Goal: Task Accomplishment & Management: Complete application form

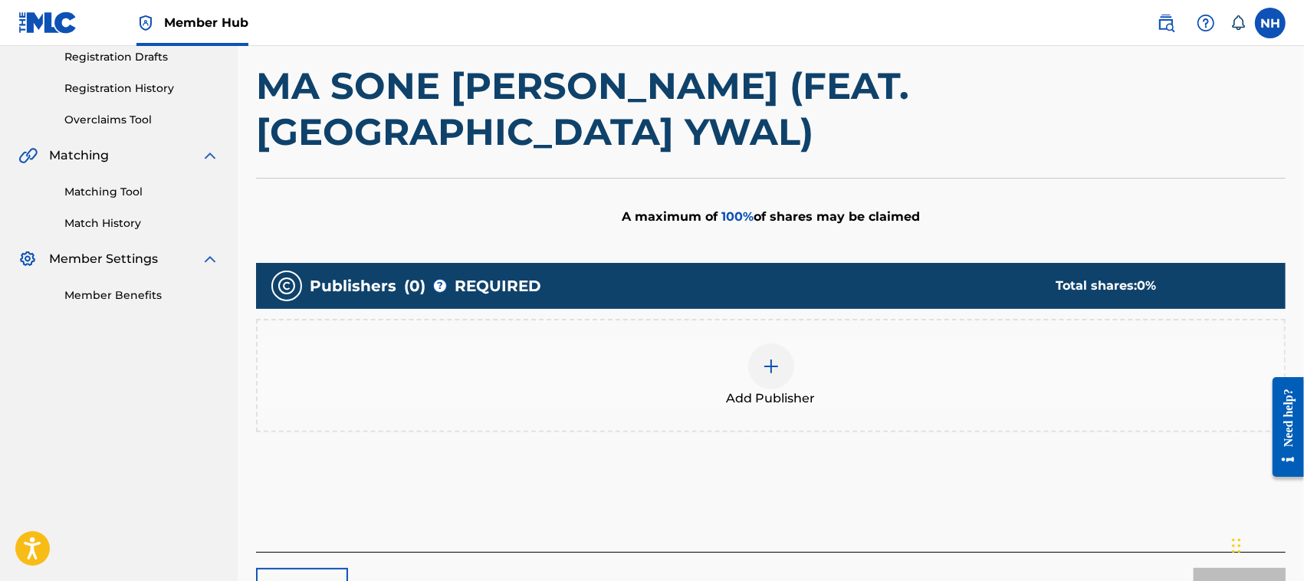
scroll to position [314, 0]
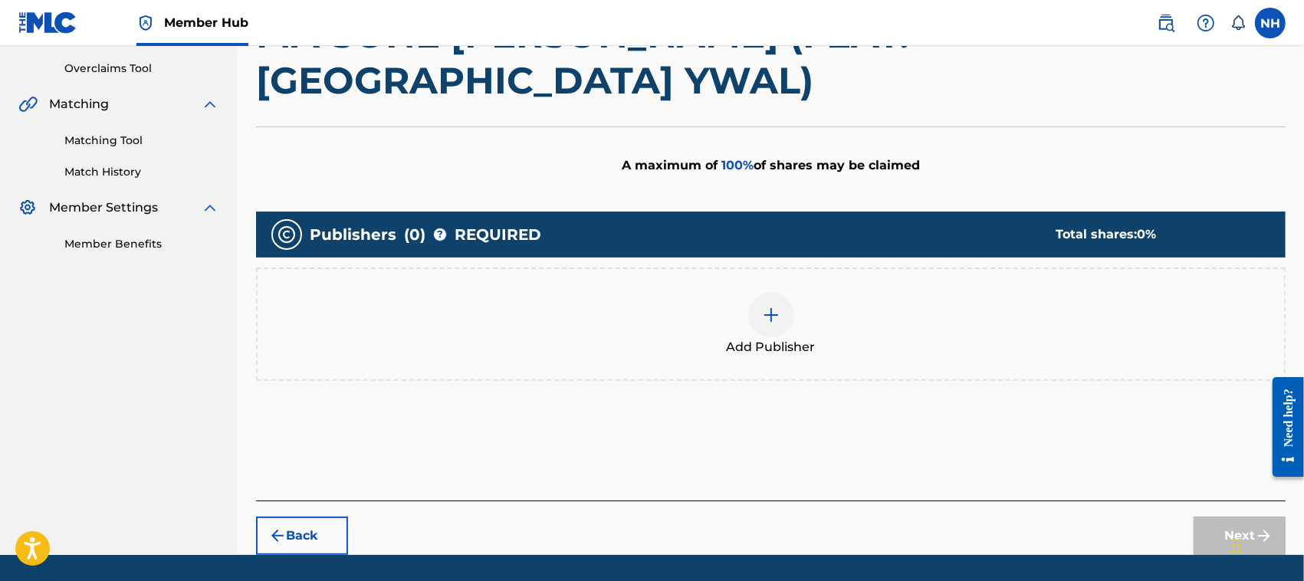
click at [768, 306] on img at bounding box center [771, 315] width 18 height 18
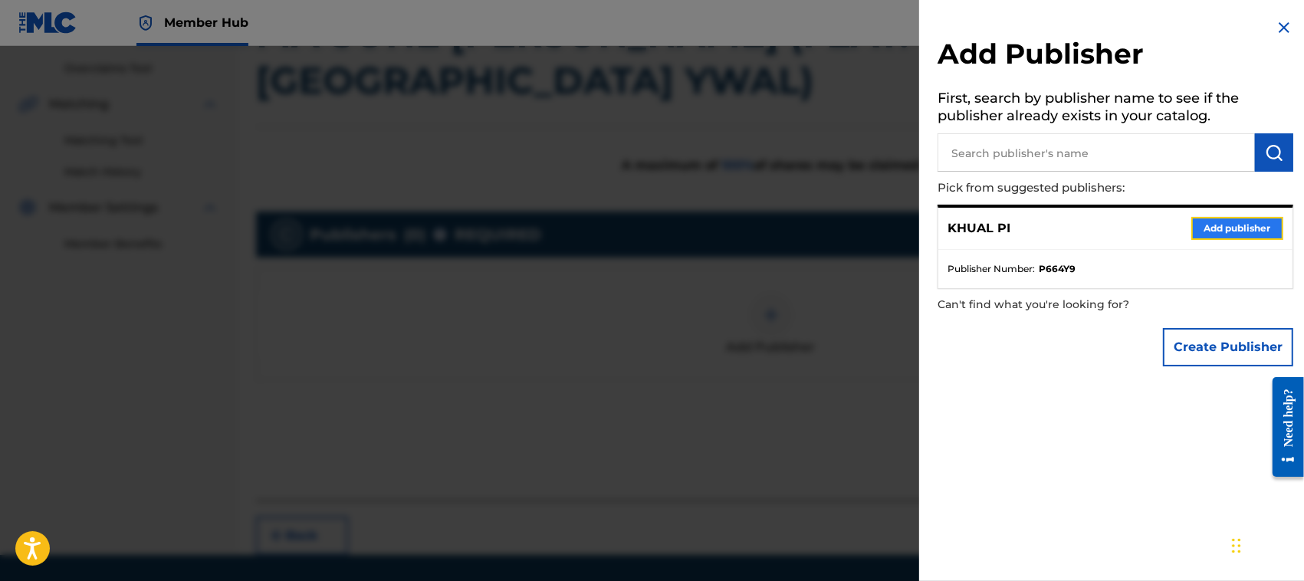
click at [1229, 221] on button "Add publisher" at bounding box center [1237, 228] width 92 height 23
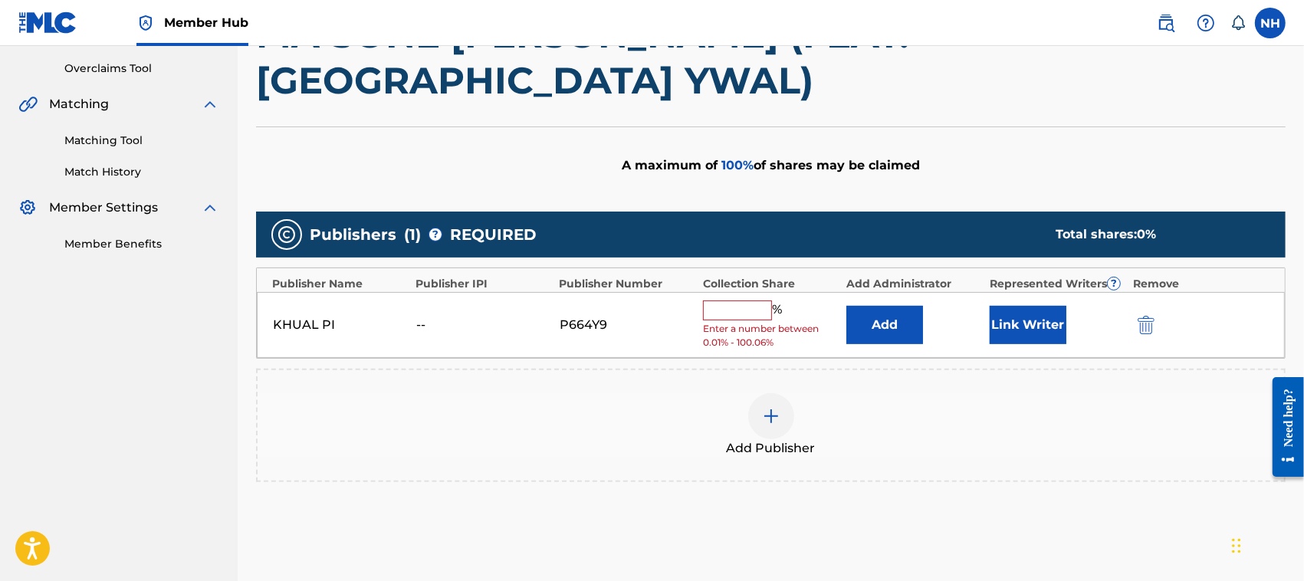
click at [742, 300] on input "text" at bounding box center [737, 310] width 69 height 20
type input "100"
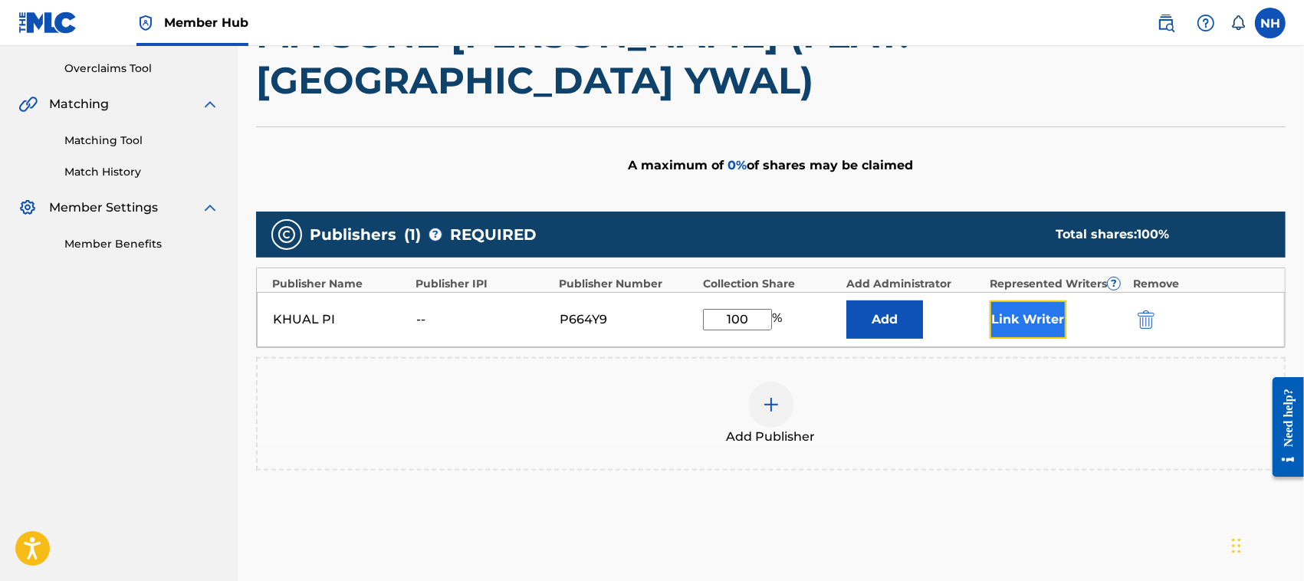
click at [1040, 300] on button "Link Writer" at bounding box center [1028, 319] width 77 height 38
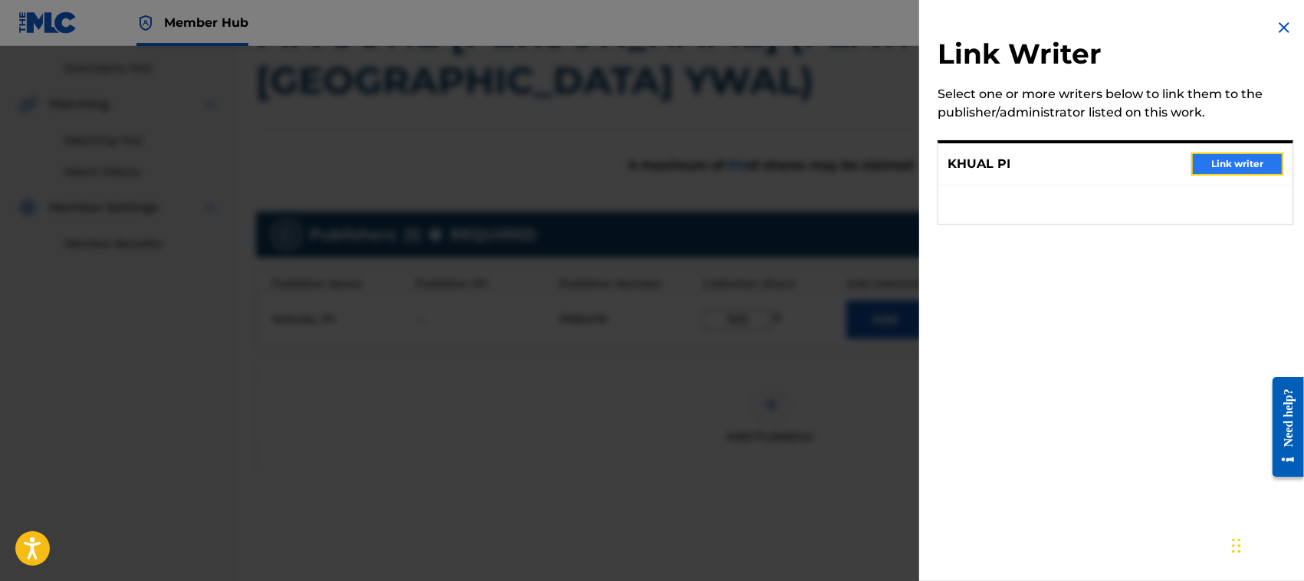
click at [1243, 161] on button "Link writer" at bounding box center [1237, 164] width 92 height 23
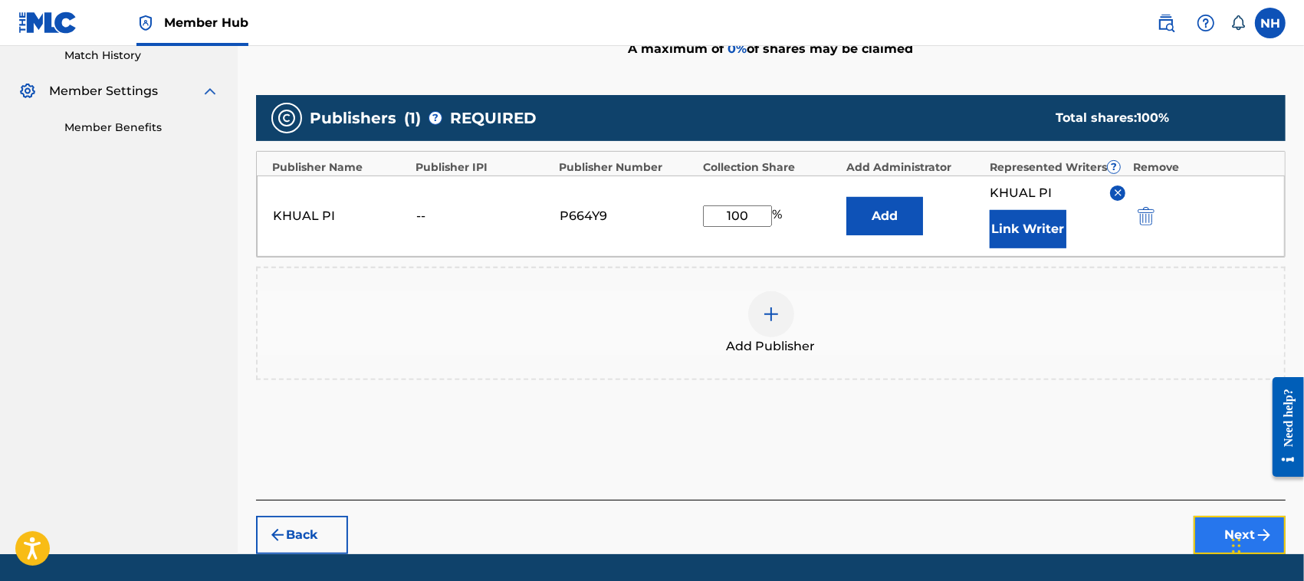
drag, startPoint x: 1239, startPoint y: 483, endPoint x: 3, endPoint y: 40, distance: 1312.8
click at [1239, 516] on button "Next" at bounding box center [1240, 535] width 92 height 38
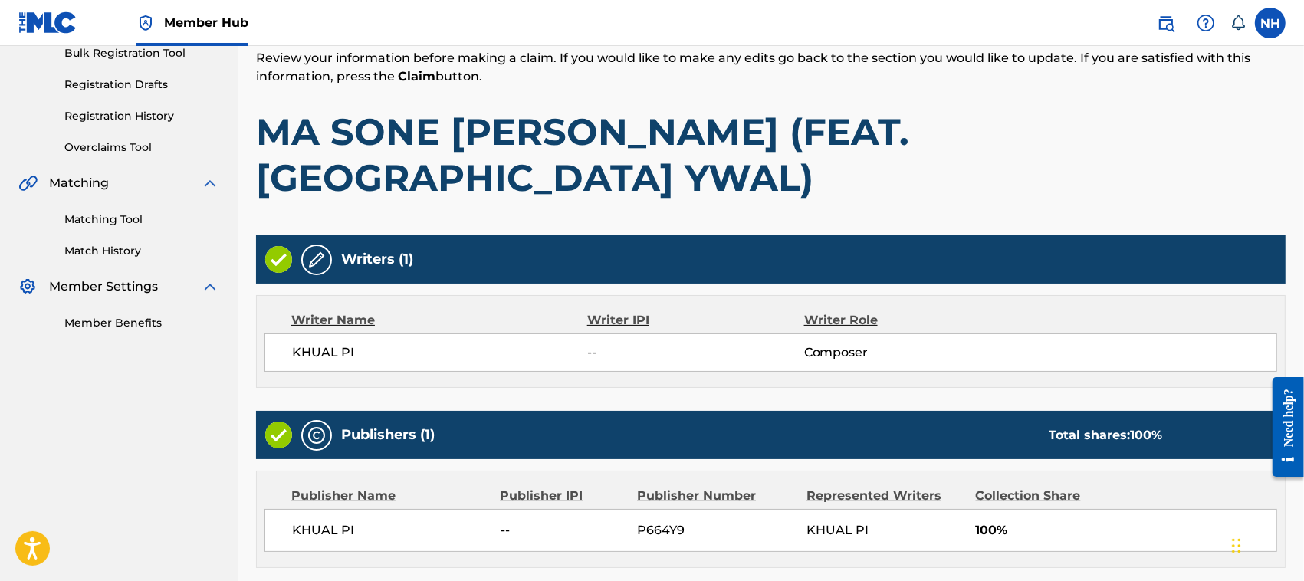
scroll to position [319, 0]
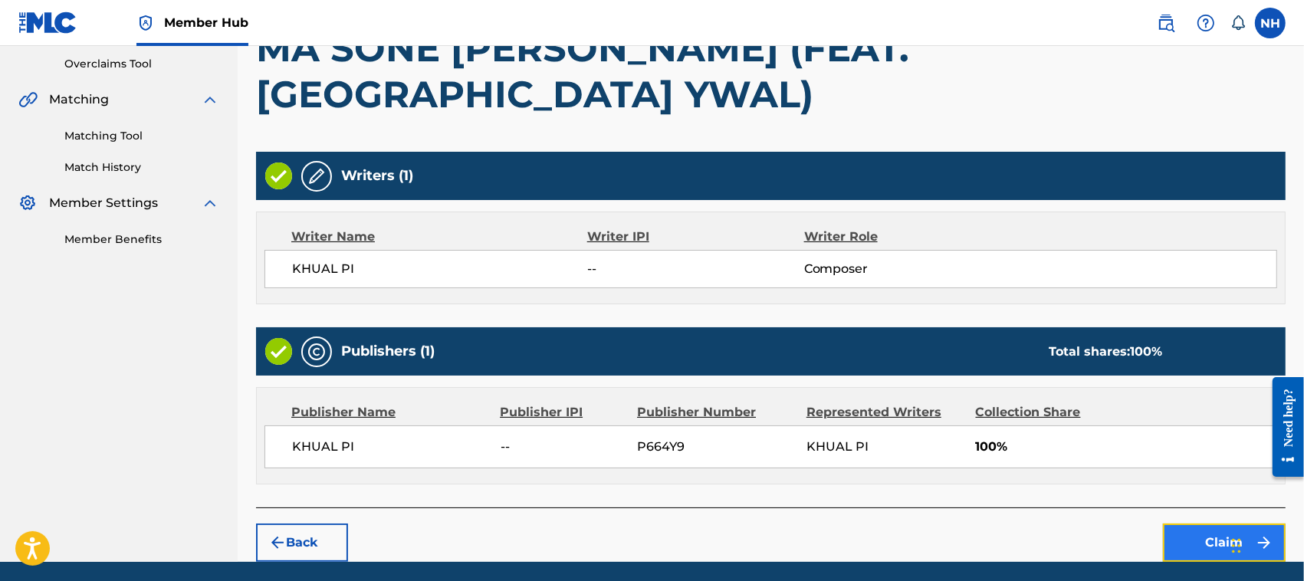
click at [1219, 524] on button "Claim" at bounding box center [1224, 543] width 123 height 38
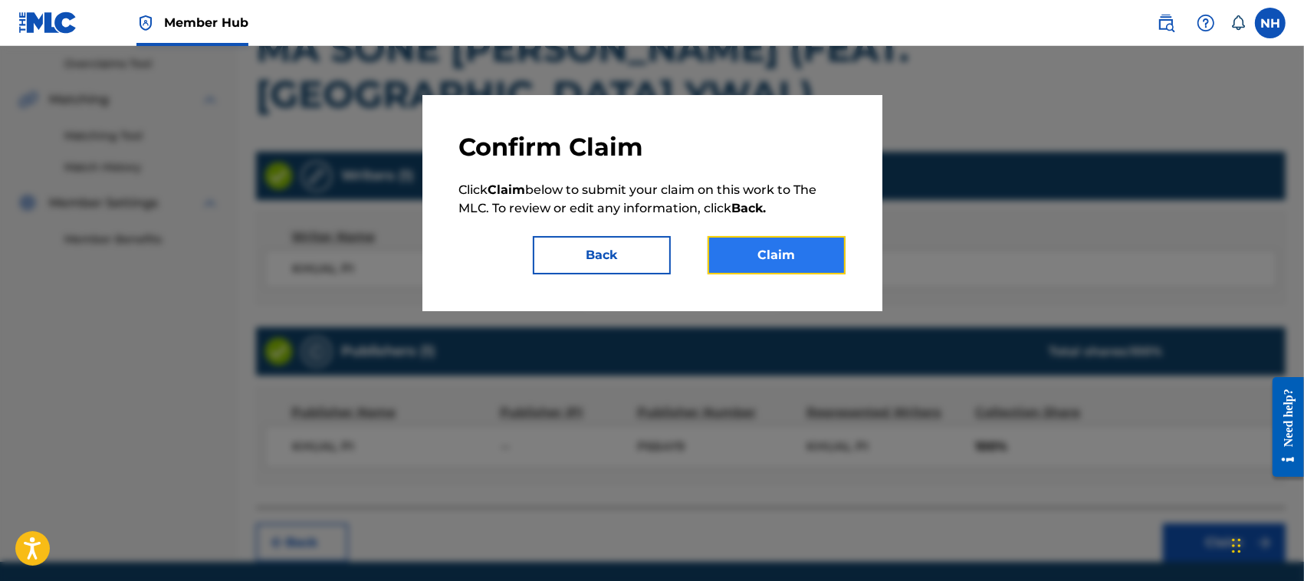
click at [803, 238] on button "Claim" at bounding box center [777, 255] width 138 height 38
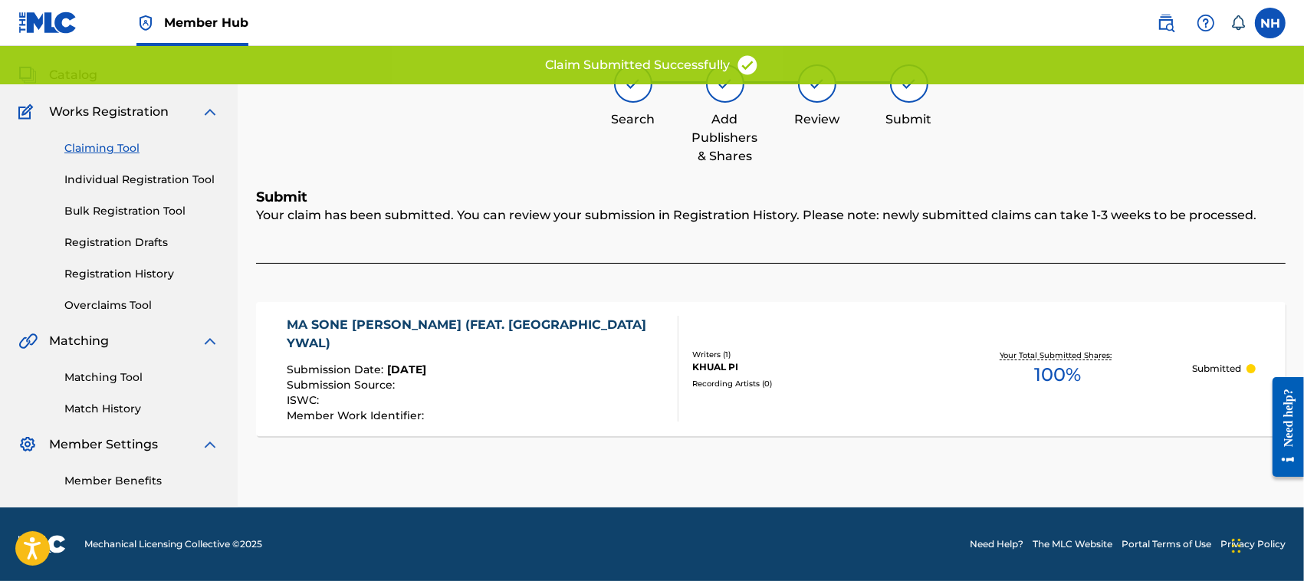
scroll to position [77, 0]
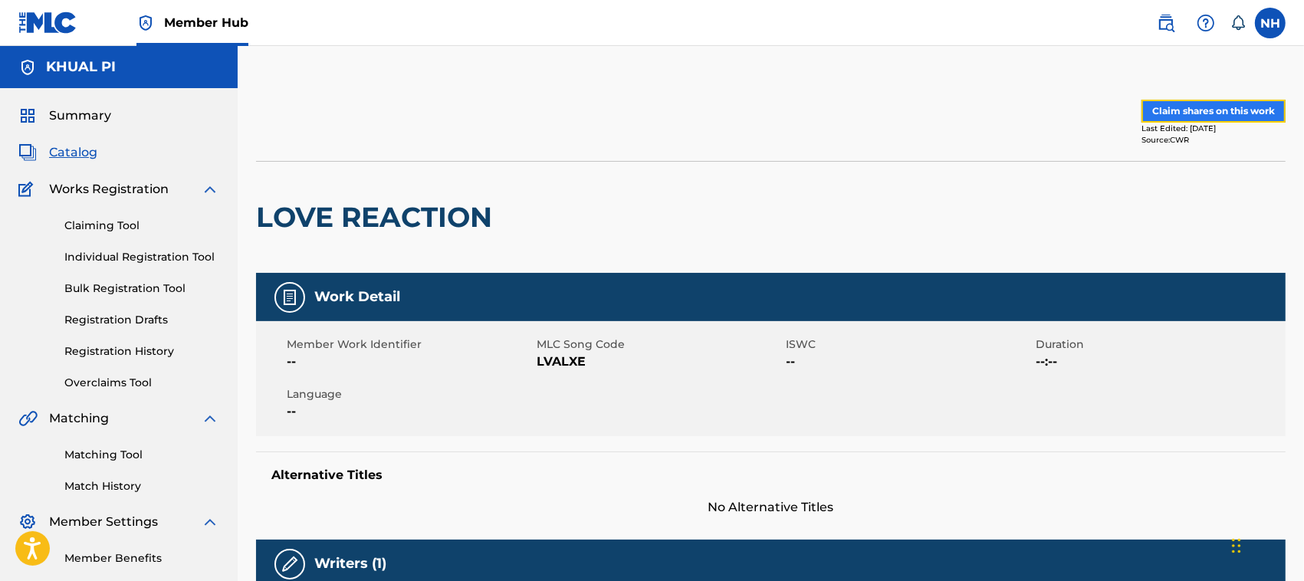
click at [1217, 109] on button "Claim shares on this work" at bounding box center [1213, 111] width 144 height 23
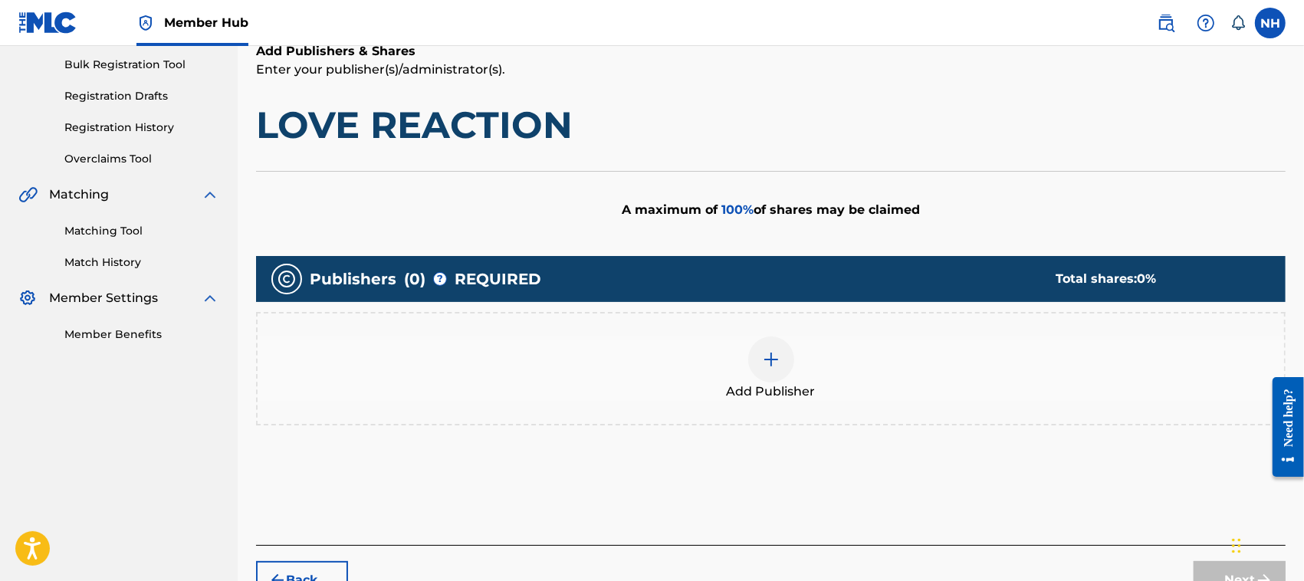
scroll to position [232, 0]
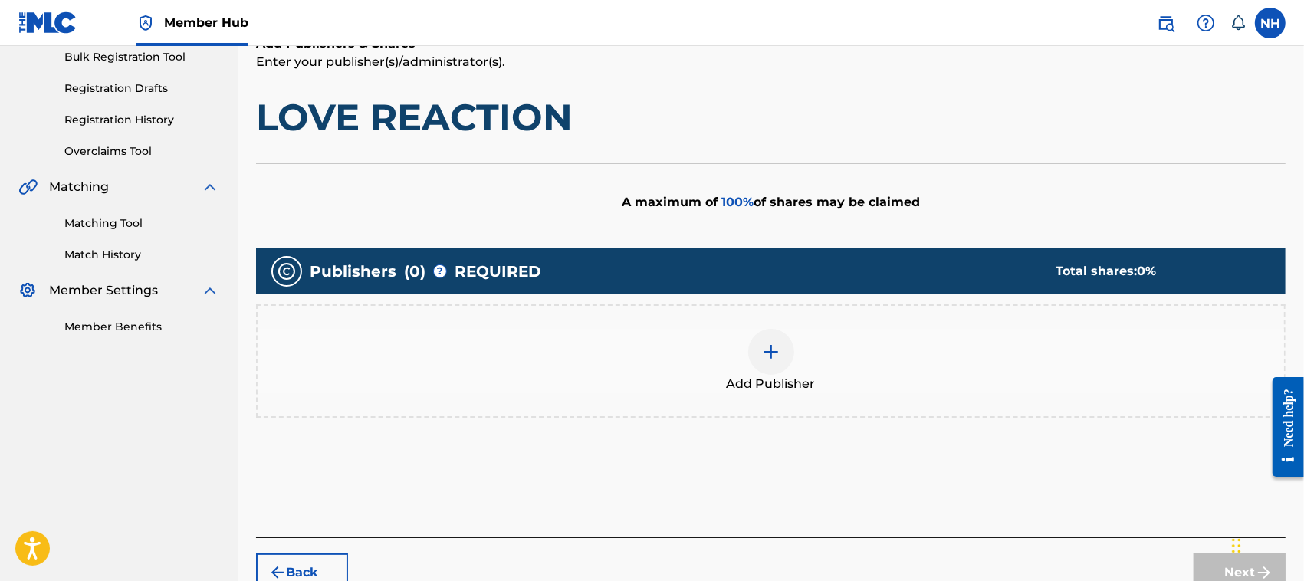
click at [767, 346] on img at bounding box center [771, 352] width 18 height 18
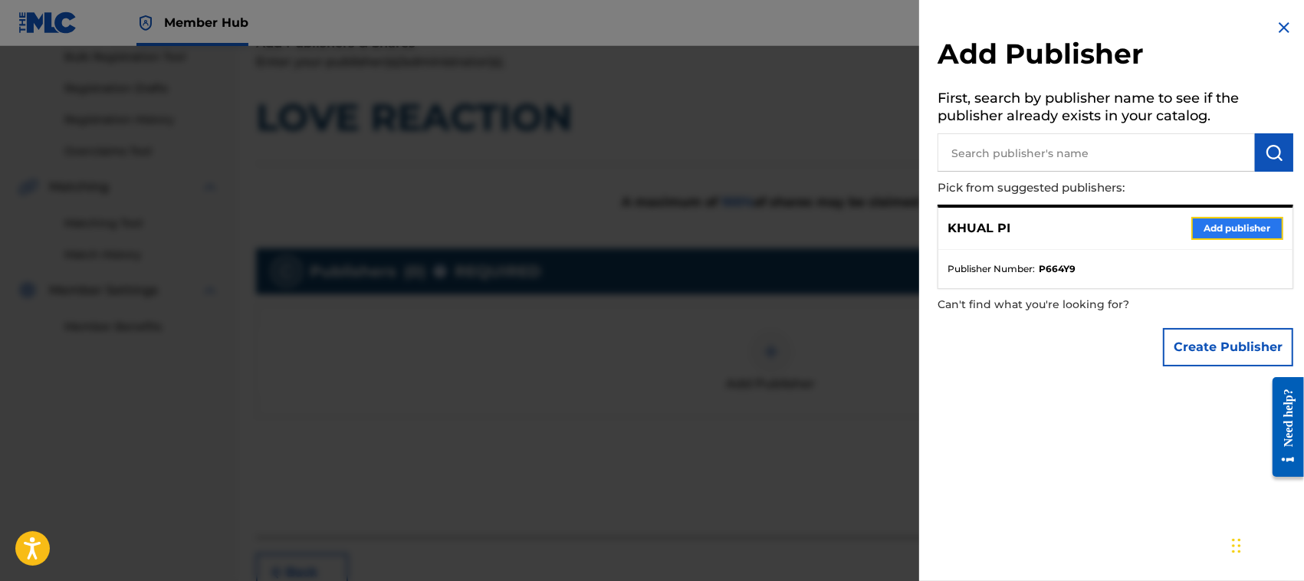
click at [1230, 224] on button "Add publisher" at bounding box center [1237, 228] width 92 height 23
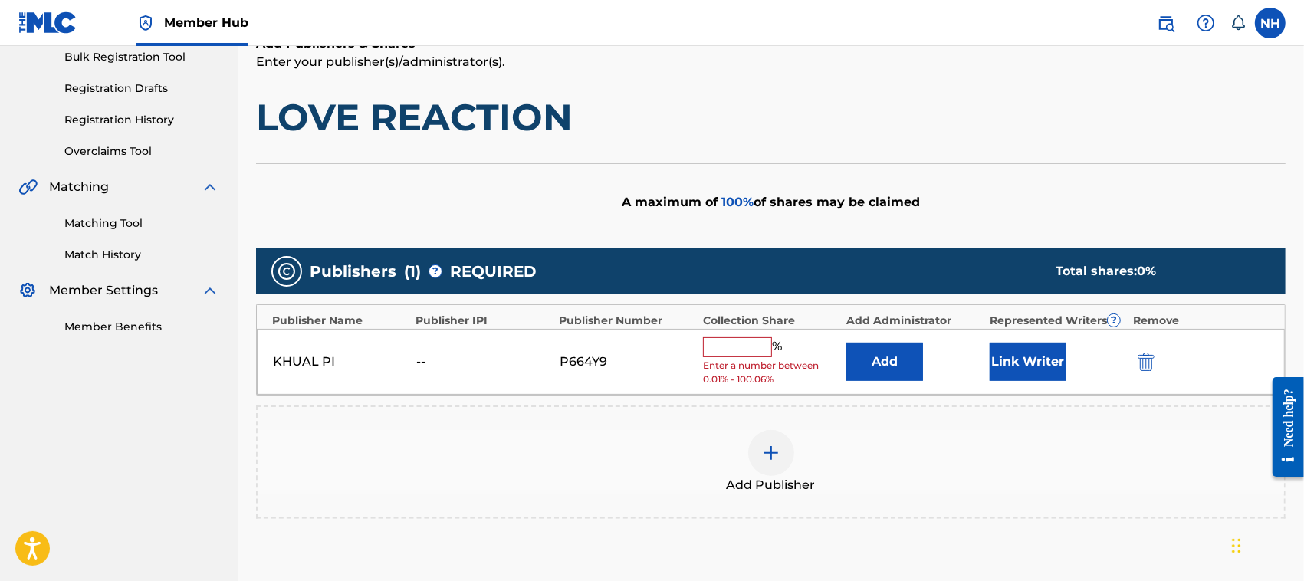
click at [754, 346] on input "text" at bounding box center [737, 347] width 69 height 20
type input "100"
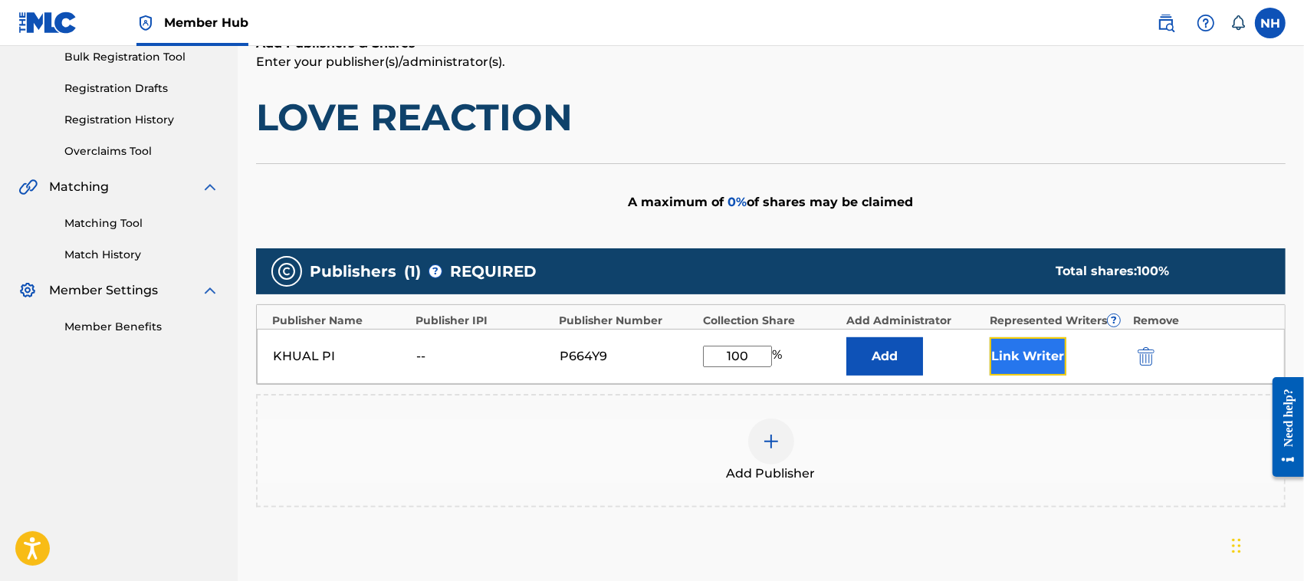
click at [1036, 351] on button "Link Writer" at bounding box center [1028, 356] width 77 height 38
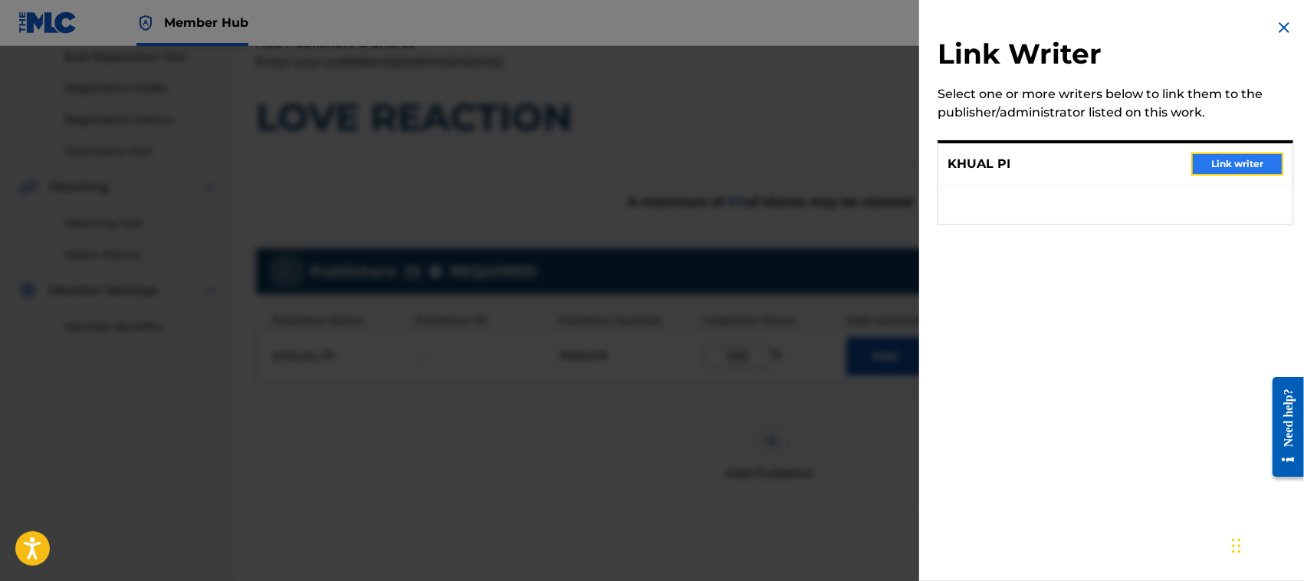
click at [1223, 156] on button "Link writer" at bounding box center [1237, 164] width 92 height 23
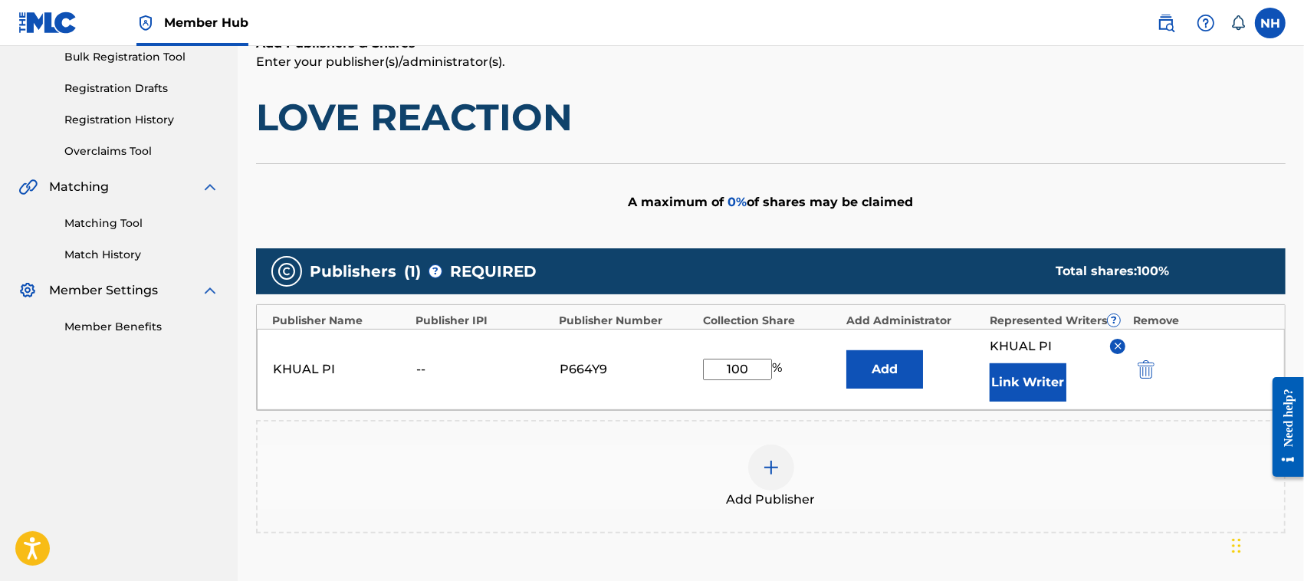
scroll to position [431, 0]
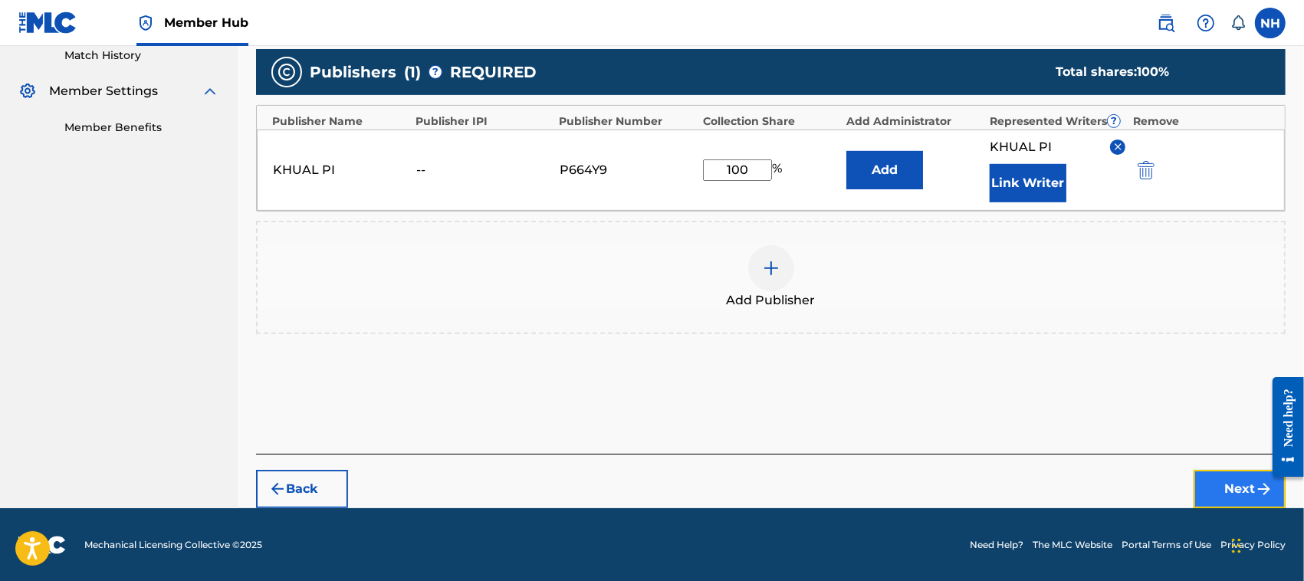
click at [1220, 489] on button "Next" at bounding box center [1240, 489] width 92 height 38
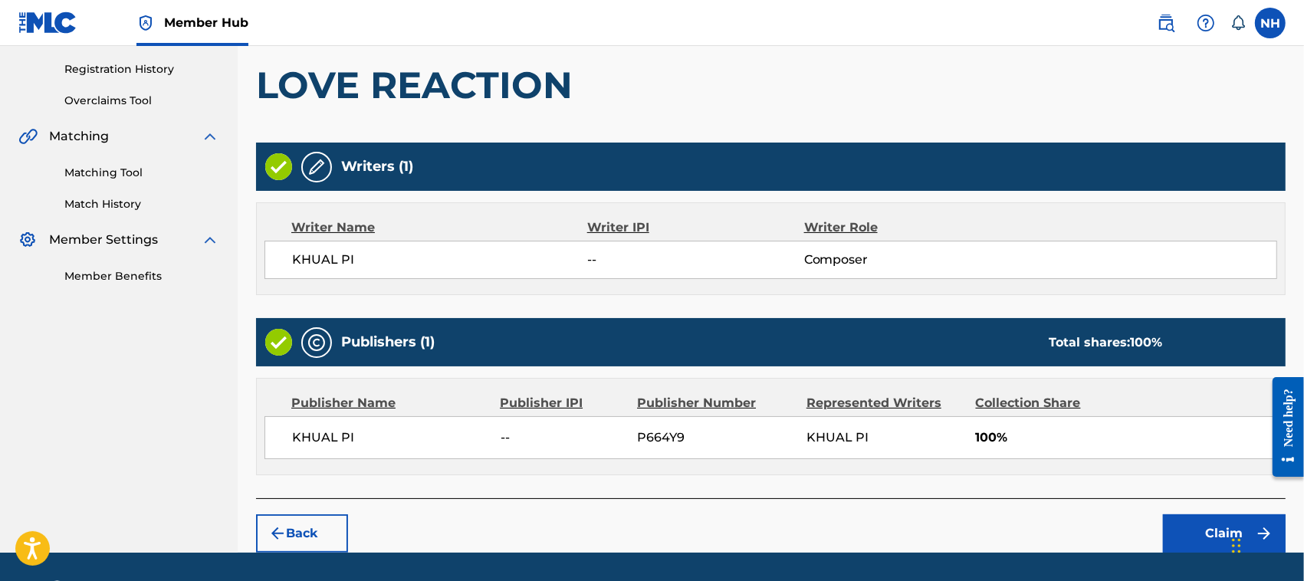
scroll to position [327, 0]
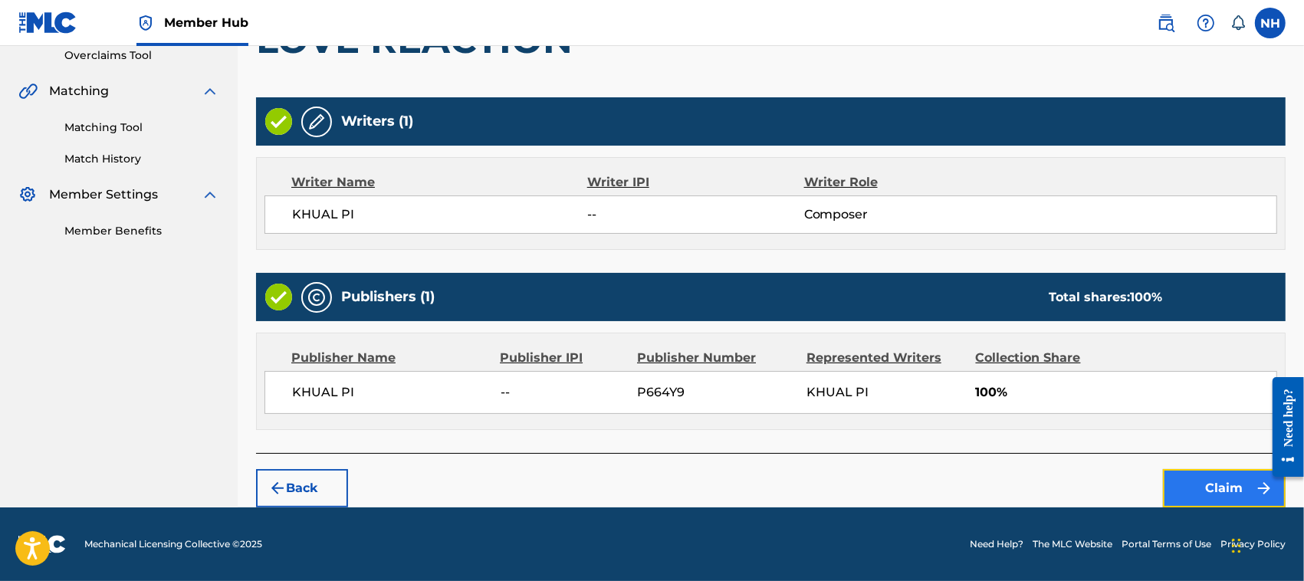
click at [1210, 488] on button "Claim" at bounding box center [1224, 488] width 123 height 38
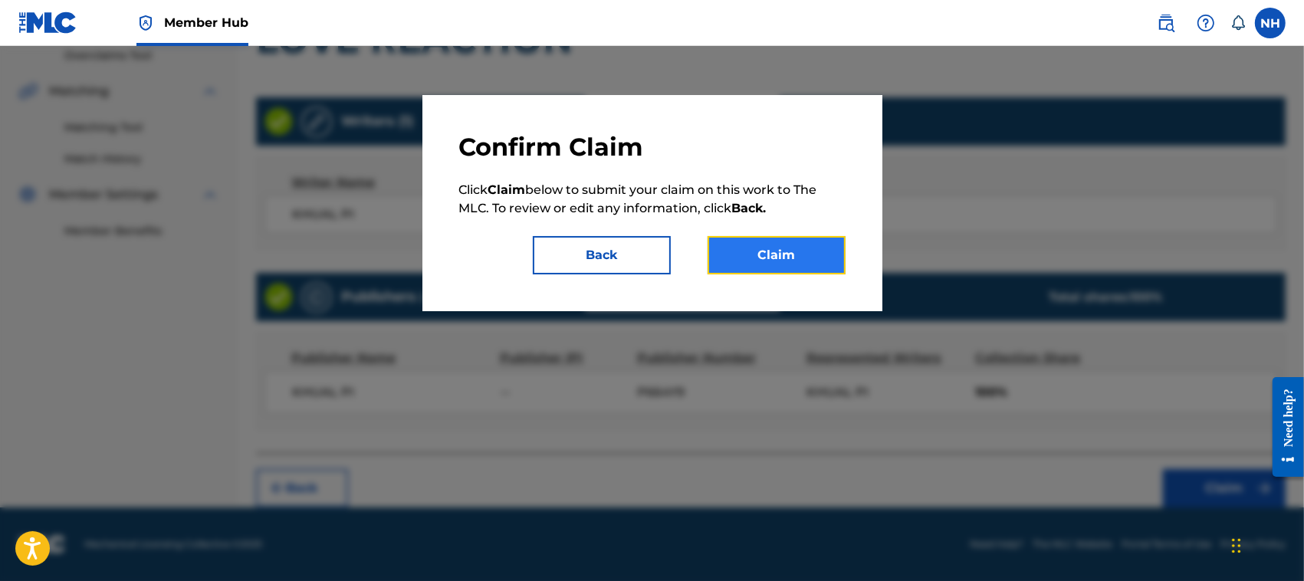
click at [799, 253] on button "Claim" at bounding box center [777, 255] width 138 height 38
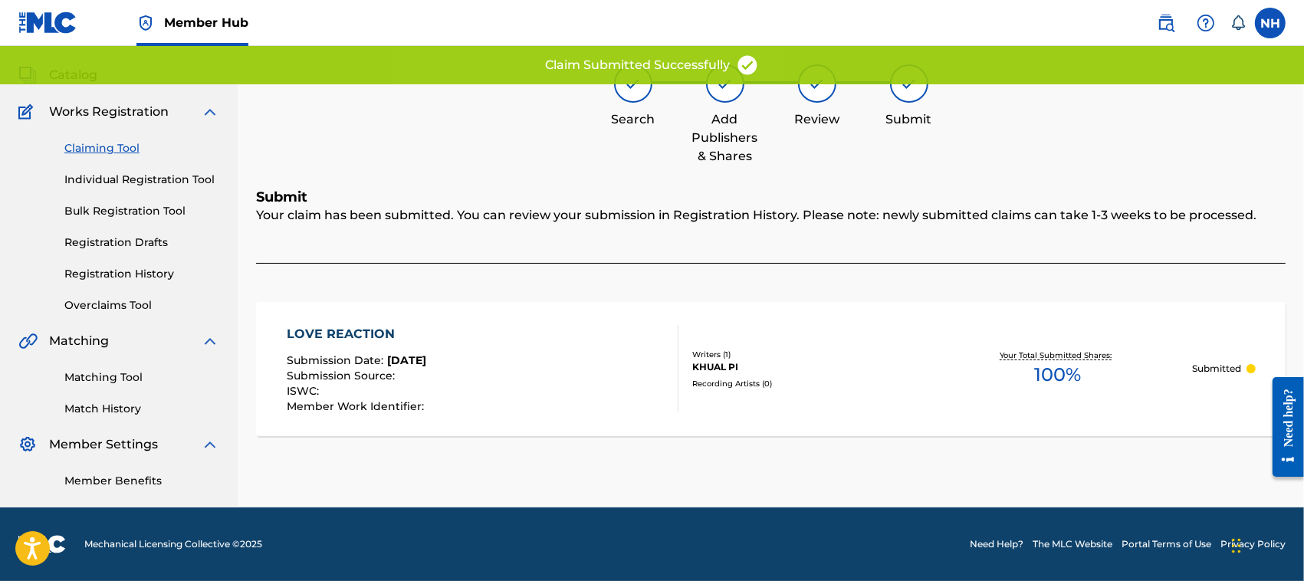
scroll to position [77, 0]
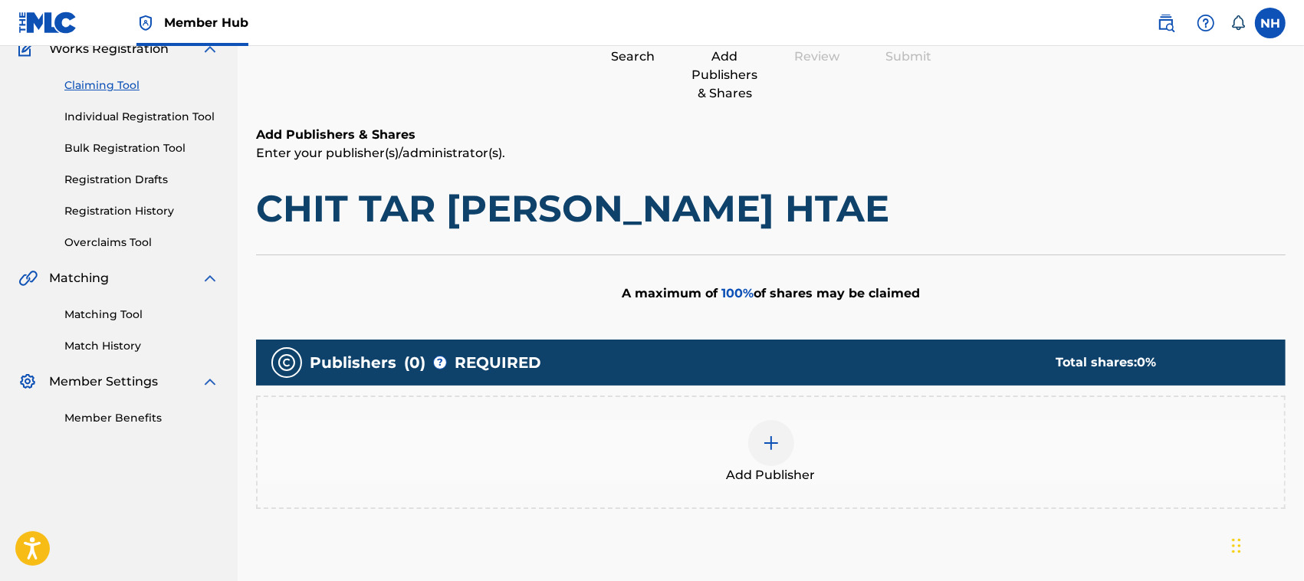
scroll to position [234, 0]
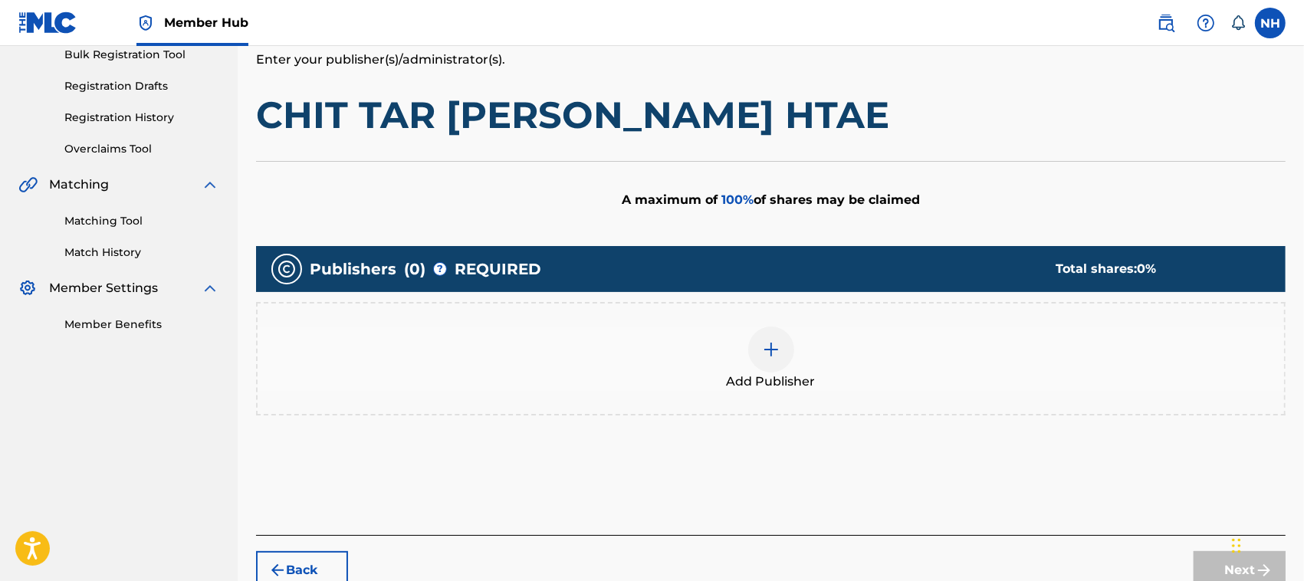
click at [775, 346] on img at bounding box center [771, 349] width 18 height 18
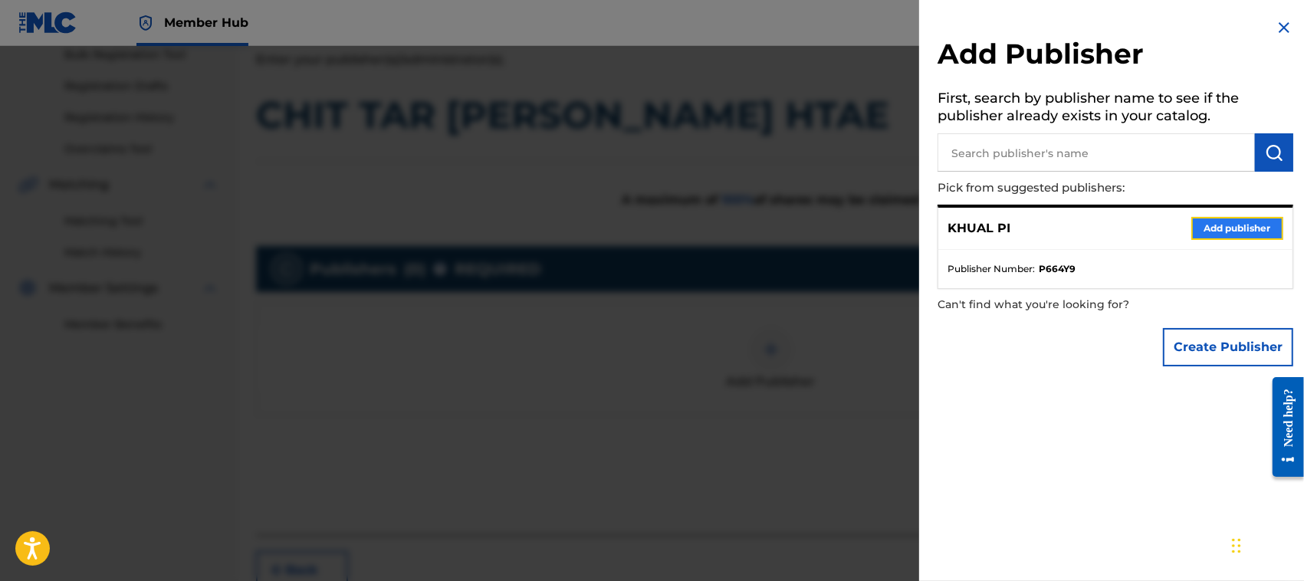
click at [1220, 221] on button "Add publisher" at bounding box center [1237, 228] width 92 height 23
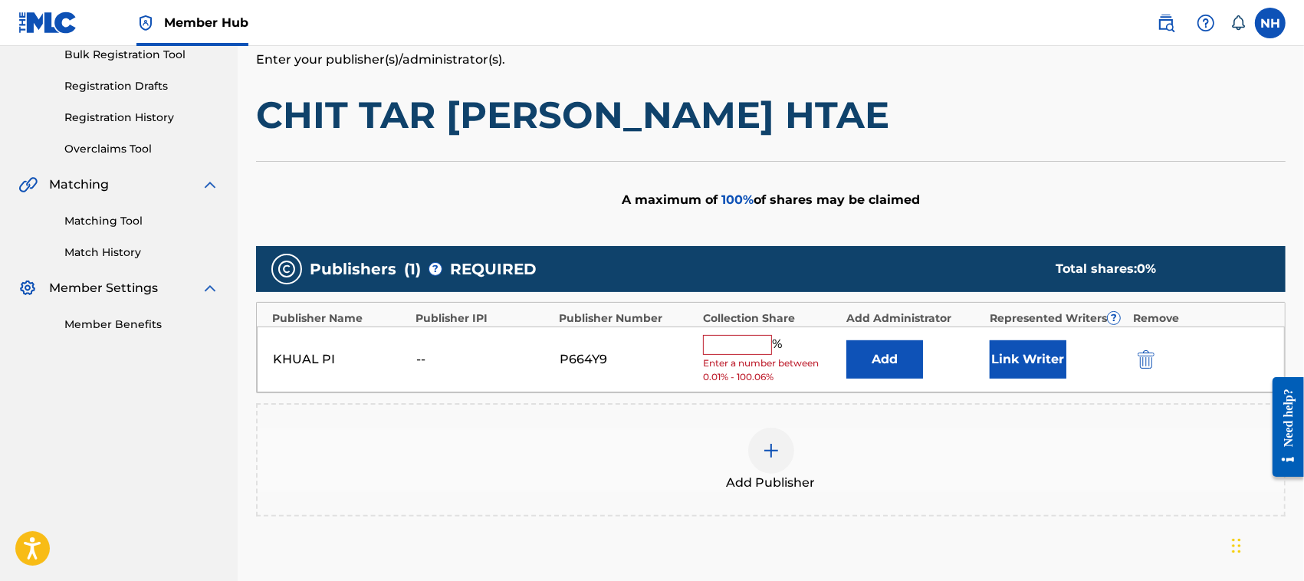
click at [737, 353] on input "text" at bounding box center [737, 345] width 69 height 20
type input "100"
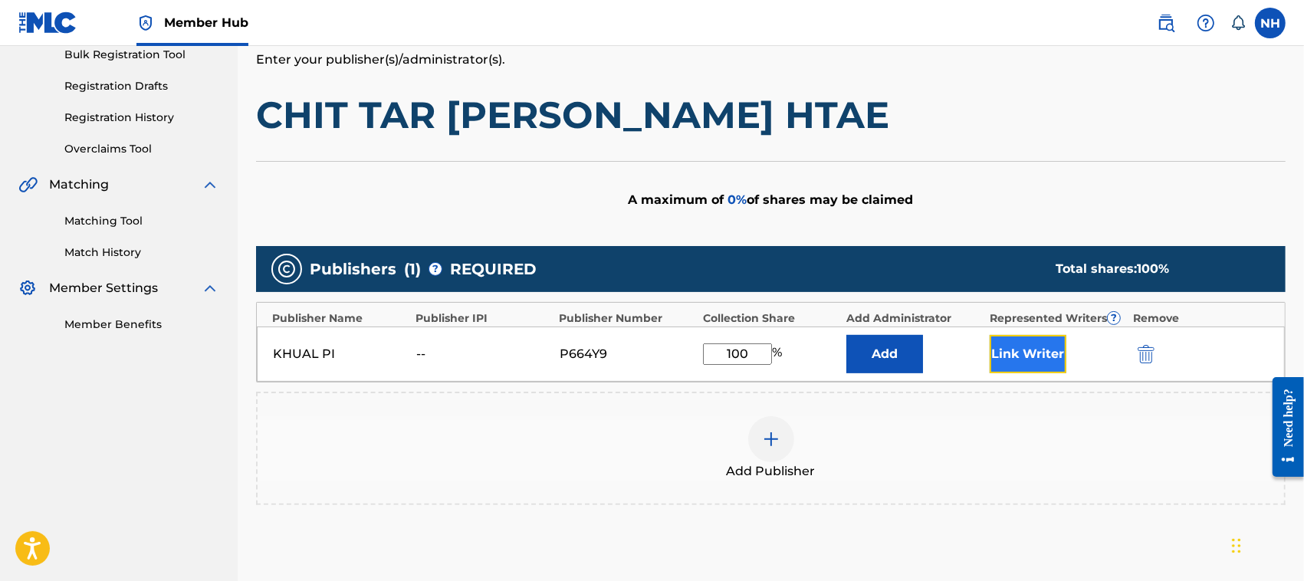
click at [1037, 354] on button "Link Writer" at bounding box center [1028, 354] width 77 height 38
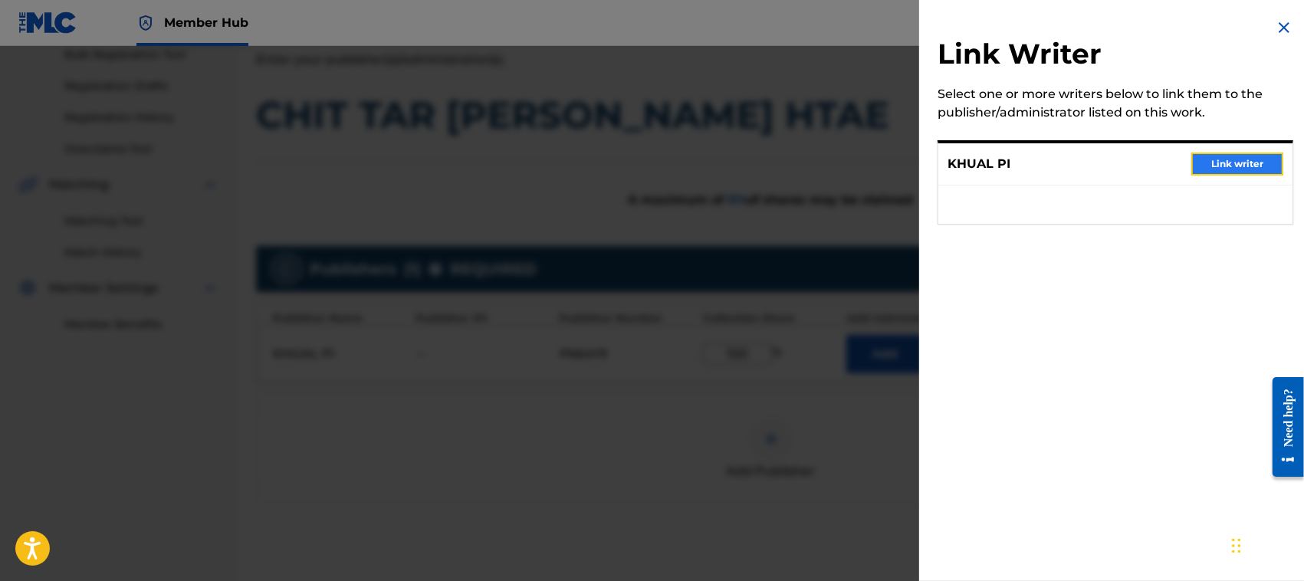
click at [1223, 162] on button "Link writer" at bounding box center [1237, 164] width 92 height 23
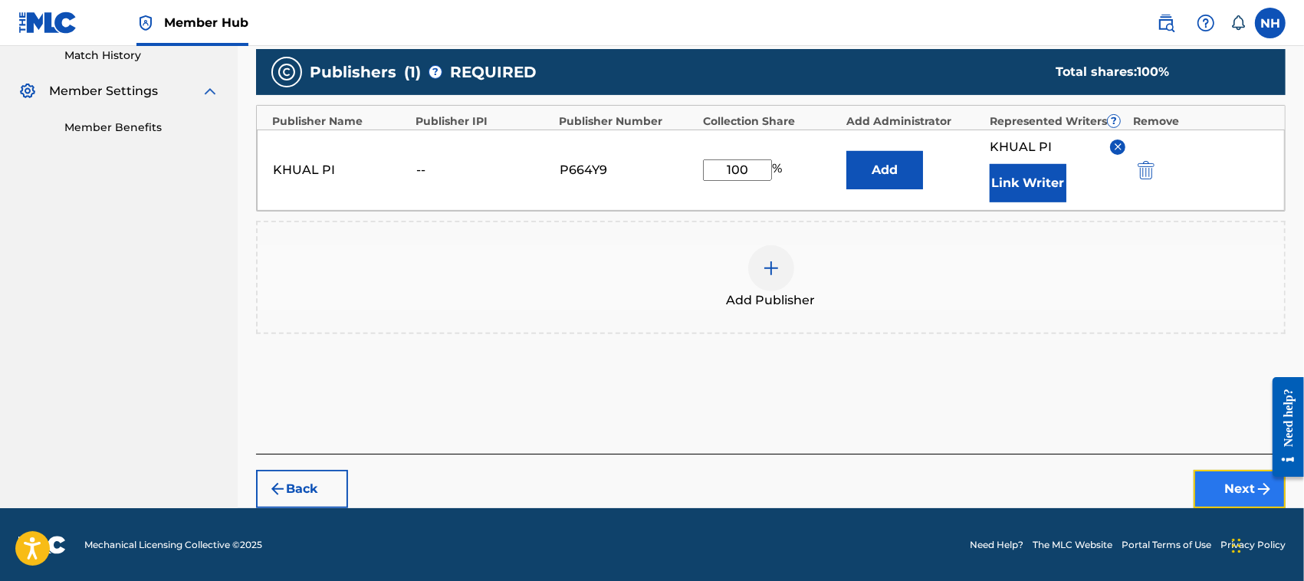
click at [1230, 474] on button "Next" at bounding box center [1240, 489] width 92 height 38
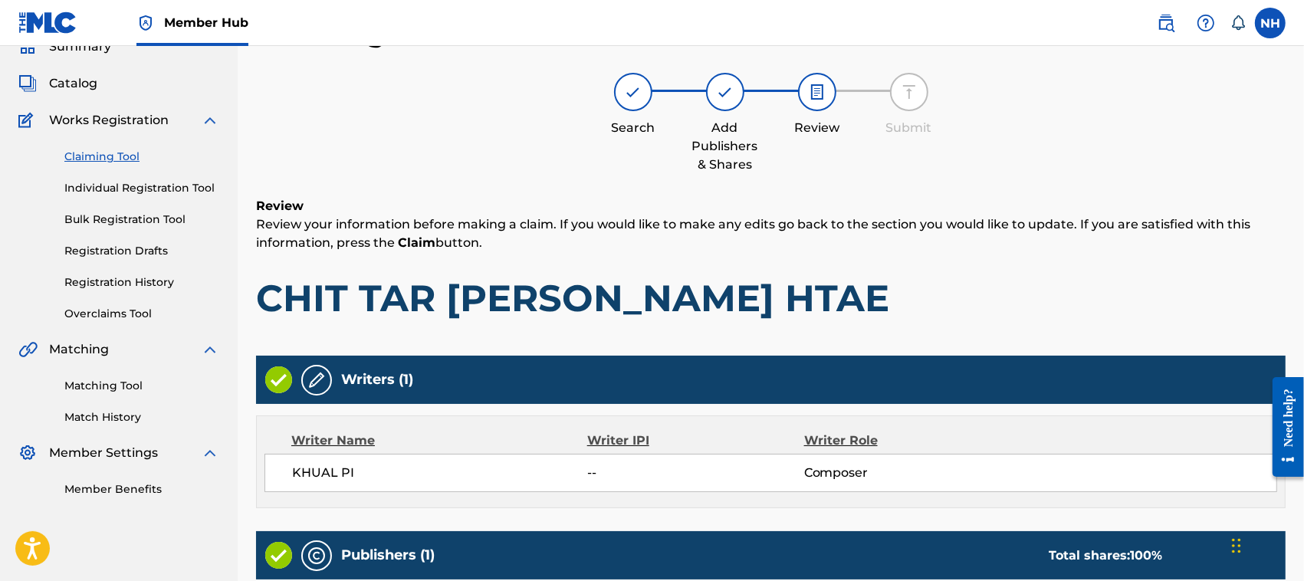
scroll to position [327, 0]
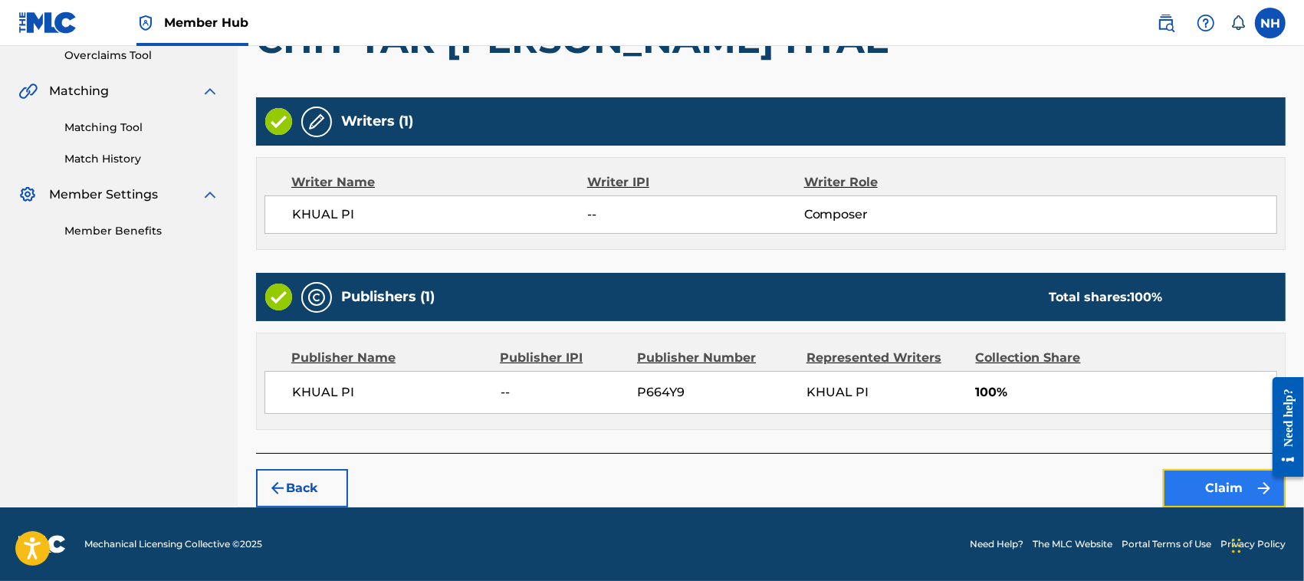
click at [1235, 484] on button "Claim" at bounding box center [1224, 488] width 123 height 38
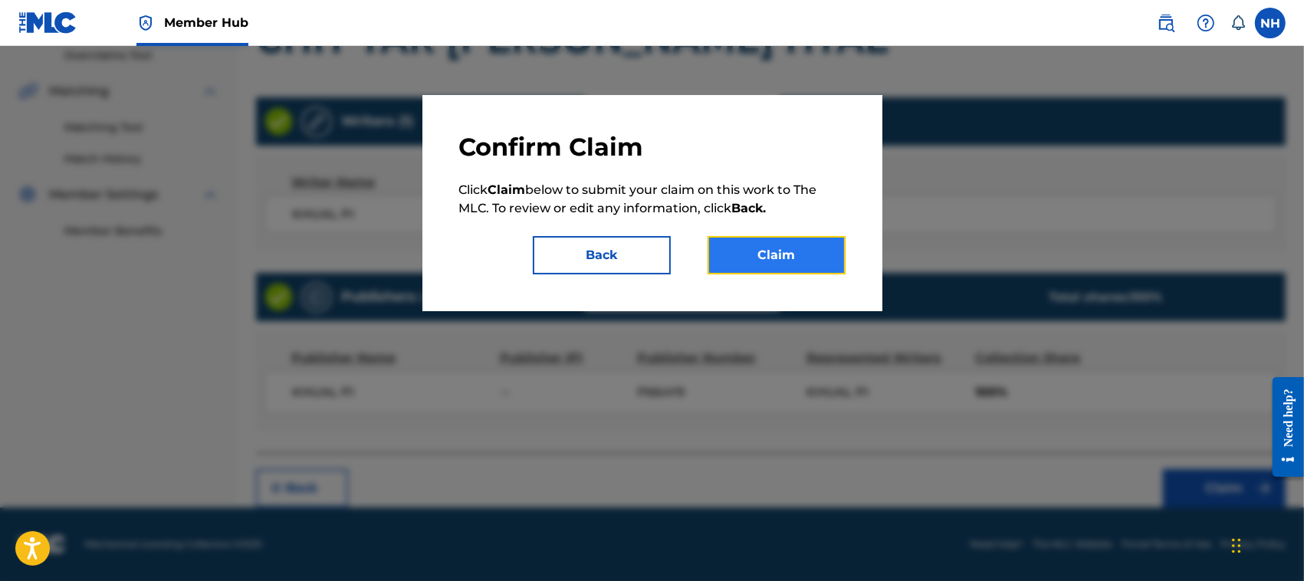
click at [787, 258] on button "Claim" at bounding box center [777, 255] width 138 height 38
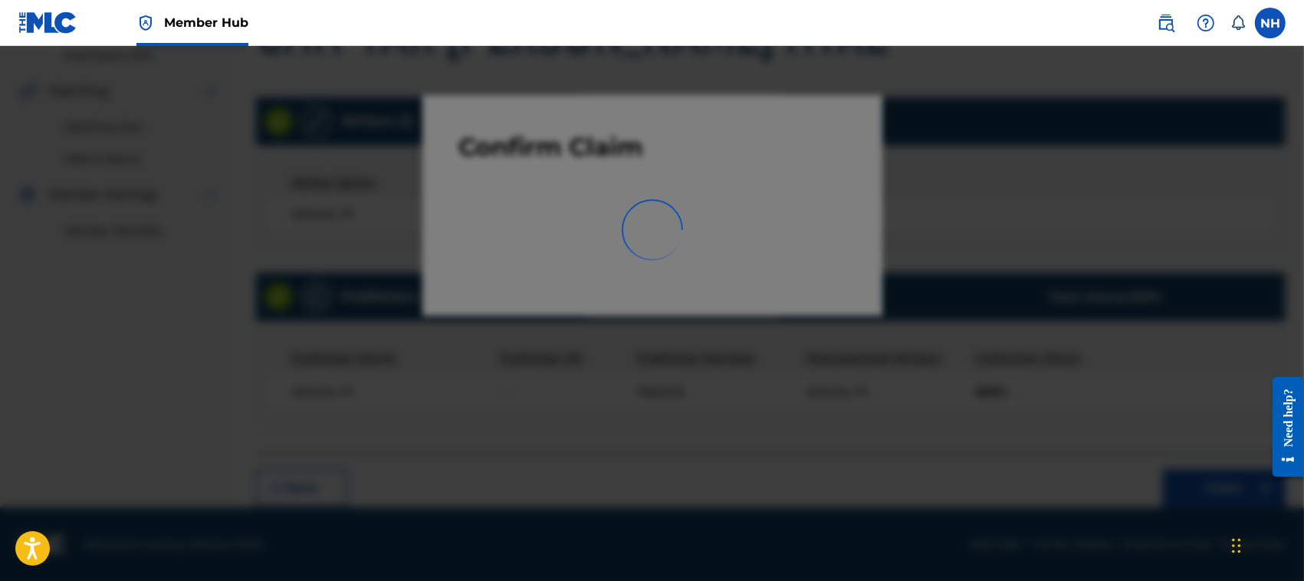
scroll to position [77, 0]
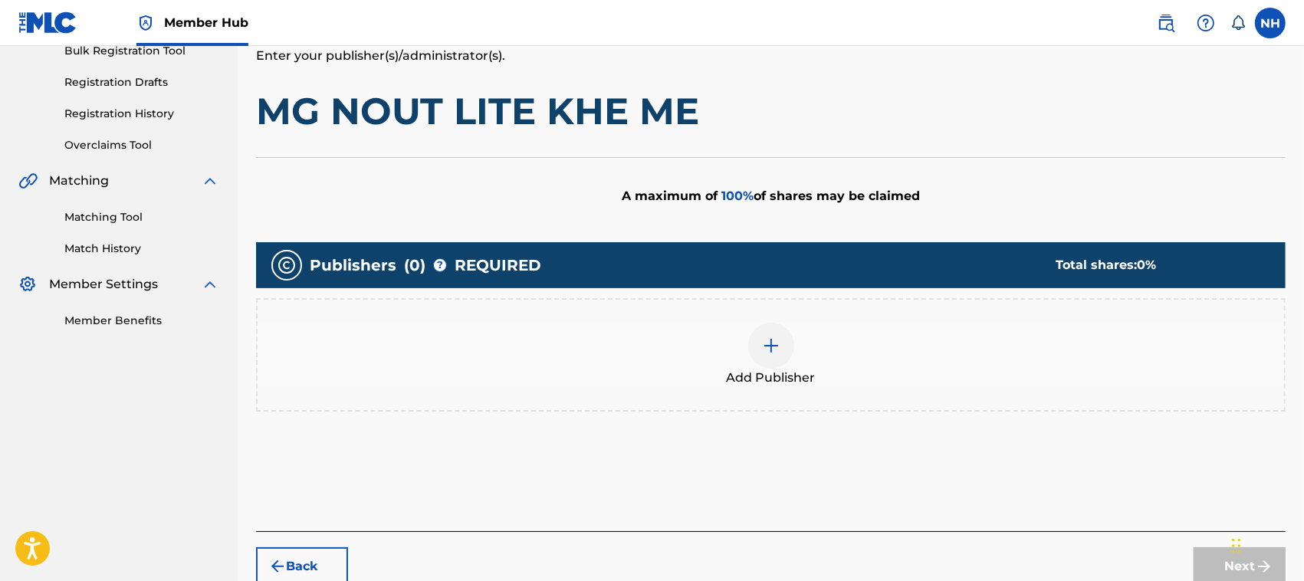
click at [779, 331] on div at bounding box center [771, 346] width 46 height 46
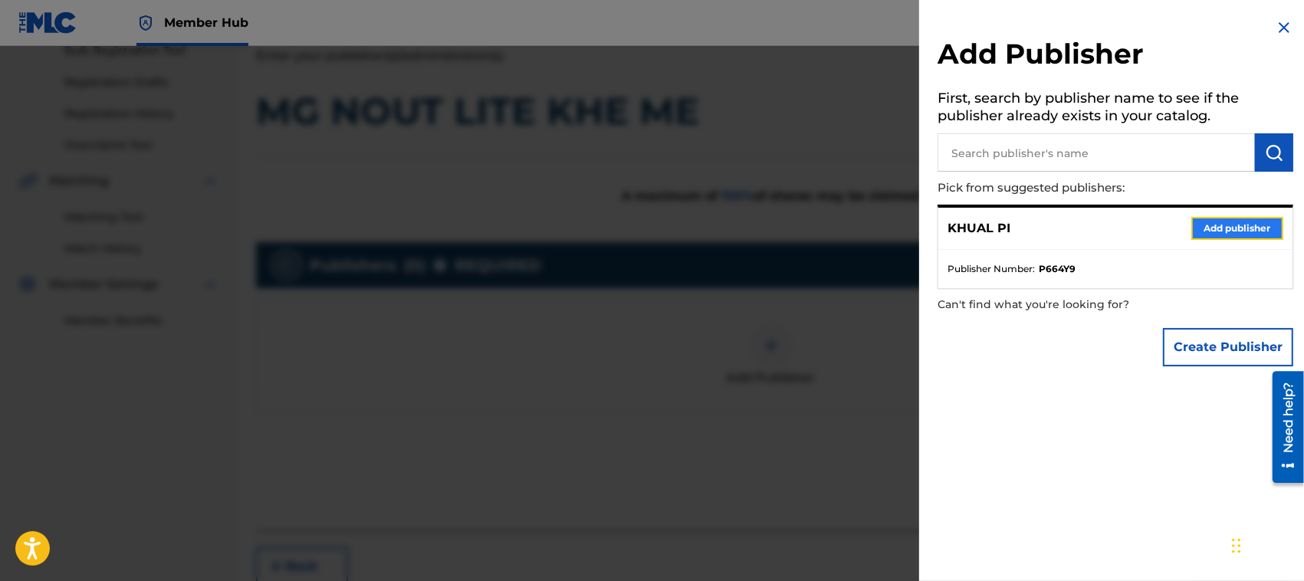
click at [1223, 223] on button "Add publisher" at bounding box center [1237, 228] width 92 height 23
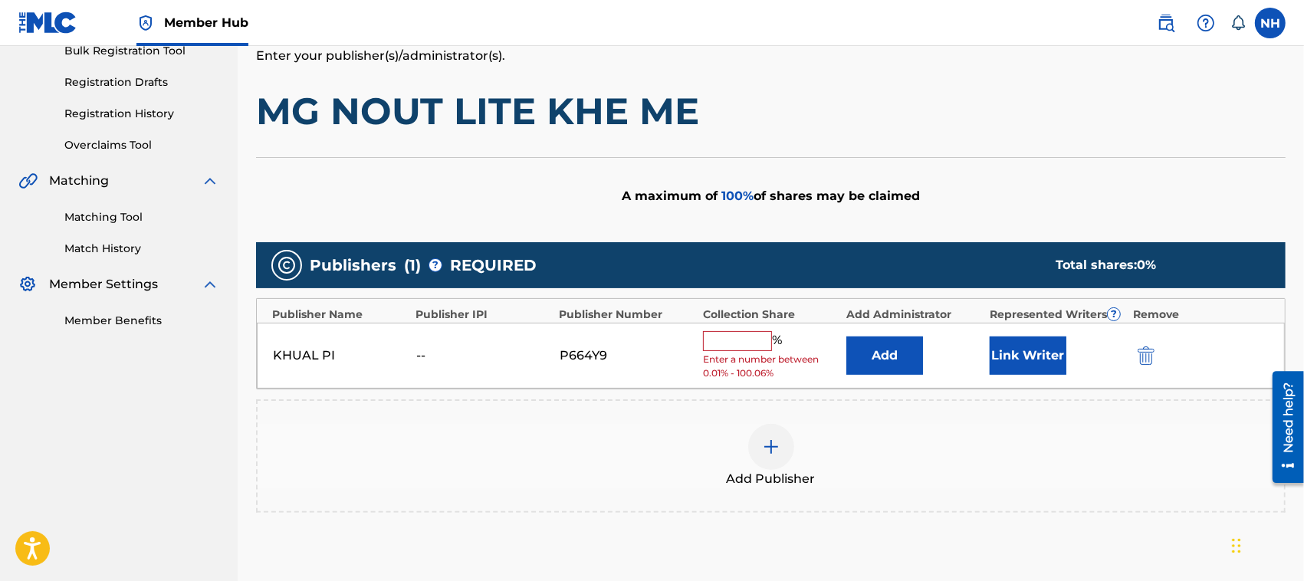
drag, startPoint x: 759, startPoint y: 337, endPoint x: 764, endPoint y: 346, distance: 9.6
click at [759, 337] on input "text" at bounding box center [737, 341] width 69 height 20
type input "100"
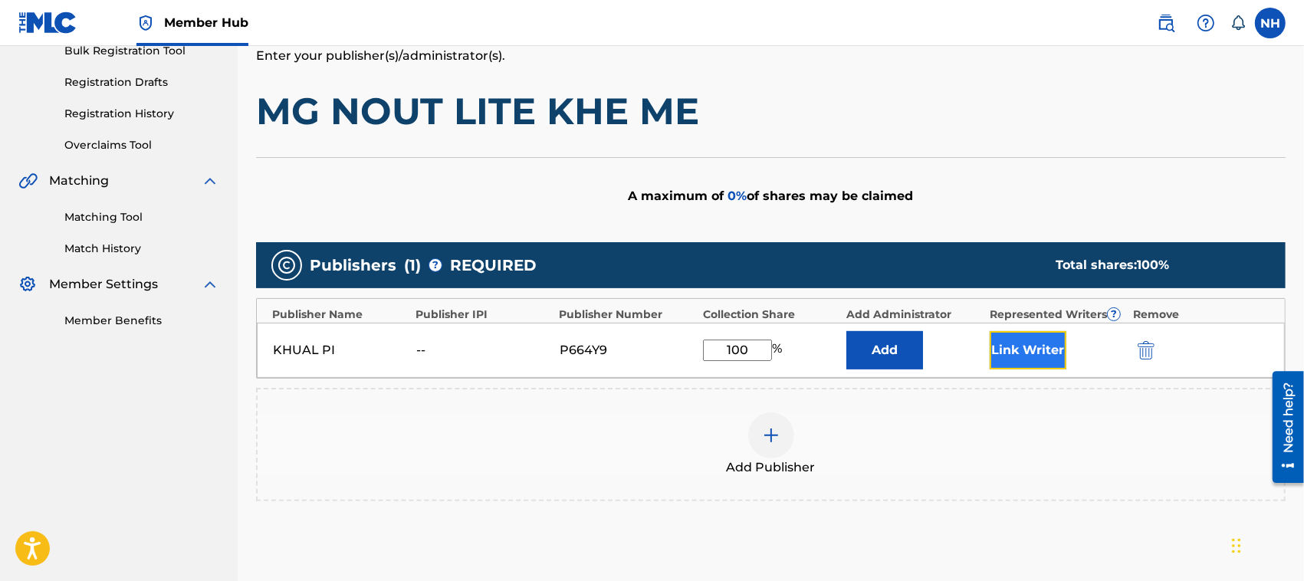
click at [1041, 351] on button "Link Writer" at bounding box center [1028, 350] width 77 height 38
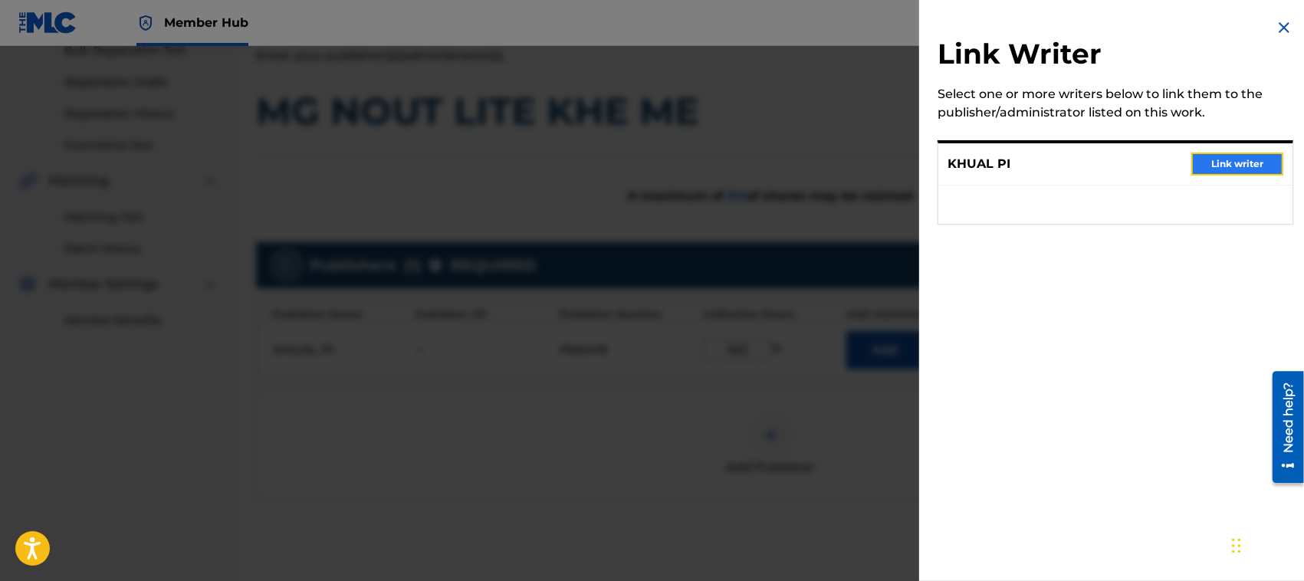
click at [1230, 156] on button "Link writer" at bounding box center [1237, 164] width 92 height 23
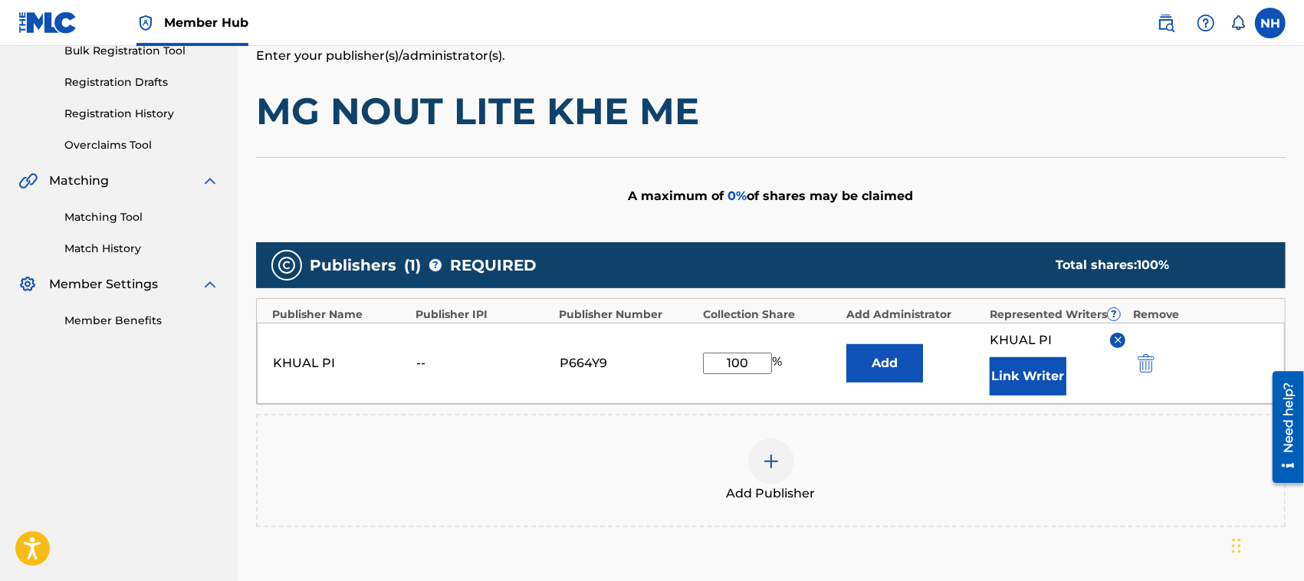
scroll to position [431, 0]
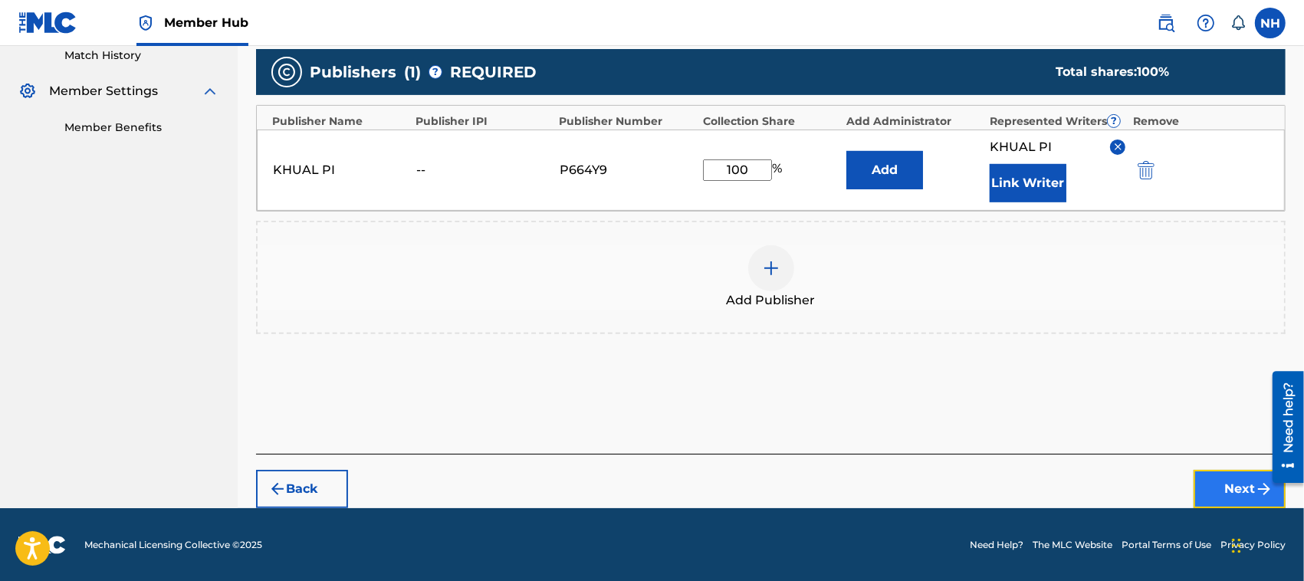
click at [1223, 484] on button "Next" at bounding box center [1240, 489] width 92 height 38
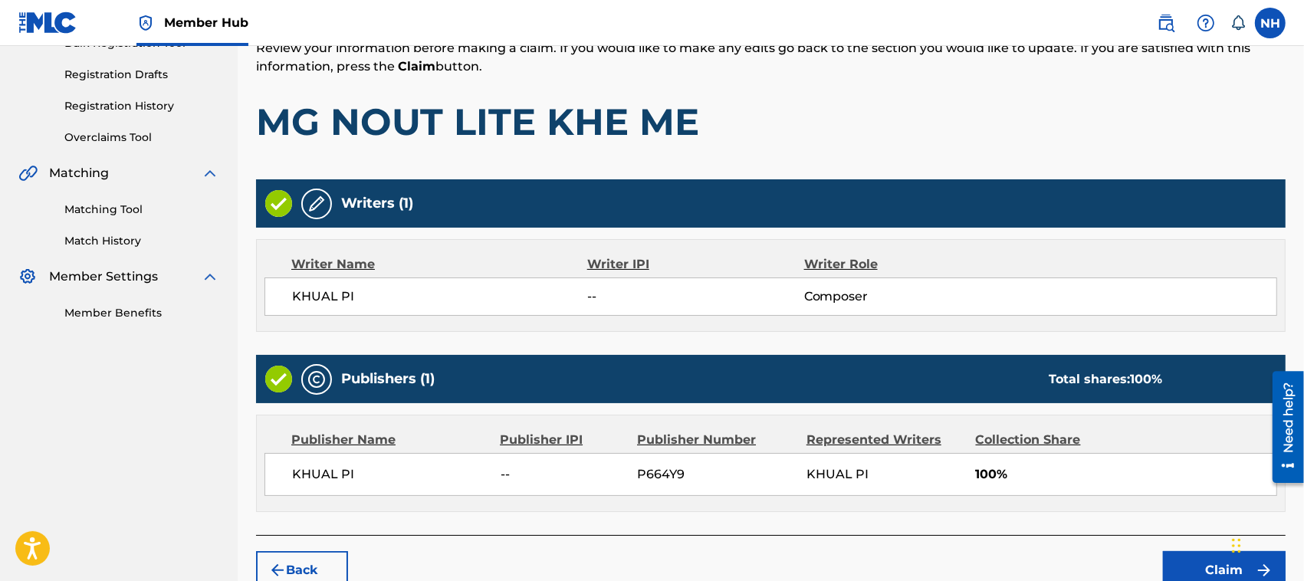
scroll to position [327, 0]
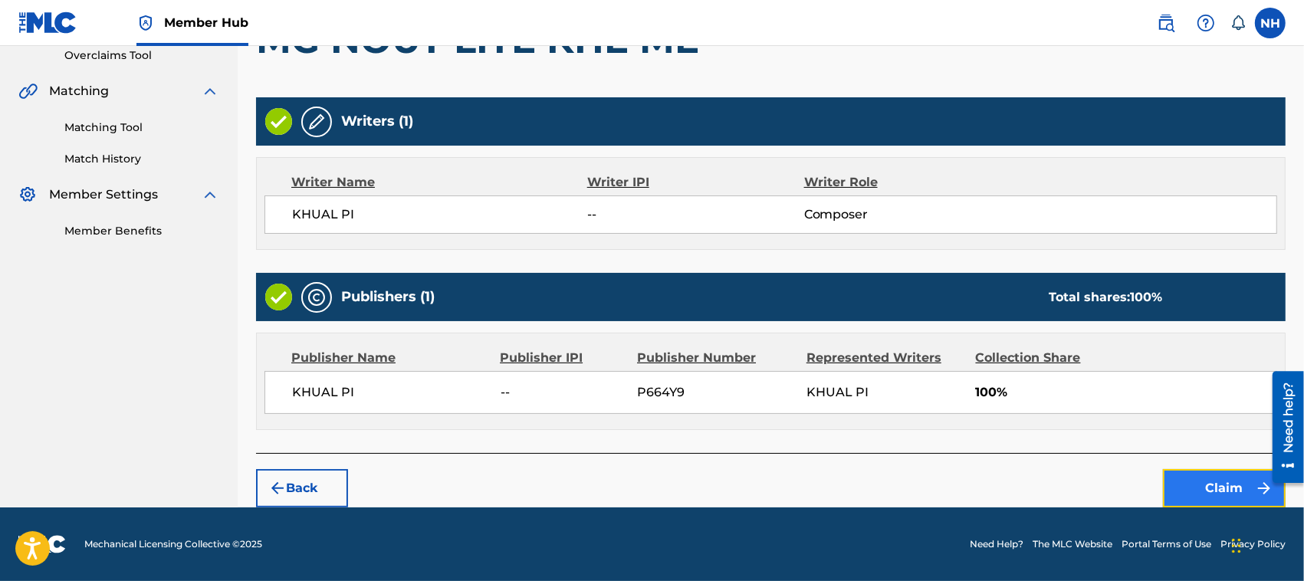
click at [1240, 487] on button "Claim" at bounding box center [1224, 488] width 123 height 38
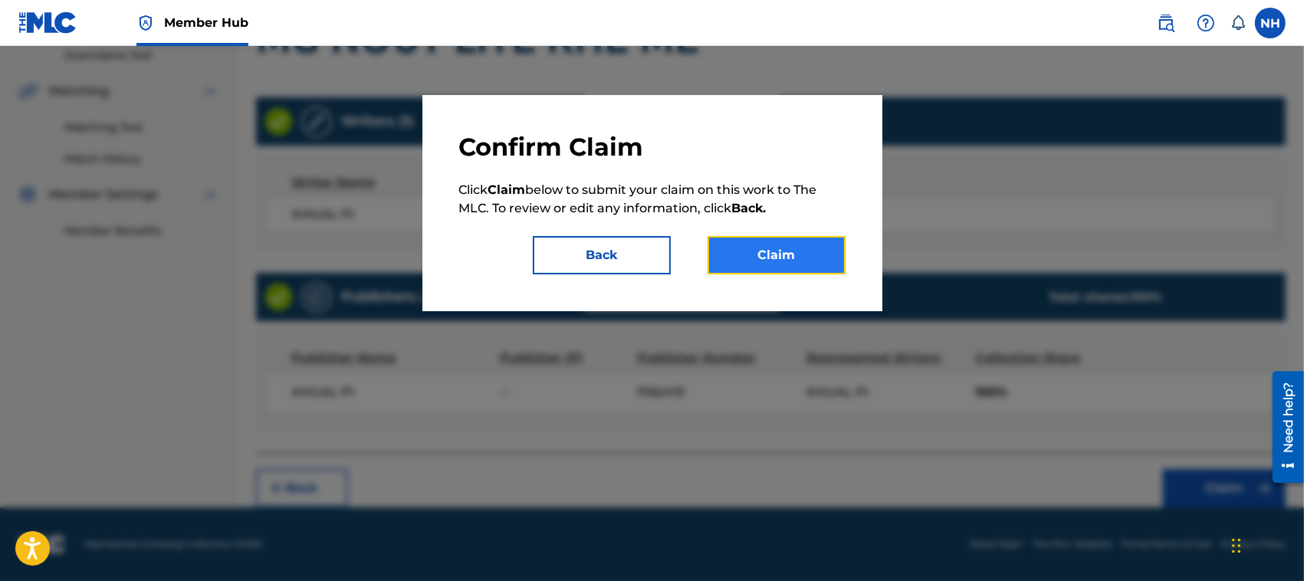
click at [777, 257] on button "Claim" at bounding box center [777, 255] width 138 height 38
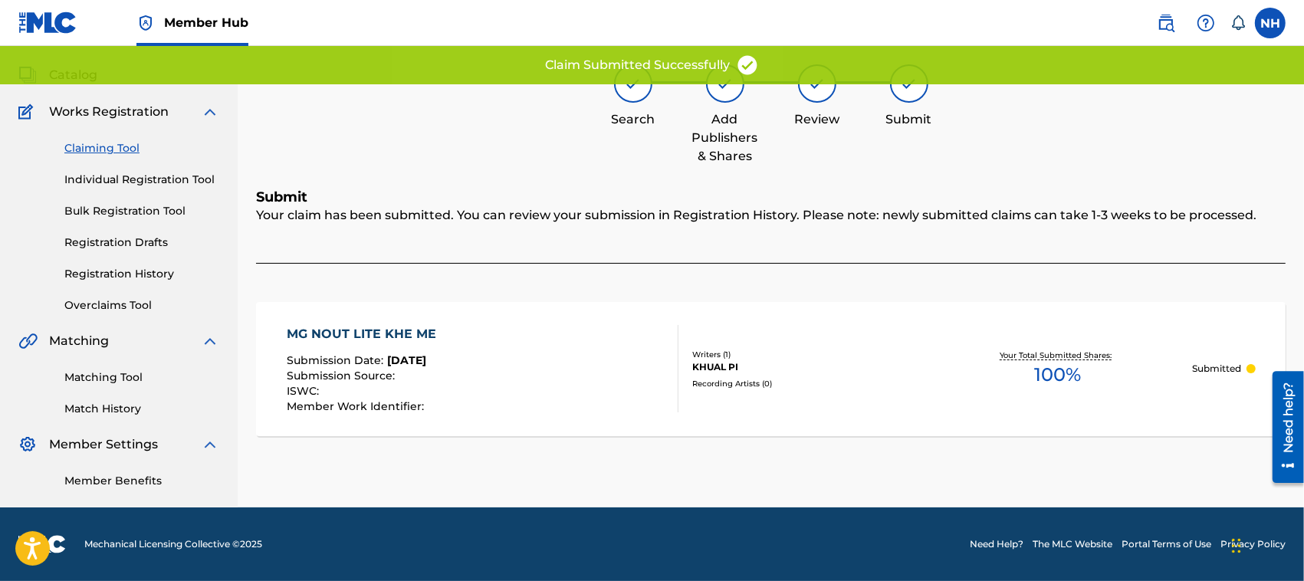
scroll to position [77, 0]
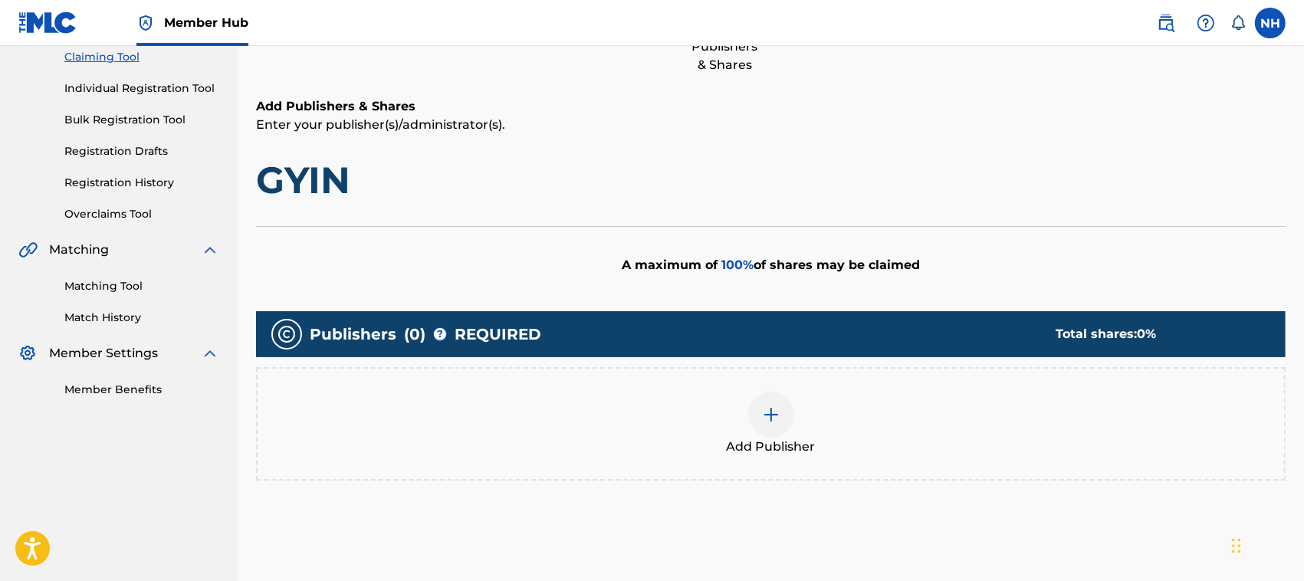
click at [767, 412] on img at bounding box center [771, 415] width 18 height 18
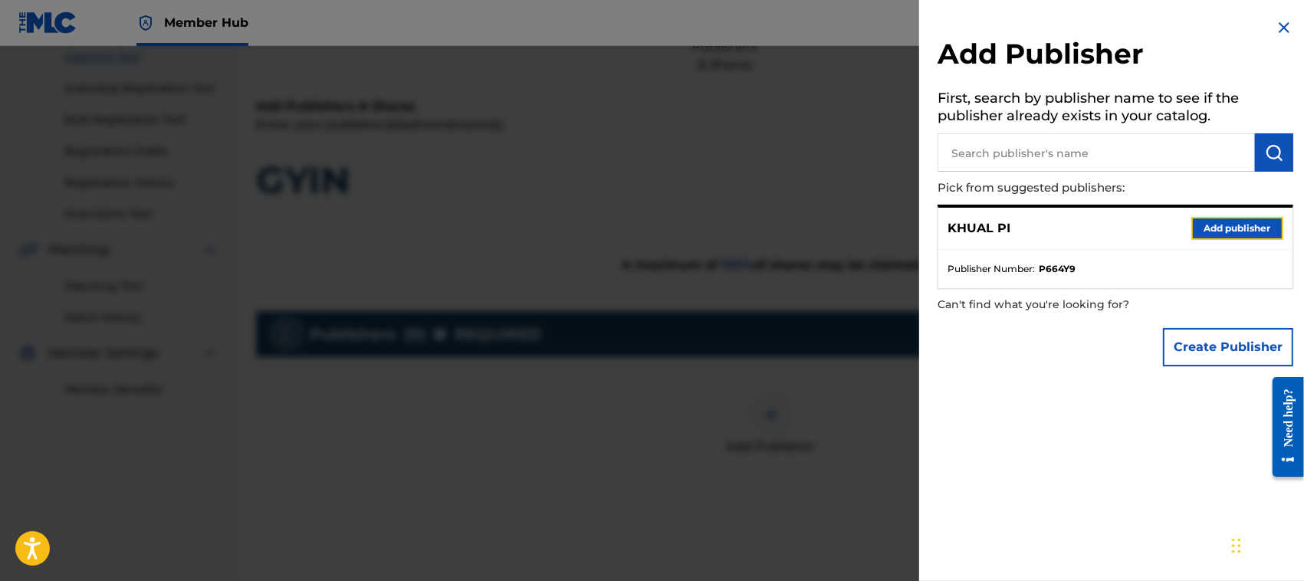
click at [1229, 220] on button "Add publisher" at bounding box center [1237, 228] width 92 height 23
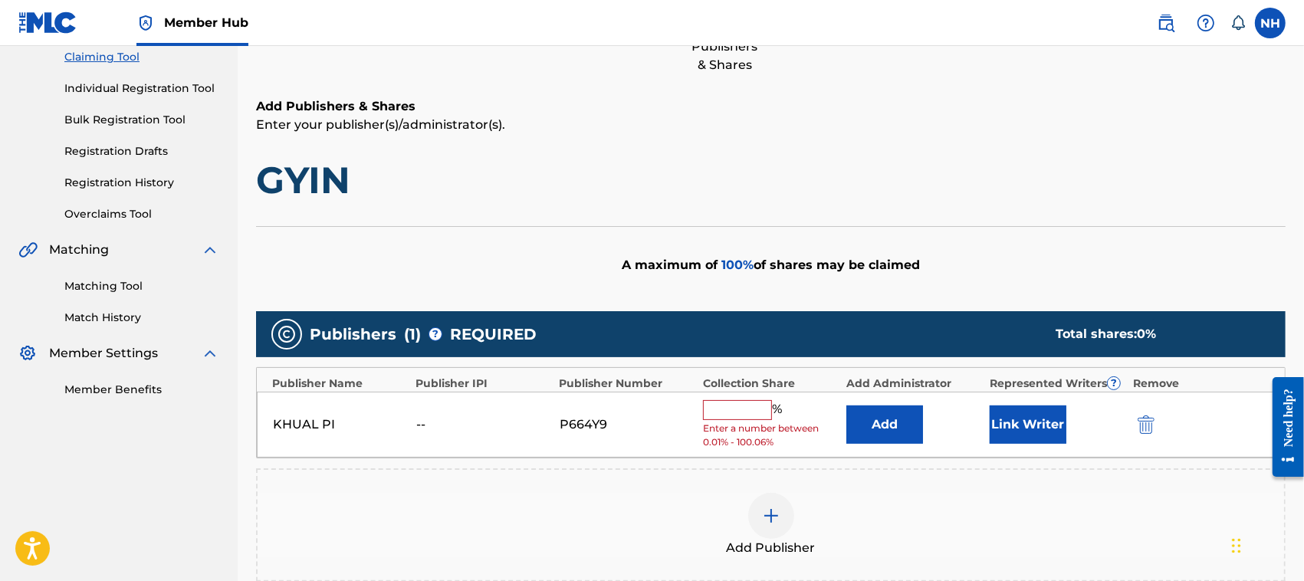
drag, startPoint x: 737, startPoint y: 411, endPoint x: 749, endPoint y: 412, distance: 11.6
click at [737, 411] on input "text" at bounding box center [737, 410] width 69 height 20
type input "100"
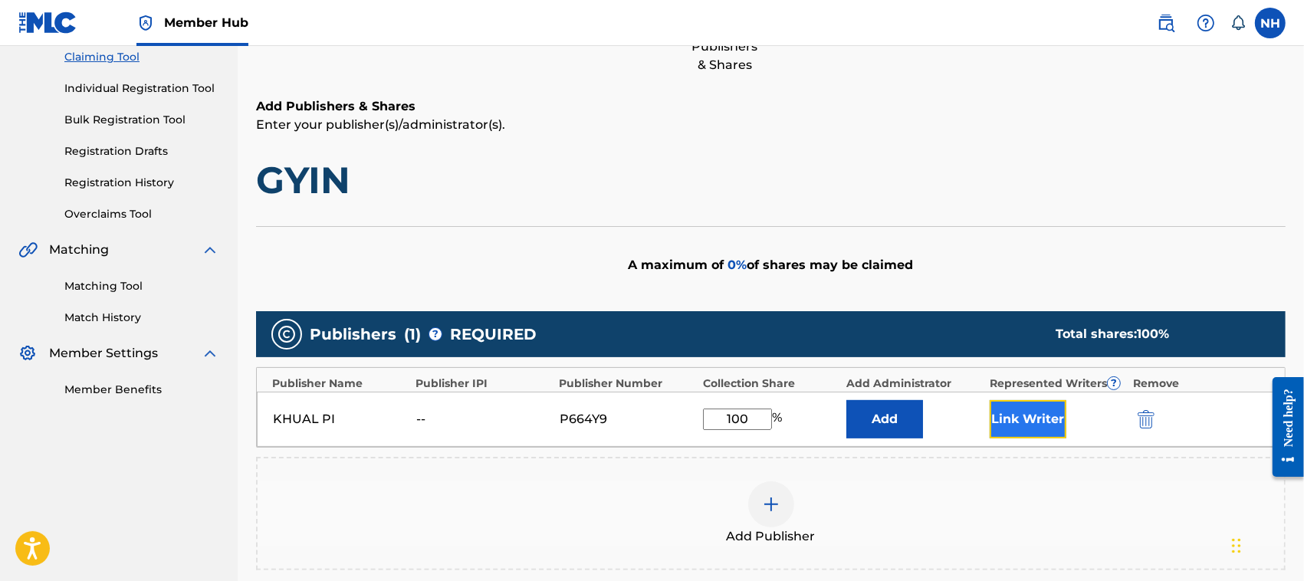
click at [1027, 412] on button "Link Writer" at bounding box center [1028, 419] width 77 height 38
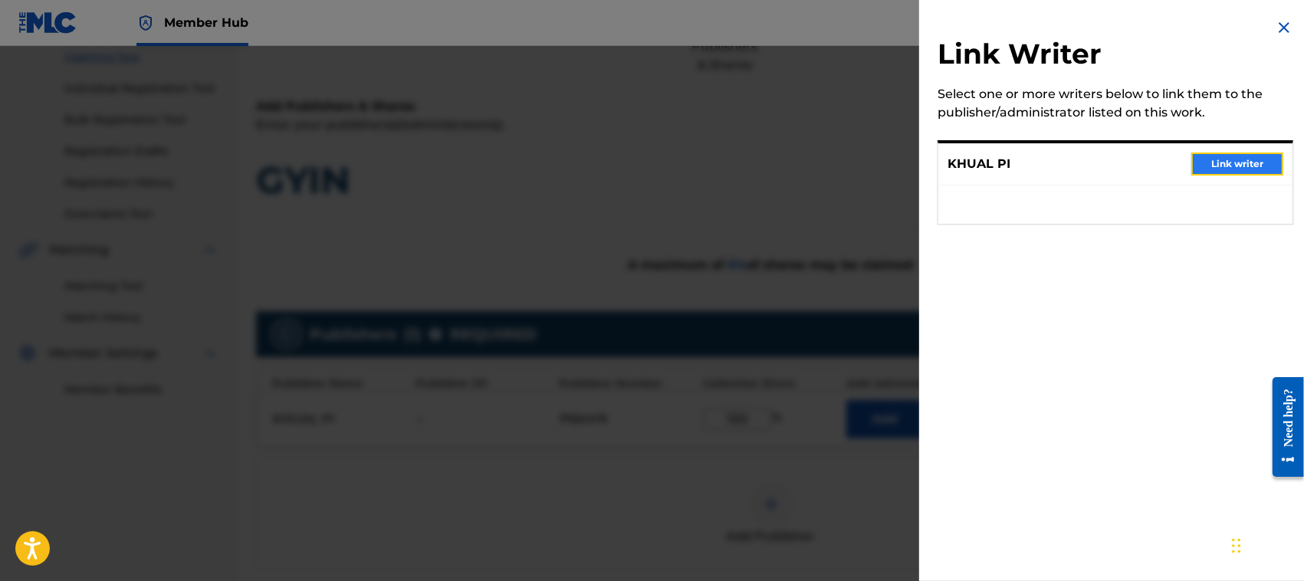
click at [1234, 159] on button "Link writer" at bounding box center [1237, 164] width 92 height 23
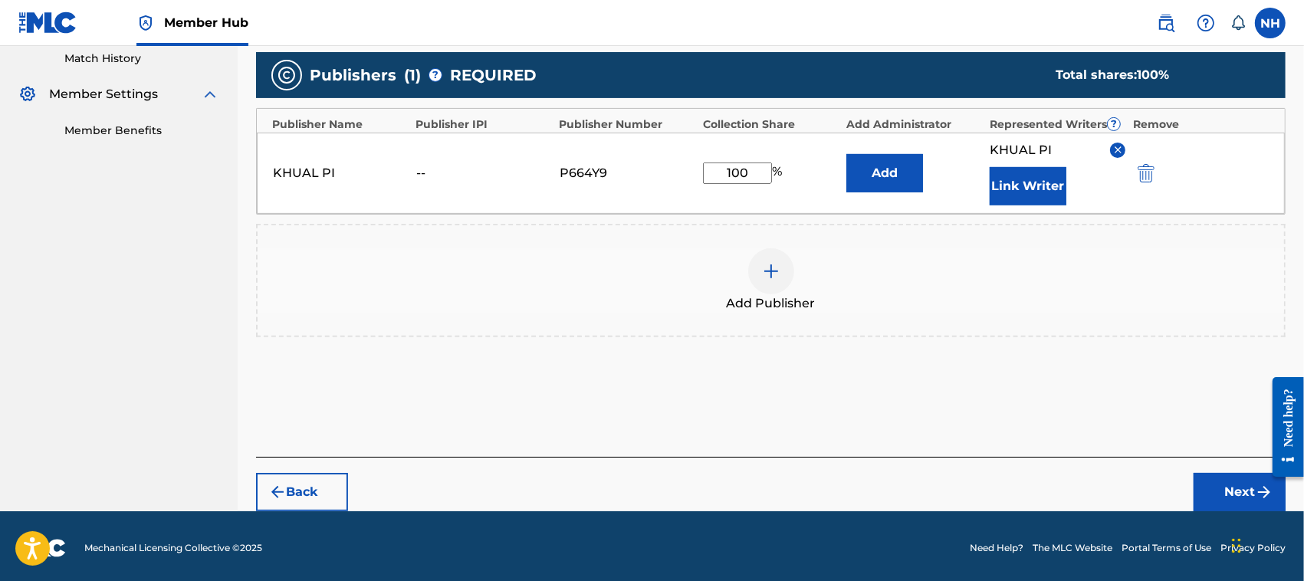
scroll to position [431, 0]
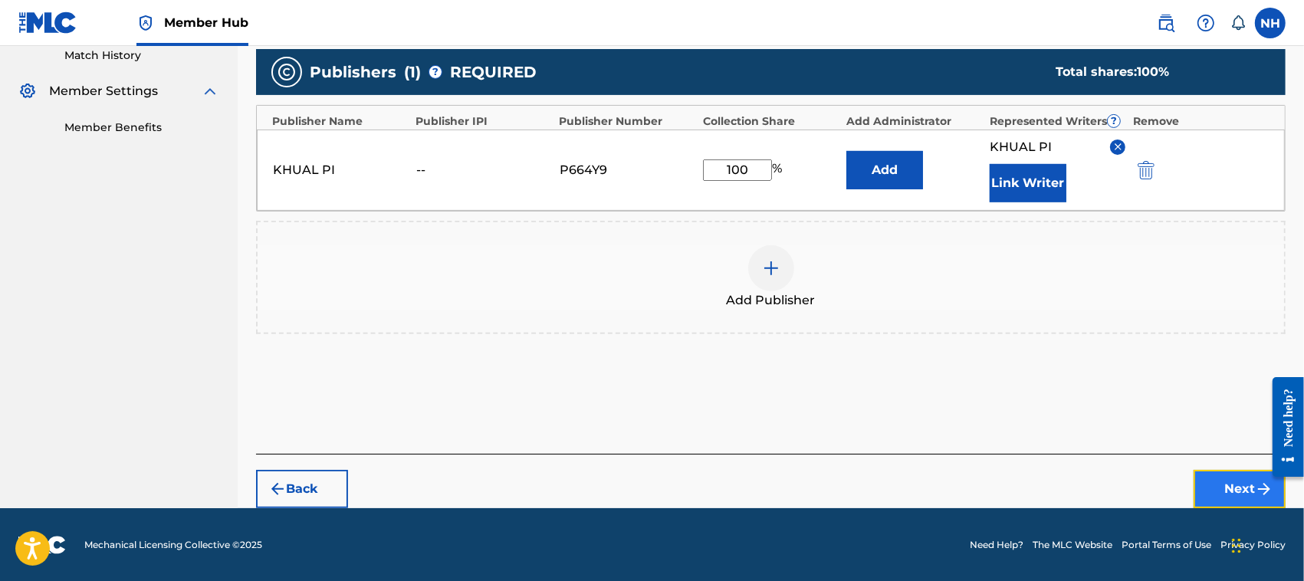
click at [1225, 481] on button "Next" at bounding box center [1240, 489] width 92 height 38
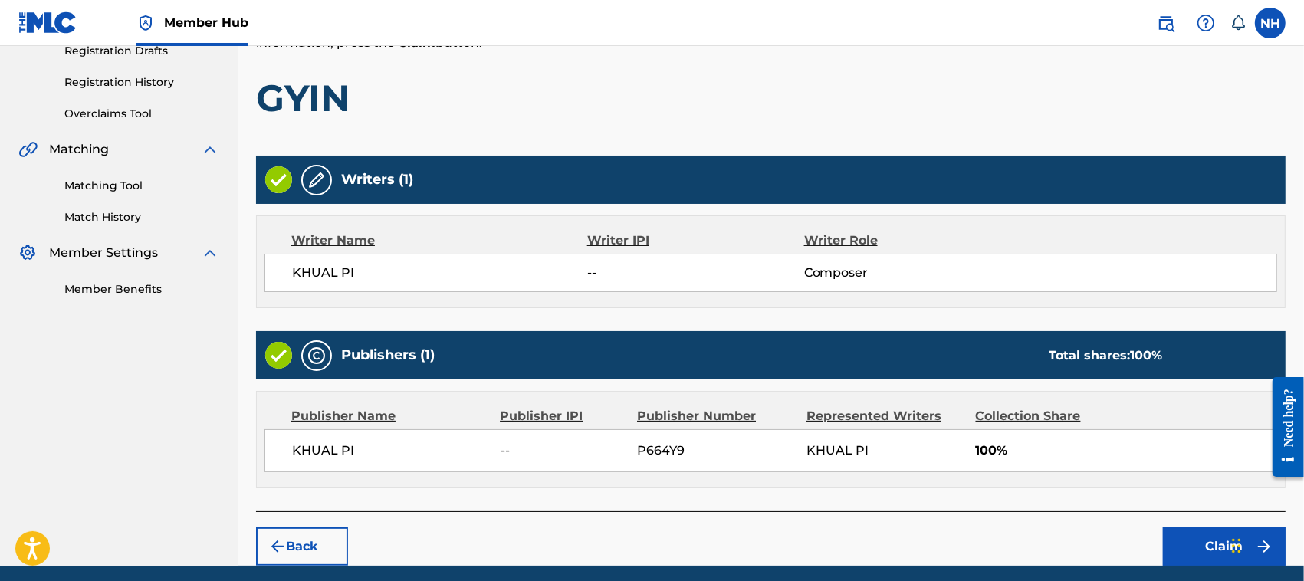
scroll to position [327, 0]
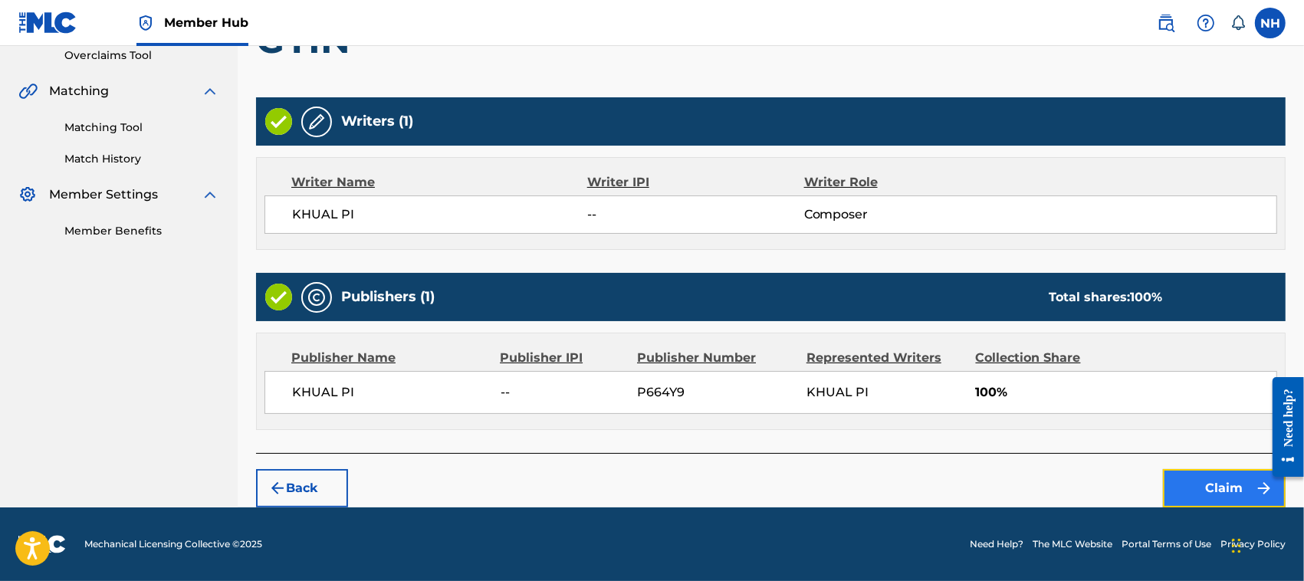
click at [1219, 493] on button "Claim" at bounding box center [1224, 488] width 123 height 38
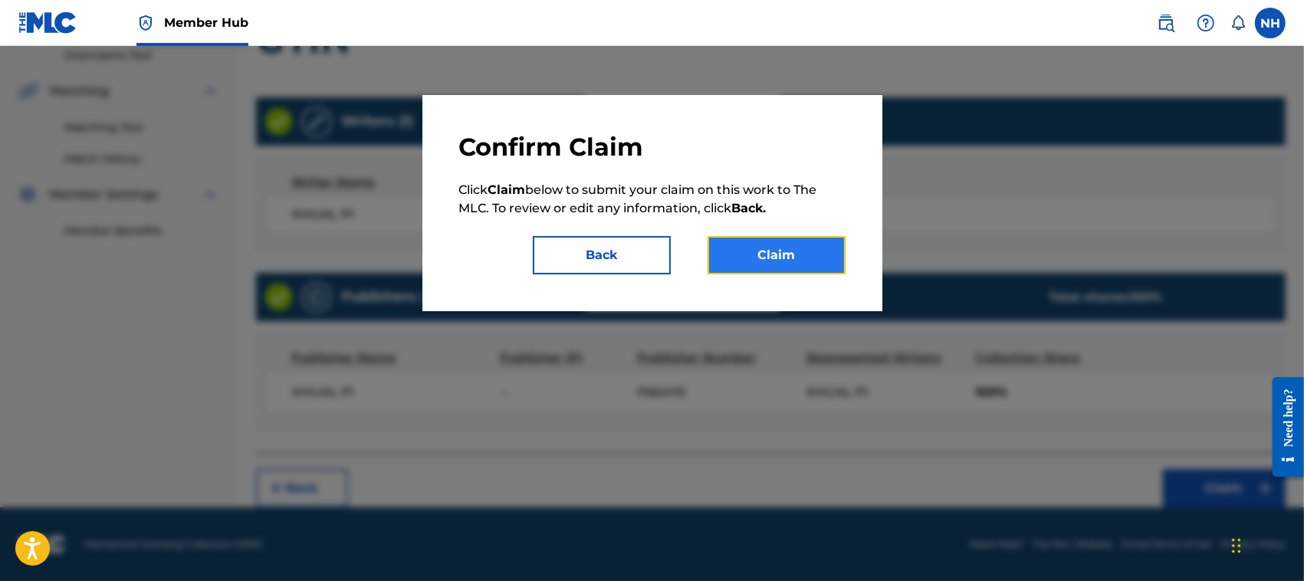
click at [775, 251] on button "Claim" at bounding box center [777, 255] width 138 height 38
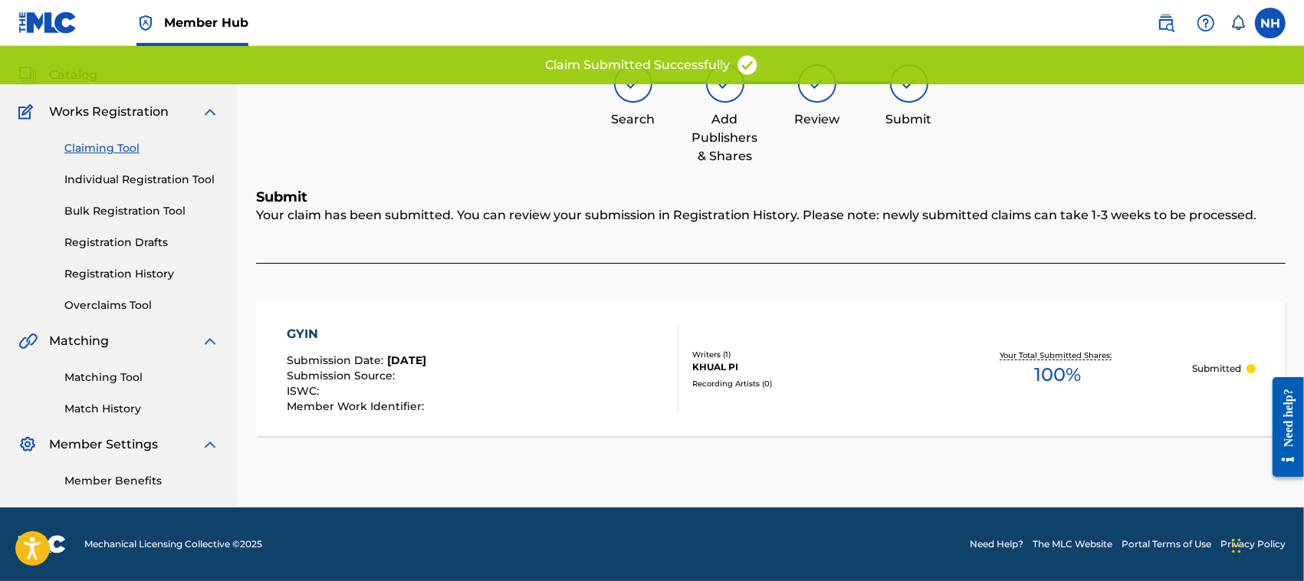
scroll to position [77, 0]
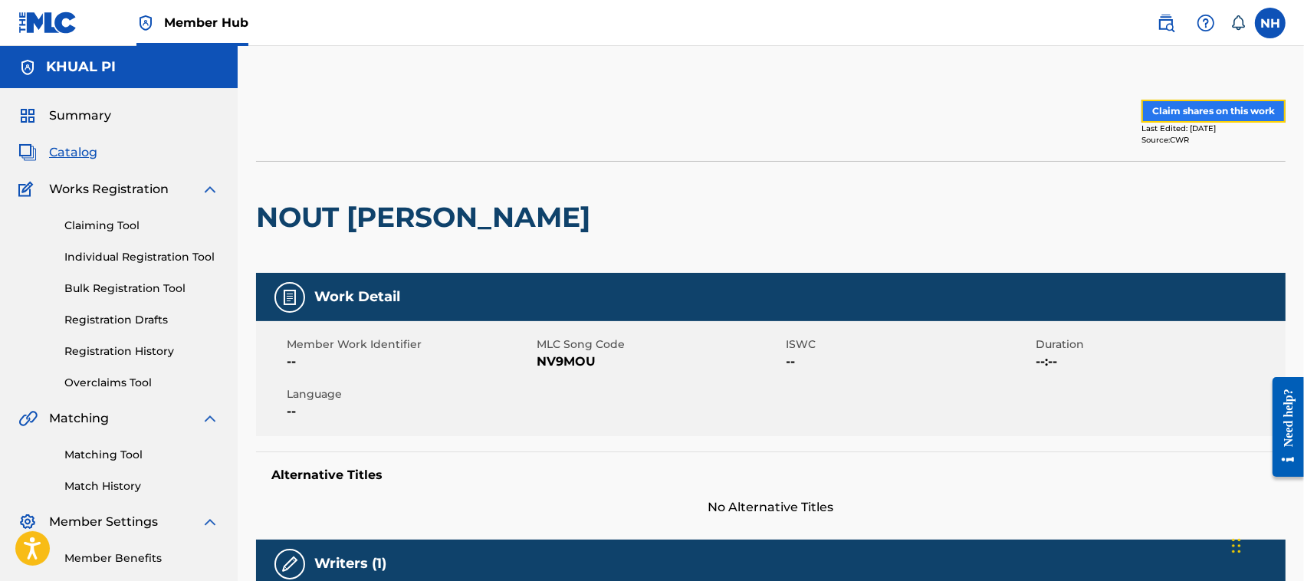
click at [1200, 103] on button "Claim shares on this work" at bounding box center [1213, 111] width 144 height 23
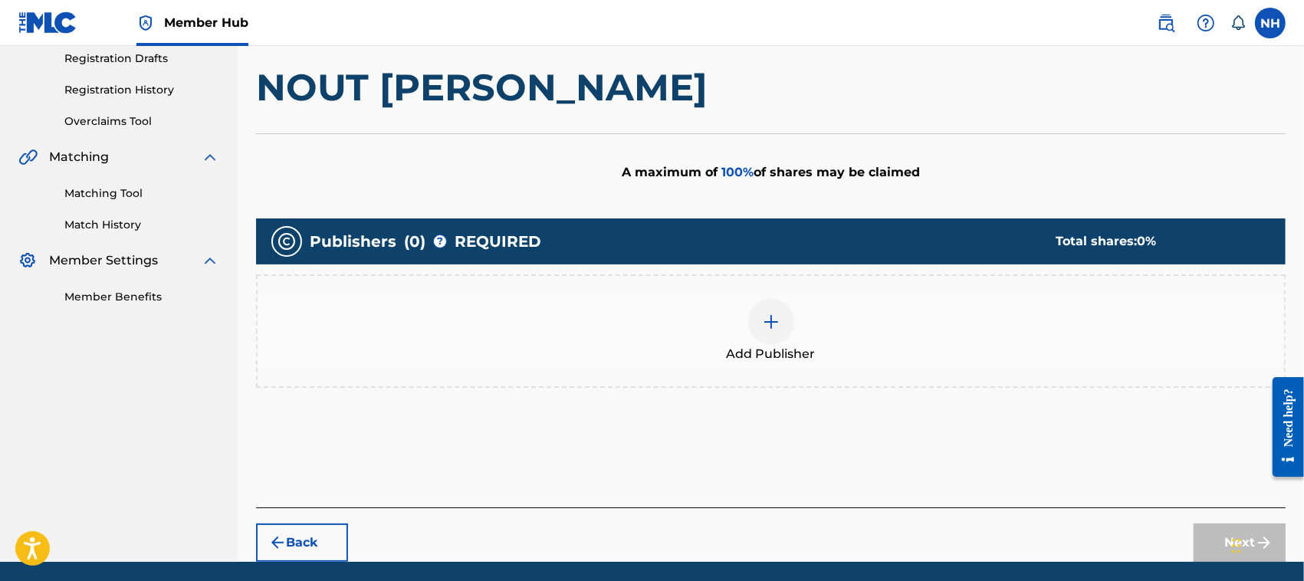
scroll to position [281, 0]
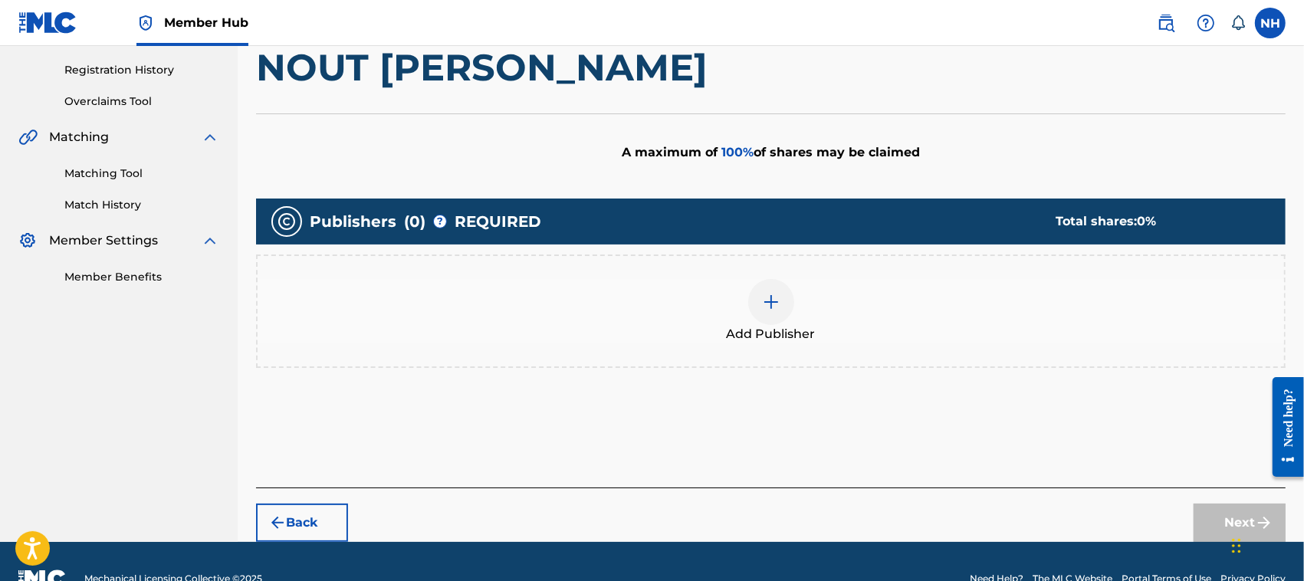
click at [784, 307] on div at bounding box center [771, 302] width 46 height 46
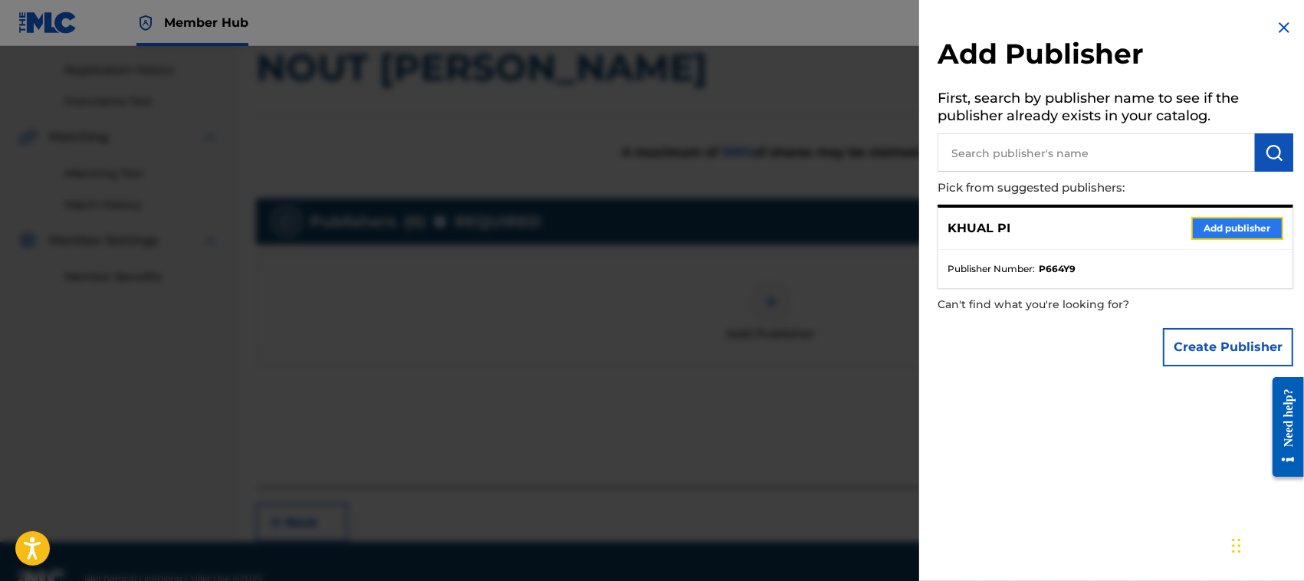
click at [1240, 223] on button "Add publisher" at bounding box center [1237, 228] width 92 height 23
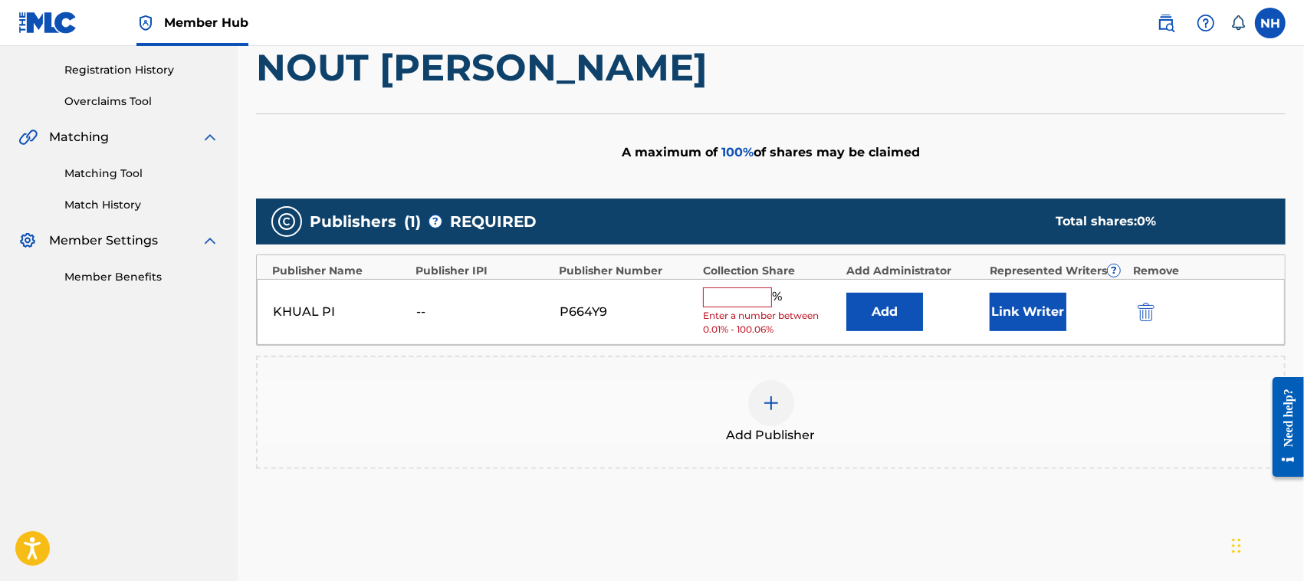
click at [731, 294] on input "text" at bounding box center [737, 297] width 69 height 20
type input "100"
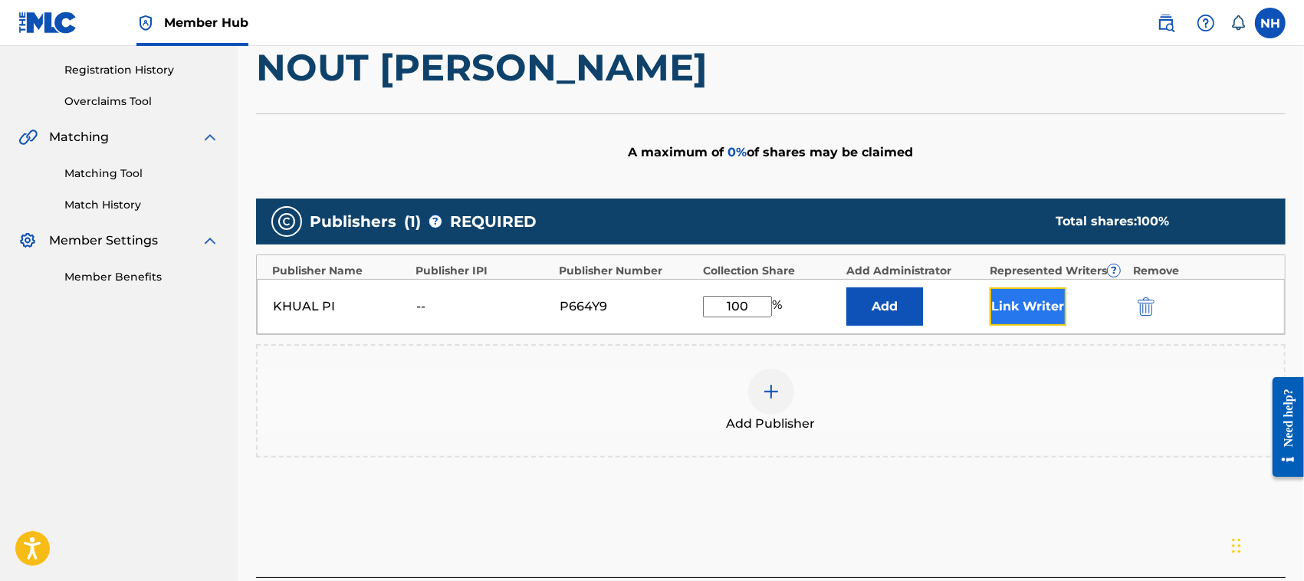
click at [1030, 301] on button "Link Writer" at bounding box center [1028, 306] width 77 height 38
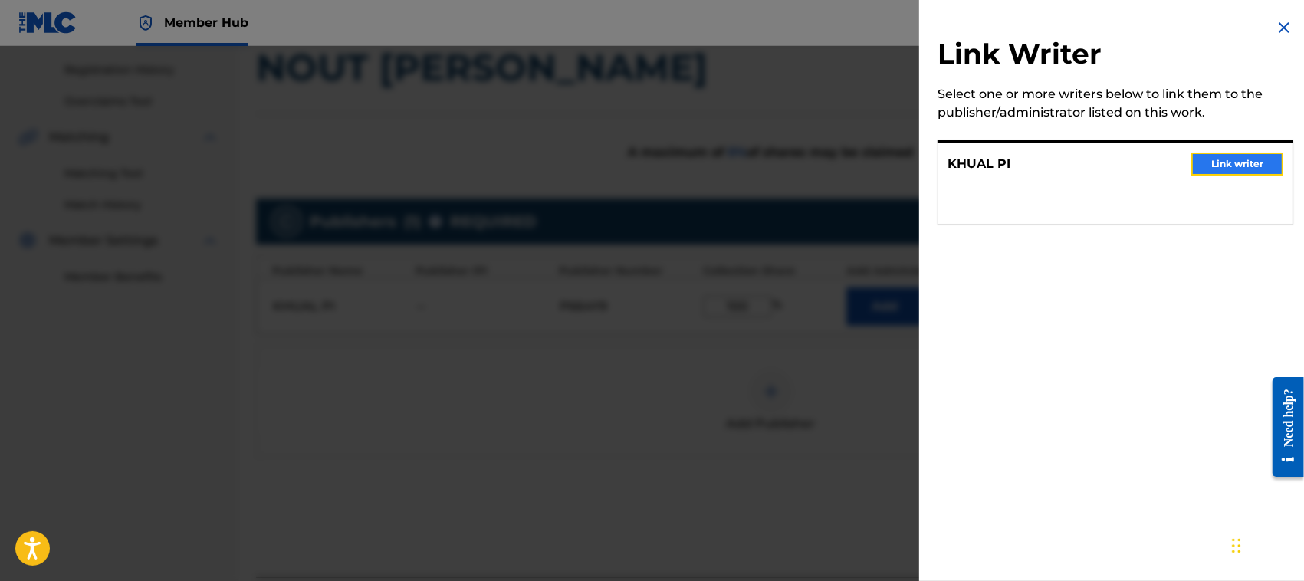
click at [1234, 159] on button "Link writer" at bounding box center [1237, 164] width 92 height 23
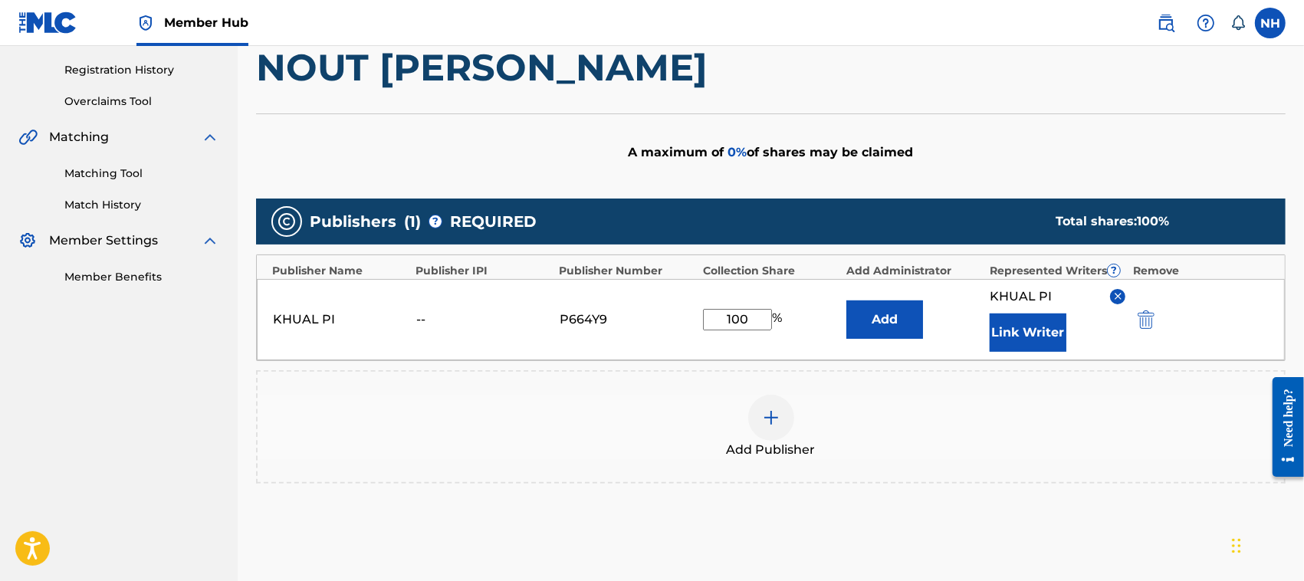
scroll to position [431, 0]
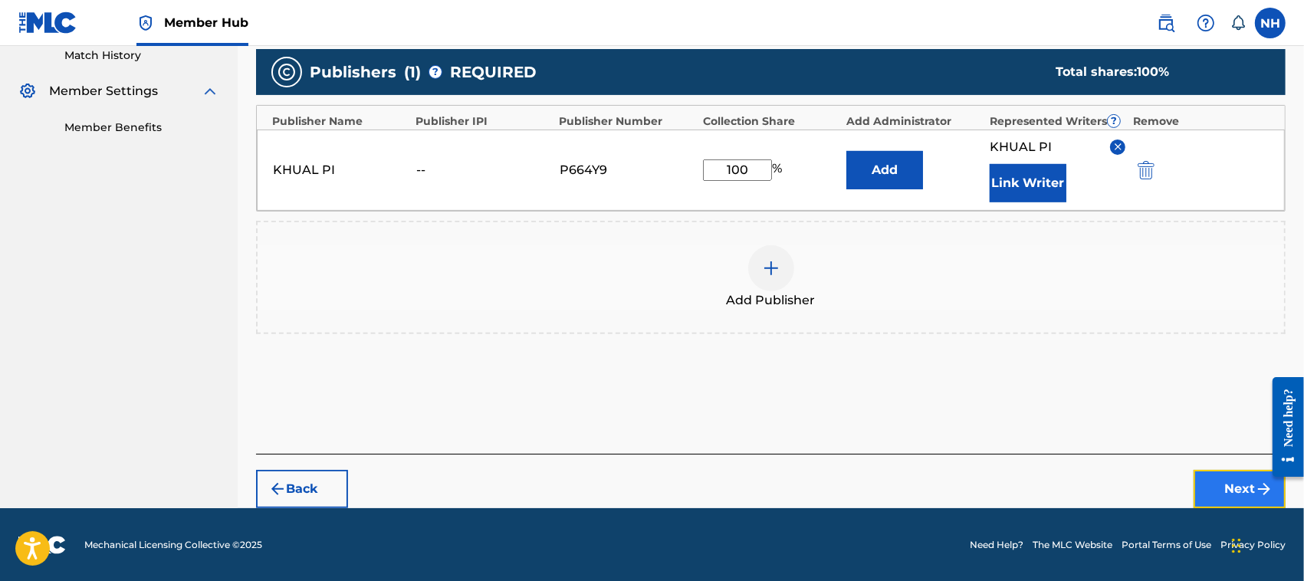
click at [1220, 484] on button "Next" at bounding box center [1240, 489] width 92 height 38
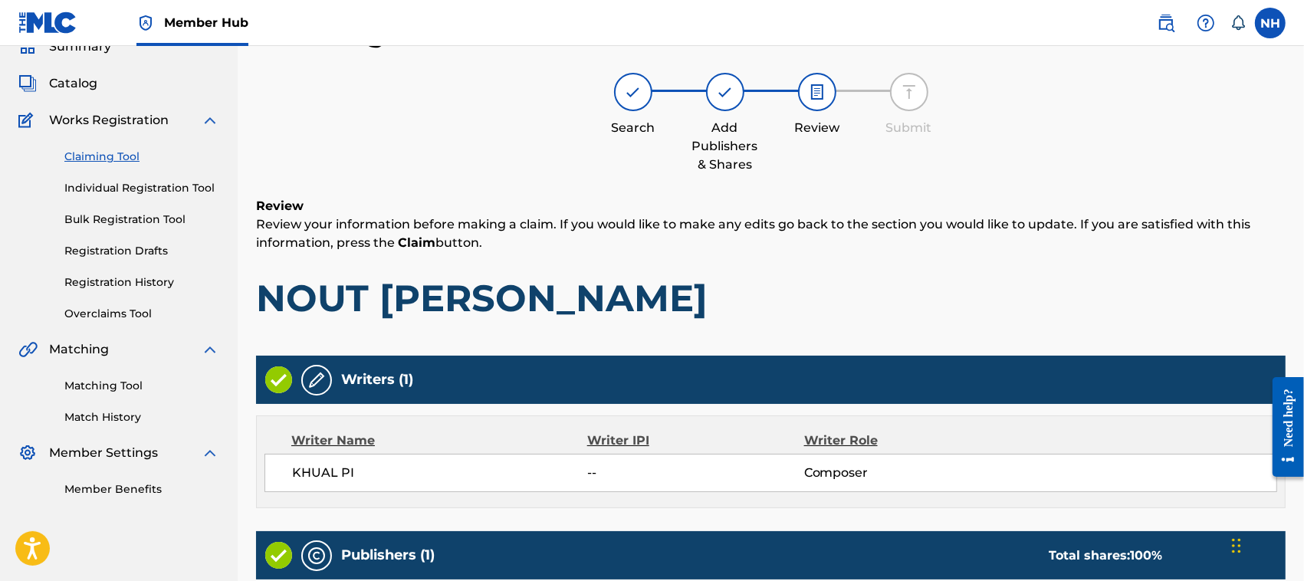
scroll to position [327, 0]
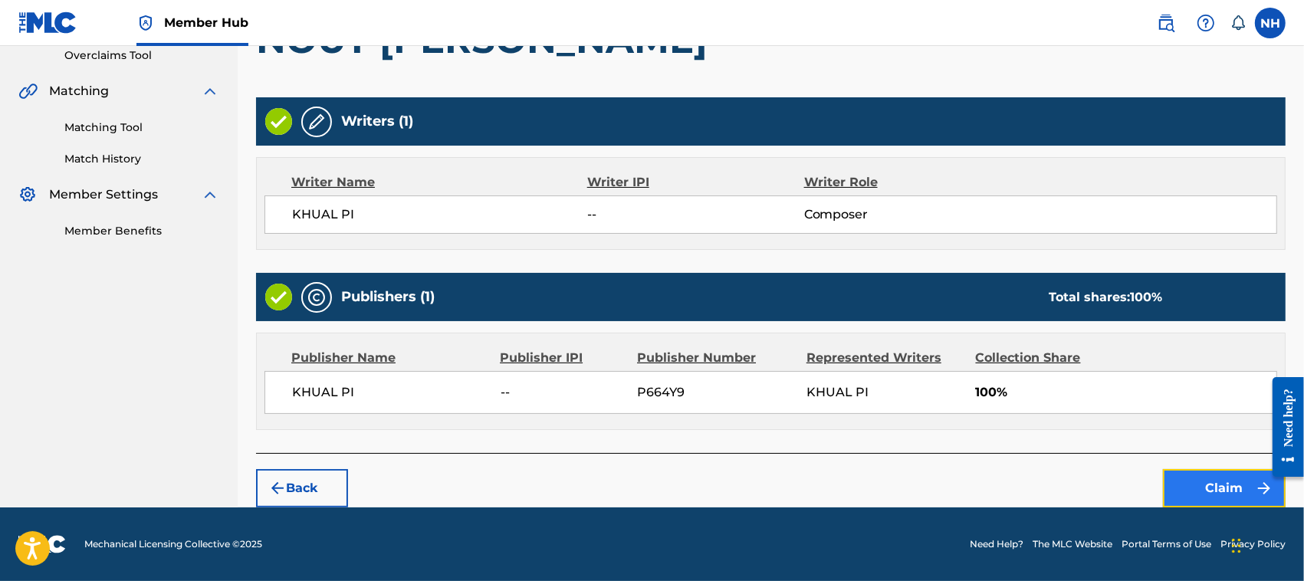
click at [1201, 492] on button "Claim" at bounding box center [1224, 488] width 123 height 38
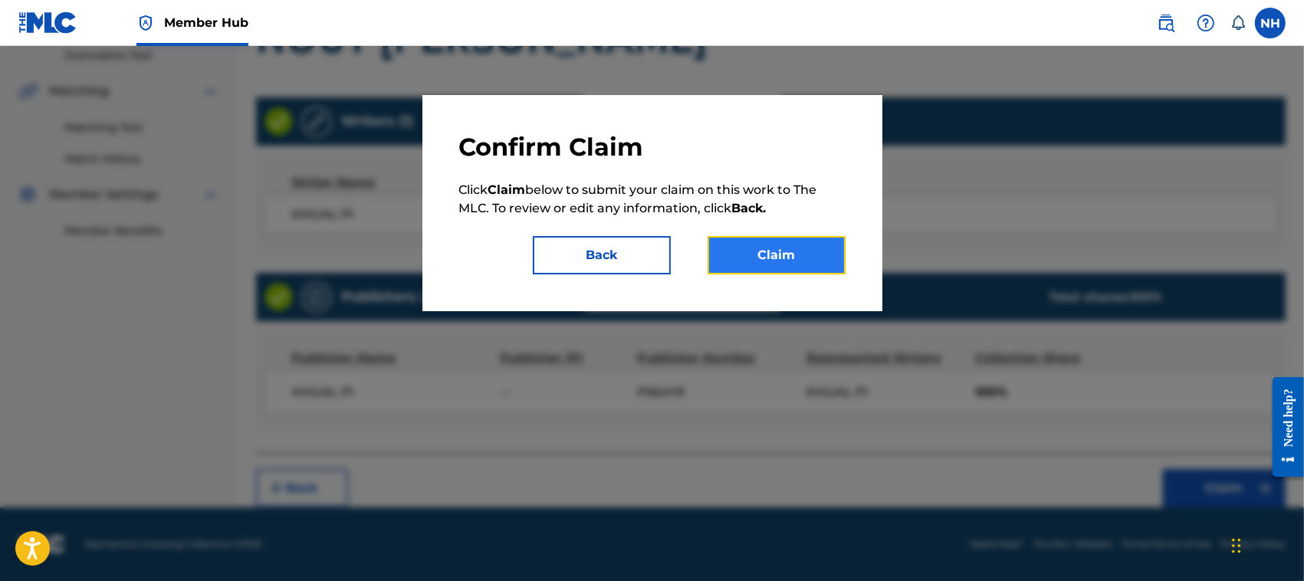
click at [796, 266] on button "Claim" at bounding box center [777, 255] width 138 height 38
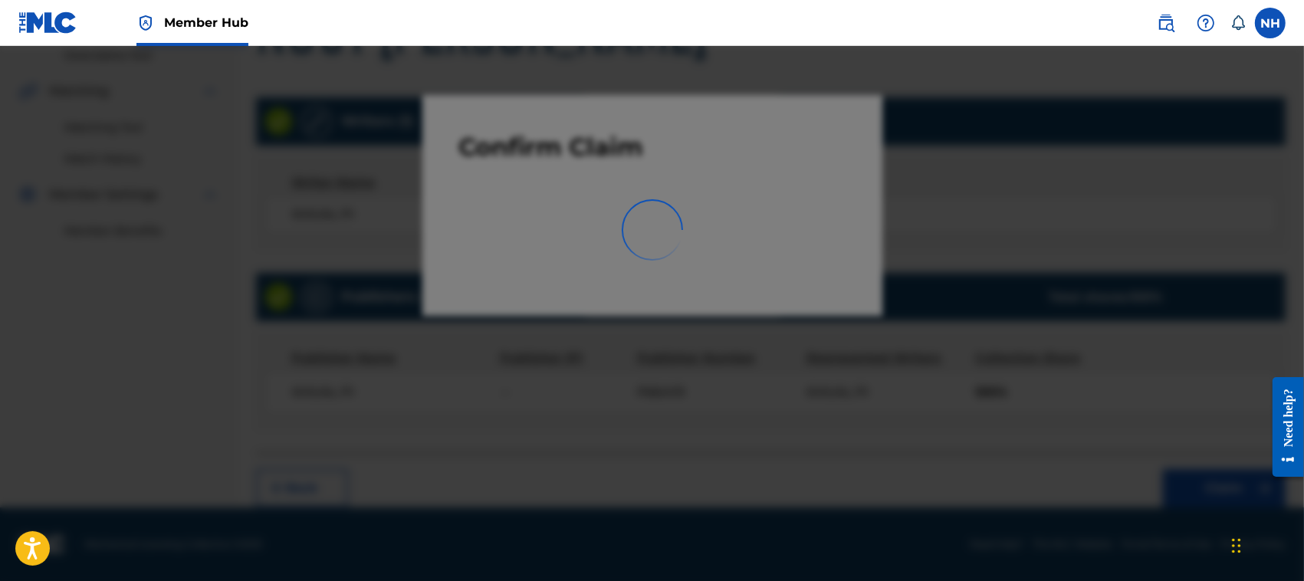
scroll to position [77, 0]
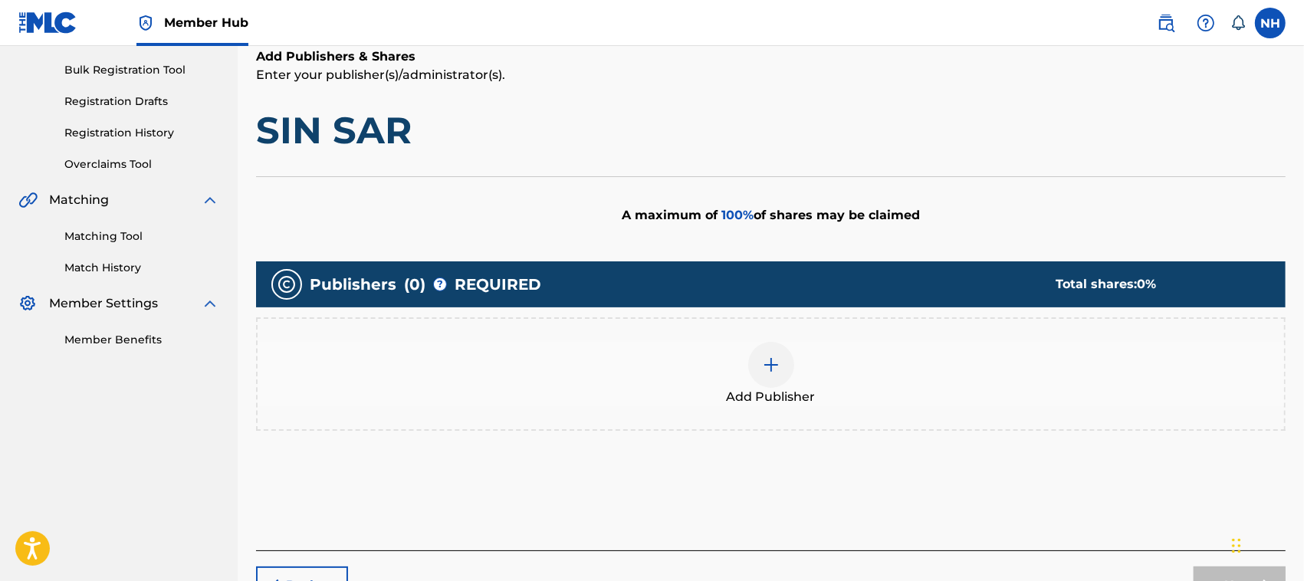
click at [770, 366] on img at bounding box center [771, 365] width 18 height 18
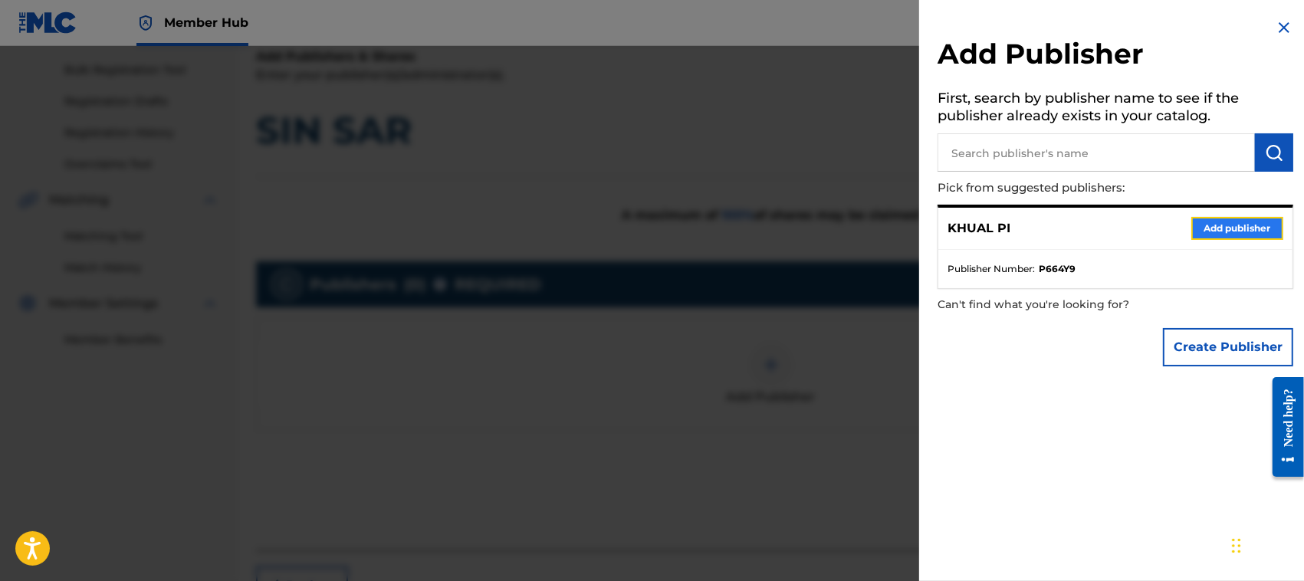
click at [1223, 227] on button "Add publisher" at bounding box center [1237, 228] width 92 height 23
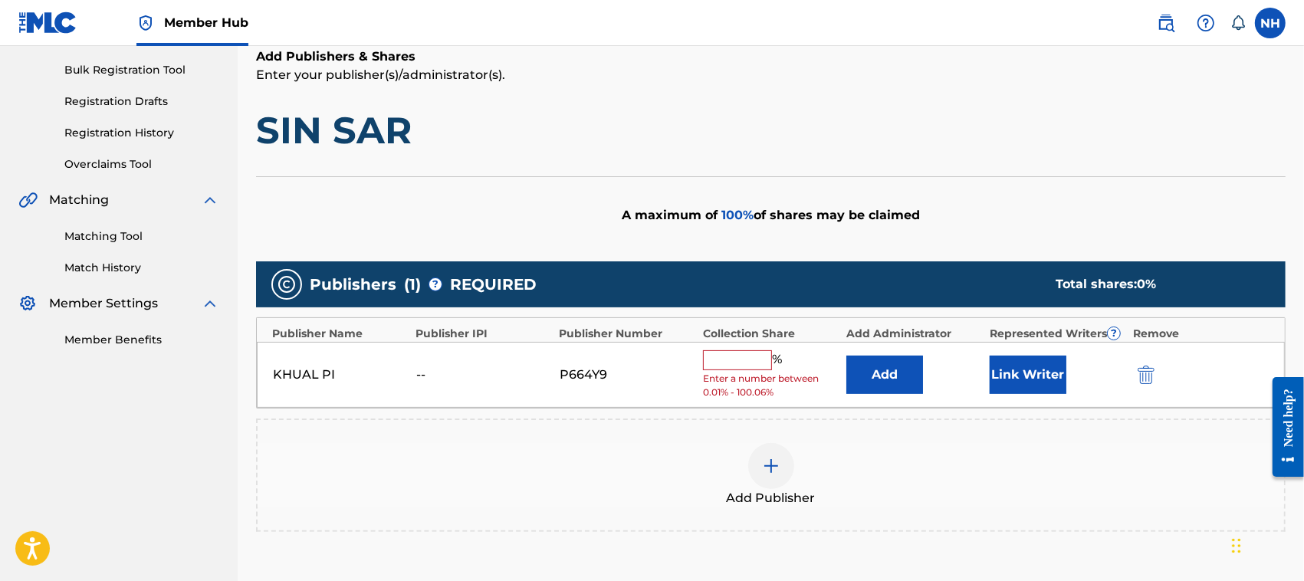
click at [718, 364] on input "text" at bounding box center [737, 360] width 69 height 20
type input "100"
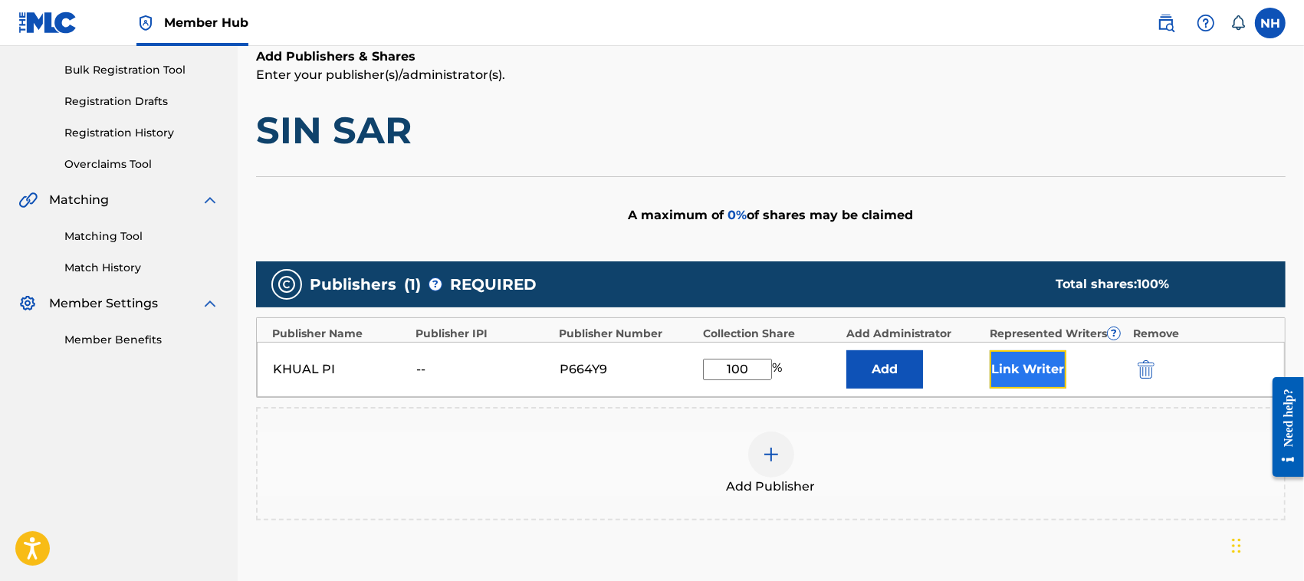
click at [1013, 368] on button "Link Writer" at bounding box center [1028, 369] width 77 height 38
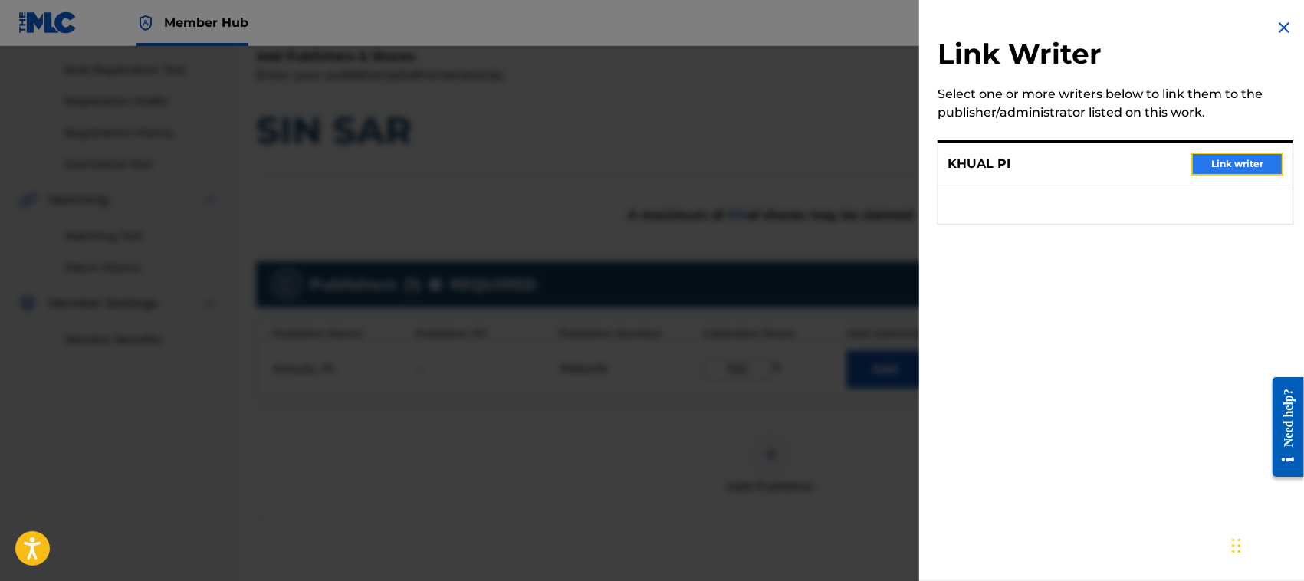
click at [1227, 157] on button "Link writer" at bounding box center [1237, 164] width 92 height 23
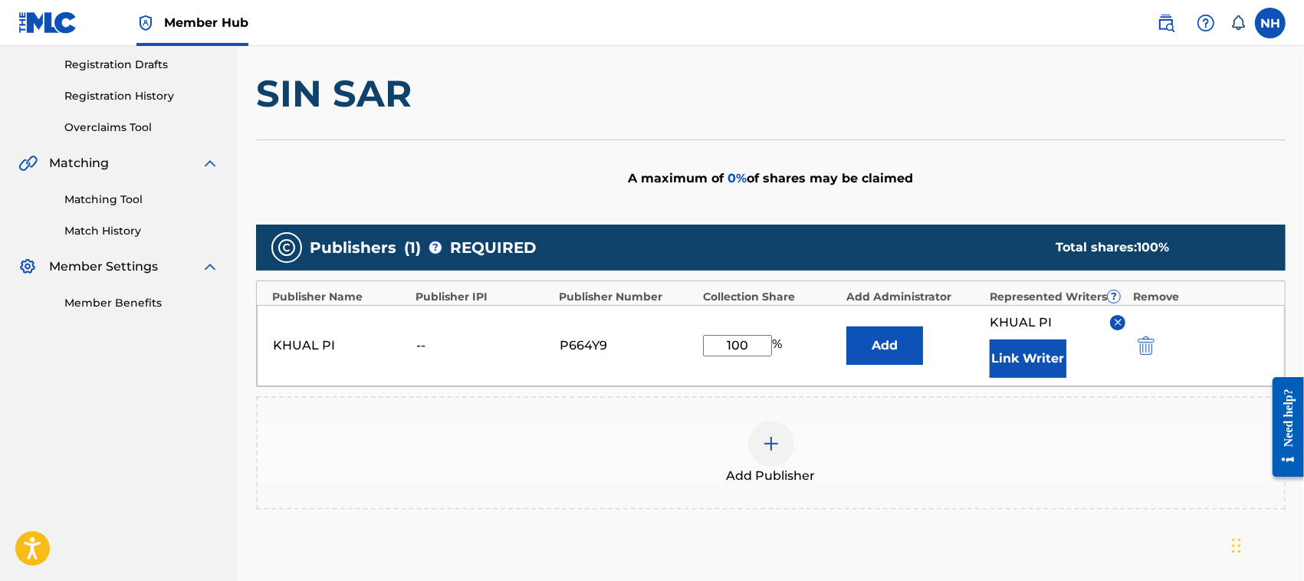
scroll to position [431, 0]
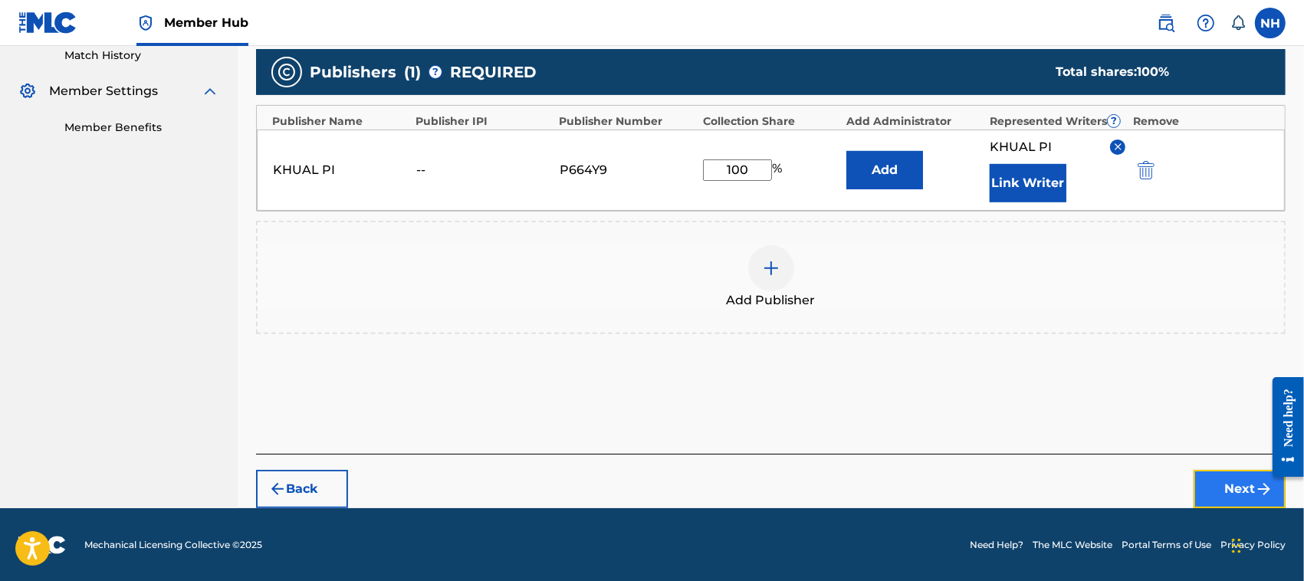
click at [1221, 488] on button "Next" at bounding box center [1240, 489] width 92 height 38
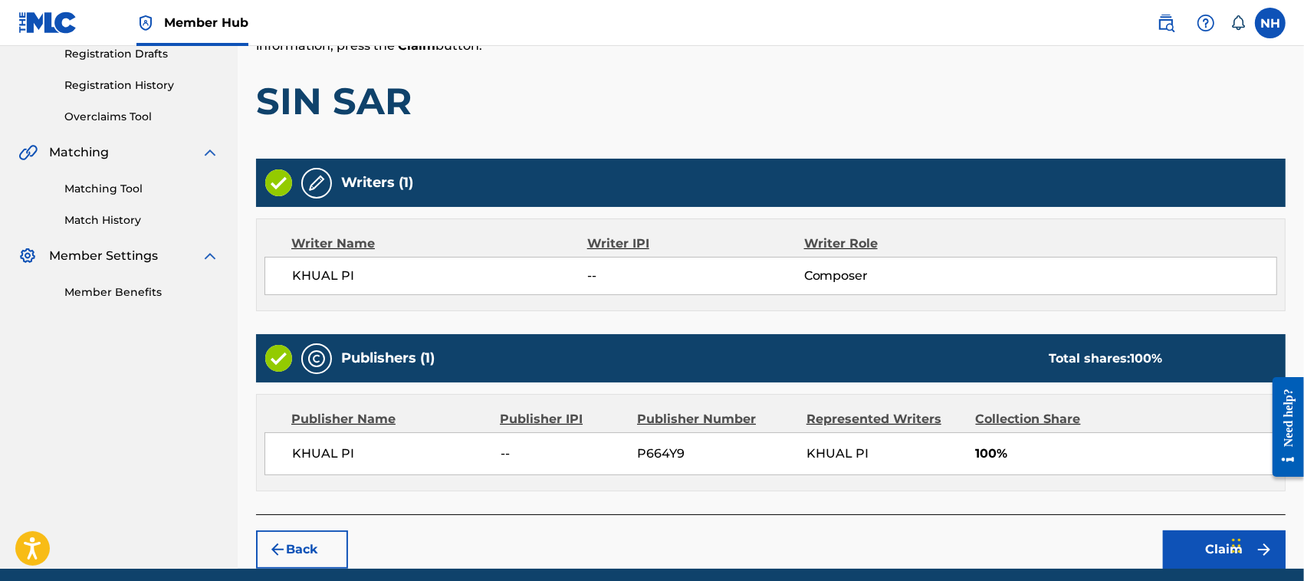
scroll to position [327, 0]
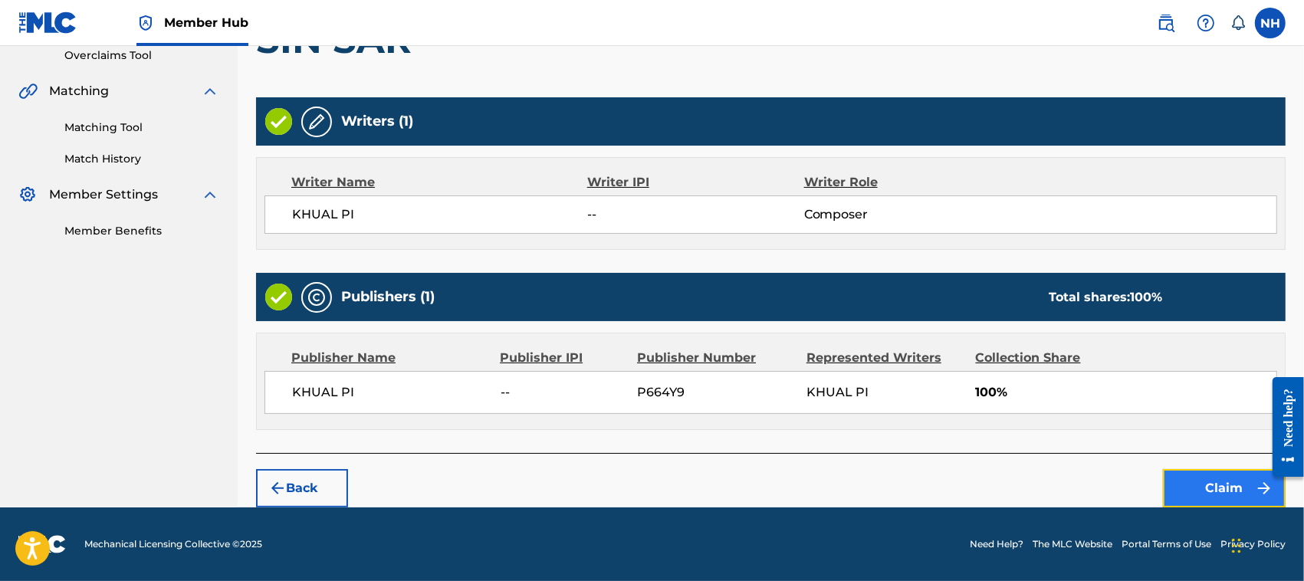
click at [1228, 489] on button "Claim" at bounding box center [1224, 488] width 123 height 38
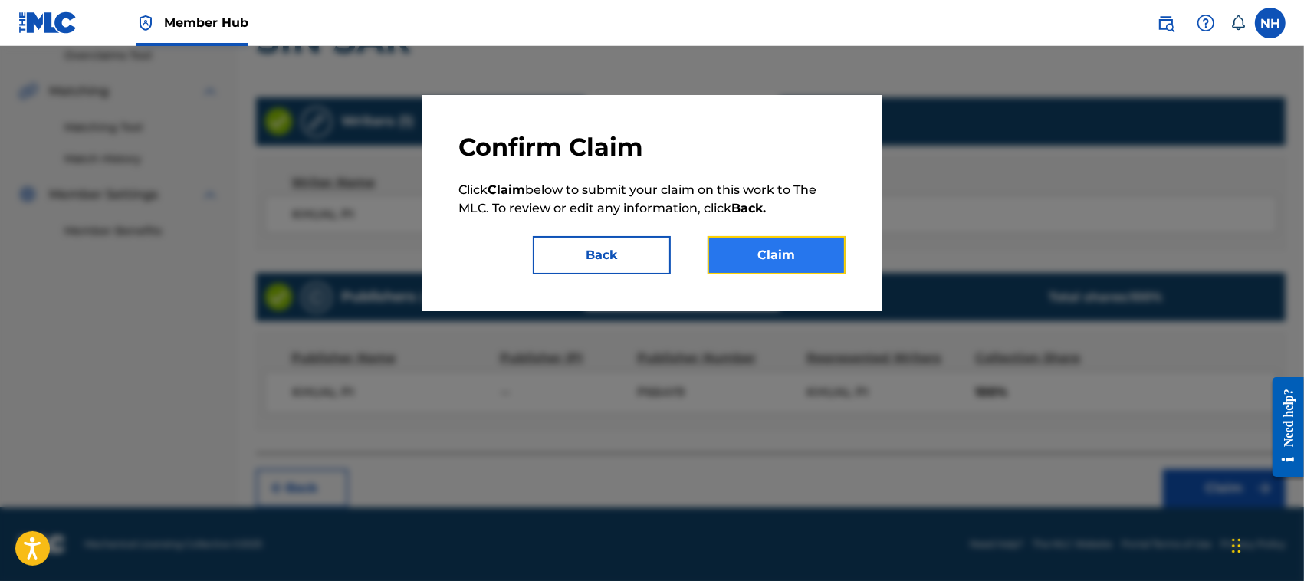
click at [806, 258] on button "Claim" at bounding box center [777, 255] width 138 height 38
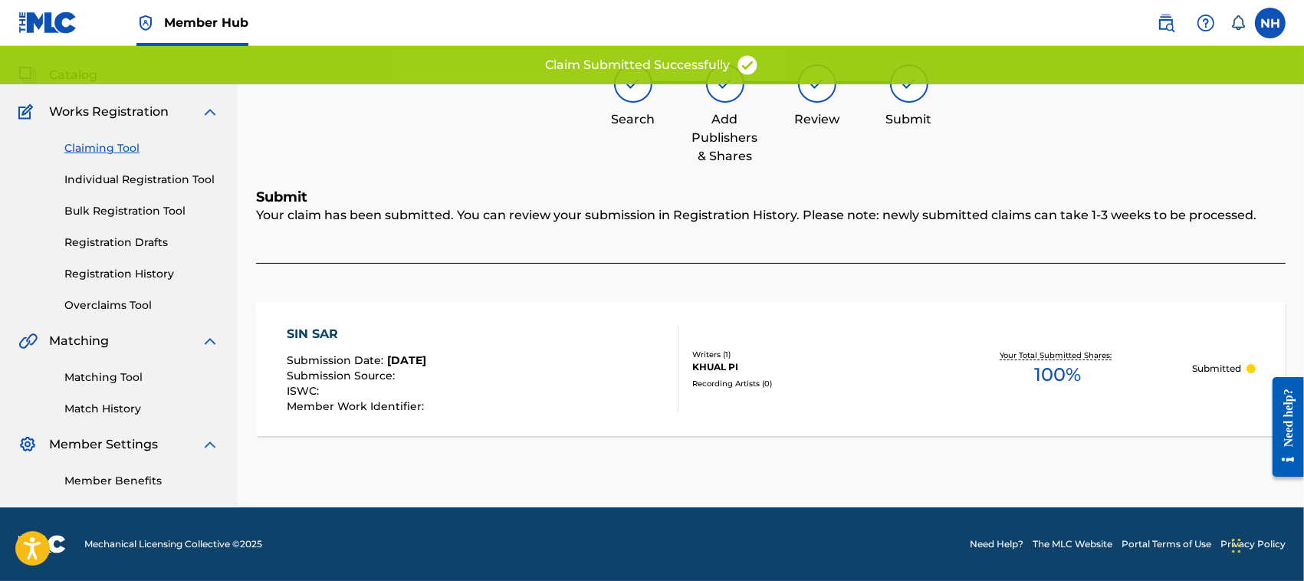
scroll to position [77, 0]
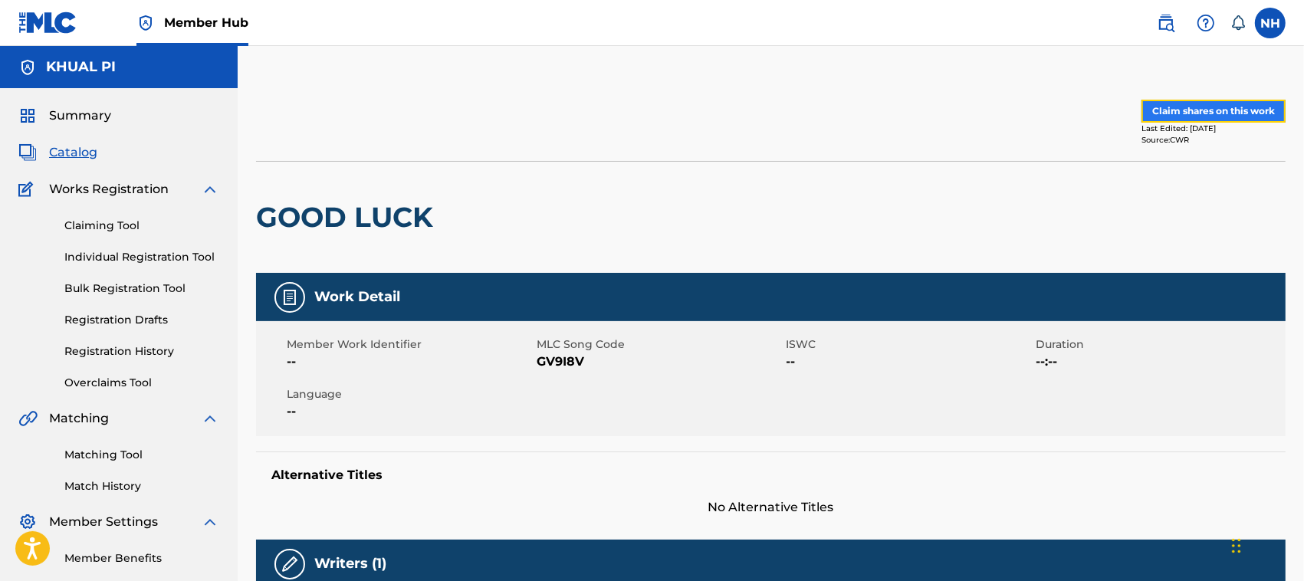
click at [1206, 105] on button "Claim shares on this work" at bounding box center [1213, 111] width 144 height 23
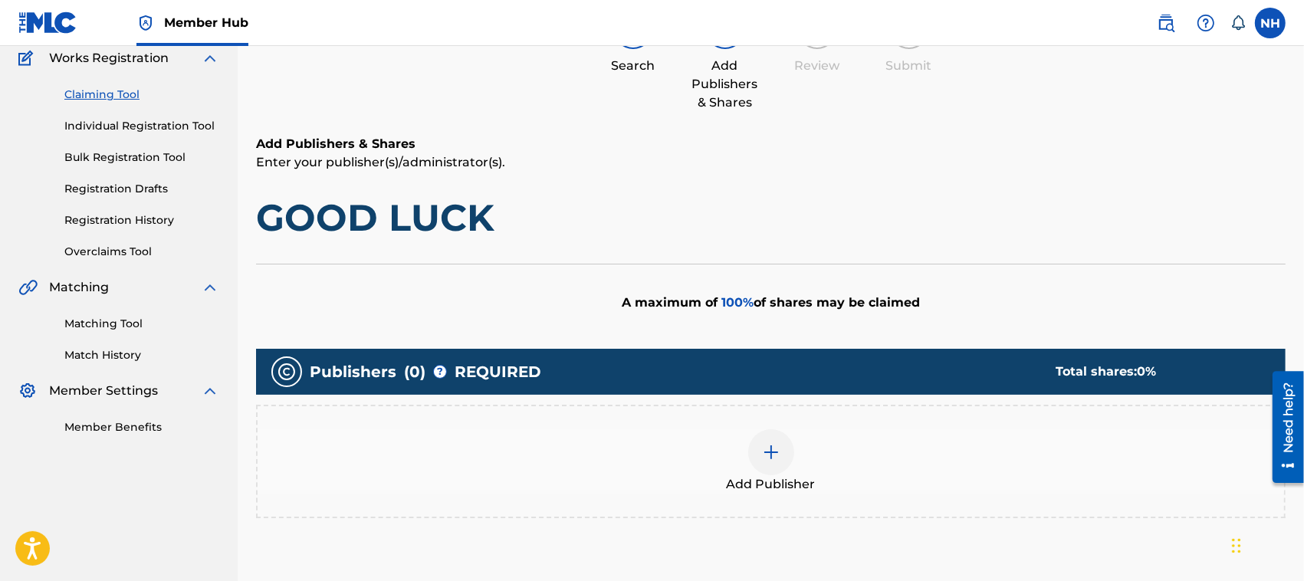
scroll to position [143, 0]
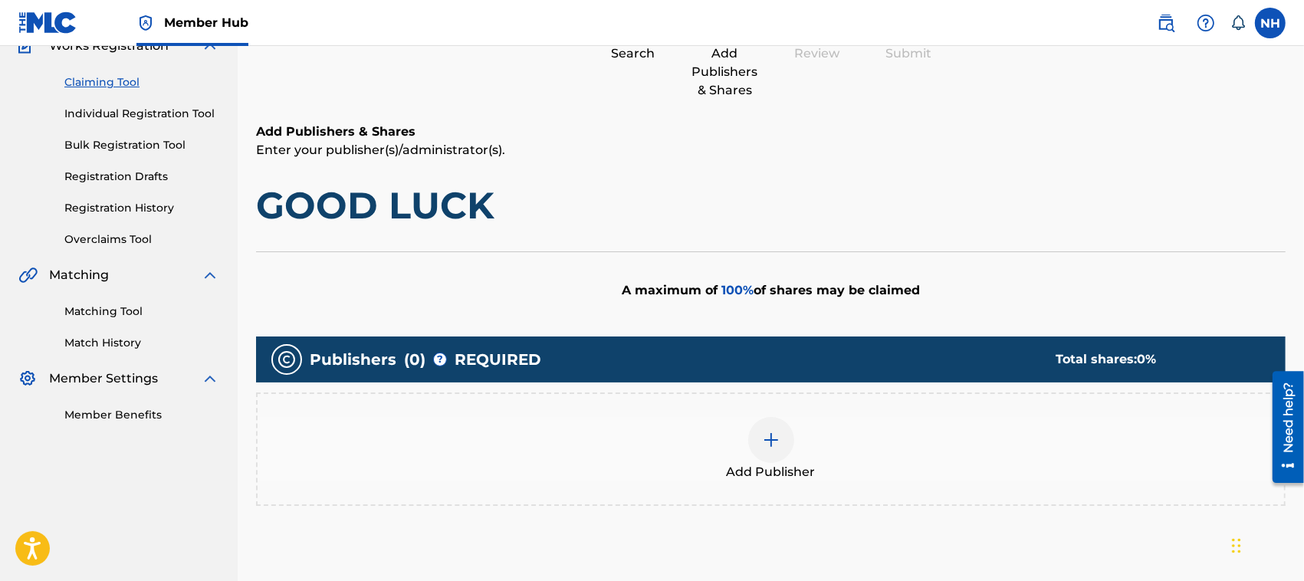
click at [773, 438] on img at bounding box center [771, 440] width 18 height 18
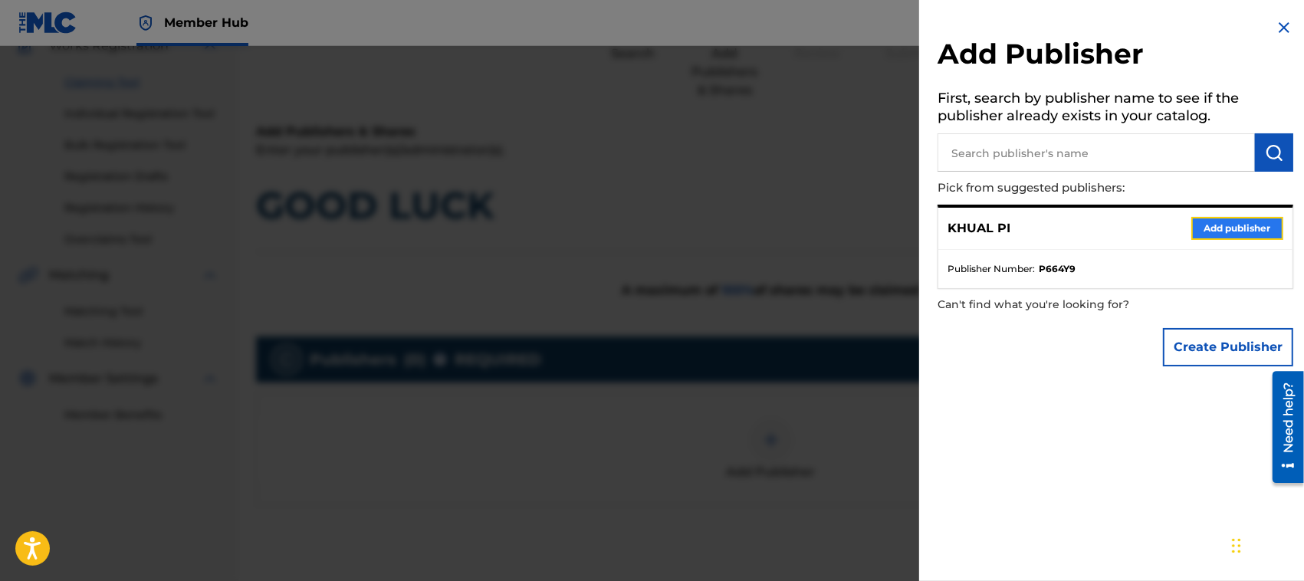
click at [1228, 225] on button "Add publisher" at bounding box center [1237, 228] width 92 height 23
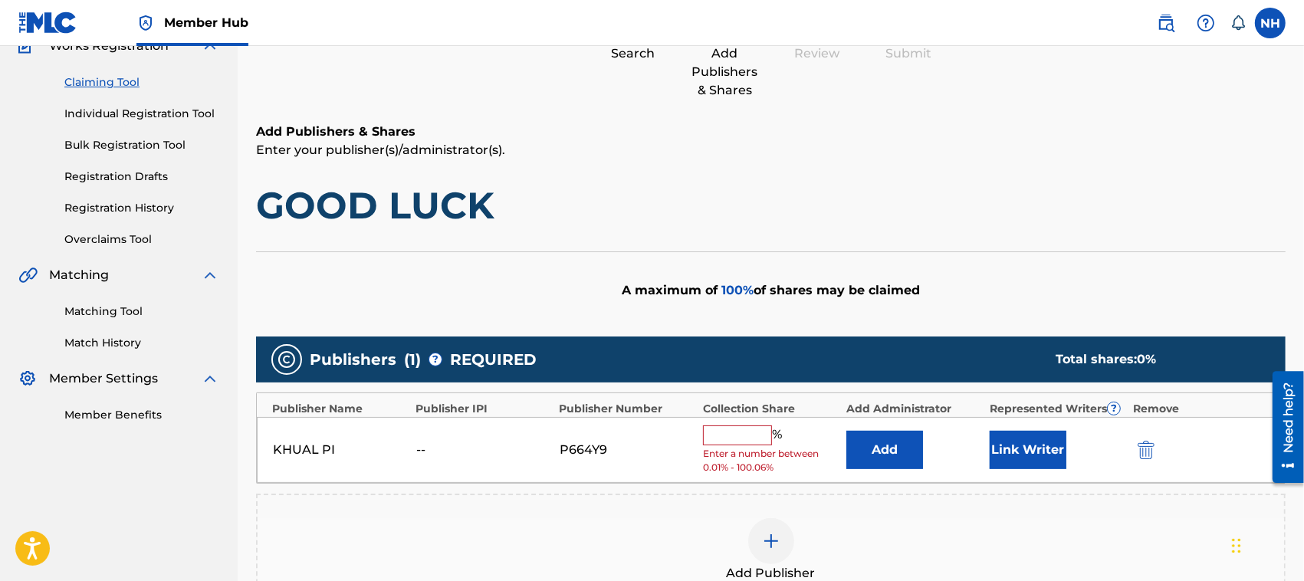
click at [726, 433] on input "text" at bounding box center [737, 435] width 69 height 20
type input "100"
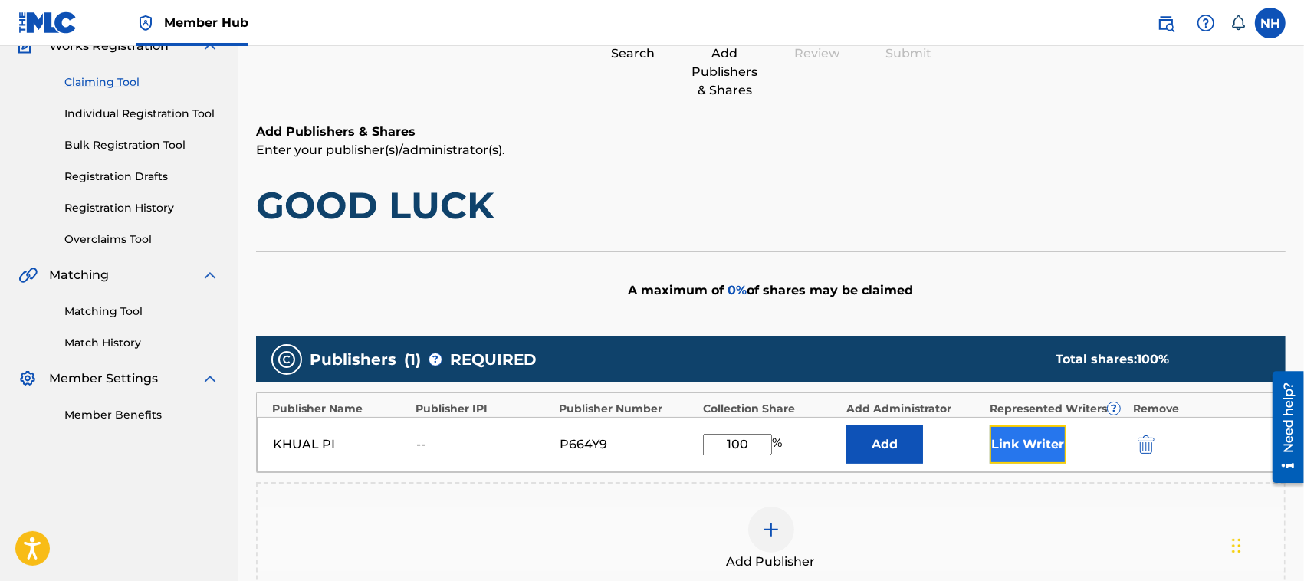
click at [1021, 442] on button "Link Writer" at bounding box center [1028, 444] width 77 height 38
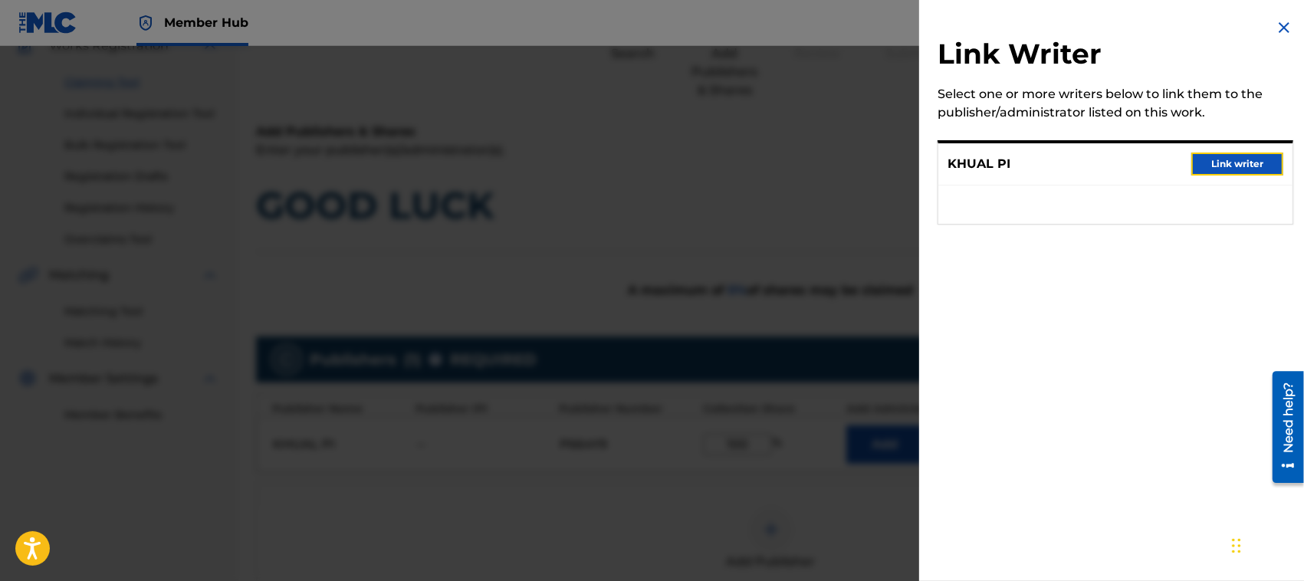
click at [1224, 155] on button "Link writer" at bounding box center [1237, 164] width 92 height 23
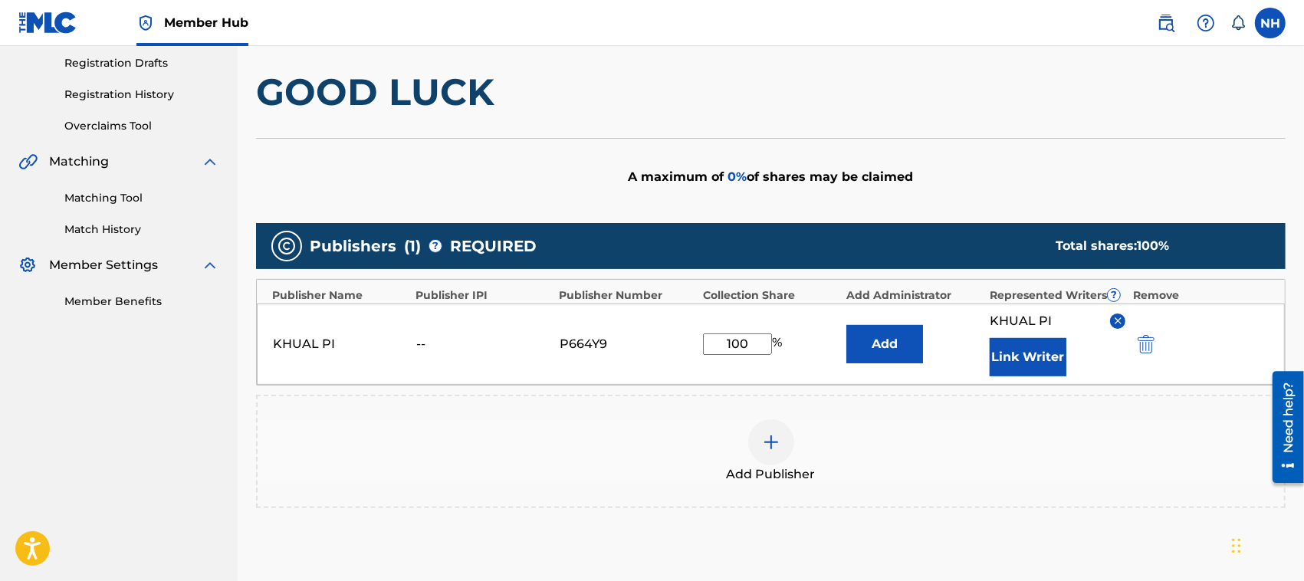
scroll to position [316, 0]
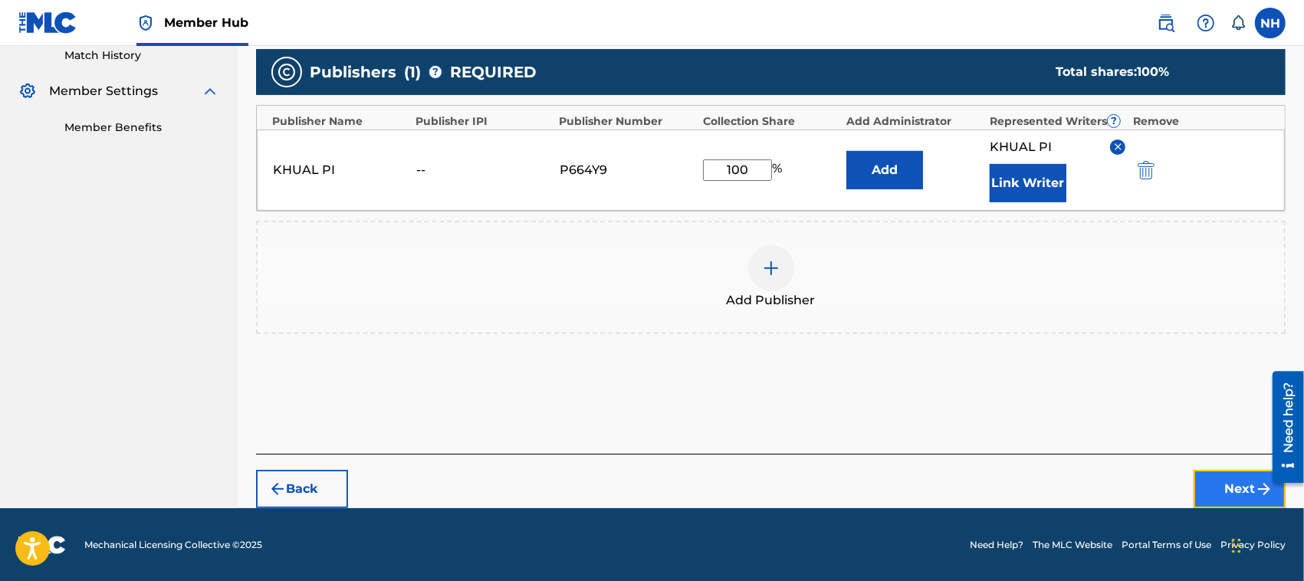
drag, startPoint x: 1248, startPoint y: 485, endPoint x: 29, endPoint y: 30, distance: 1301.1
click at [1248, 485] on button "Next" at bounding box center [1240, 489] width 92 height 38
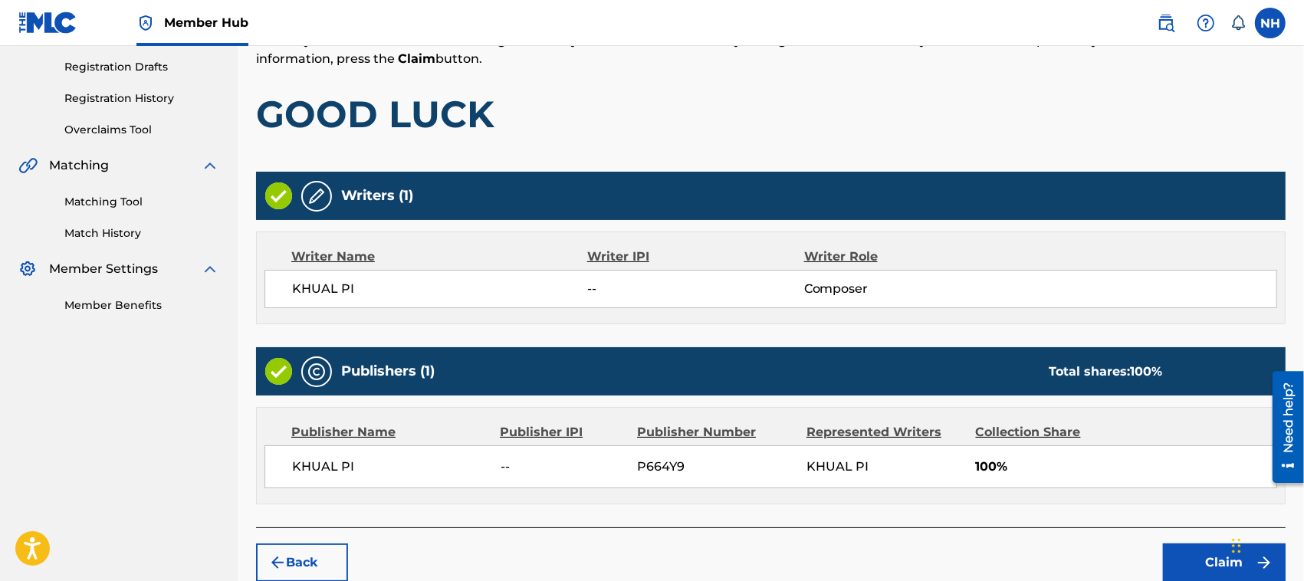
scroll to position [327, 0]
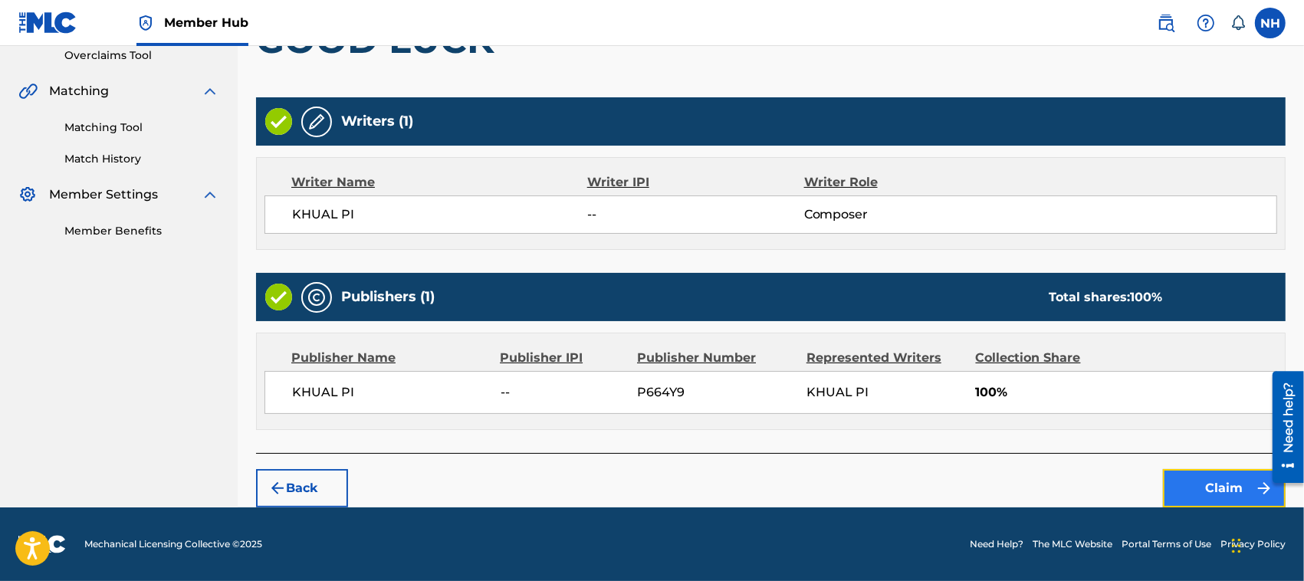
click at [1227, 487] on button "Claim" at bounding box center [1224, 488] width 123 height 38
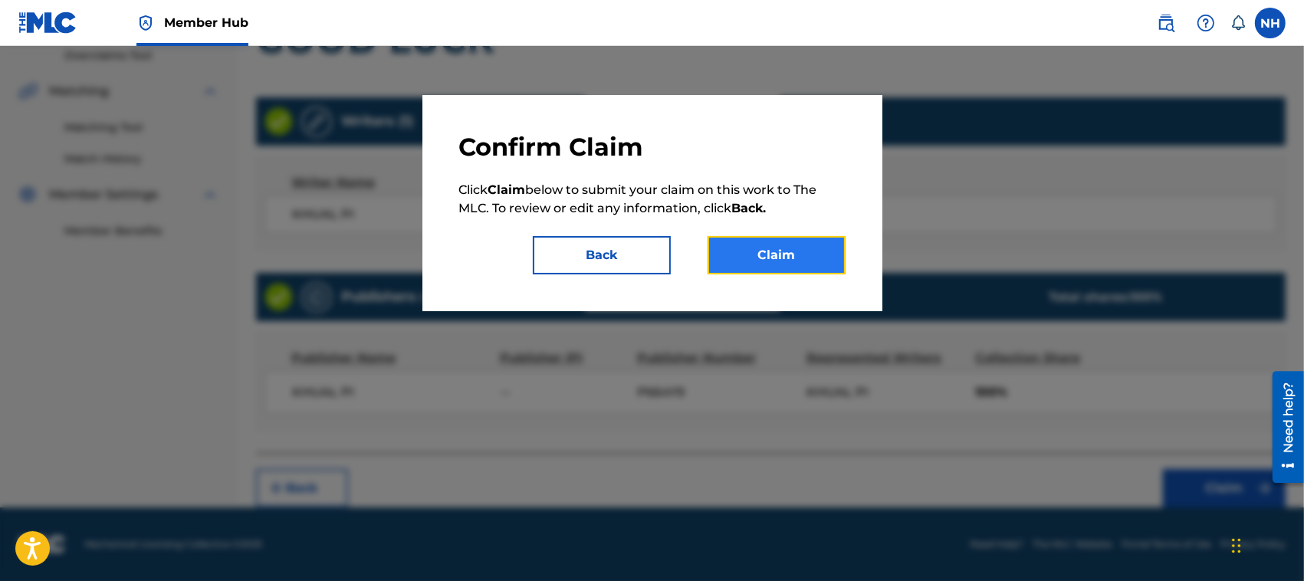
click at [806, 254] on button "Claim" at bounding box center [777, 255] width 138 height 38
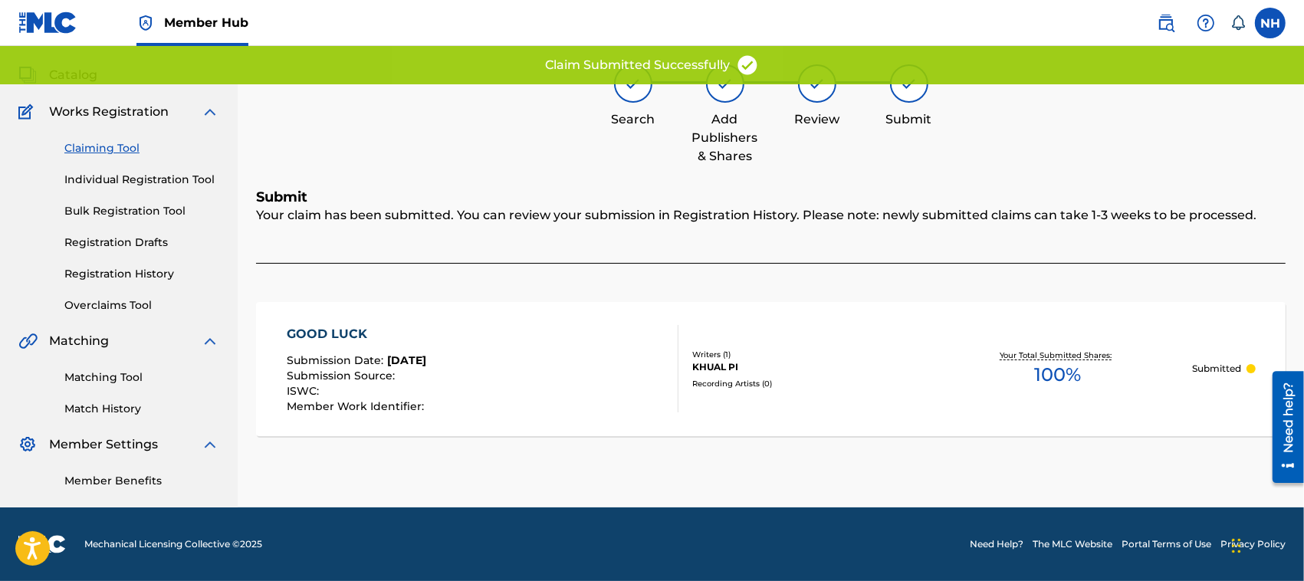
scroll to position [77, 0]
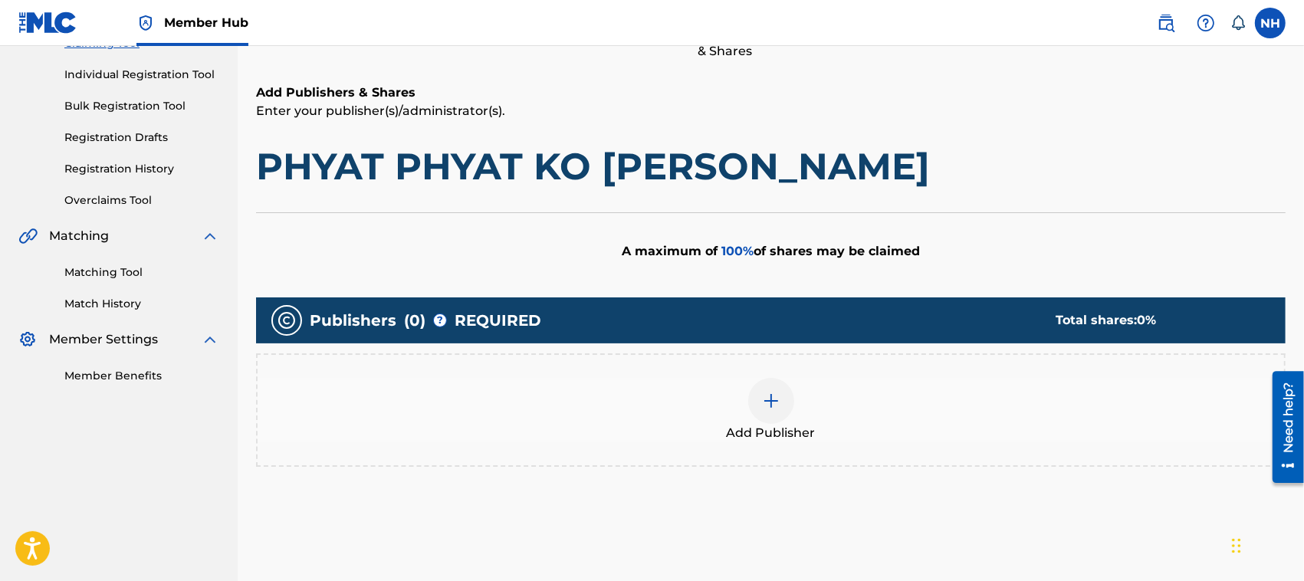
scroll to position [222, 0]
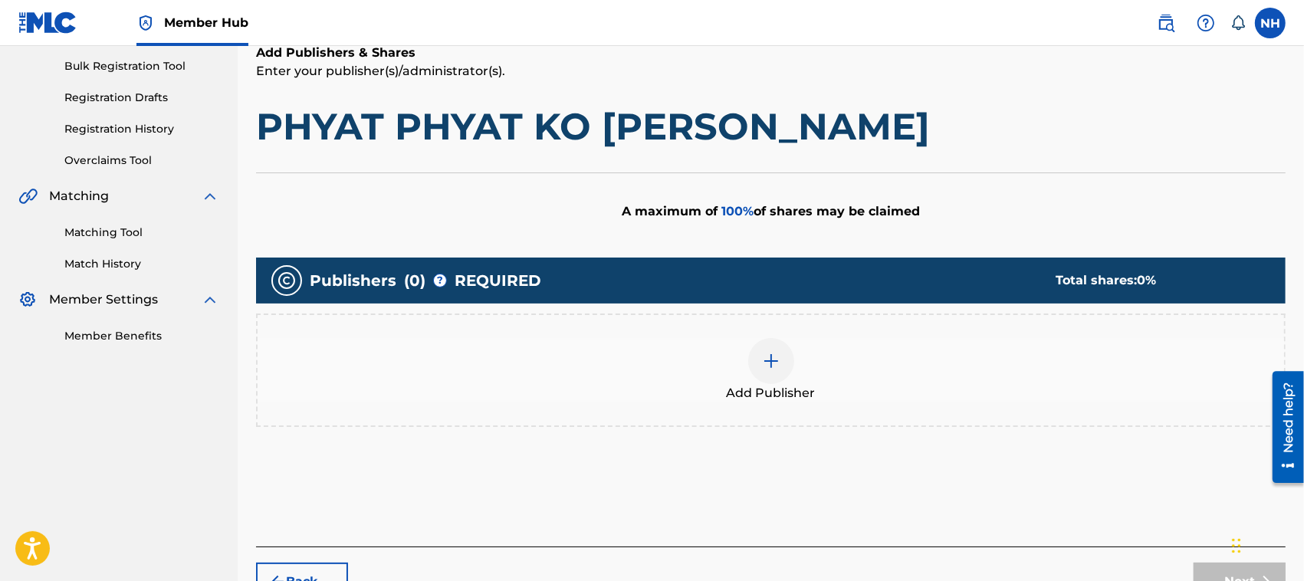
click at [765, 357] on img at bounding box center [771, 361] width 18 height 18
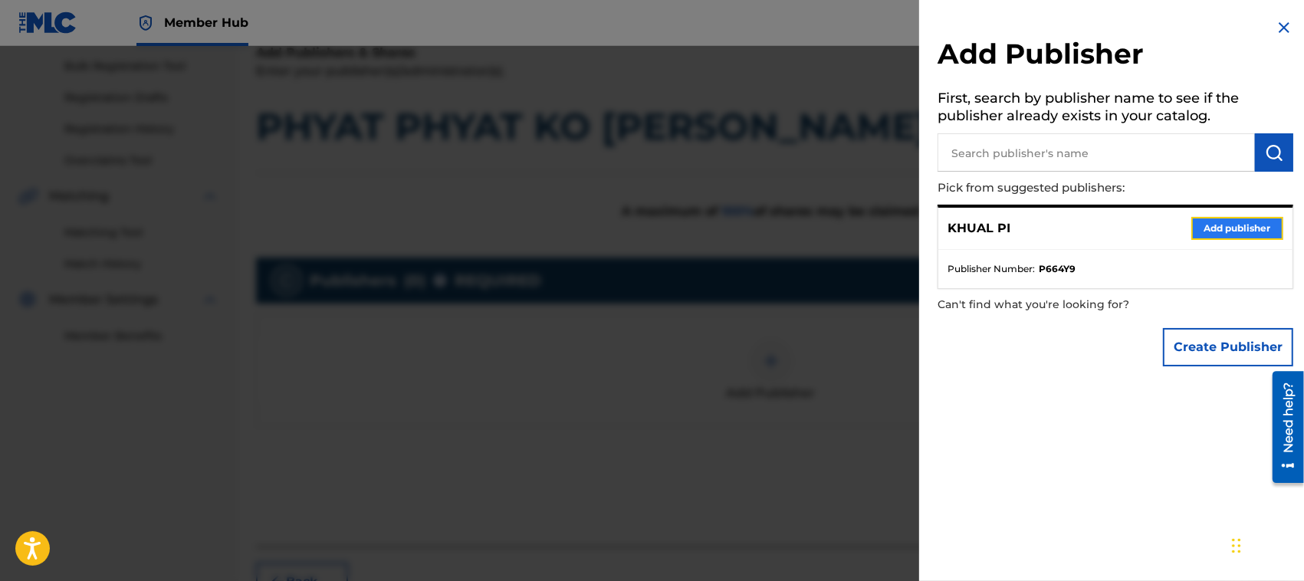
click at [1242, 223] on button "Add publisher" at bounding box center [1237, 228] width 92 height 23
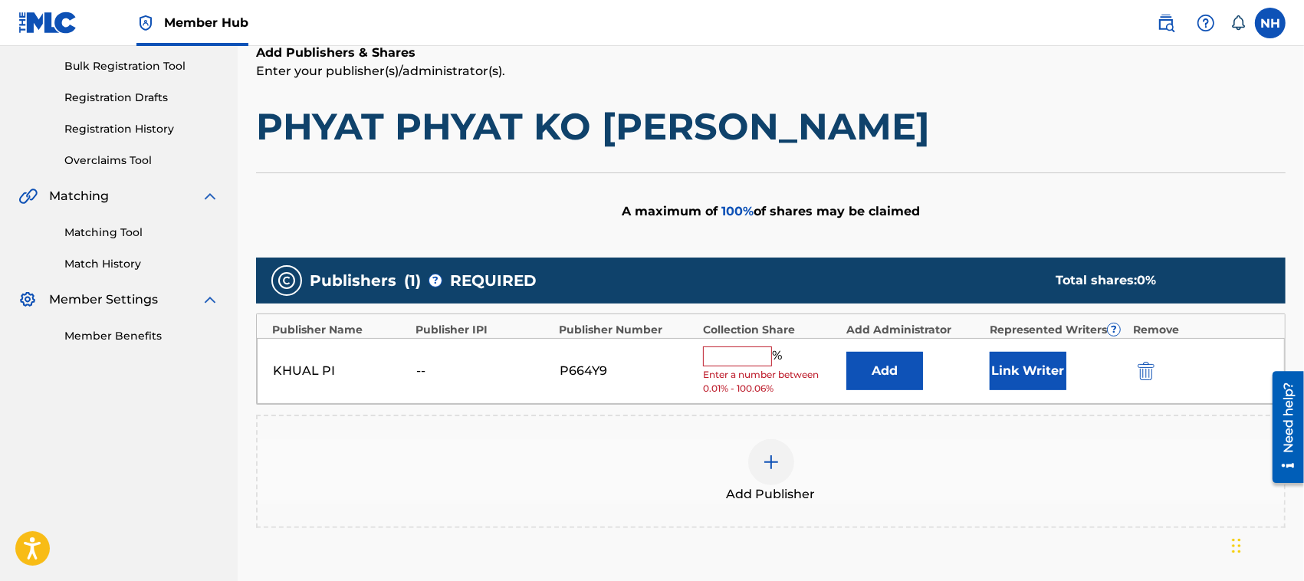
click at [748, 353] on input "text" at bounding box center [737, 356] width 69 height 20
type input "100"
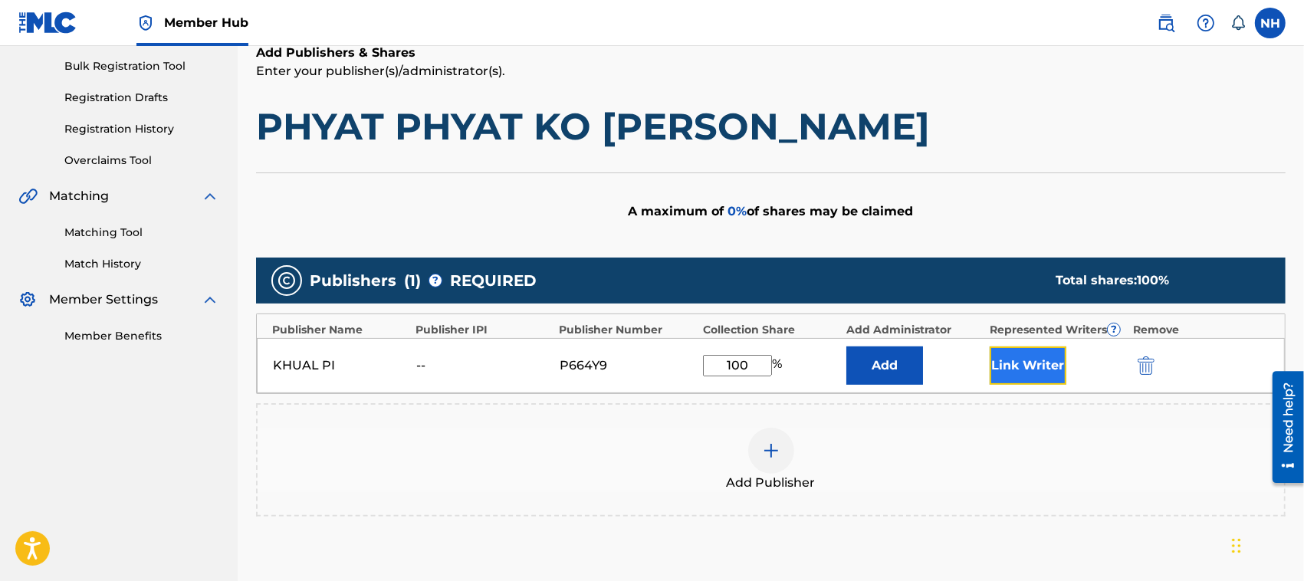
click at [1036, 366] on button "Link Writer" at bounding box center [1028, 365] width 77 height 38
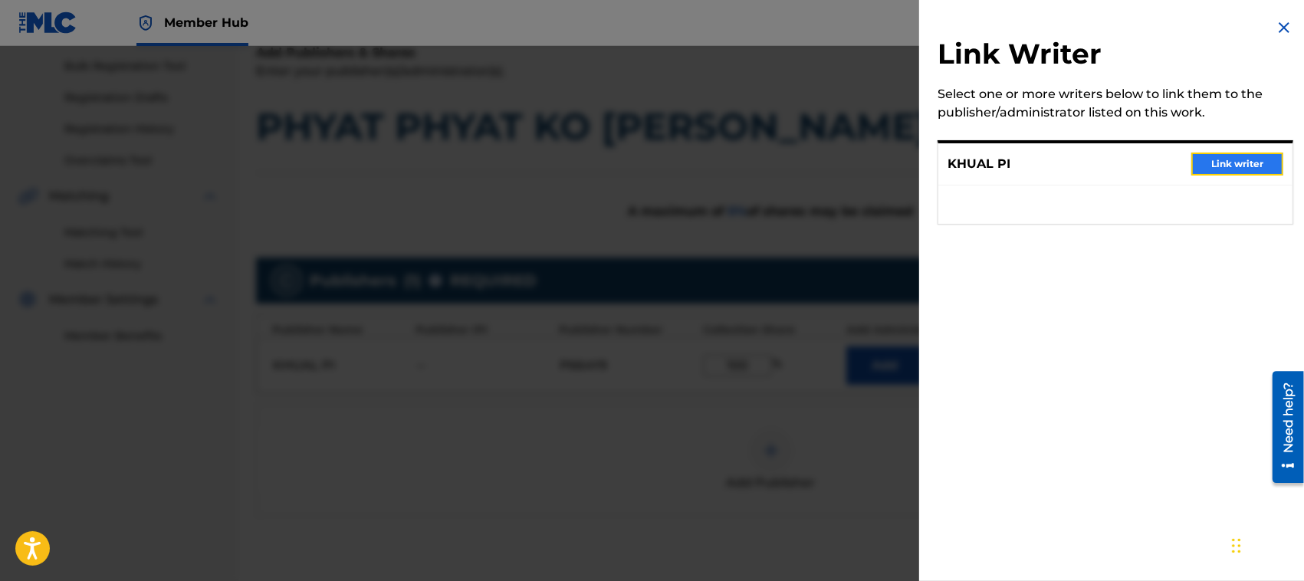
click at [1246, 161] on button "Link writer" at bounding box center [1237, 164] width 92 height 23
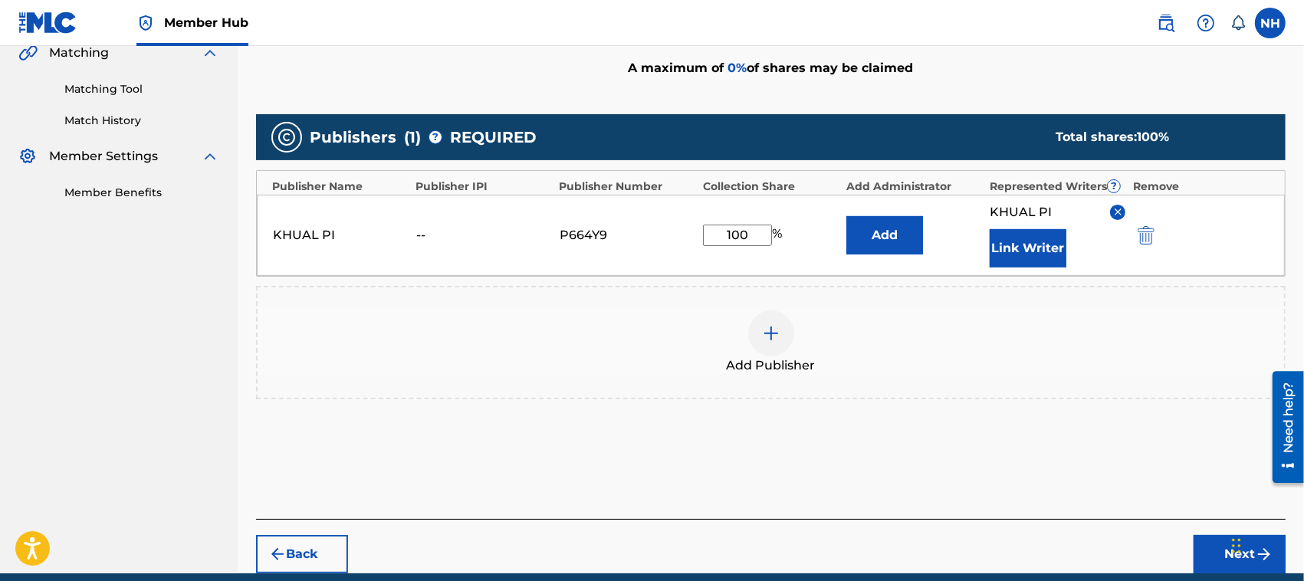
scroll to position [431, 0]
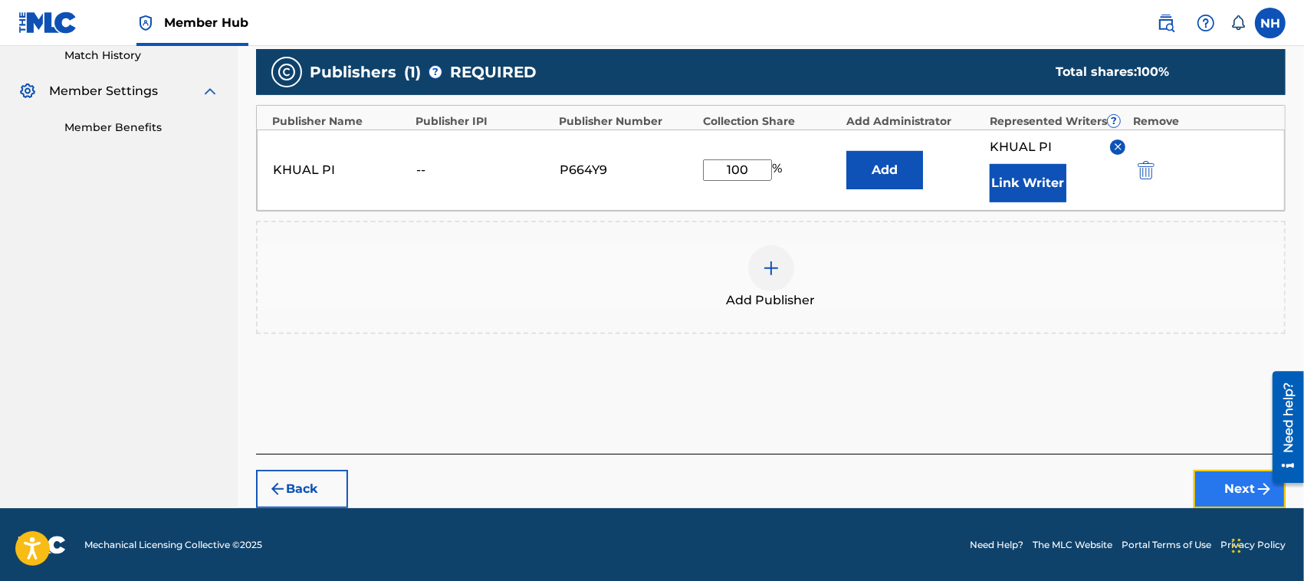
click at [1242, 479] on button "Next" at bounding box center [1240, 489] width 92 height 38
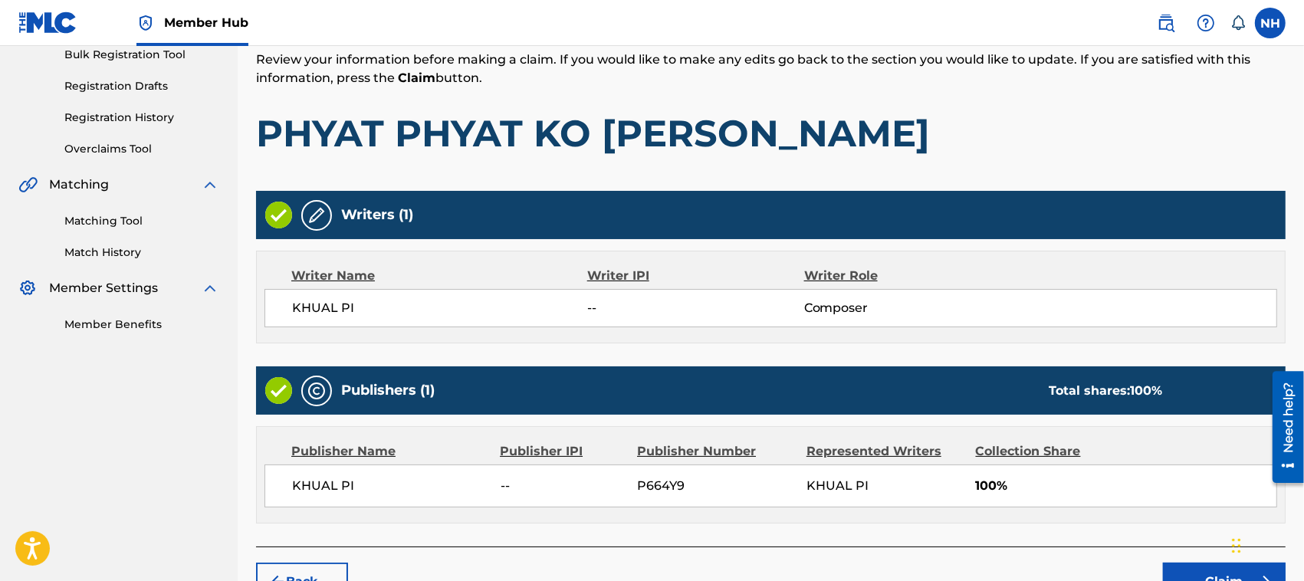
scroll to position [327, 0]
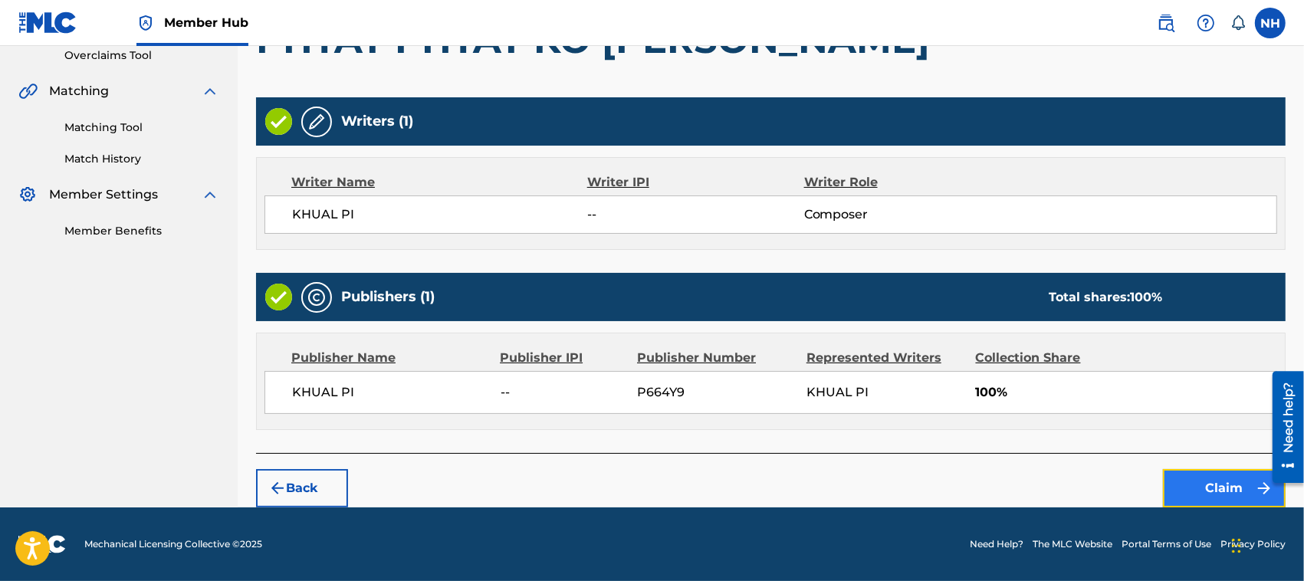
click at [1212, 479] on button "Claim" at bounding box center [1224, 488] width 123 height 38
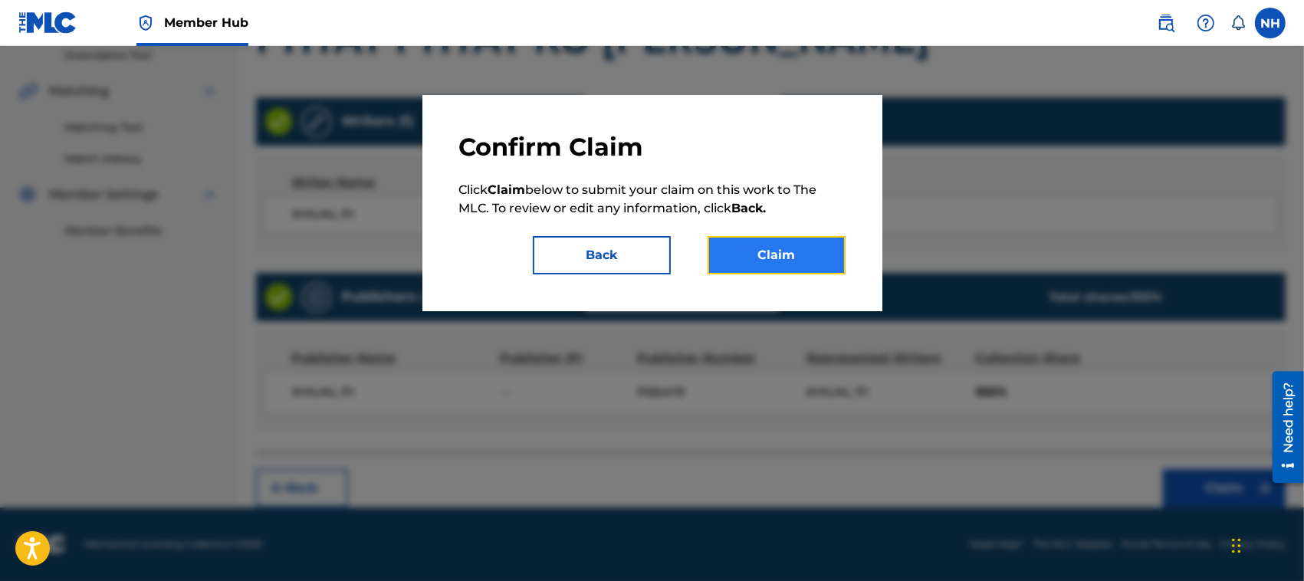
click at [809, 241] on button "Claim" at bounding box center [777, 255] width 138 height 38
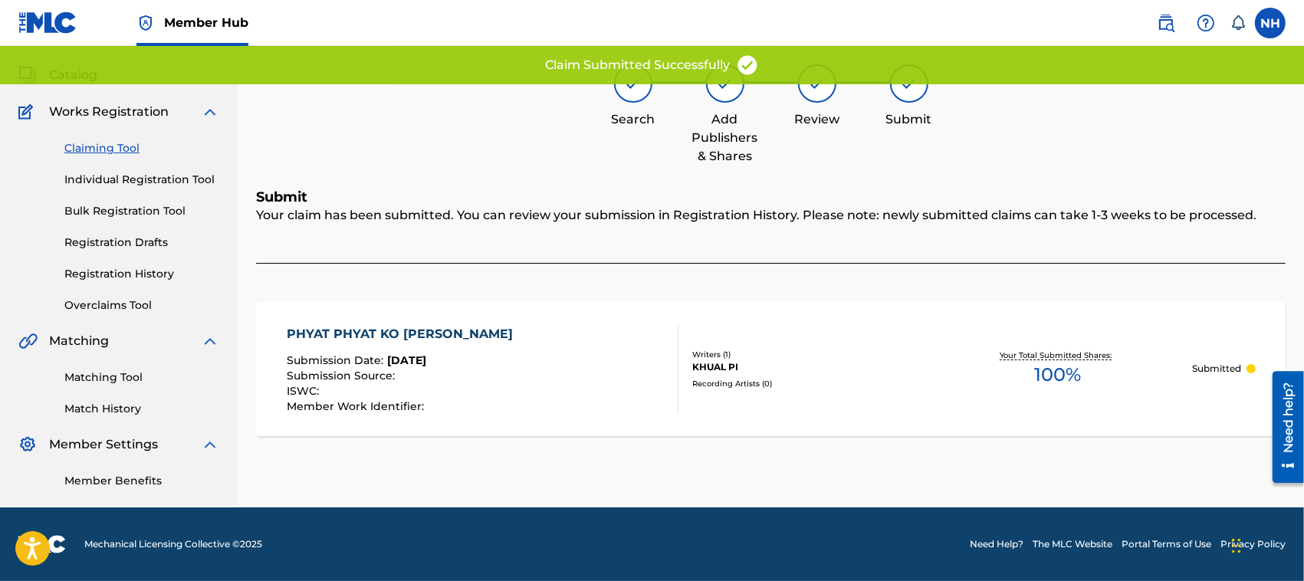
scroll to position [77, 0]
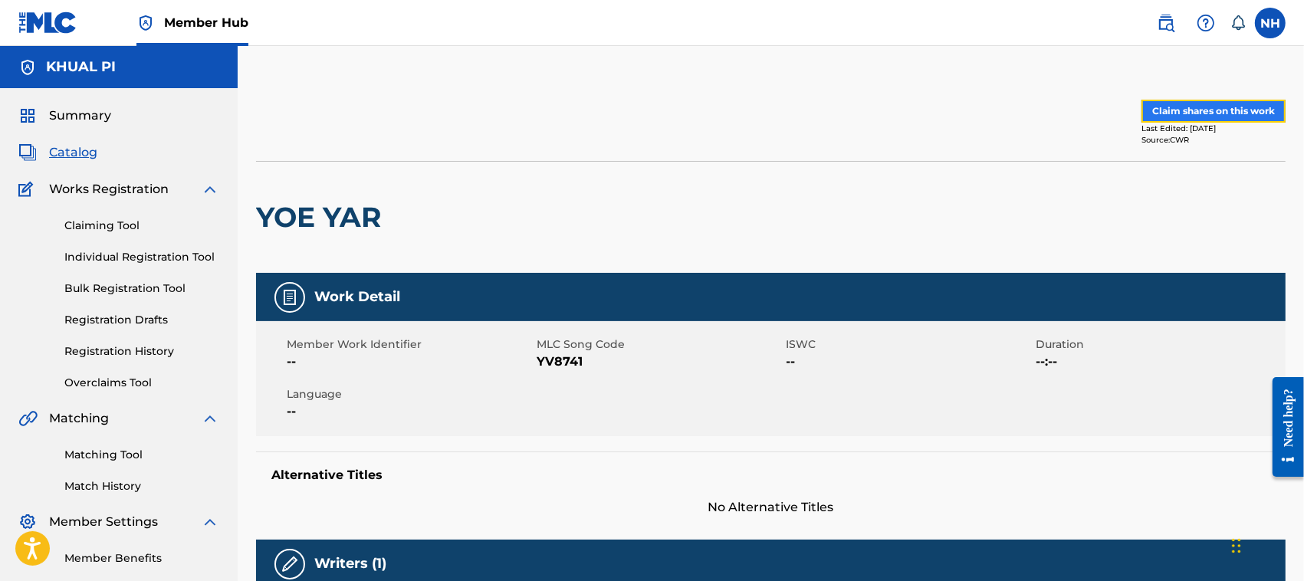
click at [1217, 107] on button "Claim shares on this work" at bounding box center [1213, 111] width 144 height 23
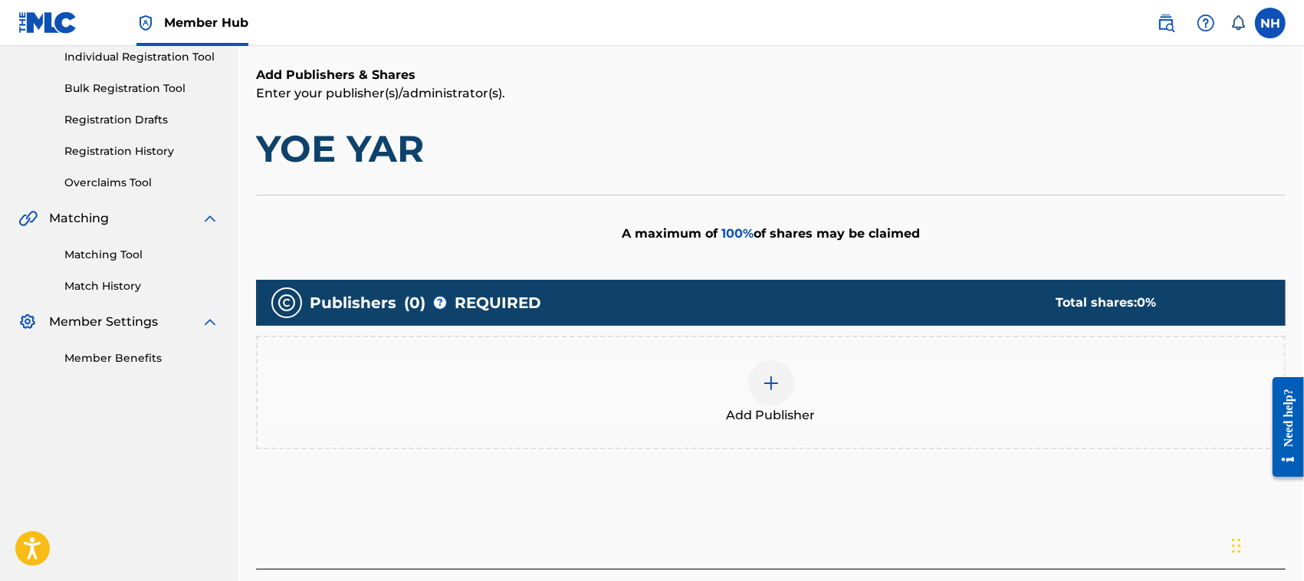
scroll to position [230, 0]
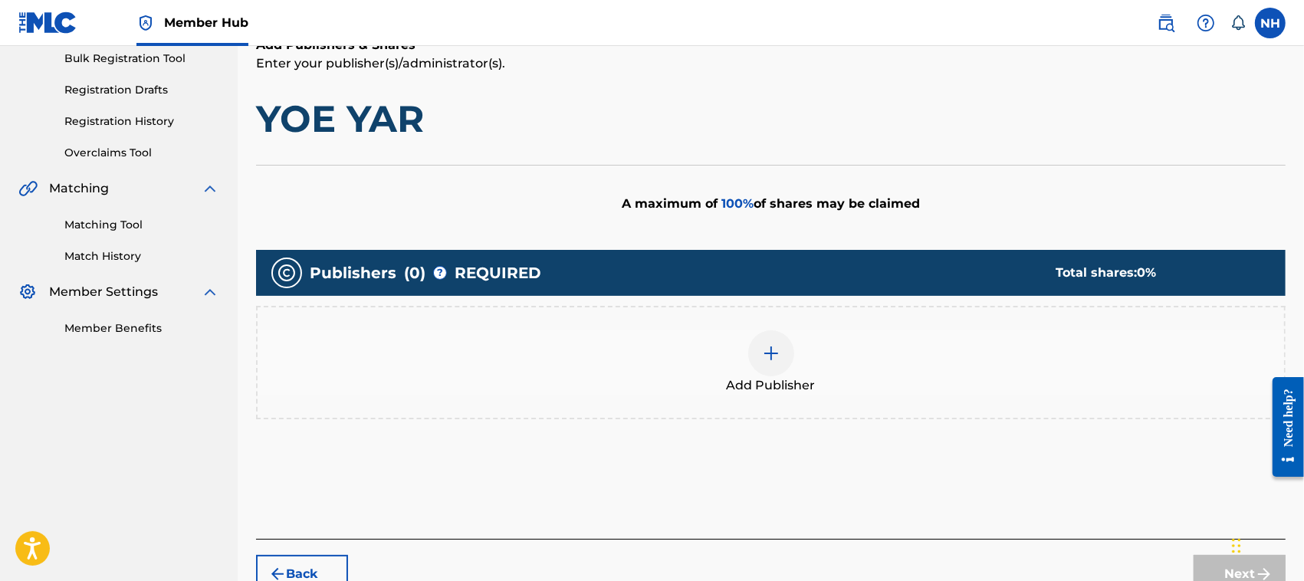
click at [790, 351] on div at bounding box center [771, 353] width 46 height 46
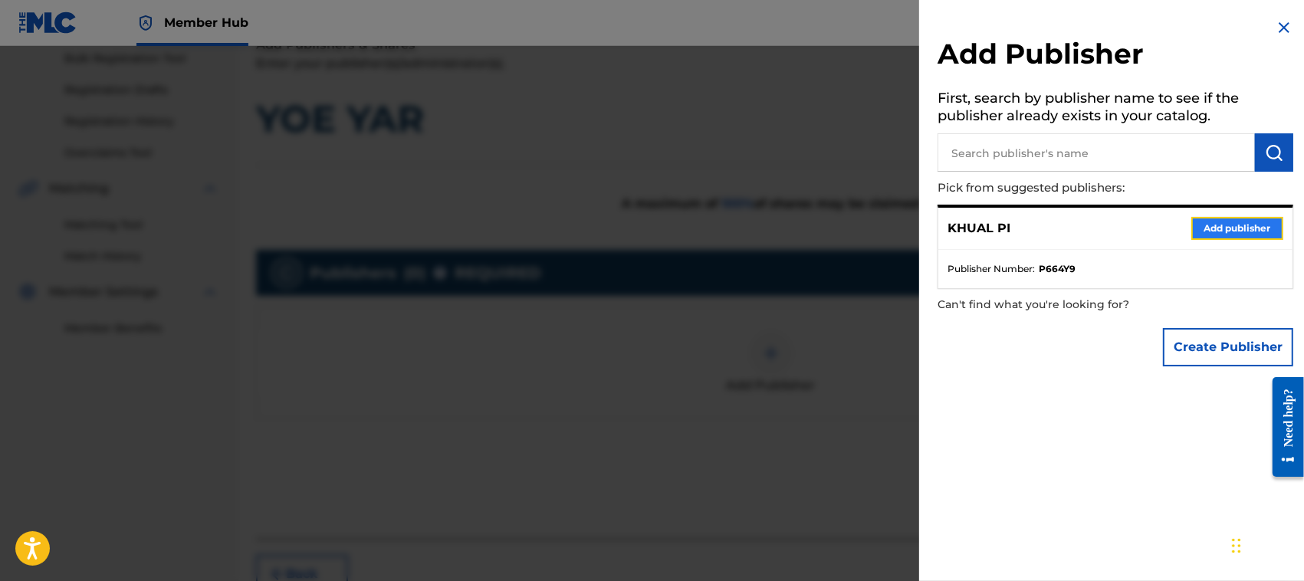
click at [1239, 220] on button "Add publisher" at bounding box center [1237, 228] width 92 height 23
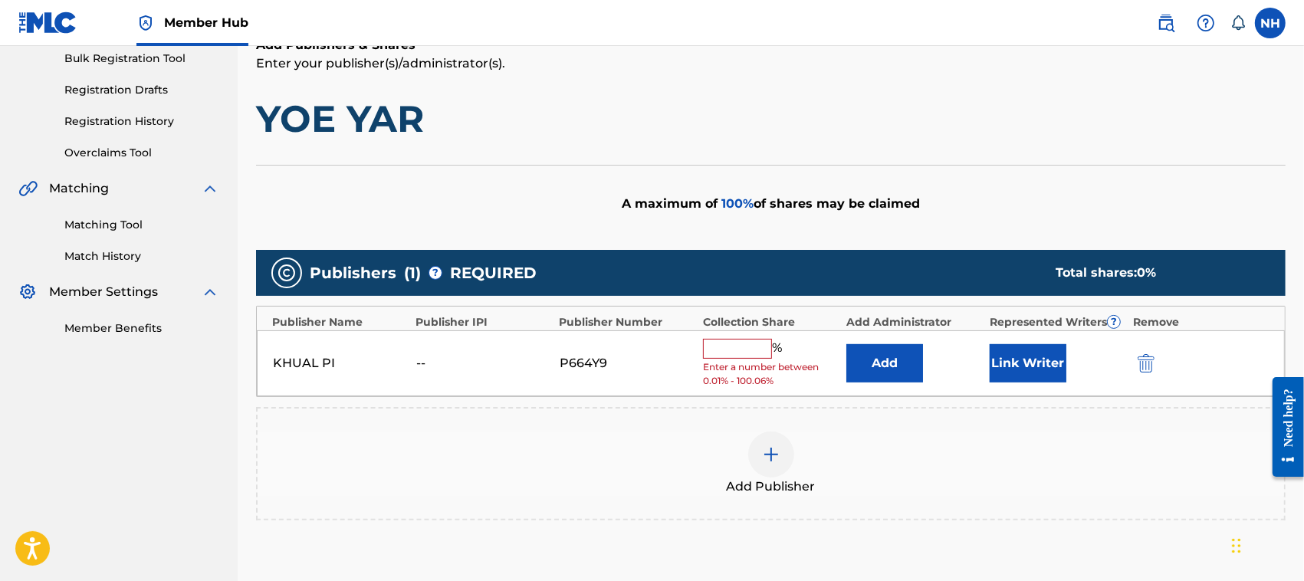
click at [730, 349] on input "text" at bounding box center [737, 349] width 69 height 20
type input "100"
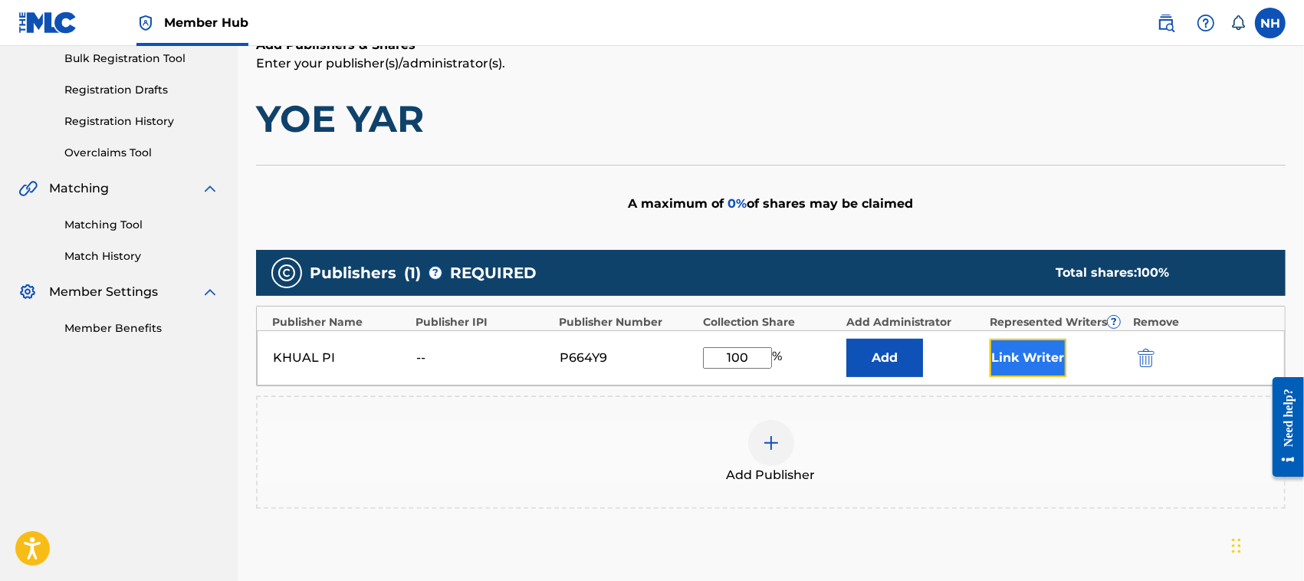
click at [1041, 350] on button "Link Writer" at bounding box center [1028, 358] width 77 height 38
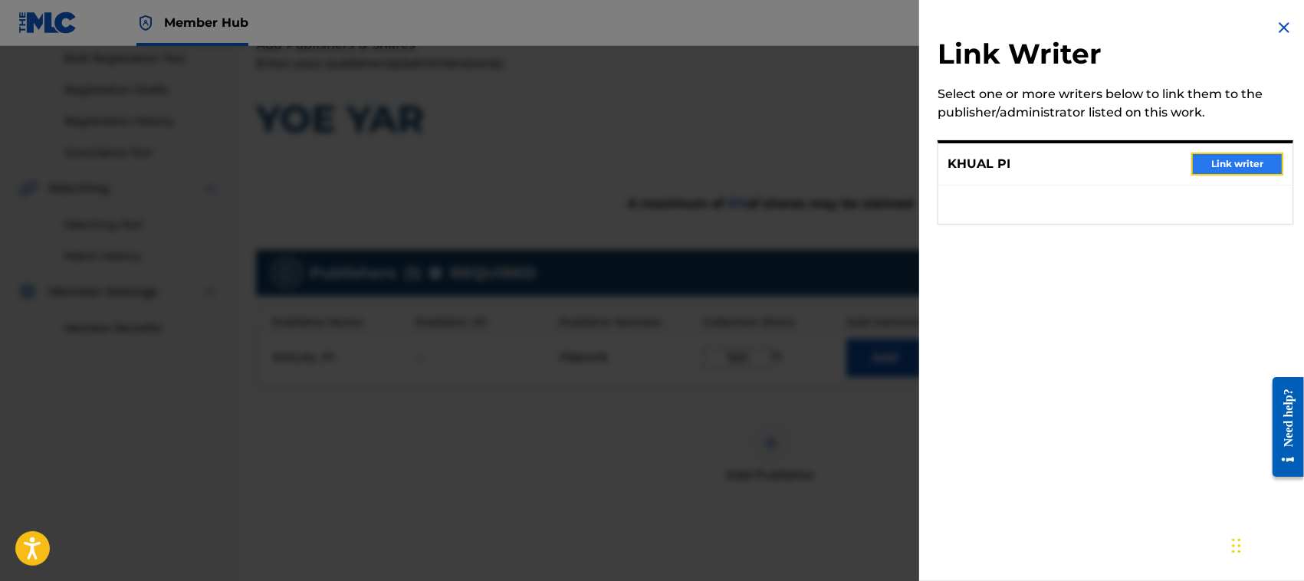
click at [1231, 159] on button "Link writer" at bounding box center [1237, 164] width 92 height 23
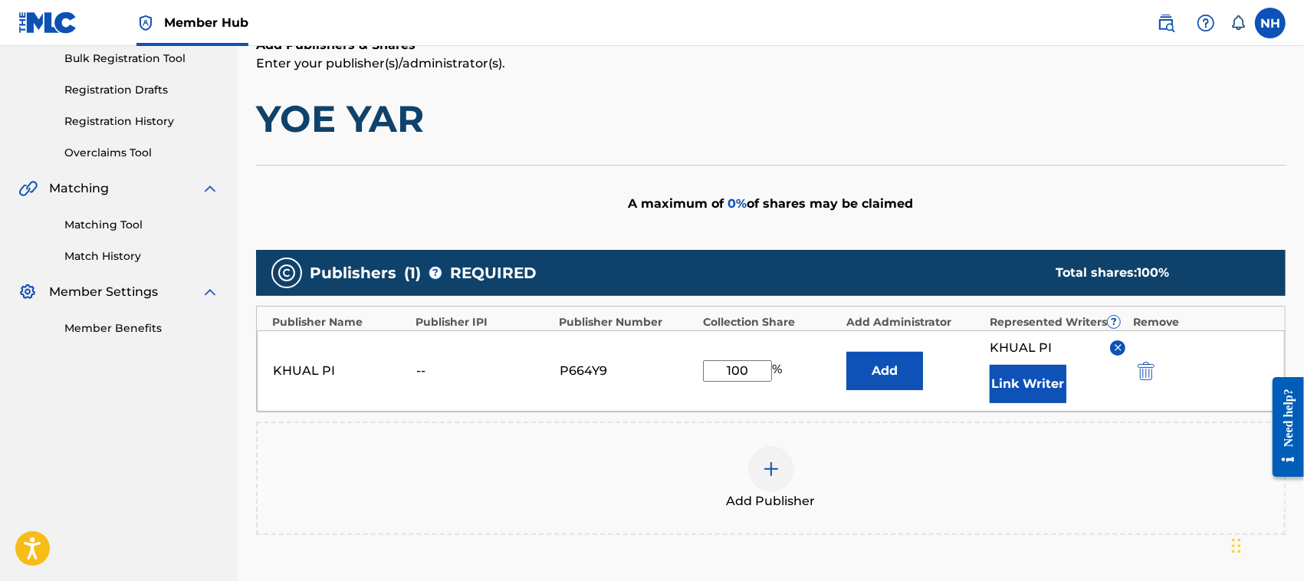
scroll to position [431, 0]
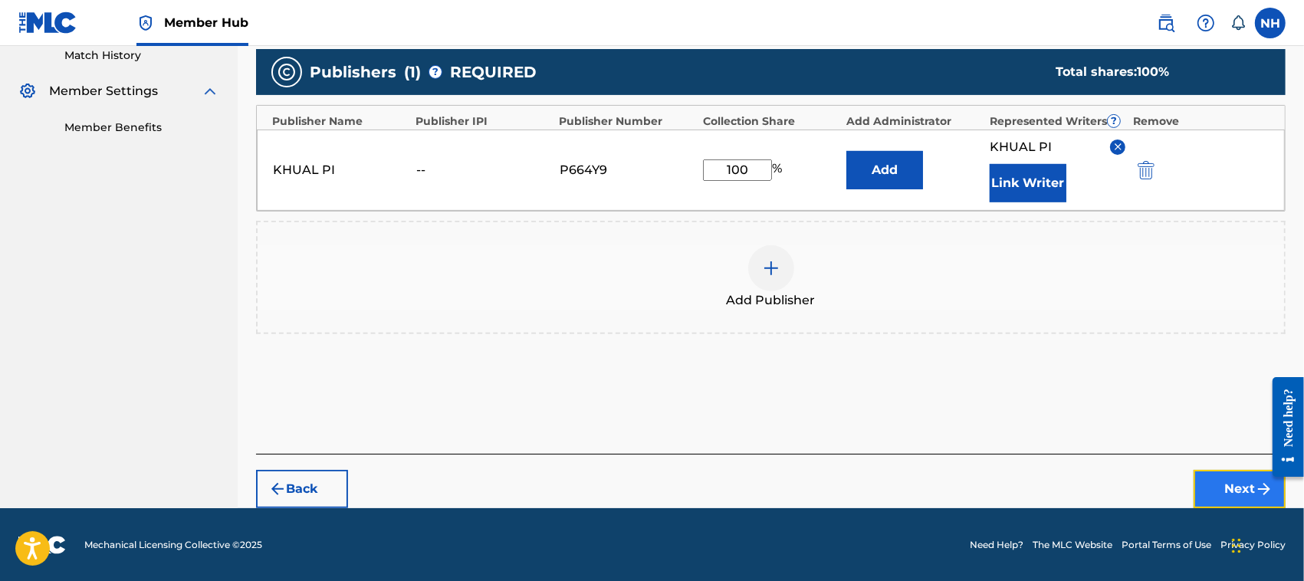
click at [1235, 481] on button "Next" at bounding box center [1240, 489] width 92 height 38
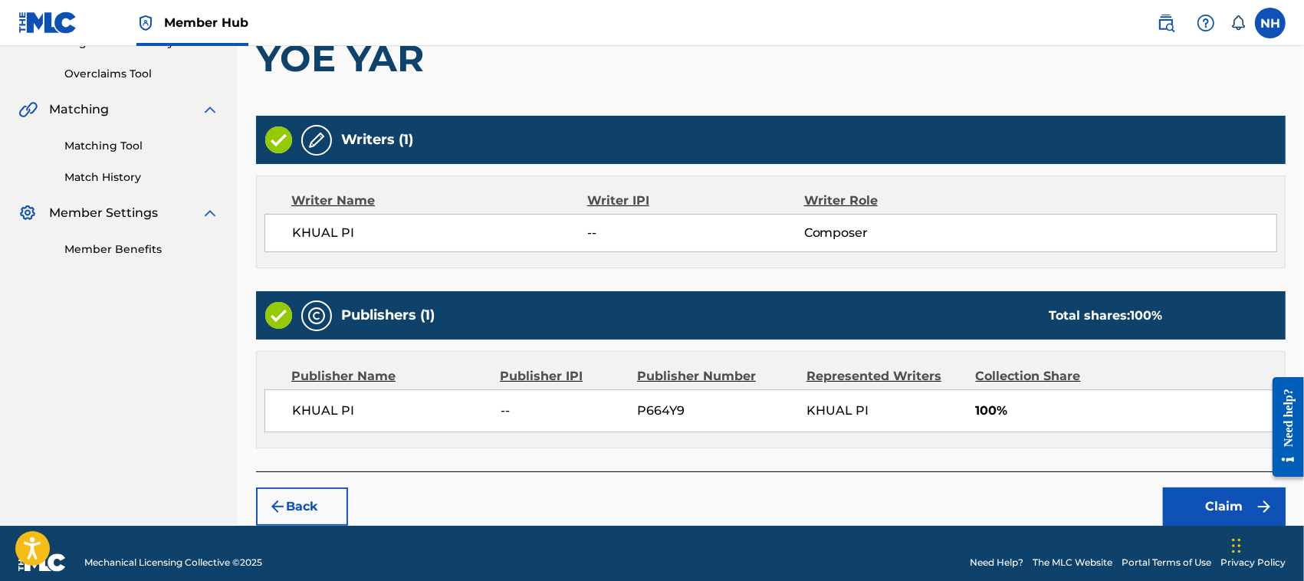
scroll to position [327, 0]
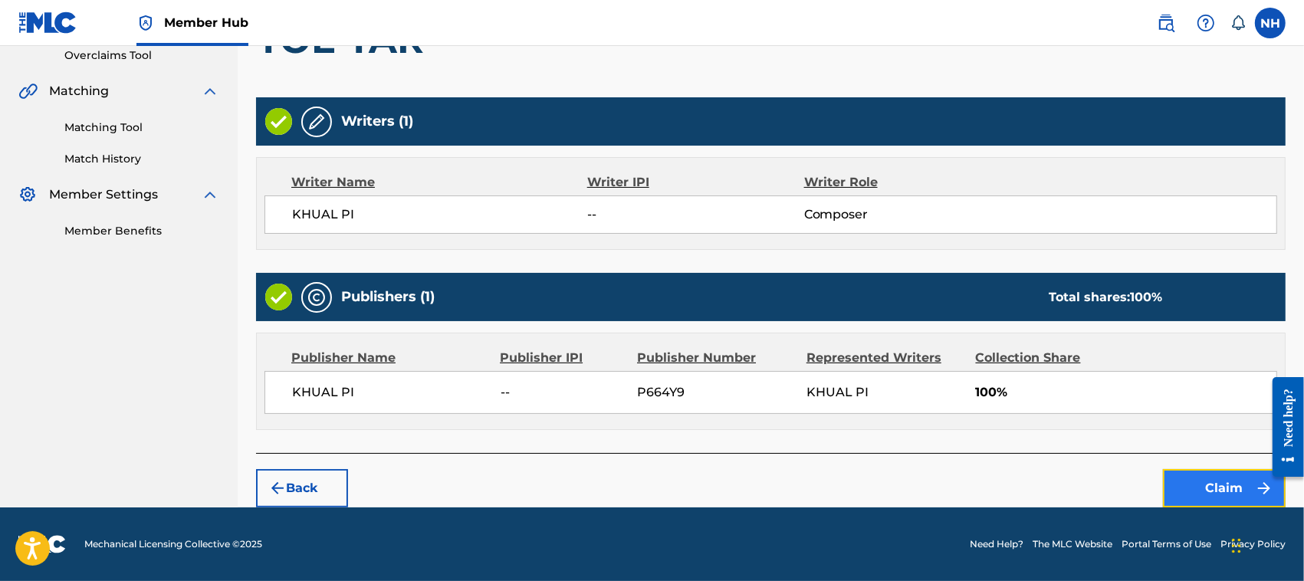
click at [1217, 481] on button "Claim" at bounding box center [1224, 488] width 123 height 38
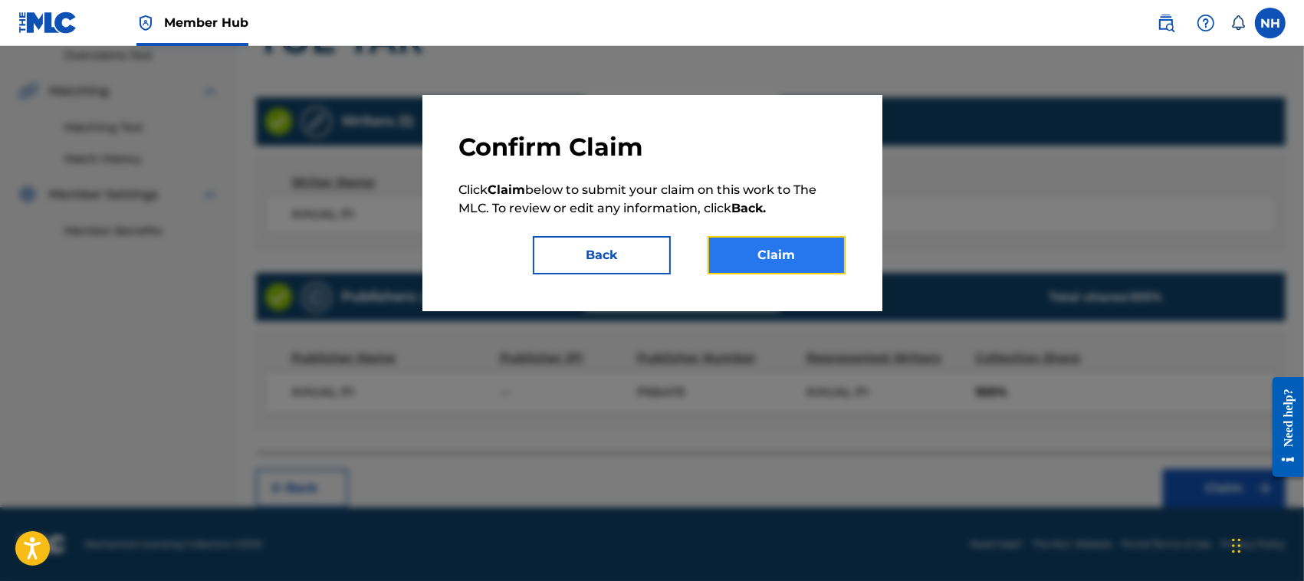
click at [788, 249] on button "Claim" at bounding box center [777, 255] width 138 height 38
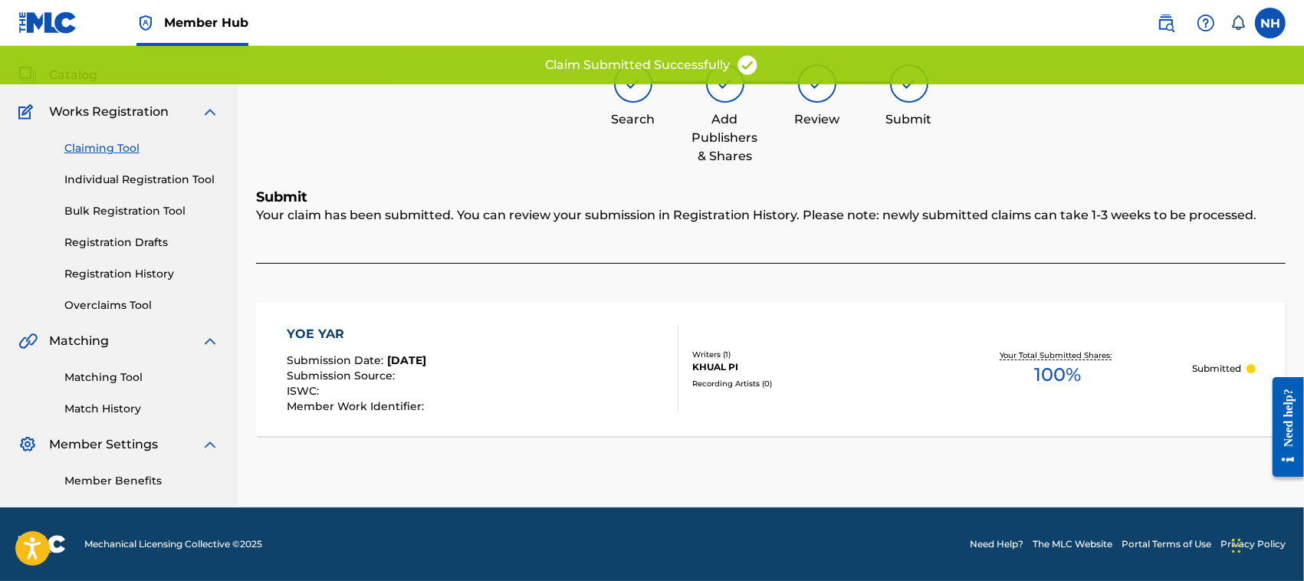
scroll to position [77, 0]
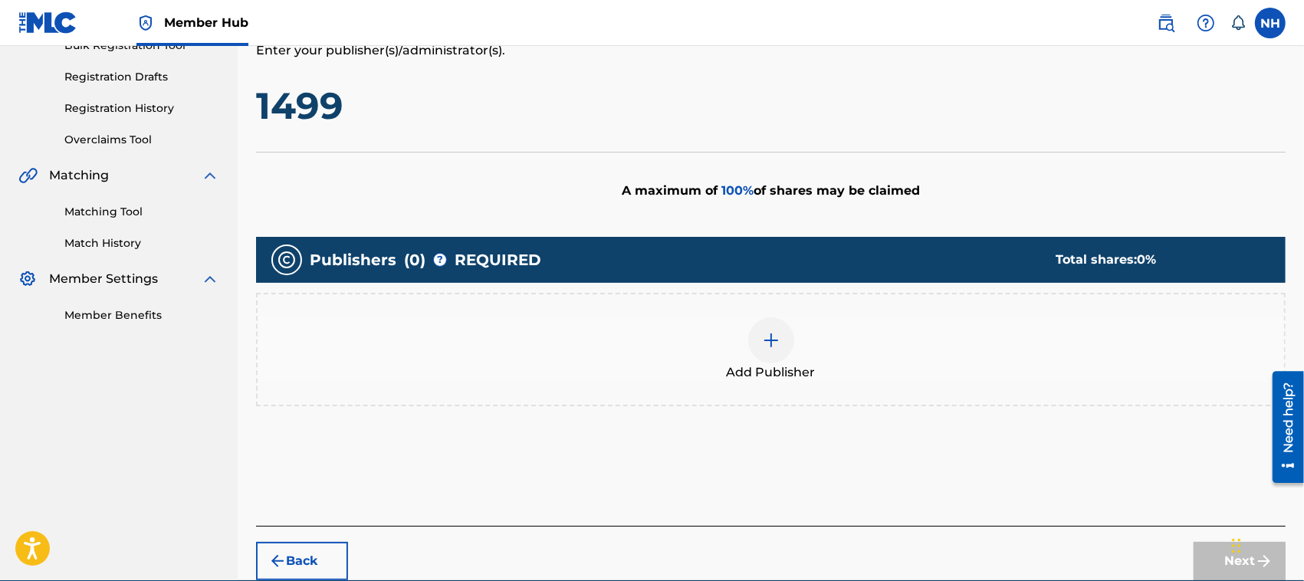
click at [778, 341] on img at bounding box center [771, 340] width 18 height 18
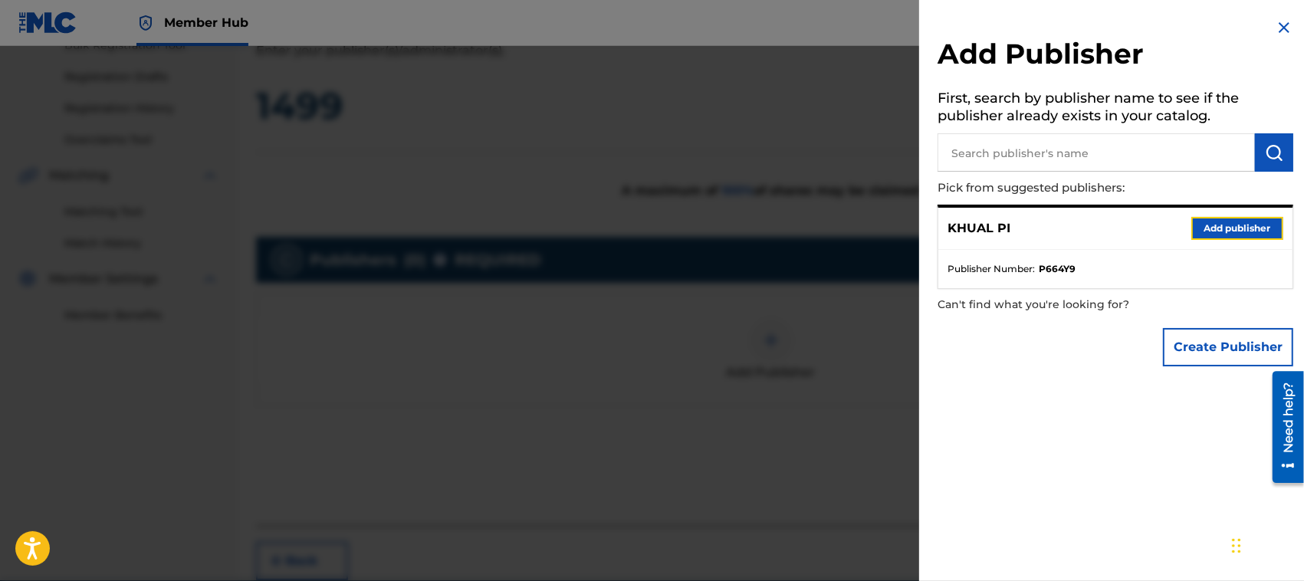
click at [1223, 223] on button "Add publisher" at bounding box center [1237, 228] width 92 height 23
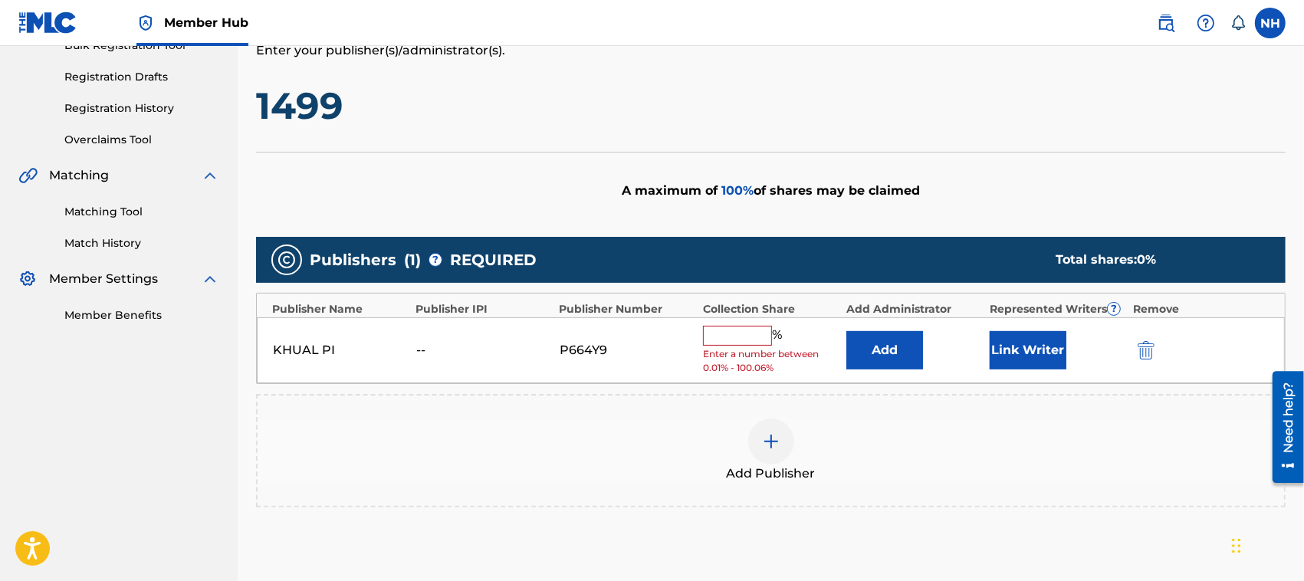
click at [733, 338] on input "text" at bounding box center [737, 336] width 69 height 20
type input "100"
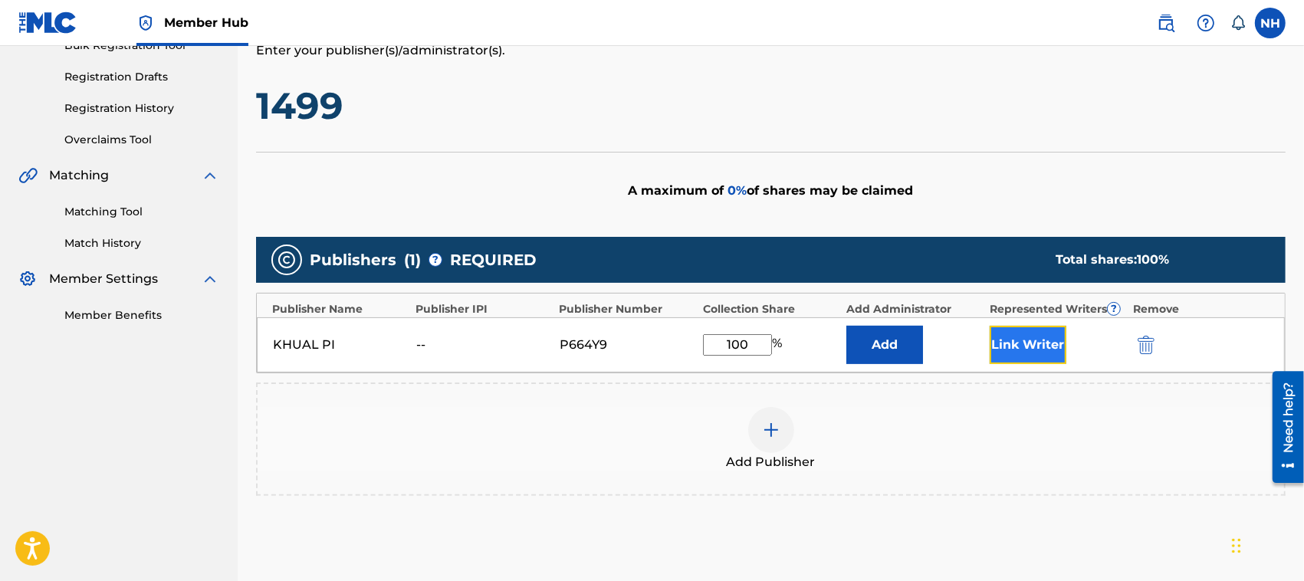
click at [1033, 341] on button "Link Writer" at bounding box center [1028, 345] width 77 height 38
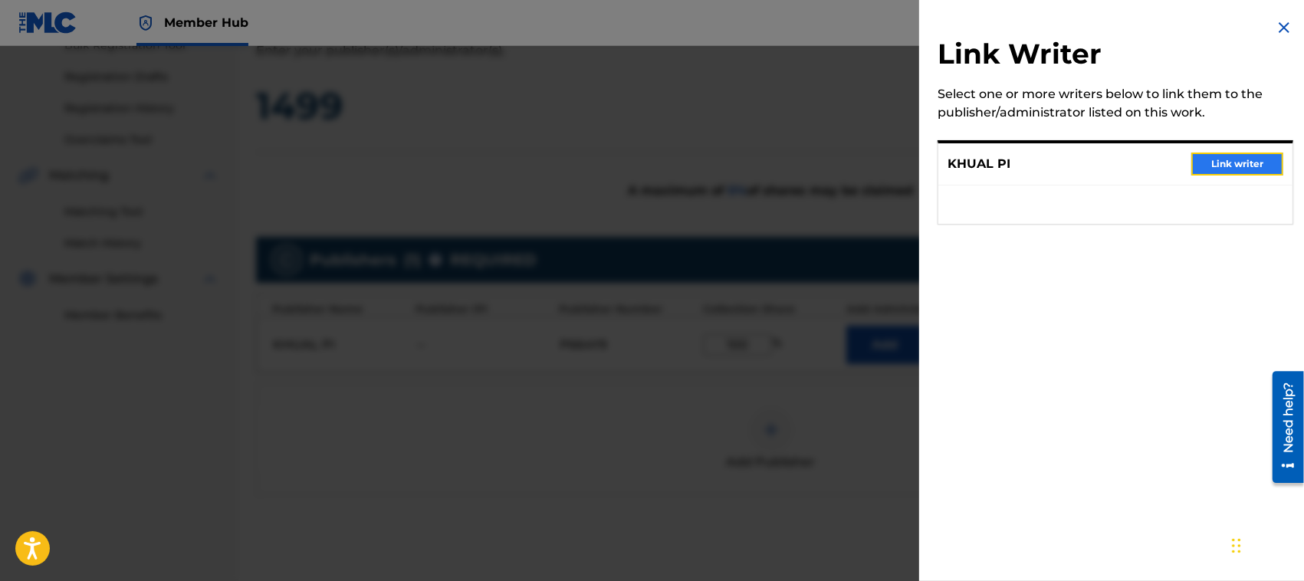
click at [1220, 165] on button "Link writer" at bounding box center [1237, 164] width 92 height 23
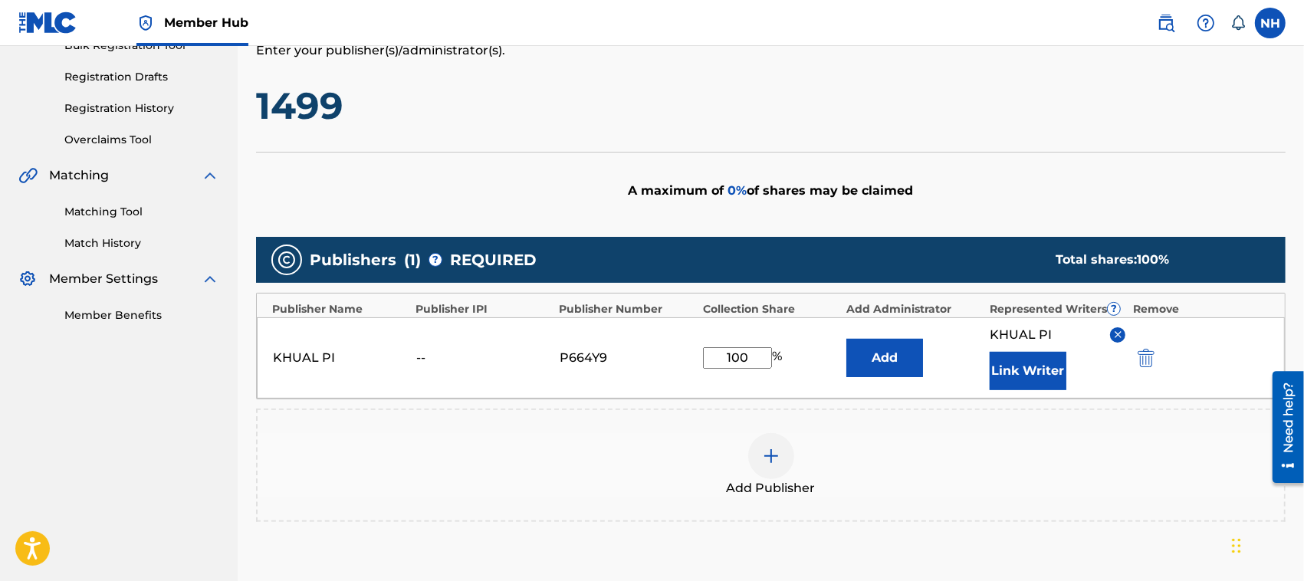
scroll to position [431, 0]
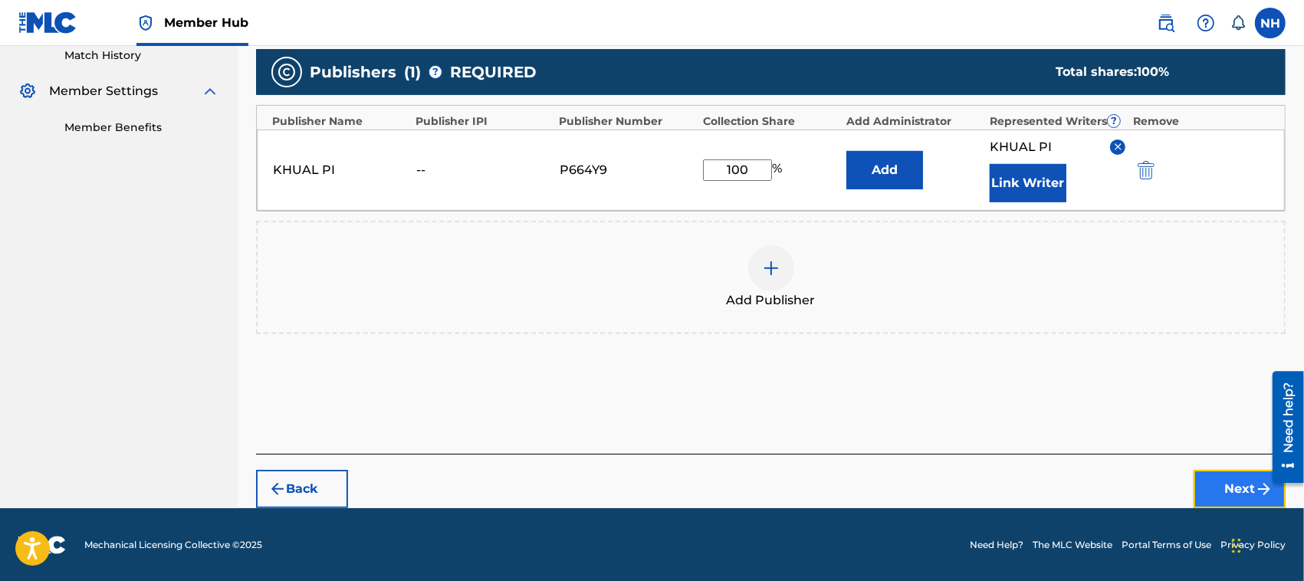
click at [1235, 480] on button "Next" at bounding box center [1240, 489] width 92 height 38
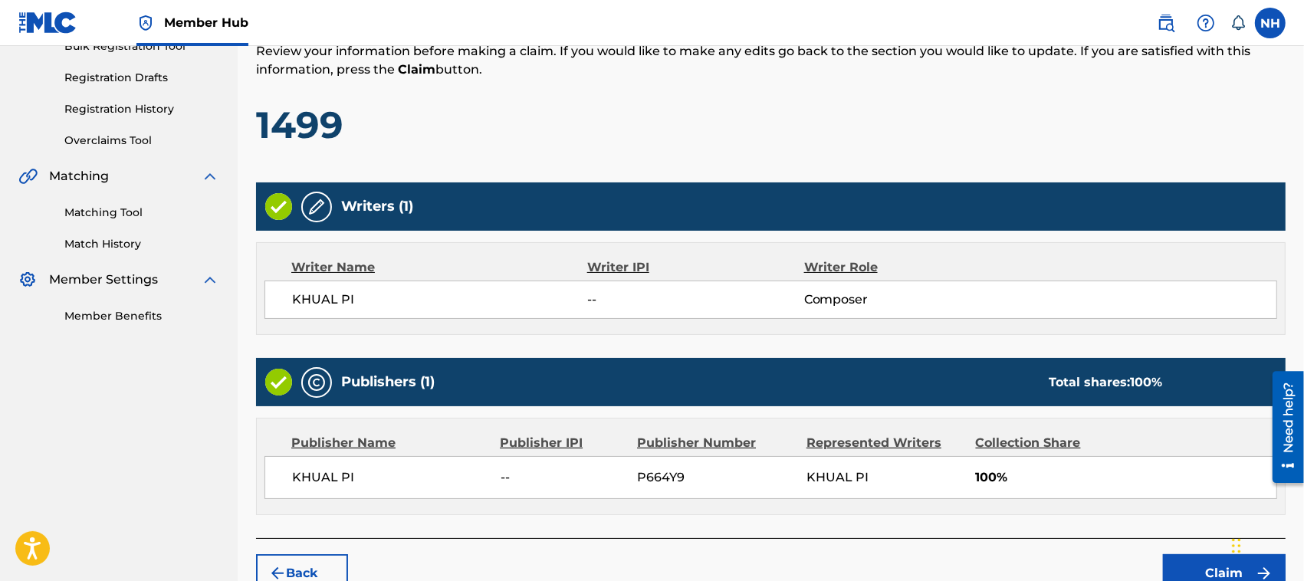
scroll to position [327, 0]
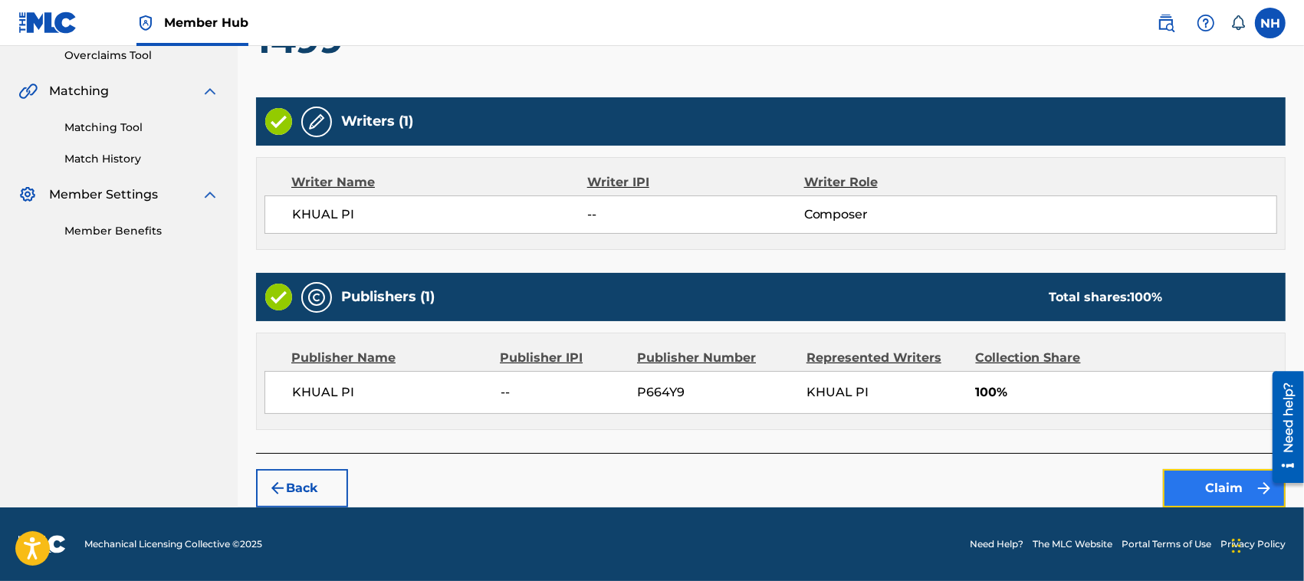
click at [1219, 484] on button "Claim" at bounding box center [1224, 488] width 123 height 38
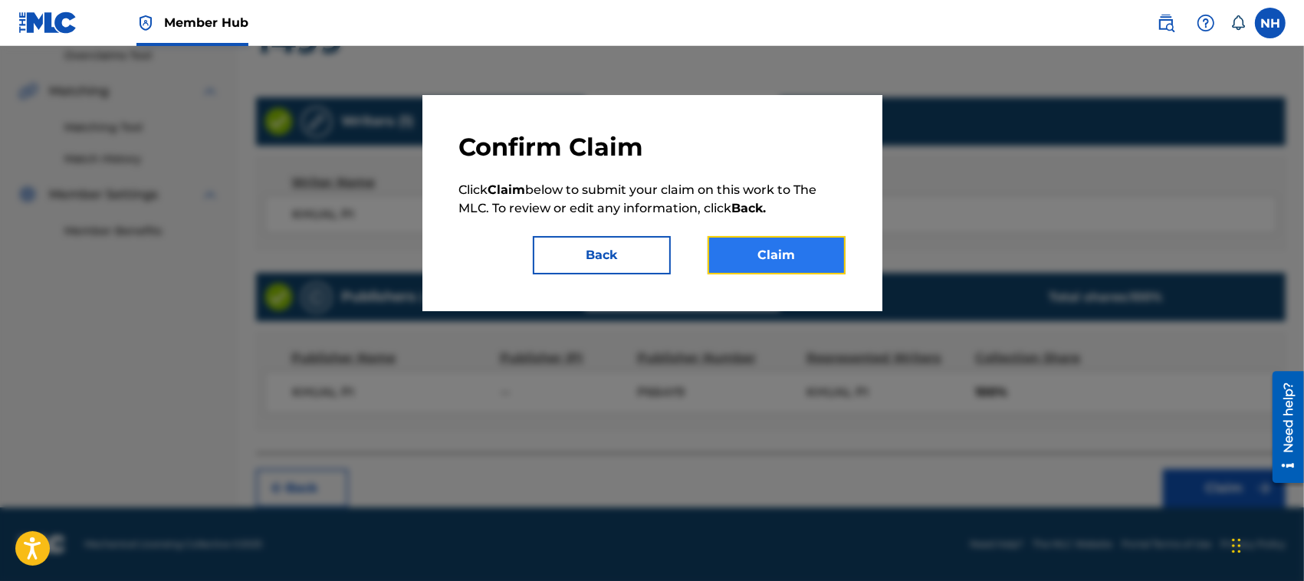
click at [772, 257] on button "Claim" at bounding box center [777, 255] width 138 height 38
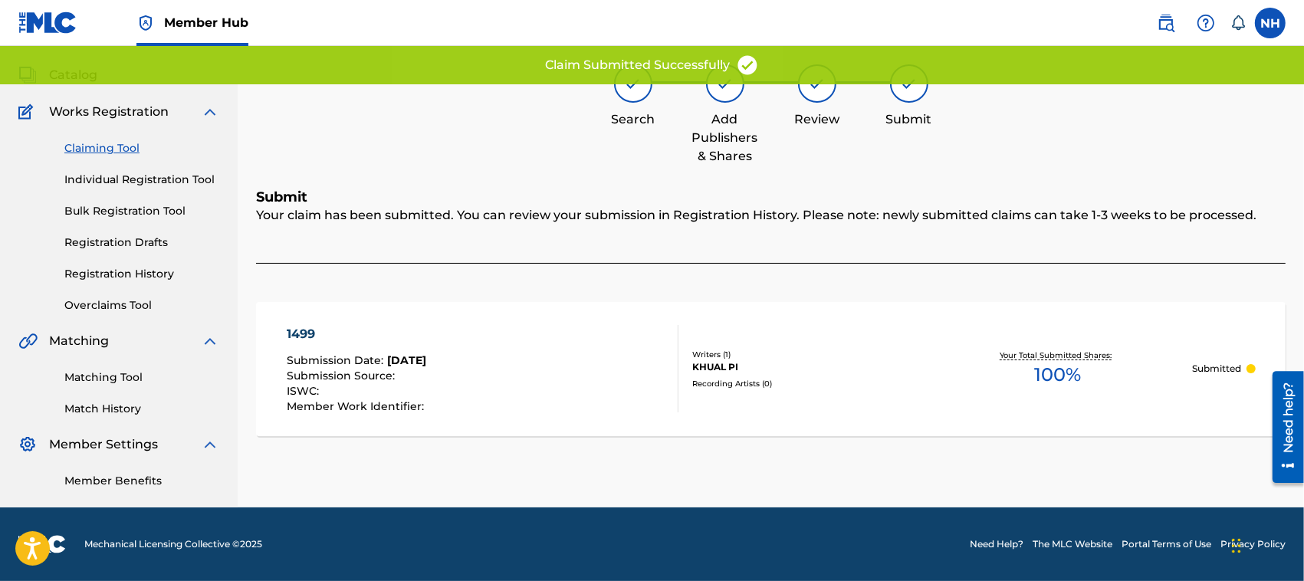
scroll to position [77, 0]
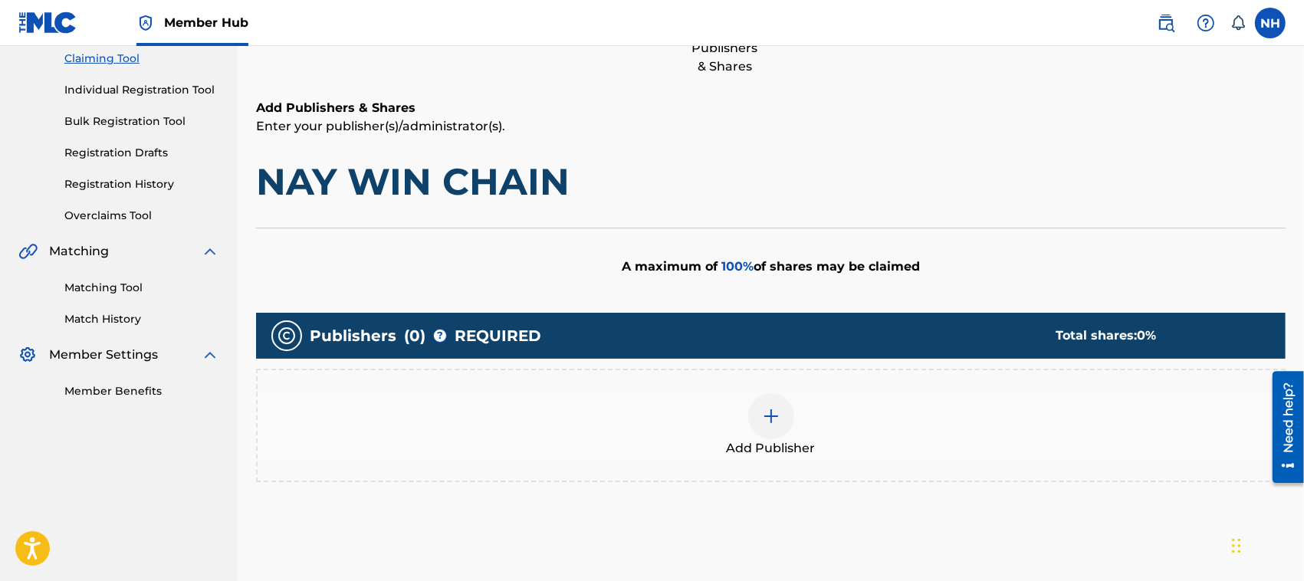
scroll to position [226, 0]
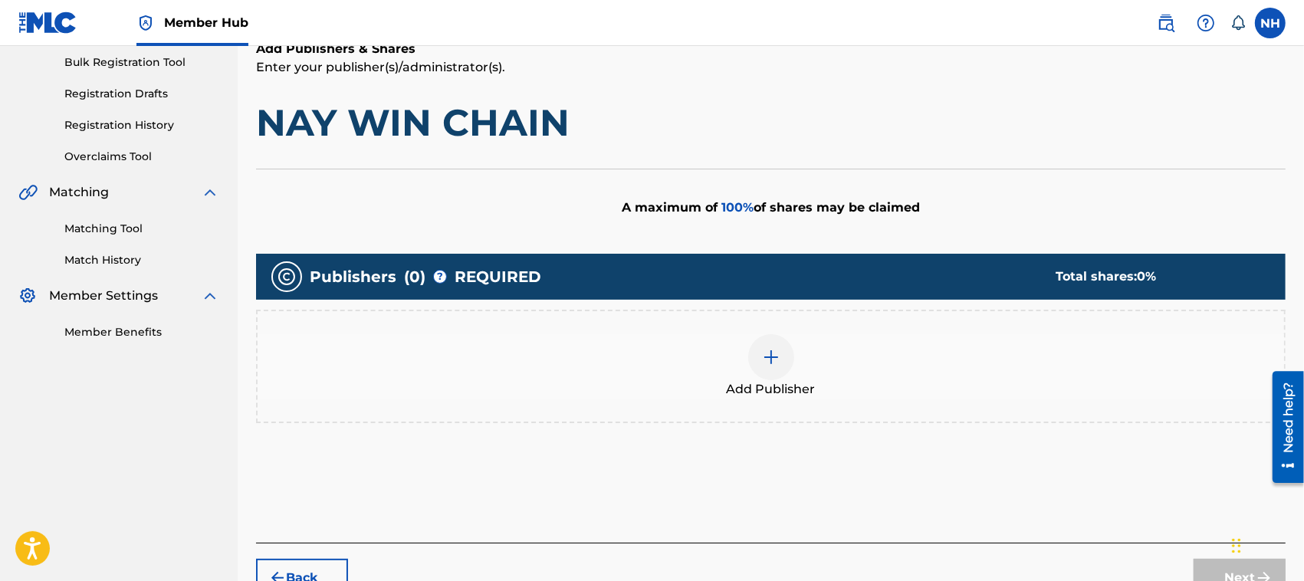
click at [776, 346] on div at bounding box center [771, 357] width 46 height 46
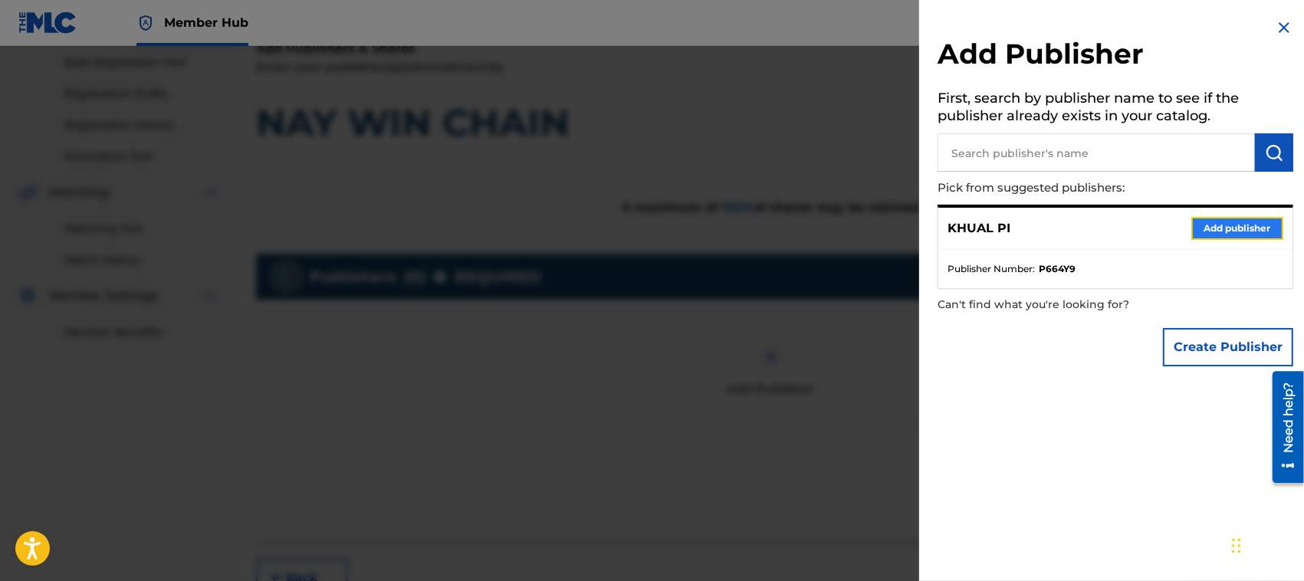
click at [1211, 227] on button "Add publisher" at bounding box center [1237, 228] width 92 height 23
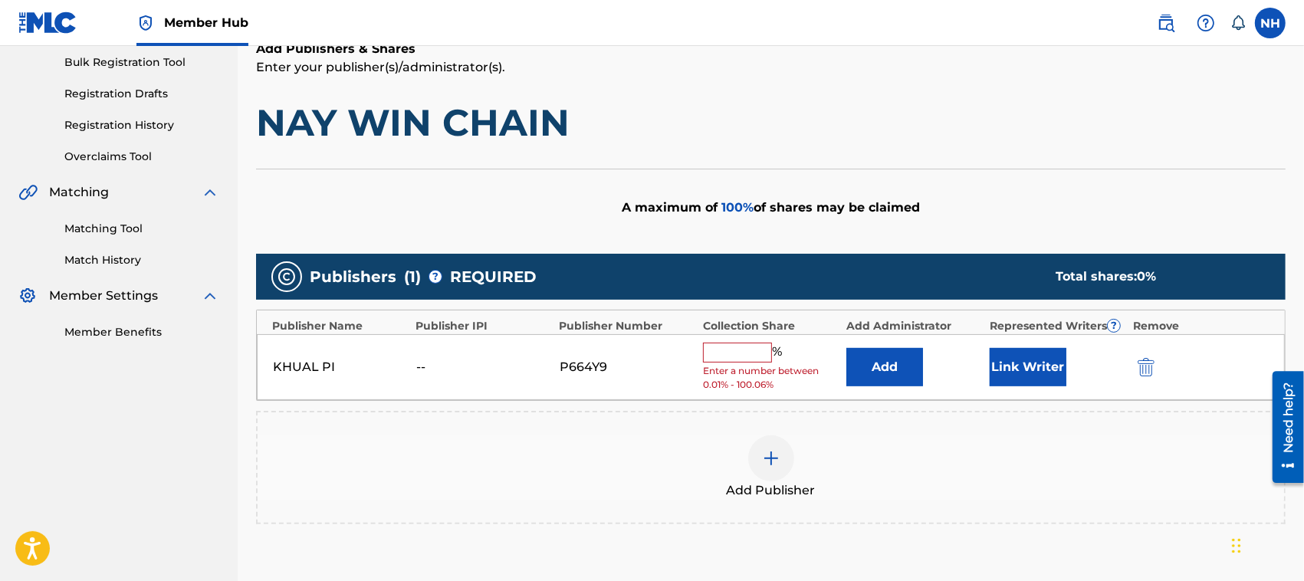
click at [733, 357] on input "text" at bounding box center [737, 353] width 69 height 20
type input "100"
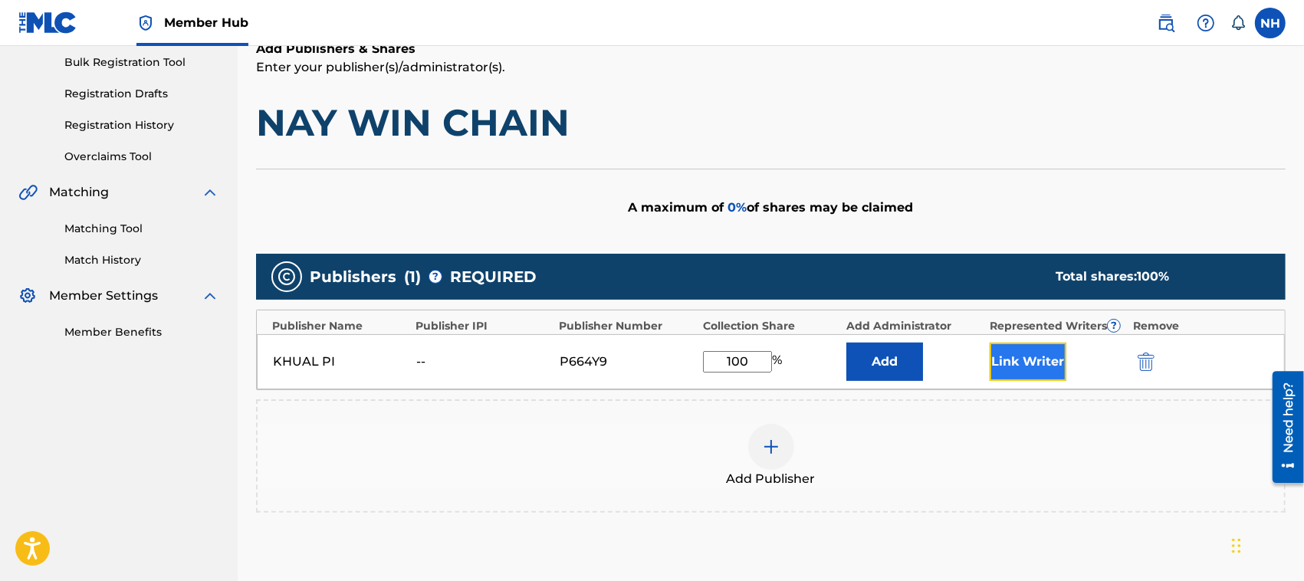
click at [1060, 349] on button "Link Writer" at bounding box center [1028, 362] width 77 height 38
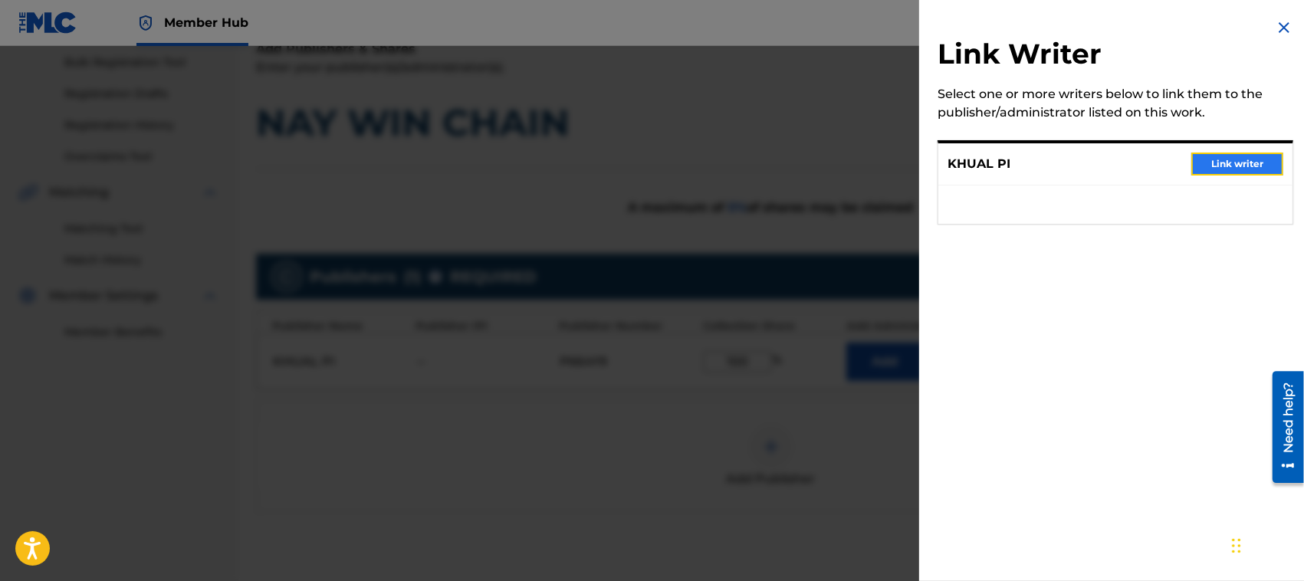
click at [1246, 154] on button "Link writer" at bounding box center [1237, 164] width 92 height 23
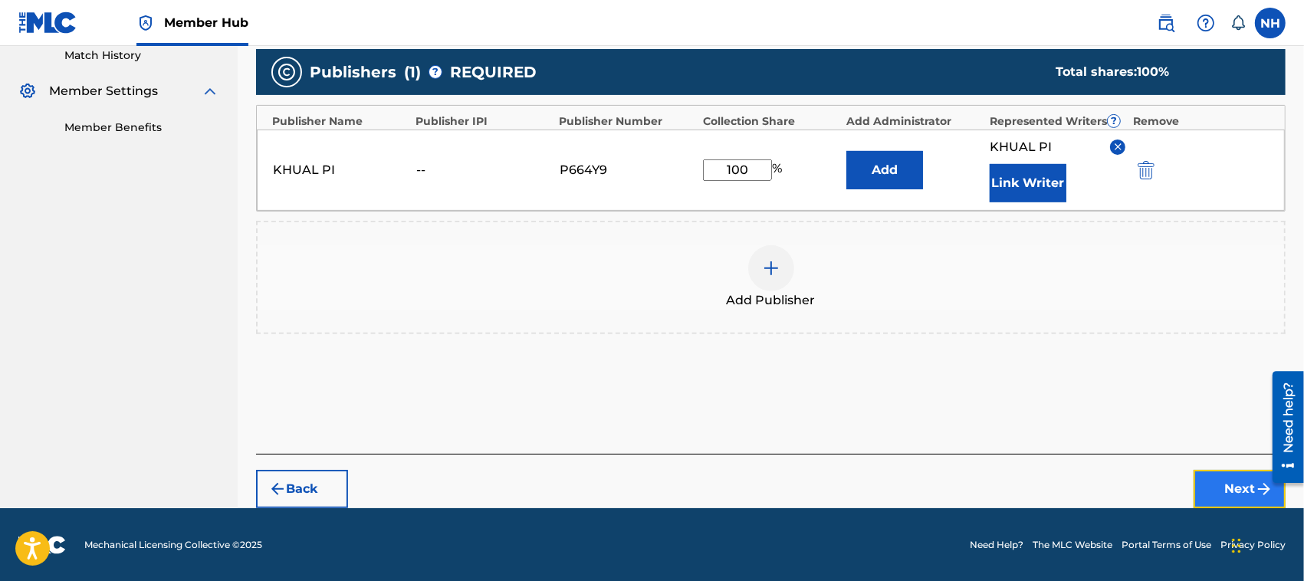
click at [1242, 484] on button "Next" at bounding box center [1240, 489] width 92 height 38
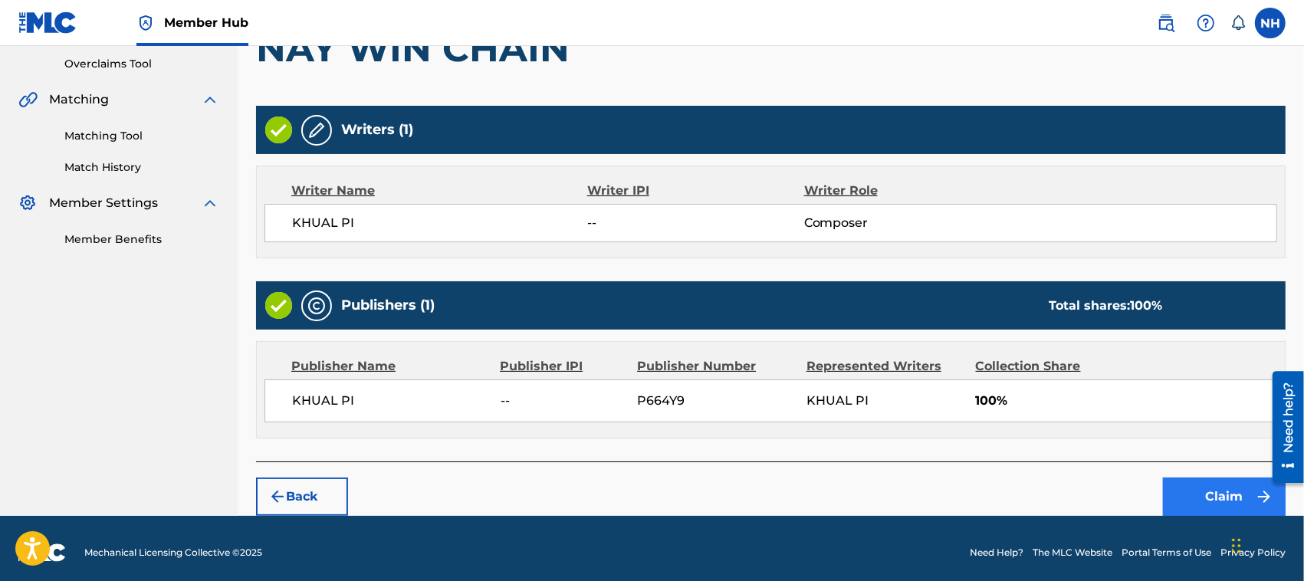
scroll to position [323, 0]
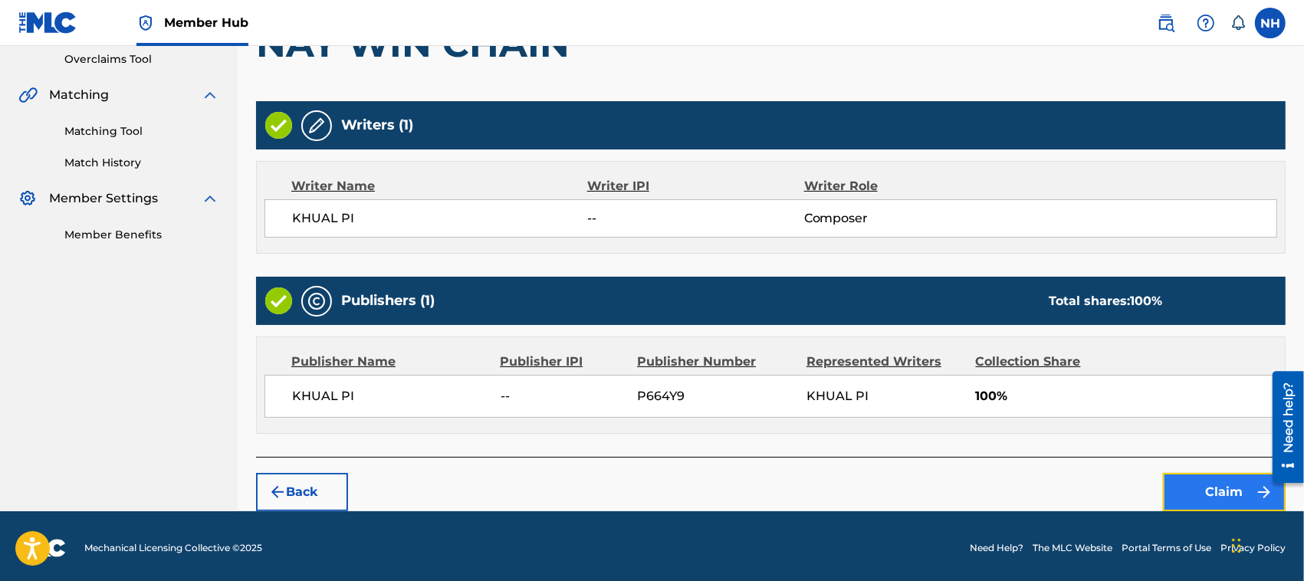
click at [1239, 485] on button "Claim" at bounding box center [1224, 492] width 123 height 38
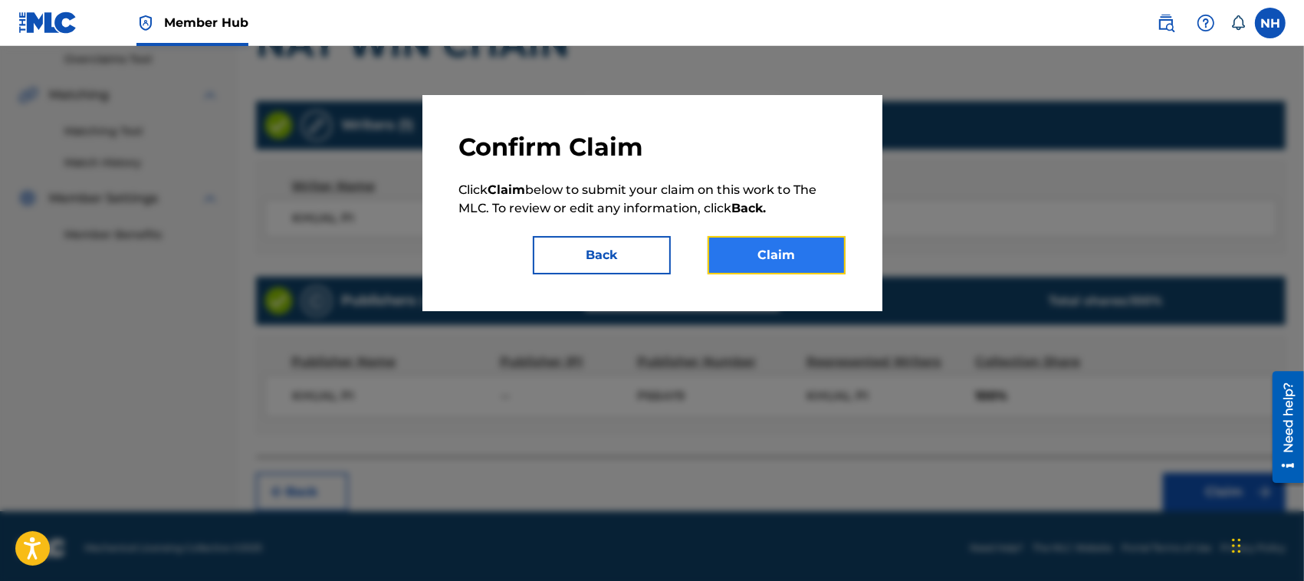
click at [794, 242] on button "Claim" at bounding box center [777, 255] width 138 height 38
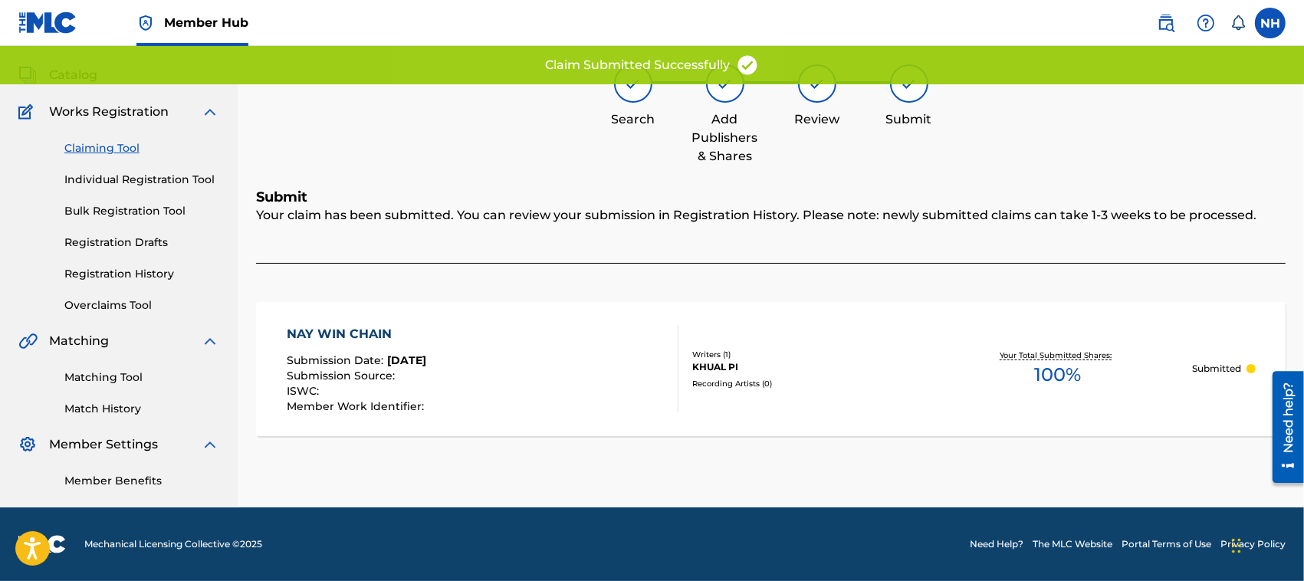
scroll to position [77, 0]
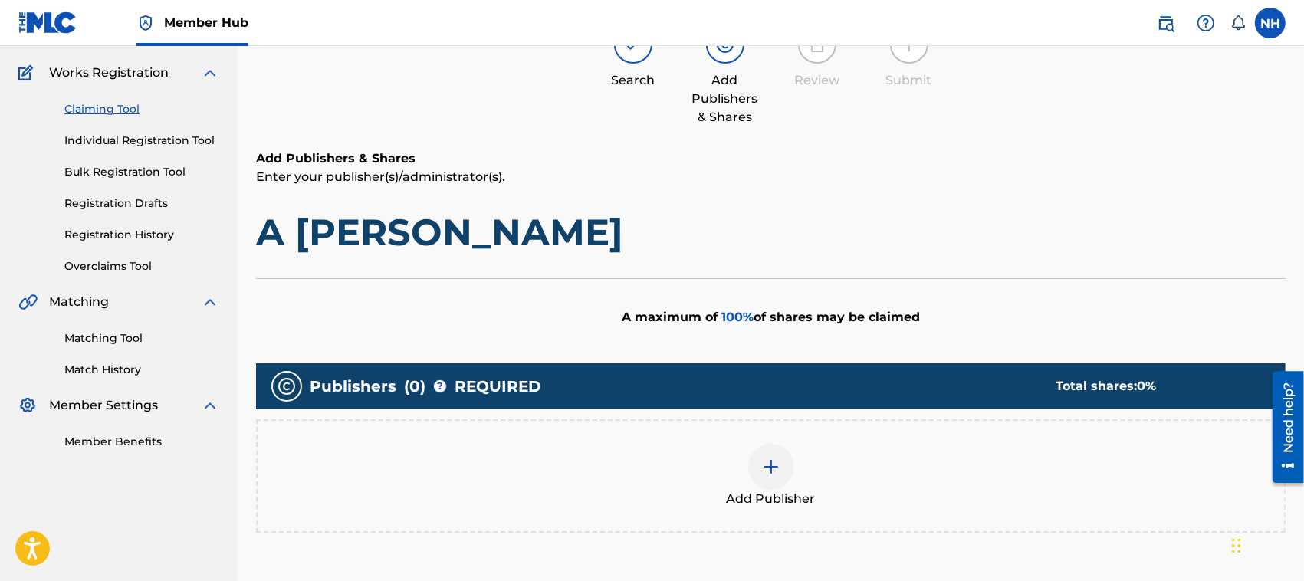
scroll to position [205, 0]
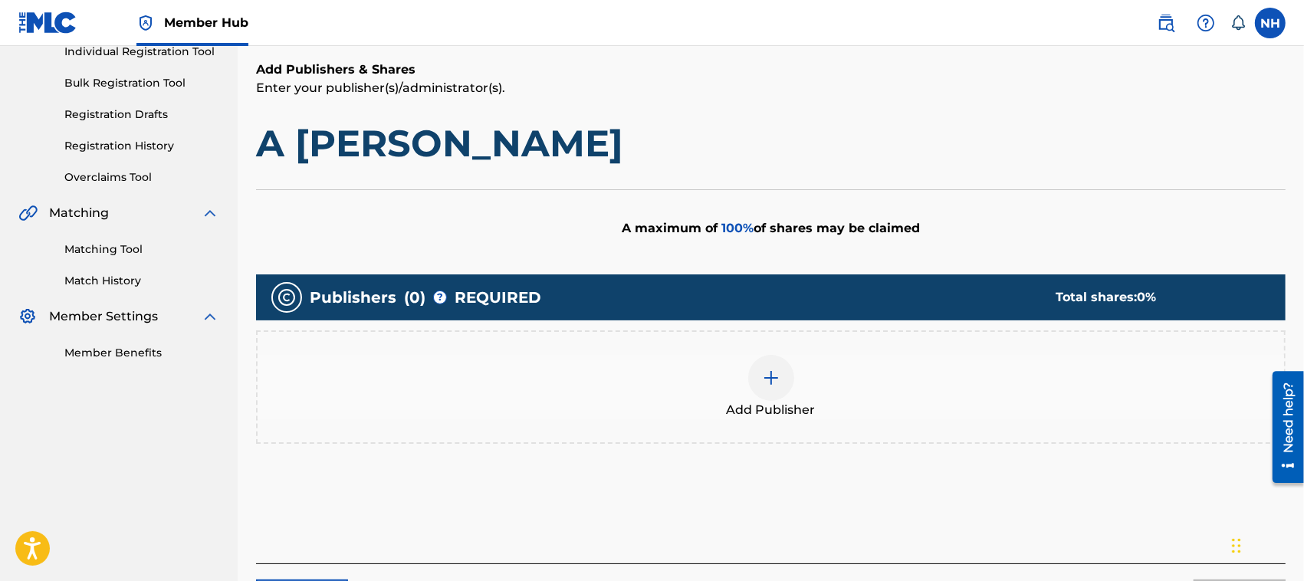
drag, startPoint x: 1304, startPoint y: 262, endPoint x: 32, endPoint y: 30, distance: 1292.8
click at [764, 373] on img at bounding box center [771, 378] width 18 height 18
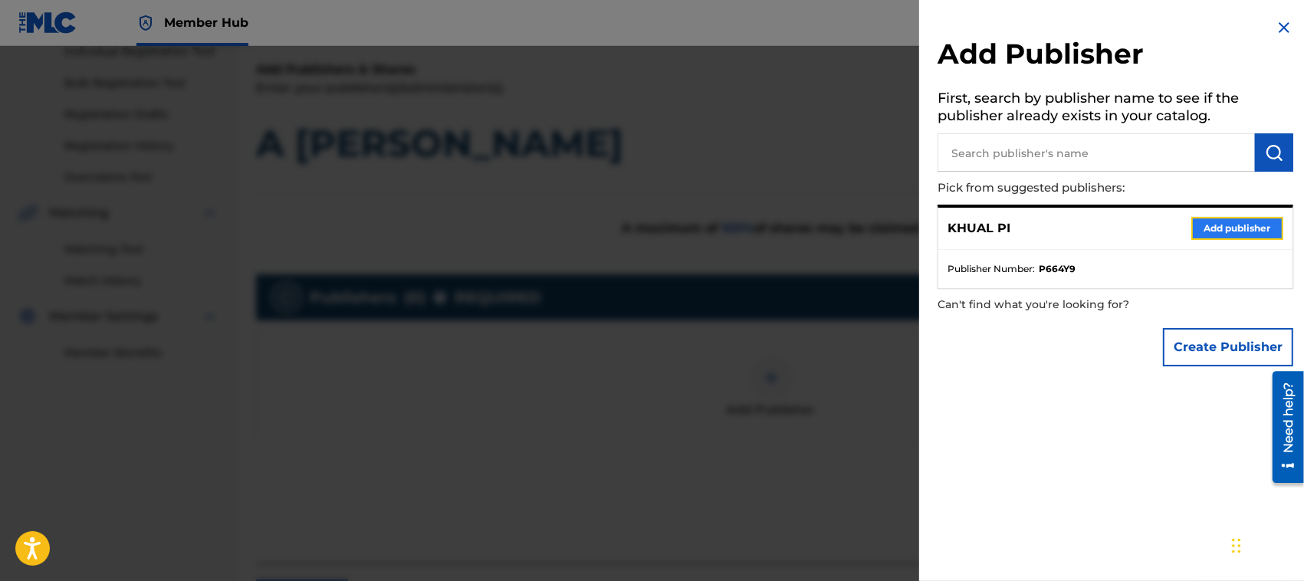
click at [1238, 219] on button "Add publisher" at bounding box center [1237, 228] width 92 height 23
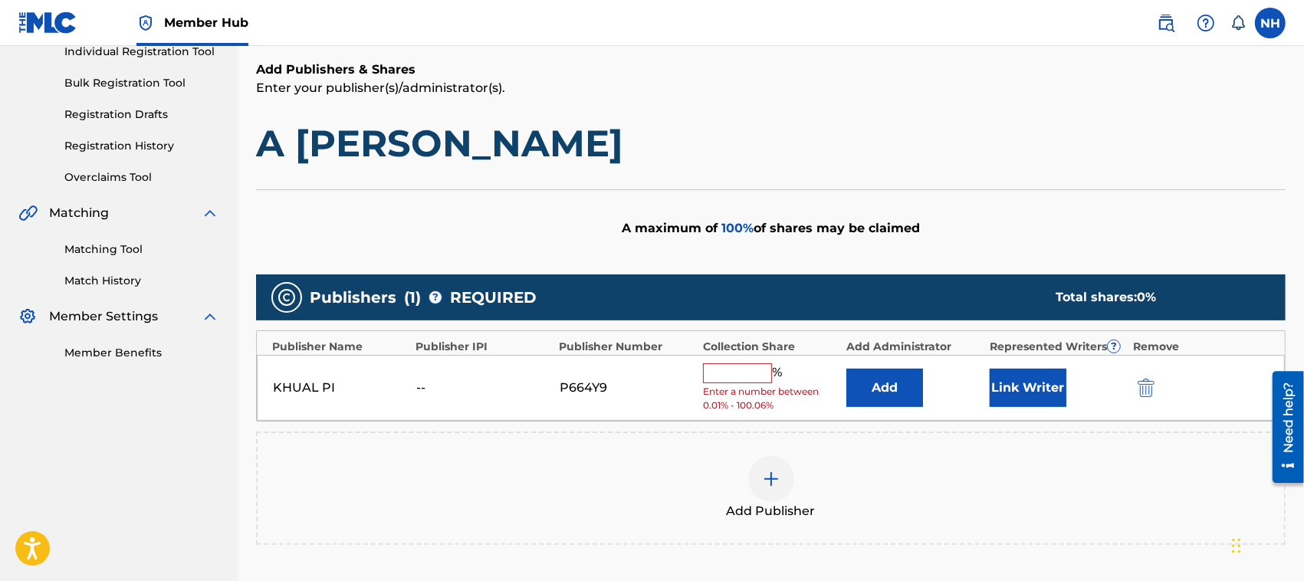
click at [751, 377] on input "text" at bounding box center [737, 373] width 69 height 20
type input "100"
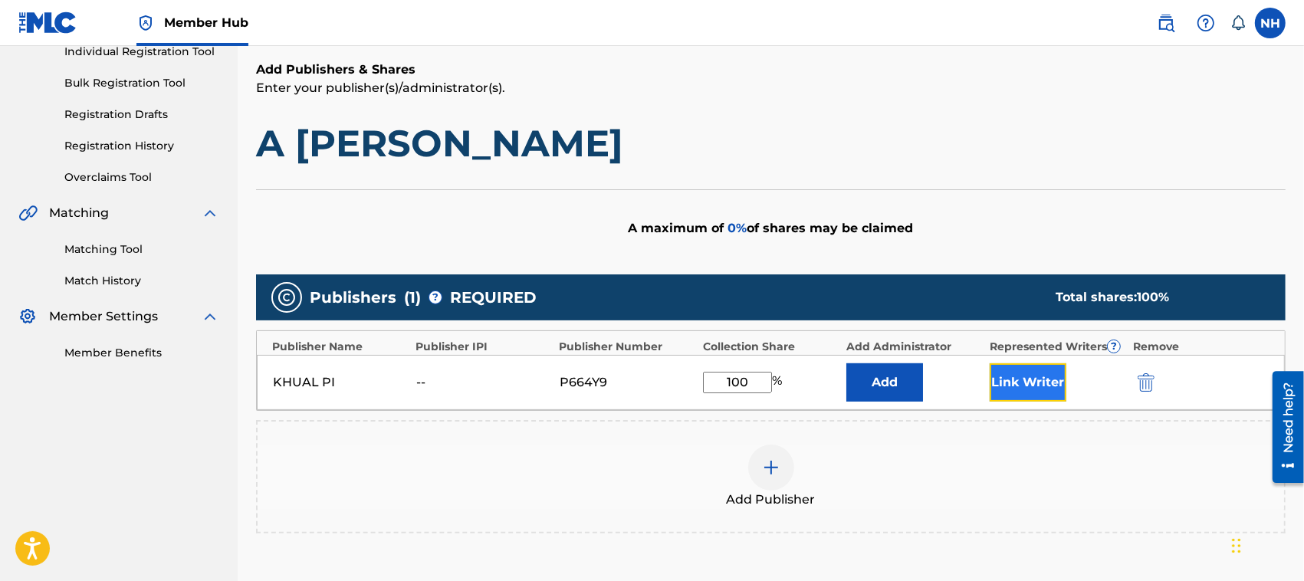
click at [1037, 386] on button "Link Writer" at bounding box center [1028, 382] width 77 height 38
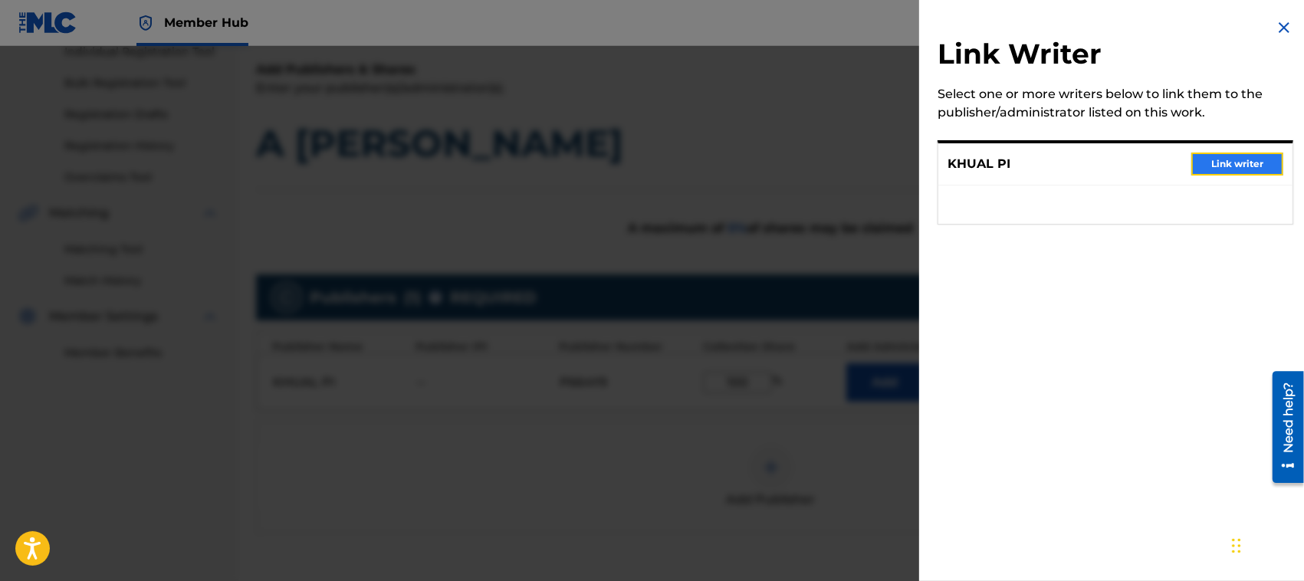
click at [1233, 162] on button "Link writer" at bounding box center [1237, 164] width 92 height 23
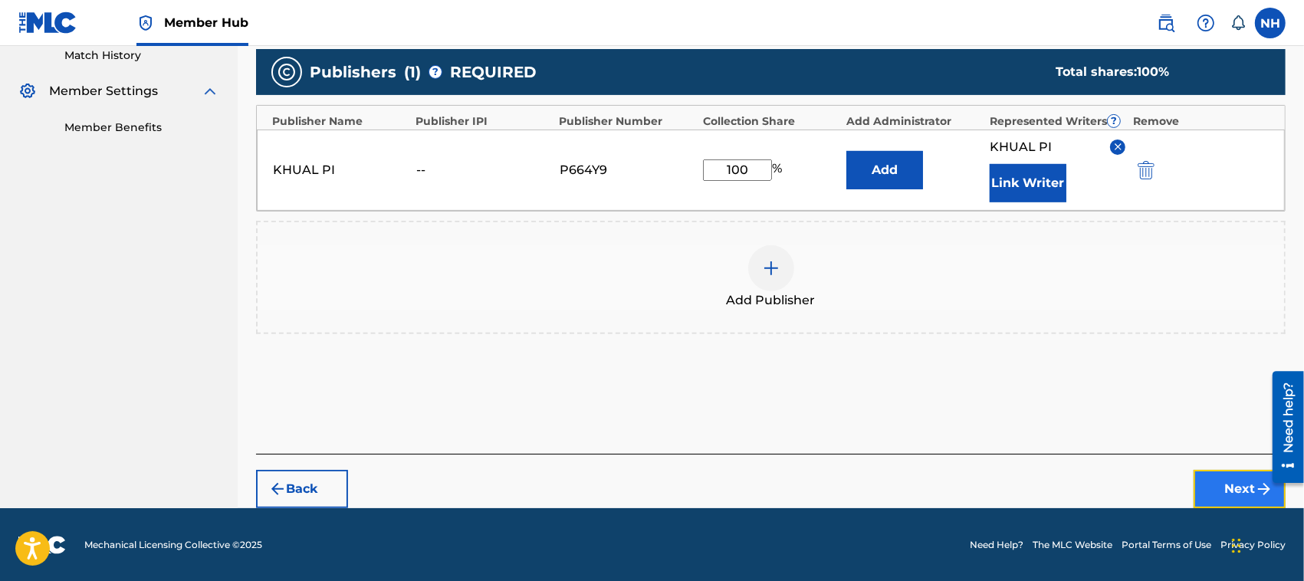
click at [1250, 479] on button "Next" at bounding box center [1240, 489] width 92 height 38
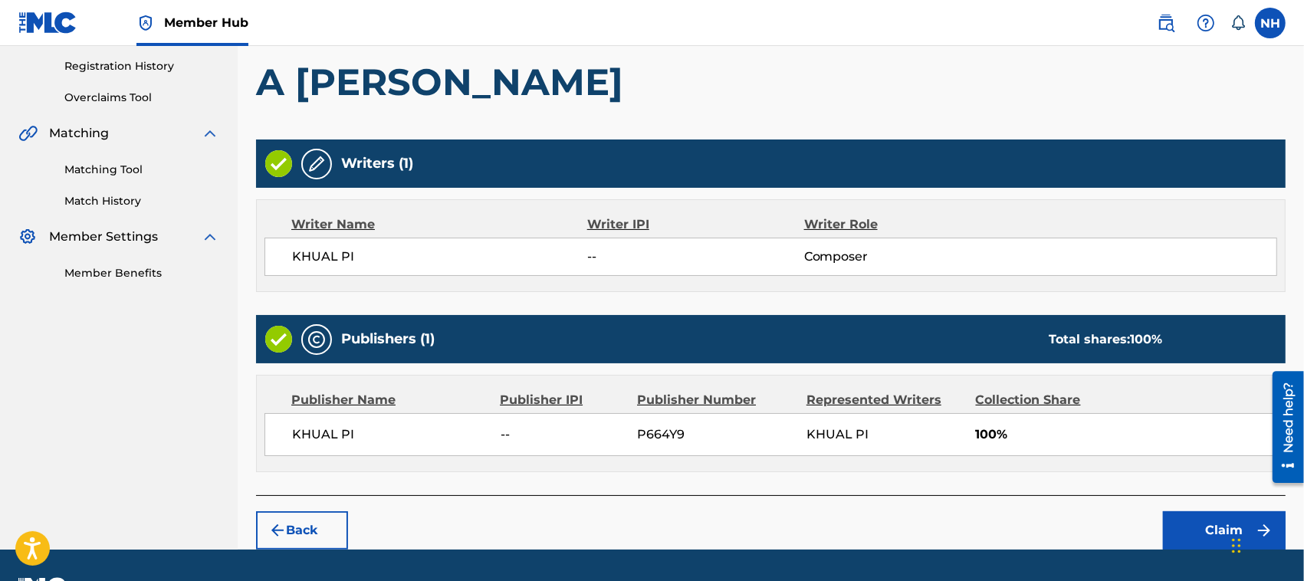
scroll to position [327, 0]
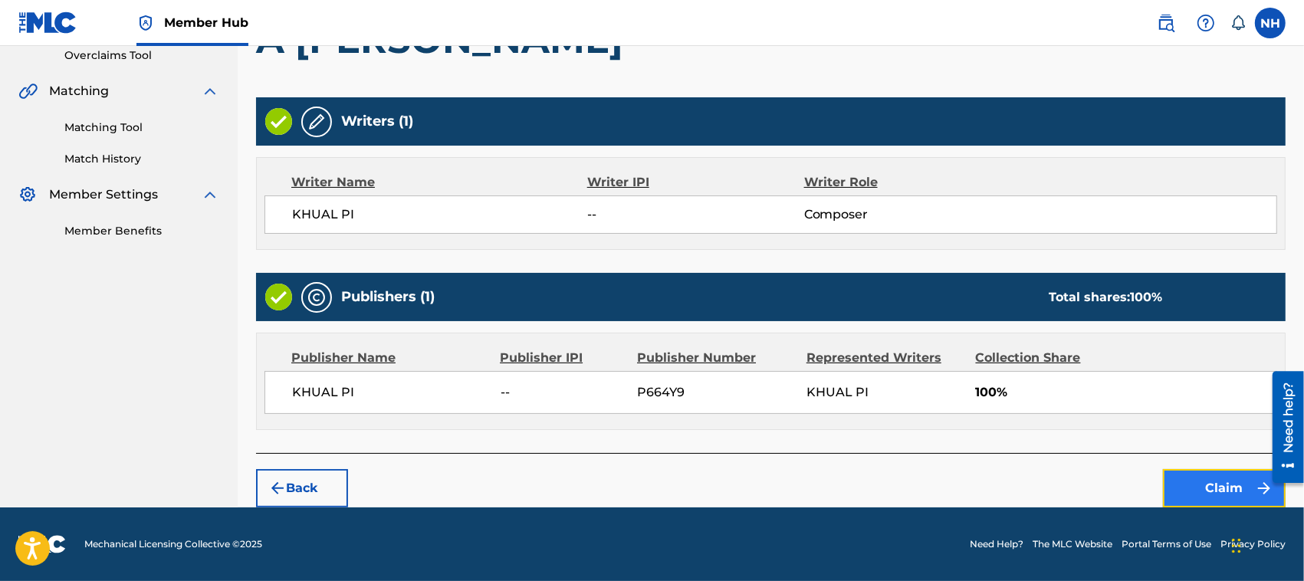
click at [1221, 487] on button "Claim" at bounding box center [1224, 488] width 123 height 38
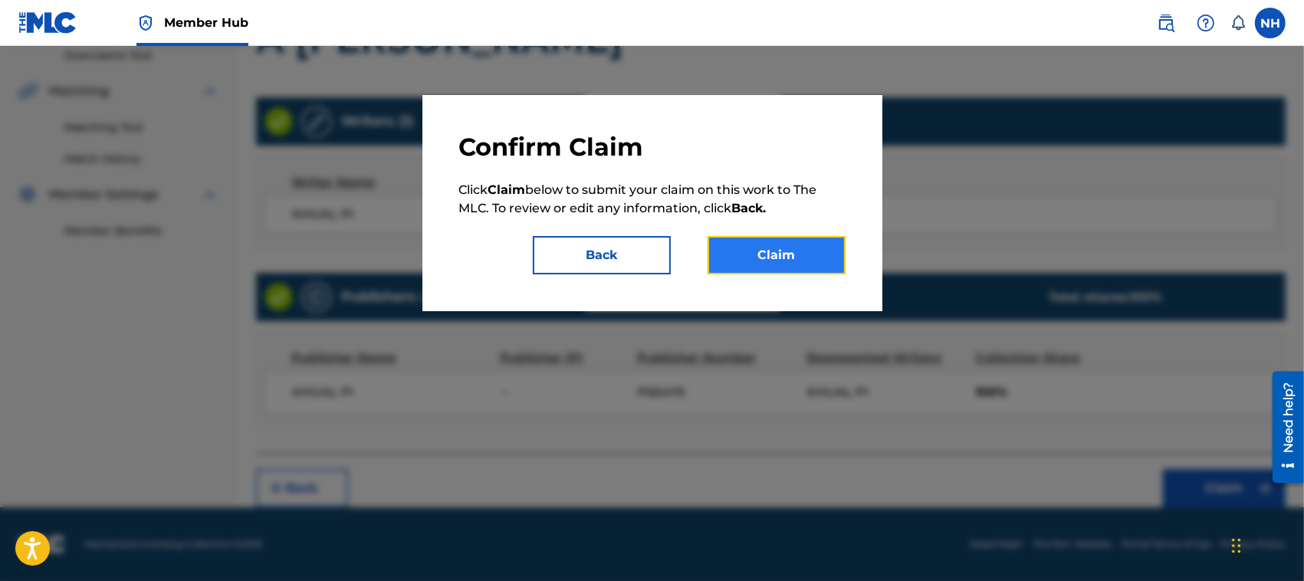
click at [756, 242] on button "Claim" at bounding box center [777, 255] width 138 height 38
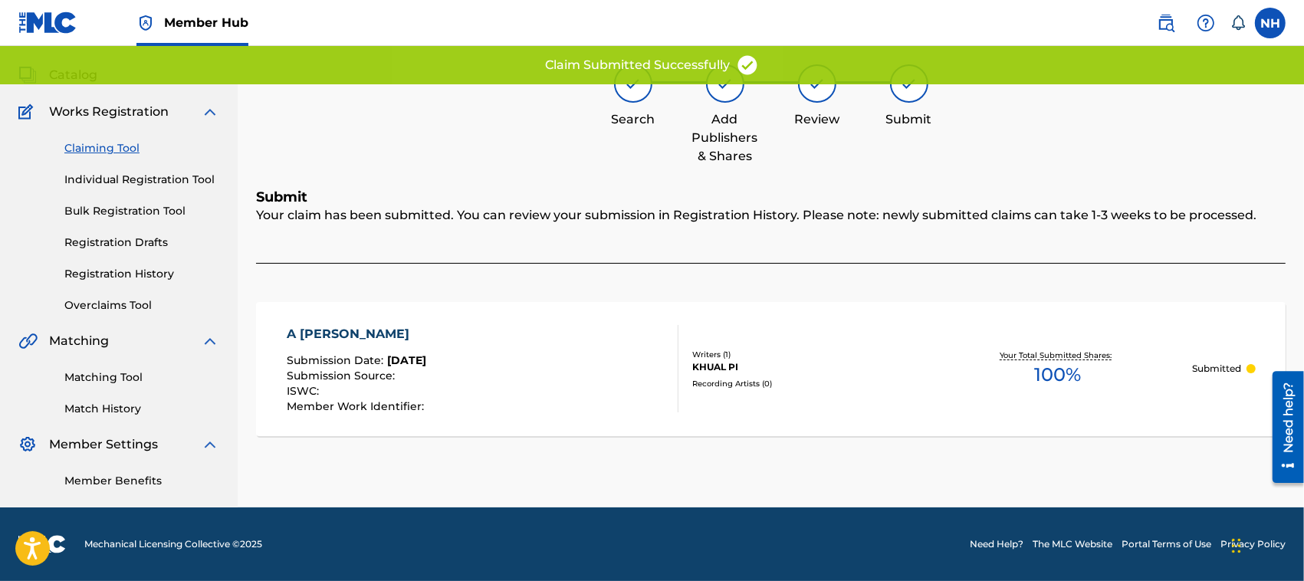
scroll to position [77, 0]
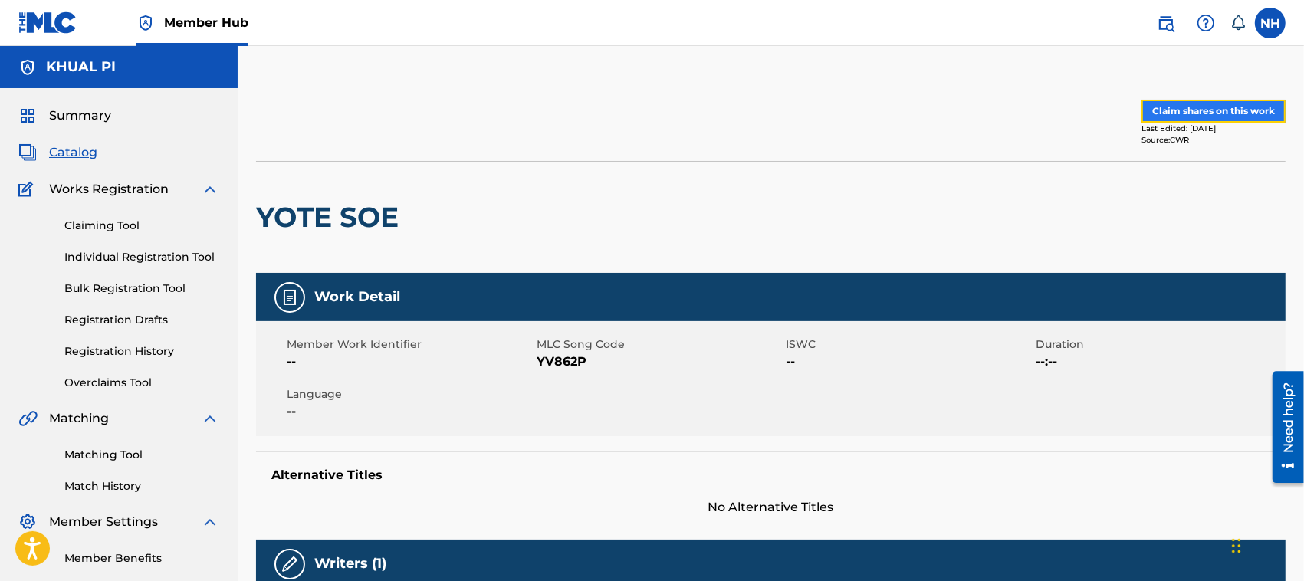
click at [1219, 109] on button "Claim shares on this work" at bounding box center [1213, 111] width 144 height 23
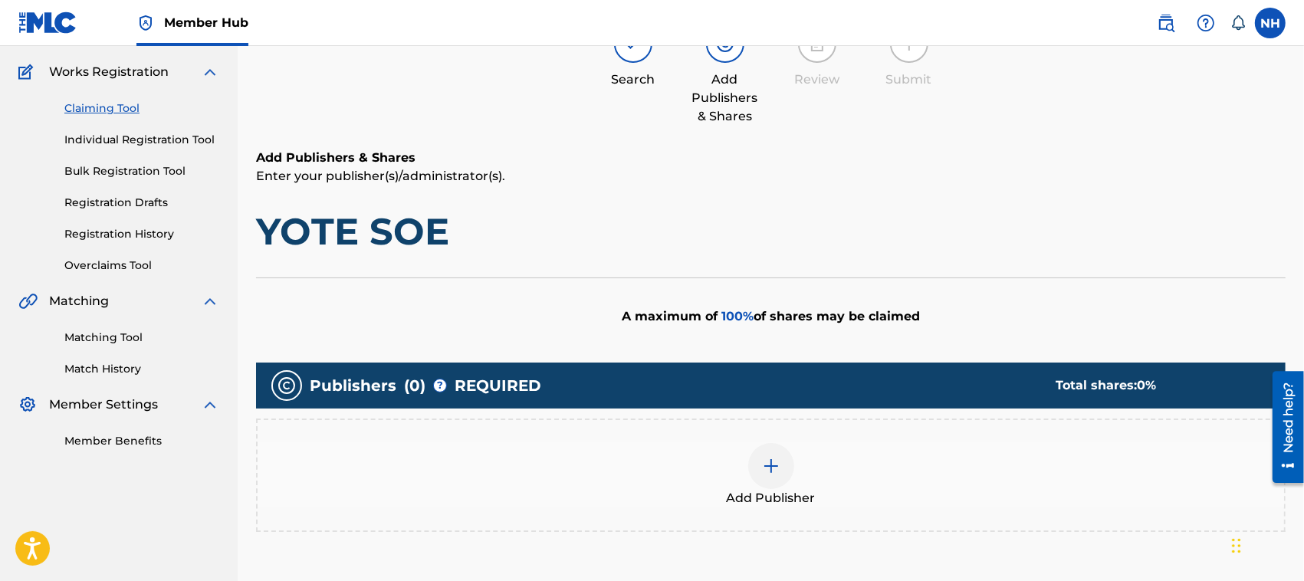
scroll to position [218, 0]
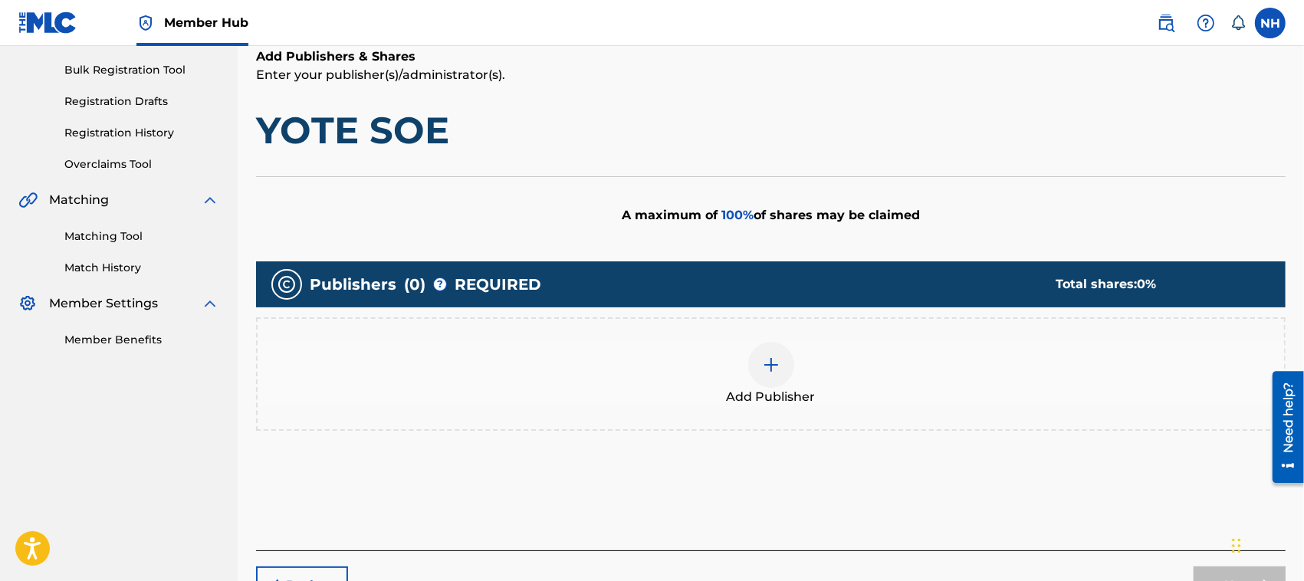
click at [787, 358] on div at bounding box center [771, 365] width 46 height 46
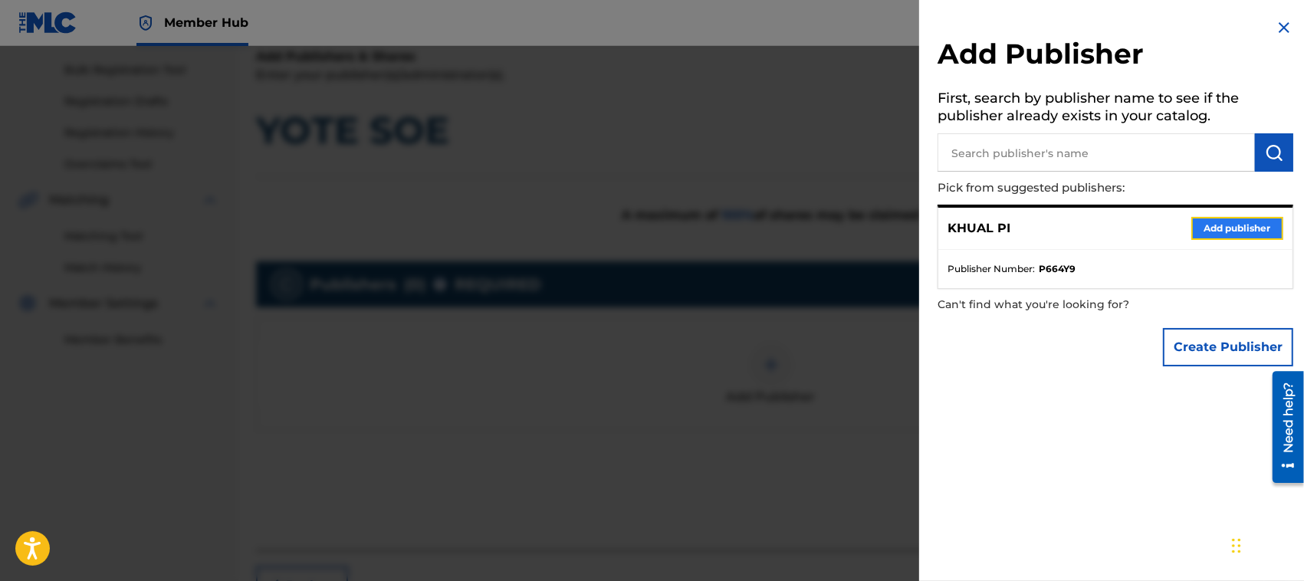
click at [1232, 228] on button "Add publisher" at bounding box center [1237, 228] width 92 height 23
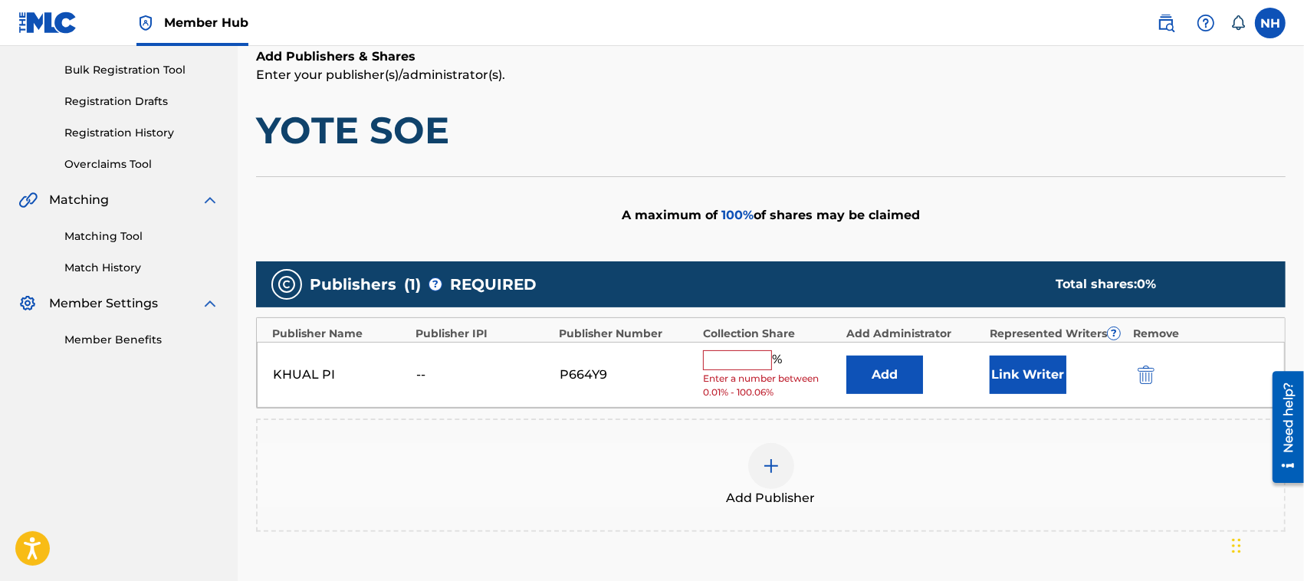
click at [745, 355] on input "text" at bounding box center [737, 360] width 69 height 20
type input "100"
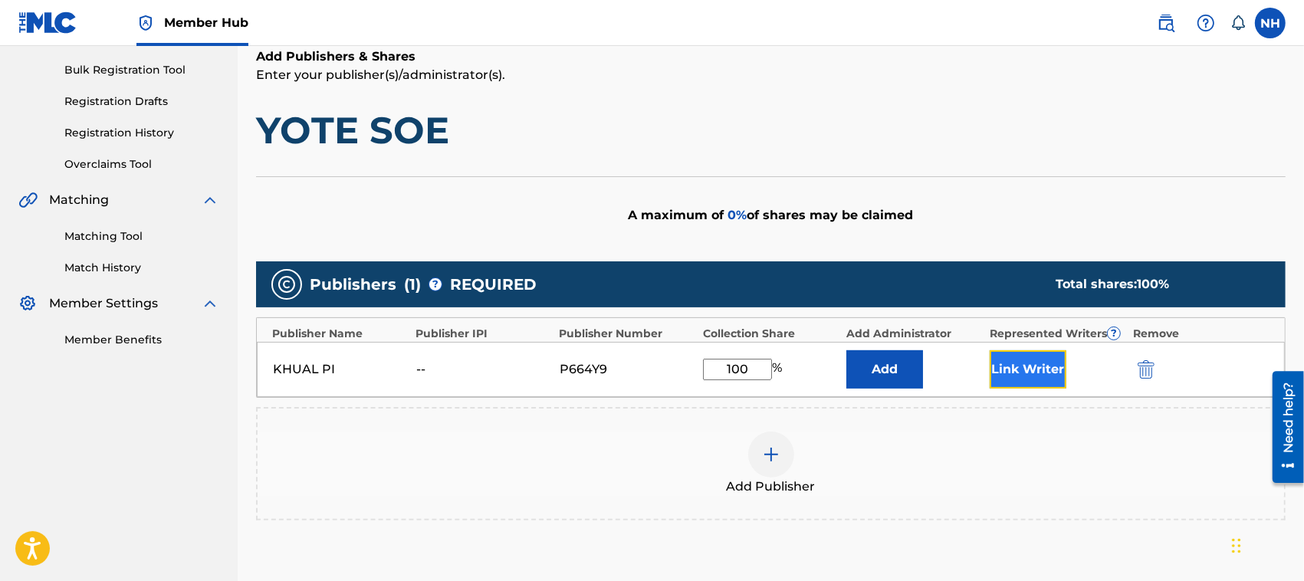
click at [1036, 370] on button "Link Writer" at bounding box center [1028, 369] width 77 height 38
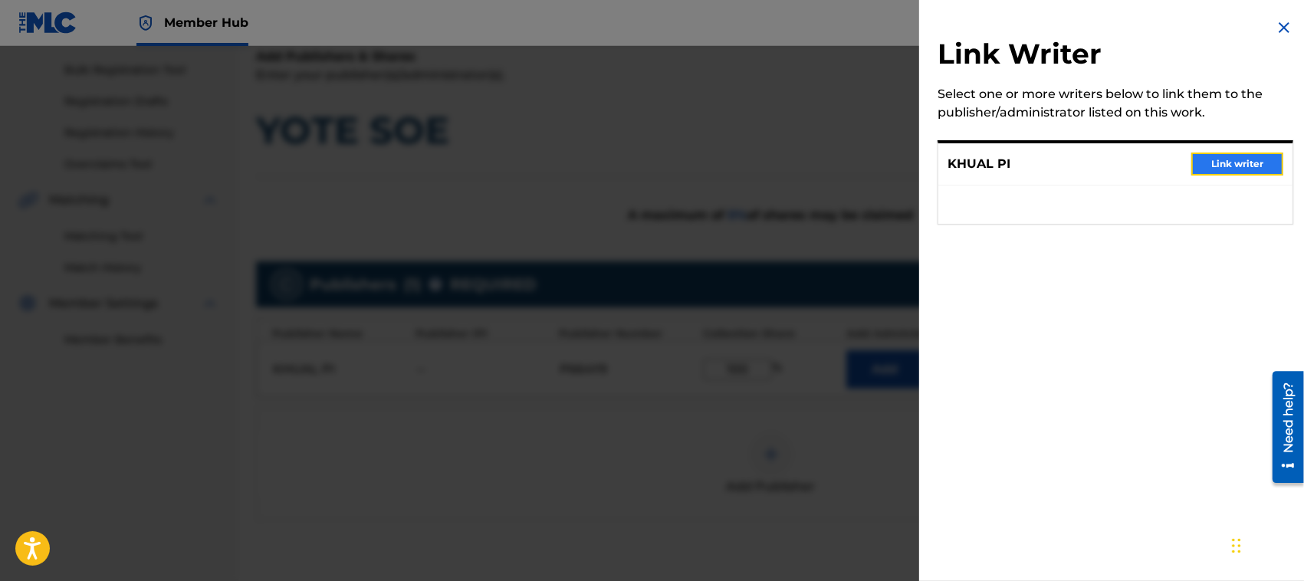
click at [1232, 159] on button "Link writer" at bounding box center [1237, 164] width 92 height 23
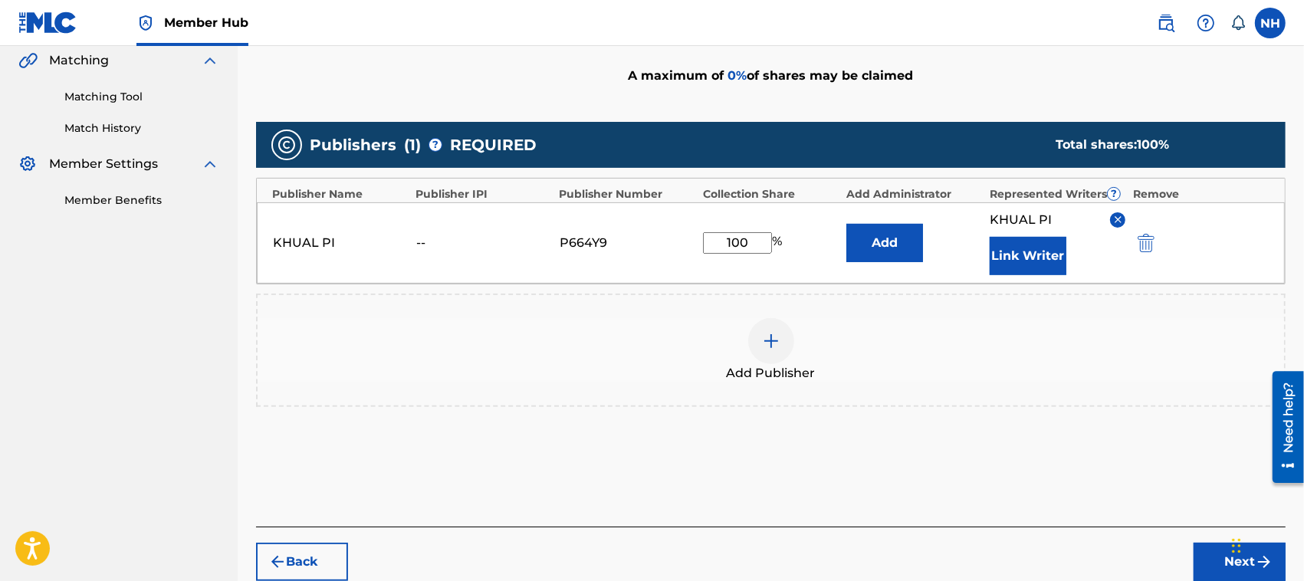
scroll to position [431, 0]
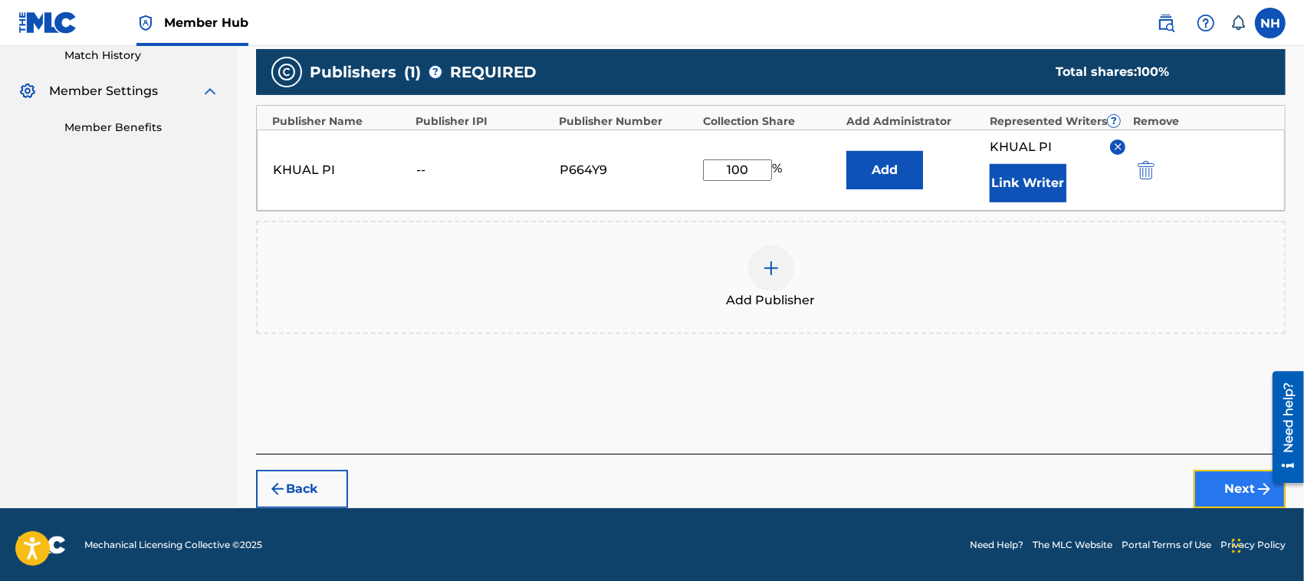
click at [1236, 479] on button "Next" at bounding box center [1240, 489] width 92 height 38
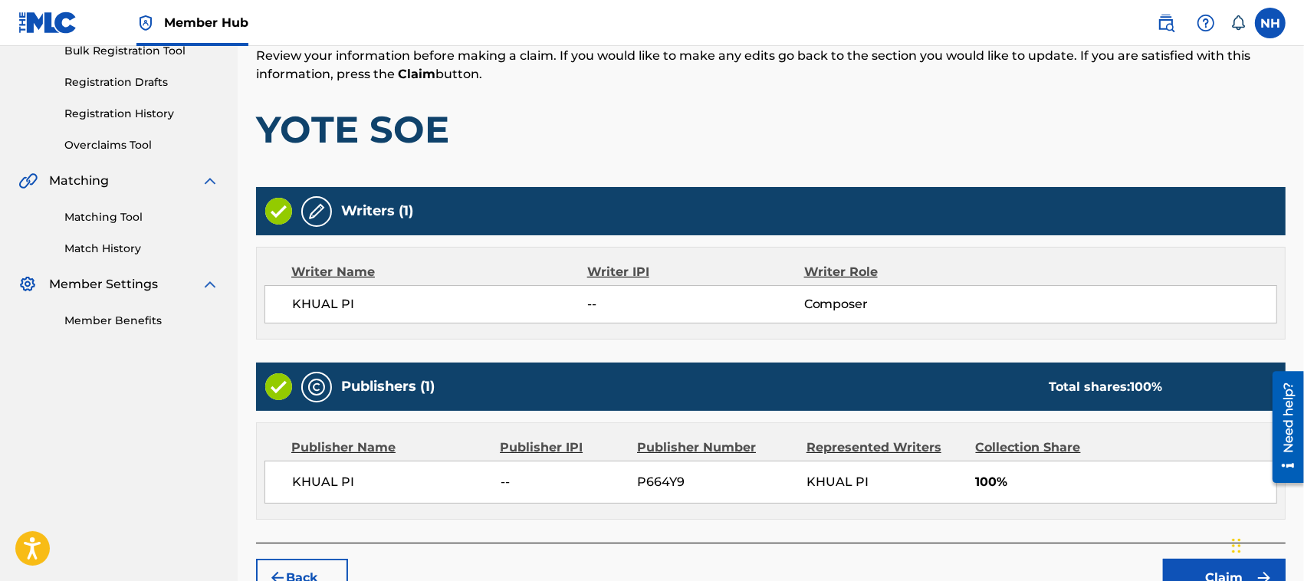
scroll to position [327, 0]
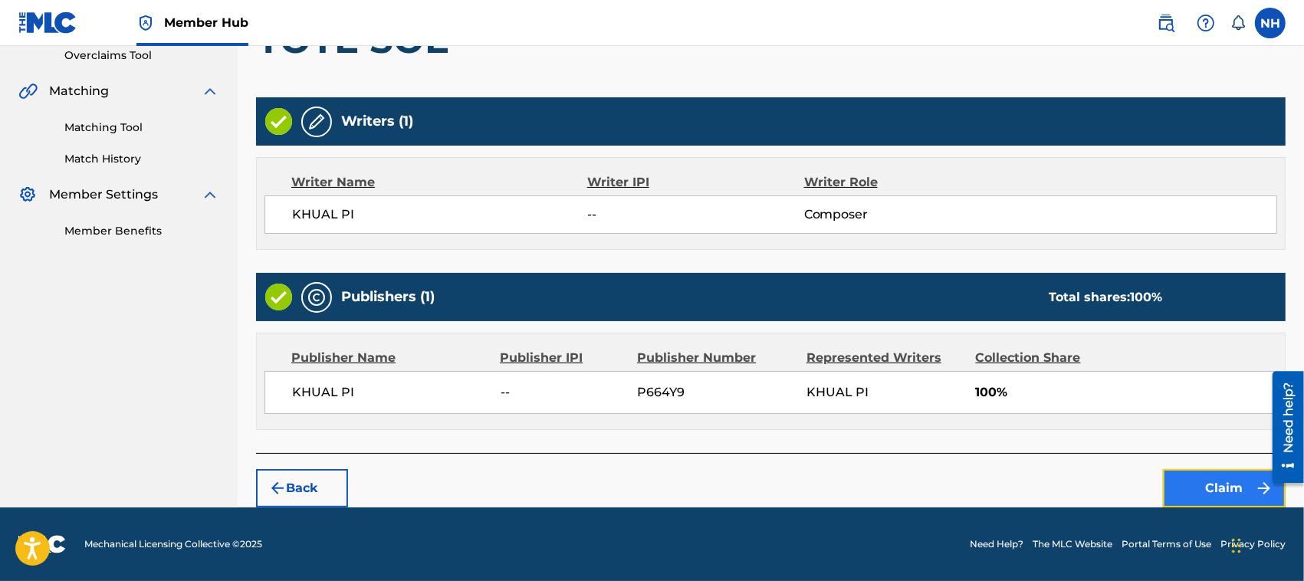
click at [1200, 479] on button "Claim" at bounding box center [1224, 488] width 123 height 38
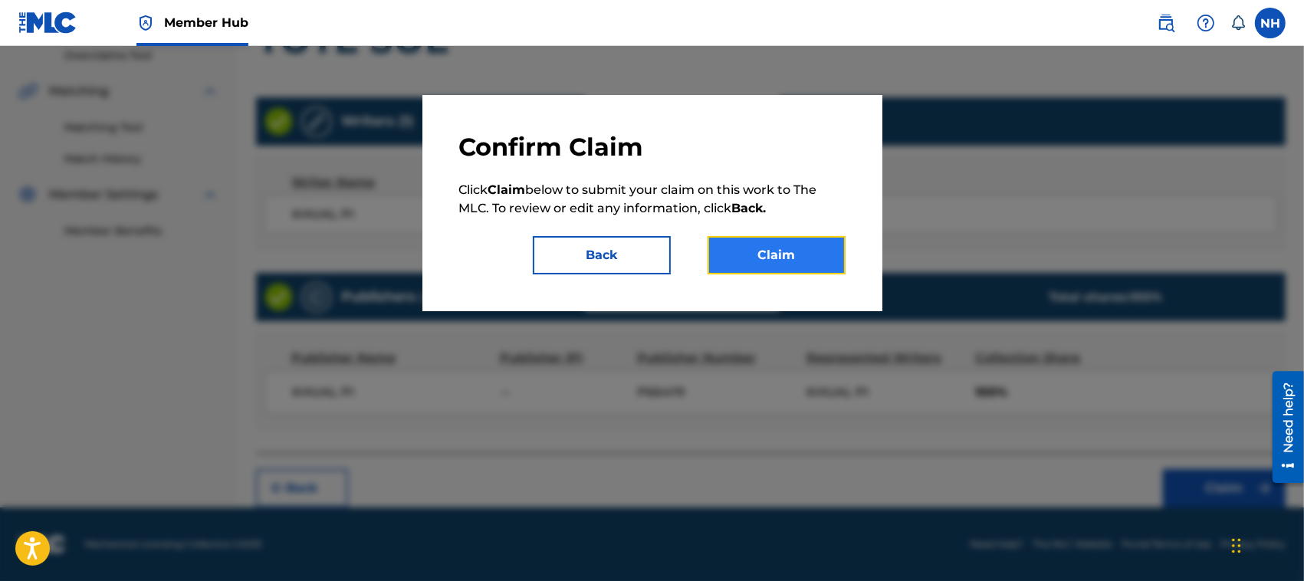
click at [816, 254] on button "Claim" at bounding box center [777, 255] width 138 height 38
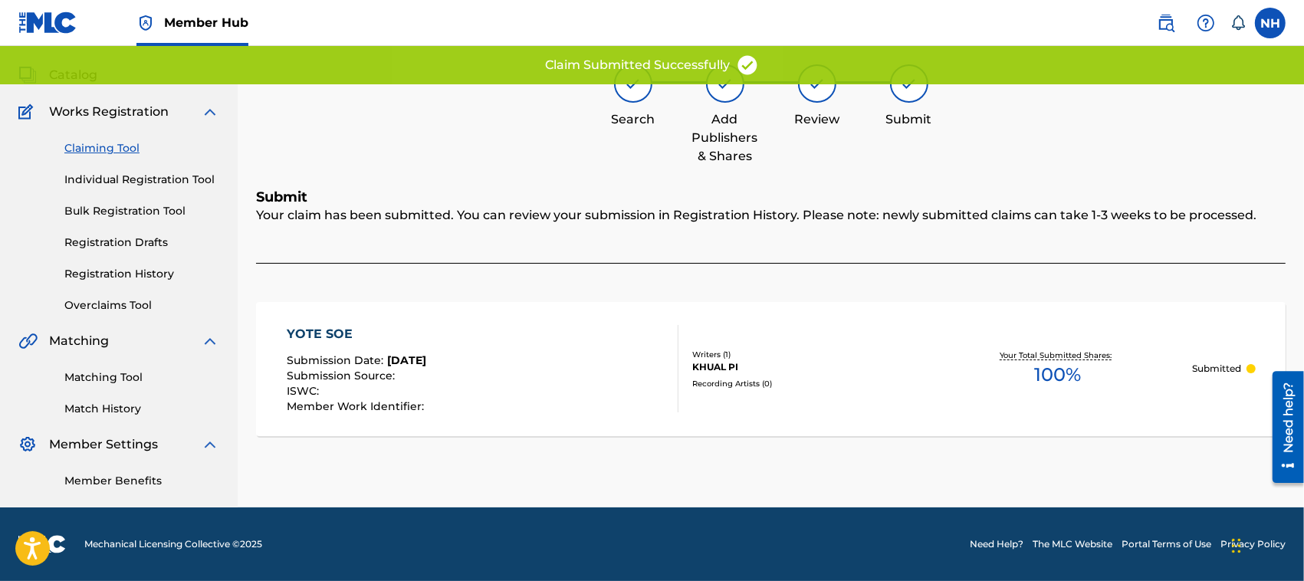
scroll to position [77, 0]
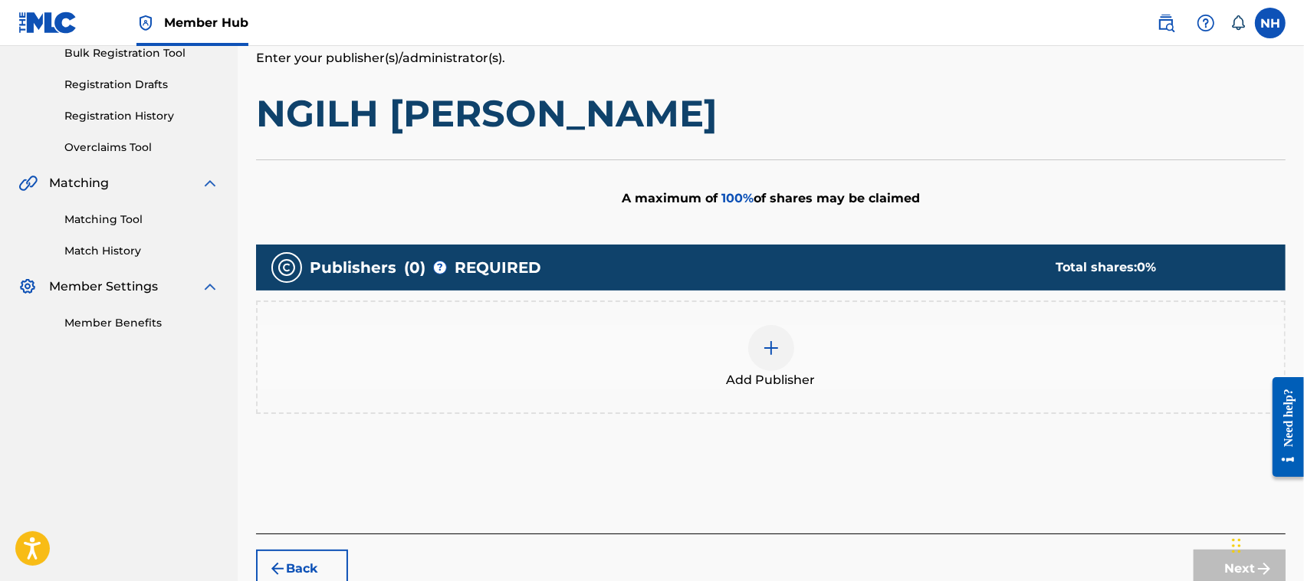
scroll to position [238, 0]
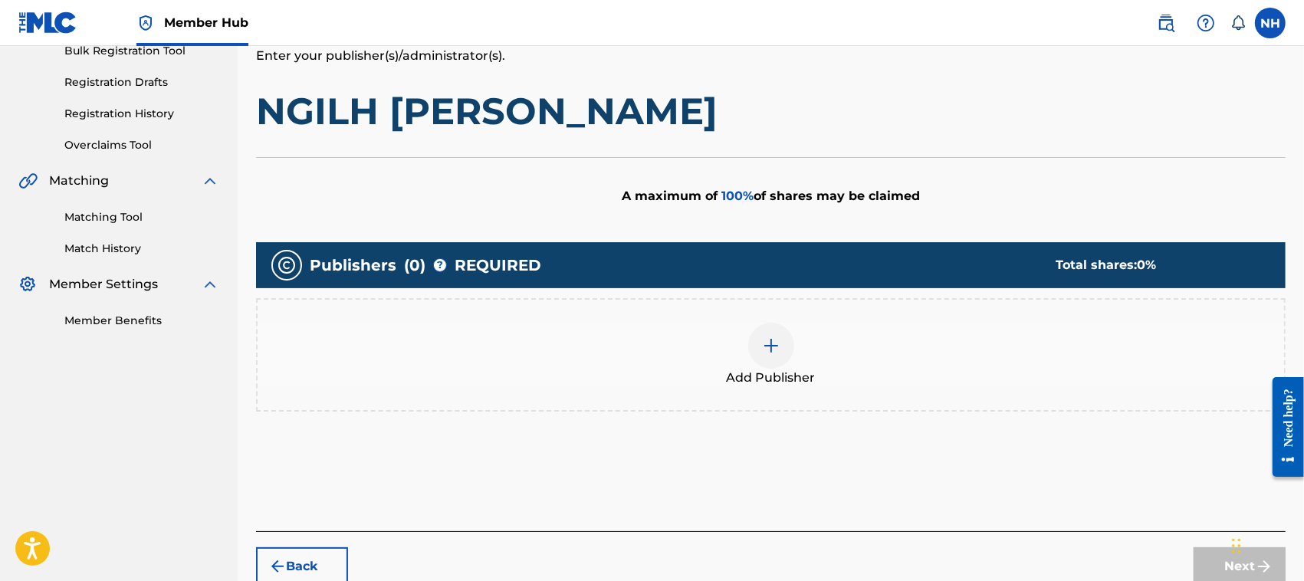
click at [760, 334] on div at bounding box center [771, 346] width 46 height 46
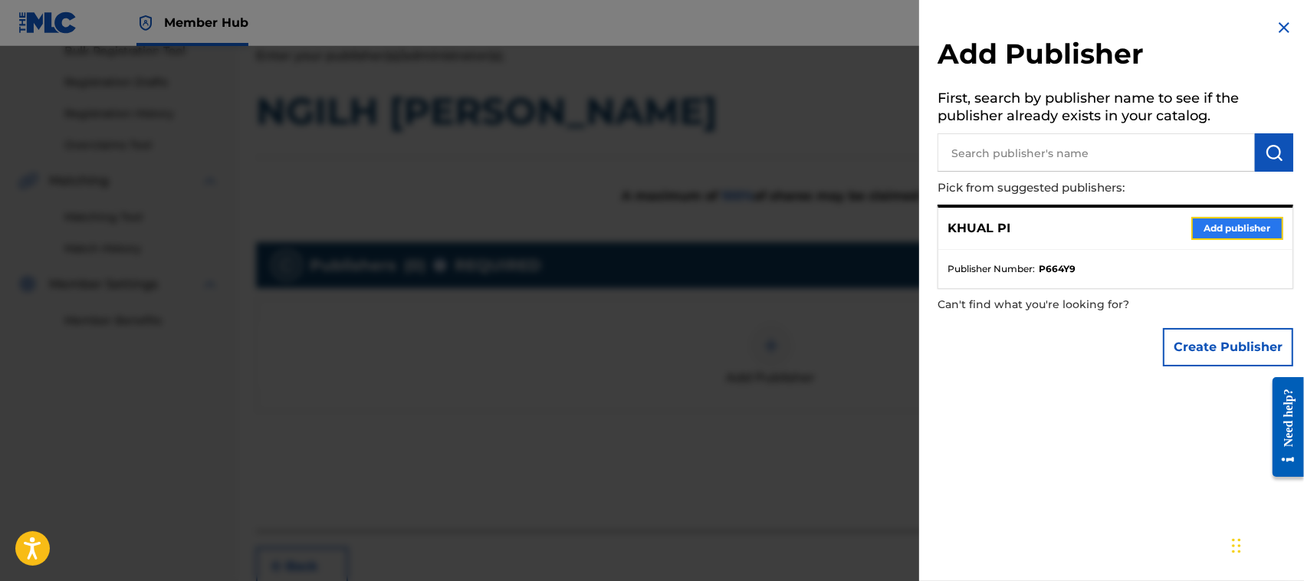
click at [1235, 217] on button "Add publisher" at bounding box center [1237, 228] width 92 height 23
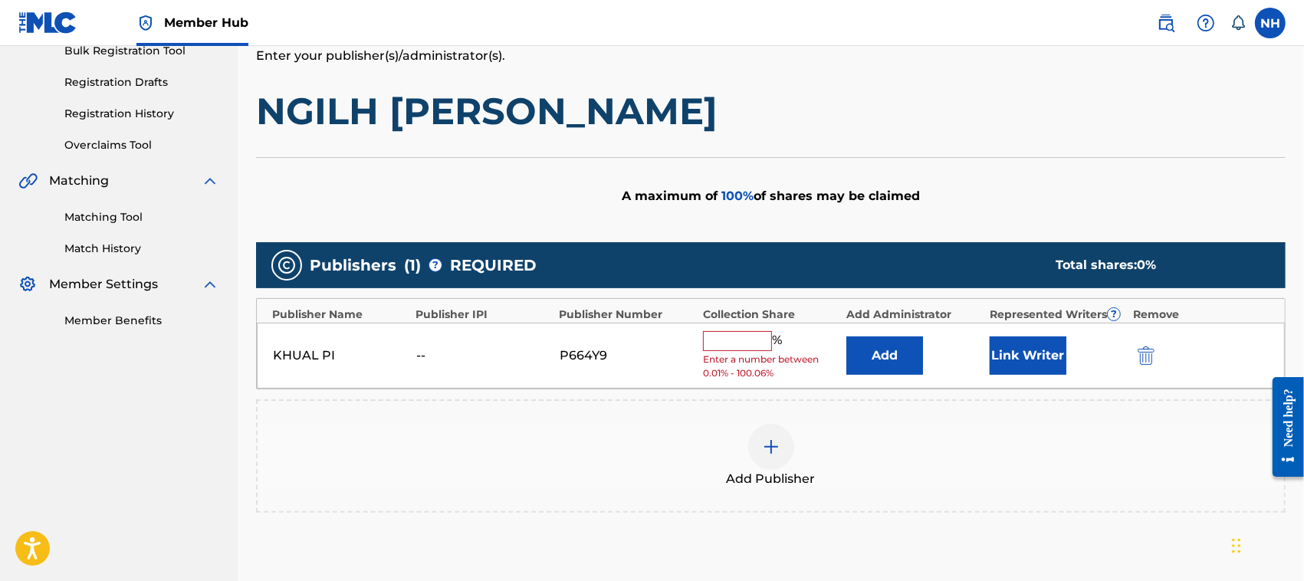
click at [737, 341] on input "text" at bounding box center [737, 341] width 69 height 20
type input "100"
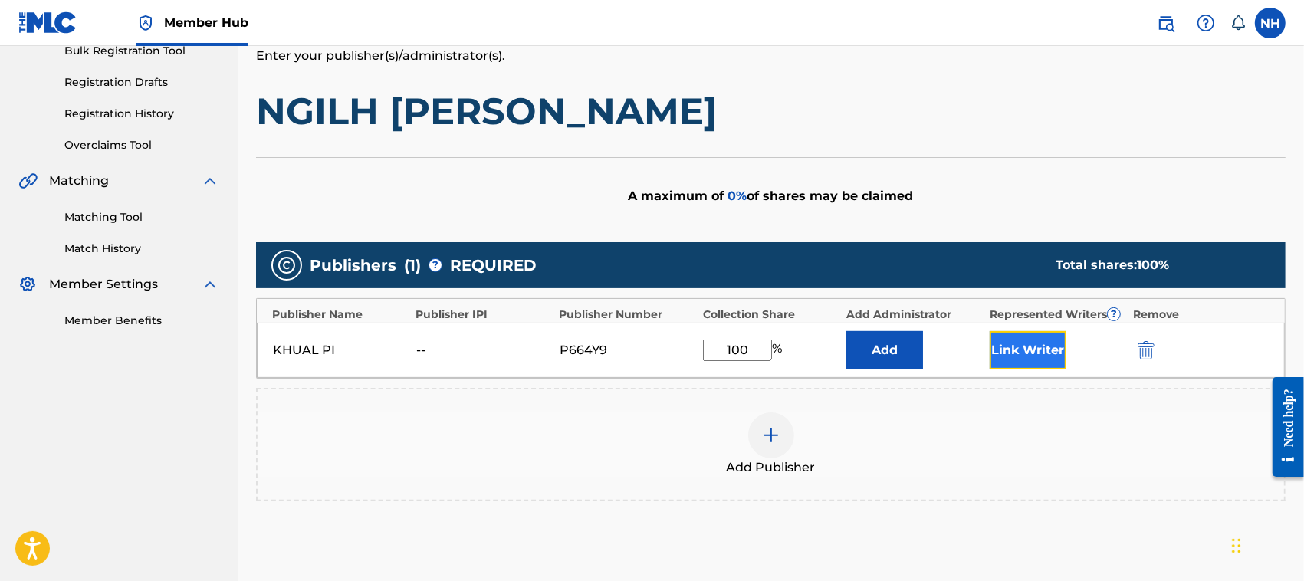
click at [1036, 349] on button "Link Writer" at bounding box center [1028, 350] width 77 height 38
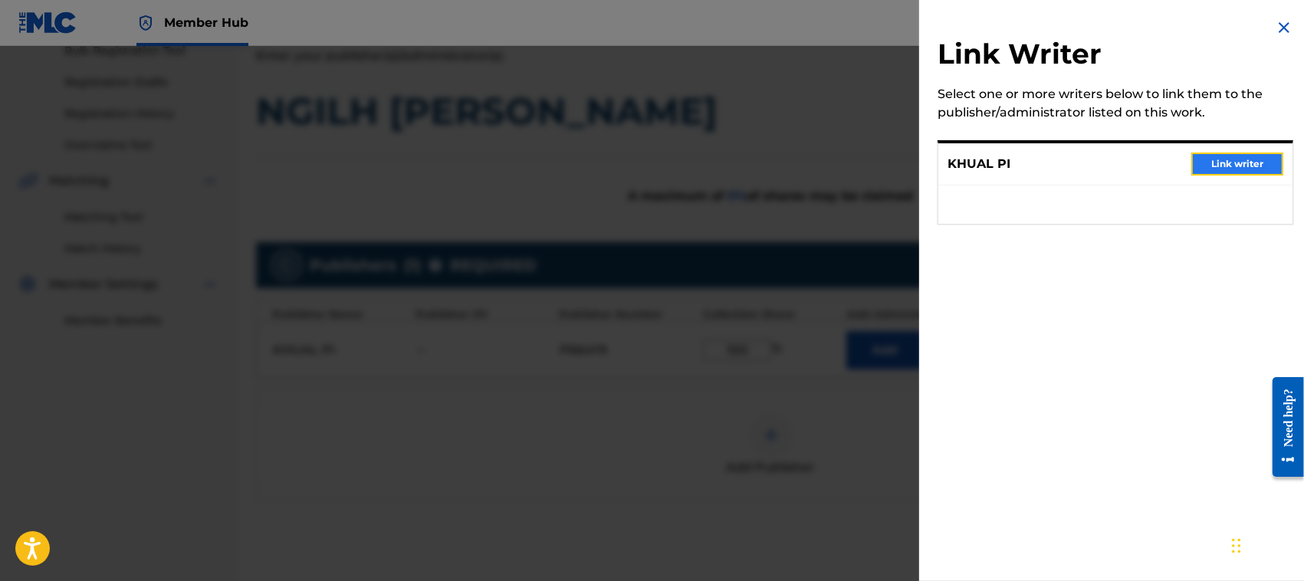
click at [1235, 161] on button "Link writer" at bounding box center [1237, 164] width 92 height 23
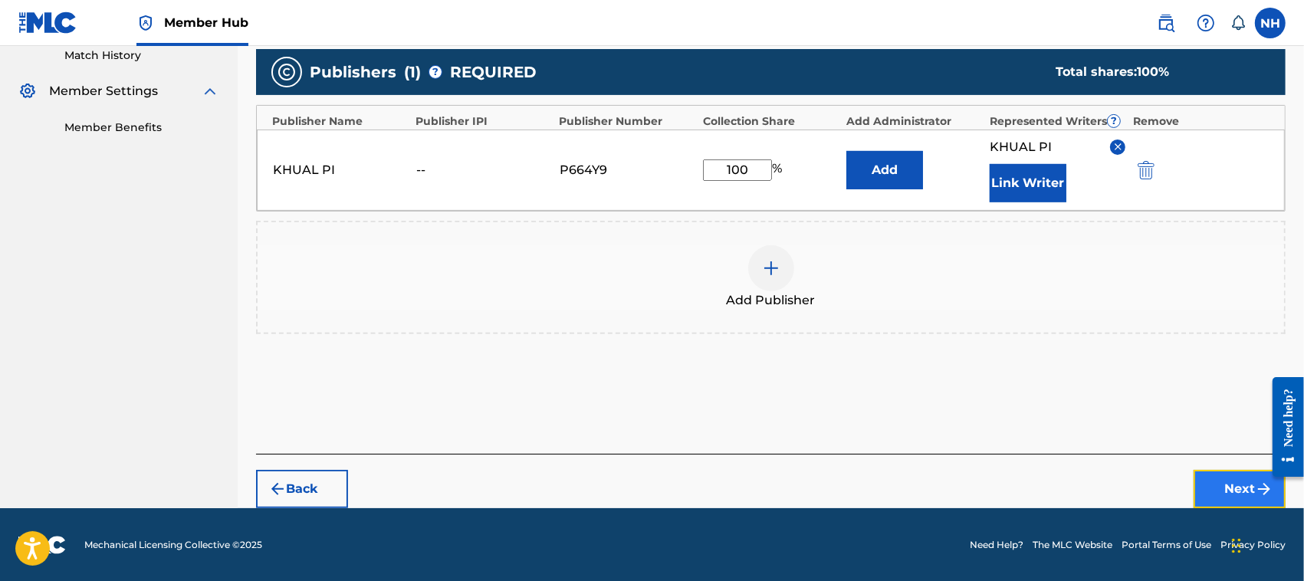
click at [1238, 480] on button "Next" at bounding box center [1240, 489] width 92 height 38
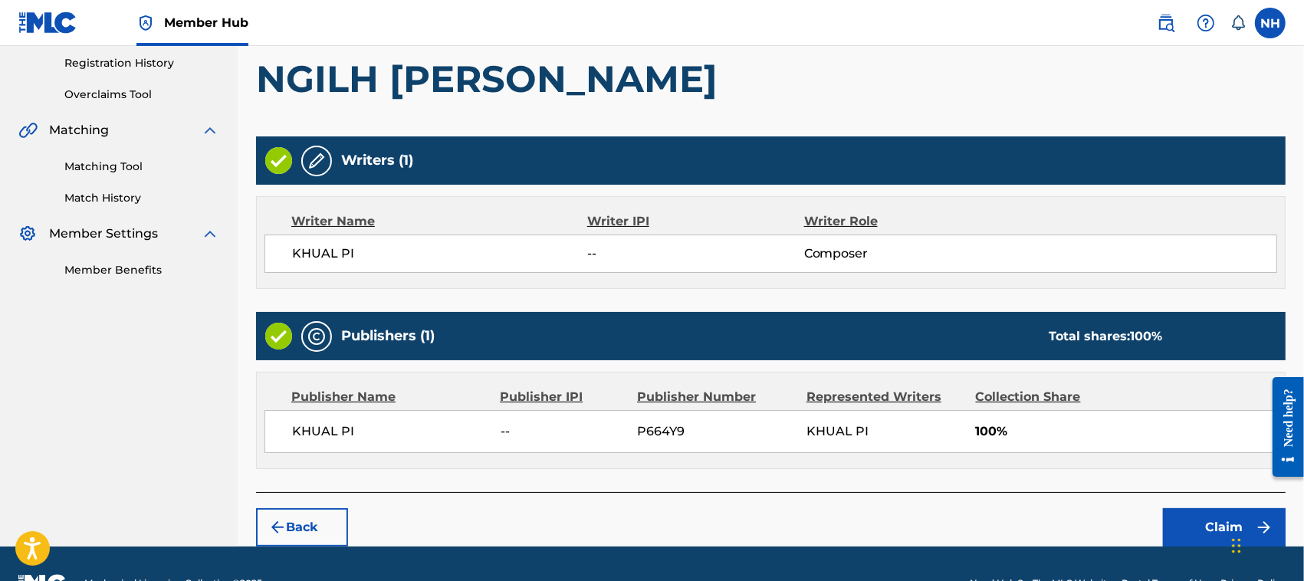
scroll to position [327, 0]
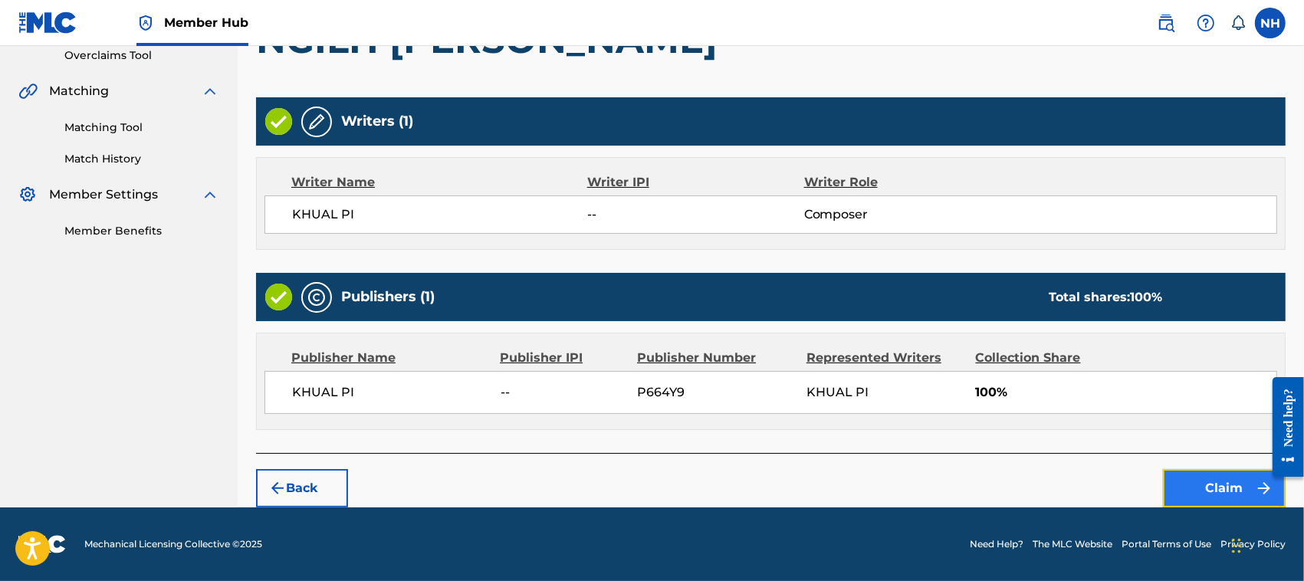
click at [1216, 477] on button "Claim" at bounding box center [1224, 488] width 123 height 38
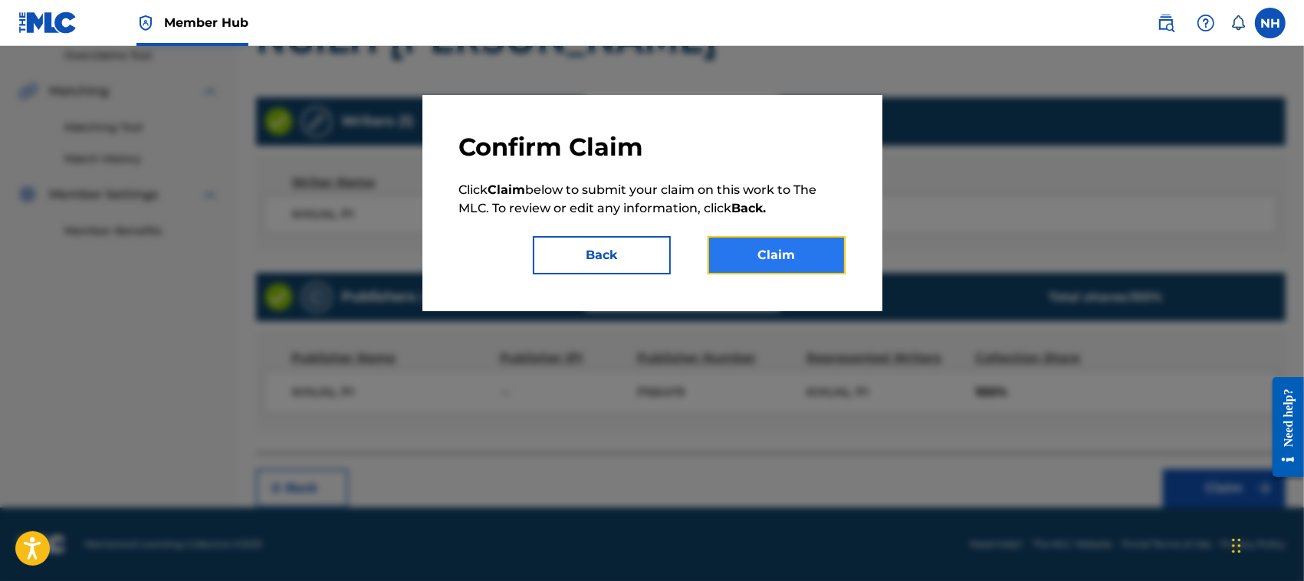
click at [769, 259] on button "Claim" at bounding box center [777, 255] width 138 height 38
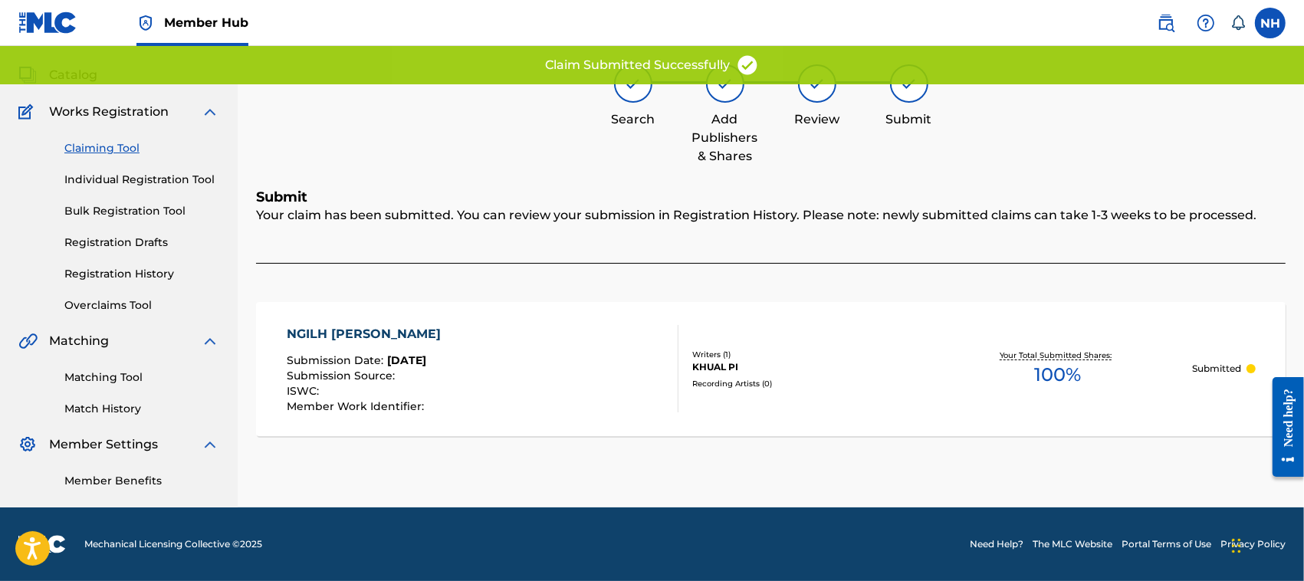
scroll to position [77, 0]
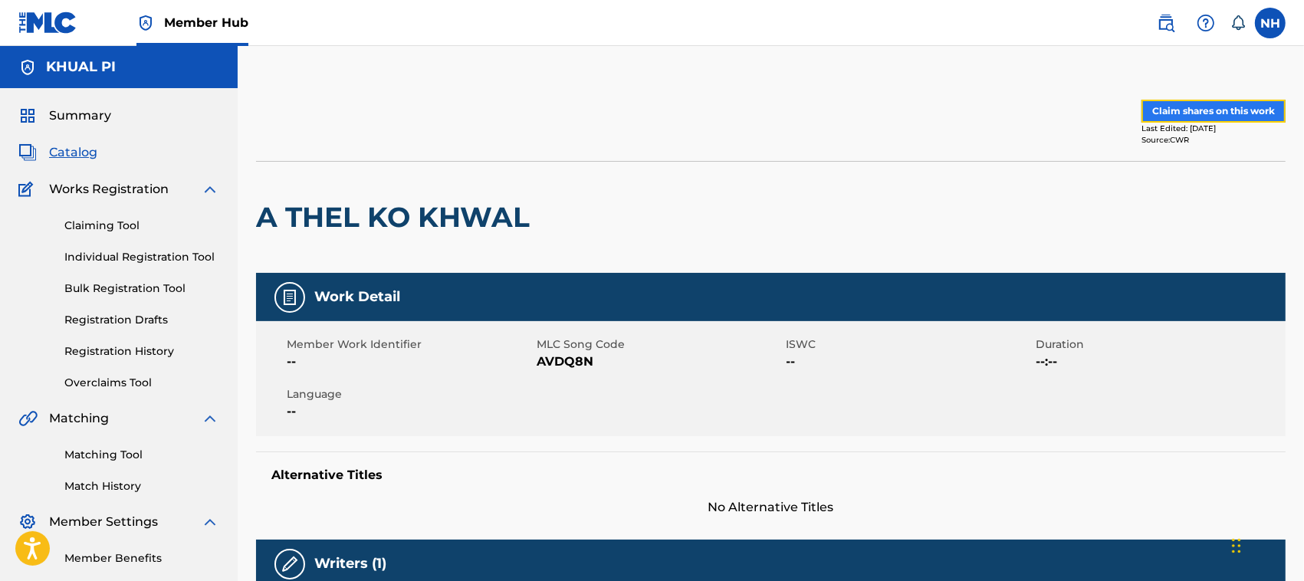
click at [1208, 109] on button "Claim shares on this work" at bounding box center [1213, 111] width 144 height 23
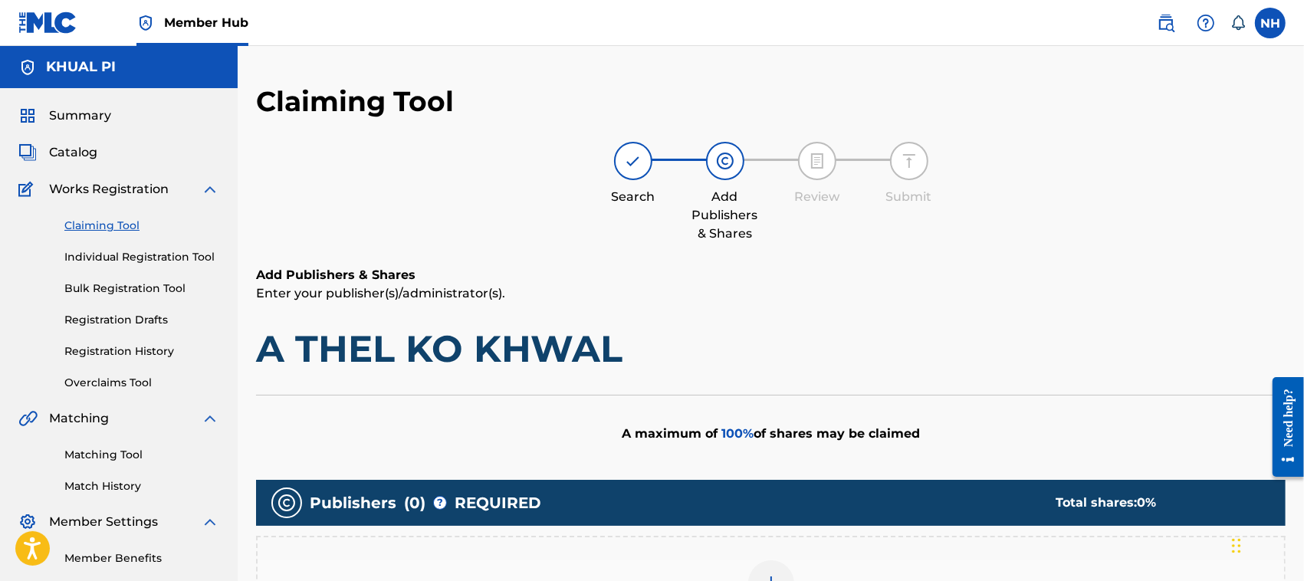
scroll to position [194, 0]
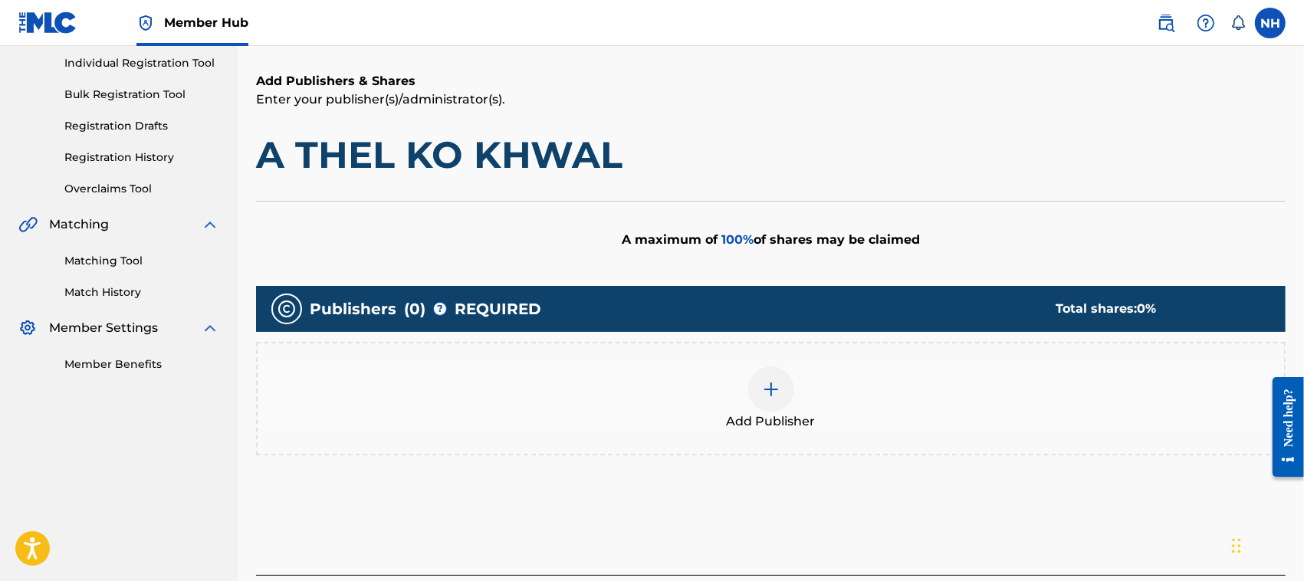
click at [788, 382] on div at bounding box center [771, 389] width 46 height 46
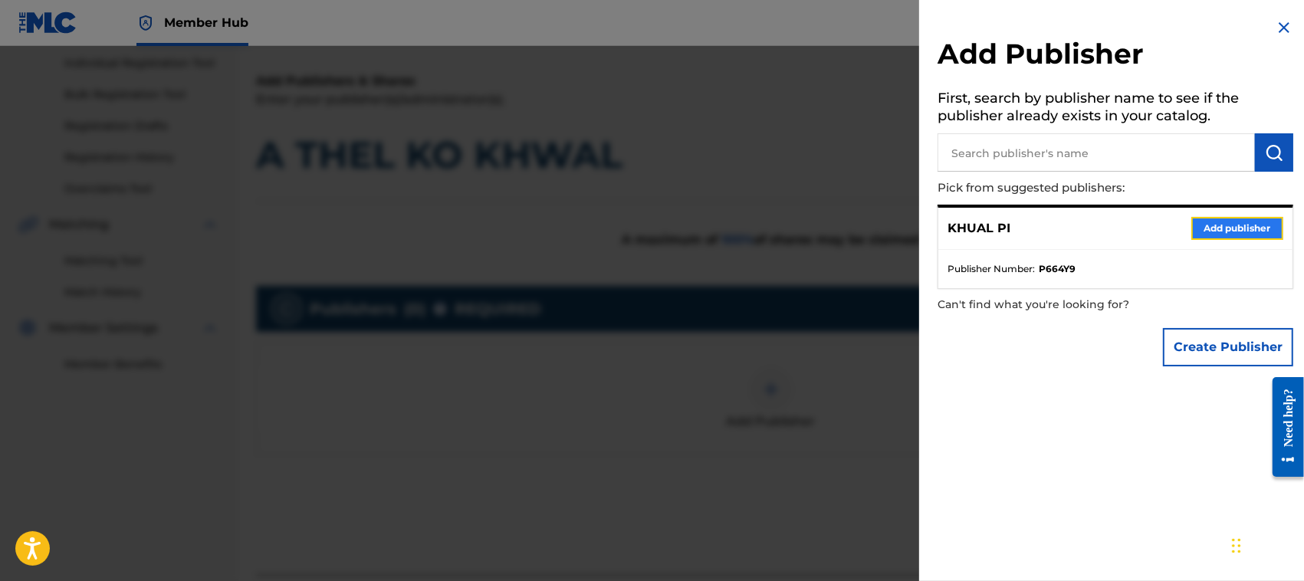
click at [1227, 220] on button "Add publisher" at bounding box center [1237, 228] width 92 height 23
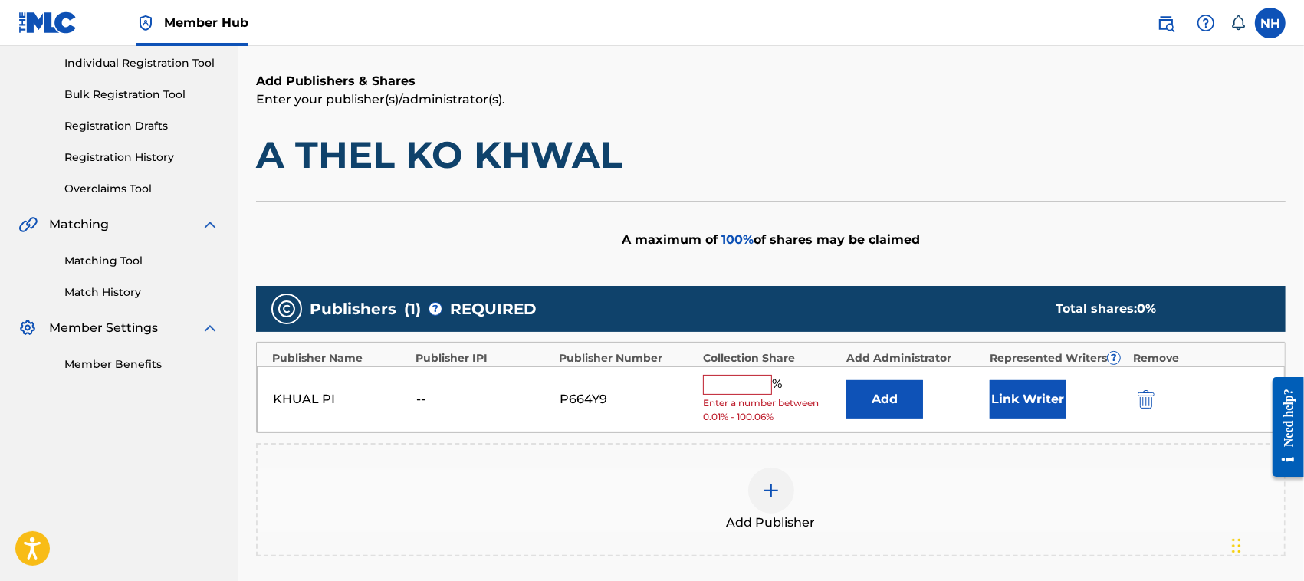
click at [745, 385] on input "text" at bounding box center [737, 385] width 69 height 20
type input "100"
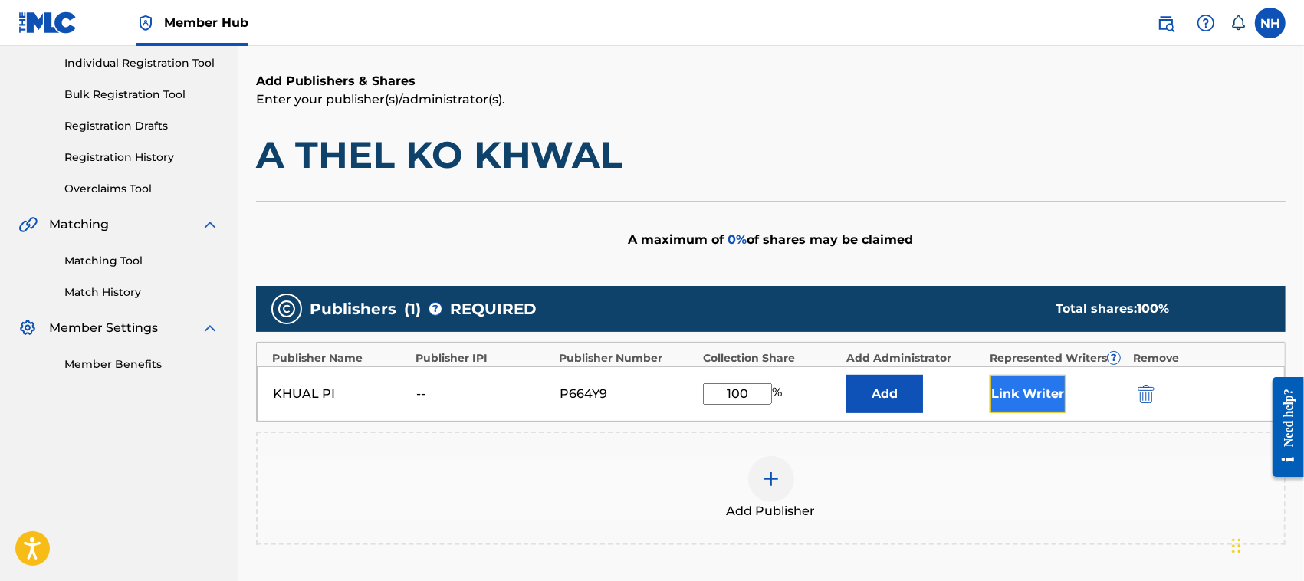
click at [1026, 391] on button "Link Writer" at bounding box center [1028, 394] width 77 height 38
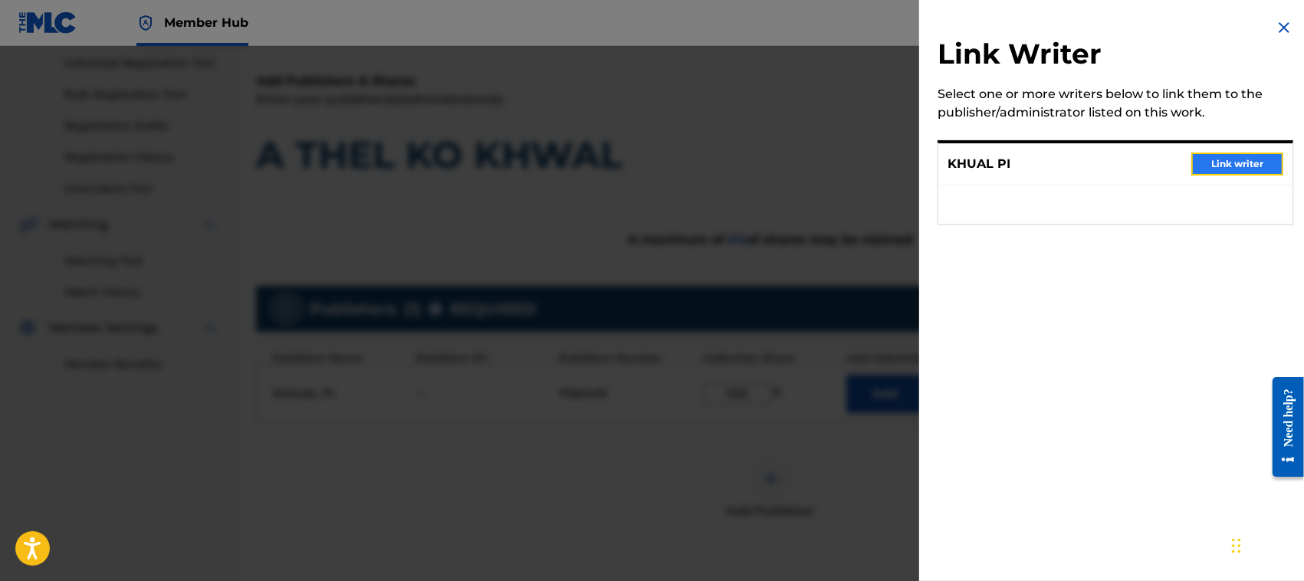
click at [1231, 159] on button "Link writer" at bounding box center [1237, 164] width 92 height 23
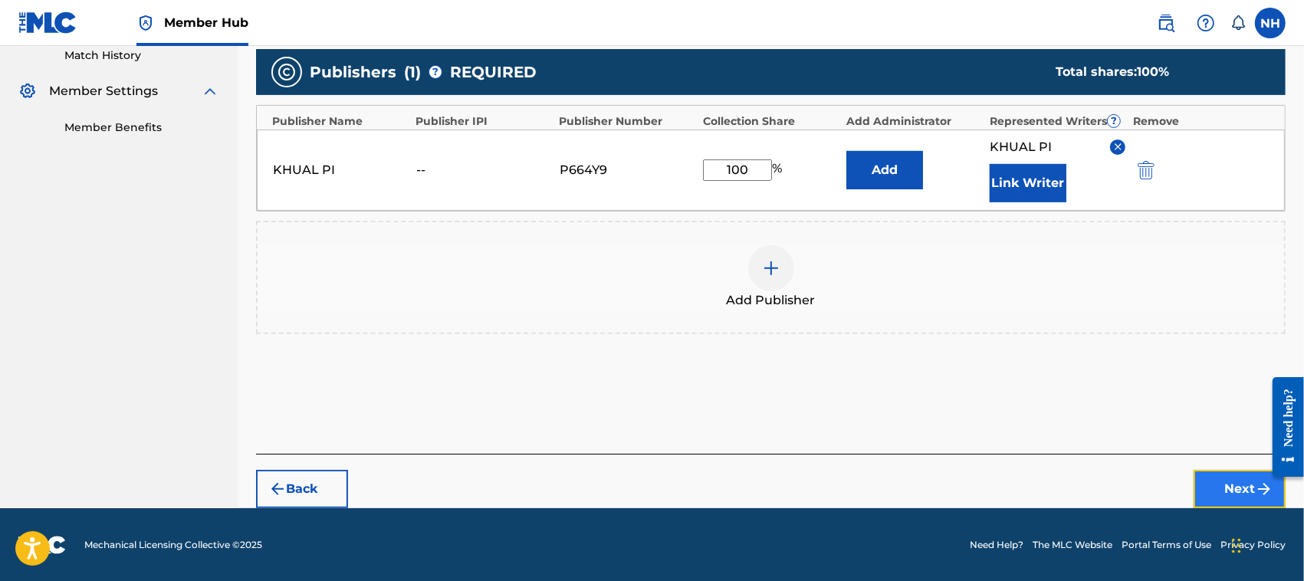
click at [1239, 491] on button "Next" at bounding box center [1240, 489] width 92 height 38
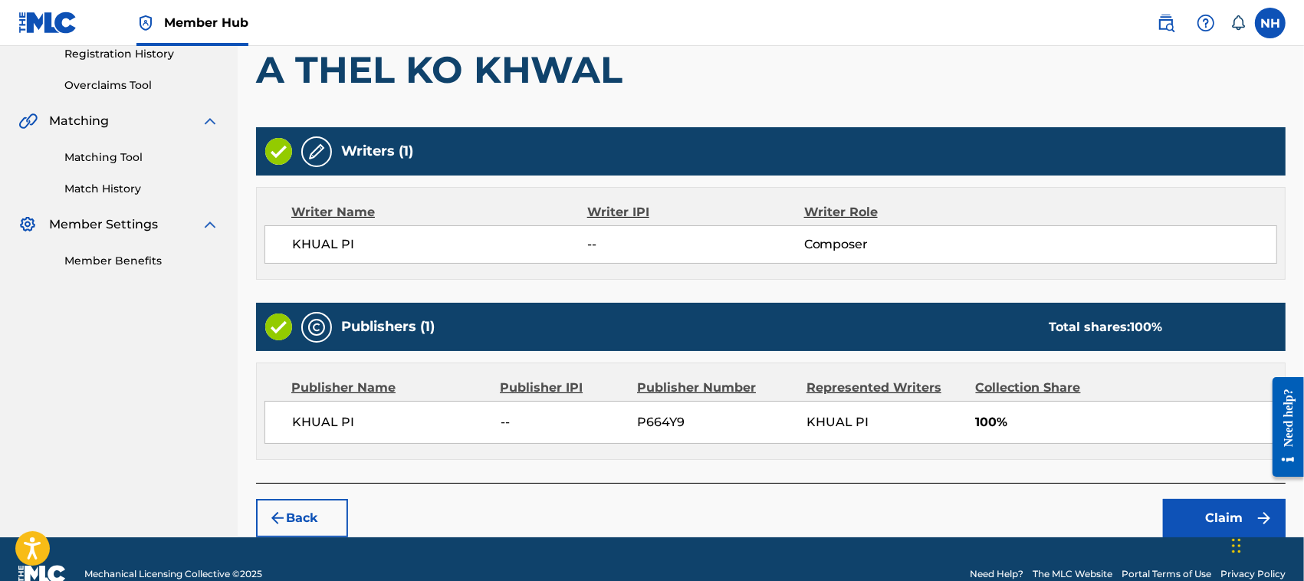
scroll to position [327, 0]
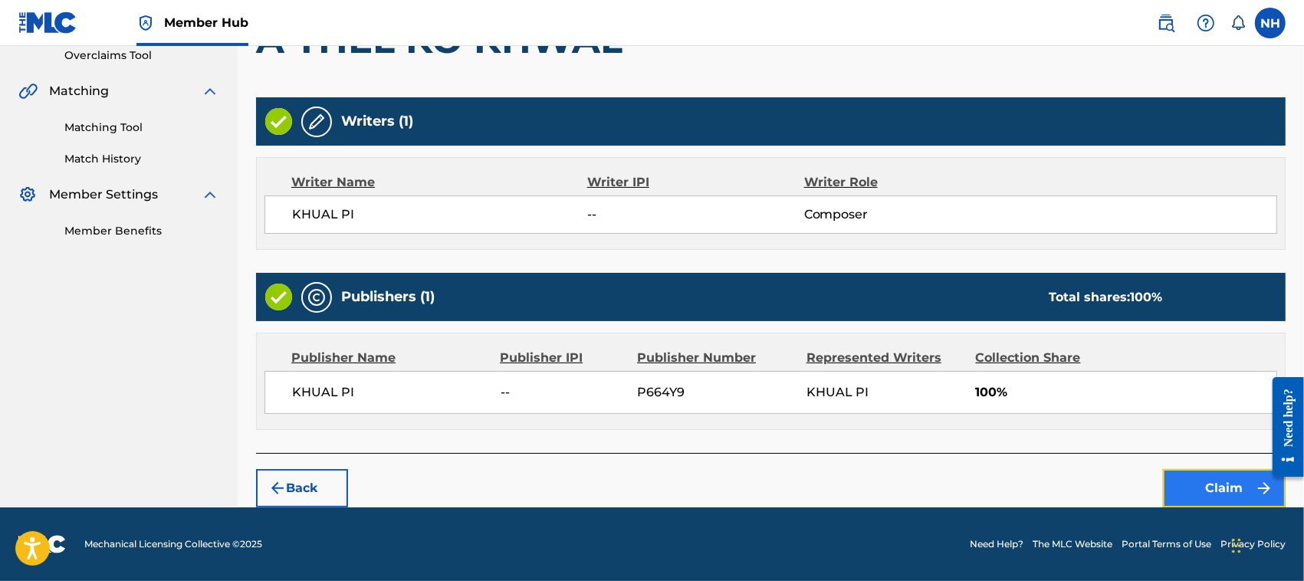
click at [1215, 487] on button "Claim" at bounding box center [1224, 488] width 123 height 38
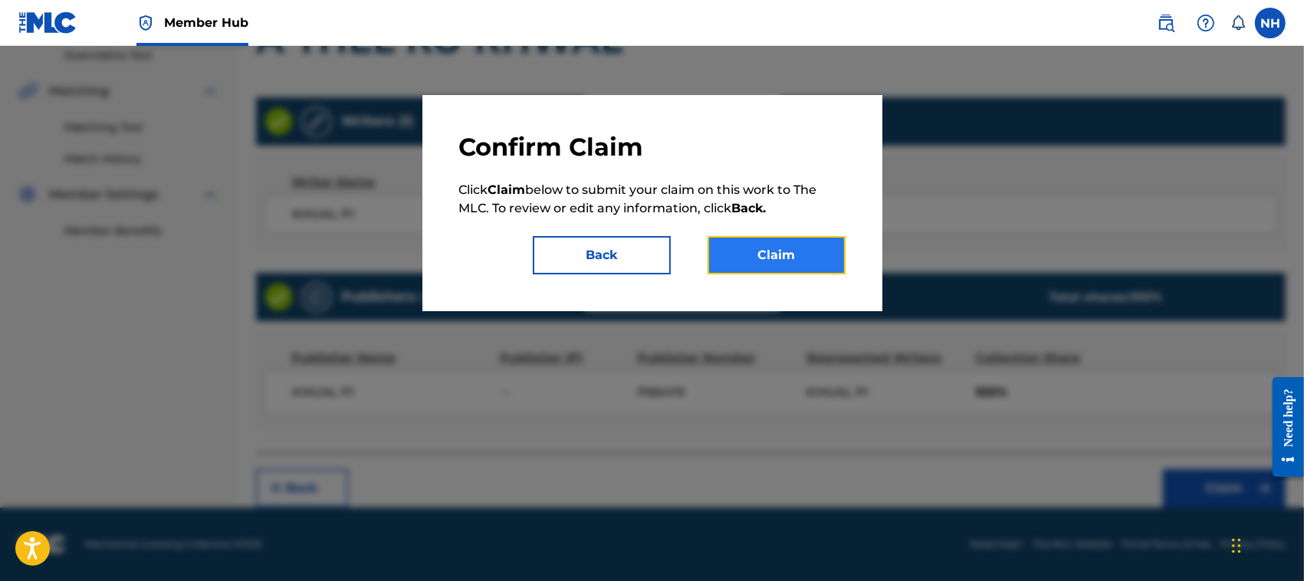
click at [774, 259] on button "Claim" at bounding box center [777, 255] width 138 height 38
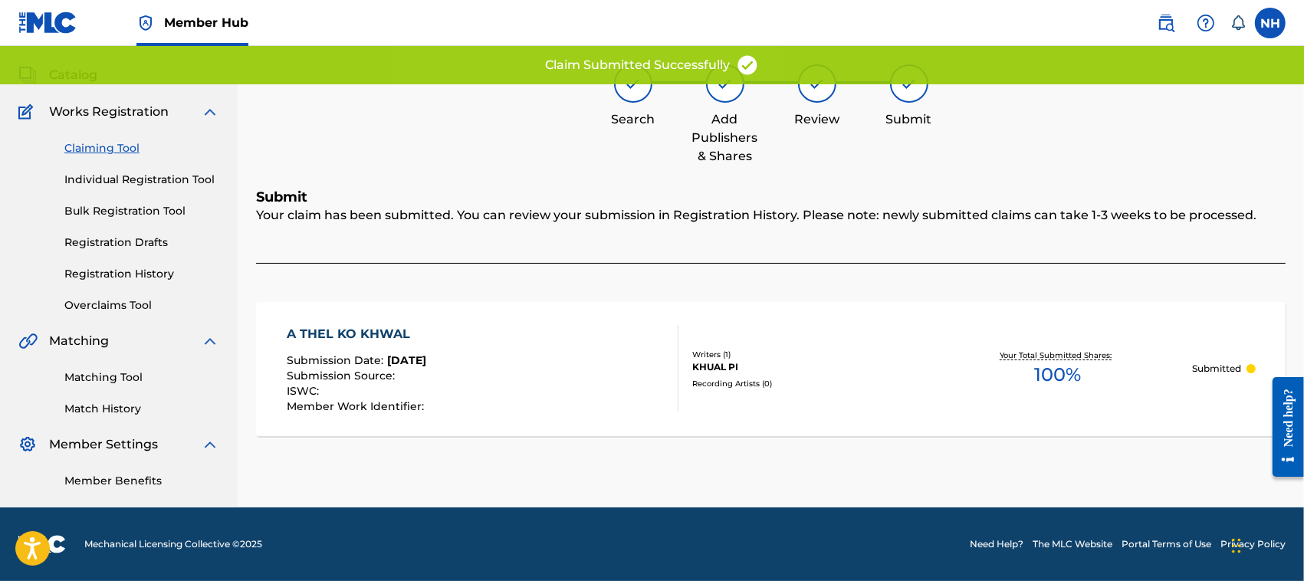
scroll to position [77, 0]
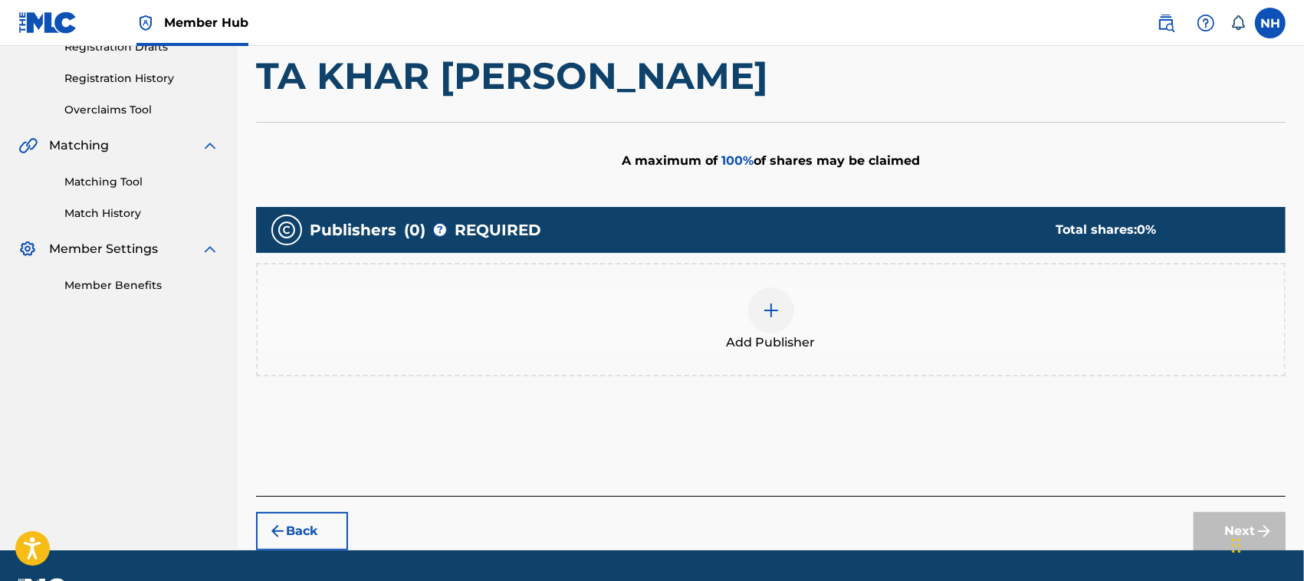
click at [767, 311] on img at bounding box center [771, 310] width 18 height 18
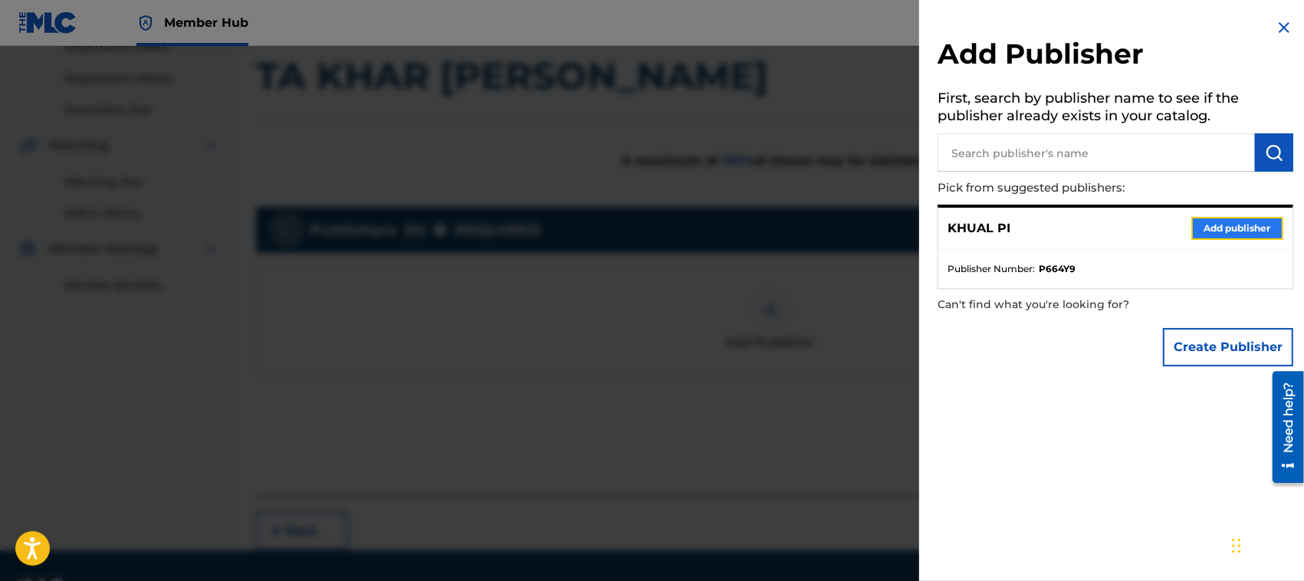
click at [1228, 223] on button "Add publisher" at bounding box center [1237, 228] width 92 height 23
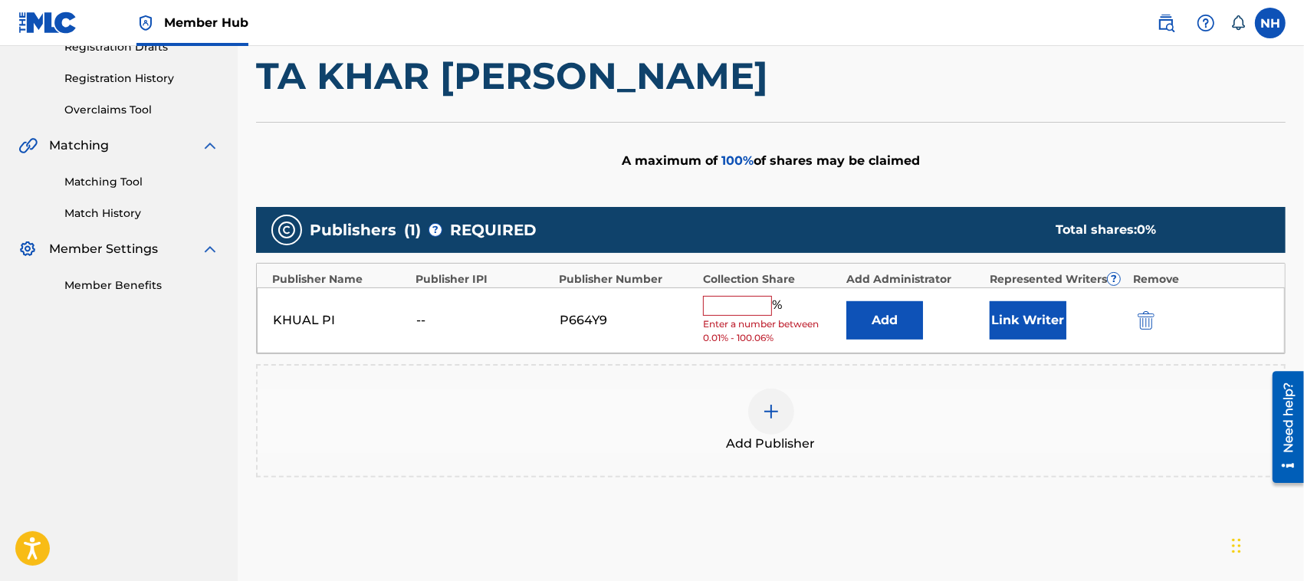
drag, startPoint x: 748, startPoint y: 307, endPoint x: 755, endPoint y: 313, distance: 8.7
click at [748, 307] on input "text" at bounding box center [737, 306] width 69 height 20
type input "100"
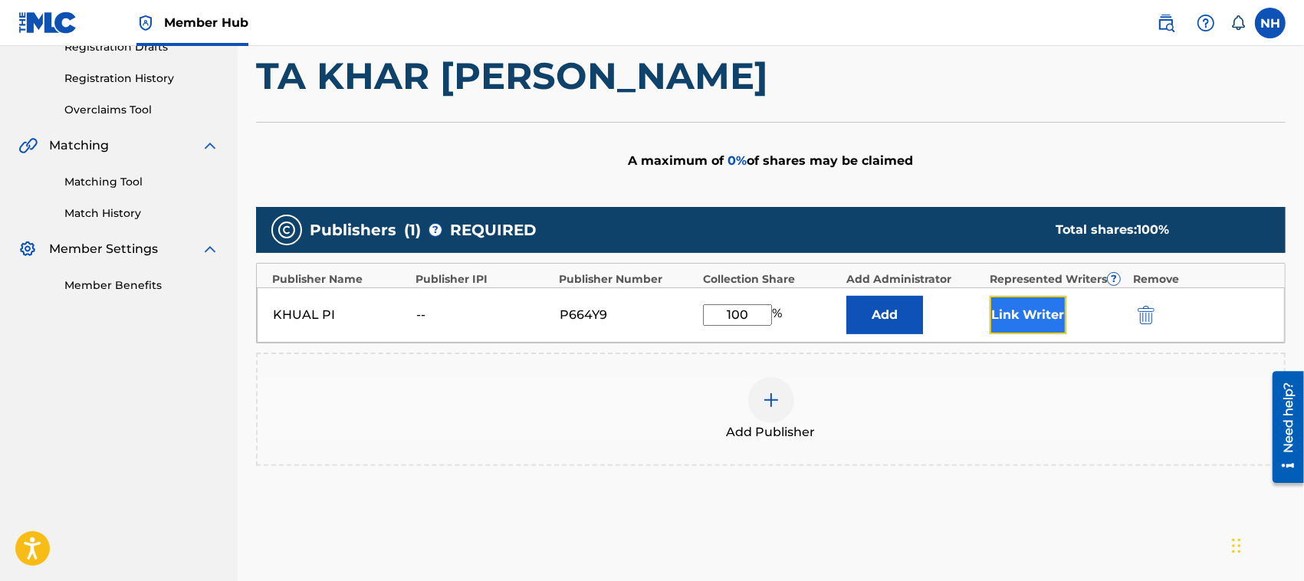
click at [1031, 311] on button "Link Writer" at bounding box center [1028, 315] width 77 height 38
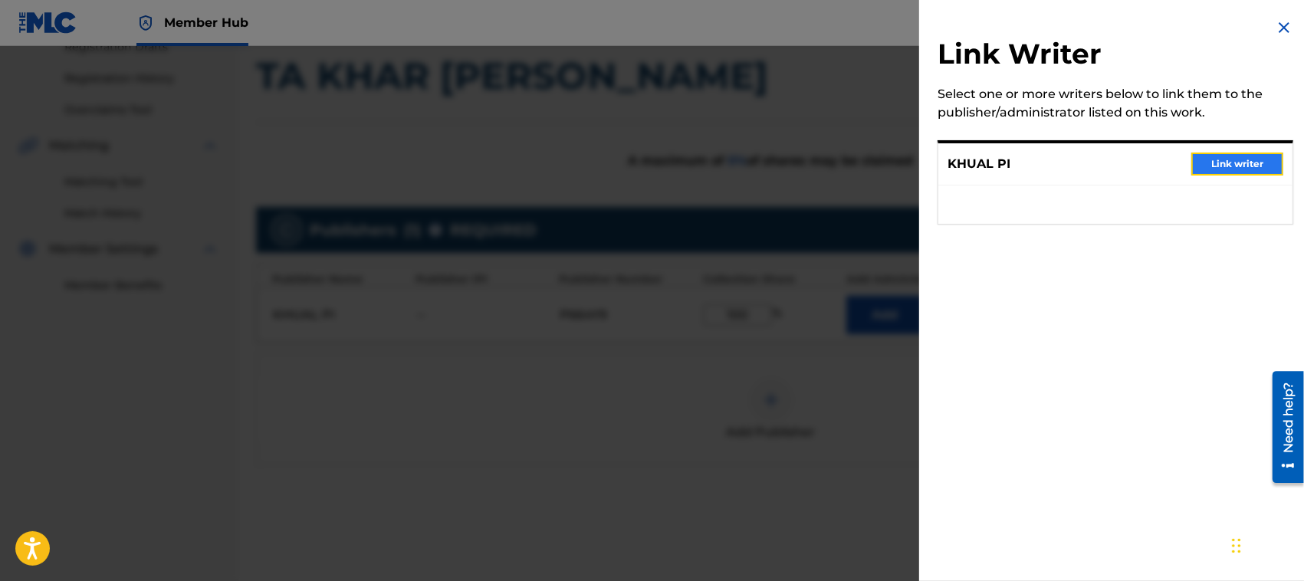
click at [1235, 159] on button "Link writer" at bounding box center [1237, 164] width 92 height 23
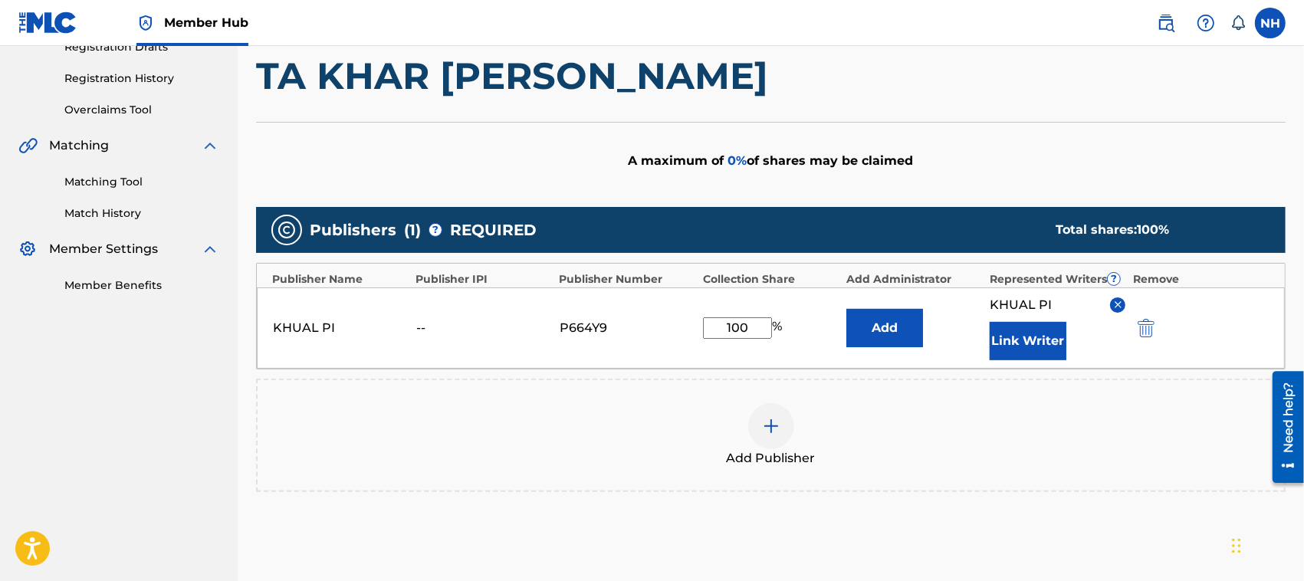
scroll to position [431, 0]
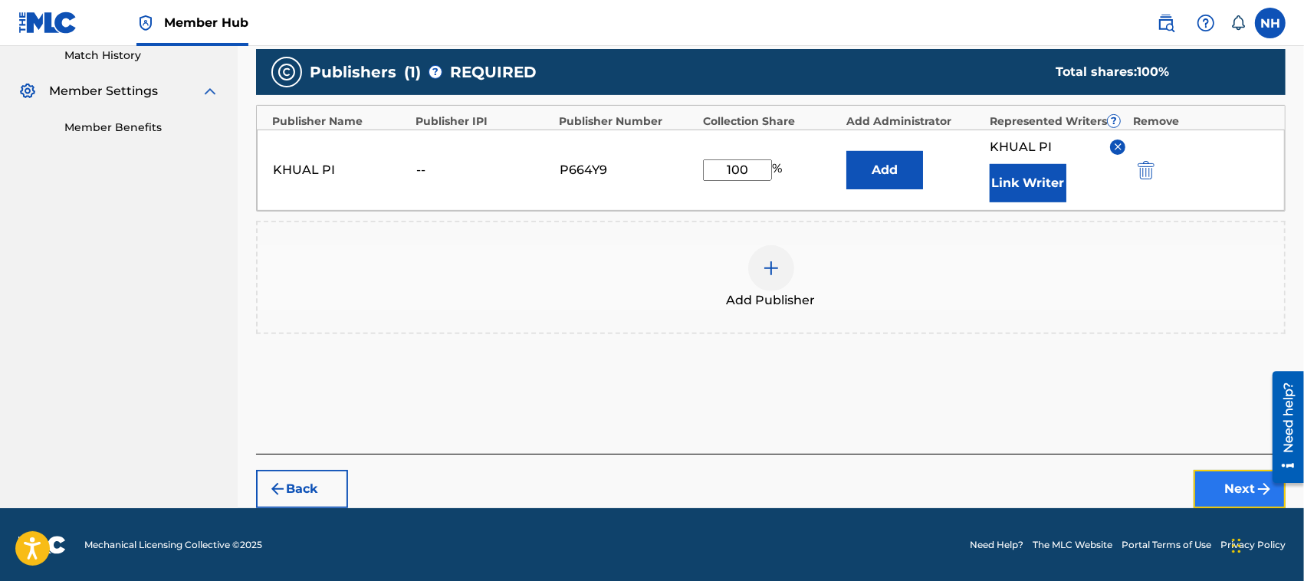
click at [1235, 487] on button "Next" at bounding box center [1240, 489] width 92 height 38
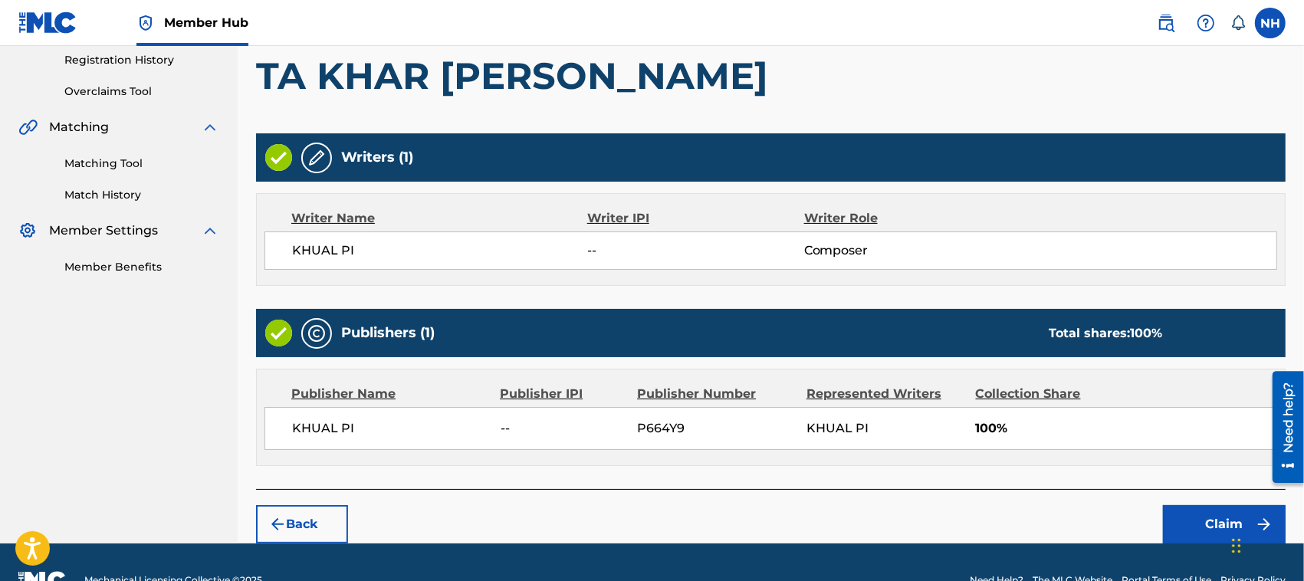
scroll to position [327, 0]
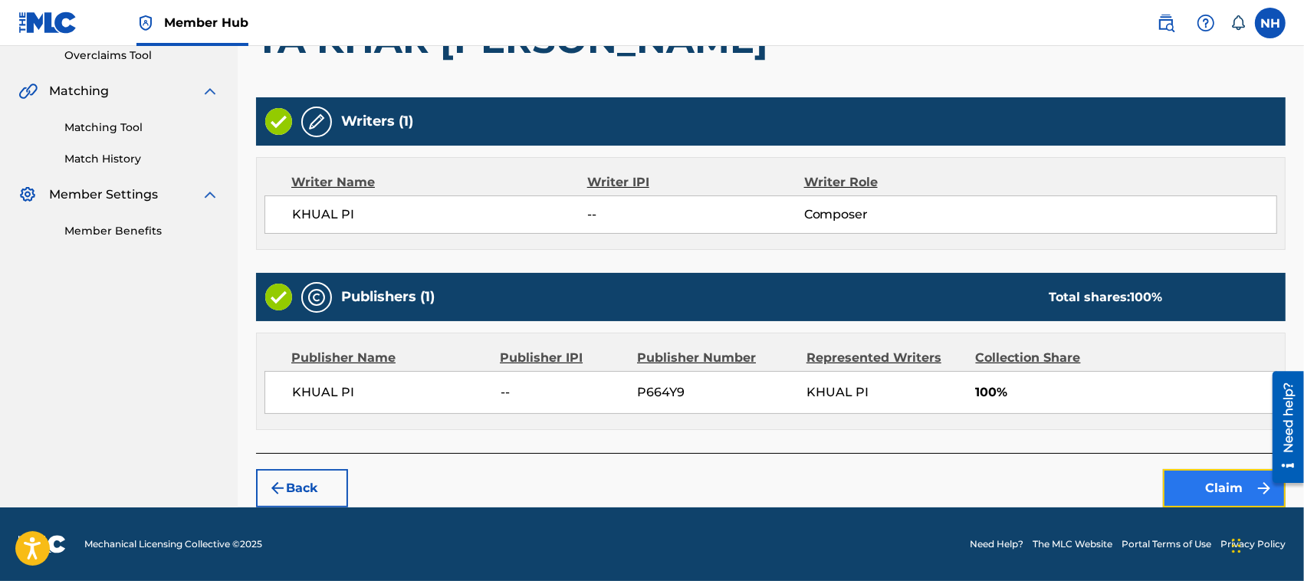
click at [1234, 480] on button "Claim" at bounding box center [1224, 488] width 123 height 38
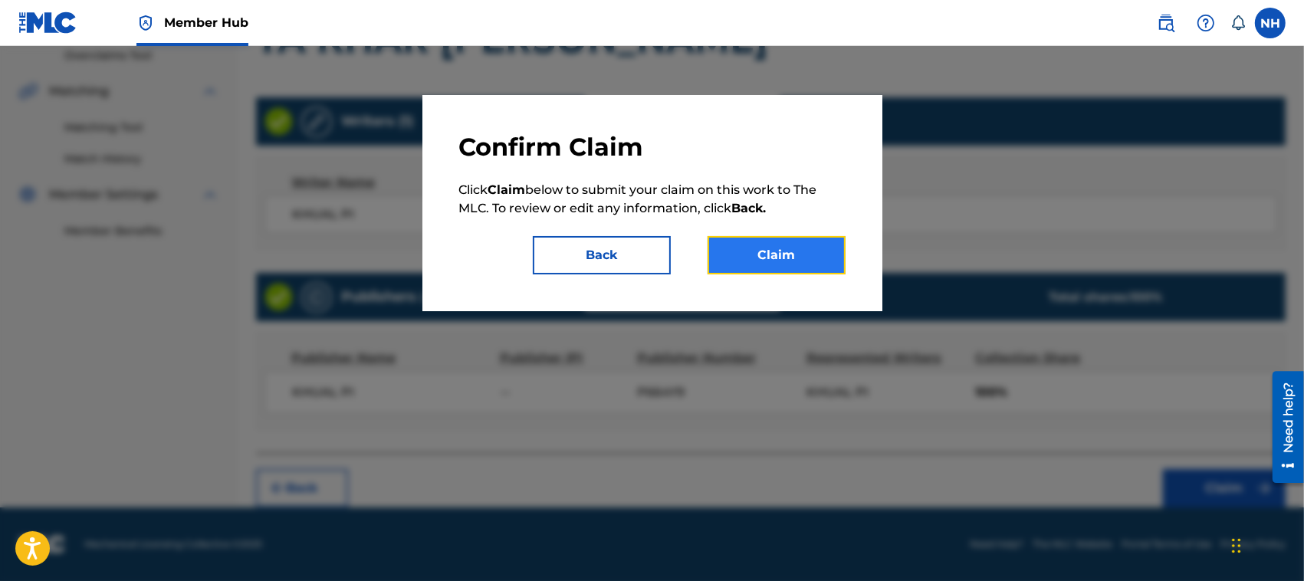
click at [786, 251] on button "Claim" at bounding box center [777, 255] width 138 height 38
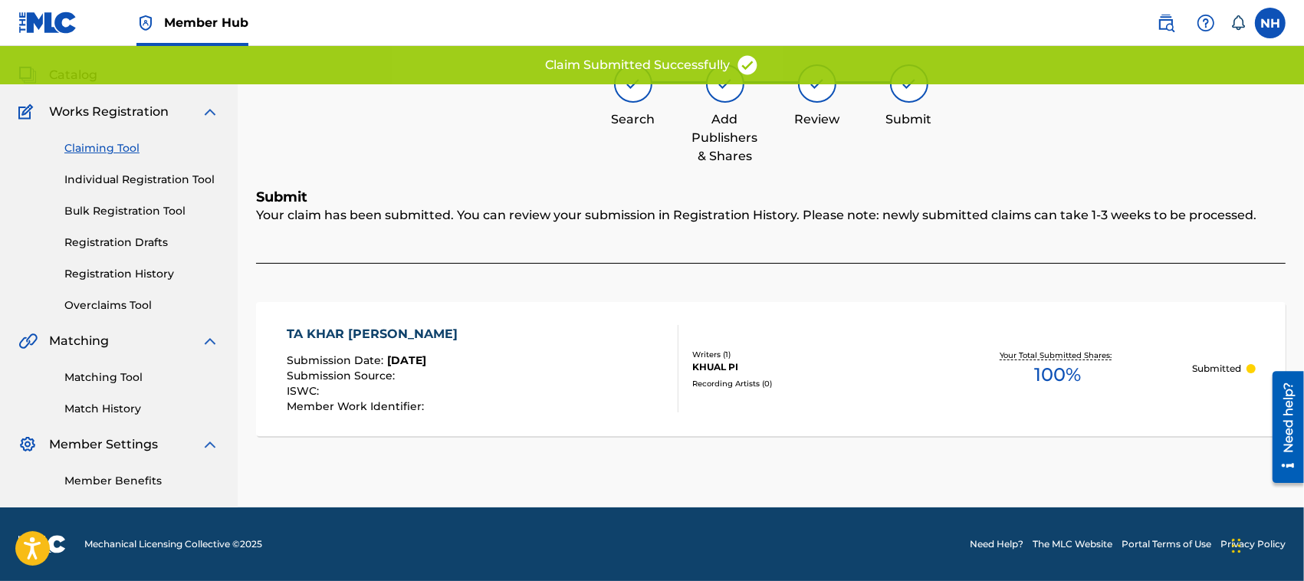
scroll to position [77, 0]
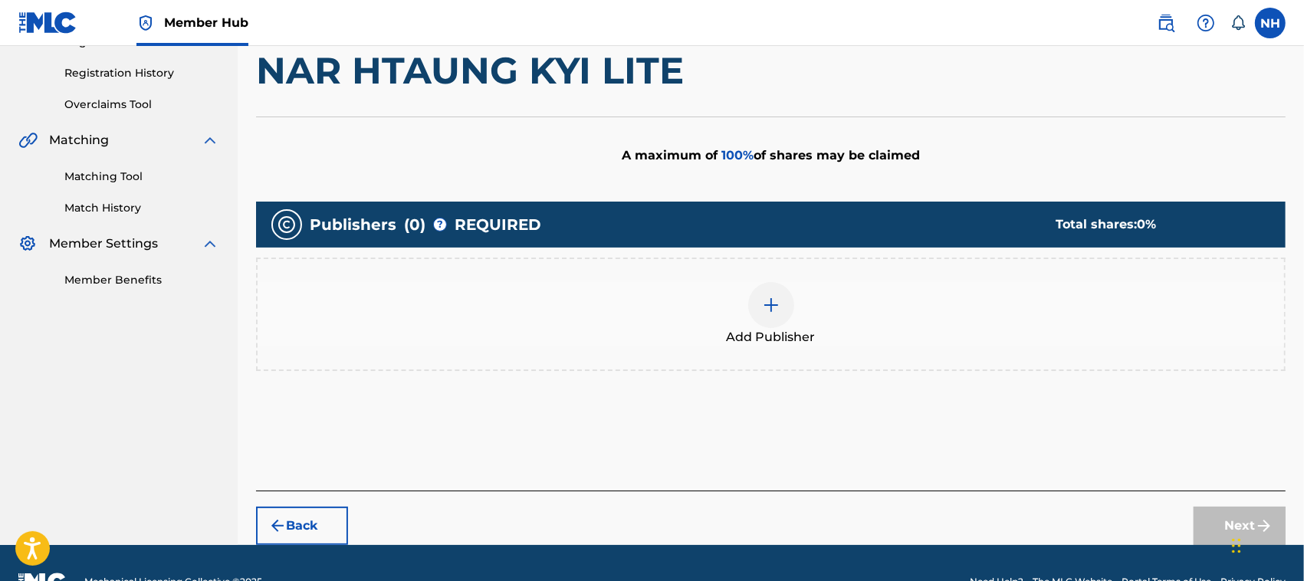
click at [787, 292] on div at bounding box center [771, 305] width 46 height 46
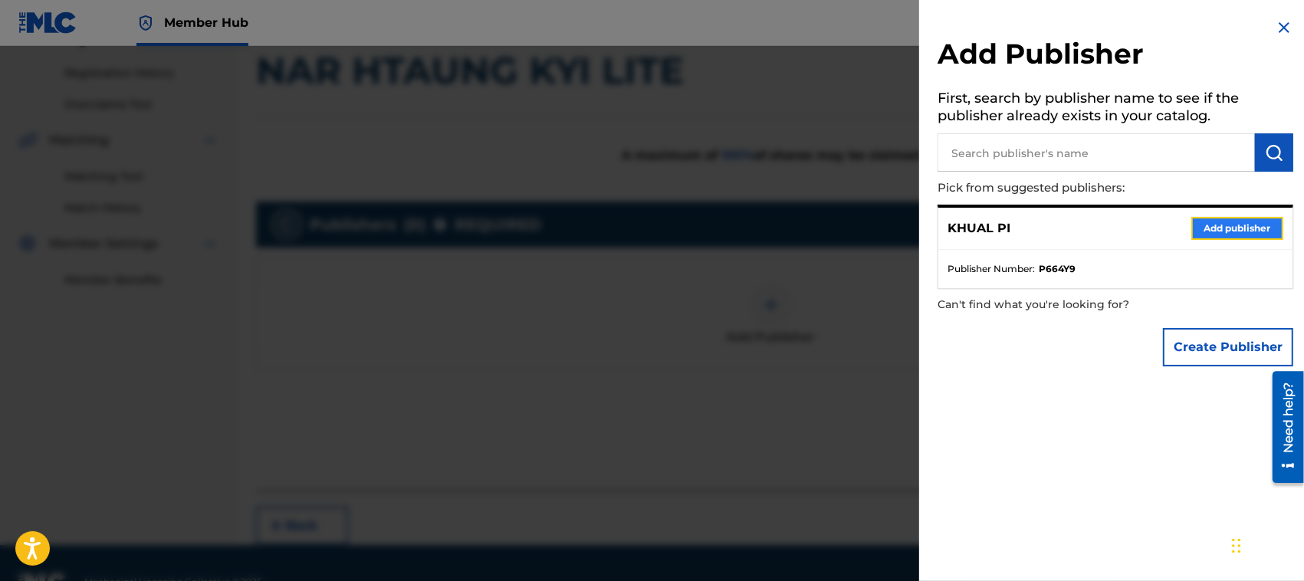
click at [1229, 220] on button "Add publisher" at bounding box center [1237, 228] width 92 height 23
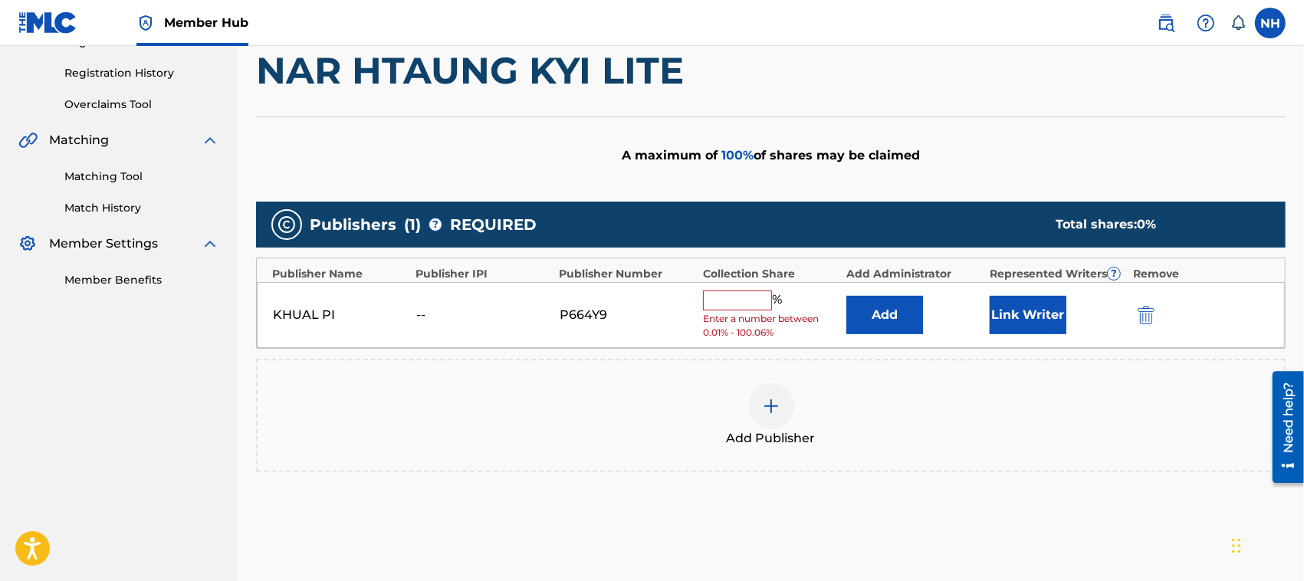
click at [749, 303] on input "text" at bounding box center [737, 301] width 69 height 20
type input "100"
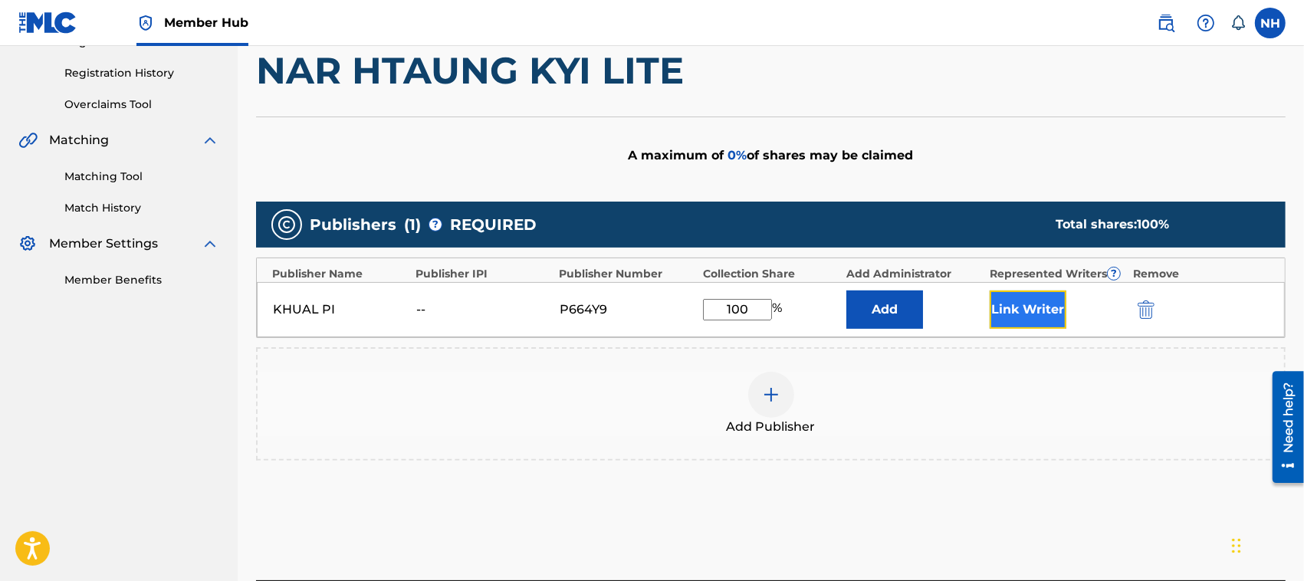
click at [1046, 308] on button "Link Writer" at bounding box center [1028, 310] width 77 height 38
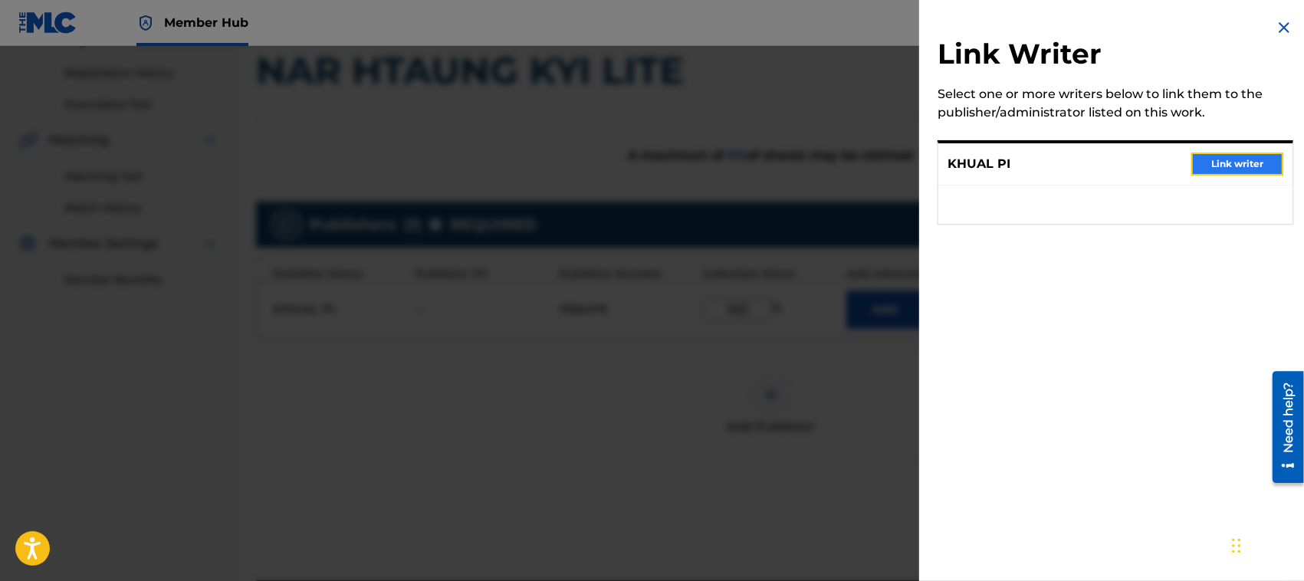
click at [1231, 163] on button "Link writer" at bounding box center [1237, 164] width 92 height 23
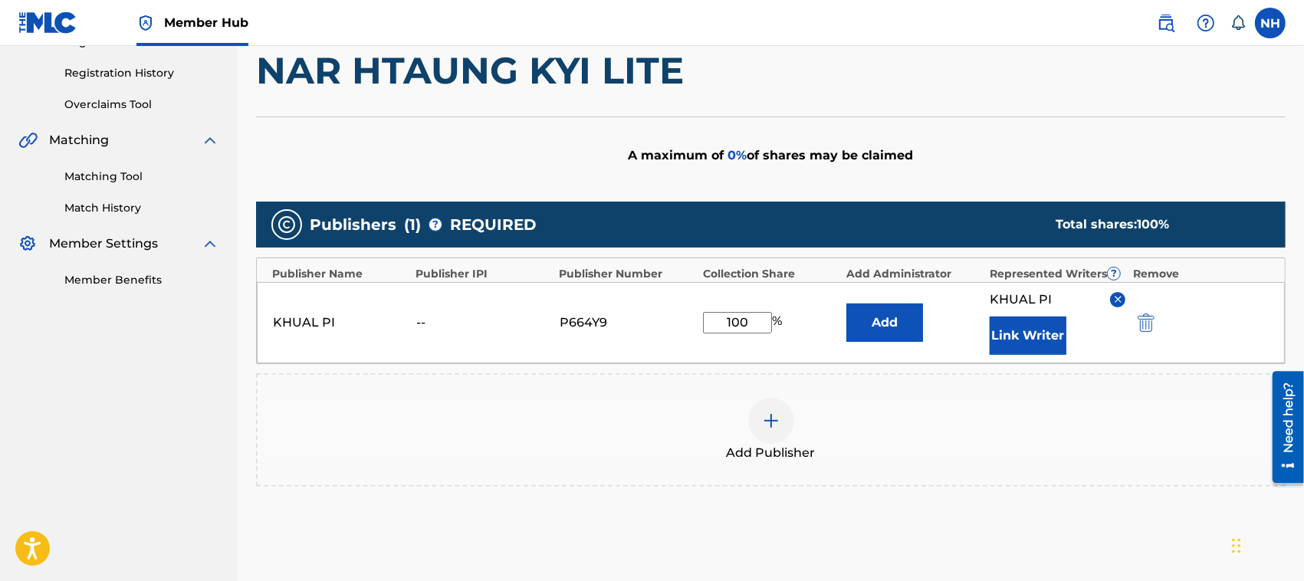
scroll to position [431, 0]
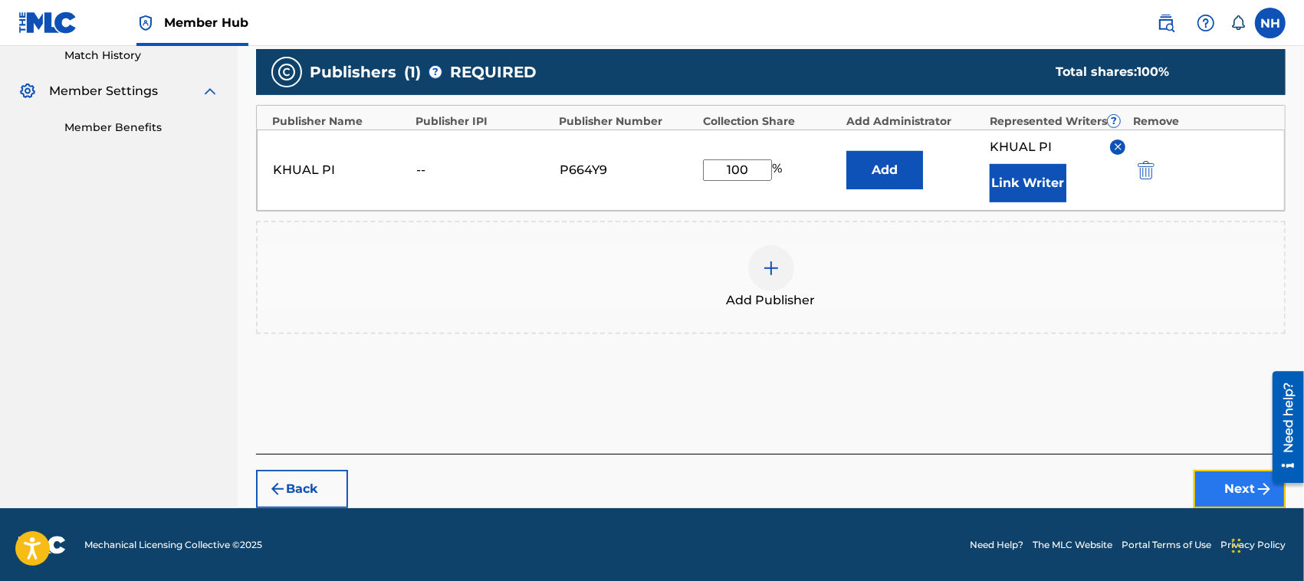
click at [1236, 480] on button "Next" at bounding box center [1240, 489] width 92 height 38
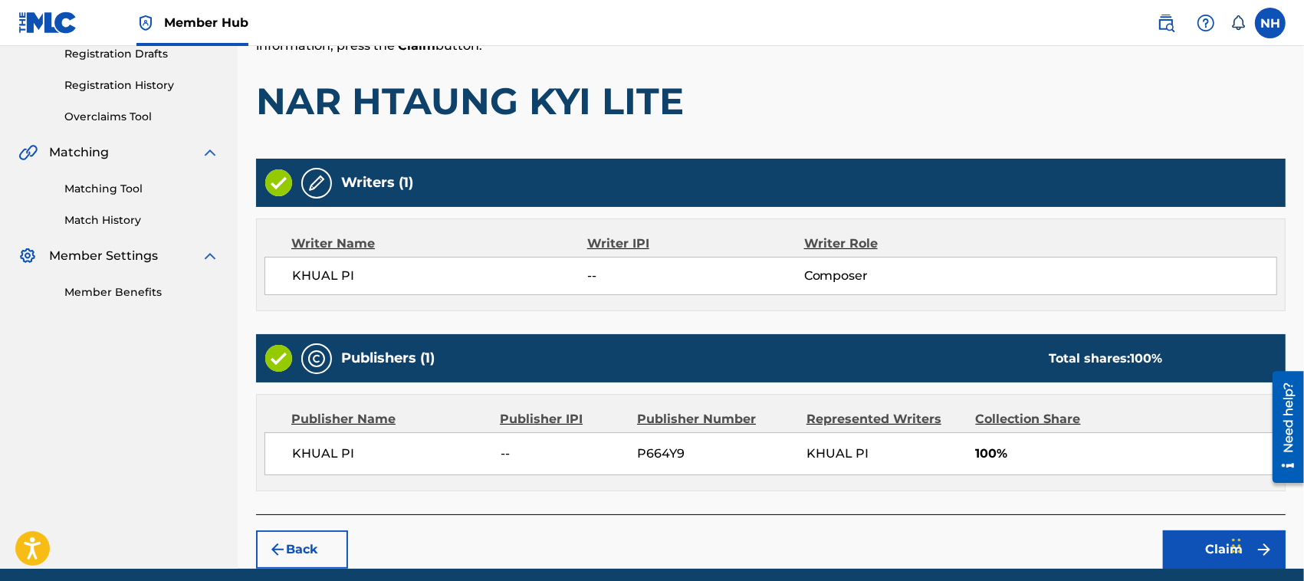
scroll to position [327, 0]
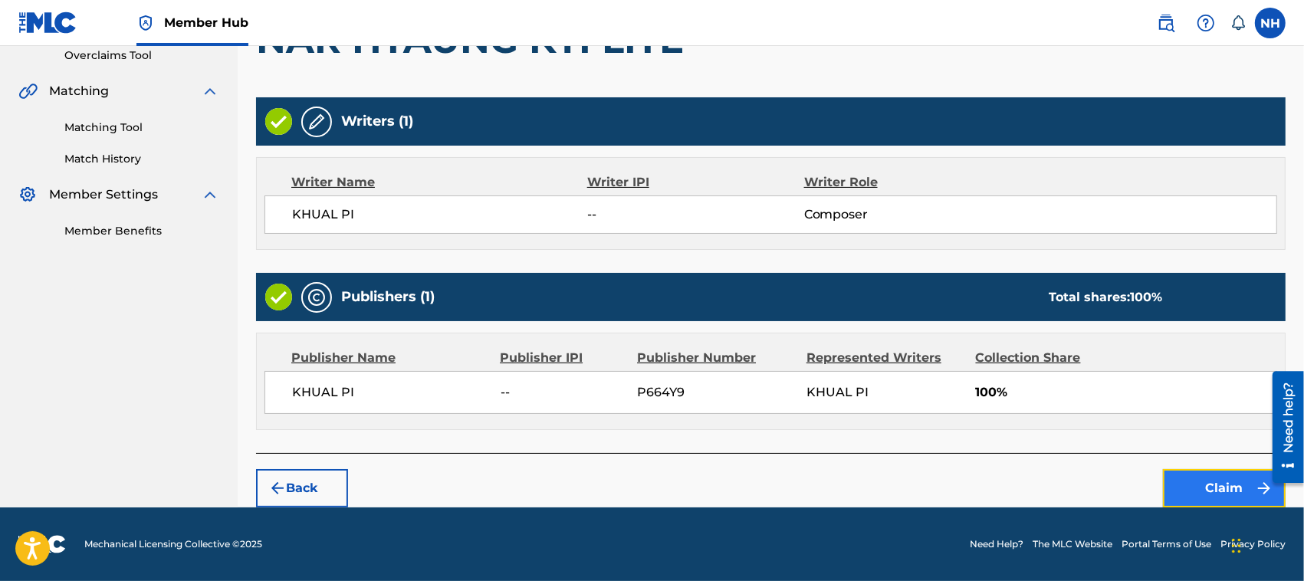
click at [1208, 485] on button "Claim" at bounding box center [1224, 488] width 123 height 38
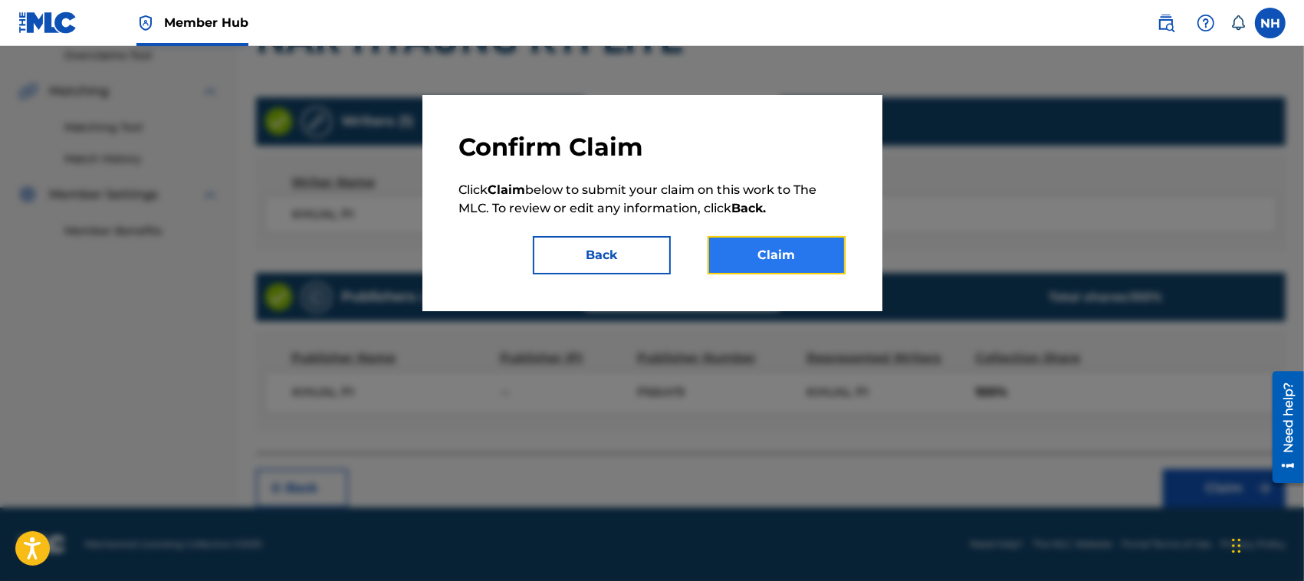
click at [817, 255] on button "Claim" at bounding box center [777, 255] width 138 height 38
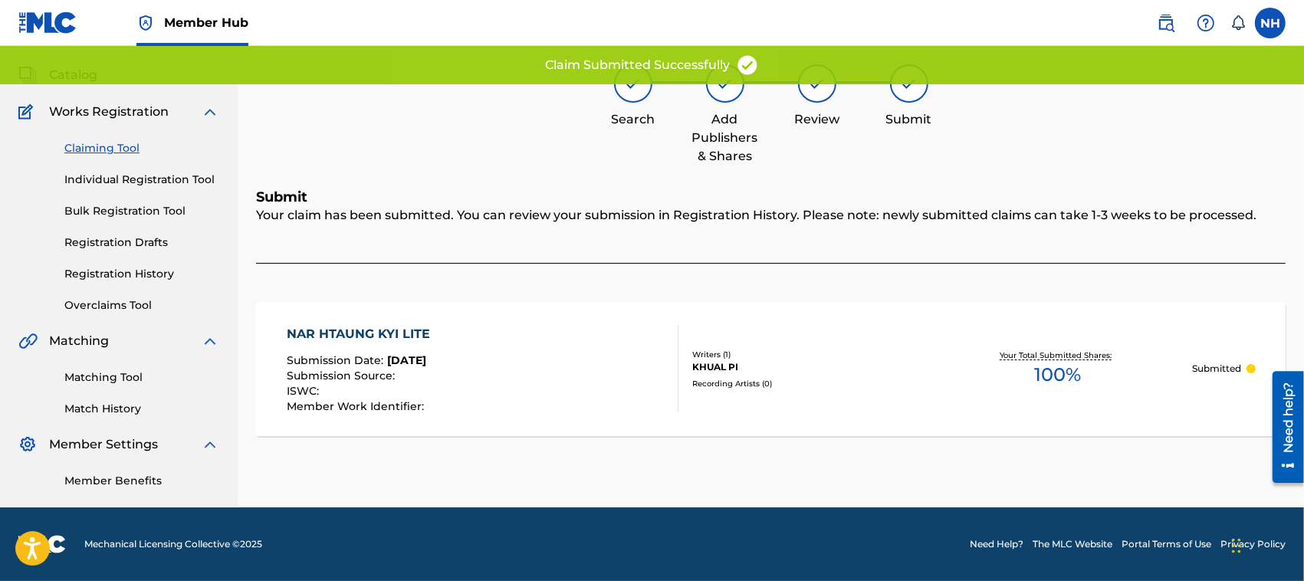
scroll to position [77, 0]
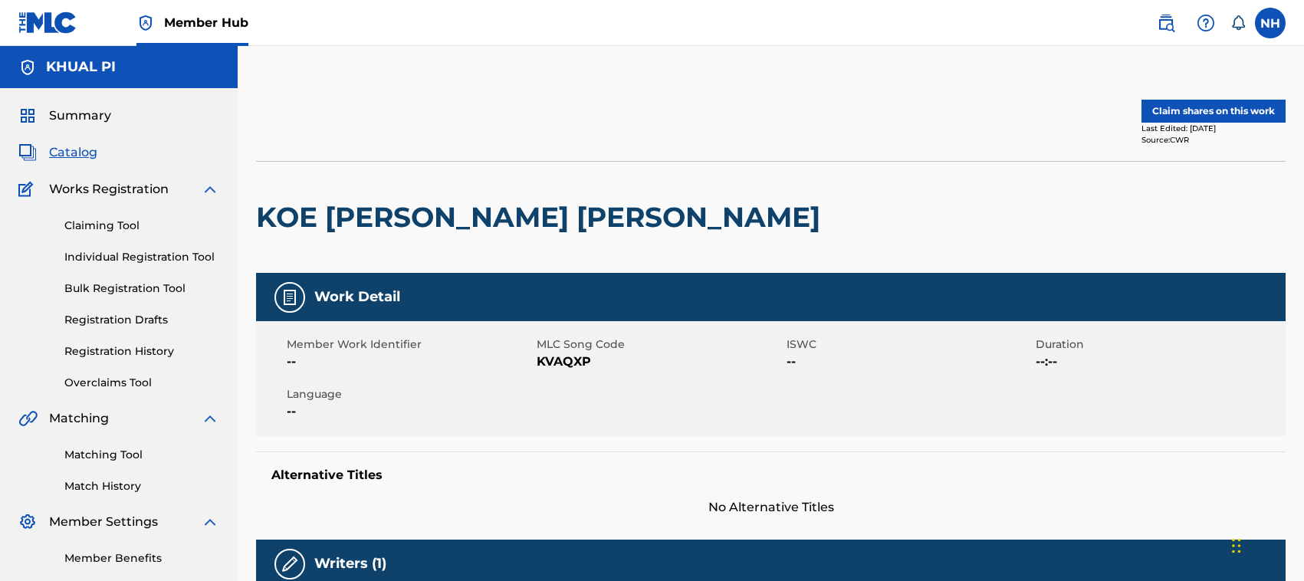
click at [1212, 109] on button "Claim shares on this work" at bounding box center [1213, 111] width 144 height 23
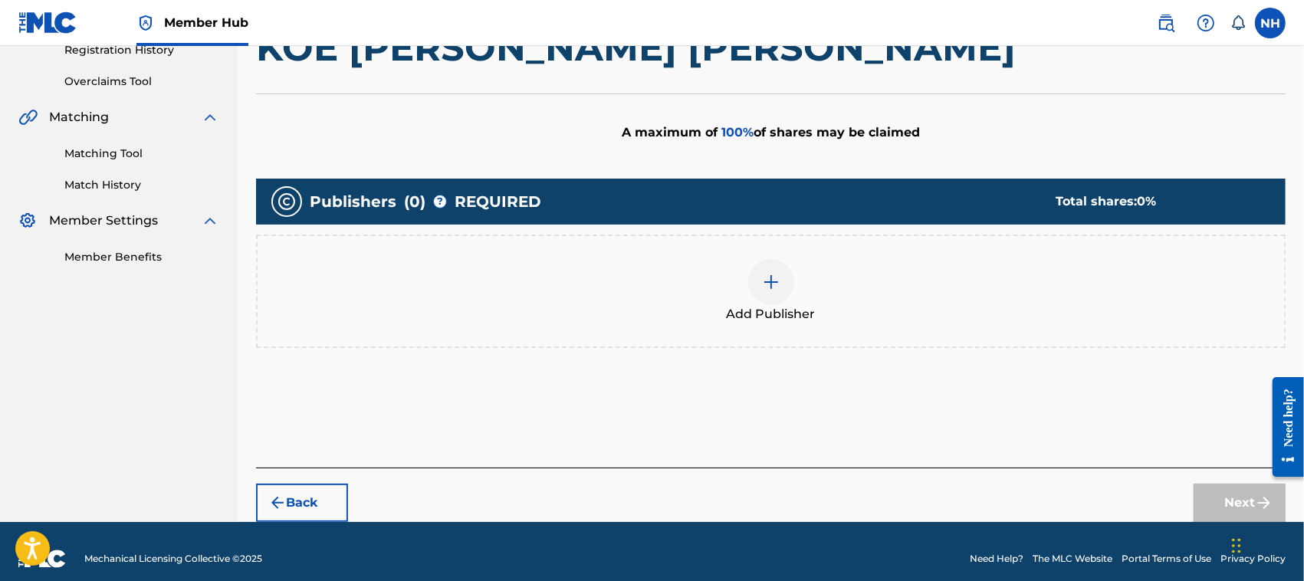
scroll to position [314, 0]
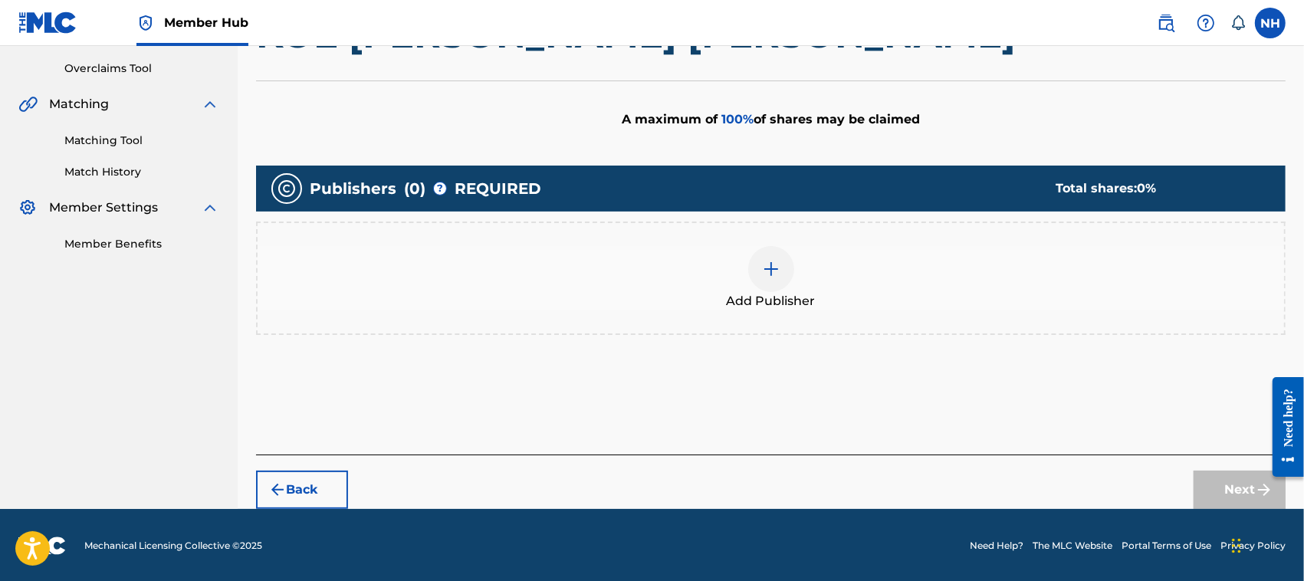
click at [770, 280] on div at bounding box center [771, 269] width 46 height 46
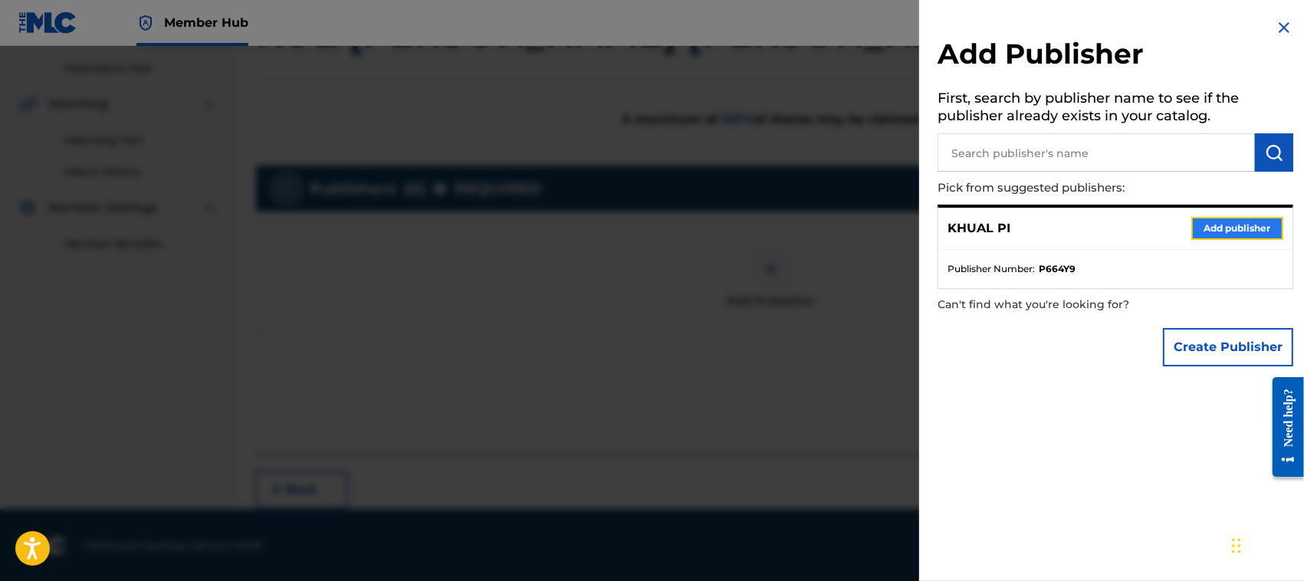
click at [1236, 228] on button "Add publisher" at bounding box center [1237, 228] width 92 height 23
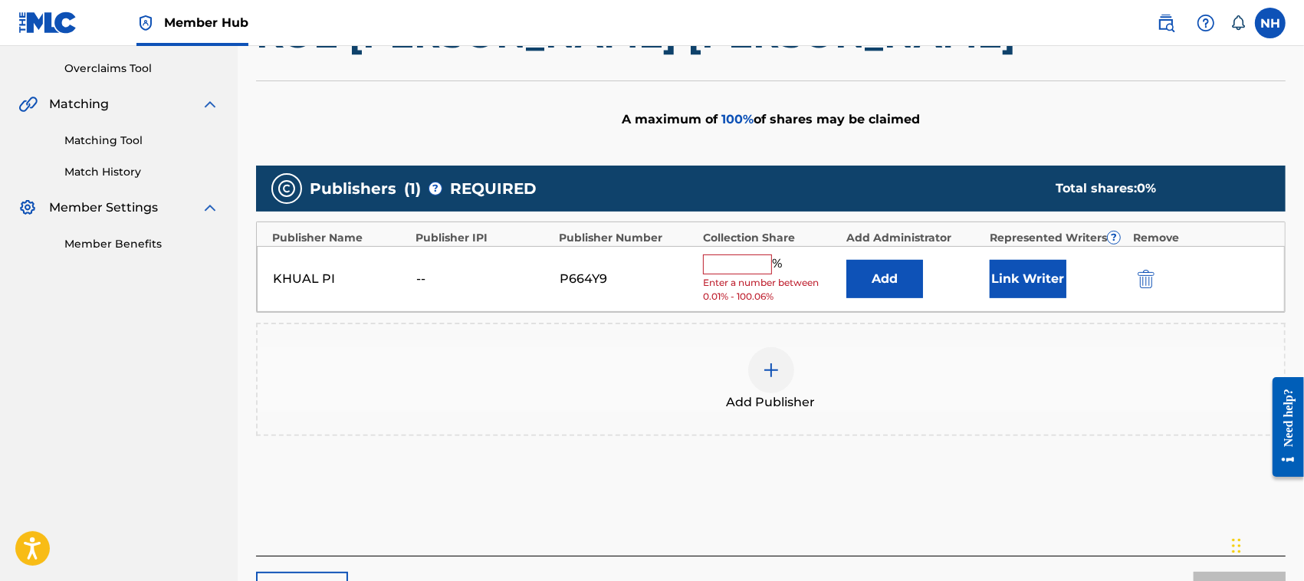
click at [744, 267] on input "text" at bounding box center [737, 265] width 69 height 20
type input "100"
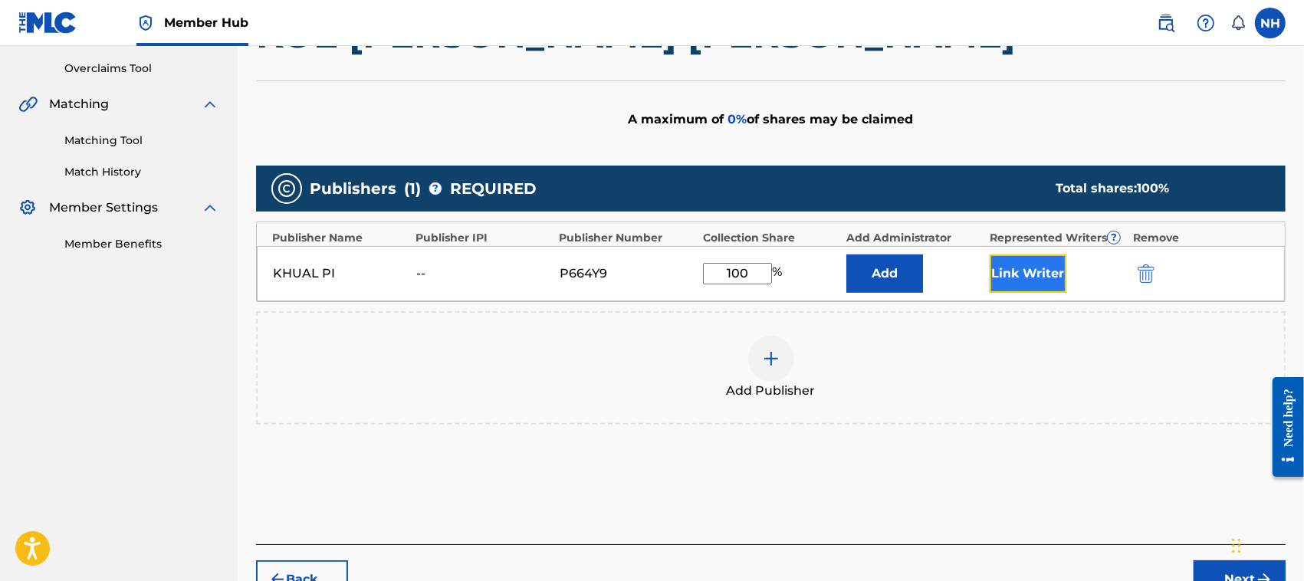
click at [1033, 271] on button "Link Writer" at bounding box center [1028, 274] width 77 height 38
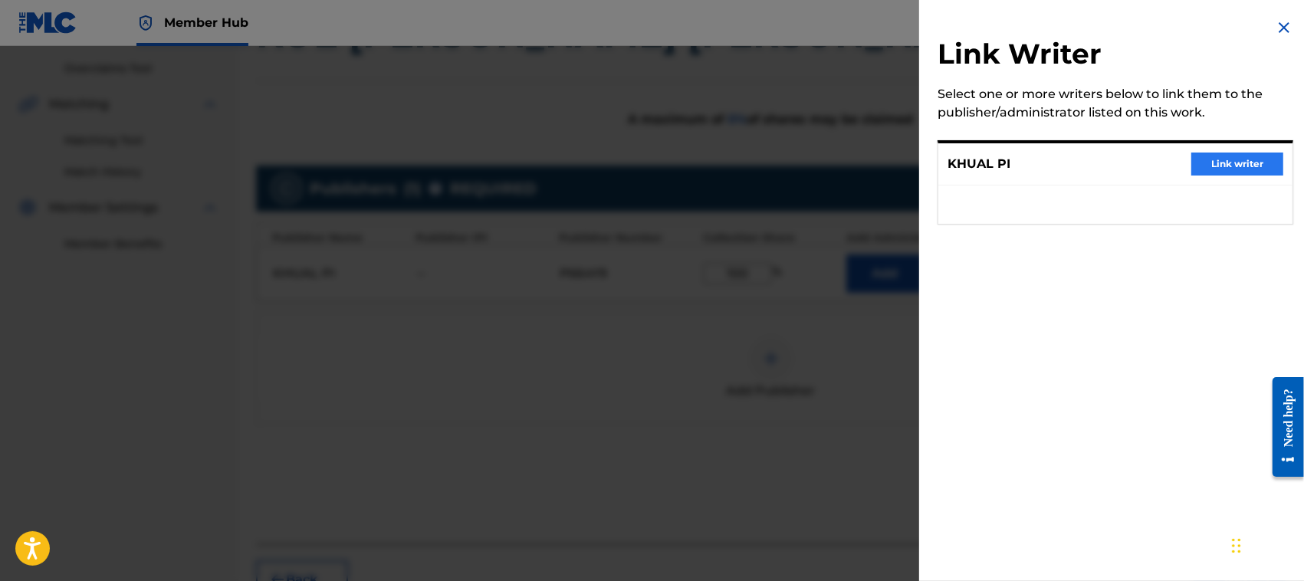
click at [1224, 152] on div "KHUAL PI Link writer" at bounding box center [1115, 164] width 354 height 42
click at [1223, 158] on button "Link writer" at bounding box center [1237, 164] width 92 height 23
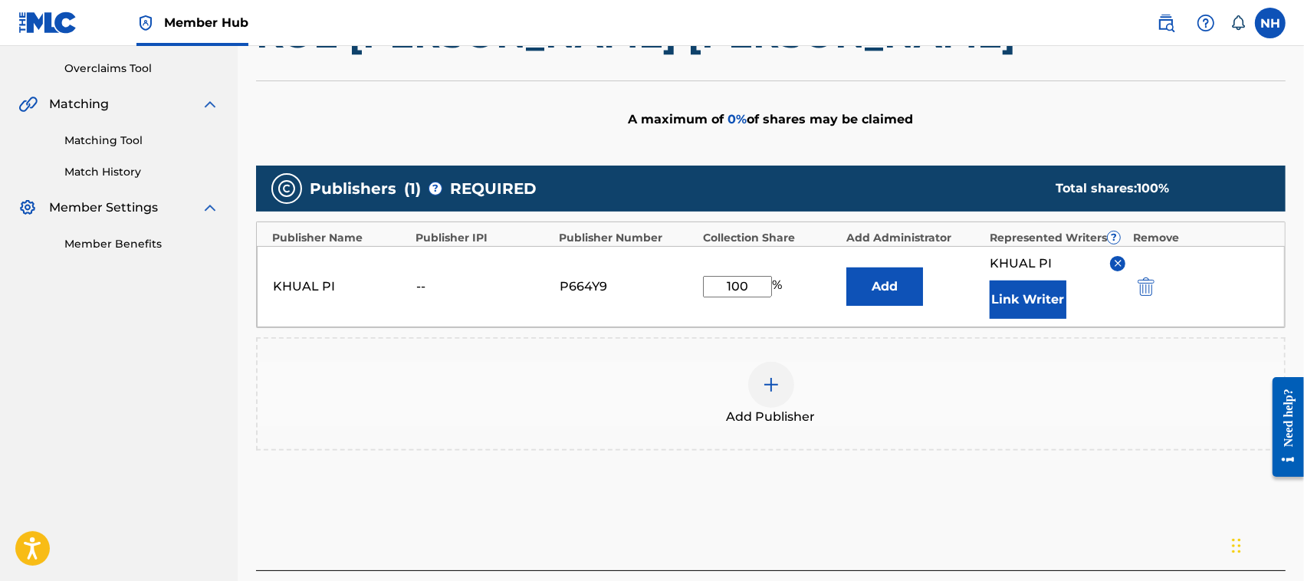
scroll to position [431, 0]
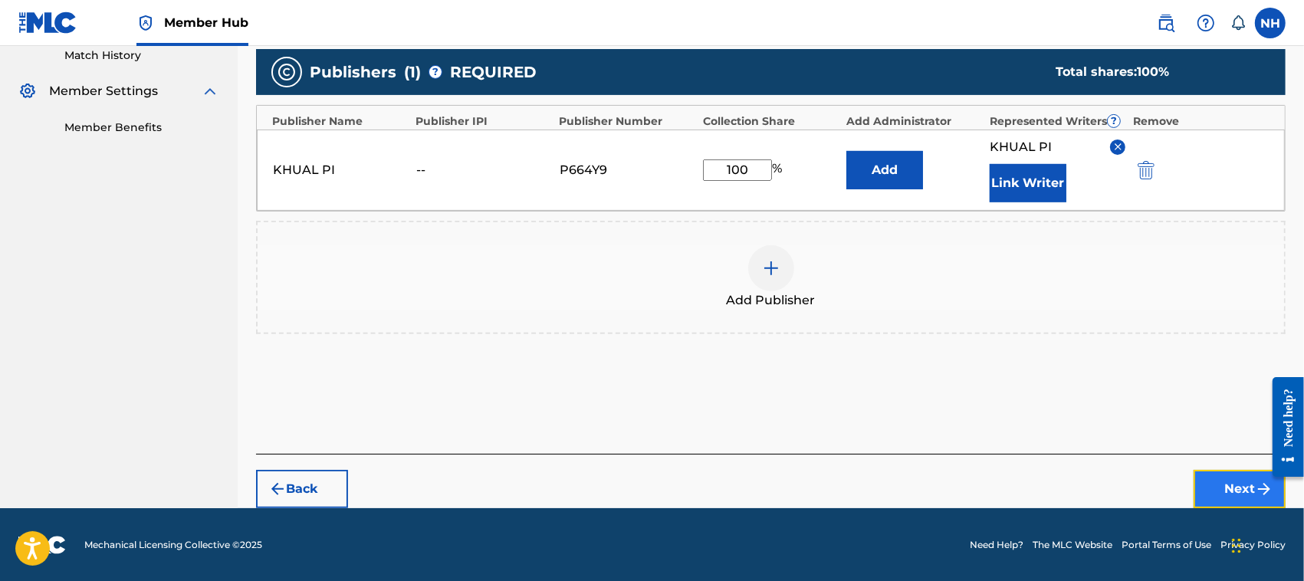
click at [1248, 487] on button "Next" at bounding box center [1240, 489] width 92 height 38
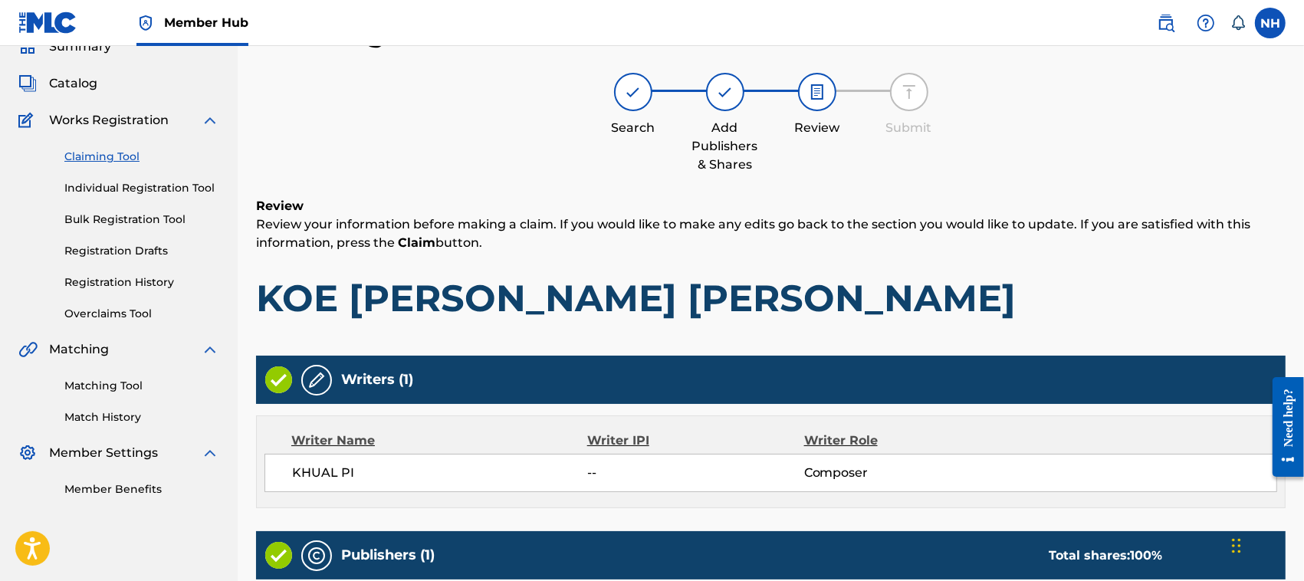
scroll to position [327, 0]
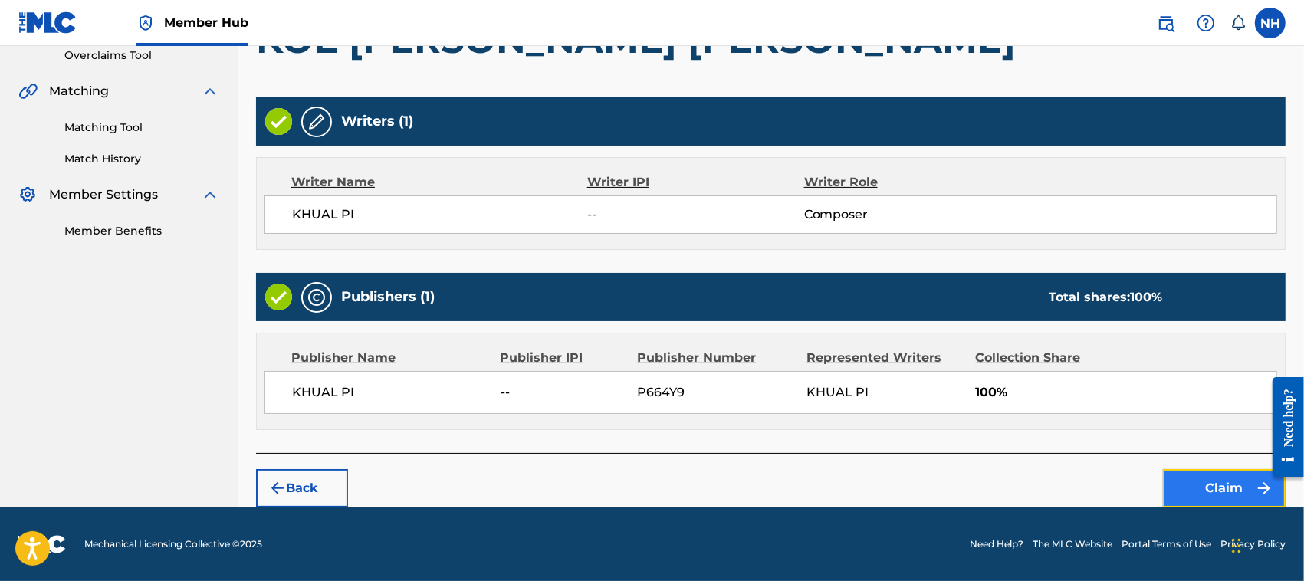
click at [1231, 488] on button "Claim" at bounding box center [1224, 488] width 123 height 38
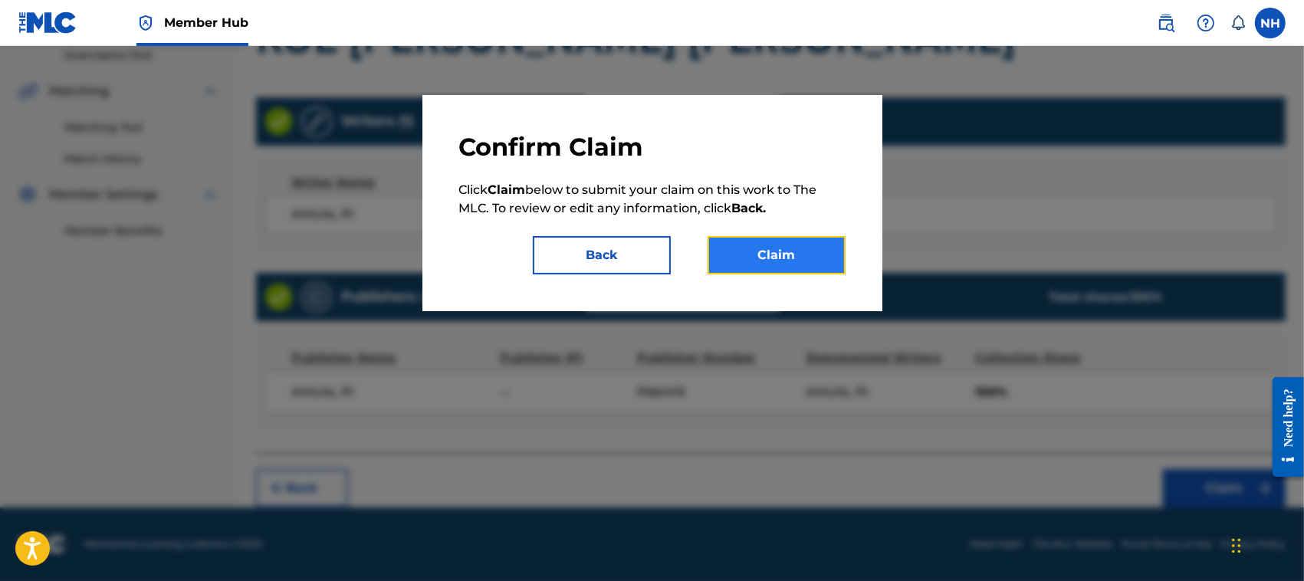
click at [800, 239] on button "Claim" at bounding box center [777, 255] width 138 height 38
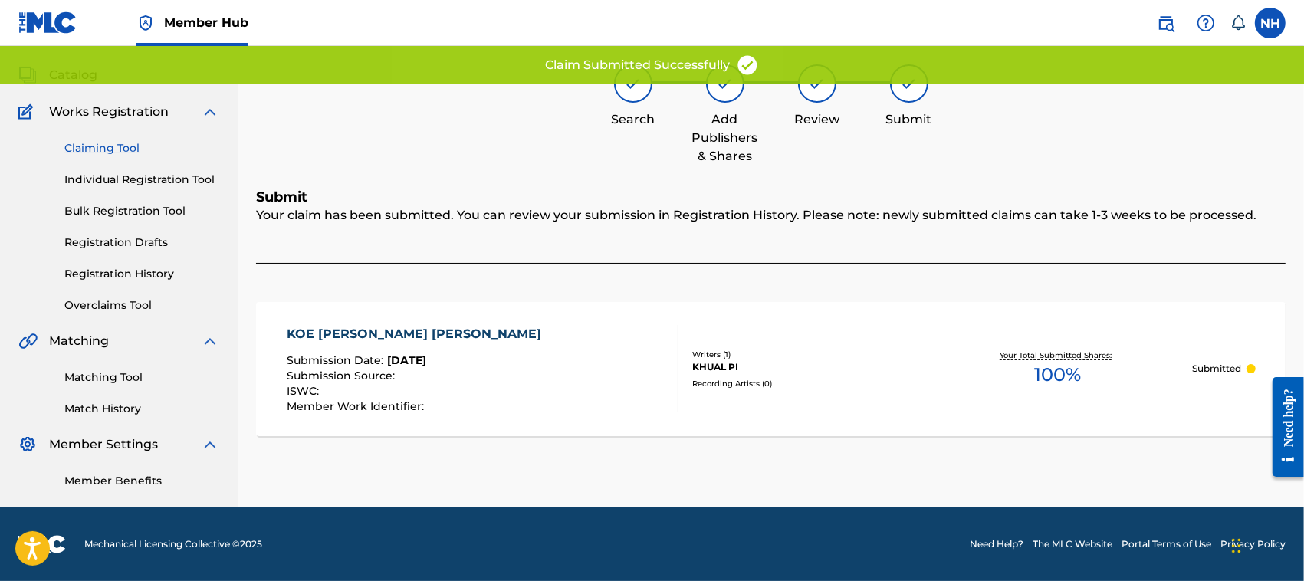
scroll to position [77, 0]
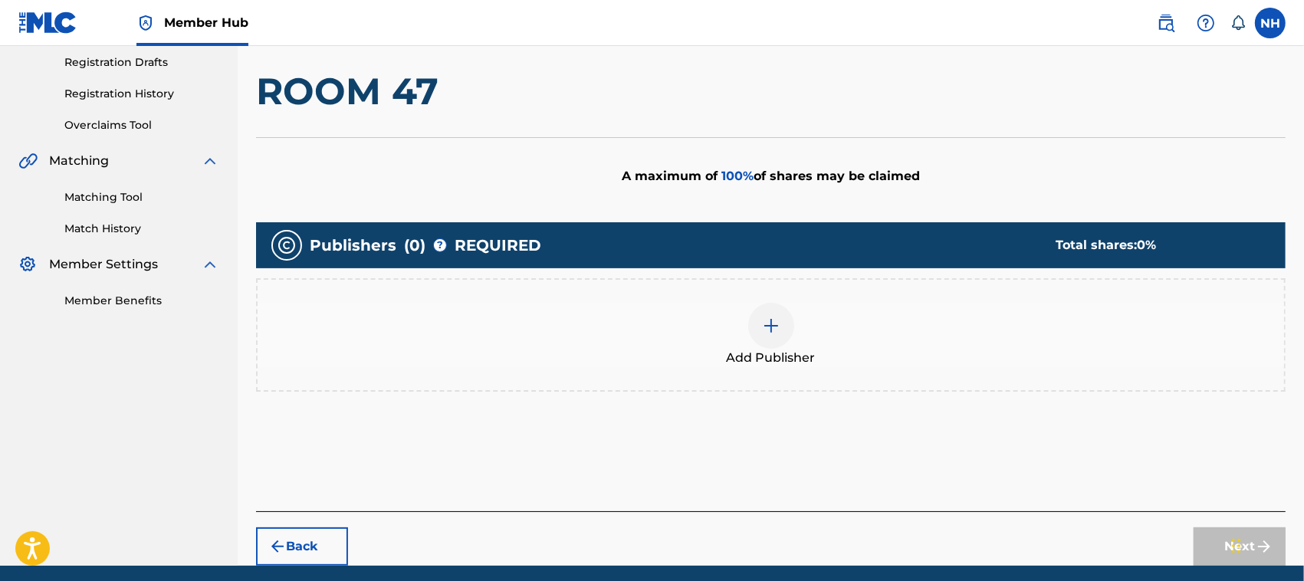
click at [777, 336] on div at bounding box center [771, 326] width 46 height 46
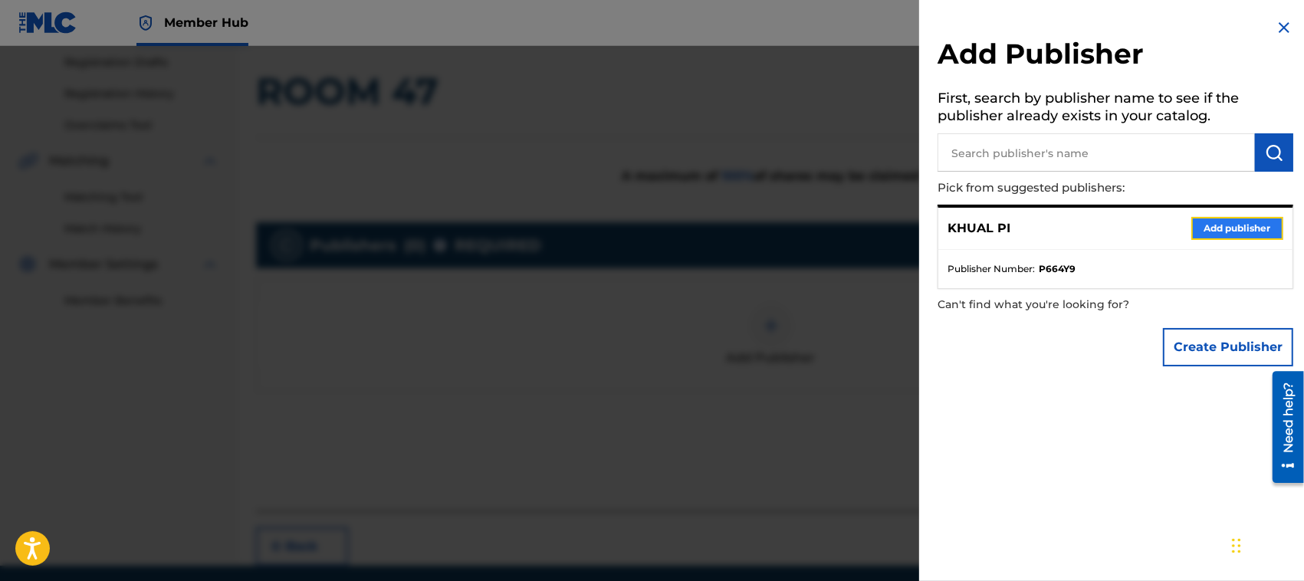
click at [1227, 228] on button "Add publisher" at bounding box center [1237, 228] width 92 height 23
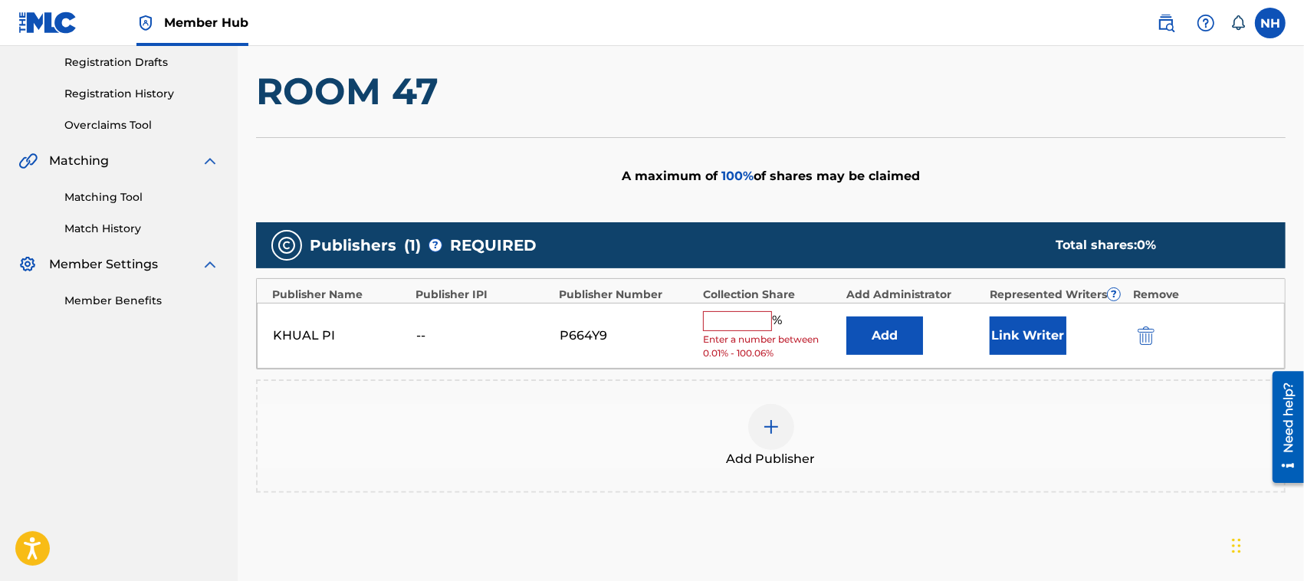
scroll to position [415, 0]
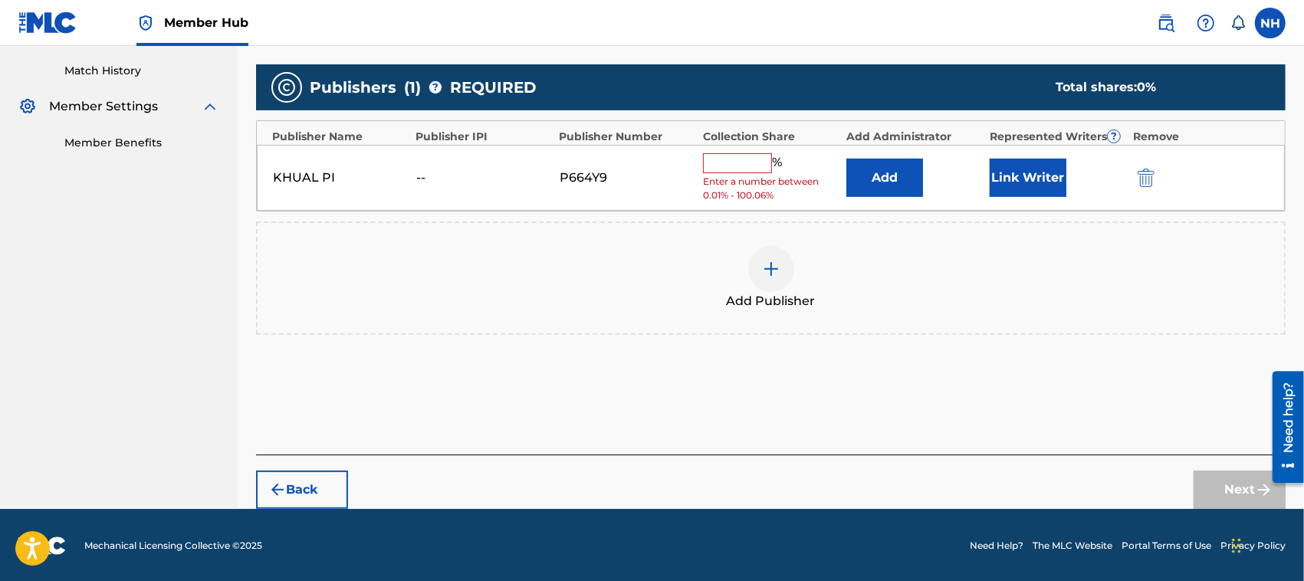
click at [742, 161] on input "text" at bounding box center [737, 163] width 69 height 20
type input "100"
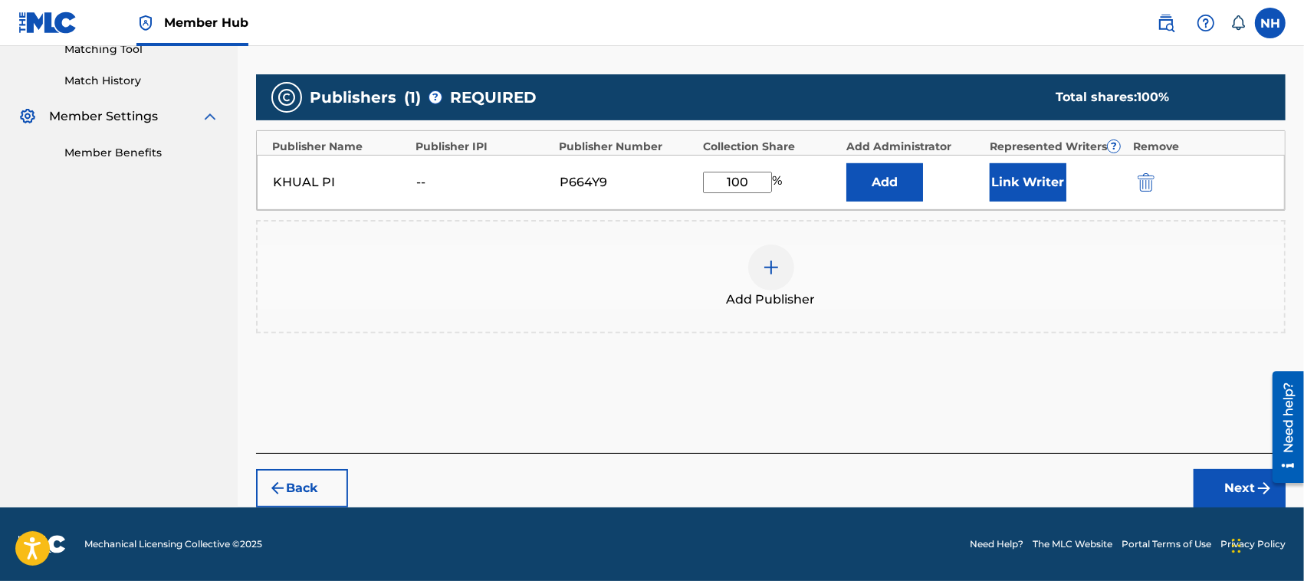
scroll to position [404, 0]
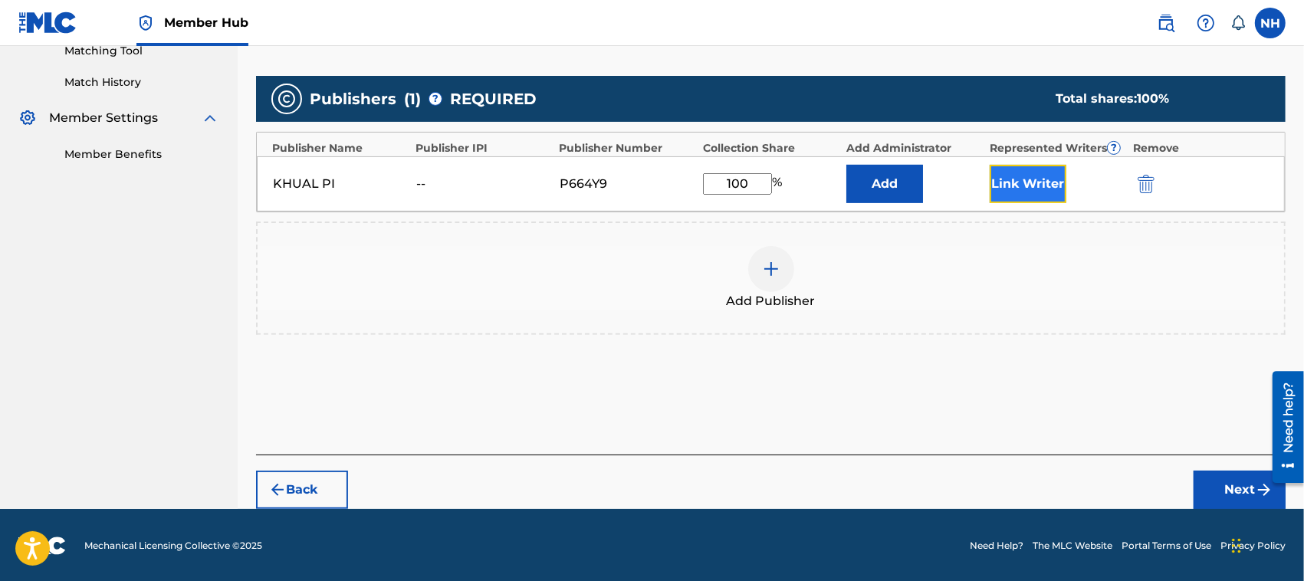
click at [1036, 177] on button "Link Writer" at bounding box center [1028, 184] width 77 height 38
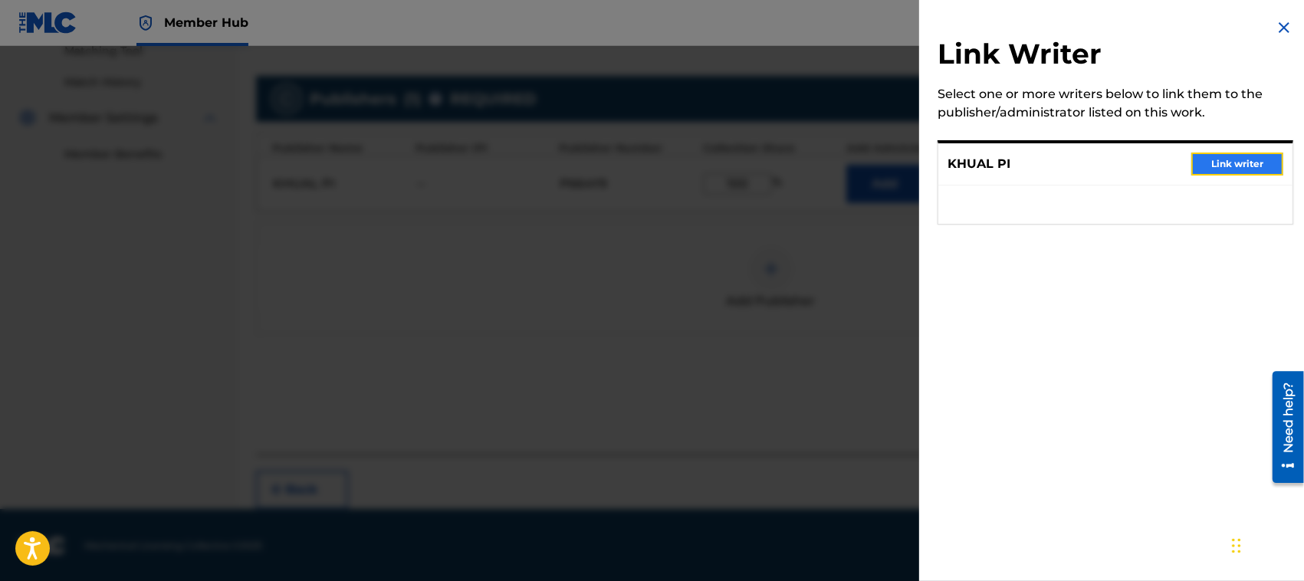
click at [1234, 159] on button "Link writer" at bounding box center [1237, 164] width 92 height 23
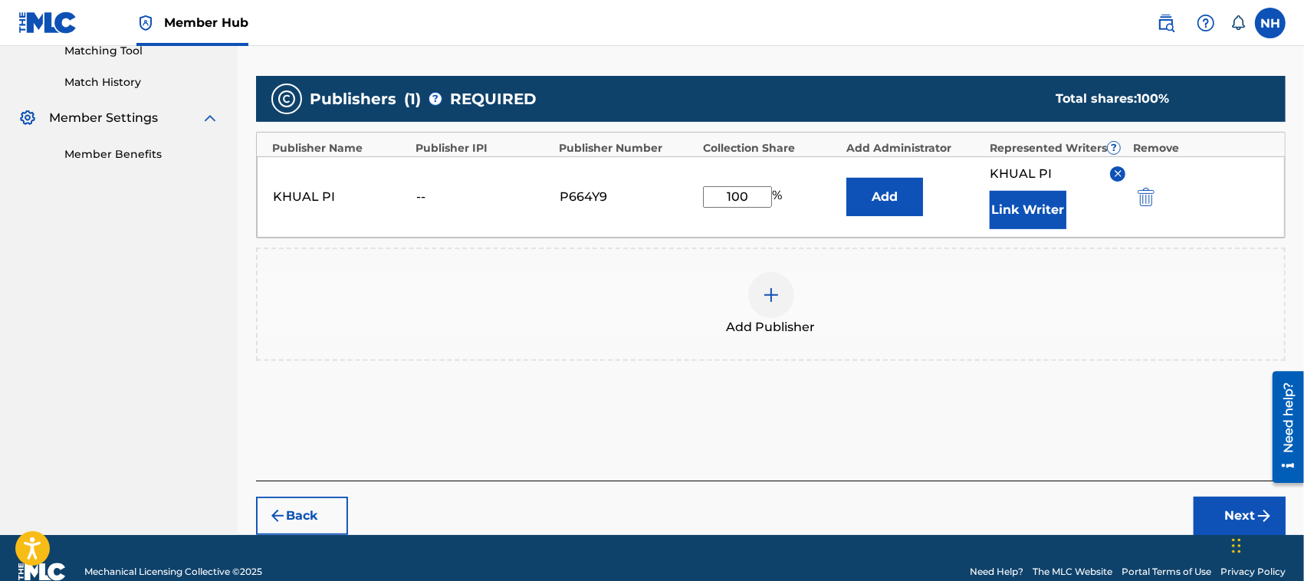
scroll to position [431, 0]
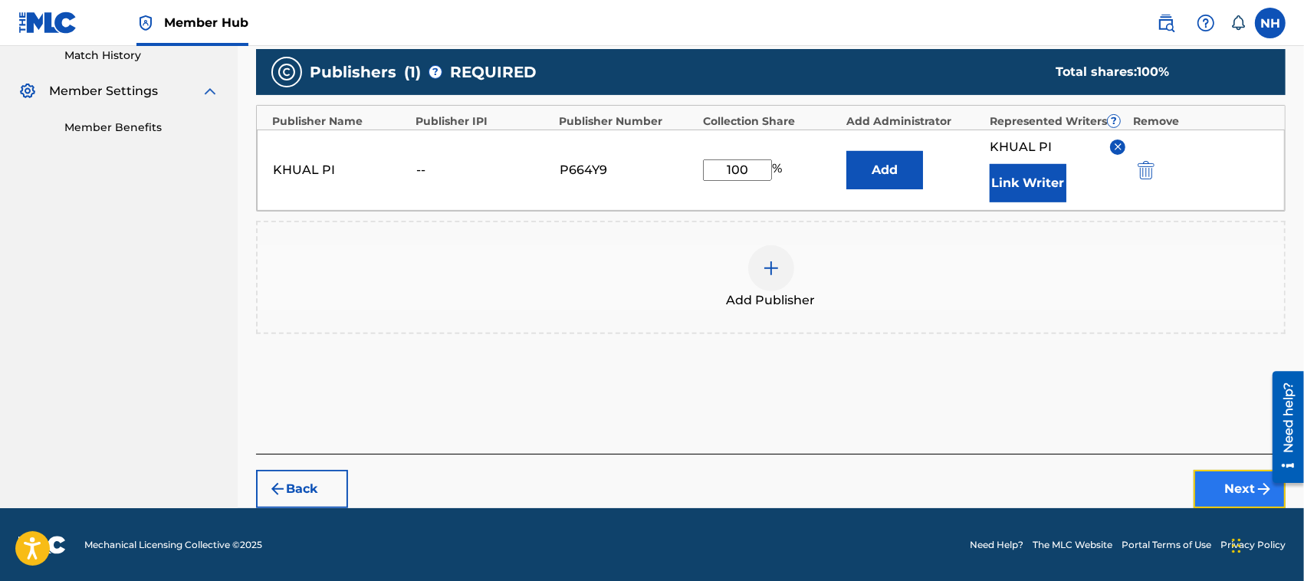
click at [1238, 483] on button "Next" at bounding box center [1240, 489] width 92 height 38
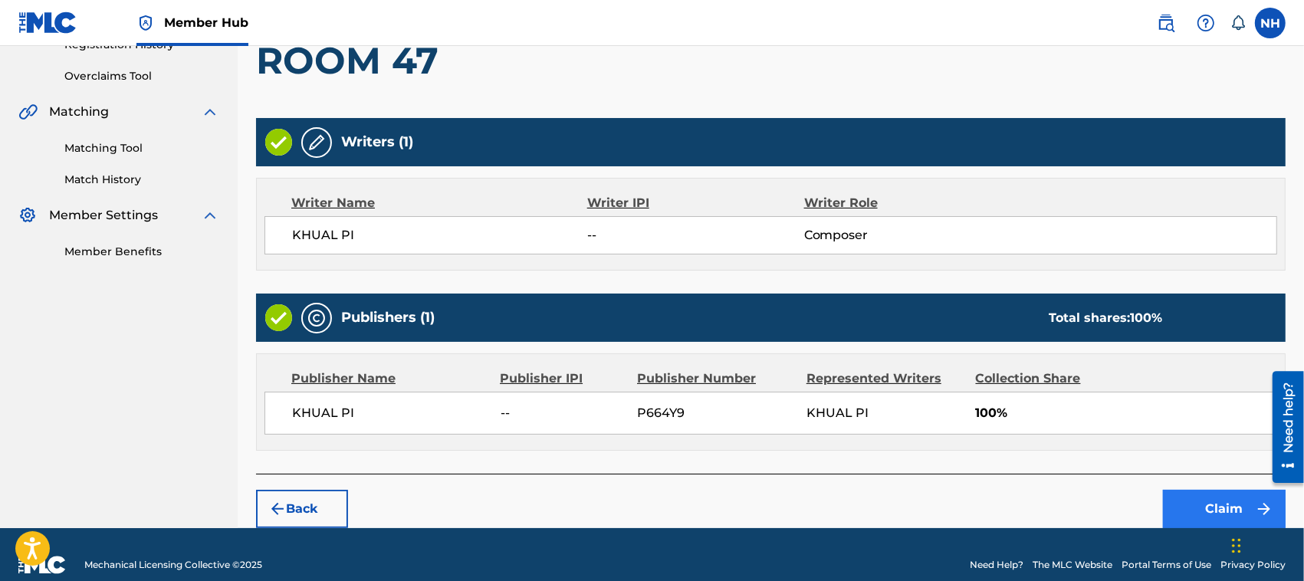
scroll to position [313, 0]
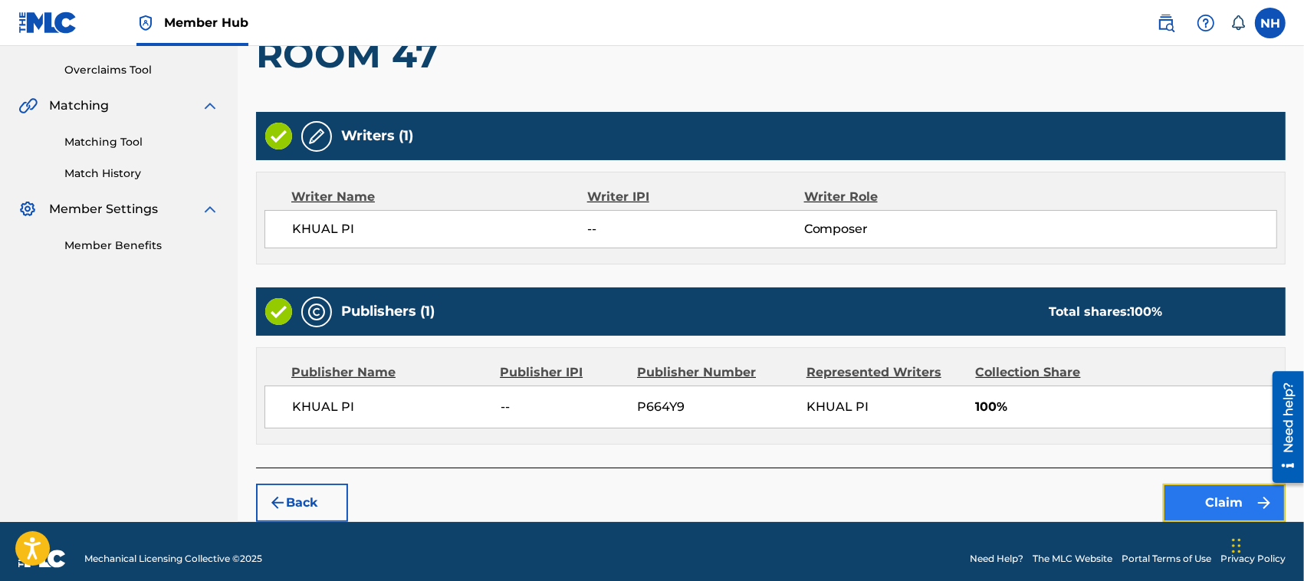
click at [1227, 494] on button "Claim" at bounding box center [1224, 503] width 123 height 38
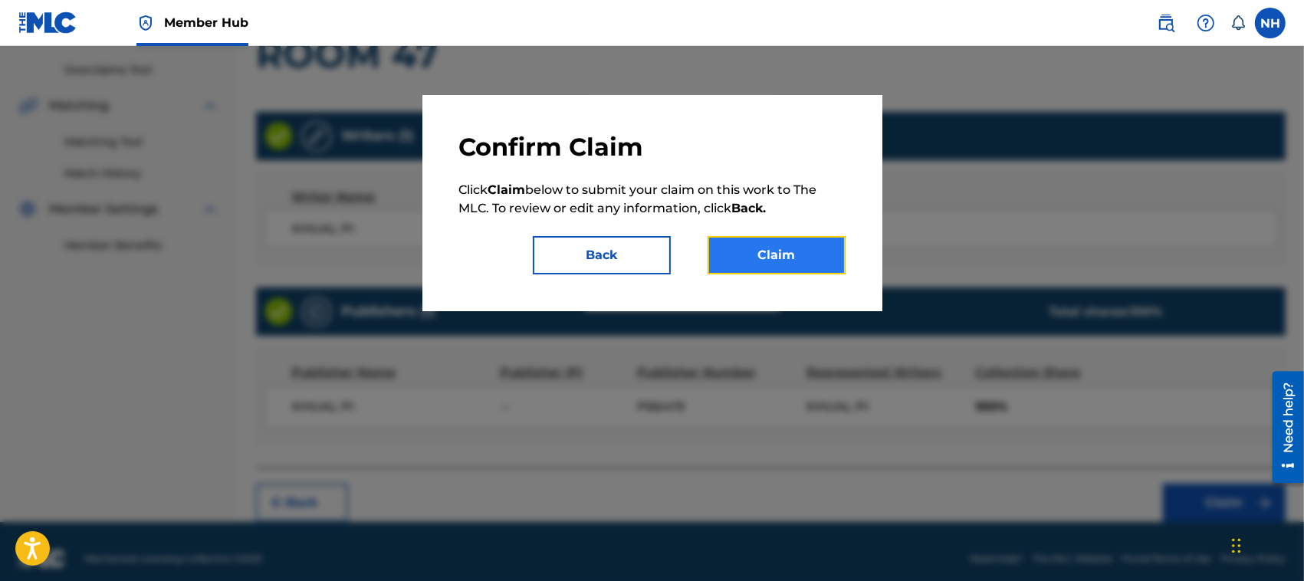
click at [828, 253] on button "Claim" at bounding box center [777, 255] width 138 height 38
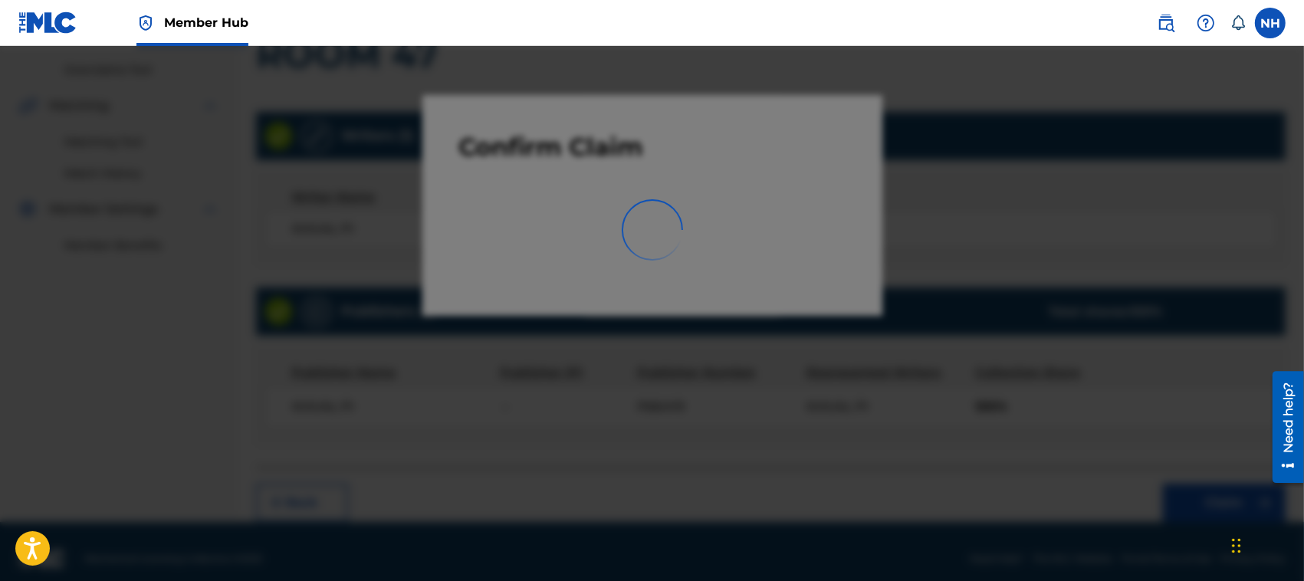
scroll to position [77, 0]
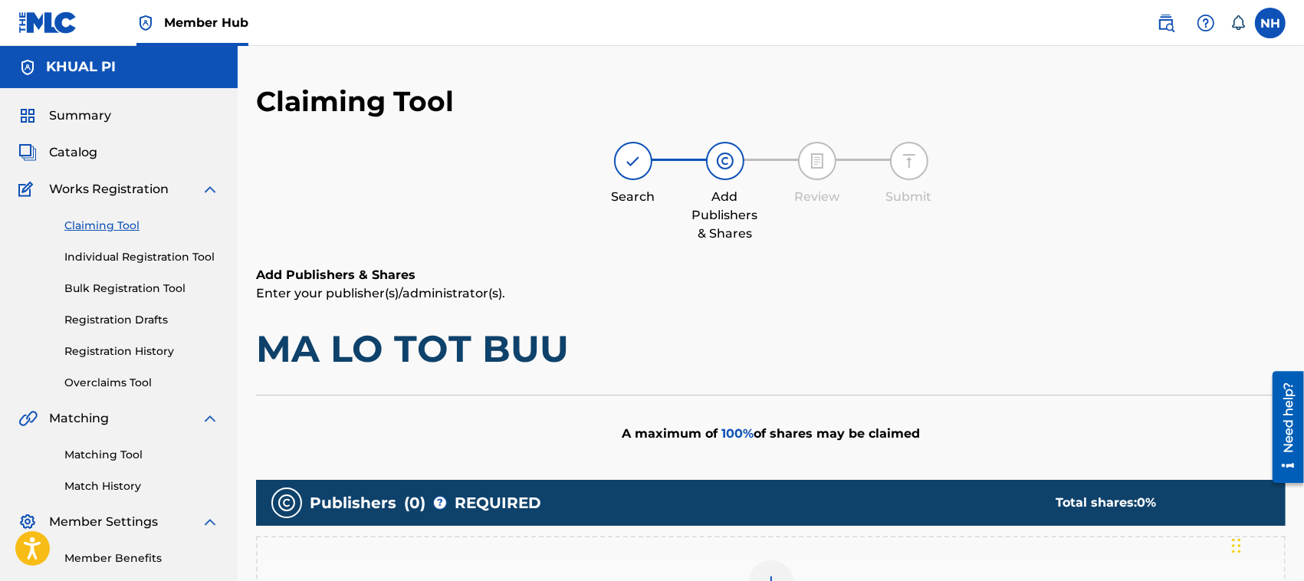
scroll to position [288, 0]
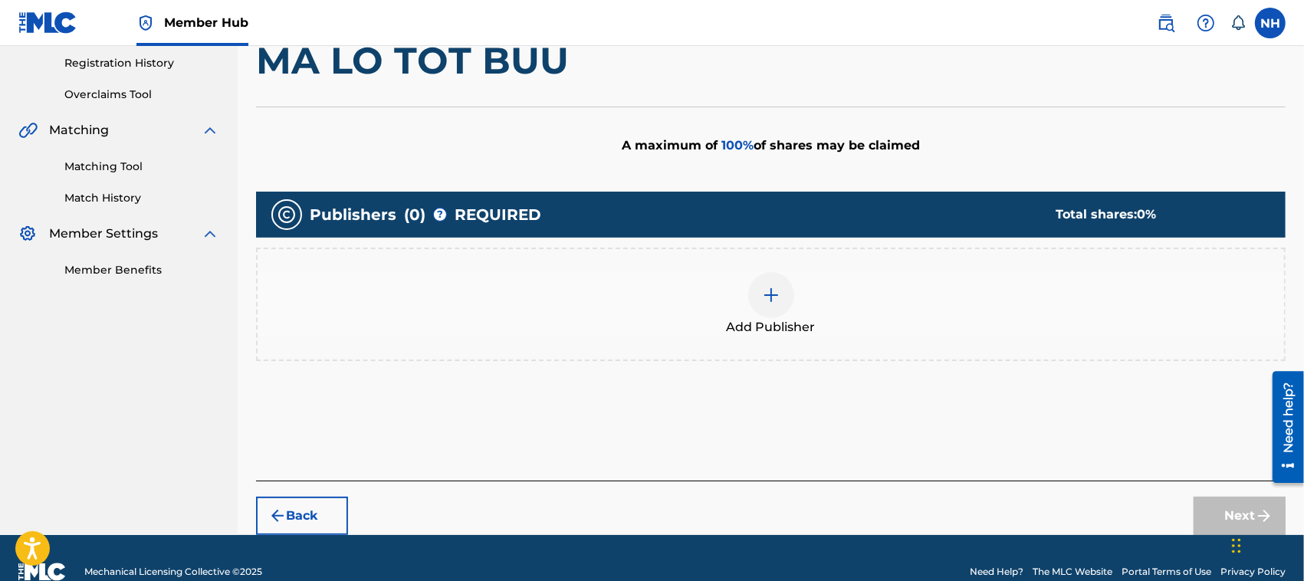
click at [744, 312] on div "Add Publisher" at bounding box center [771, 304] width 1026 height 64
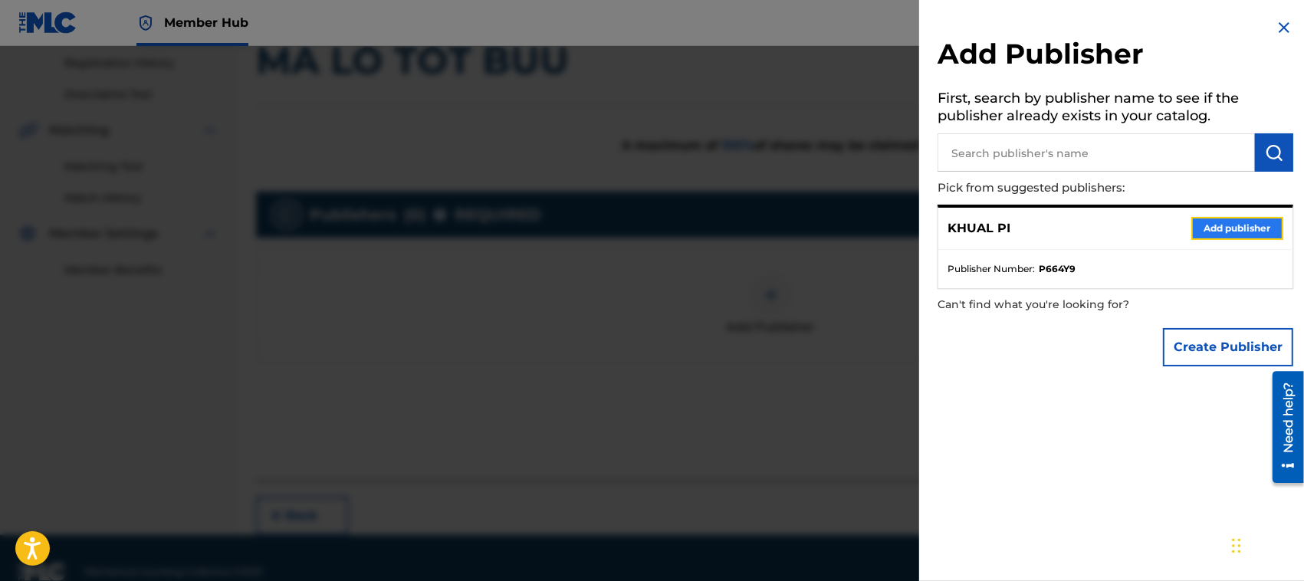
click at [1213, 227] on button "Add publisher" at bounding box center [1237, 228] width 92 height 23
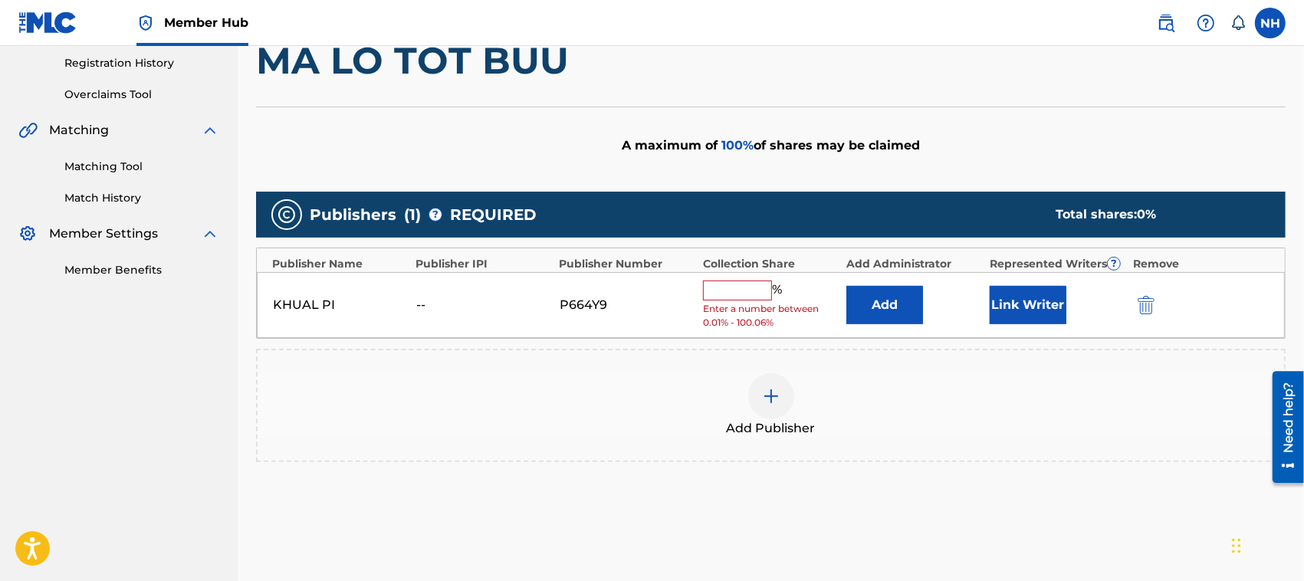
click at [737, 294] on input "text" at bounding box center [737, 291] width 69 height 20
type input "100"
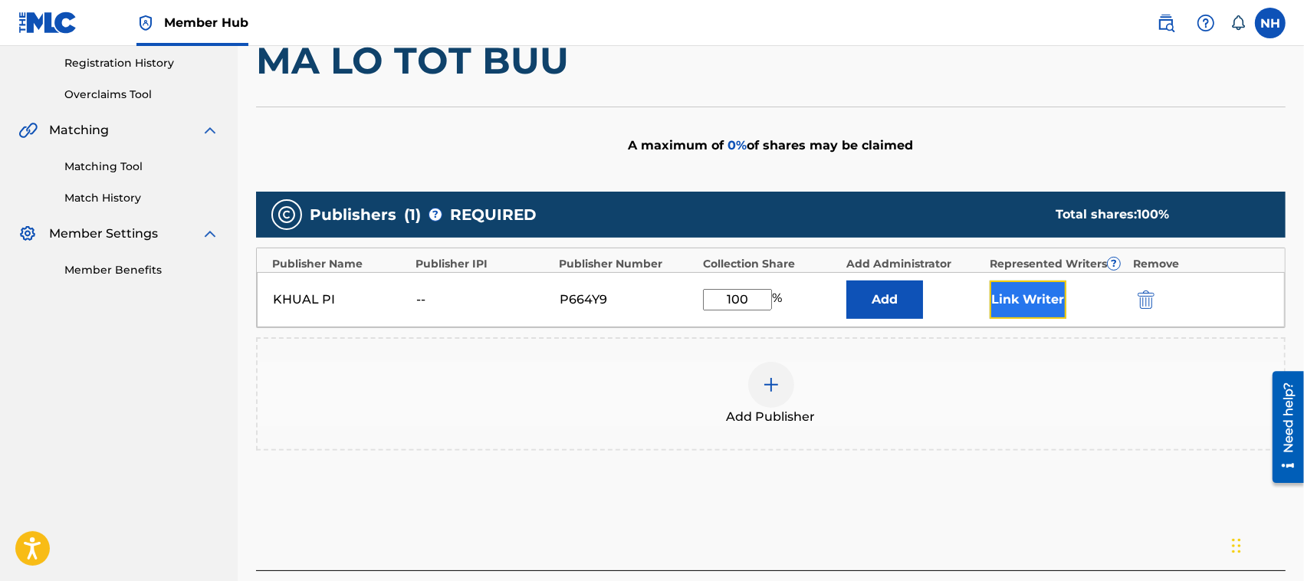
click at [1018, 301] on button "Link Writer" at bounding box center [1028, 300] width 77 height 38
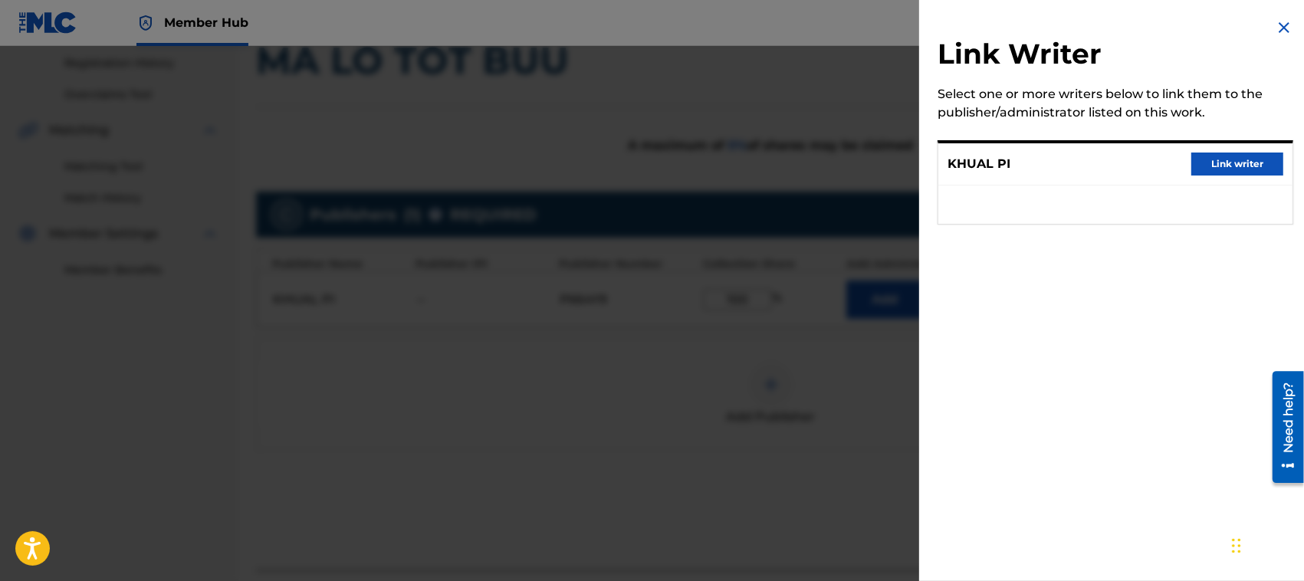
click at [1243, 149] on div "KHUAL PI Link writer" at bounding box center [1115, 164] width 354 height 42
click at [1240, 158] on button "Link writer" at bounding box center [1237, 164] width 92 height 23
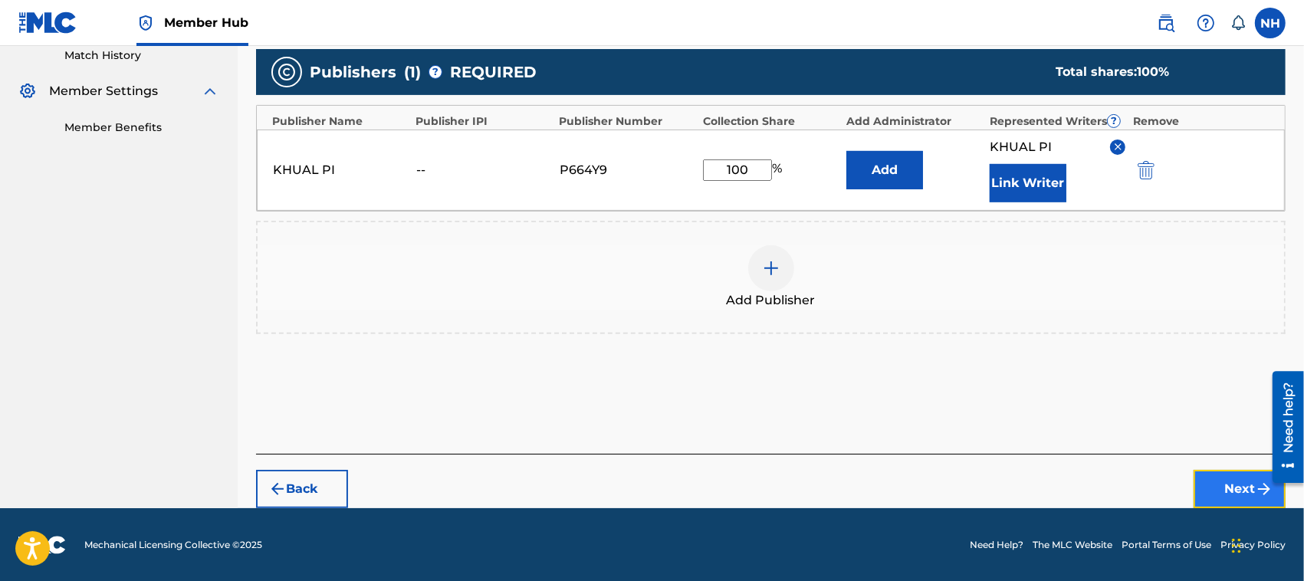
click at [1242, 484] on button "Next" at bounding box center [1240, 489] width 92 height 38
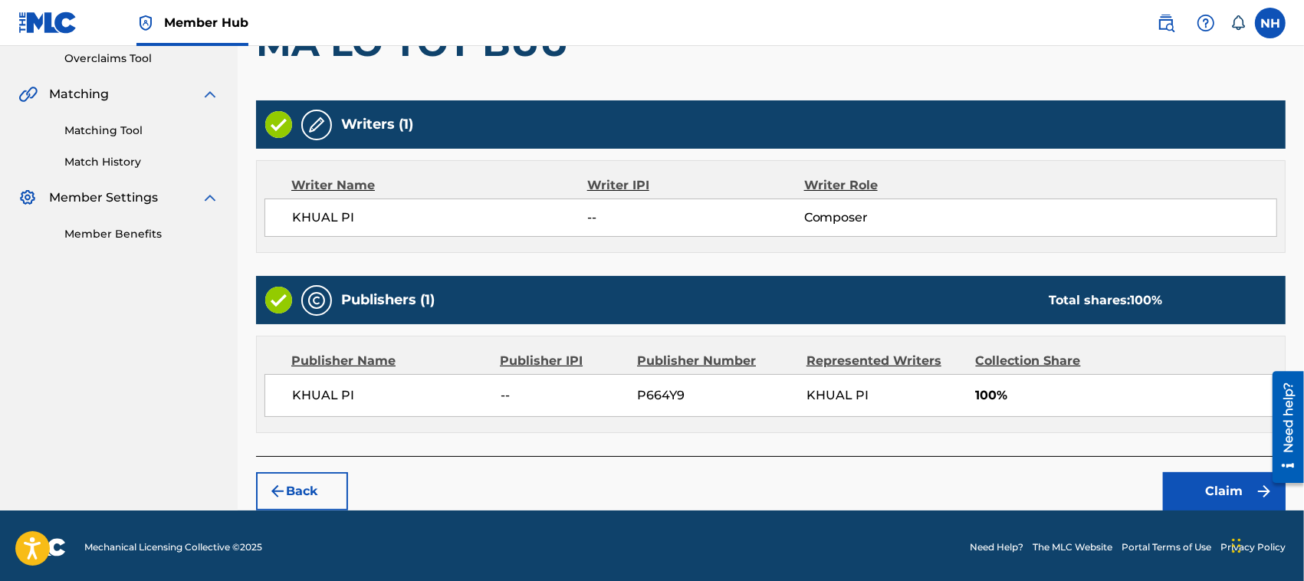
scroll to position [326, 0]
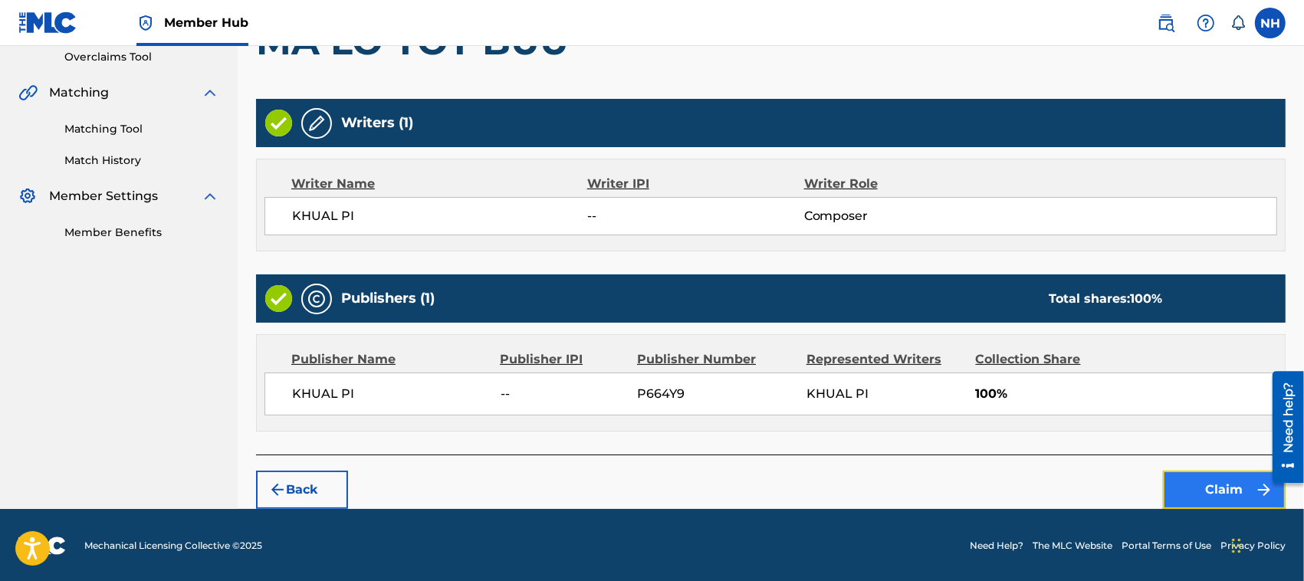
click at [1223, 488] on button "Claim" at bounding box center [1224, 490] width 123 height 38
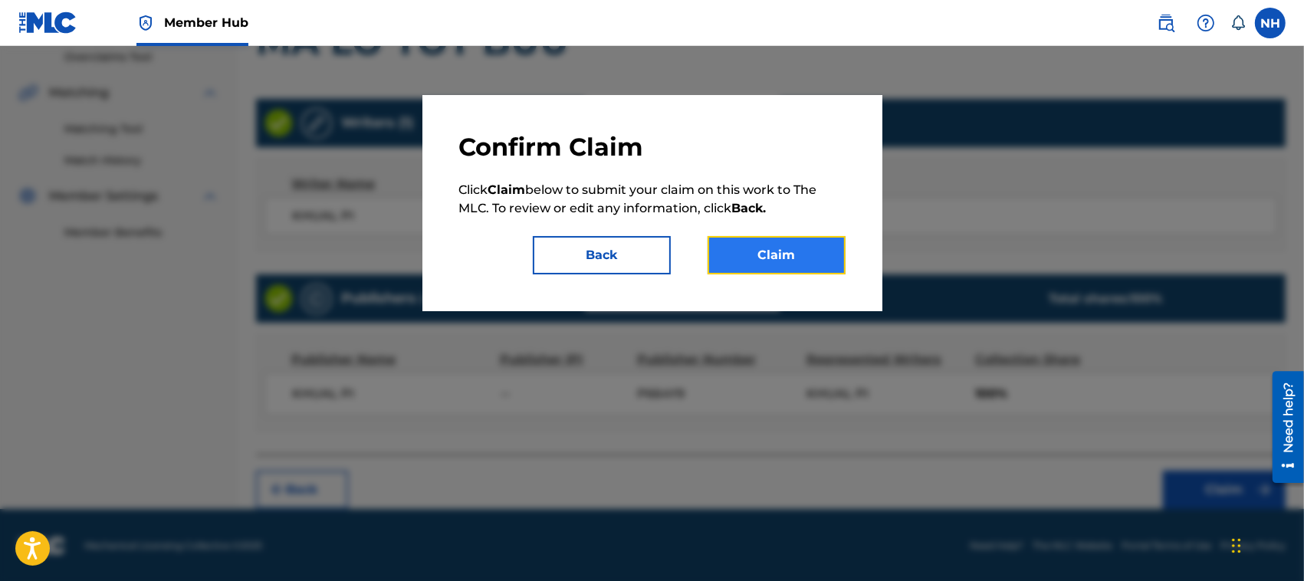
click at [798, 241] on button "Claim" at bounding box center [777, 255] width 138 height 38
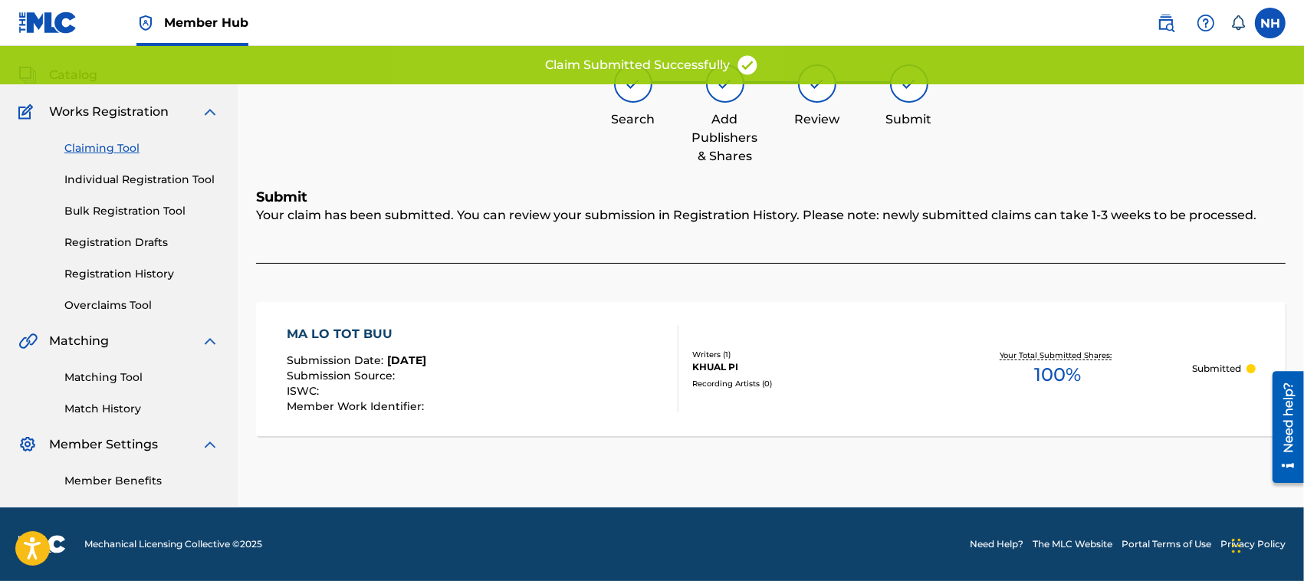
scroll to position [77, 0]
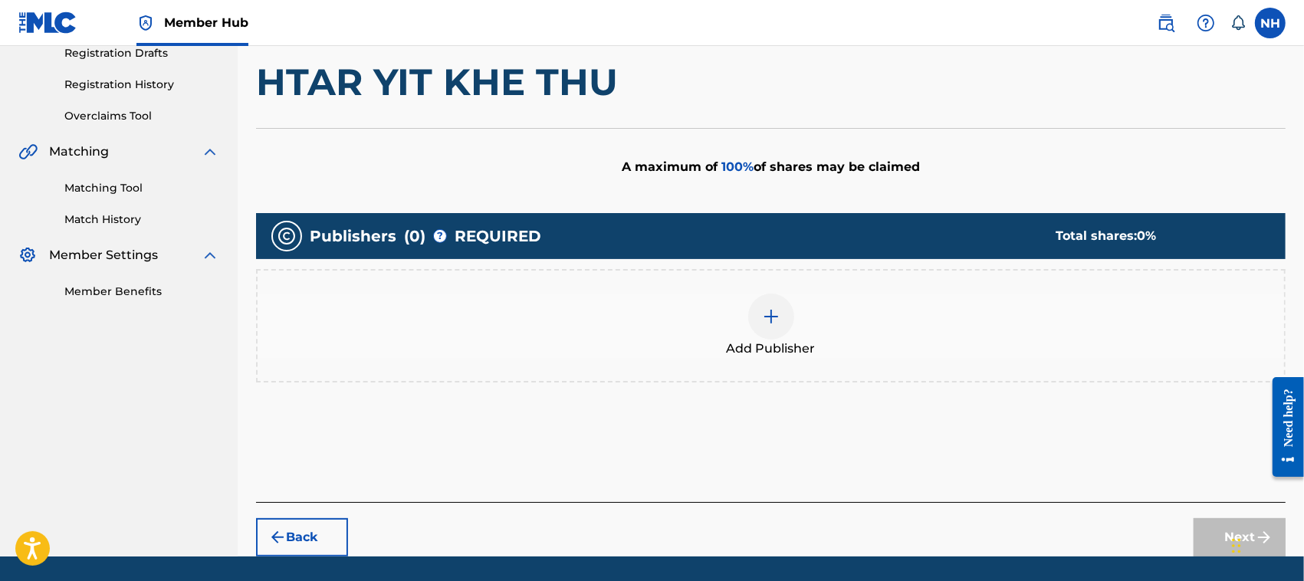
click at [788, 305] on div at bounding box center [771, 317] width 46 height 46
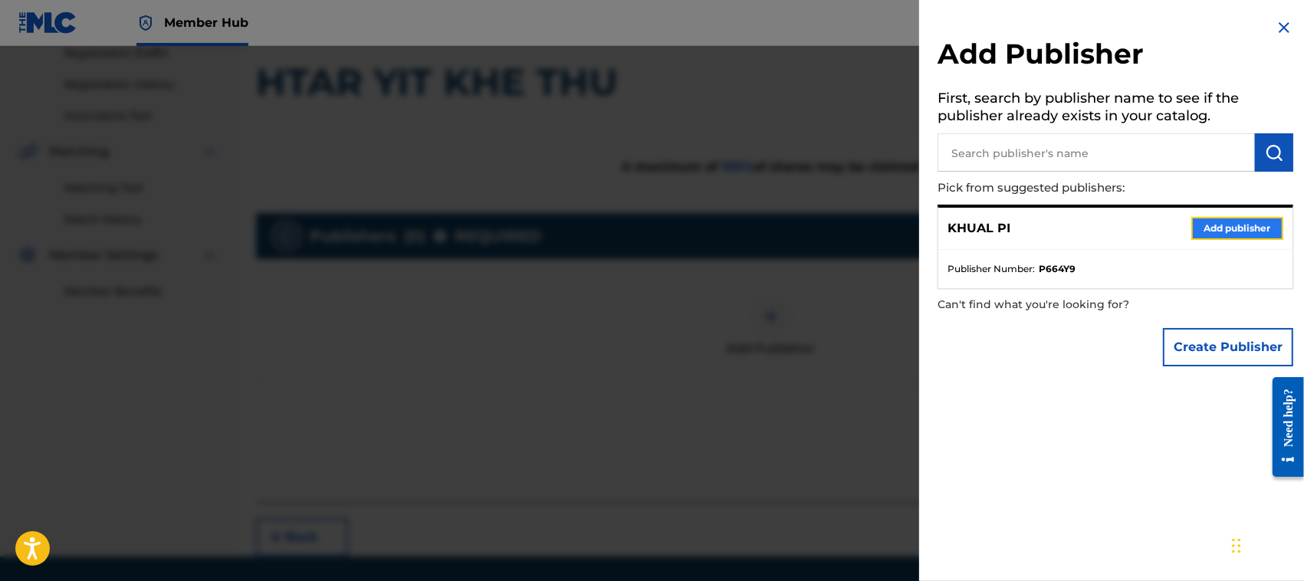
click at [1243, 222] on button "Add publisher" at bounding box center [1237, 228] width 92 height 23
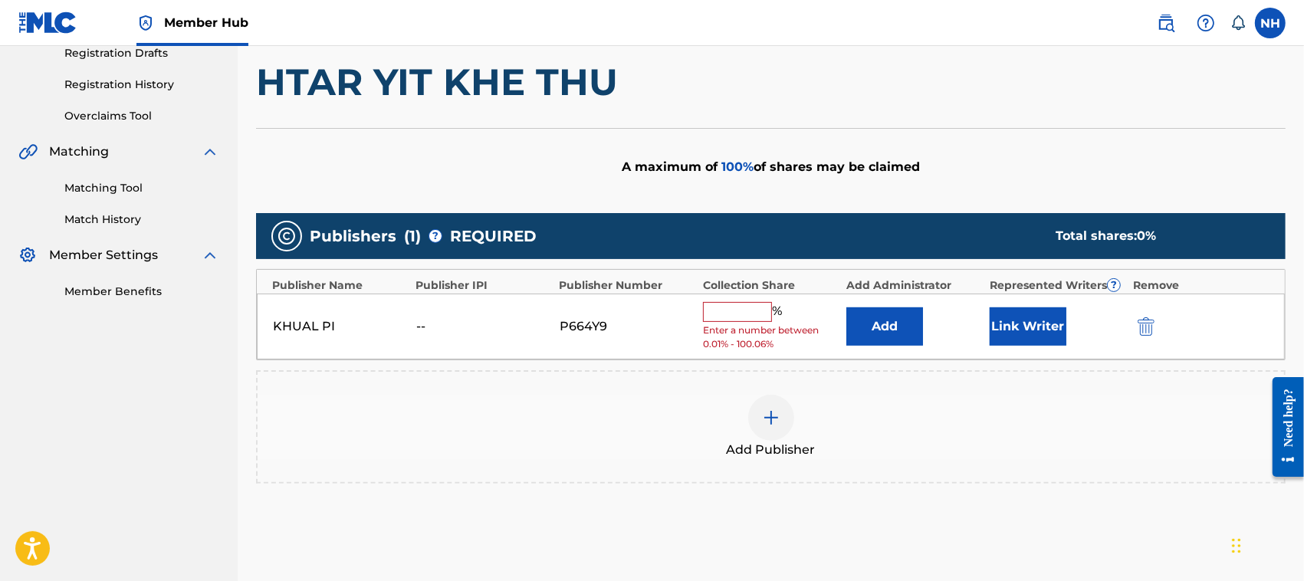
click at [721, 302] on input "text" at bounding box center [737, 312] width 69 height 20
type input "100"
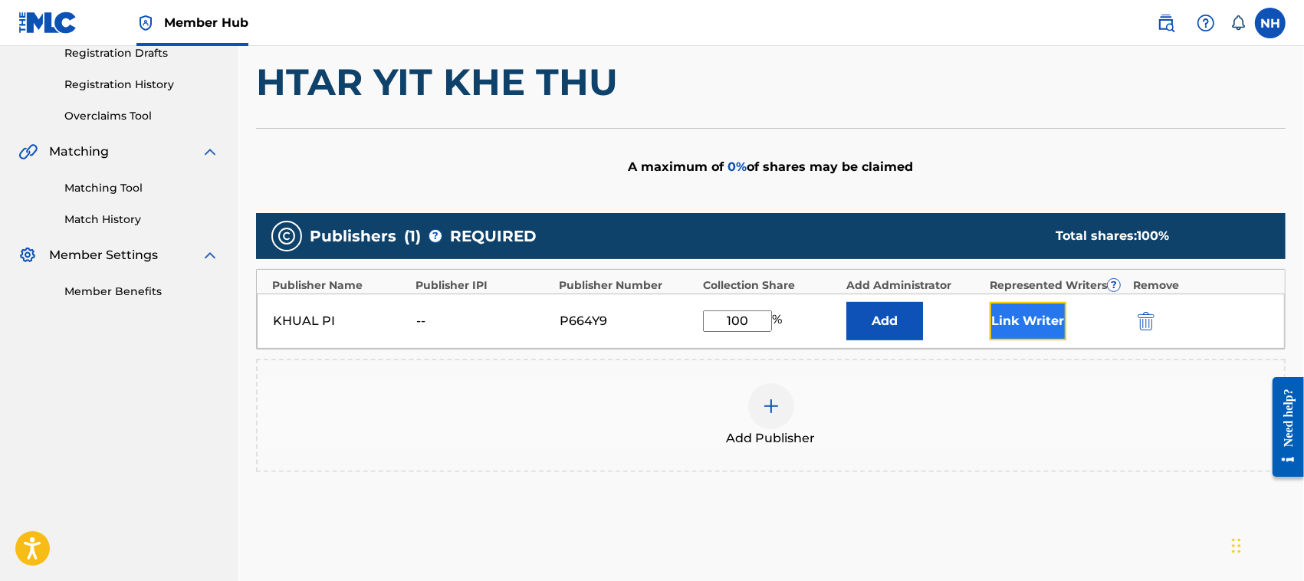
click at [1024, 328] on button "Link Writer" at bounding box center [1028, 321] width 77 height 38
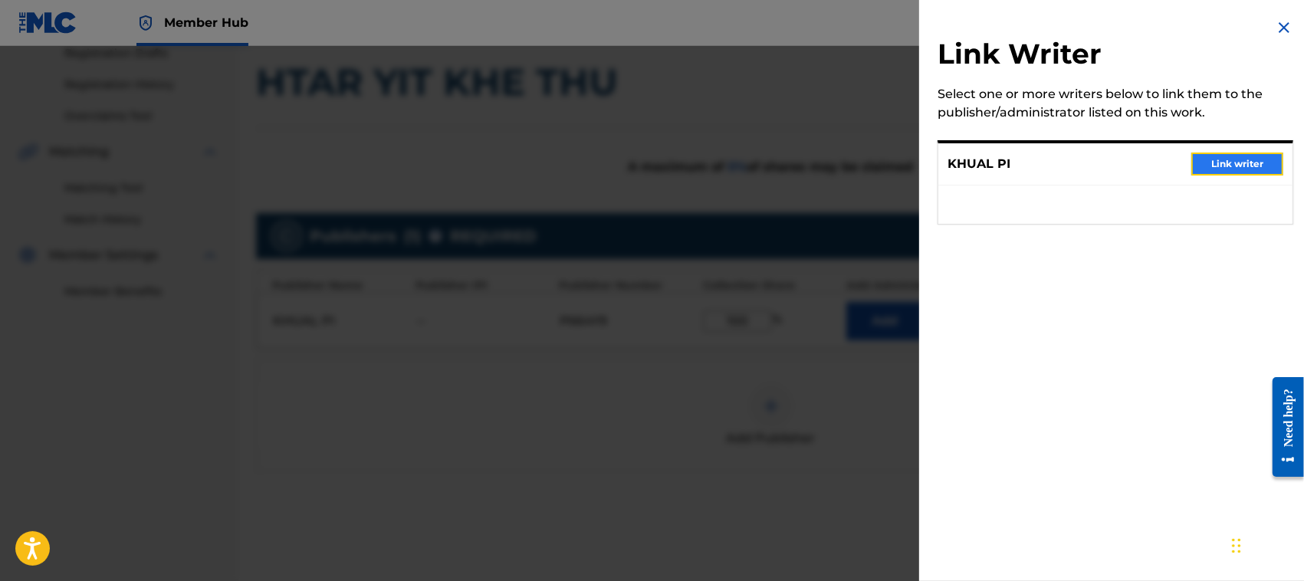
click at [1248, 162] on button "Link writer" at bounding box center [1237, 164] width 92 height 23
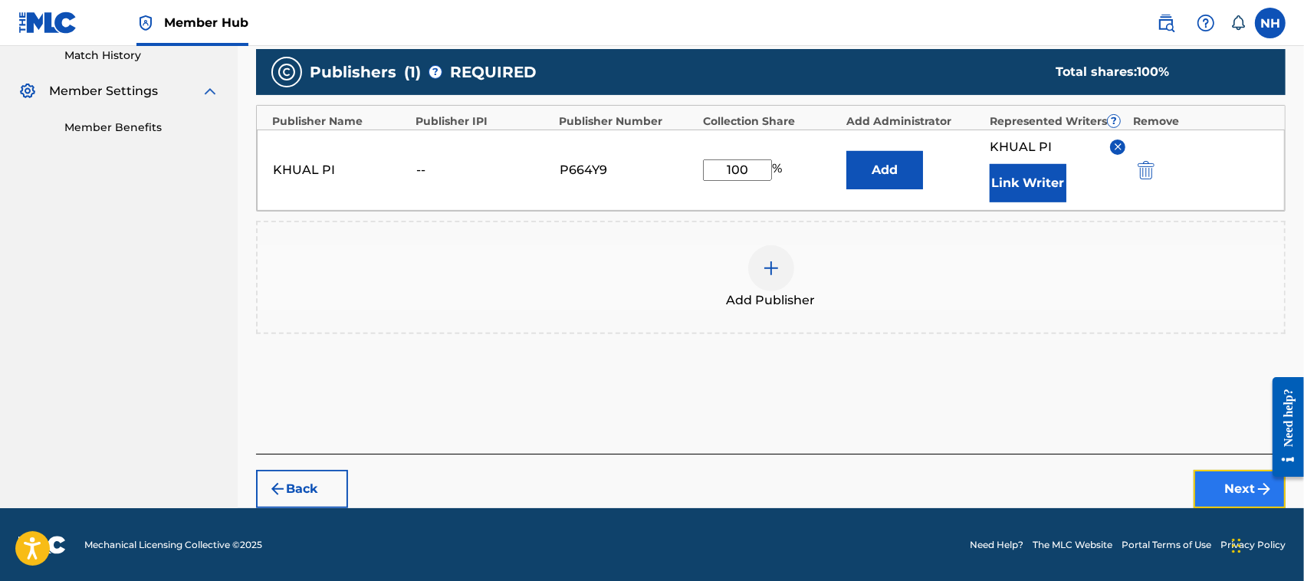
click at [1236, 495] on button "Next" at bounding box center [1240, 489] width 92 height 38
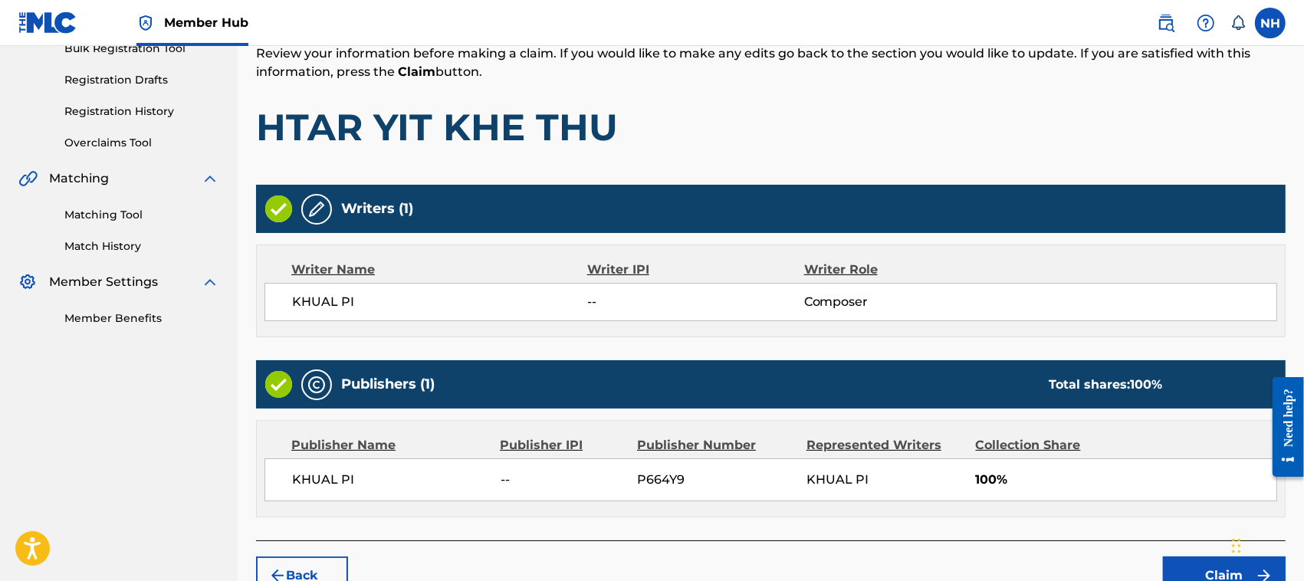
scroll to position [288, 0]
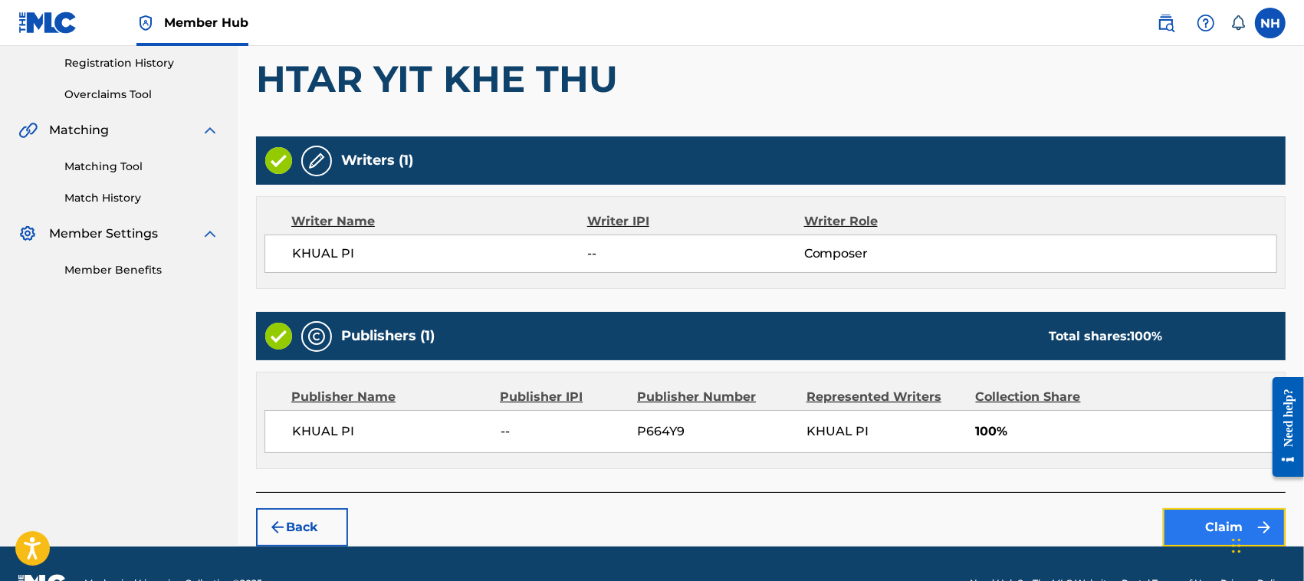
click at [1205, 526] on button "Claim" at bounding box center [1224, 527] width 123 height 38
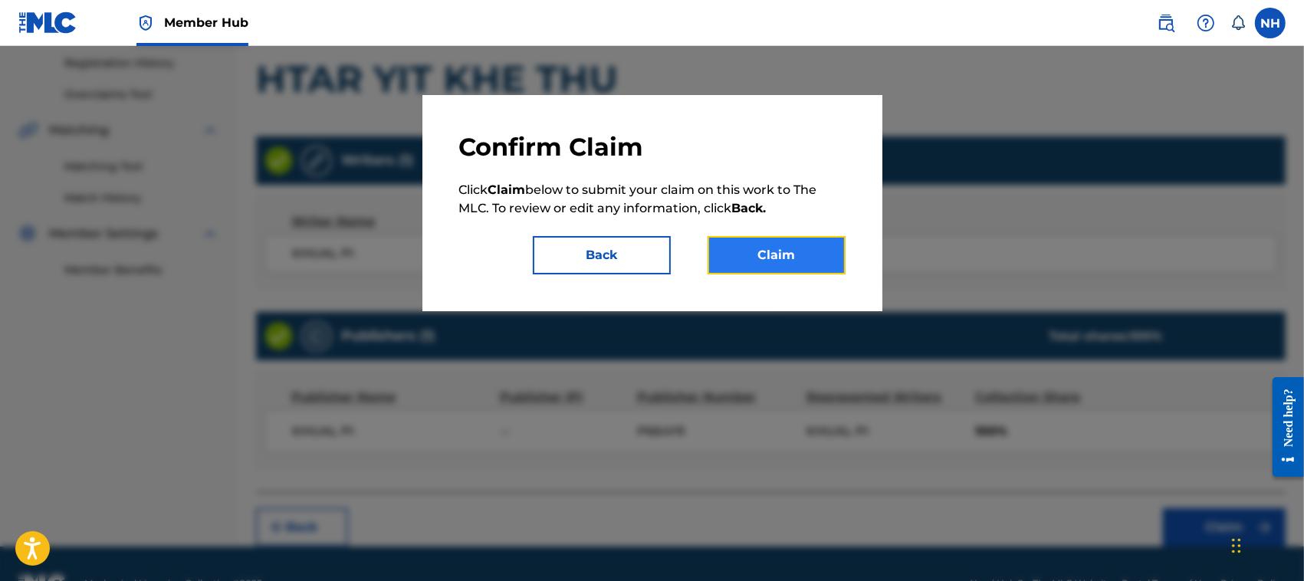
click at [776, 251] on button "Claim" at bounding box center [777, 255] width 138 height 38
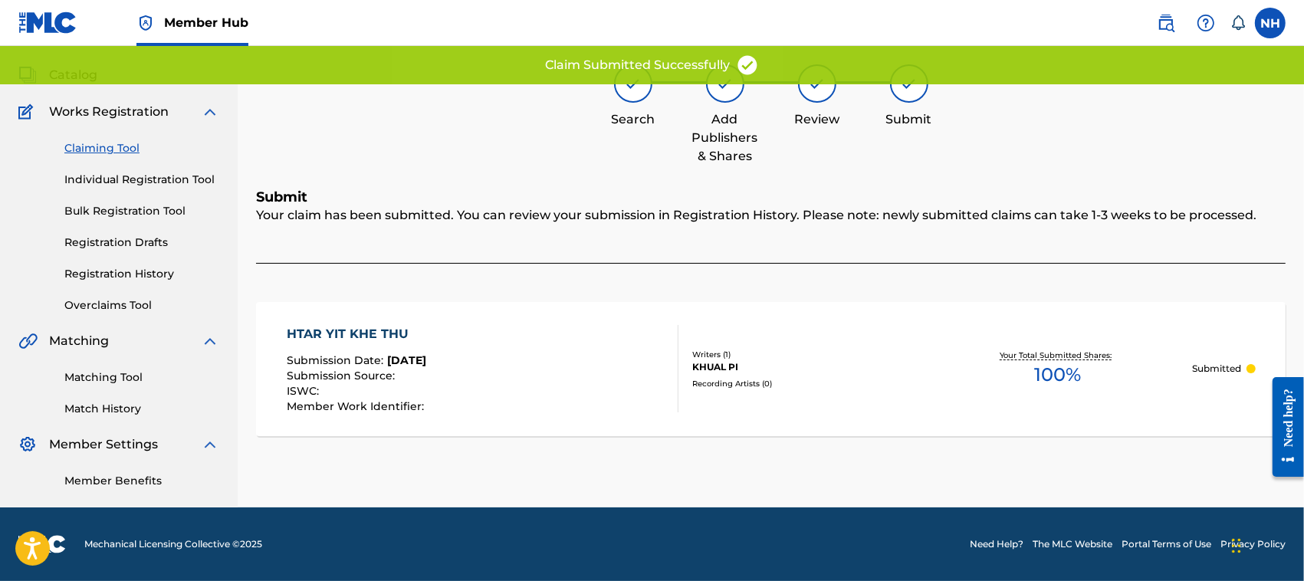
scroll to position [77, 0]
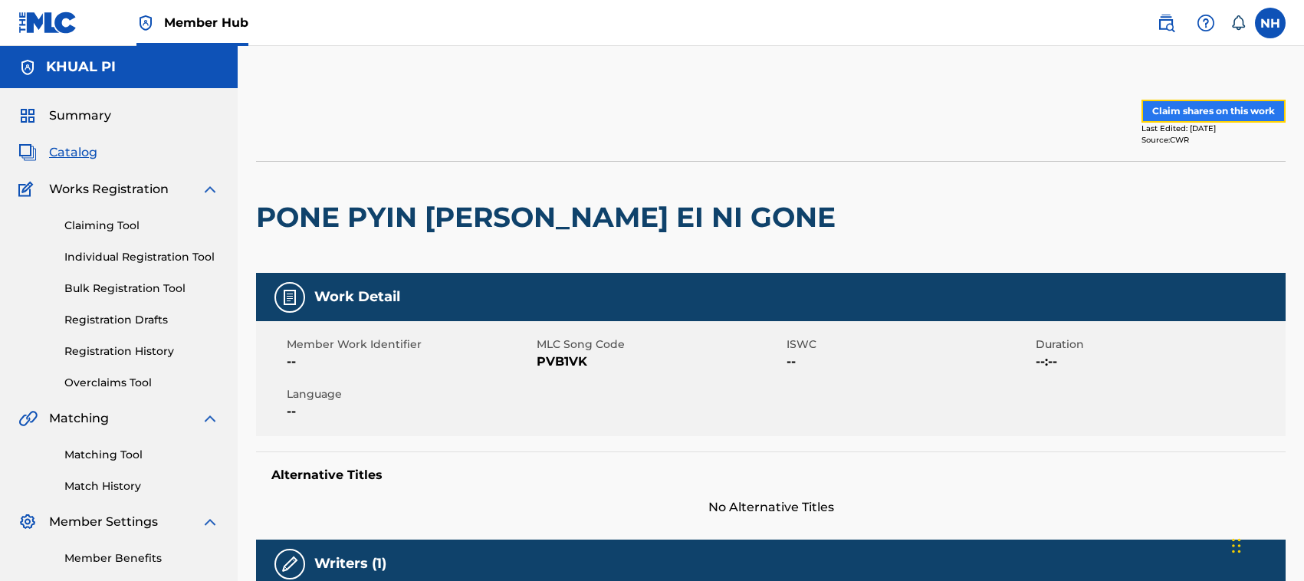
click at [1213, 106] on button "Claim shares on this work" at bounding box center [1213, 111] width 144 height 23
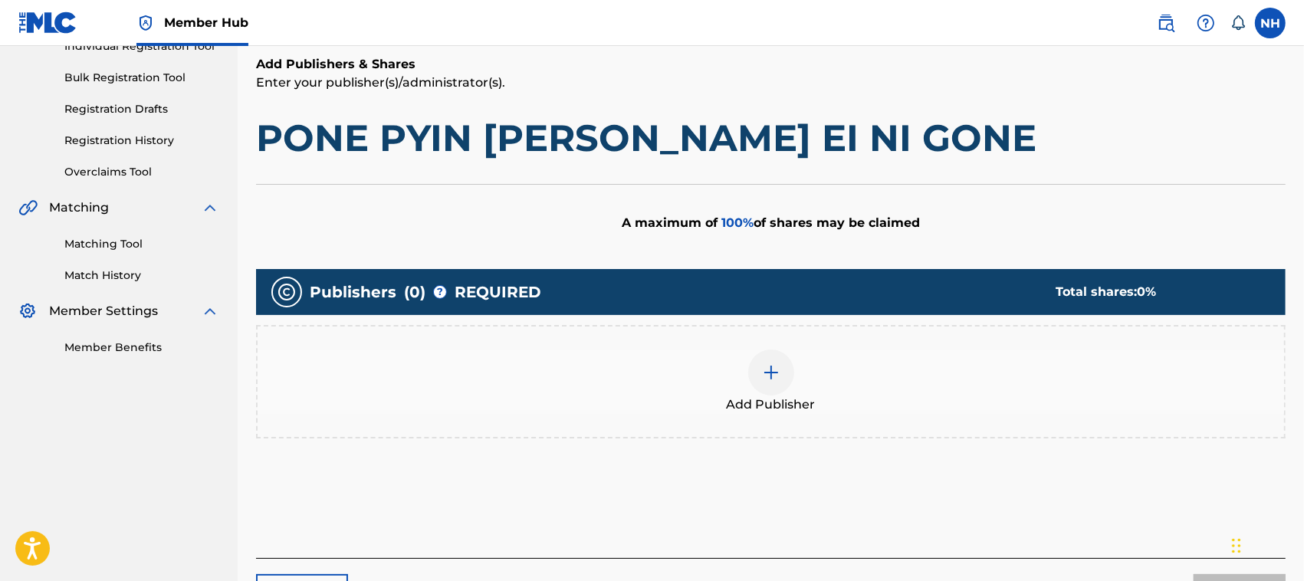
click at [770, 379] on img at bounding box center [771, 372] width 18 height 18
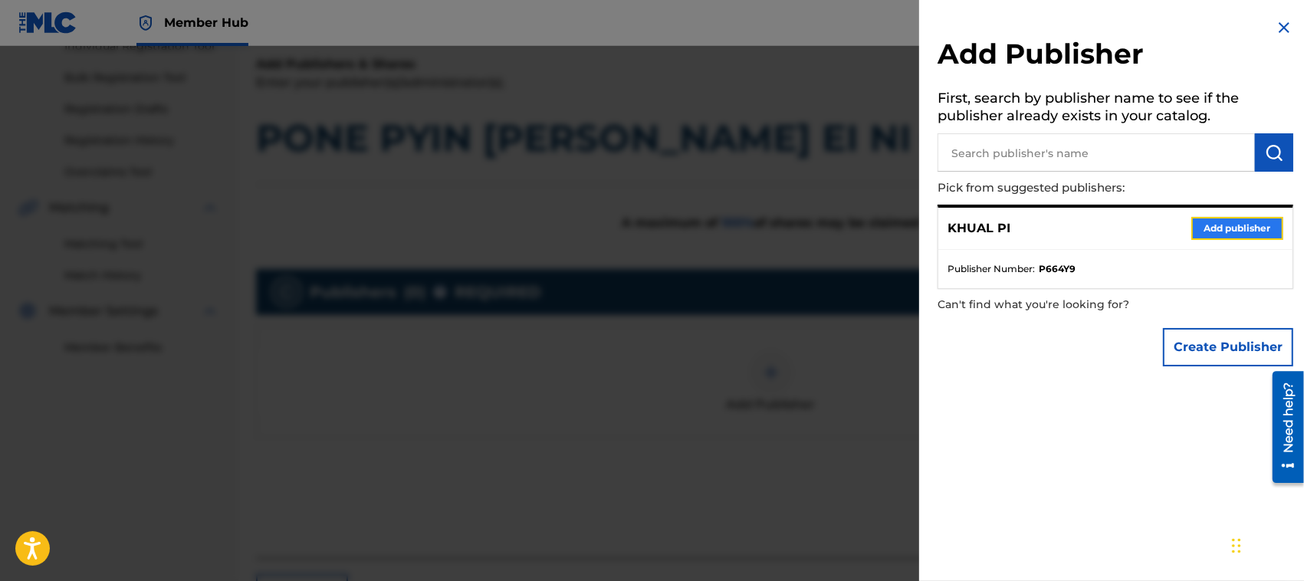
click at [1232, 227] on button "Add publisher" at bounding box center [1237, 228] width 92 height 23
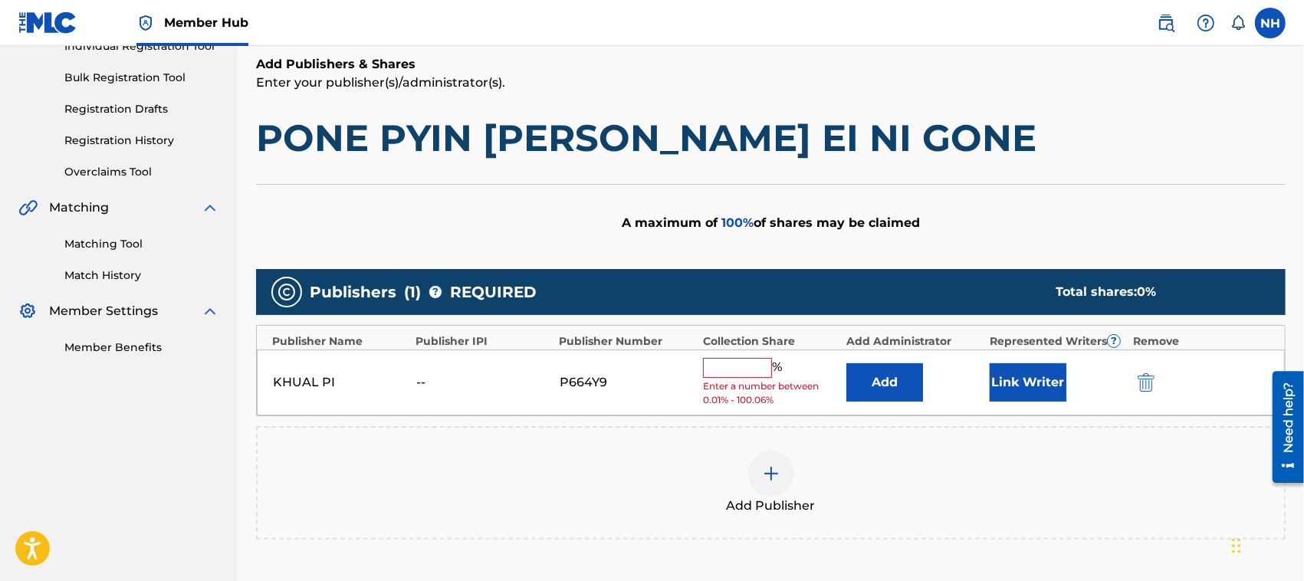
click at [741, 362] on input "text" at bounding box center [737, 368] width 69 height 20
type input "100"
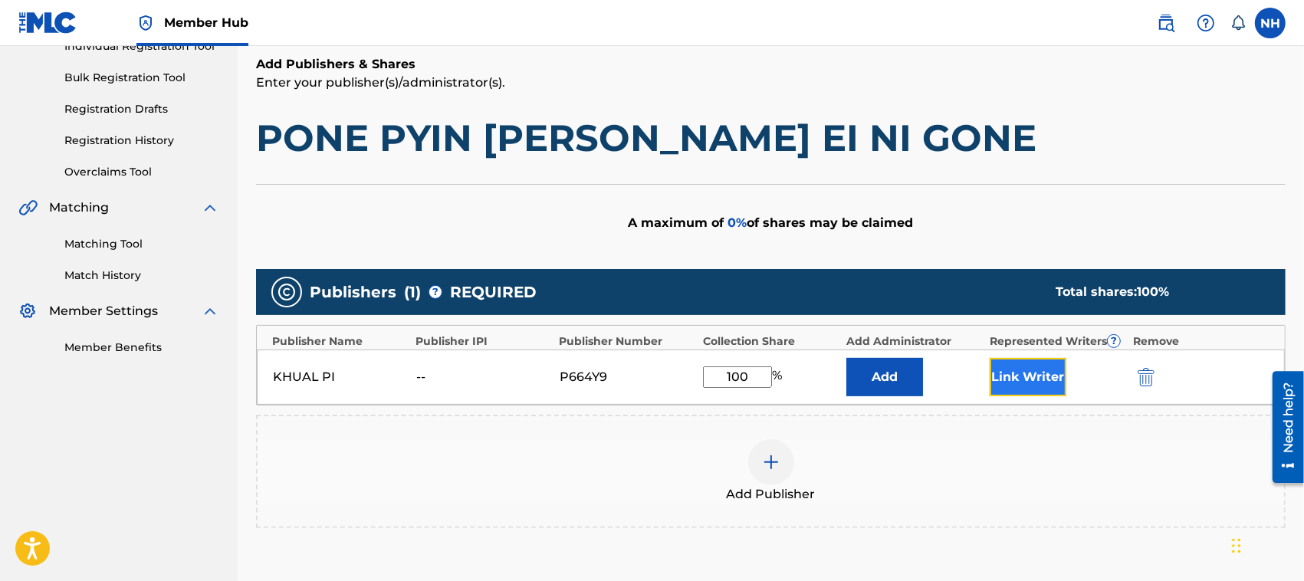
click at [1052, 379] on button "Link Writer" at bounding box center [1028, 377] width 77 height 38
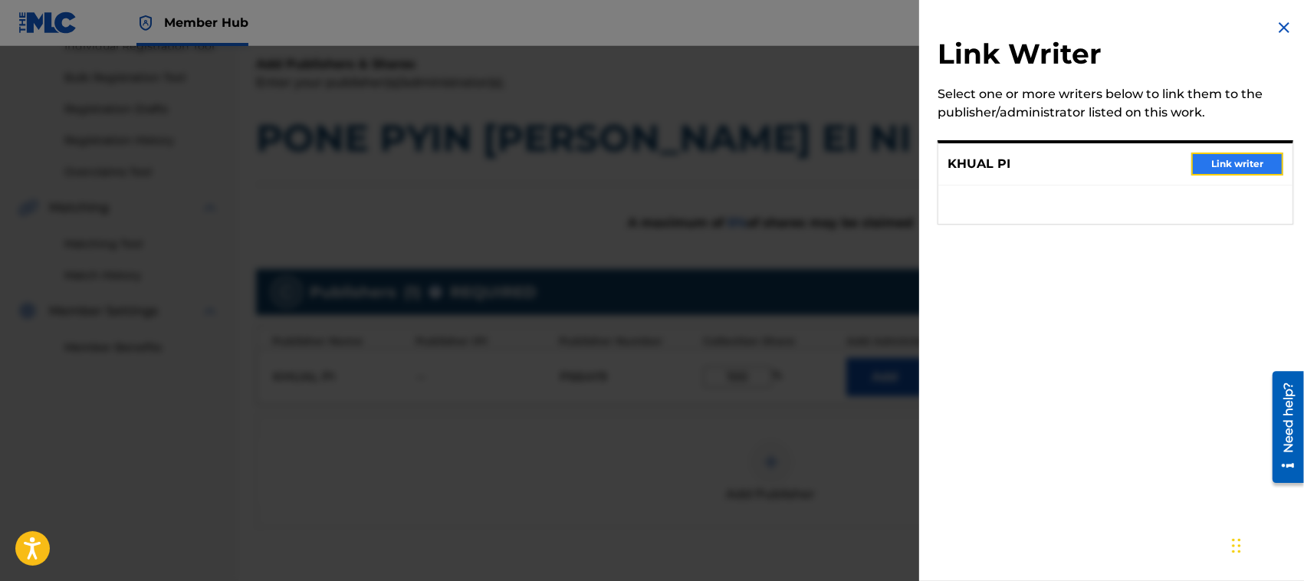
click at [1223, 155] on button "Link writer" at bounding box center [1237, 164] width 92 height 23
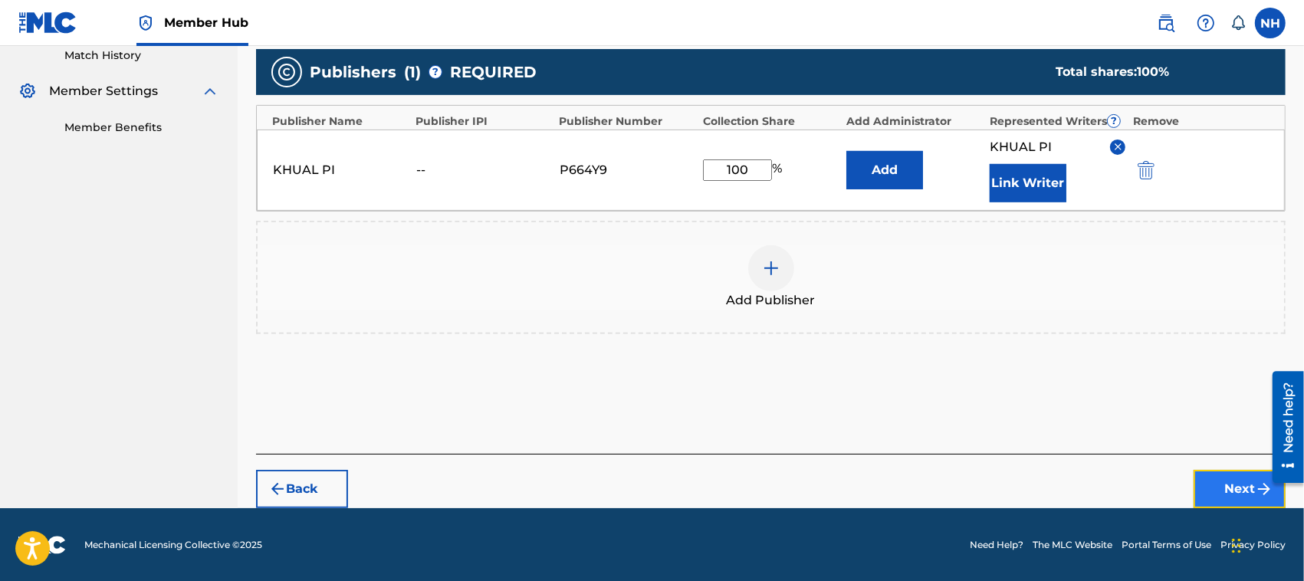
drag, startPoint x: 1240, startPoint y: 479, endPoint x: 14, endPoint y: 75, distance: 1291.3
click at [1240, 479] on button "Next" at bounding box center [1240, 489] width 92 height 38
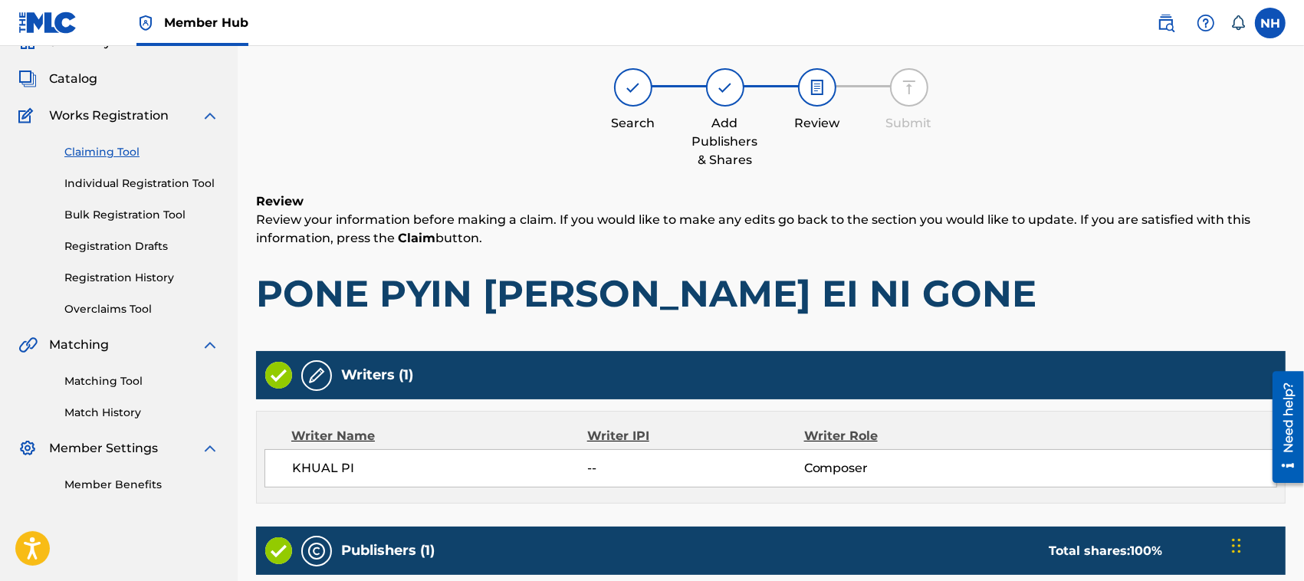
scroll to position [69, 0]
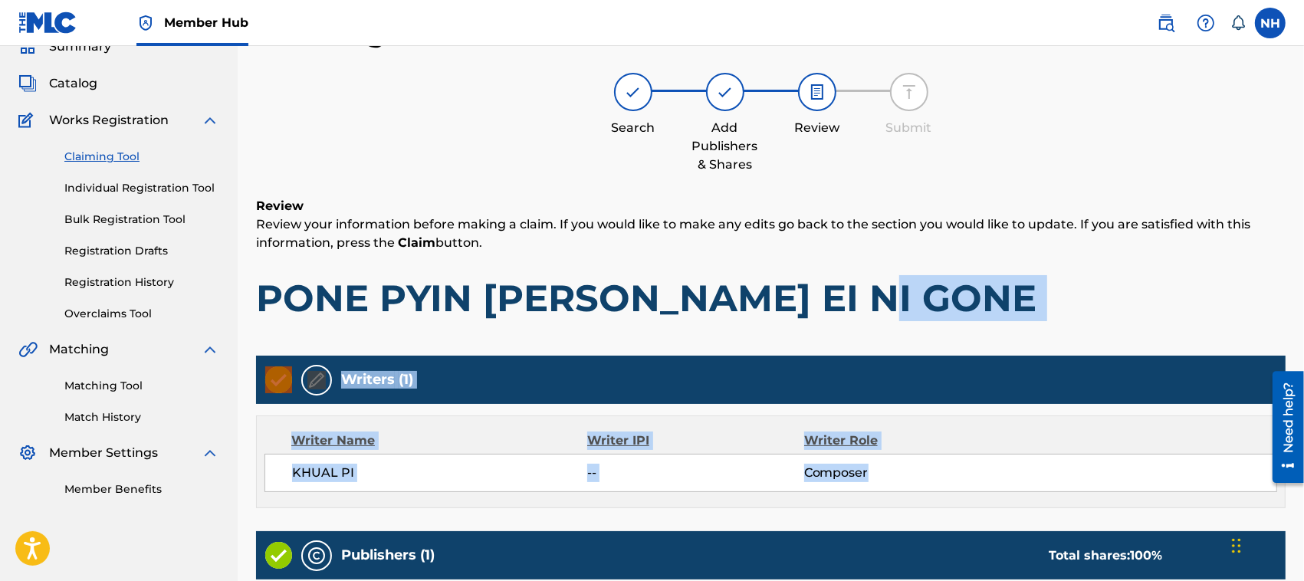
drag, startPoint x: 1301, startPoint y: 349, endPoint x: 1308, endPoint y: 493, distance: 144.3
click at [1303, 493] on html "Press Alt+1 for screen-reader mode, Alt+0 to cancel Accessibility Screen-Reader…" at bounding box center [652, 221] width 1304 height 581
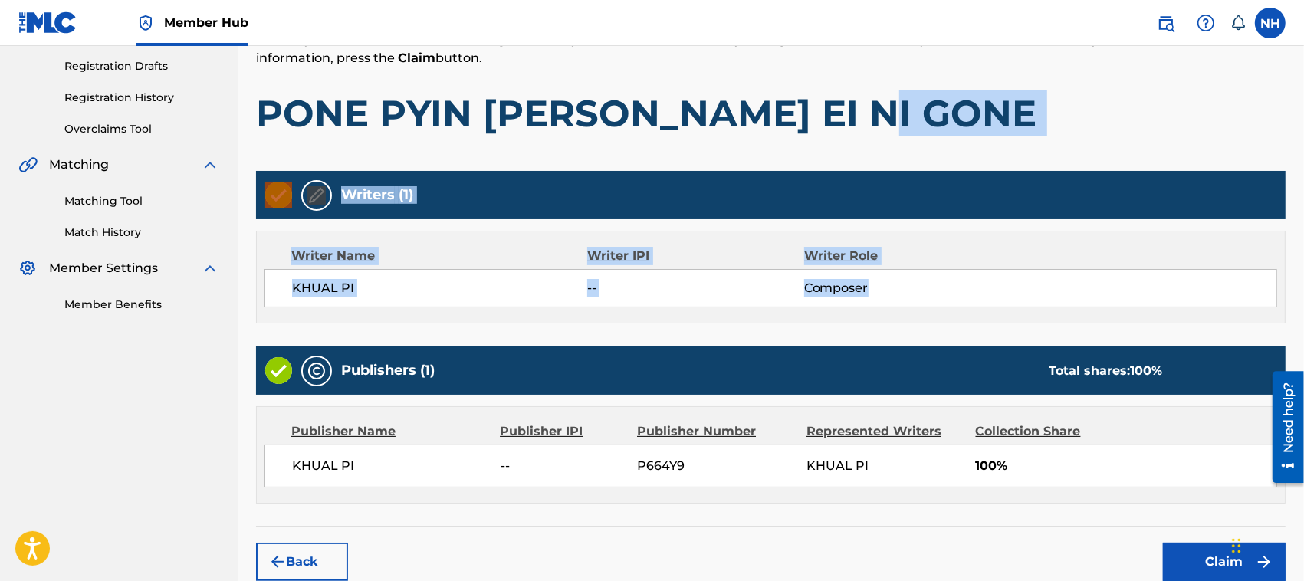
scroll to position [280, 0]
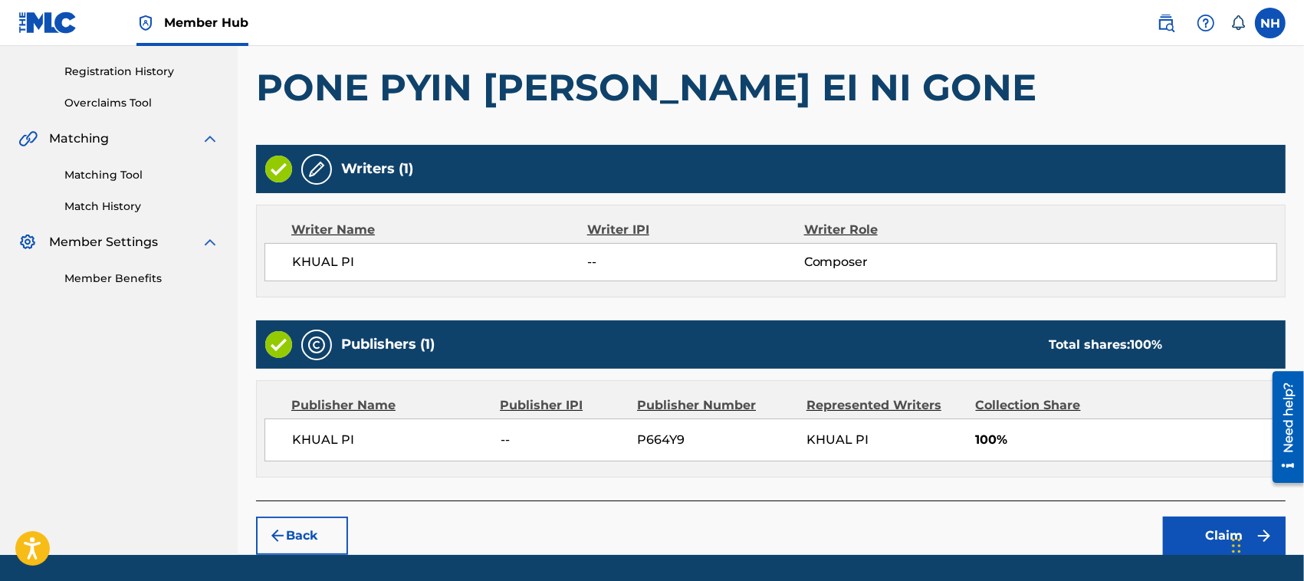
drag, startPoint x: 1082, startPoint y: 437, endPoint x: 1092, endPoint y: 442, distance: 12.0
click at [1082, 437] on span "100%" at bounding box center [1125, 440] width 301 height 18
click at [1217, 535] on button "Claim" at bounding box center [1224, 536] width 123 height 38
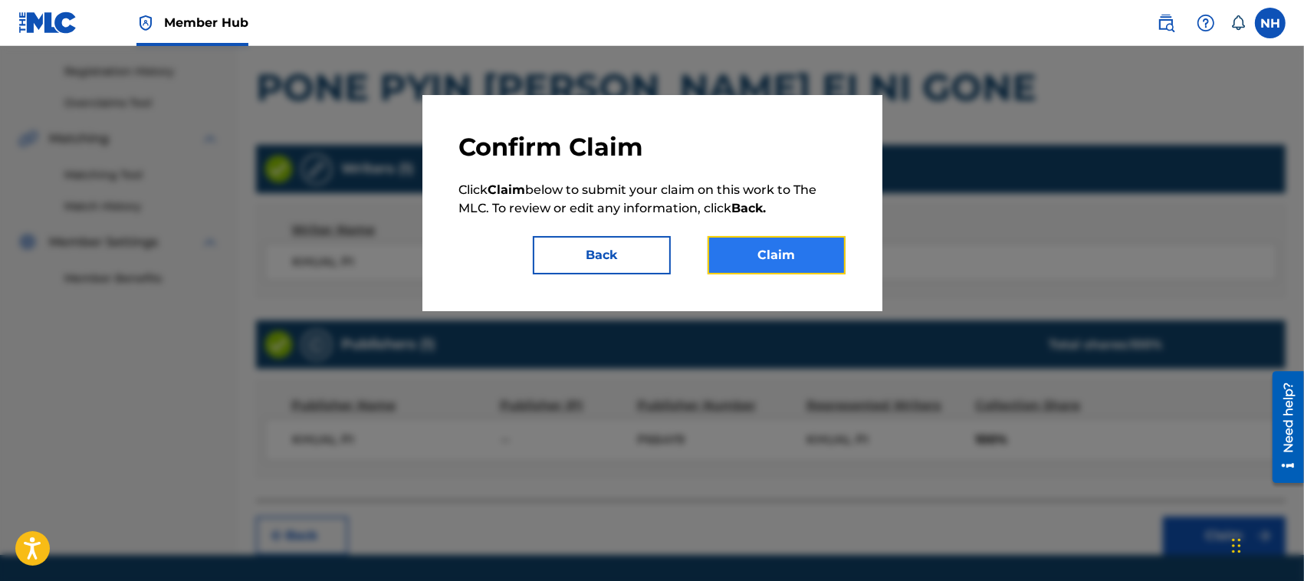
click at [792, 258] on button "Claim" at bounding box center [777, 255] width 138 height 38
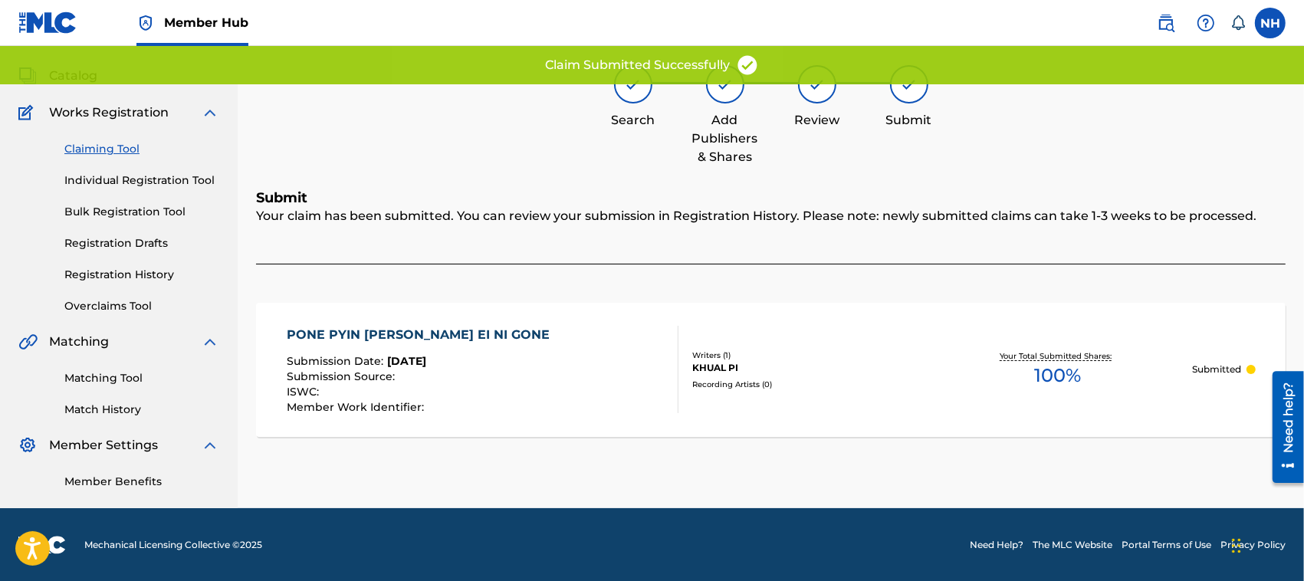
scroll to position [0, 0]
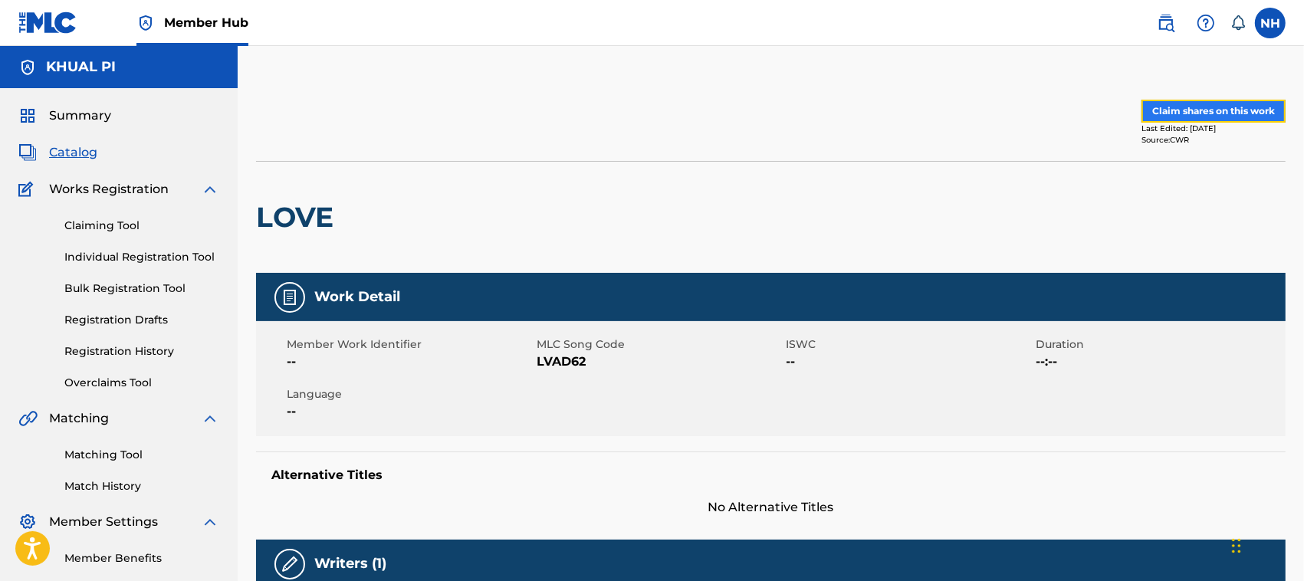
click at [1215, 106] on button "Claim shares on this work" at bounding box center [1213, 111] width 144 height 23
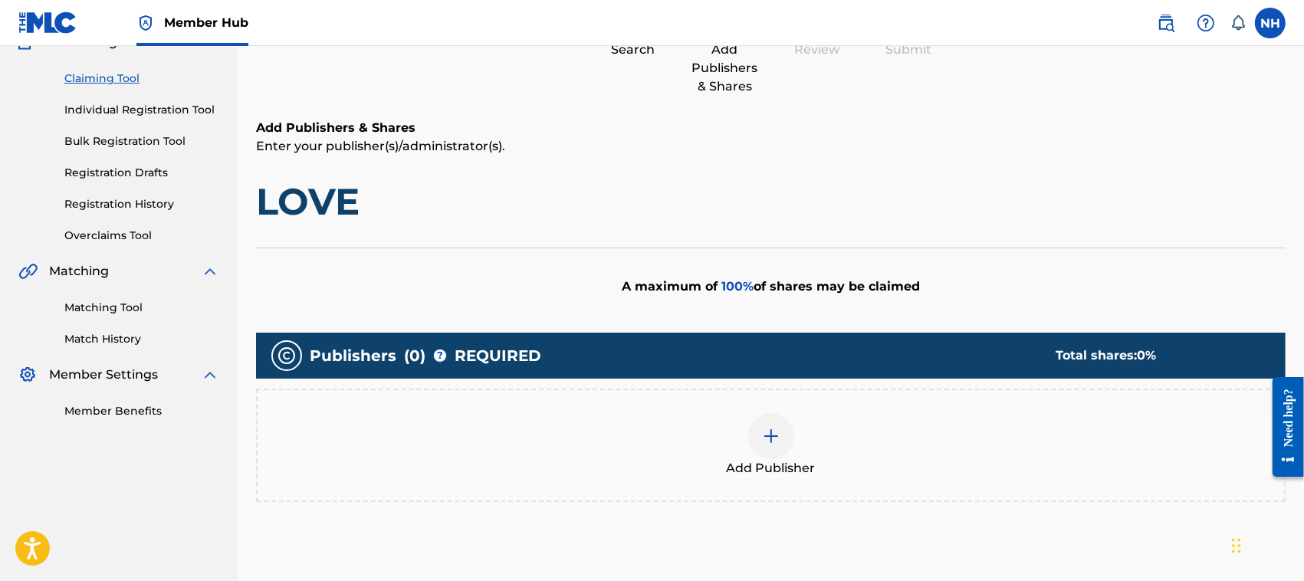
scroll to position [234, 0]
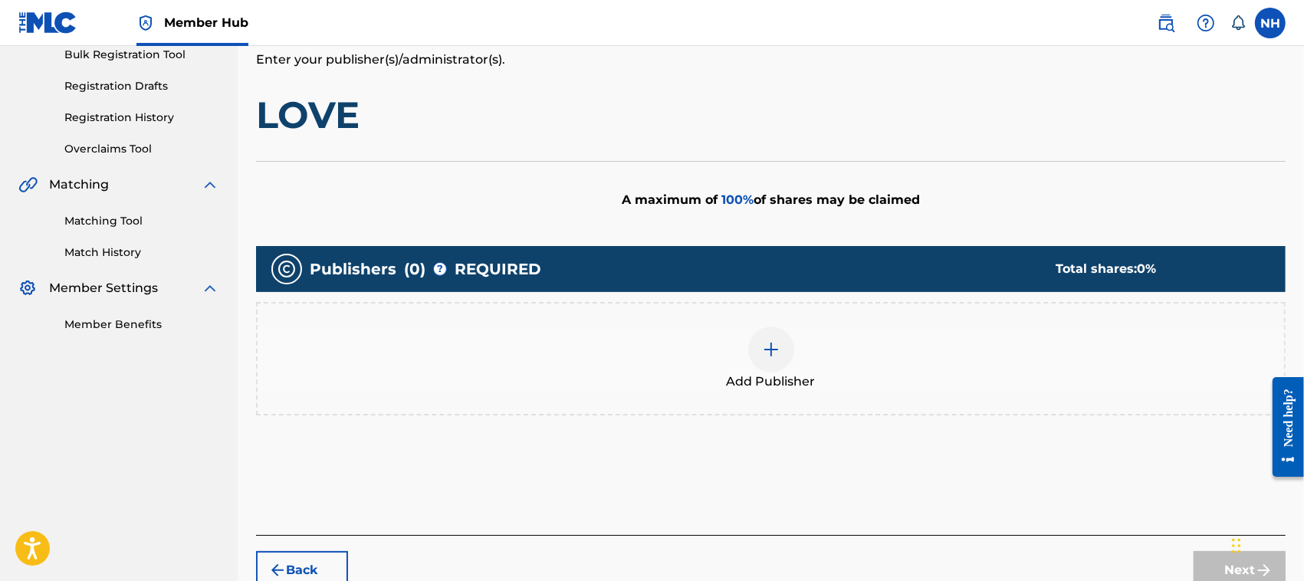
click at [769, 347] on img at bounding box center [771, 349] width 18 height 18
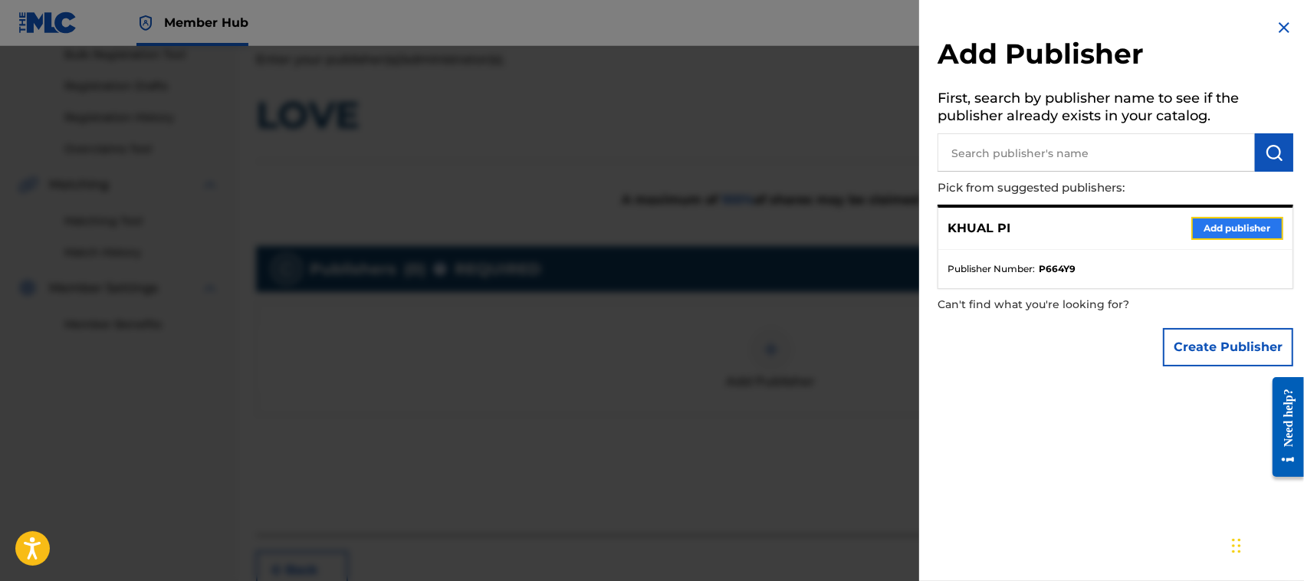
click at [1236, 224] on button "Add publisher" at bounding box center [1237, 228] width 92 height 23
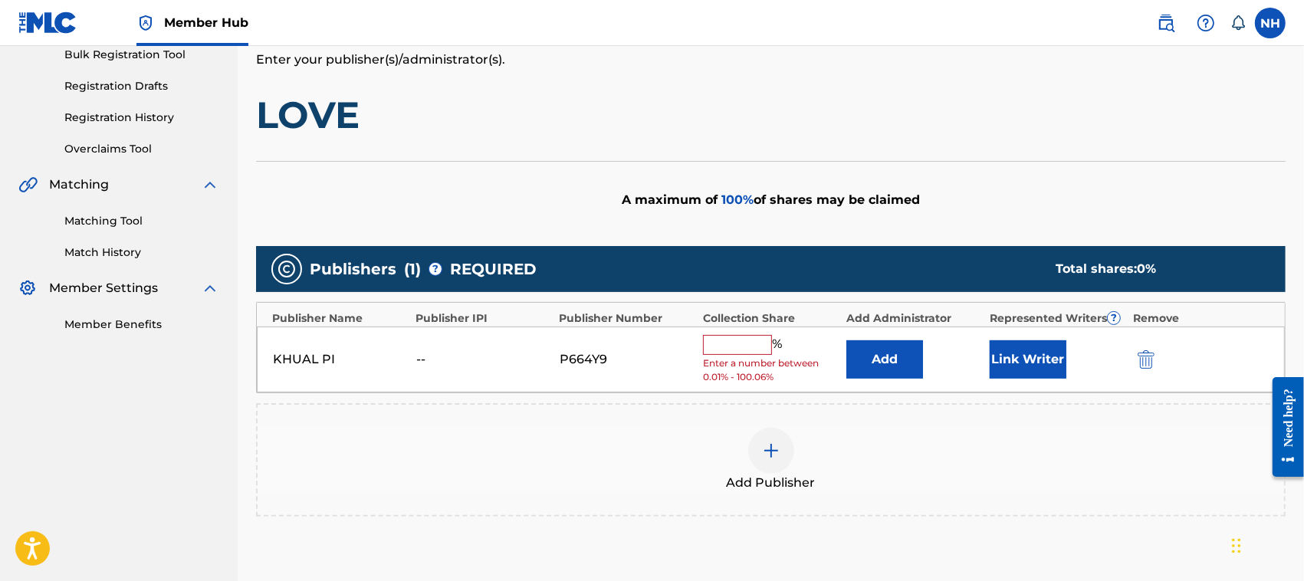
drag, startPoint x: 741, startPoint y: 343, endPoint x: 757, endPoint y: 350, distance: 16.5
click at [741, 343] on input "text" at bounding box center [737, 345] width 69 height 20
type input "100"
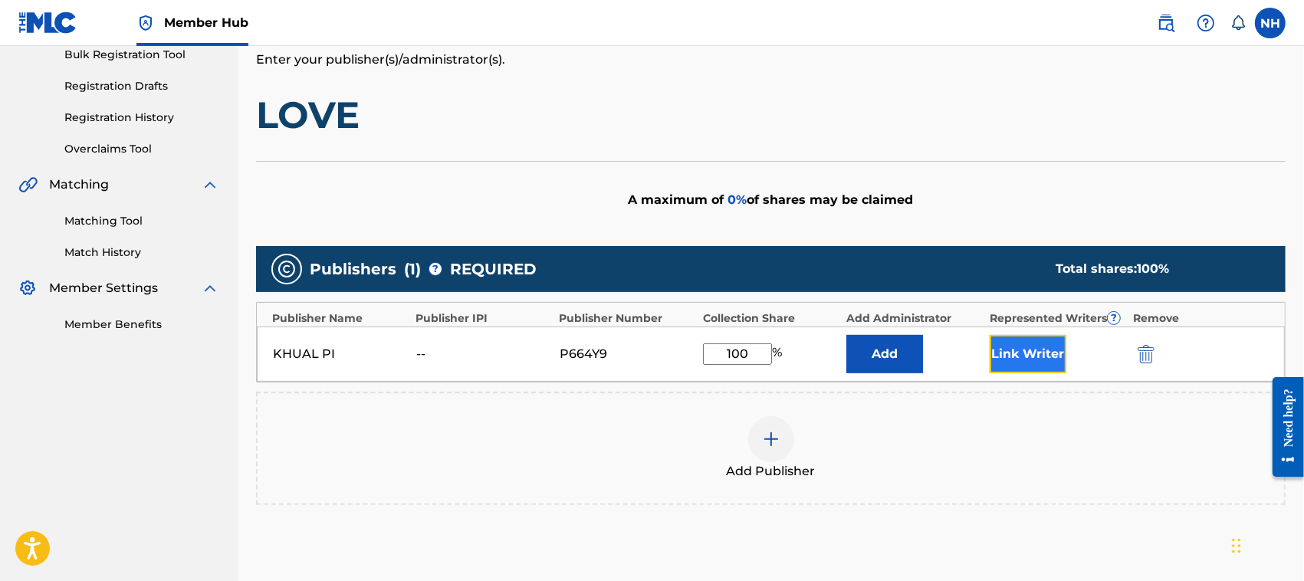
click at [1024, 358] on button "Link Writer" at bounding box center [1028, 354] width 77 height 38
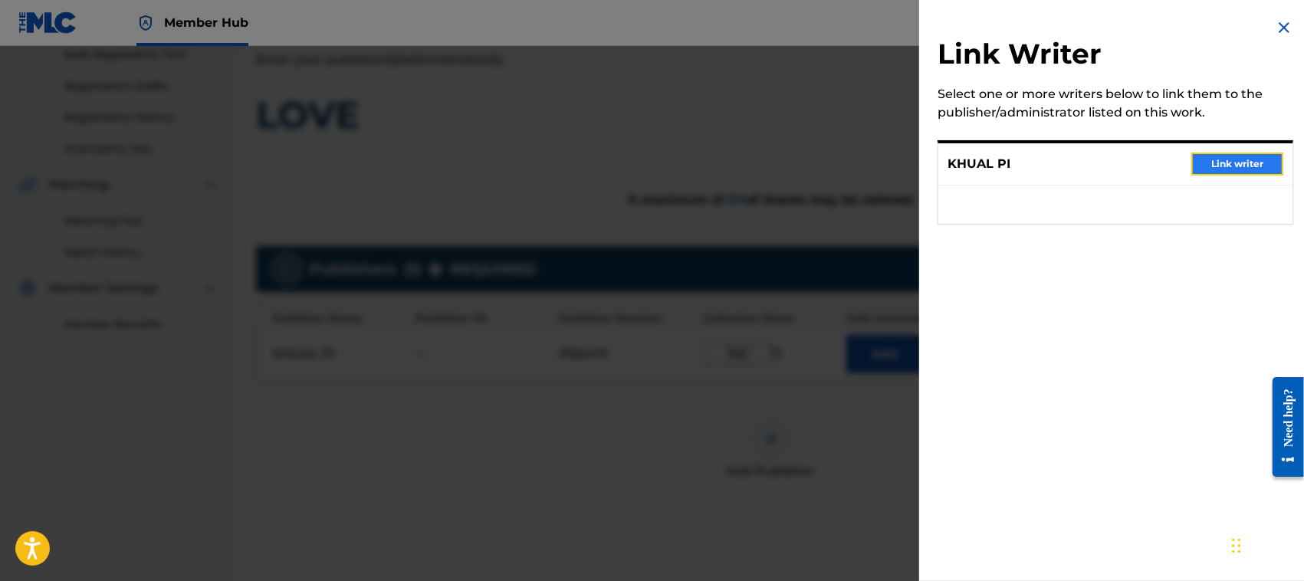
click at [1228, 161] on button "Link writer" at bounding box center [1237, 164] width 92 height 23
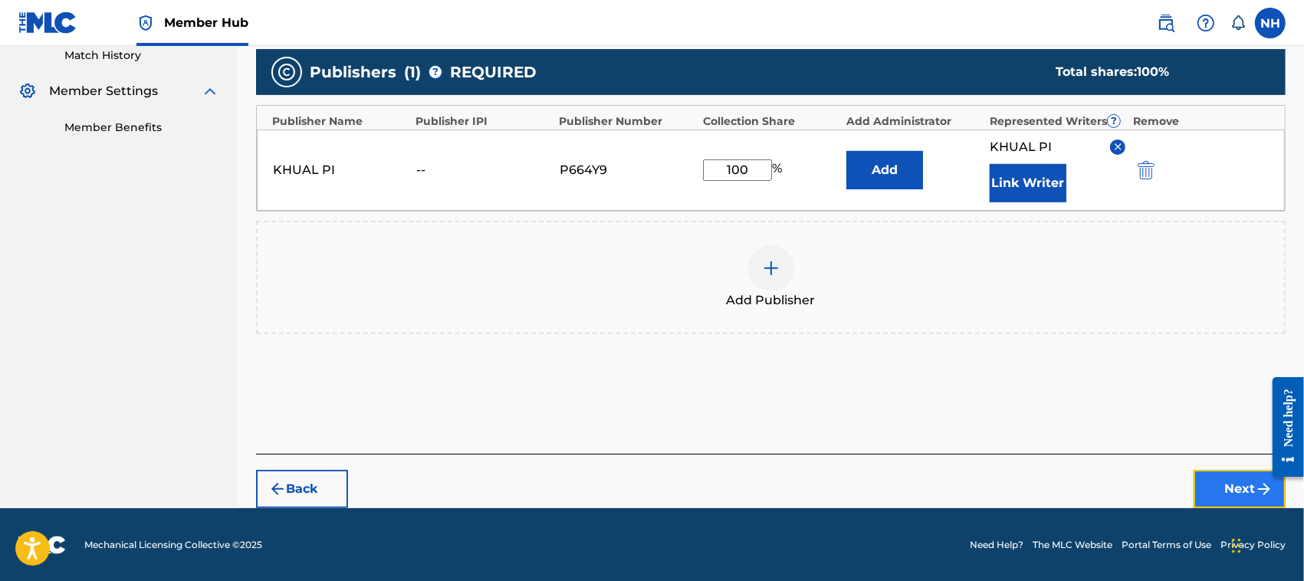
click at [1227, 480] on button "Next" at bounding box center [1240, 489] width 92 height 38
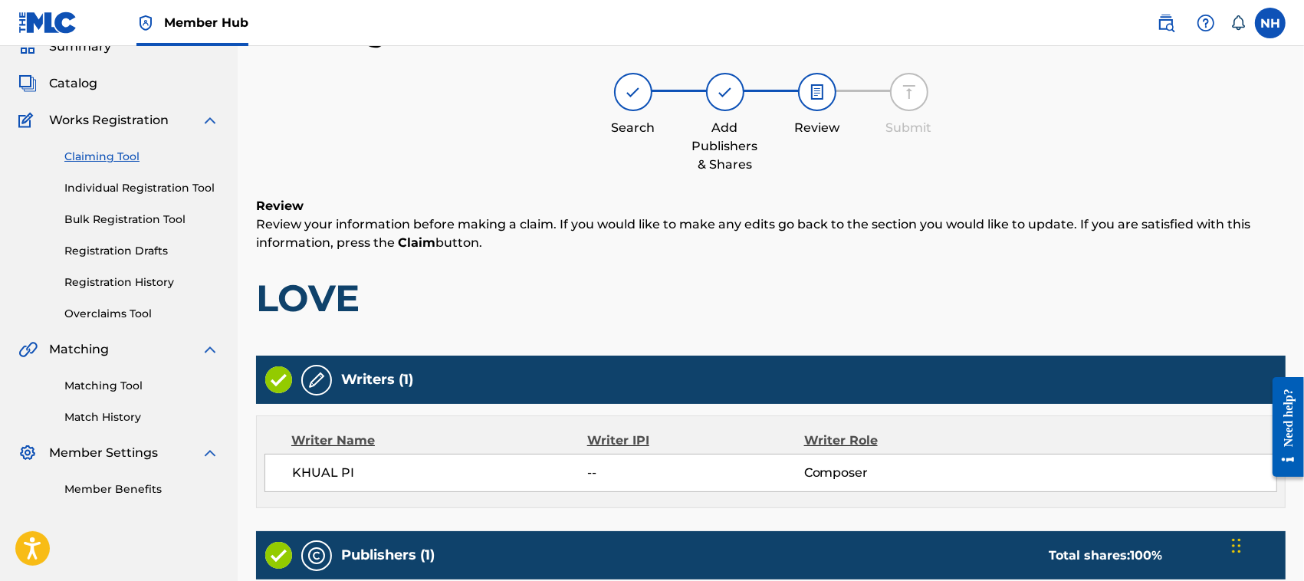
scroll to position [327, 0]
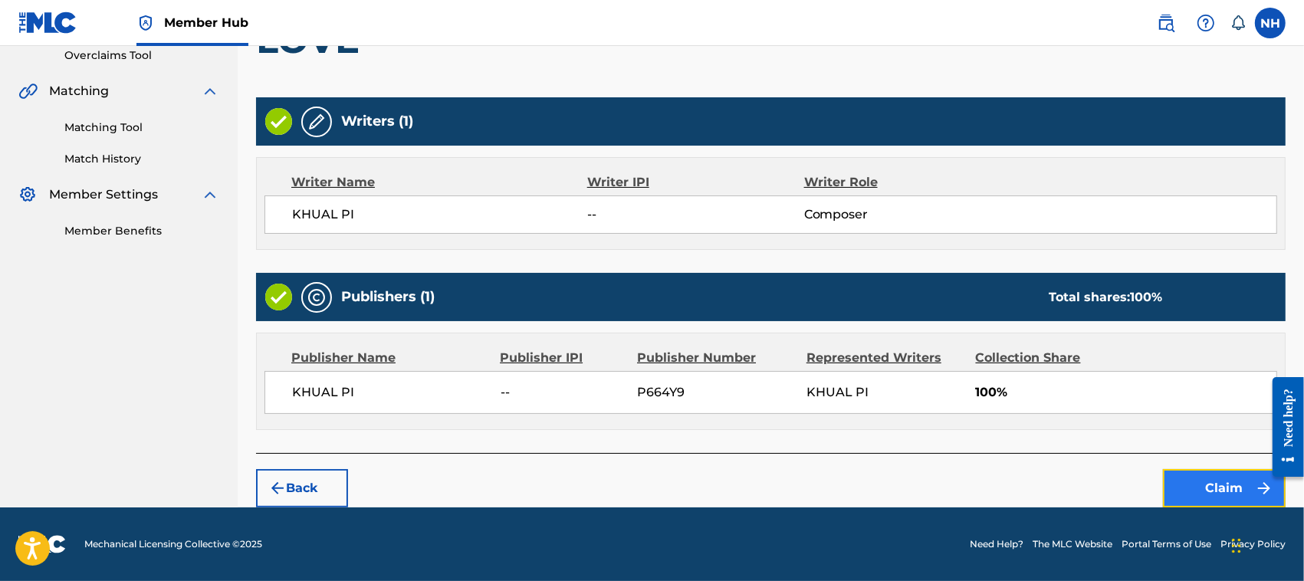
click at [1232, 485] on button "Claim" at bounding box center [1224, 488] width 123 height 38
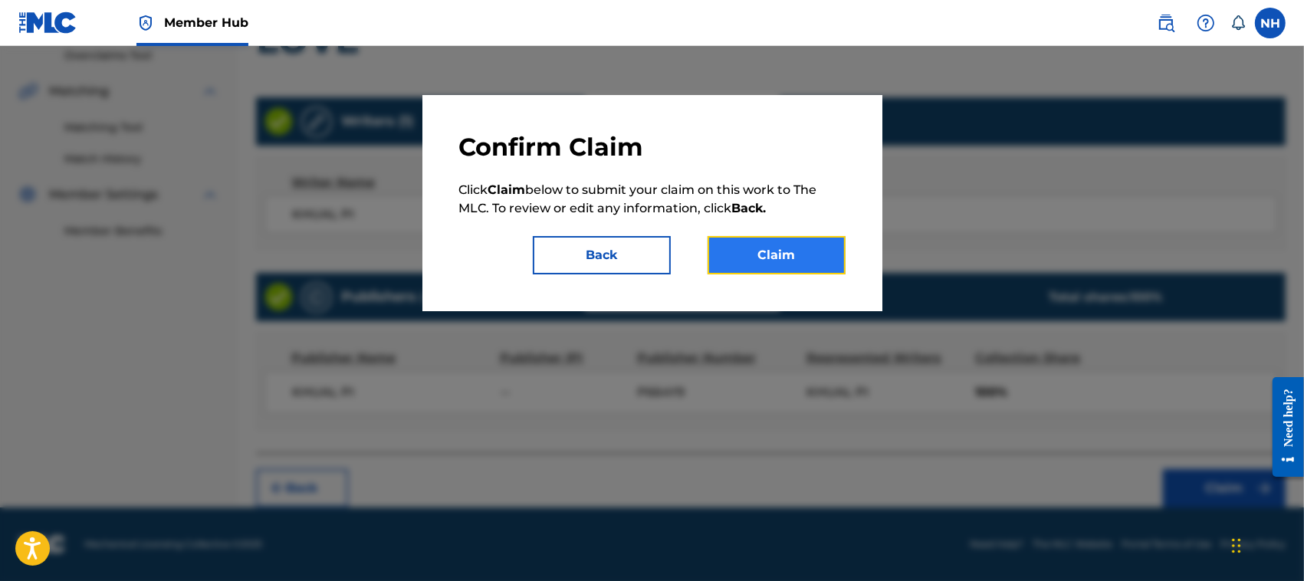
click at [818, 251] on button "Claim" at bounding box center [777, 255] width 138 height 38
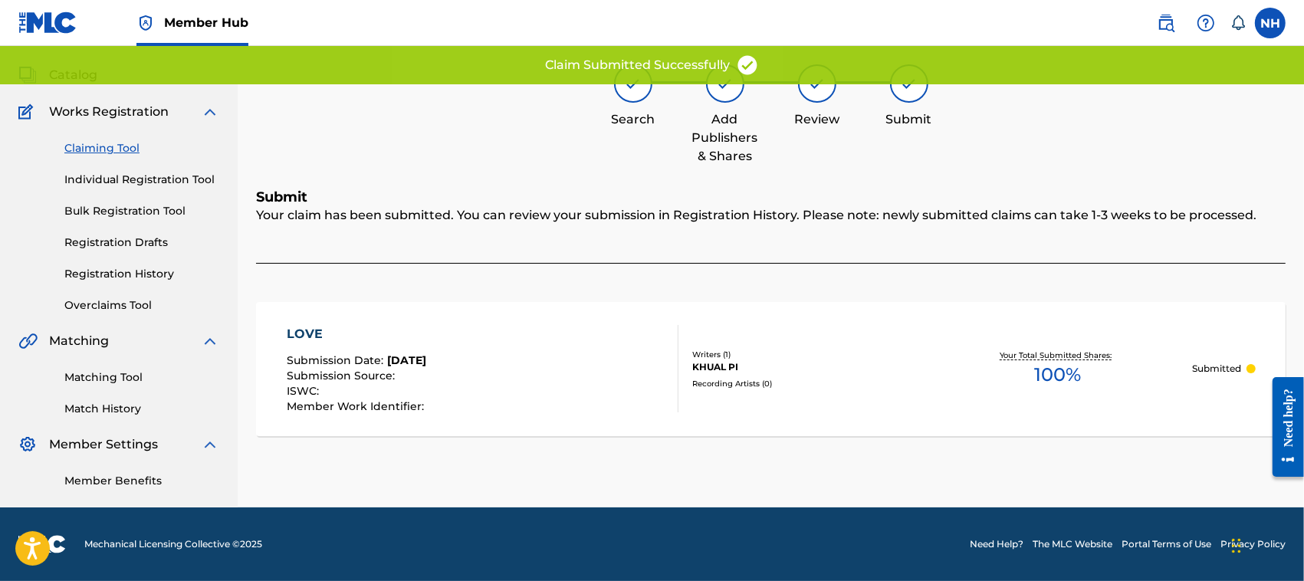
scroll to position [77, 0]
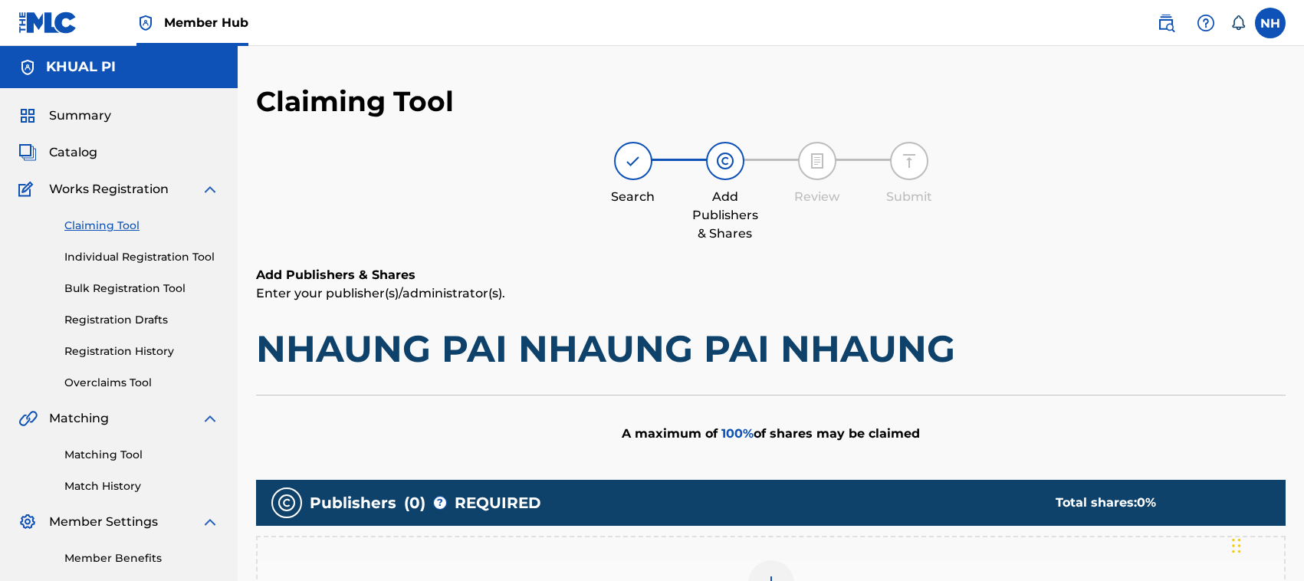
click at [773, 574] on img at bounding box center [771, 583] width 18 height 18
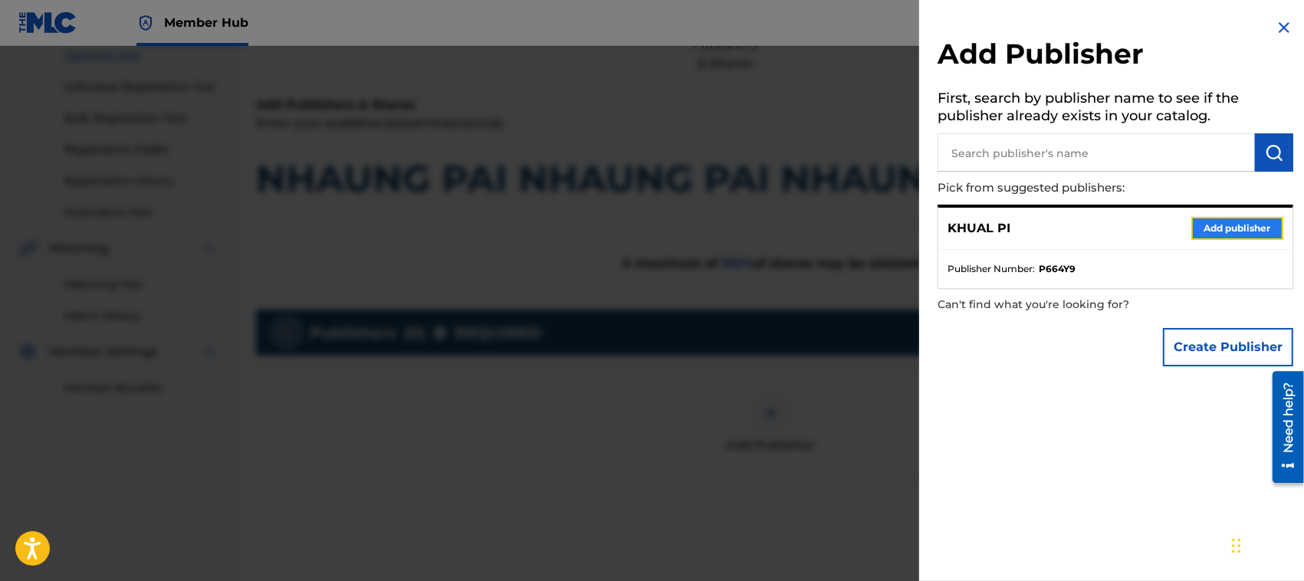
click at [1208, 219] on button "Add publisher" at bounding box center [1237, 228] width 92 height 23
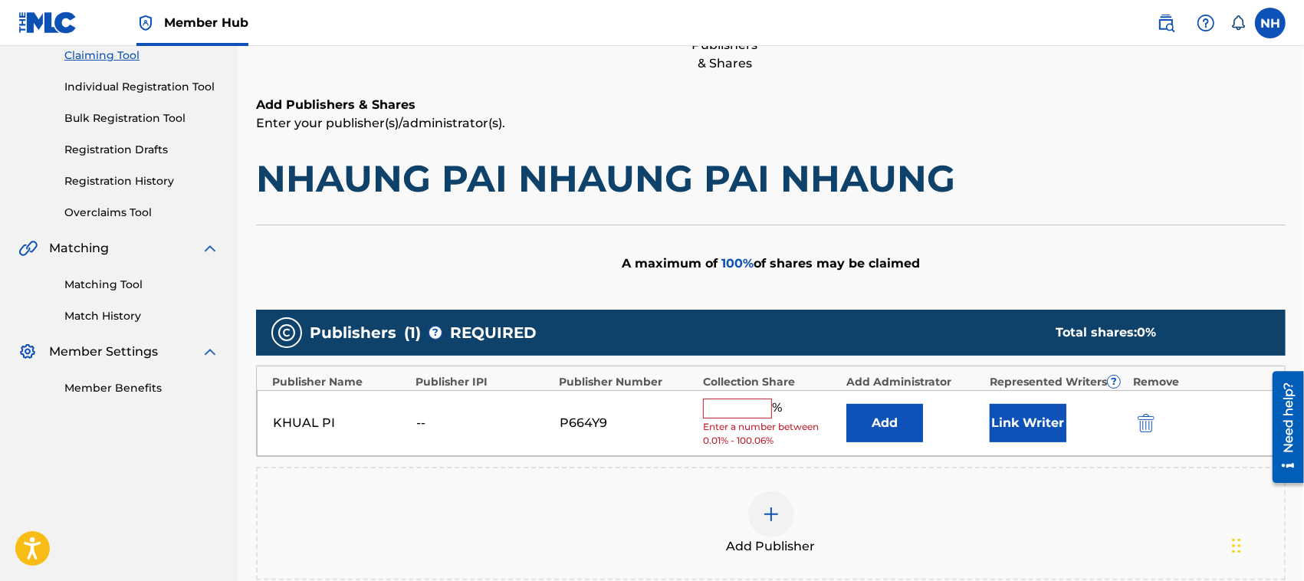
drag, startPoint x: 732, startPoint y: 407, endPoint x: 741, endPoint y: 412, distance: 10.3
click at [733, 407] on input "text" at bounding box center [737, 409] width 69 height 20
type input "100"
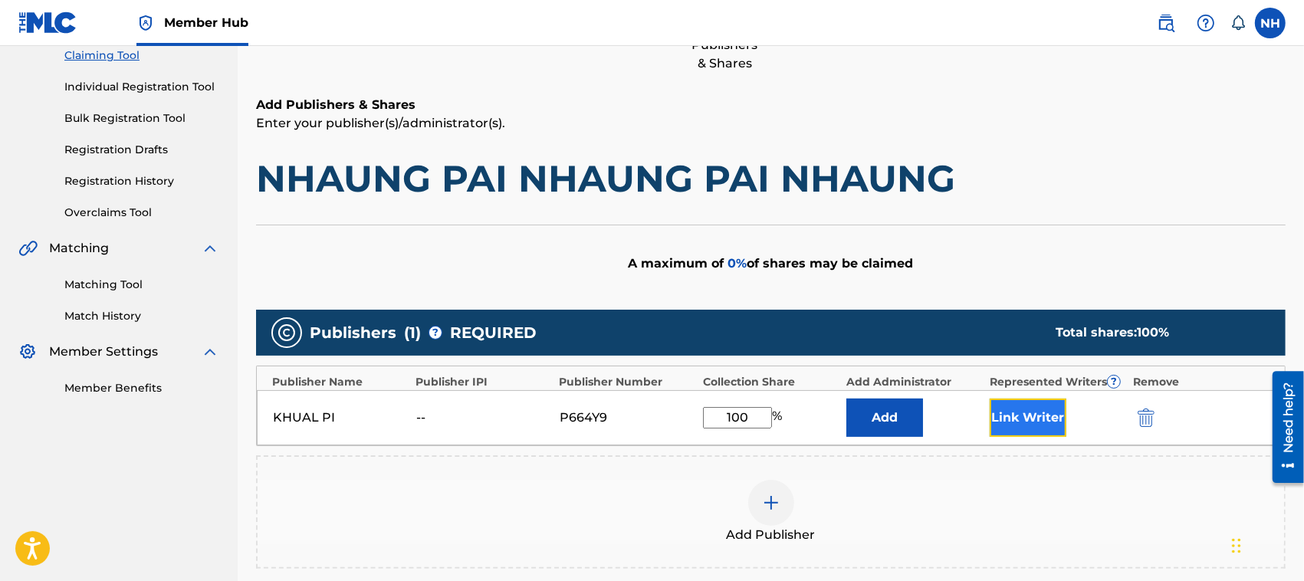
click at [1056, 412] on button "Link Writer" at bounding box center [1028, 418] width 77 height 38
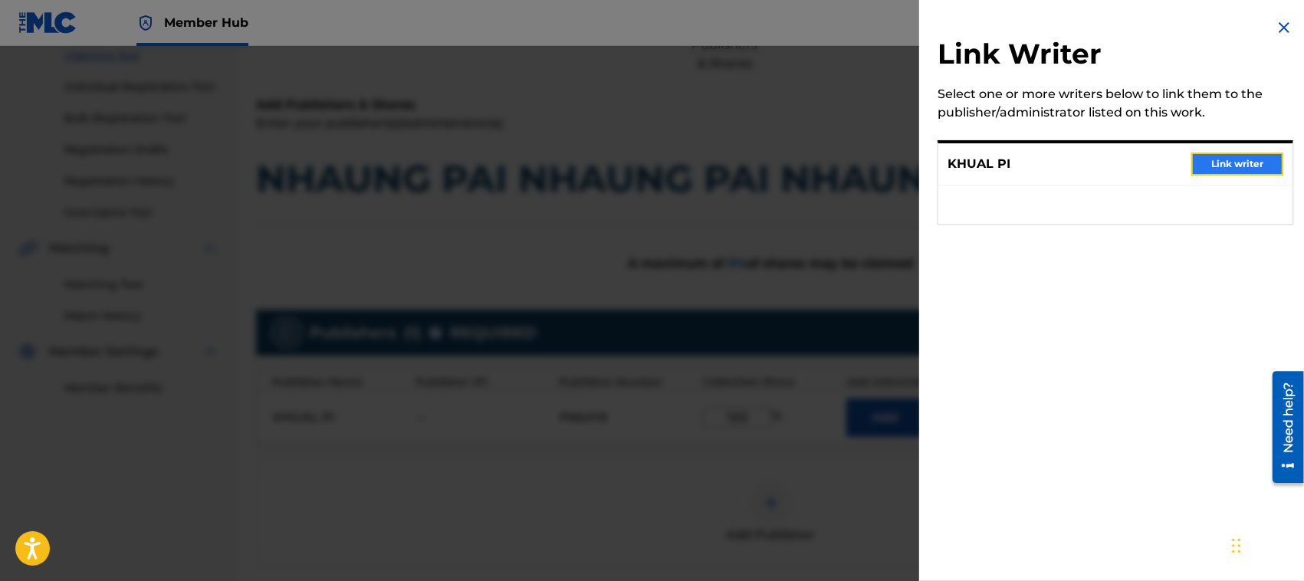
click at [1228, 157] on button "Link writer" at bounding box center [1237, 164] width 92 height 23
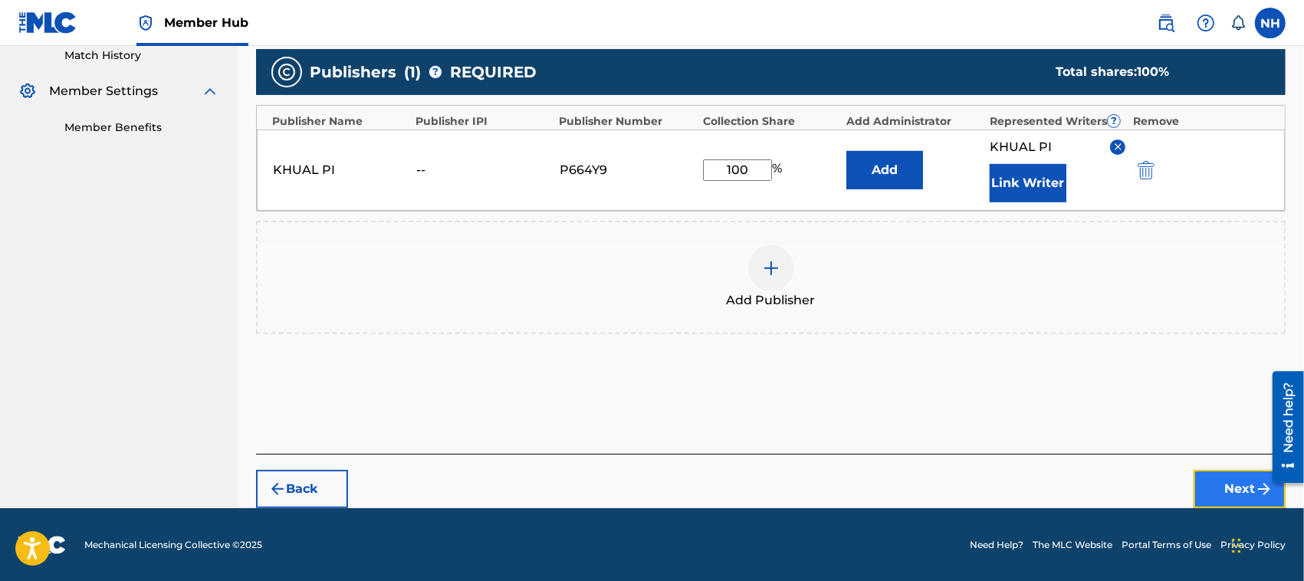
click at [1234, 475] on button "Next" at bounding box center [1240, 489] width 92 height 38
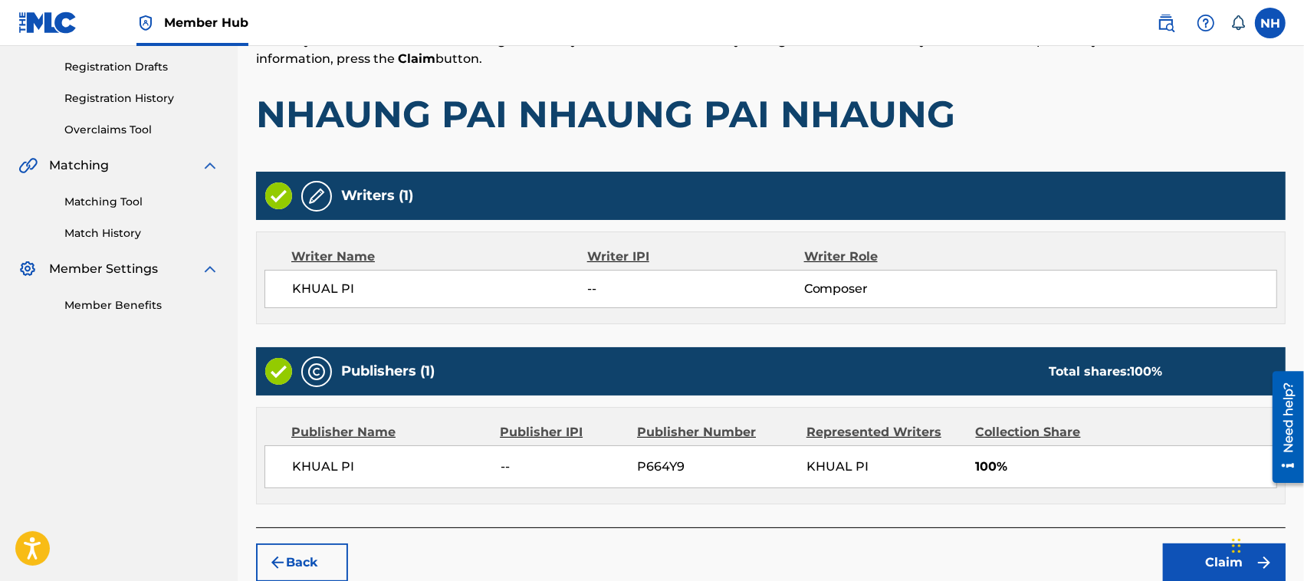
scroll to position [299, 0]
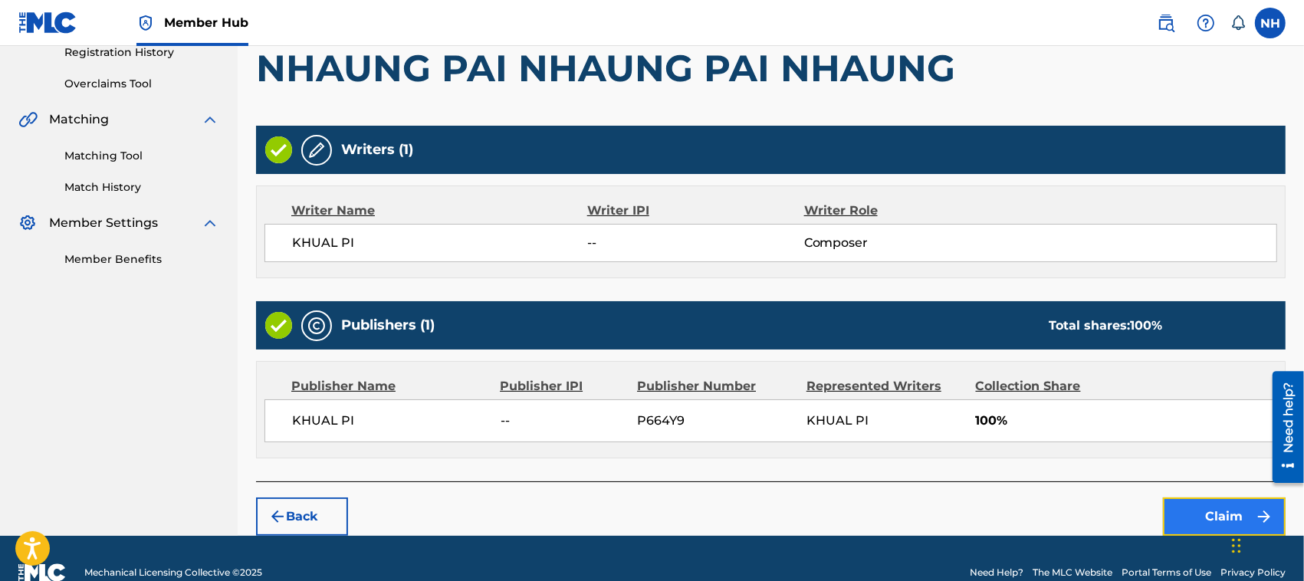
click at [1212, 506] on button "Claim" at bounding box center [1224, 517] width 123 height 38
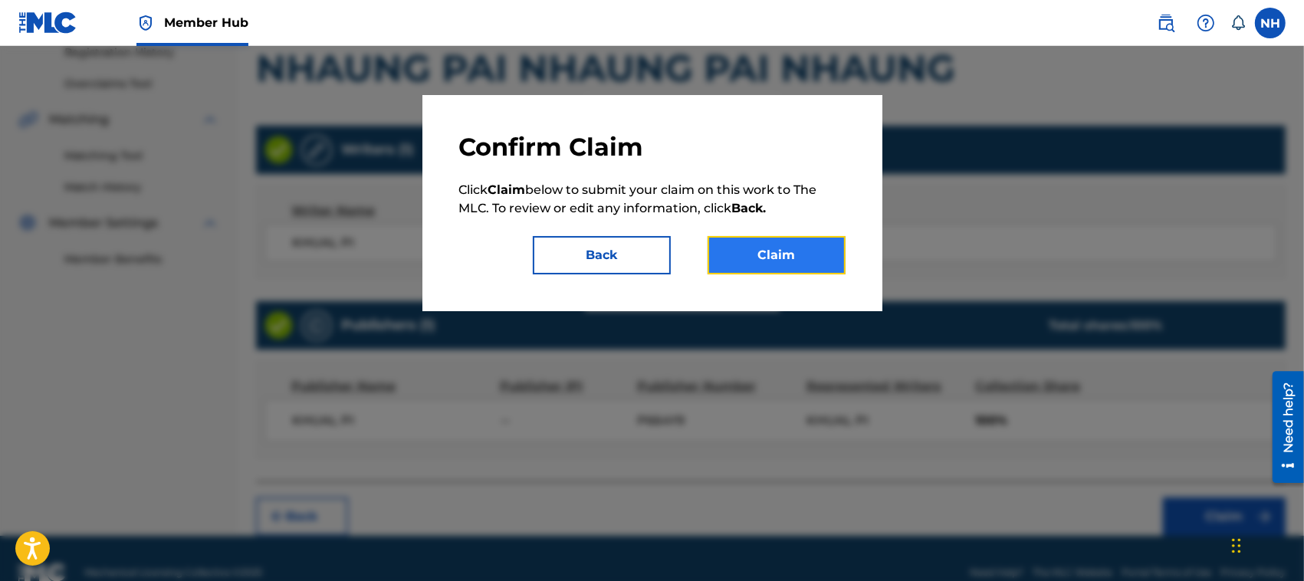
click at [794, 255] on button "Claim" at bounding box center [777, 255] width 138 height 38
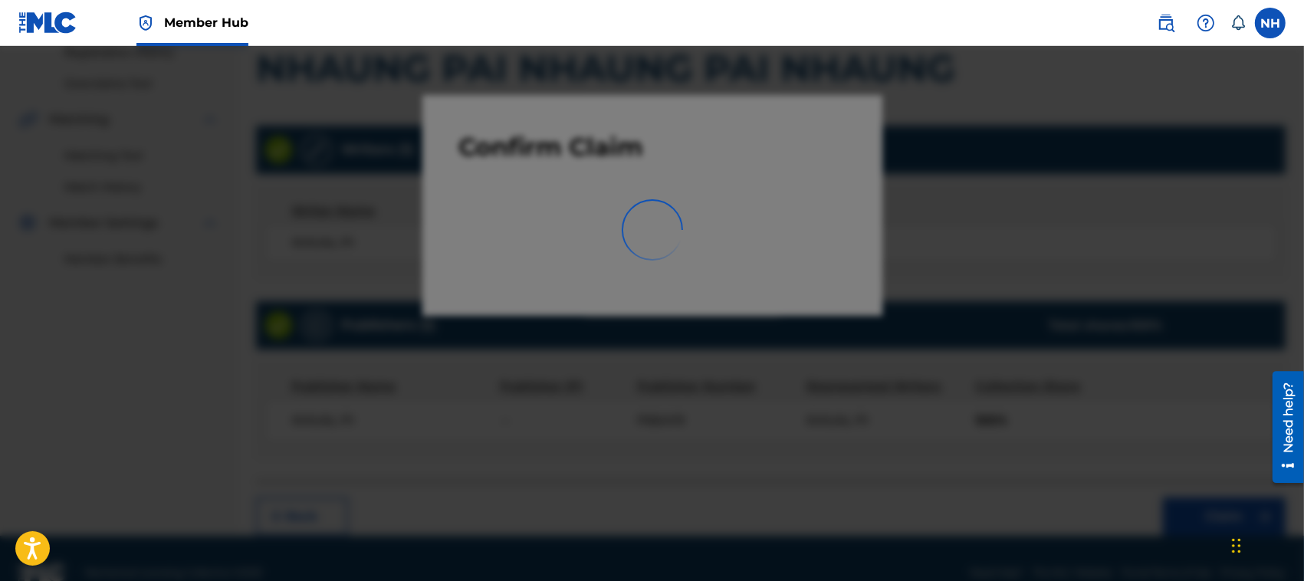
scroll to position [77, 0]
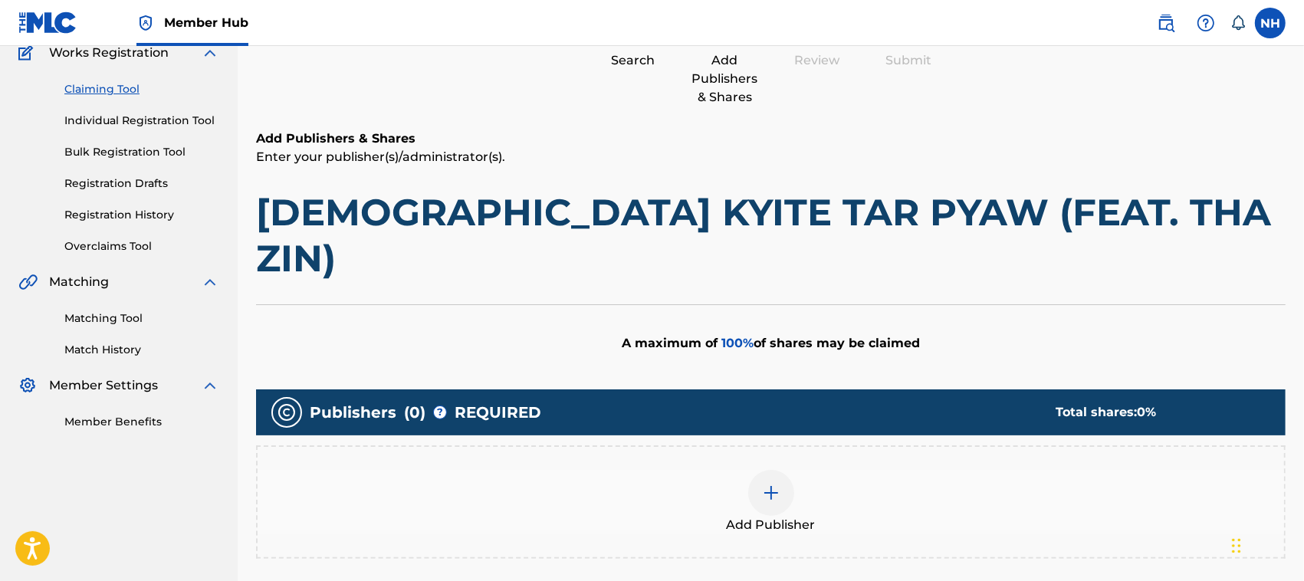
scroll to position [136, 0]
click at [767, 484] on img at bounding box center [771, 493] width 18 height 18
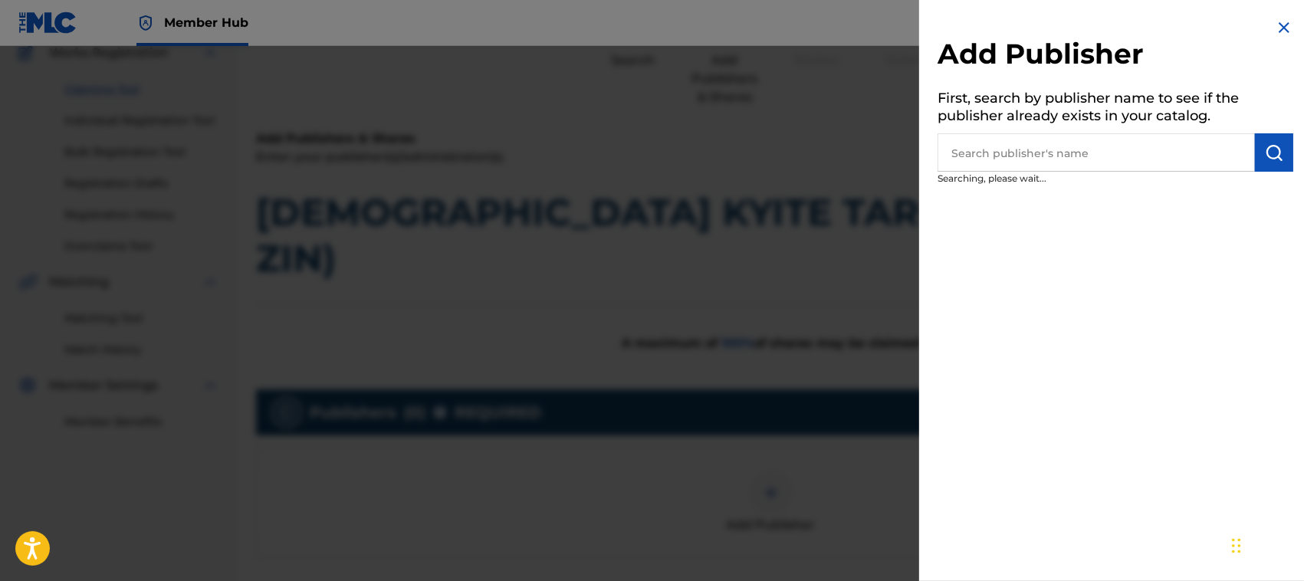
scroll to position [0, 0]
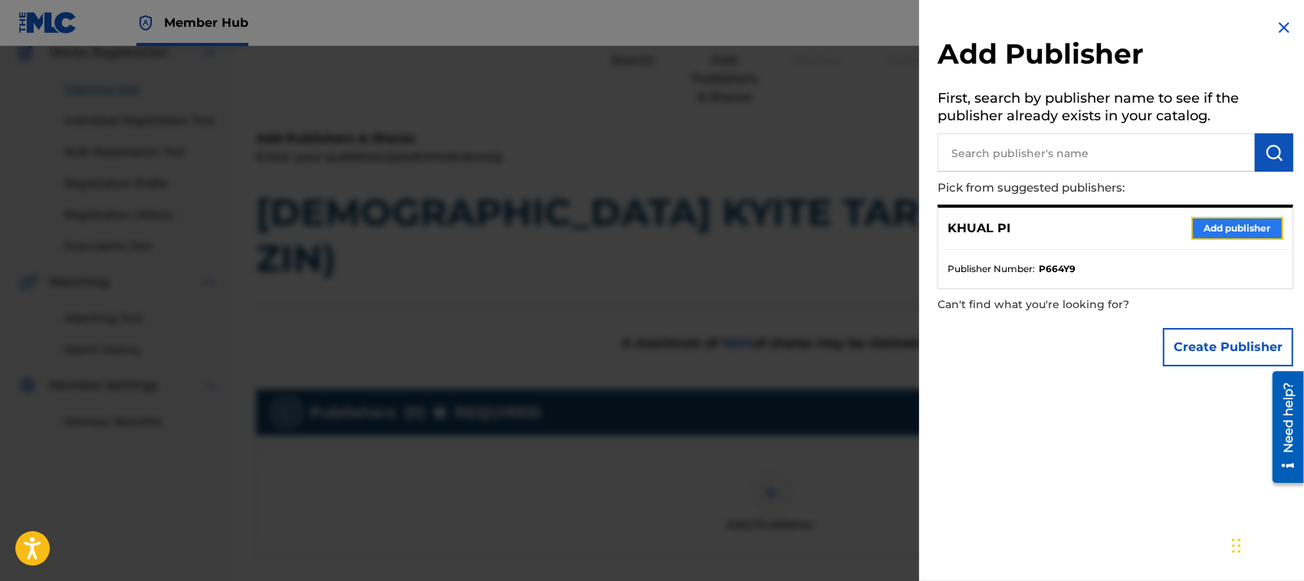
click at [1230, 225] on button "Add publisher" at bounding box center [1237, 228] width 92 height 23
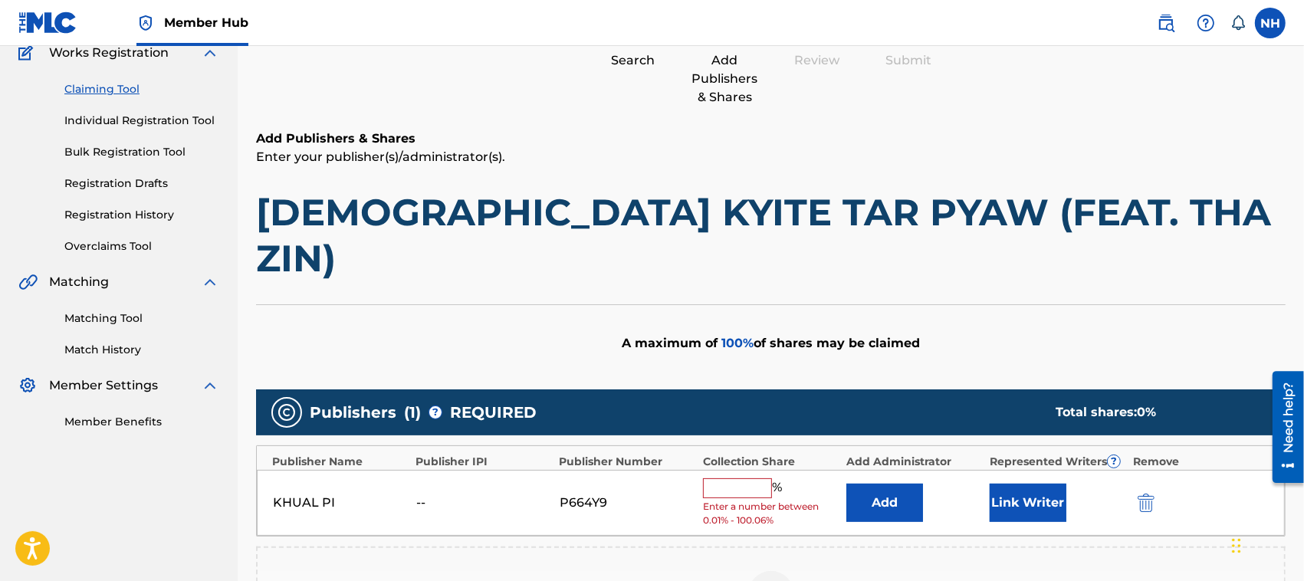
click at [728, 478] on input "text" at bounding box center [737, 488] width 69 height 20
type input "100"
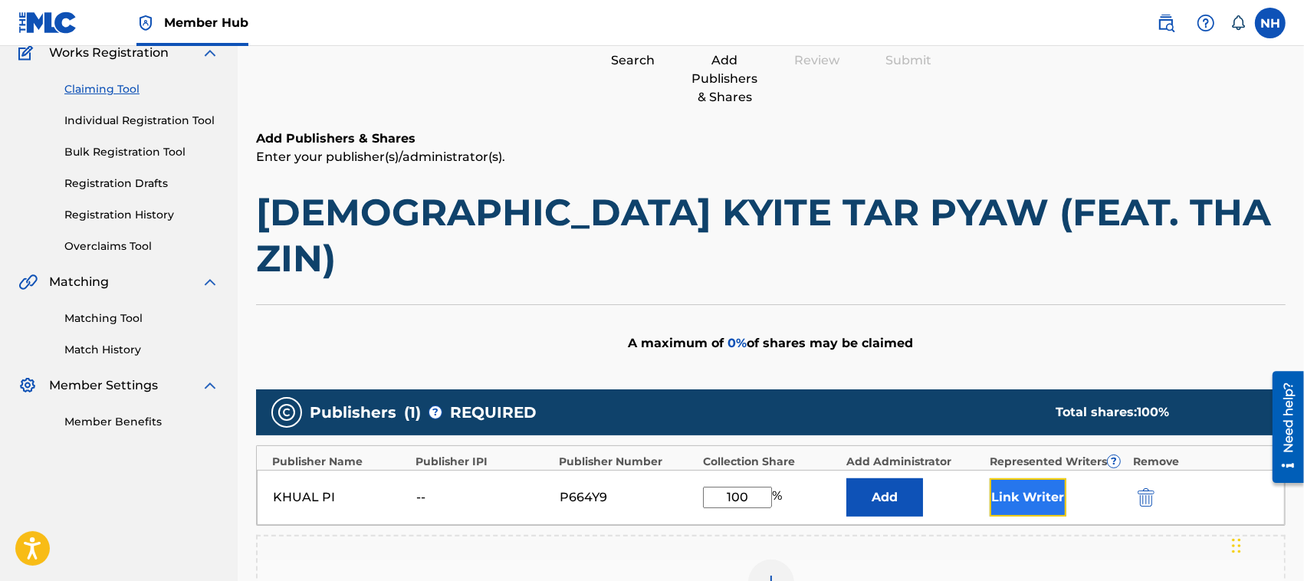
click at [1027, 478] on button "Link Writer" at bounding box center [1028, 497] width 77 height 38
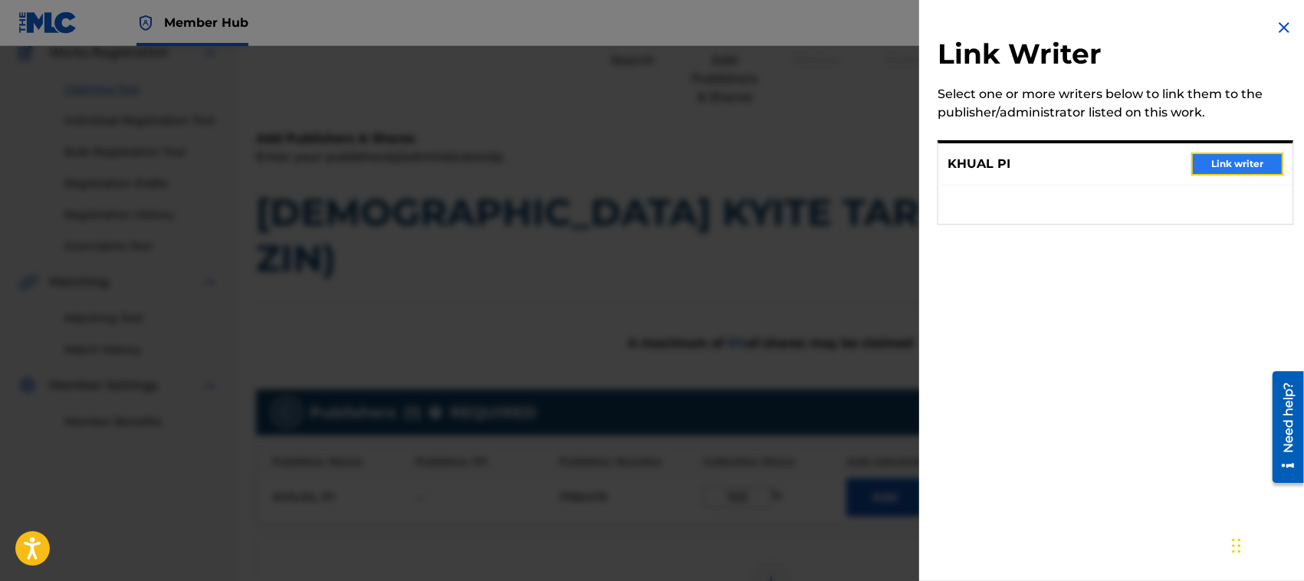
click at [1217, 159] on button "Link writer" at bounding box center [1237, 164] width 92 height 23
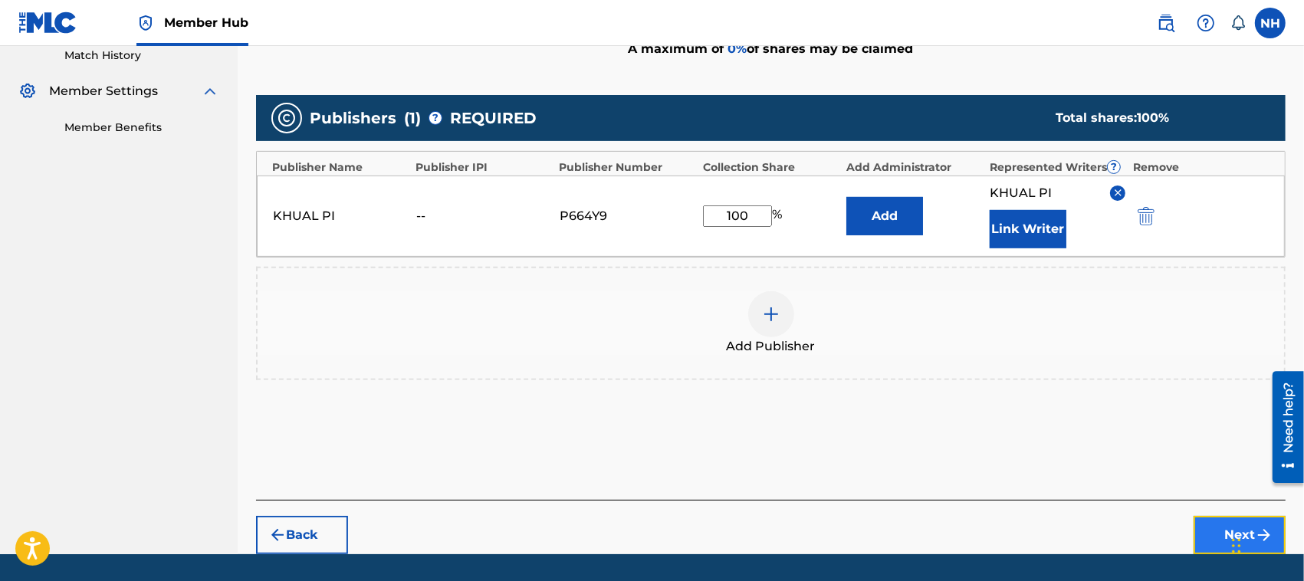
click at [1253, 516] on button "Next" at bounding box center [1240, 535] width 92 height 38
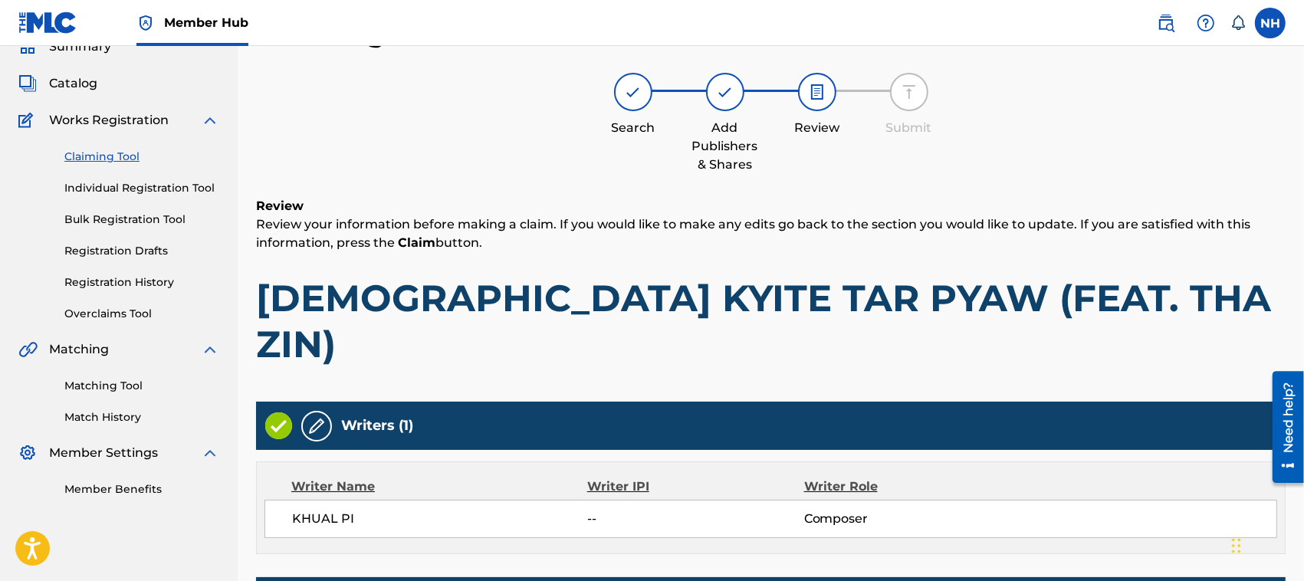
scroll to position [327, 0]
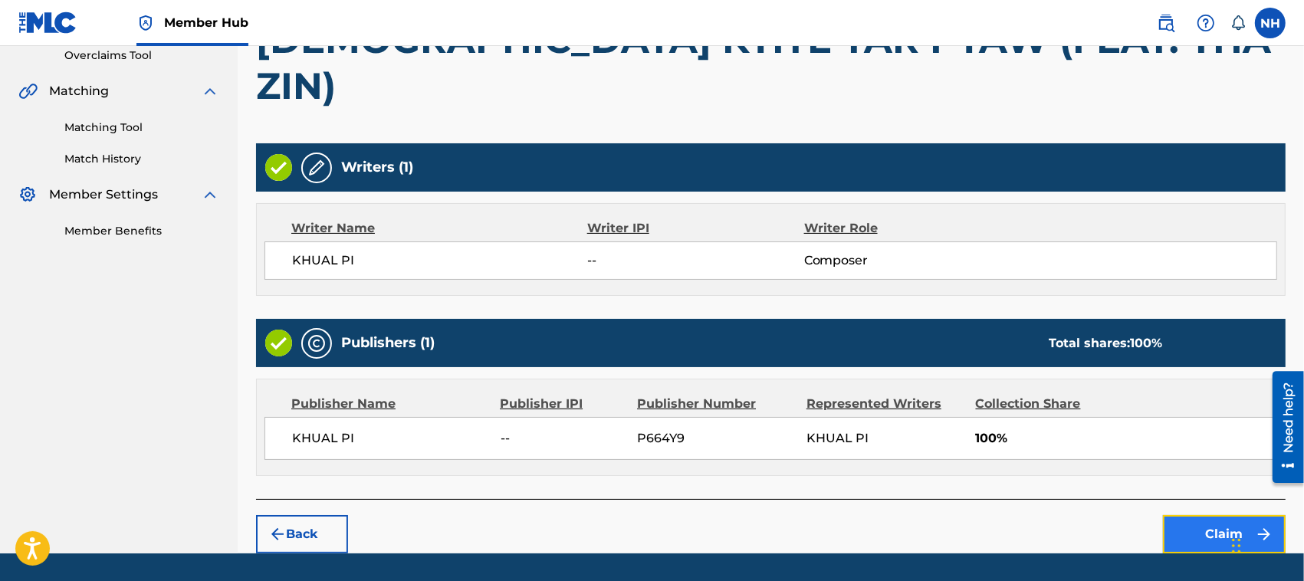
click at [1232, 515] on button "Claim" at bounding box center [1224, 534] width 123 height 38
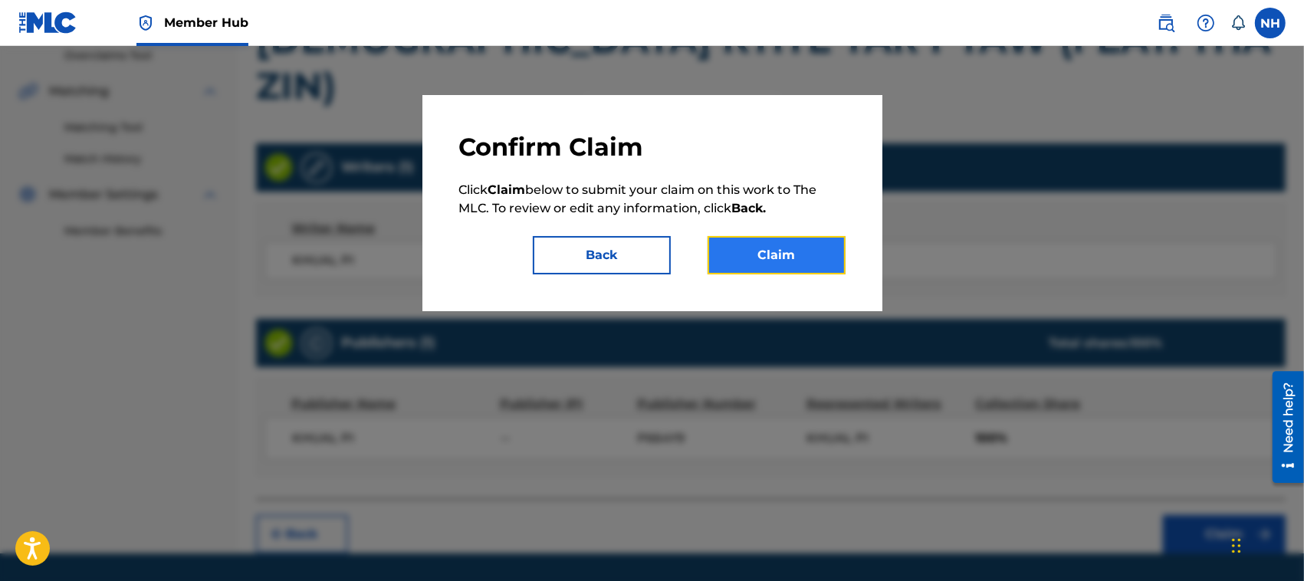
click at [805, 258] on button "Claim" at bounding box center [777, 255] width 138 height 38
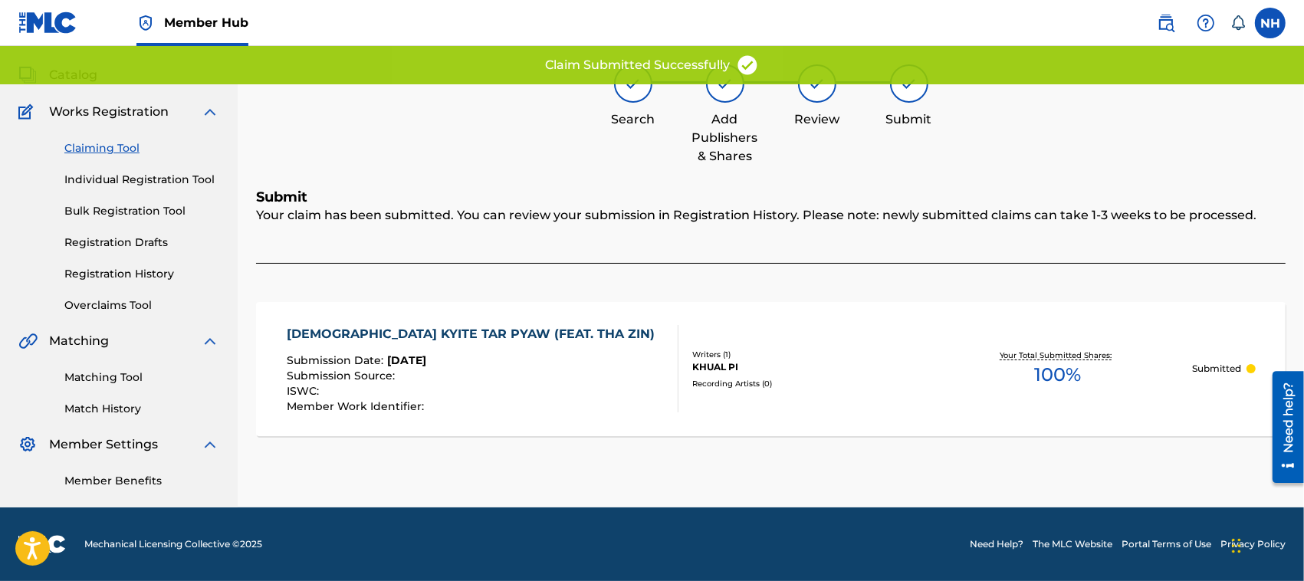
scroll to position [77, 0]
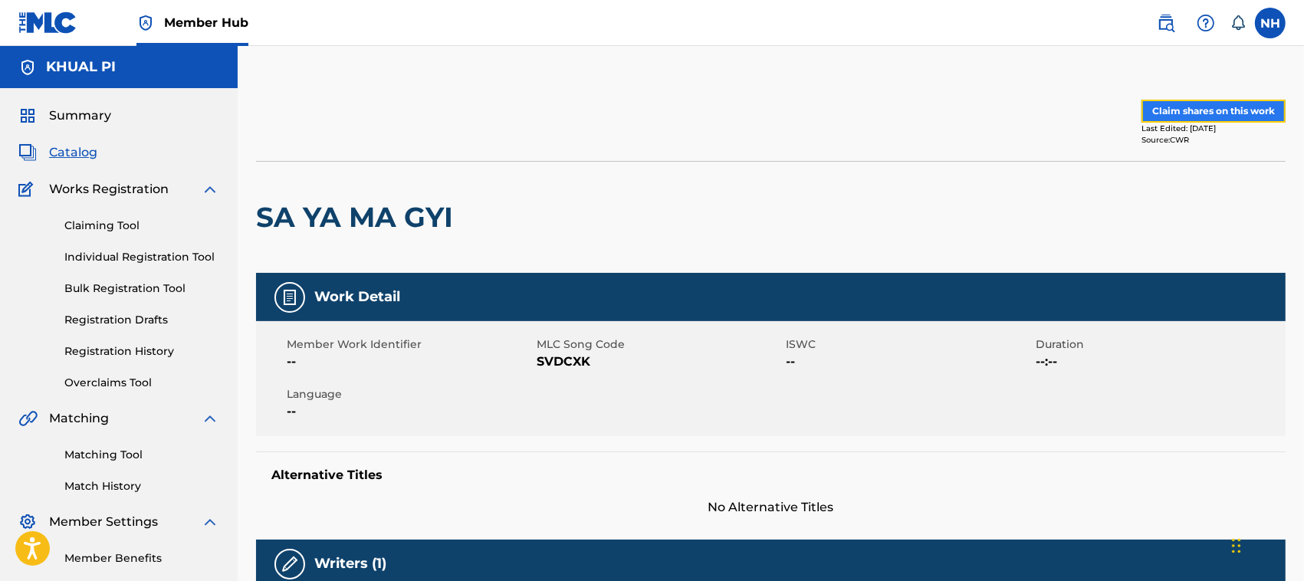
click at [1216, 107] on button "Claim shares on this work" at bounding box center [1213, 111] width 144 height 23
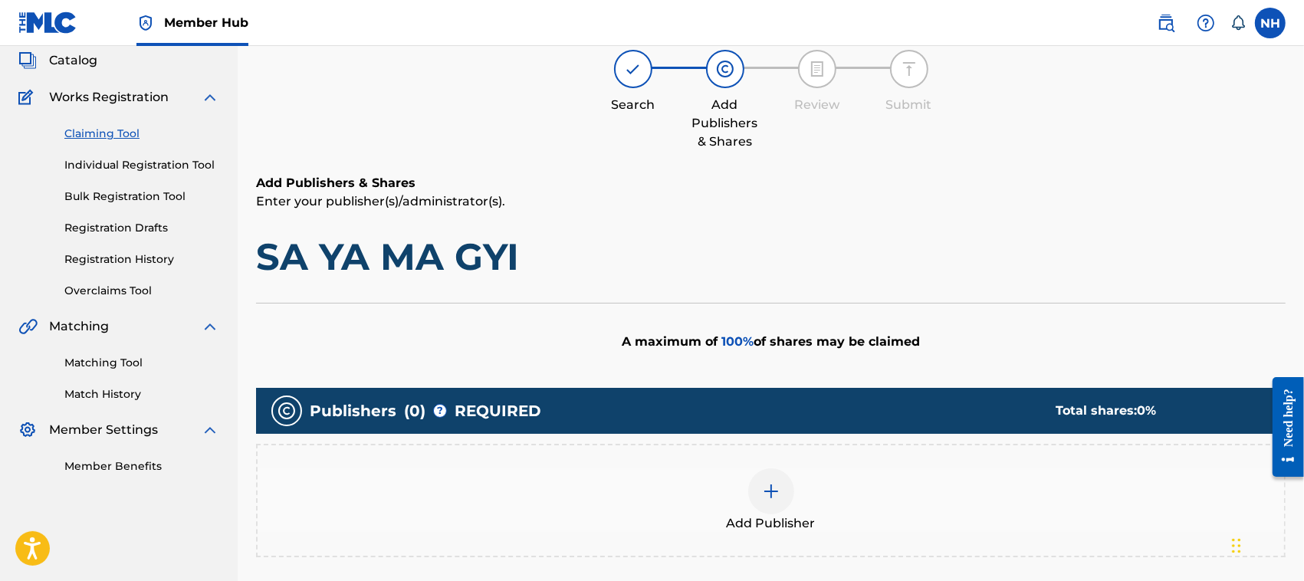
scroll to position [138, 0]
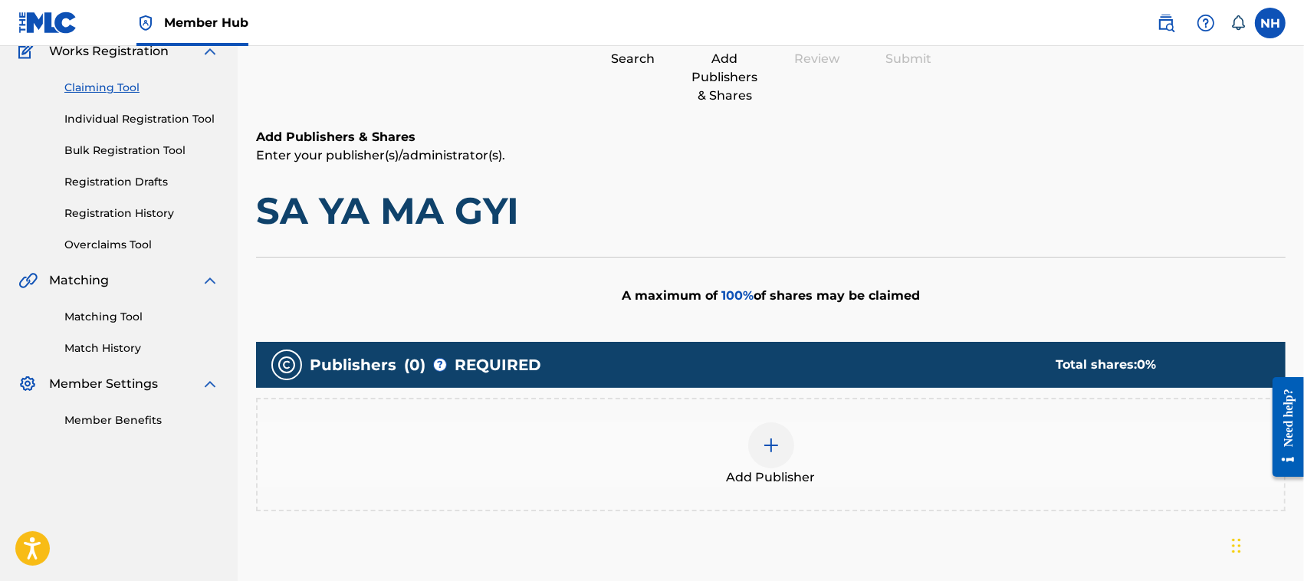
click at [775, 437] on img at bounding box center [771, 445] width 18 height 18
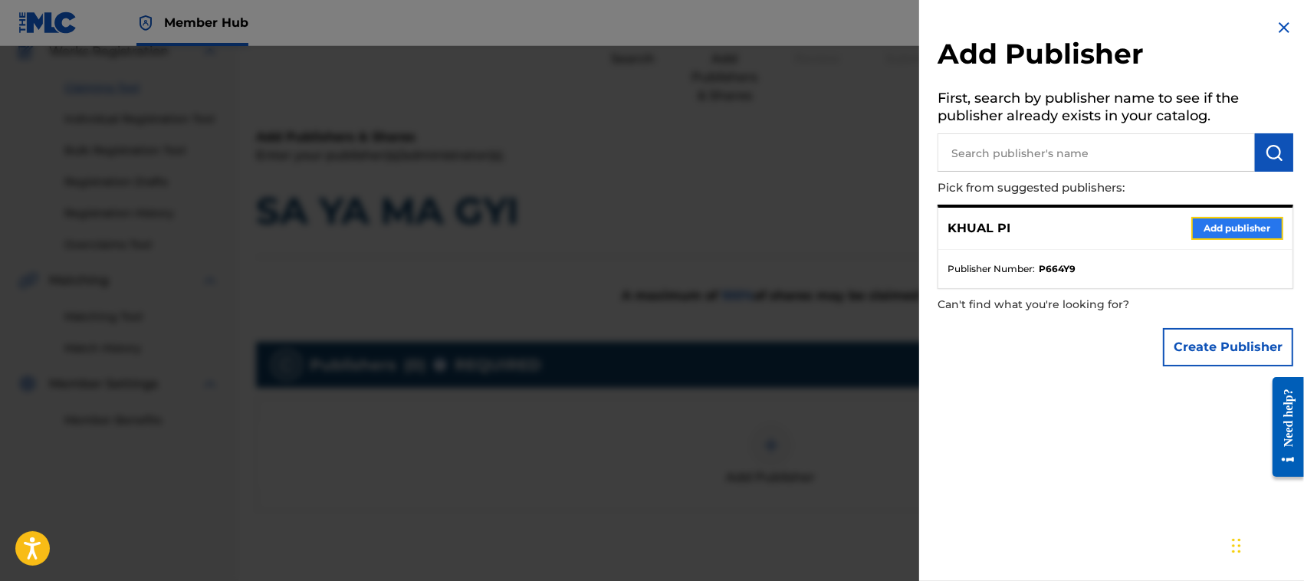
click at [1224, 223] on button "Add publisher" at bounding box center [1237, 228] width 92 height 23
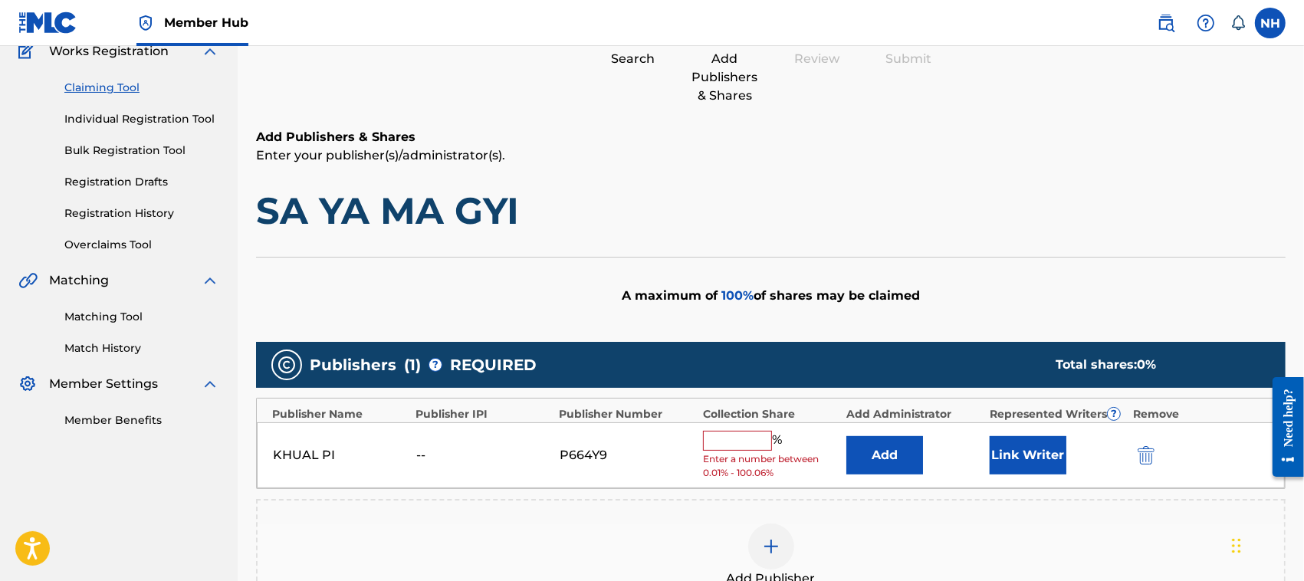
drag, startPoint x: 727, startPoint y: 434, endPoint x: 749, endPoint y: 441, distance: 23.3
click at [727, 434] on input "text" at bounding box center [737, 441] width 69 height 20
type input "100"
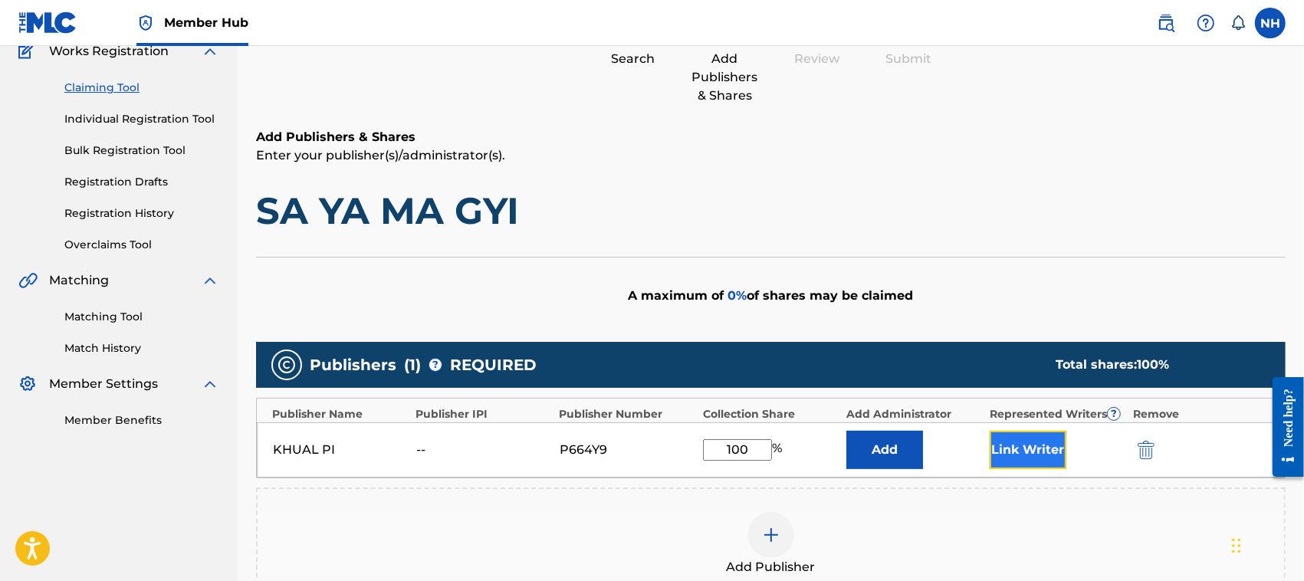
click at [1024, 446] on button "Link Writer" at bounding box center [1028, 450] width 77 height 38
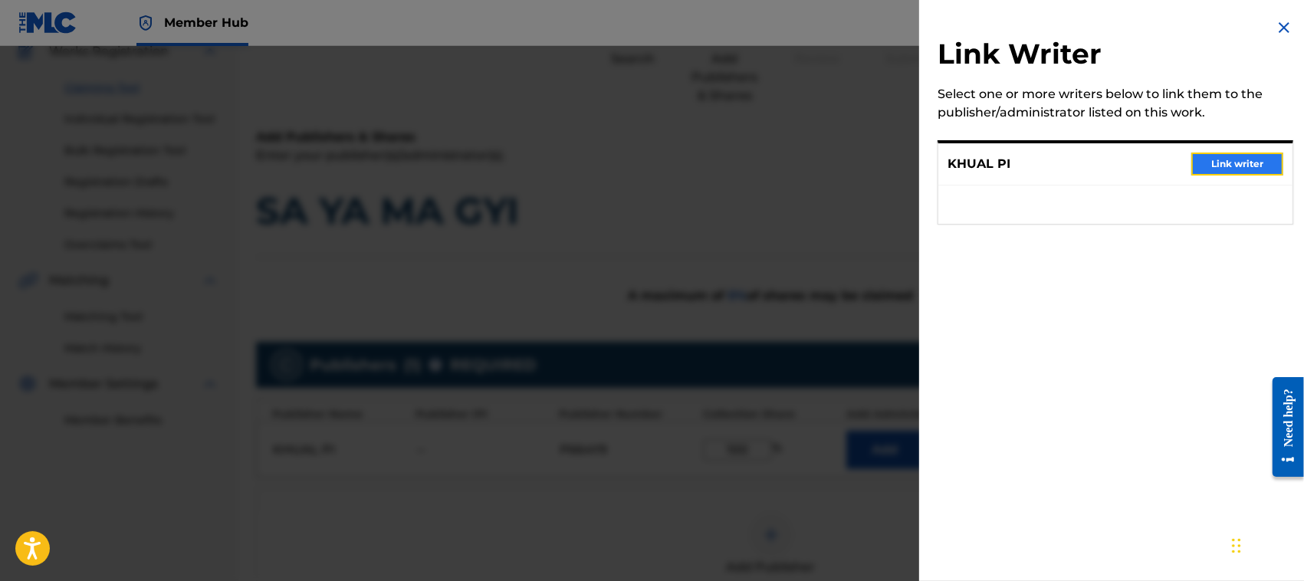
click at [1236, 158] on button "Link writer" at bounding box center [1237, 164] width 92 height 23
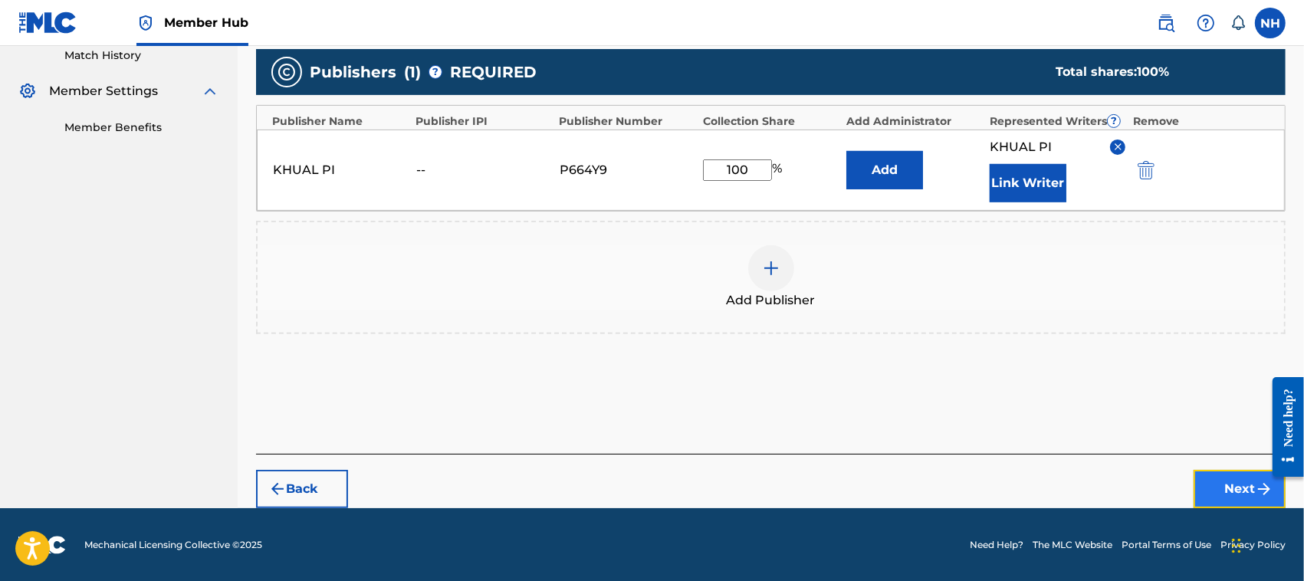
click at [1219, 485] on button "Next" at bounding box center [1240, 489] width 92 height 38
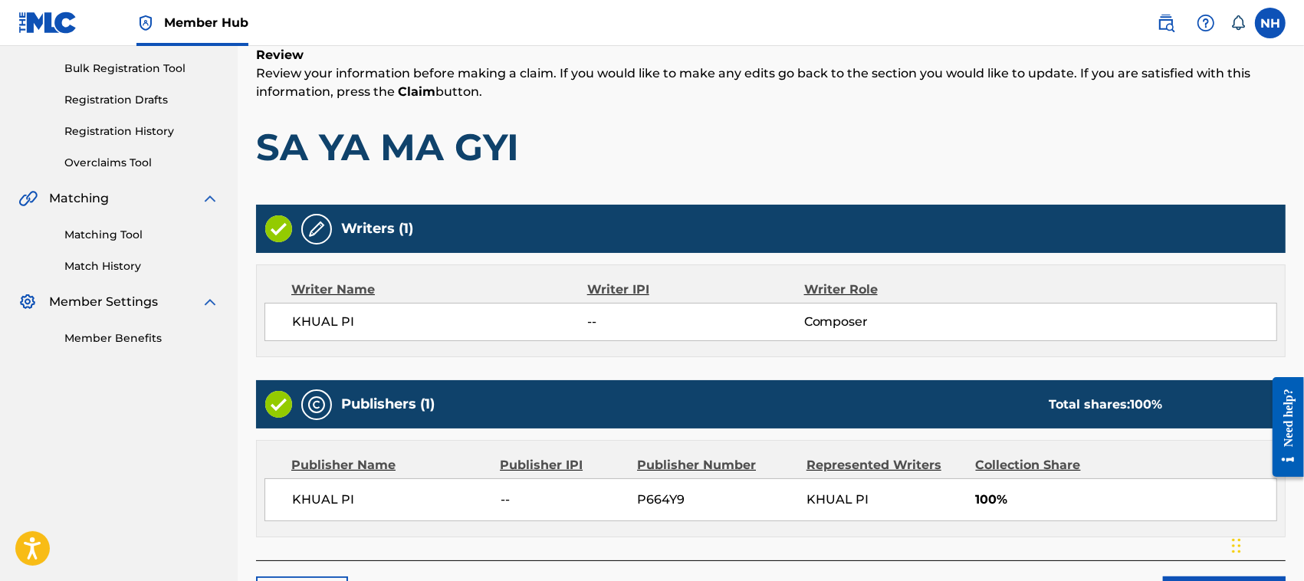
scroll to position [327, 0]
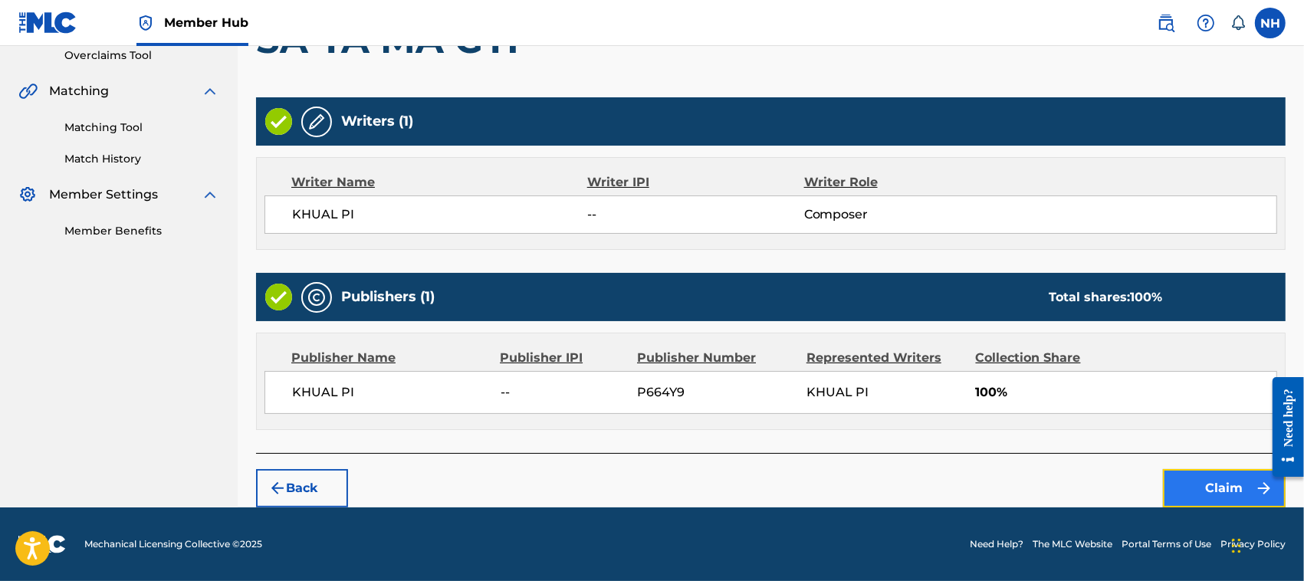
click at [1220, 484] on button "Claim" at bounding box center [1224, 488] width 123 height 38
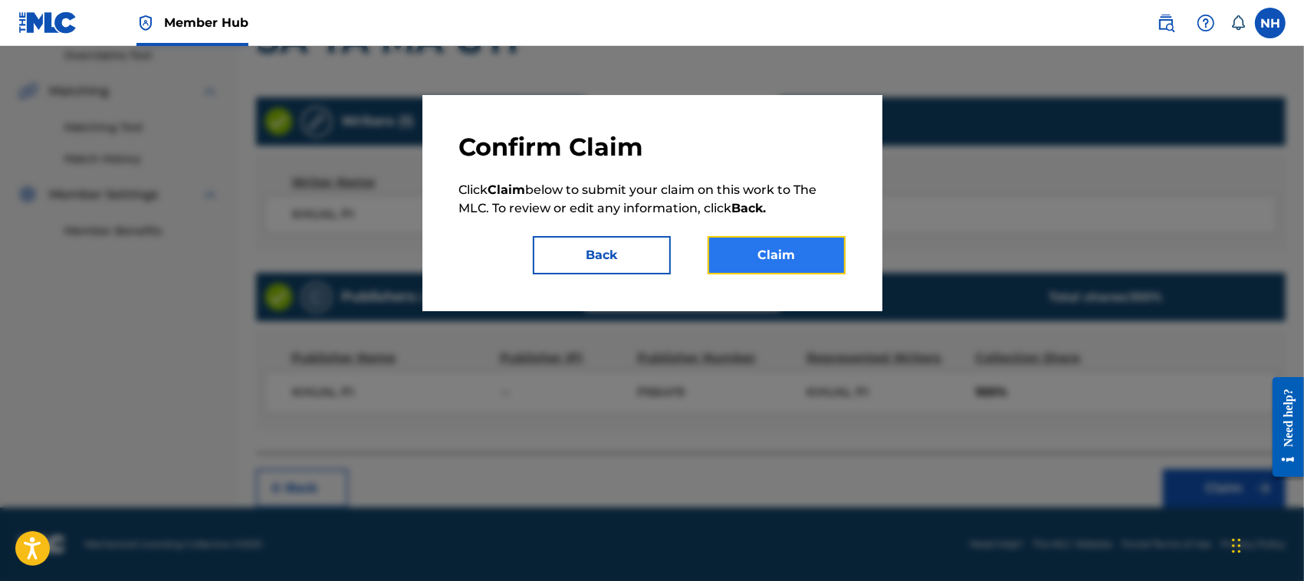
click at [805, 258] on button "Claim" at bounding box center [777, 255] width 138 height 38
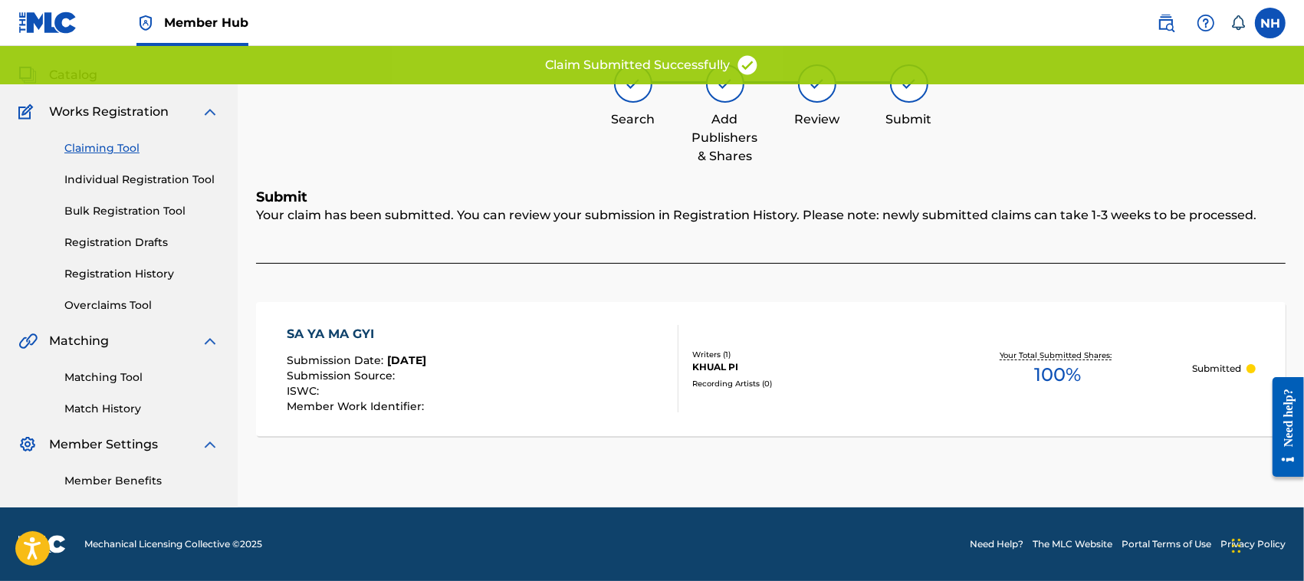
scroll to position [77, 0]
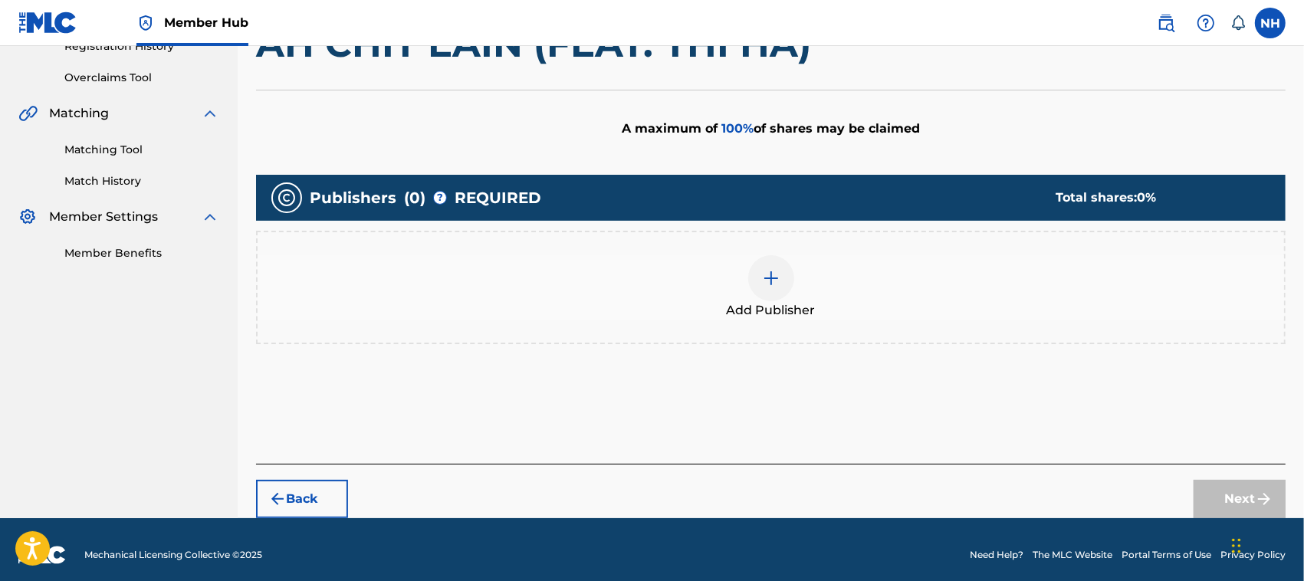
click at [771, 286] on div at bounding box center [771, 278] width 46 height 46
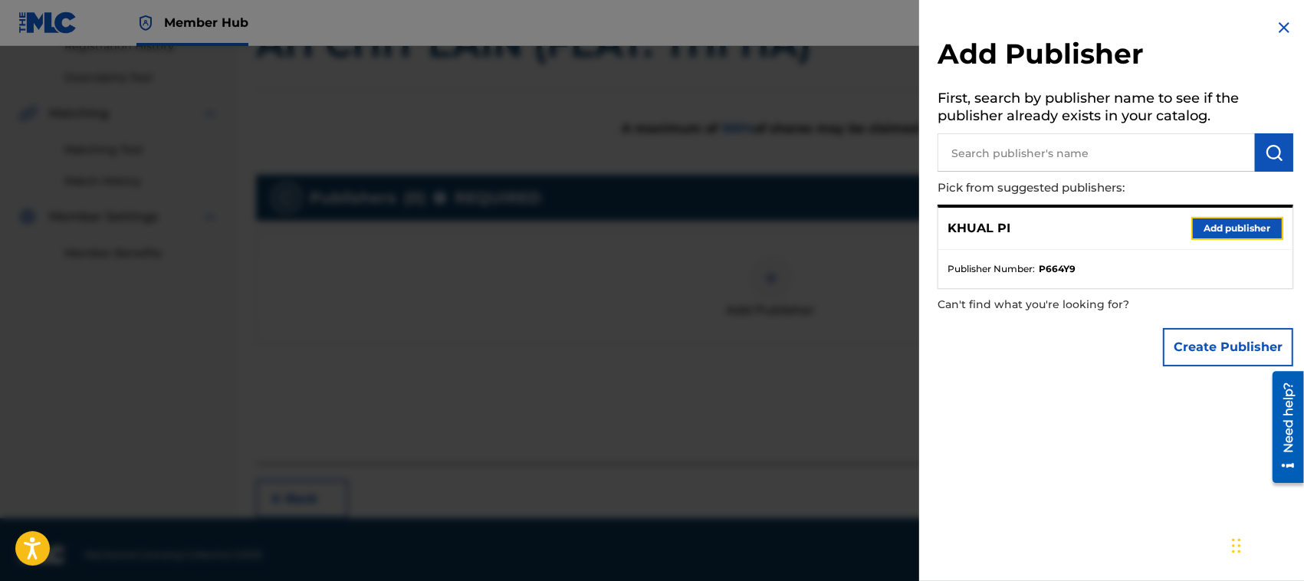
drag, startPoint x: 1235, startPoint y: 226, endPoint x: 1200, endPoint y: 225, distance: 34.5
click at [1234, 225] on button "Add publisher" at bounding box center [1237, 228] width 92 height 23
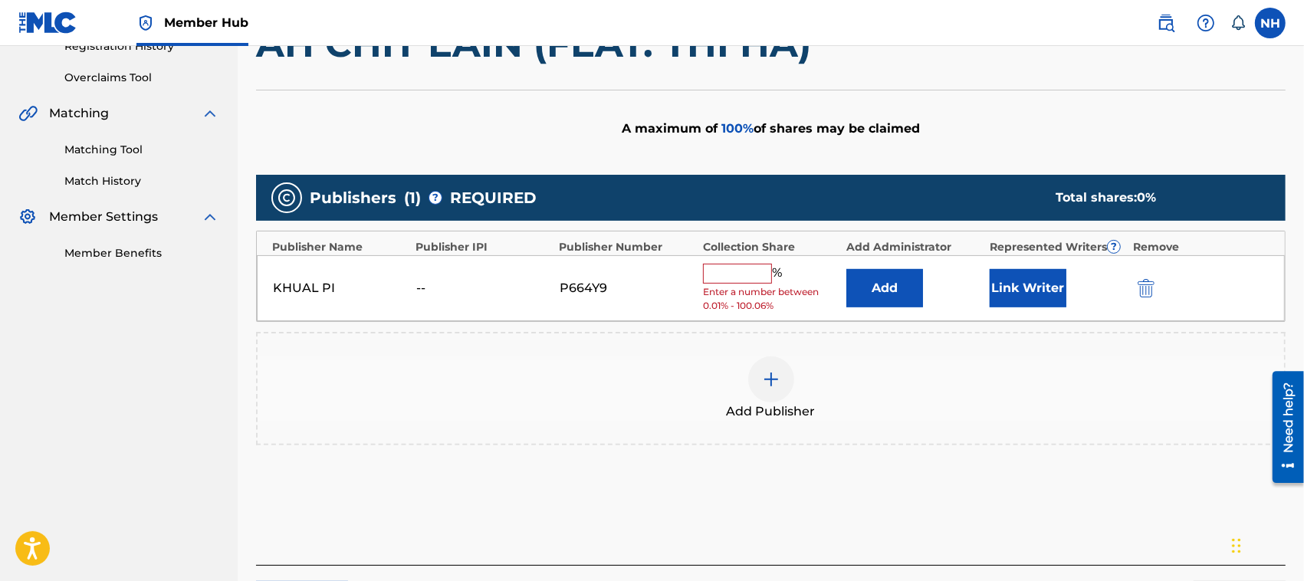
drag, startPoint x: 745, startPoint y: 270, endPoint x: 763, endPoint y: 284, distance: 22.4
click at [745, 270] on input "text" at bounding box center [737, 274] width 69 height 20
type input "100"
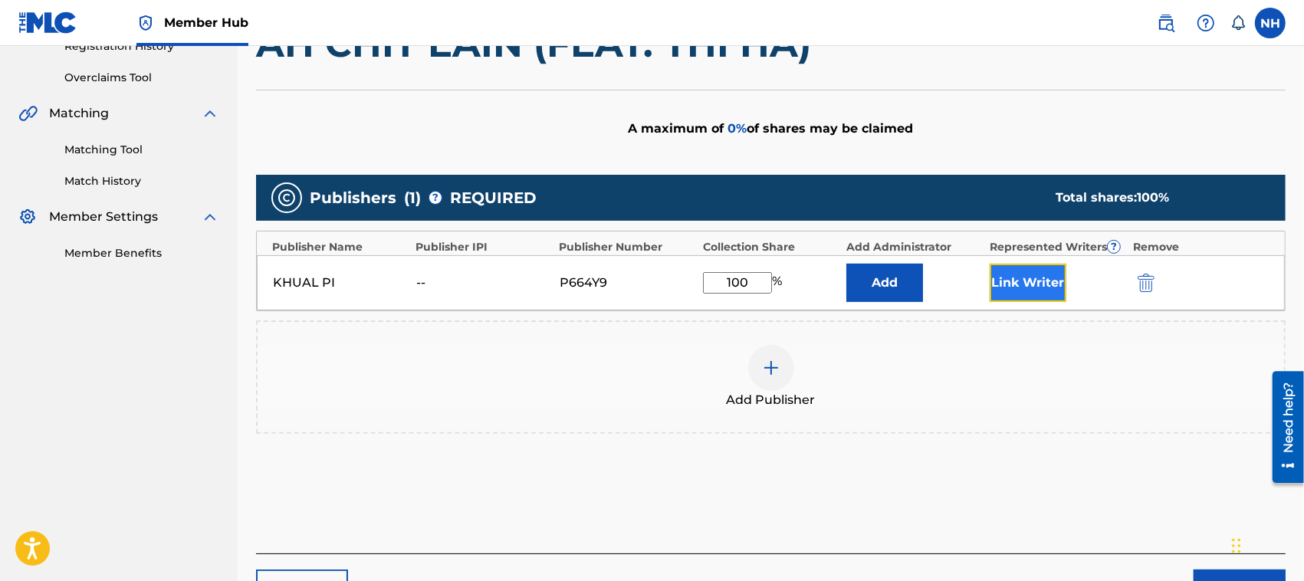
click at [1047, 281] on button "Link Writer" at bounding box center [1028, 283] width 77 height 38
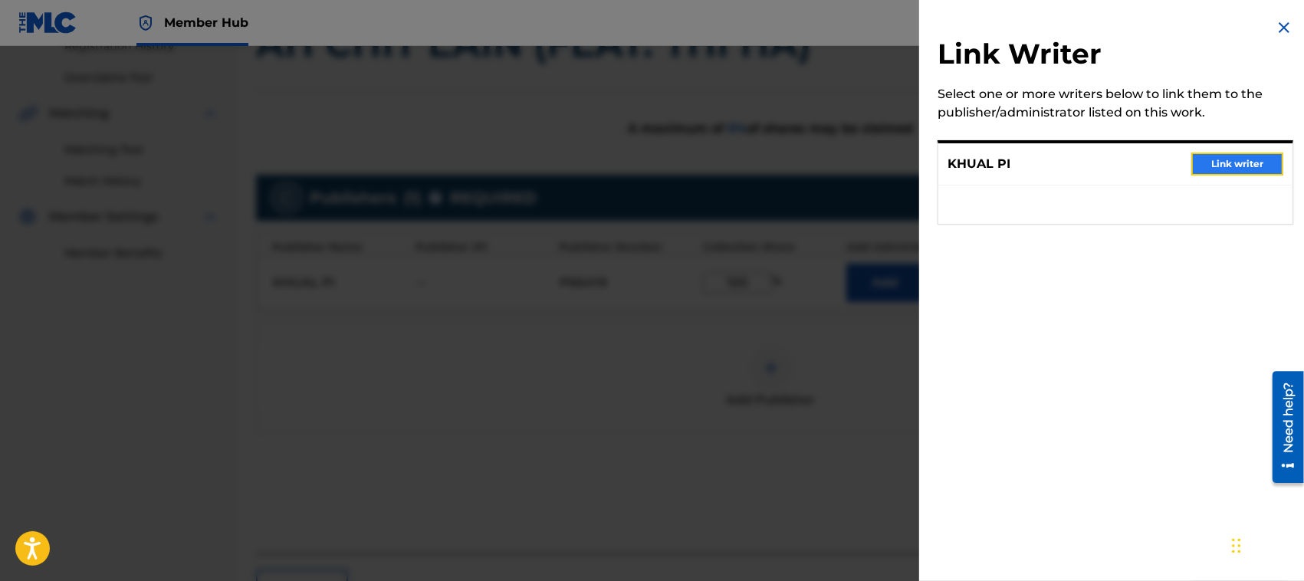
click at [1230, 159] on button "Link writer" at bounding box center [1237, 164] width 92 height 23
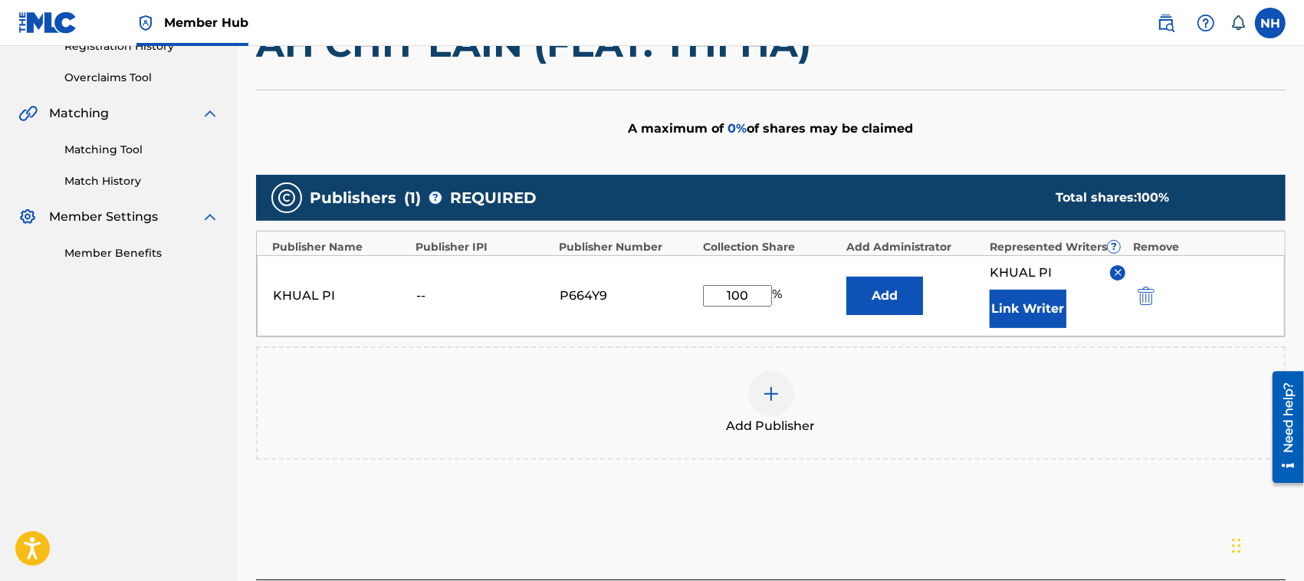
scroll to position [431, 0]
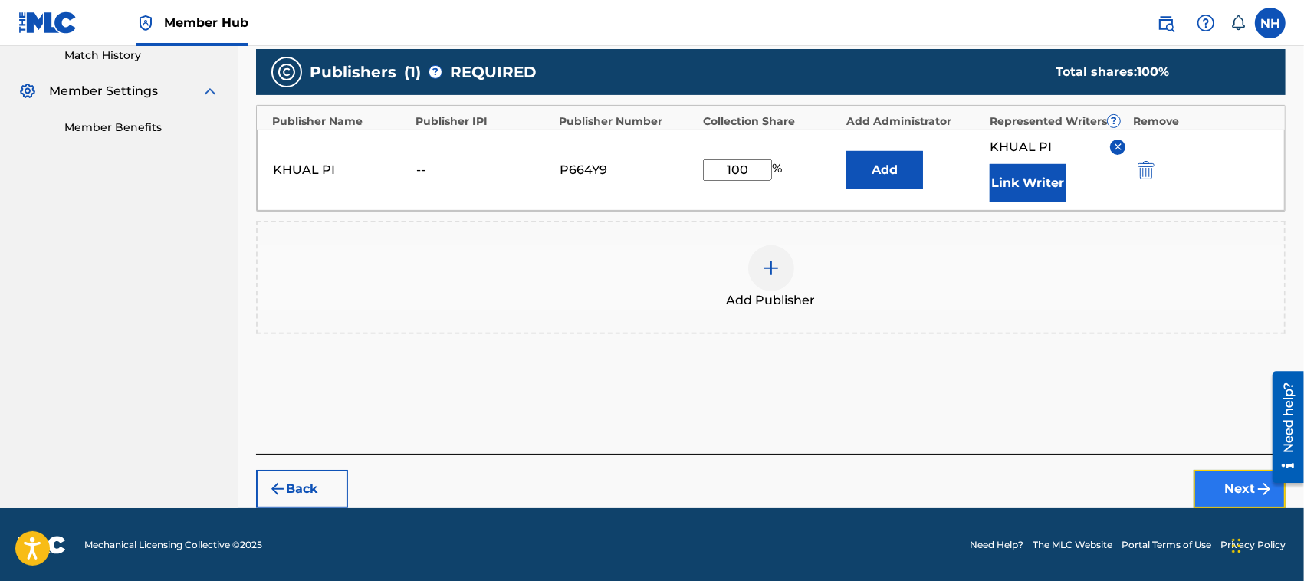
click at [1231, 481] on button "Next" at bounding box center [1240, 489] width 92 height 38
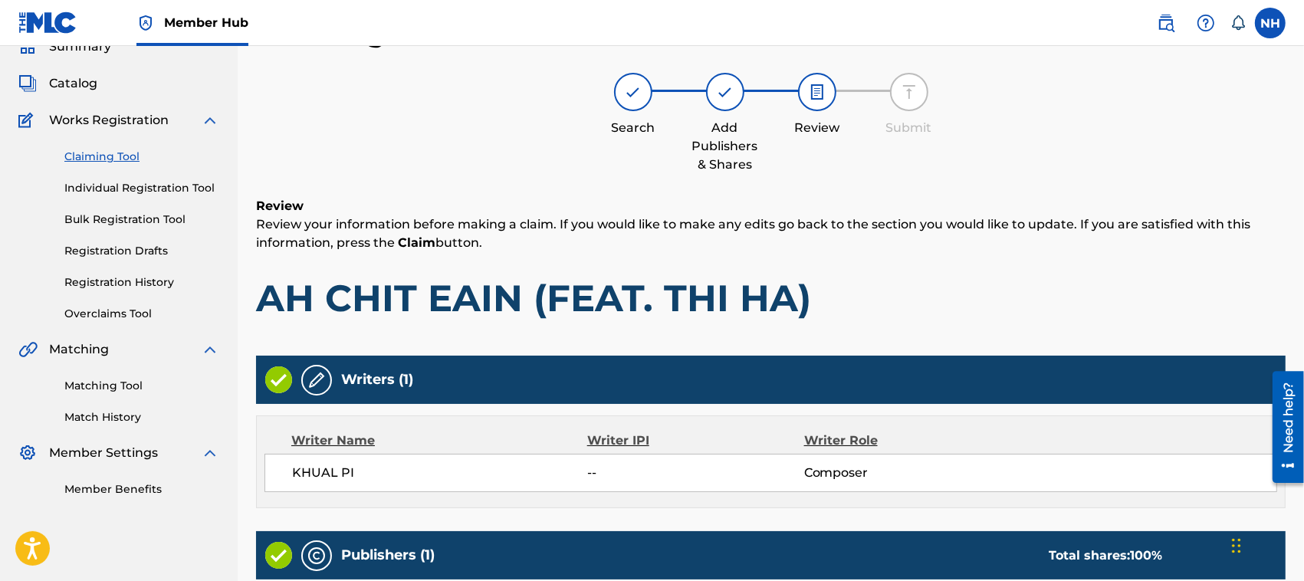
scroll to position [327, 0]
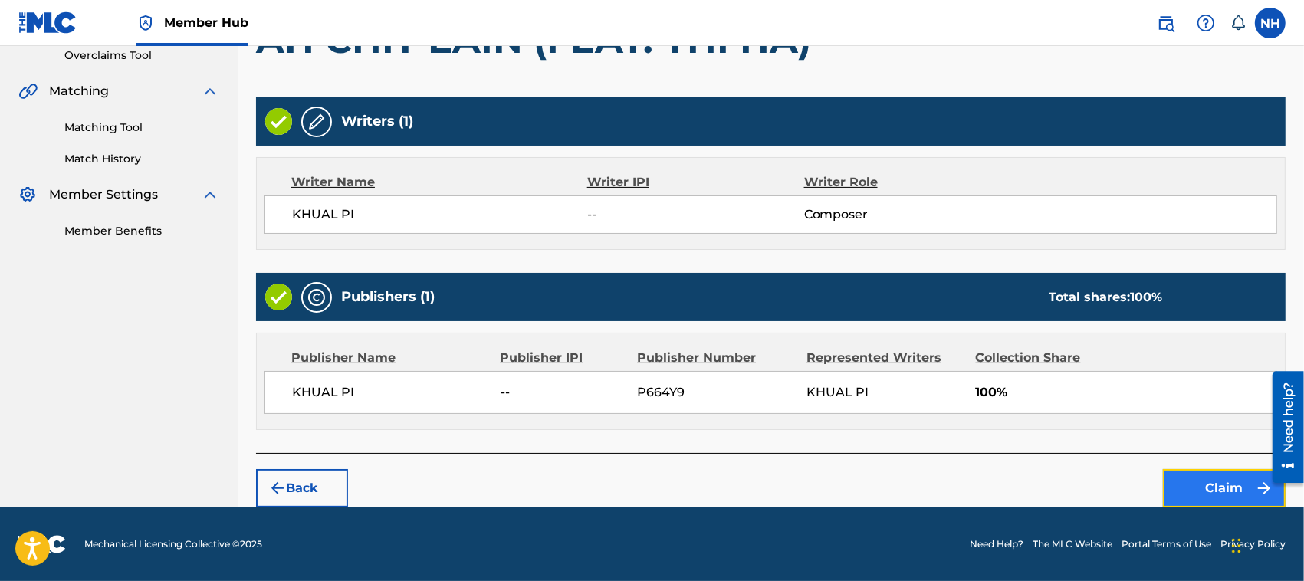
click at [1220, 474] on button "Claim" at bounding box center [1224, 488] width 123 height 38
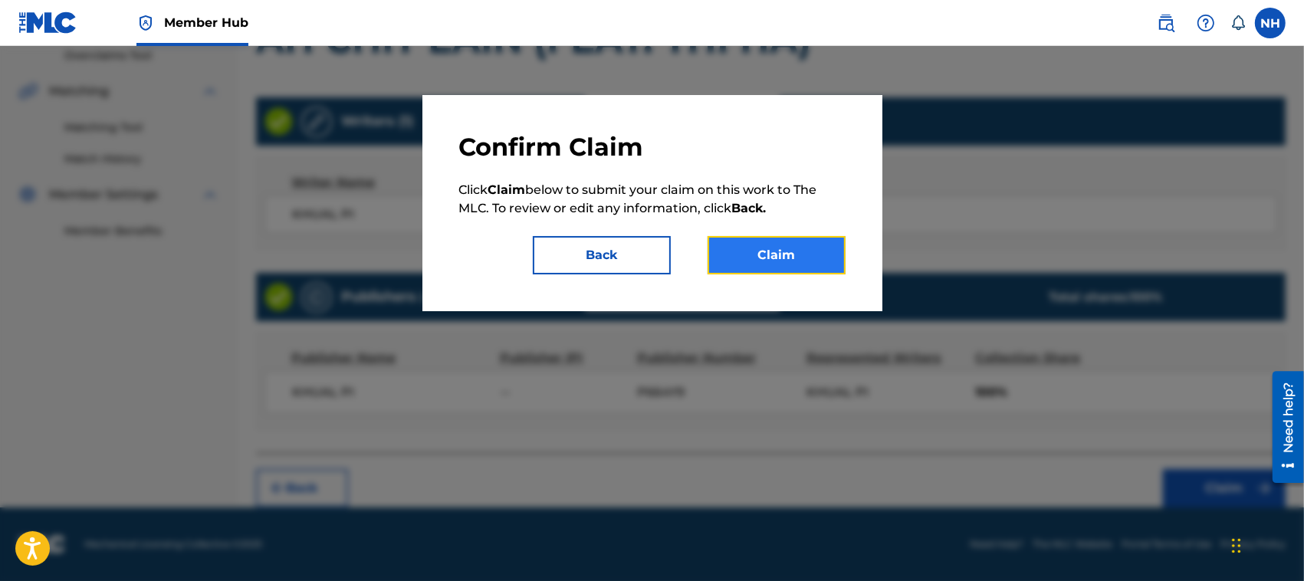
click at [790, 247] on button "Claim" at bounding box center [777, 255] width 138 height 38
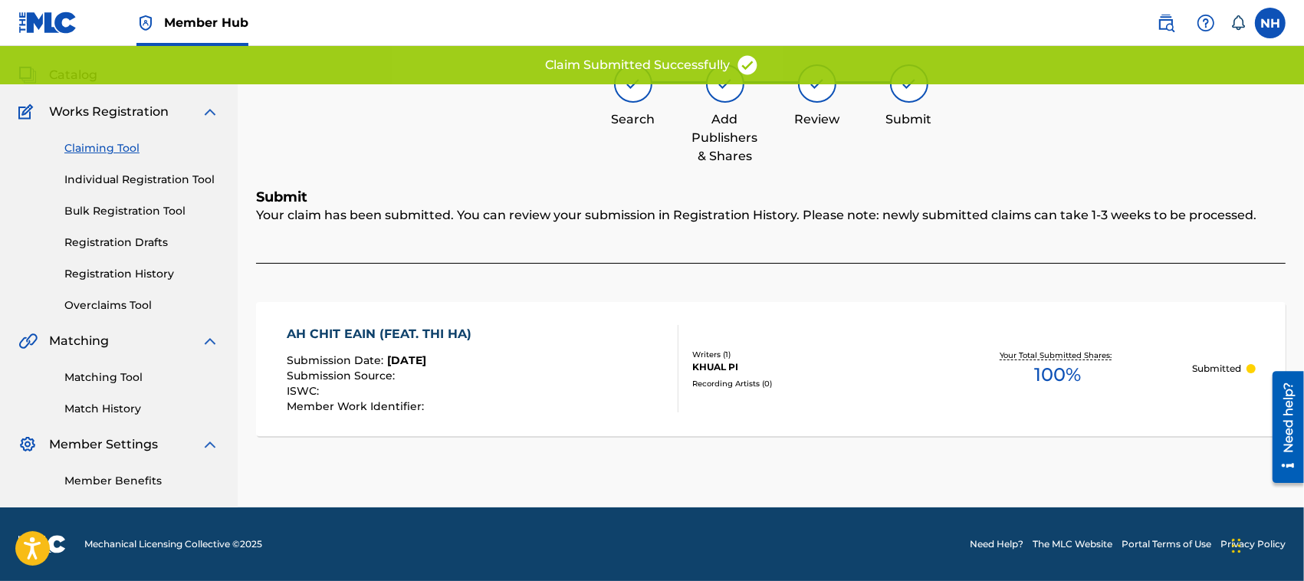
scroll to position [77, 0]
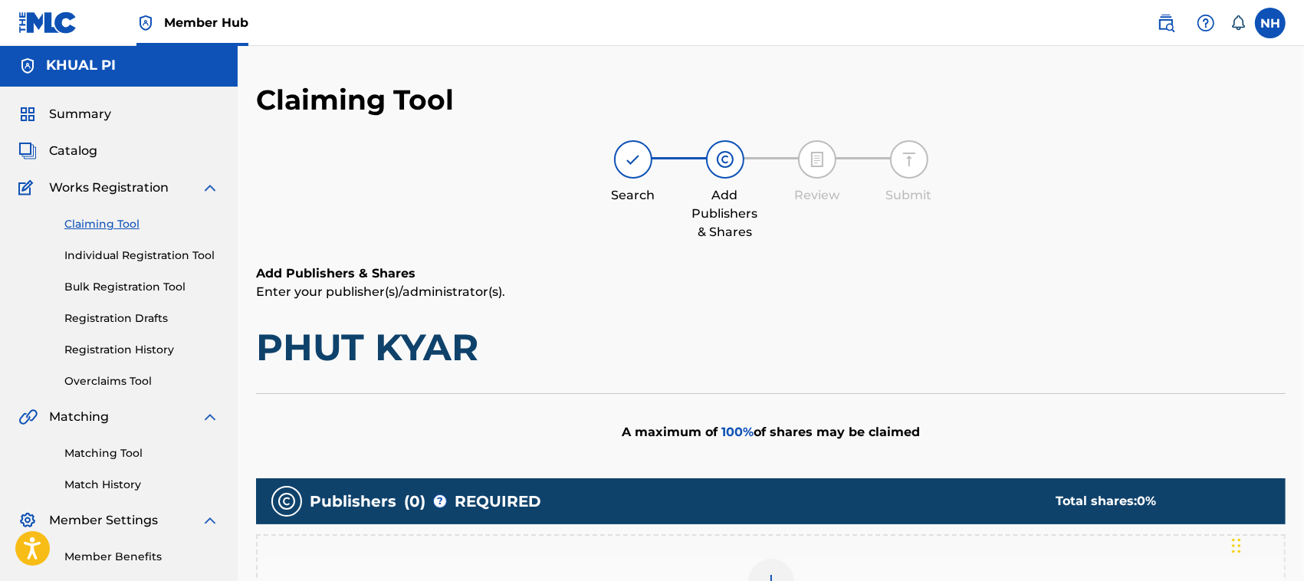
scroll to position [284, 0]
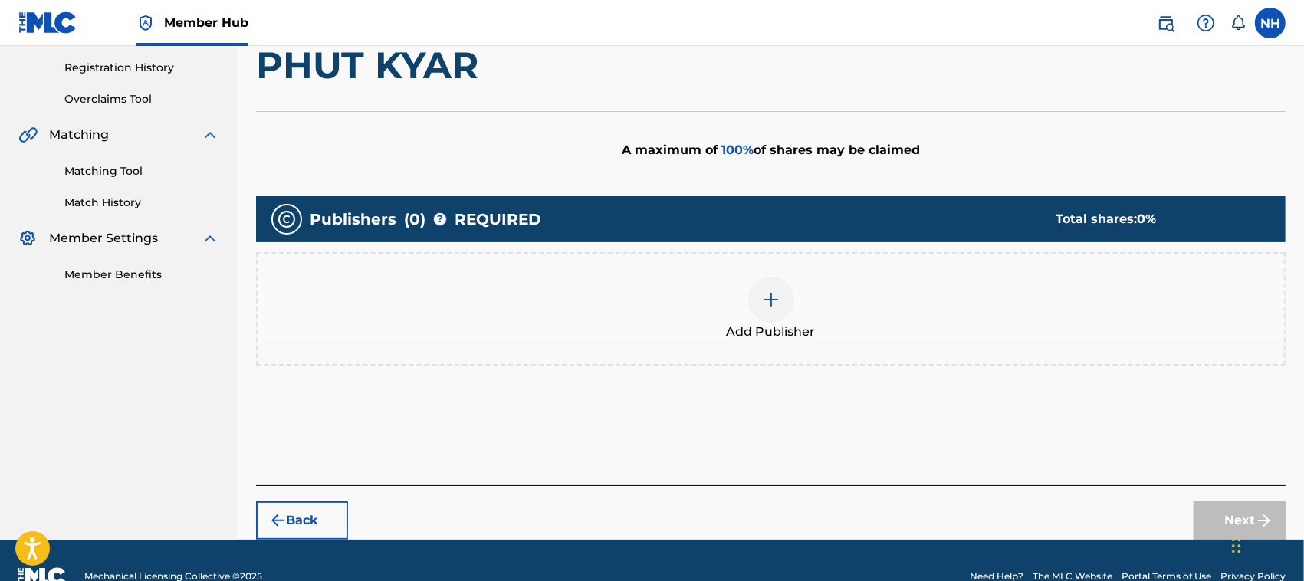
click at [749, 307] on div at bounding box center [771, 300] width 46 height 46
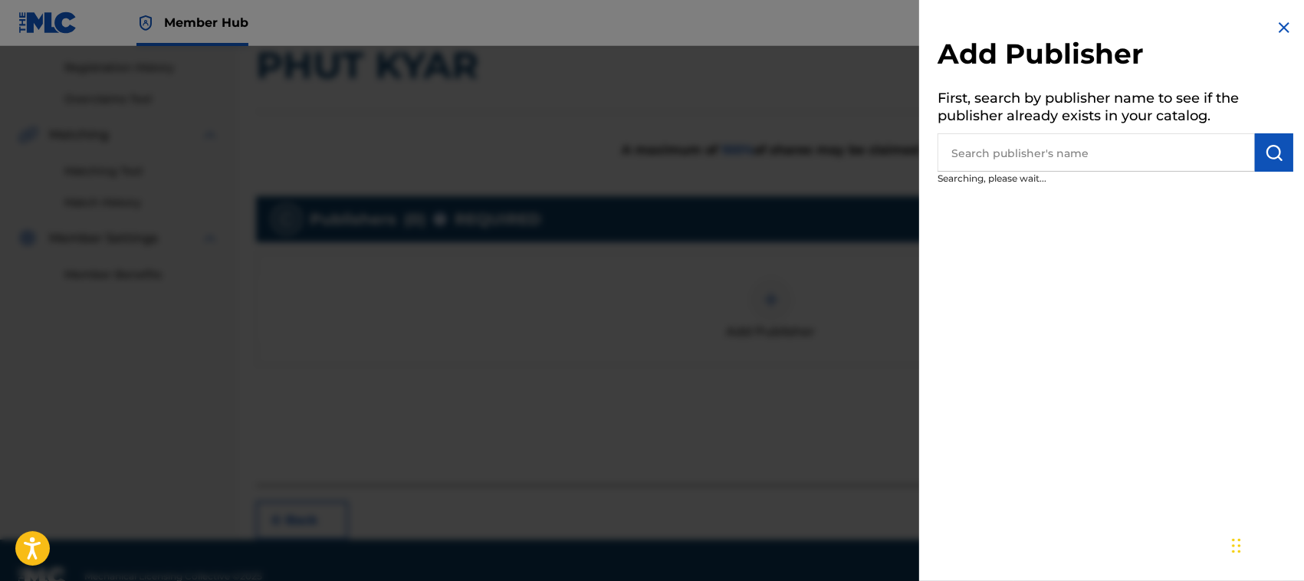
scroll to position [0, 0]
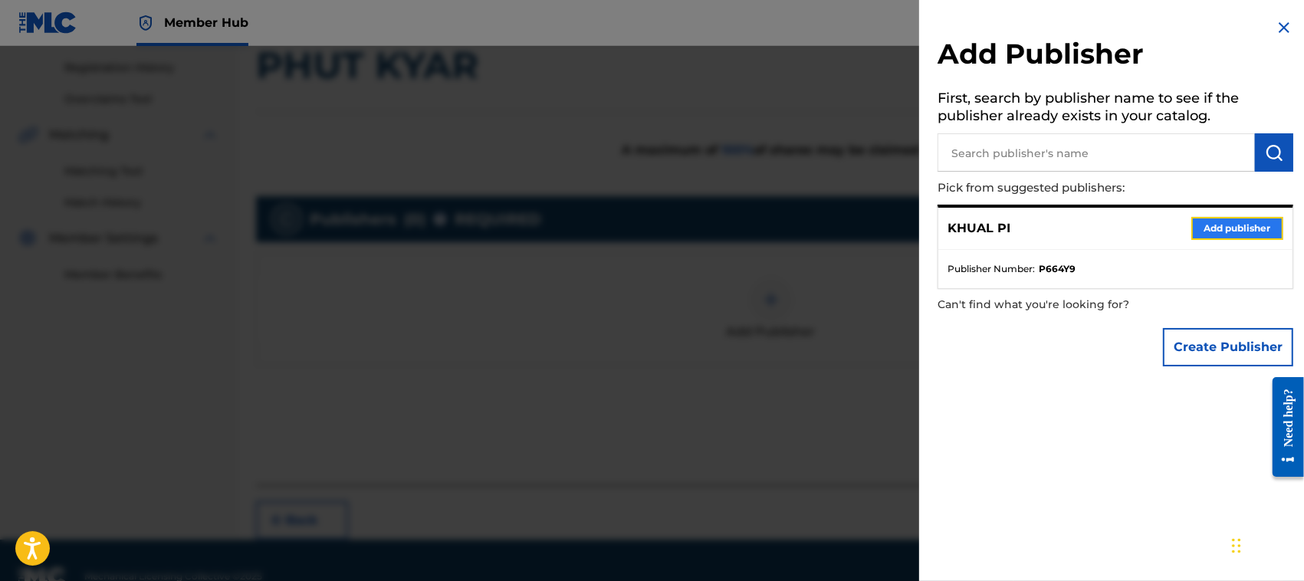
click at [1229, 225] on button "Add publisher" at bounding box center [1237, 228] width 92 height 23
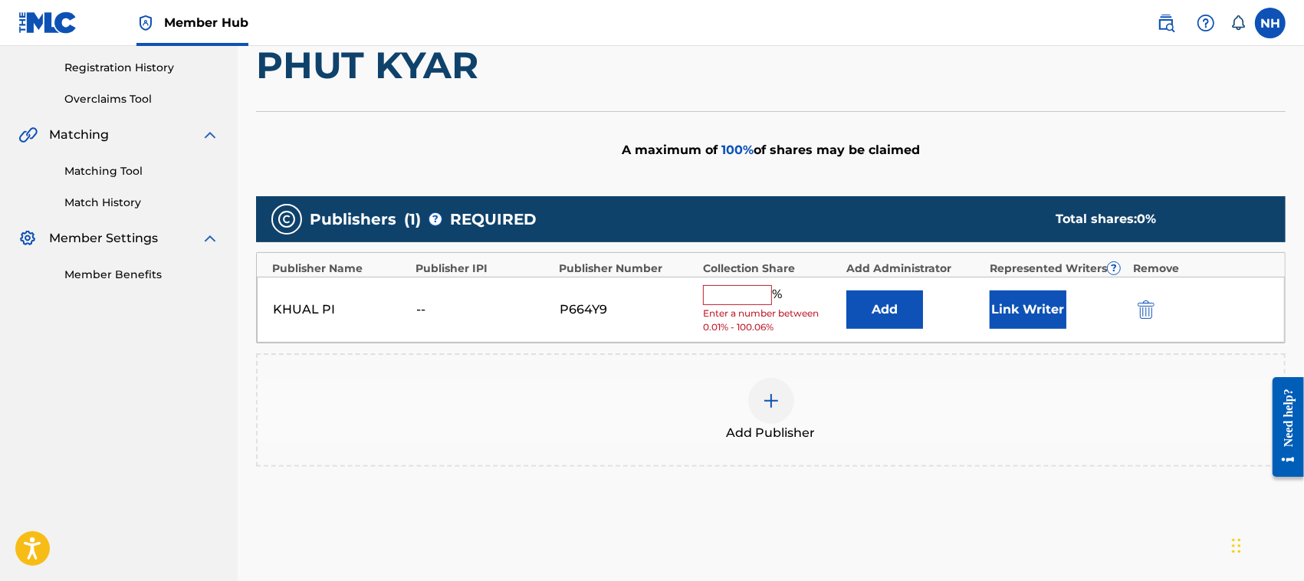
click at [724, 292] on input "text" at bounding box center [737, 295] width 69 height 20
type input "100"
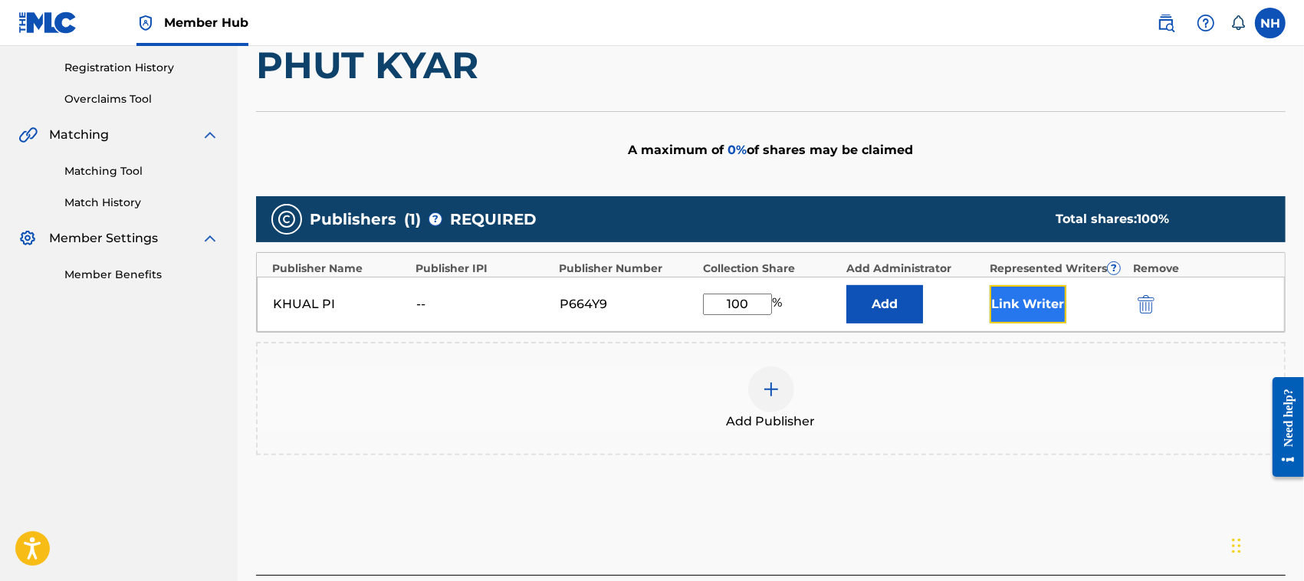
click at [1036, 299] on button "Link Writer" at bounding box center [1028, 304] width 77 height 38
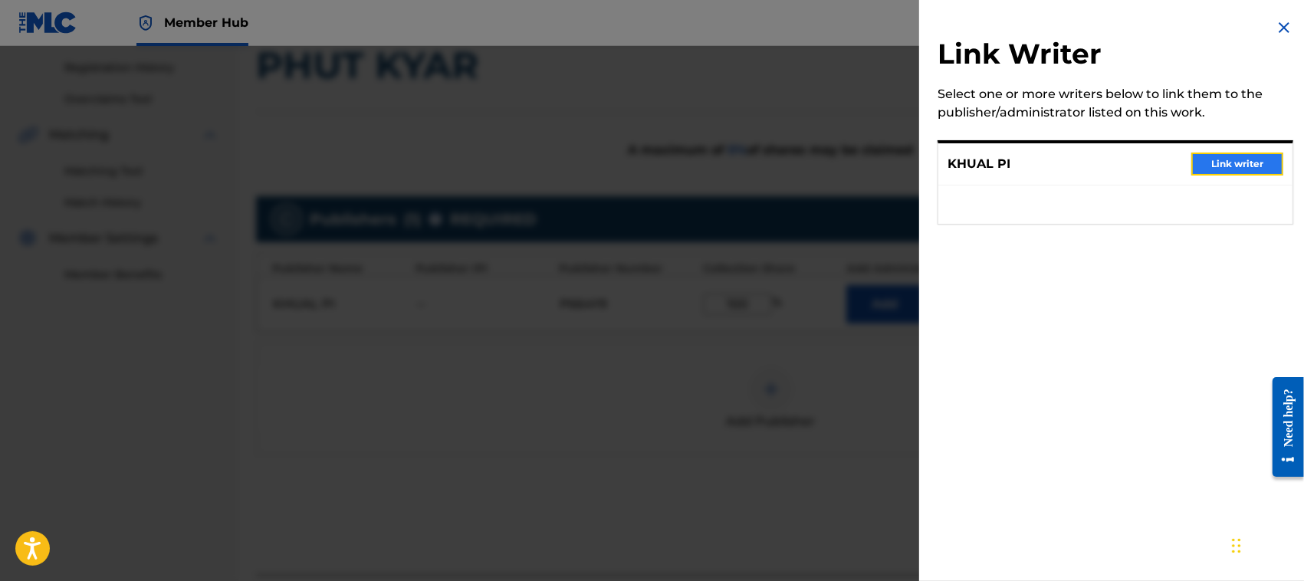
click at [1235, 159] on button "Link writer" at bounding box center [1237, 164] width 92 height 23
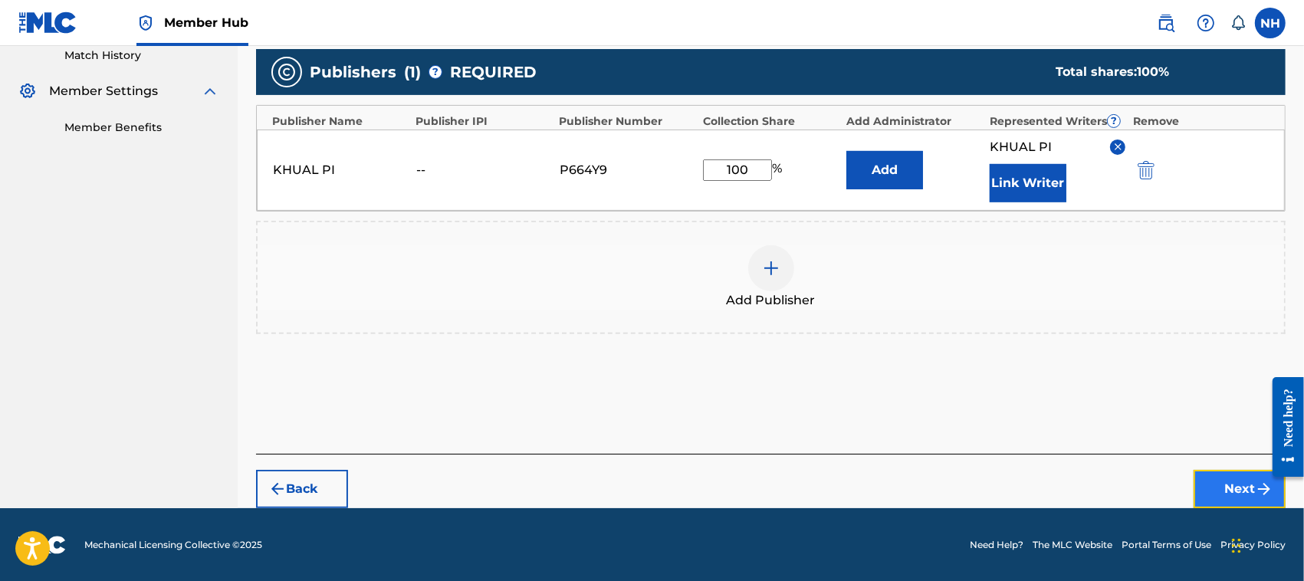
click at [1239, 476] on button "Next" at bounding box center [1240, 489] width 92 height 38
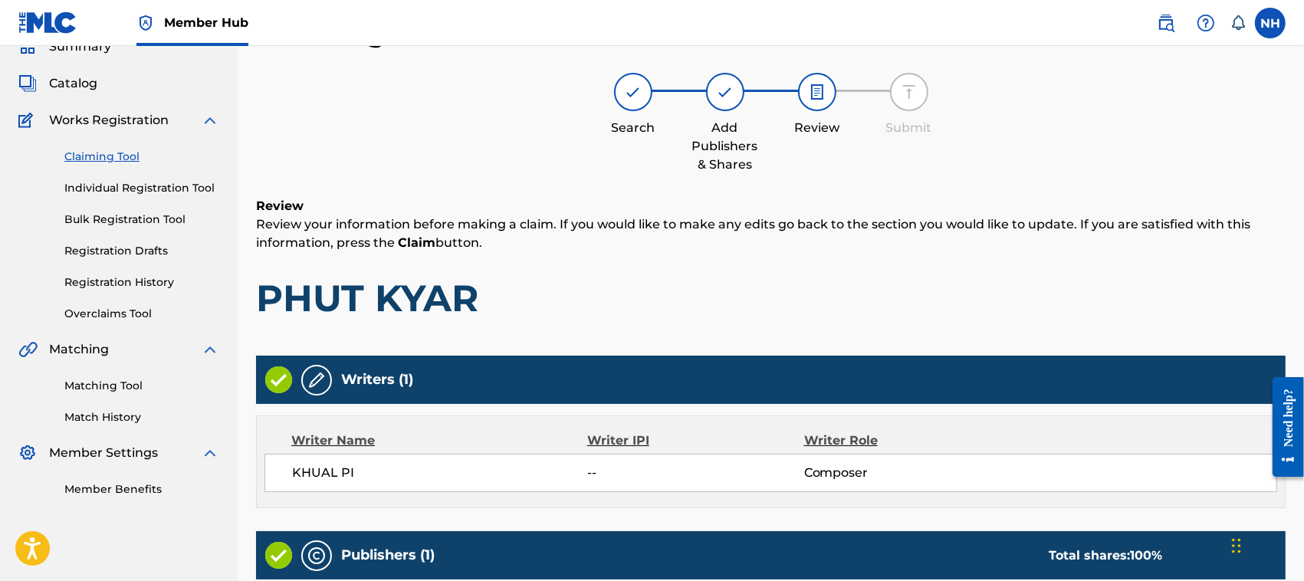
scroll to position [327, 0]
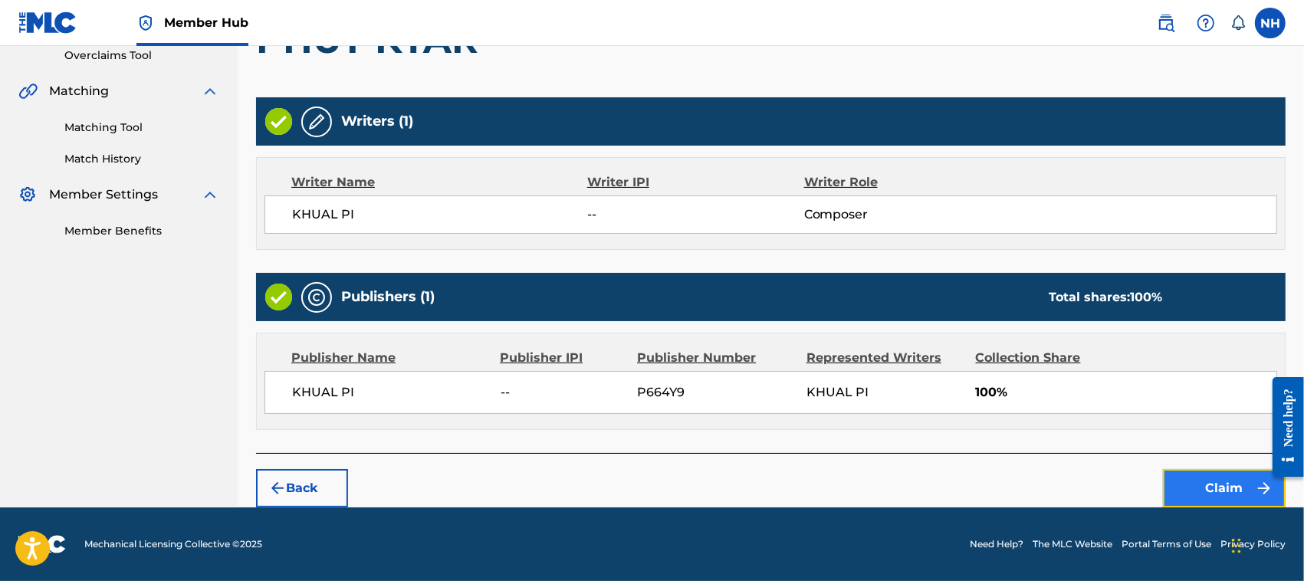
click at [1215, 492] on button "Claim" at bounding box center [1224, 488] width 123 height 38
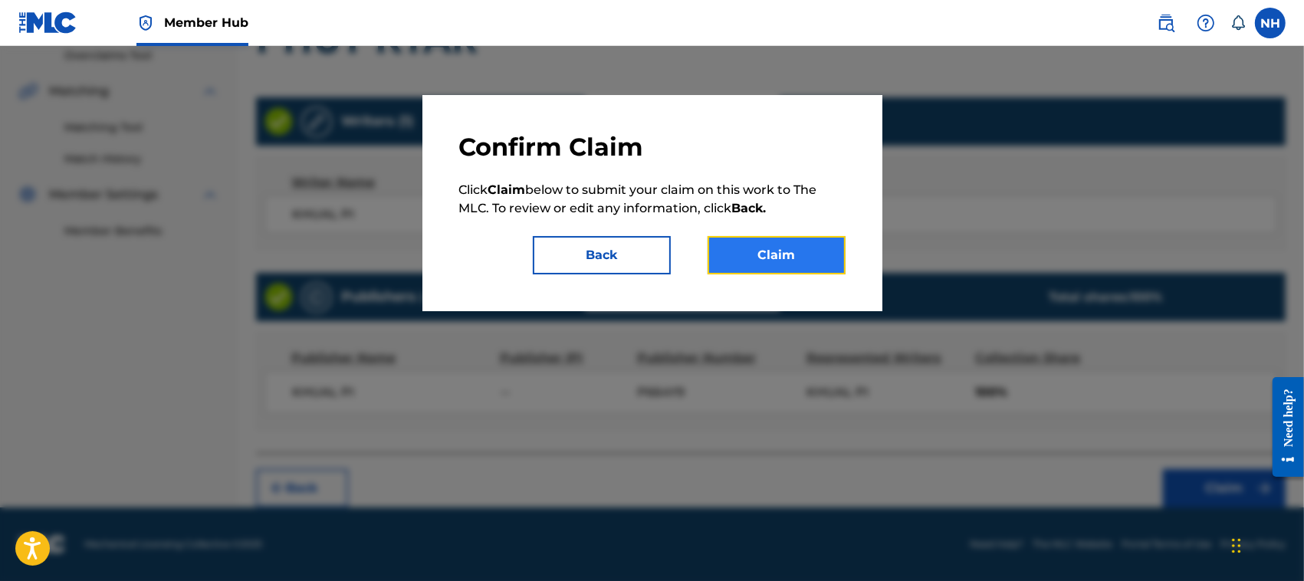
click at [786, 249] on button "Claim" at bounding box center [777, 255] width 138 height 38
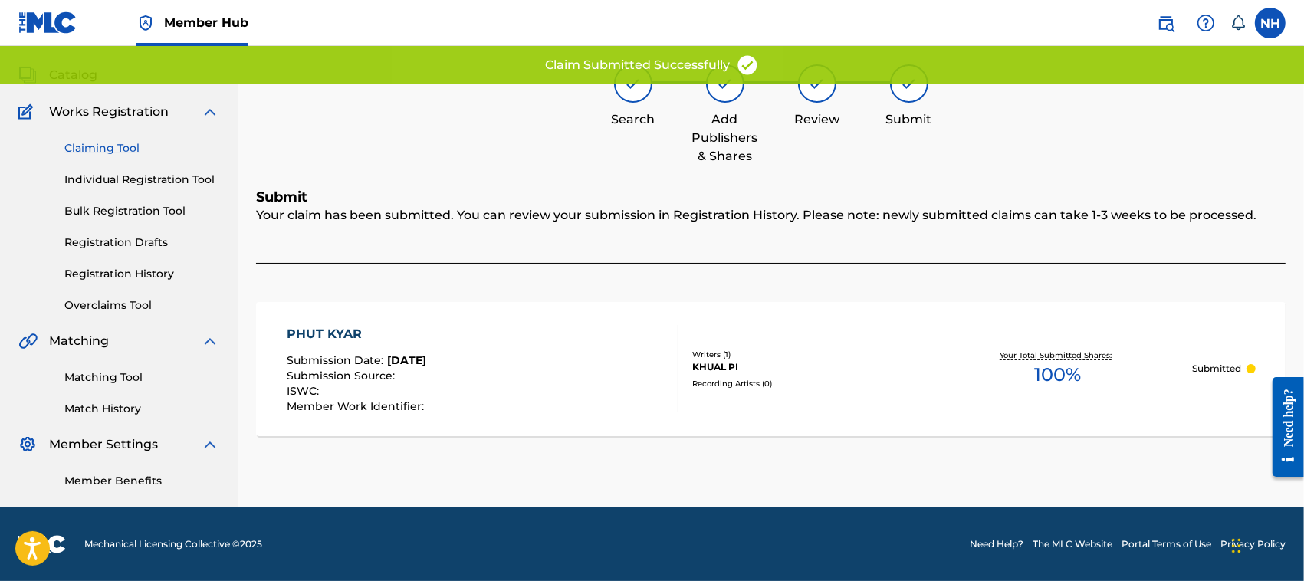
scroll to position [77, 0]
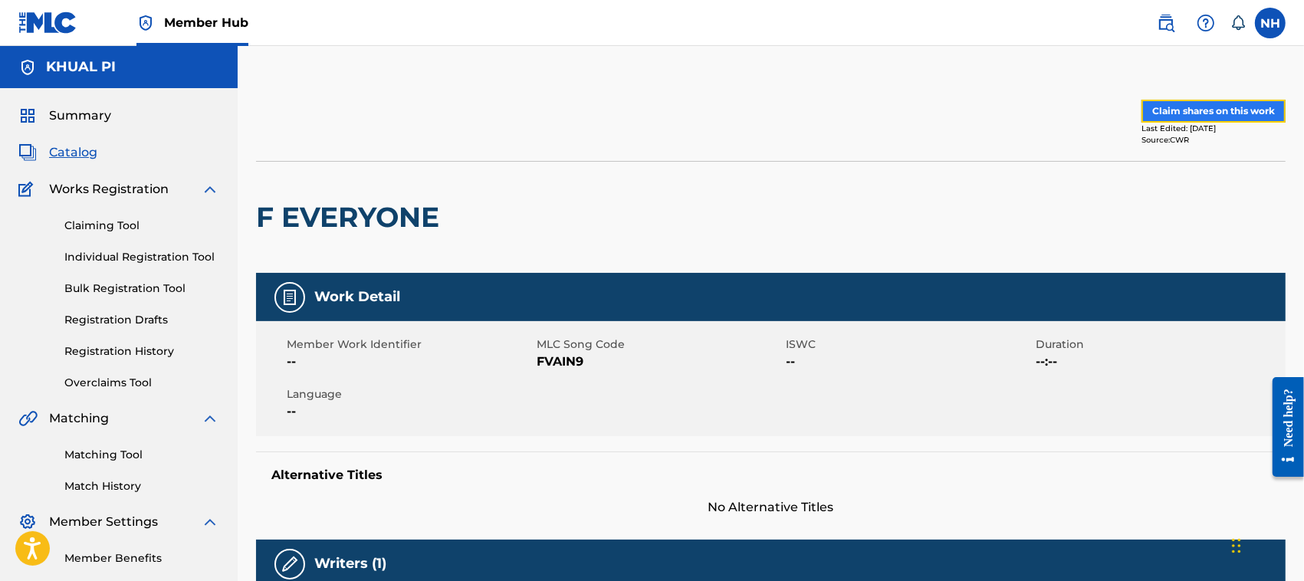
click at [1213, 106] on button "Claim shares on this work" at bounding box center [1213, 111] width 144 height 23
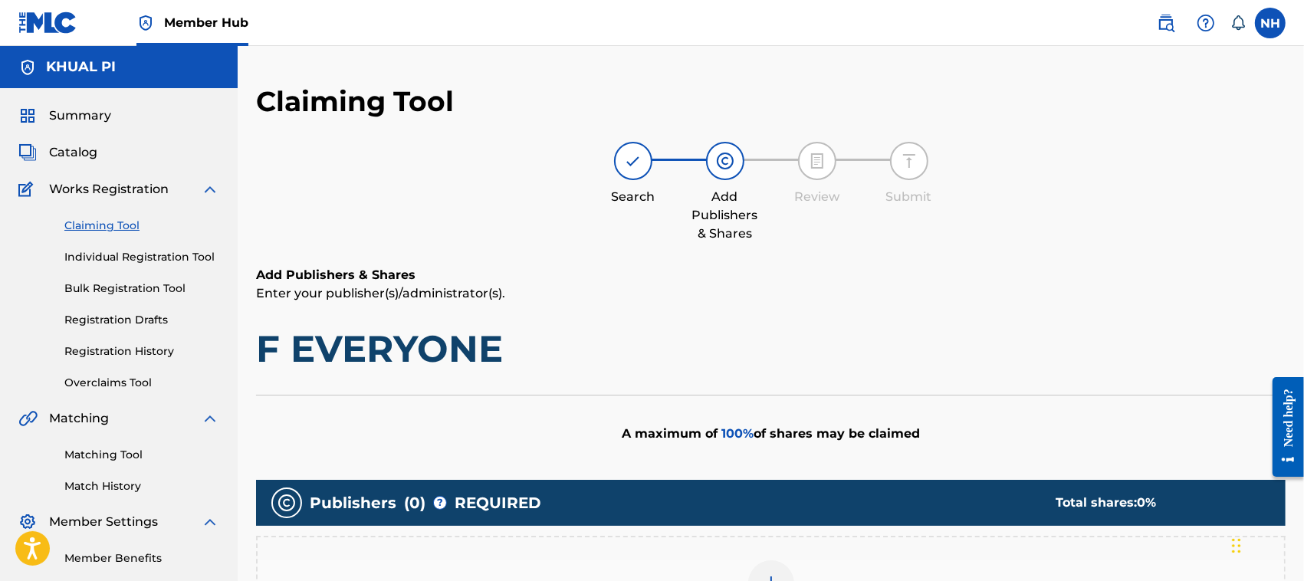
scroll to position [120, 0]
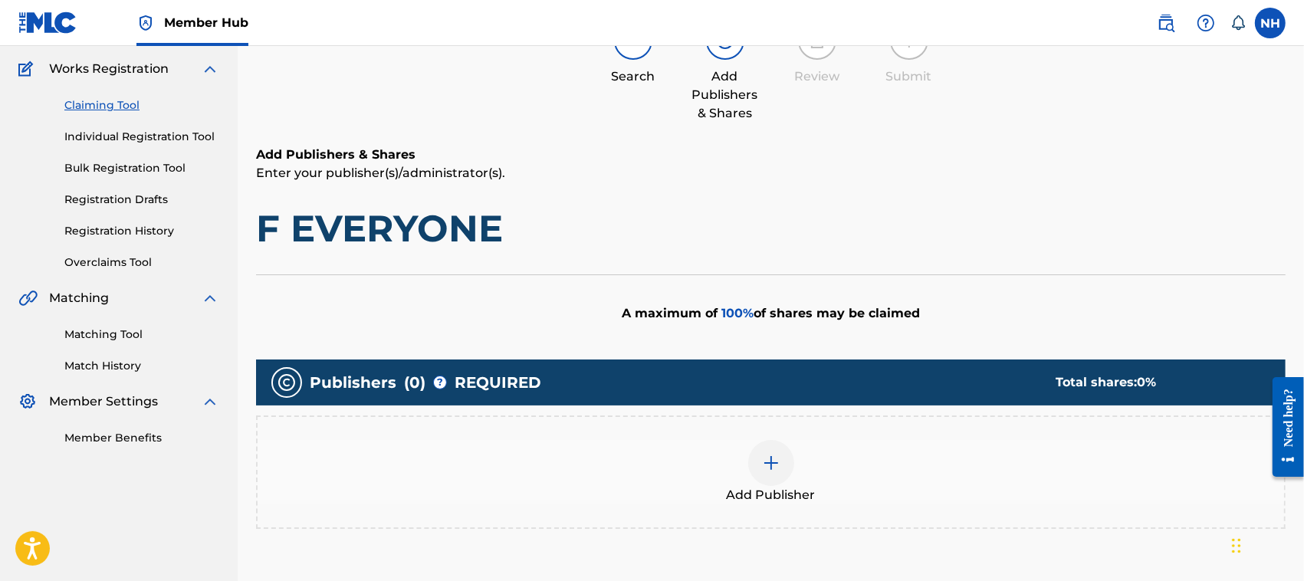
click at [755, 465] on div at bounding box center [771, 463] width 46 height 46
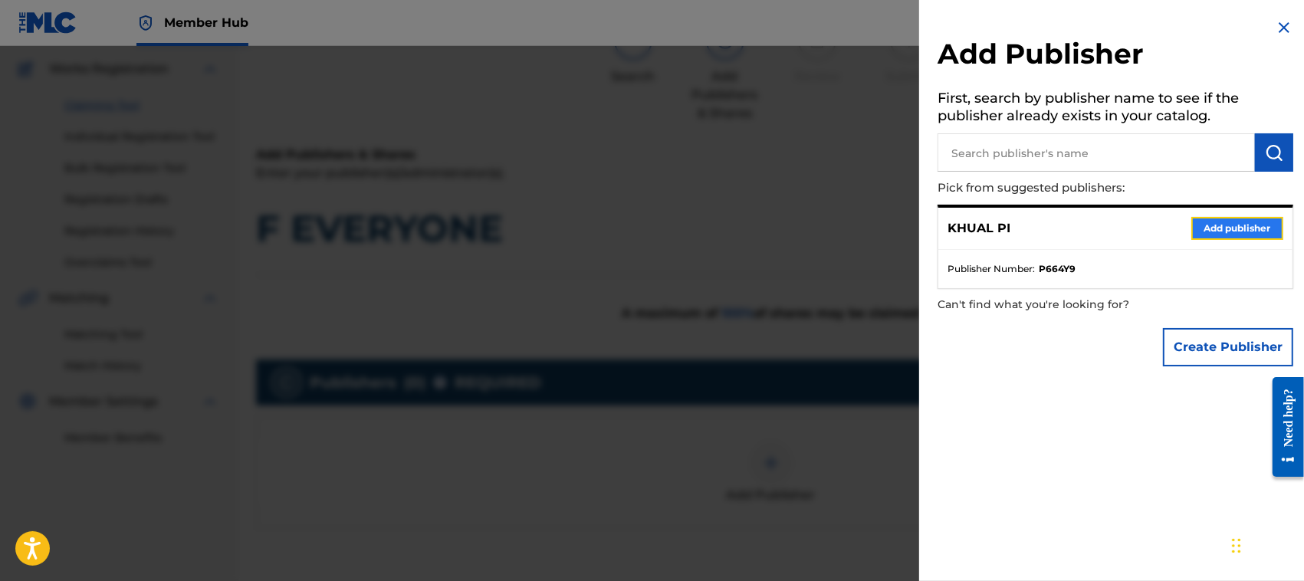
click at [1217, 217] on button "Add publisher" at bounding box center [1237, 228] width 92 height 23
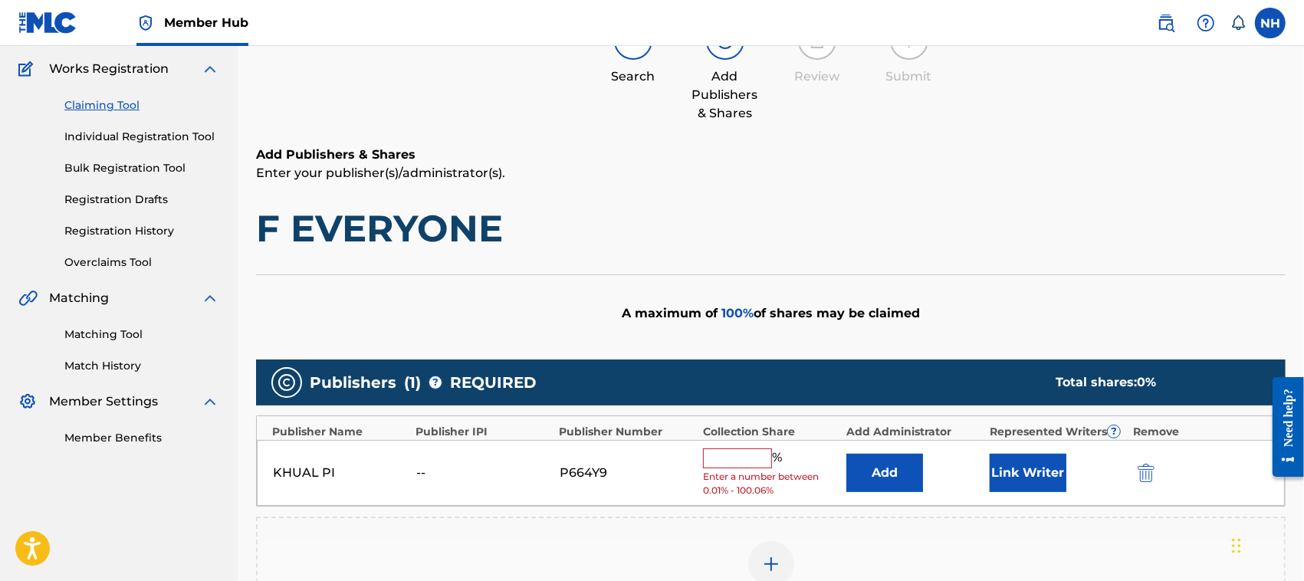
click at [737, 454] on input "text" at bounding box center [737, 458] width 69 height 20
type input "100"
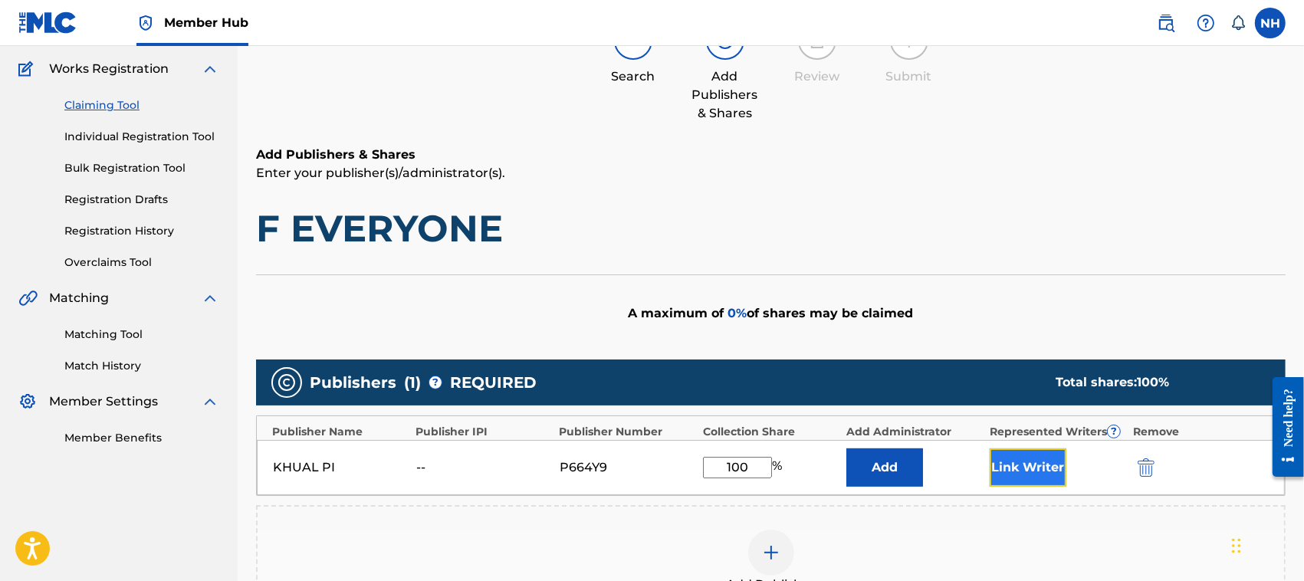
click at [1031, 468] on button "Link Writer" at bounding box center [1028, 467] width 77 height 38
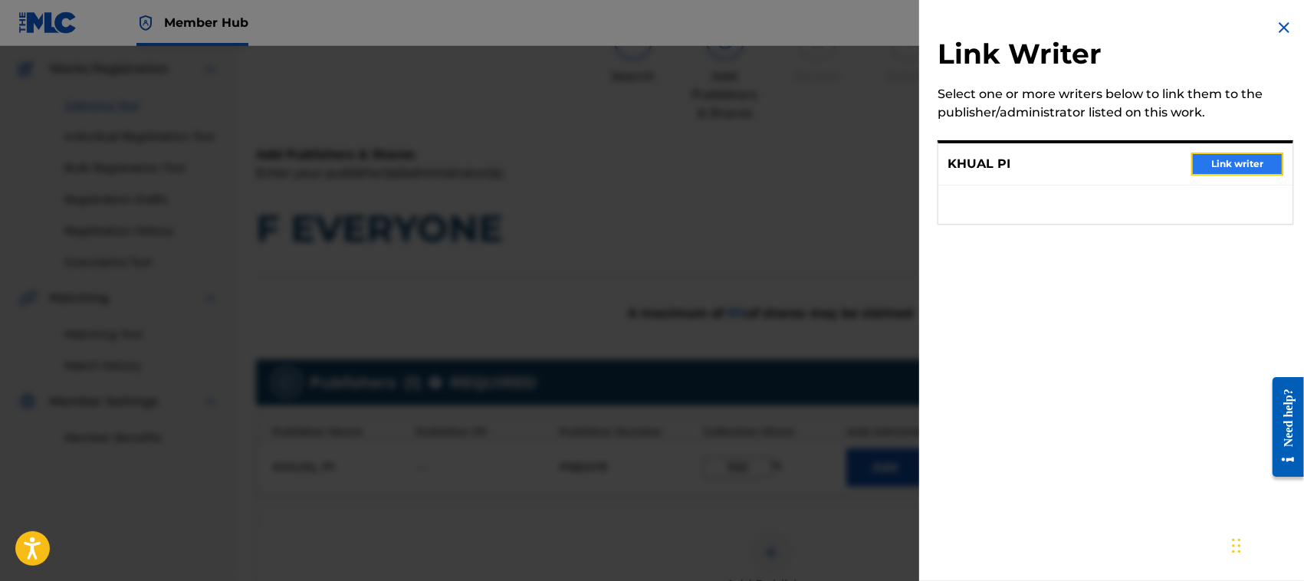
click at [1235, 157] on button "Link writer" at bounding box center [1237, 164] width 92 height 23
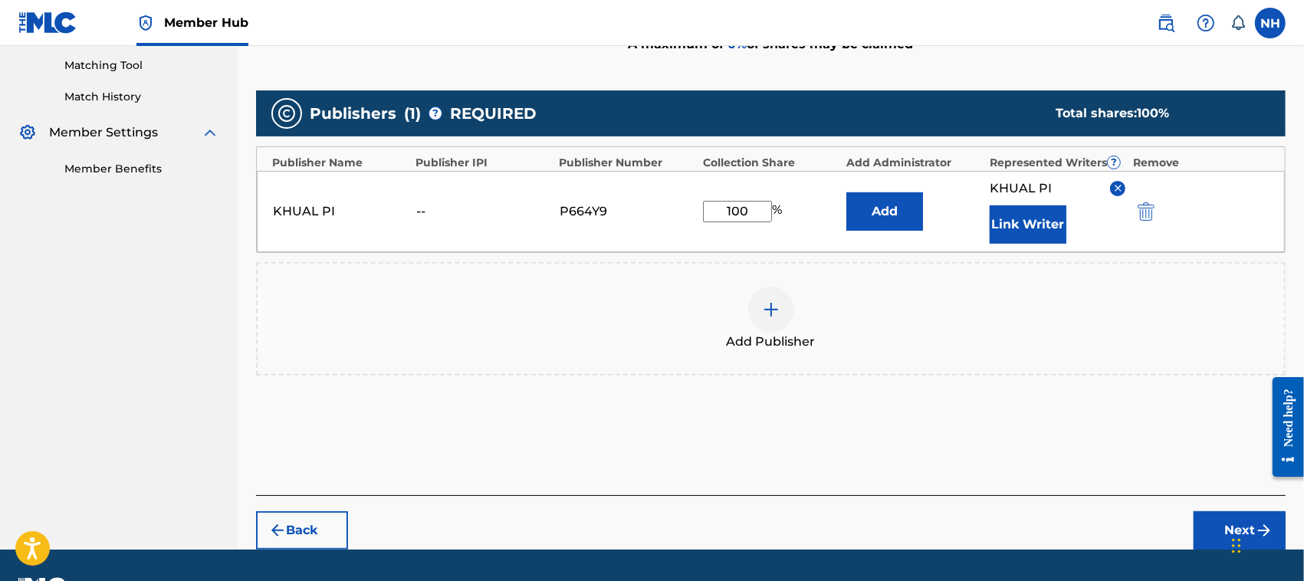
scroll to position [396, 0]
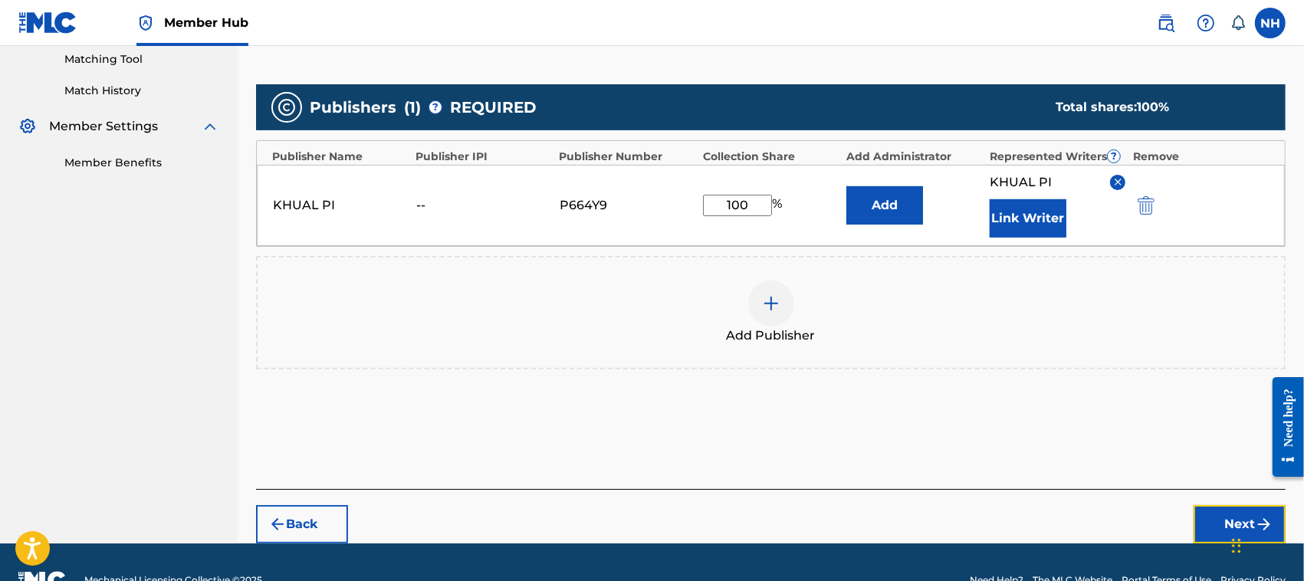
drag, startPoint x: 1223, startPoint y: 524, endPoint x: 1223, endPoint y: 512, distance: 11.5
click at [1224, 524] on button "Next" at bounding box center [1240, 524] width 92 height 38
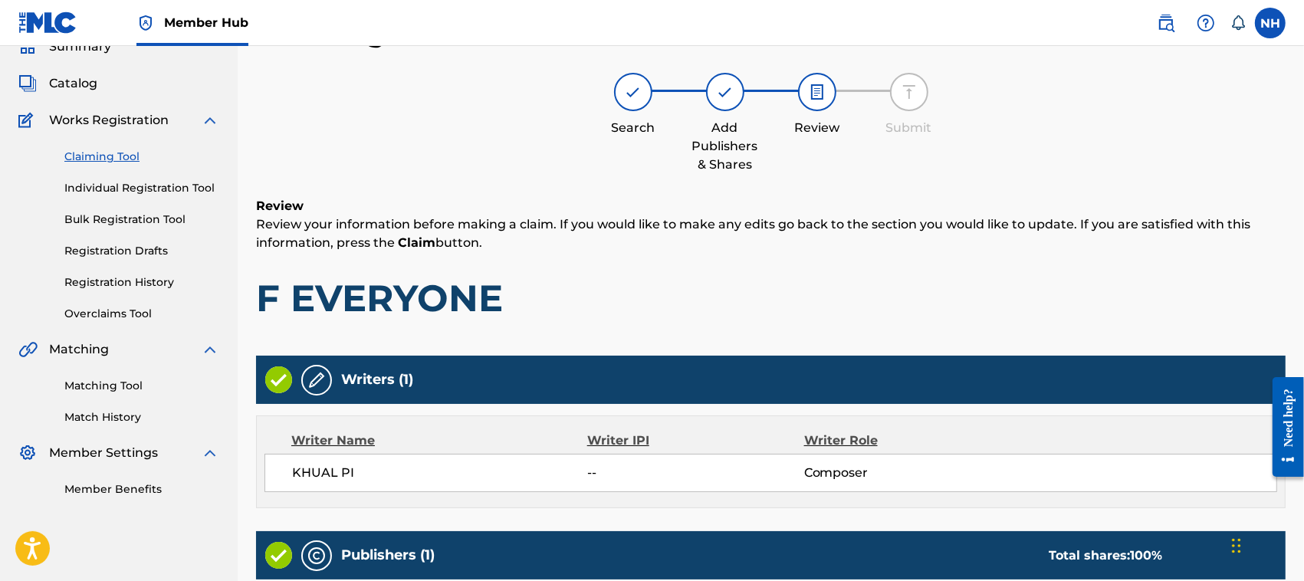
scroll to position [327, 0]
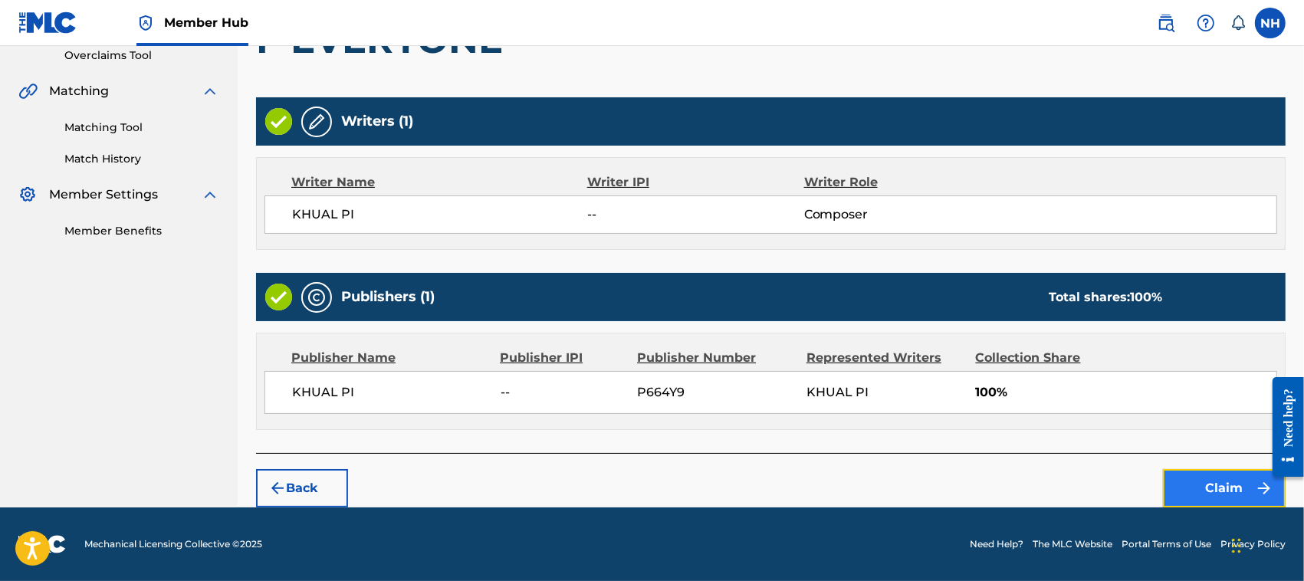
click at [1220, 481] on button "Claim" at bounding box center [1224, 488] width 123 height 38
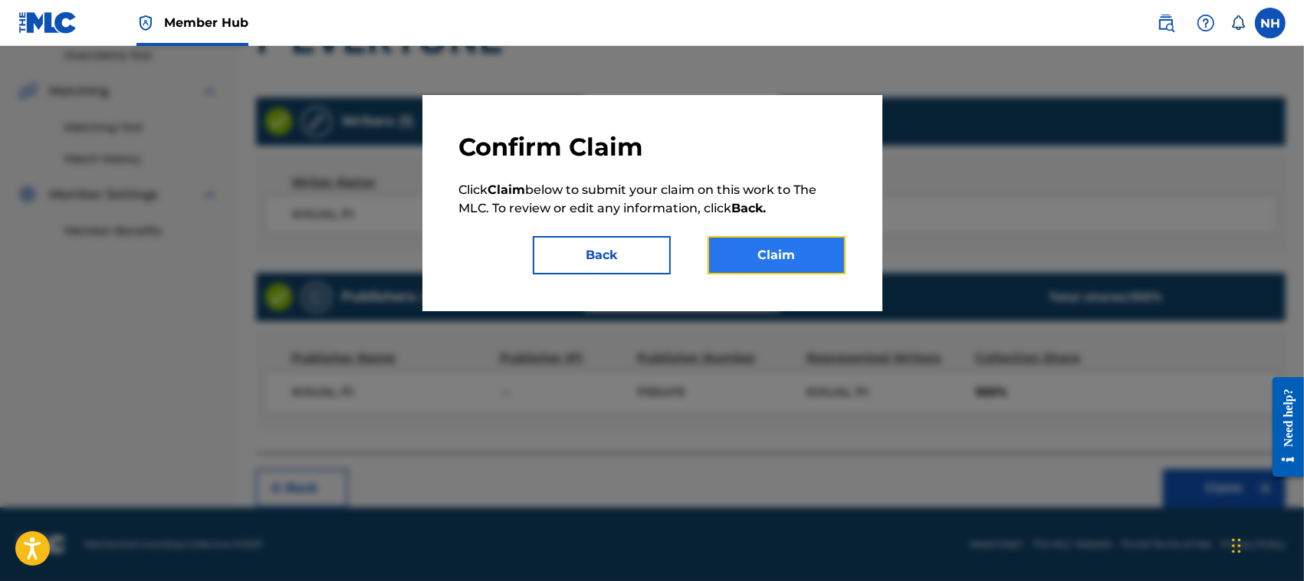
click at [786, 250] on button "Claim" at bounding box center [777, 255] width 138 height 38
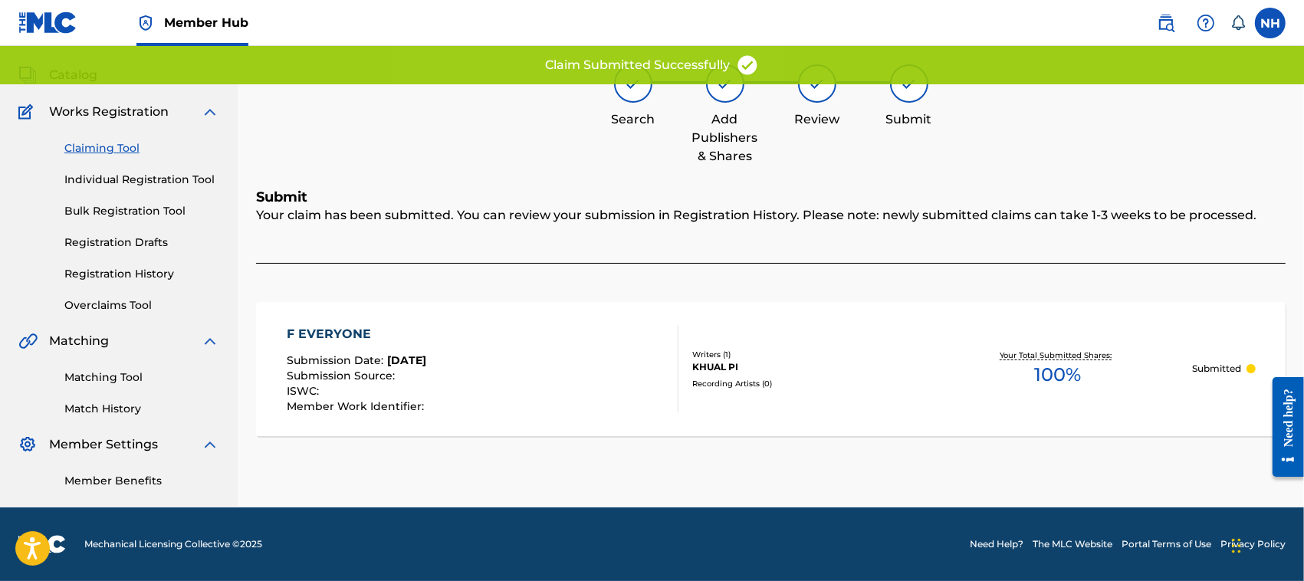
scroll to position [77, 0]
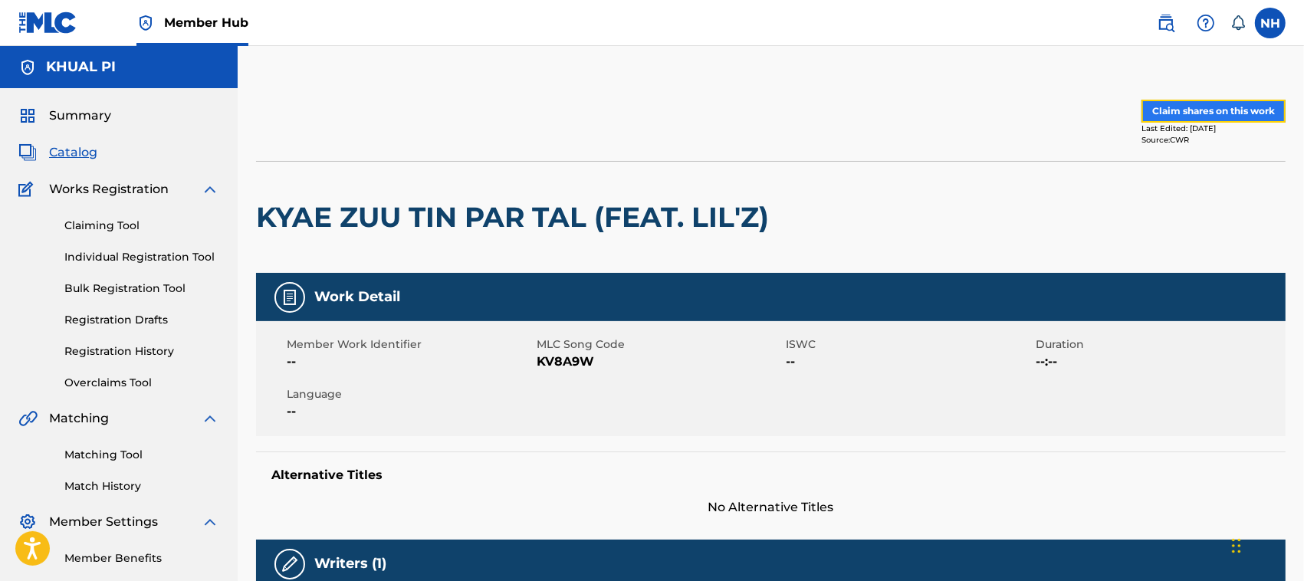
click at [1217, 107] on button "Claim shares on this work" at bounding box center [1213, 111] width 144 height 23
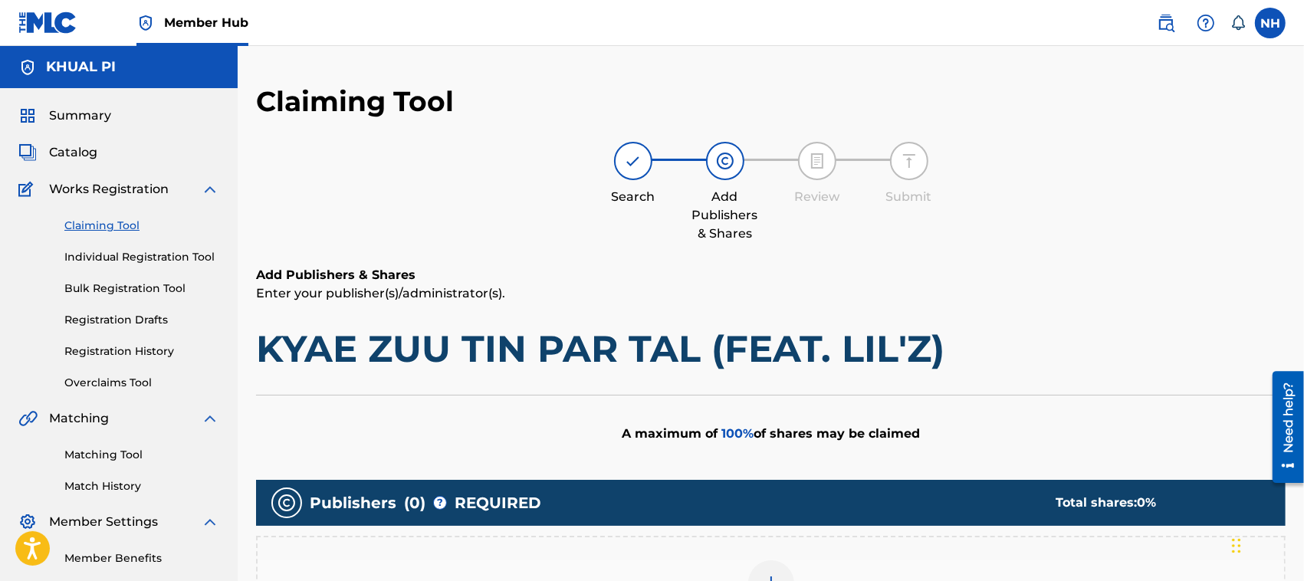
scroll to position [227, 0]
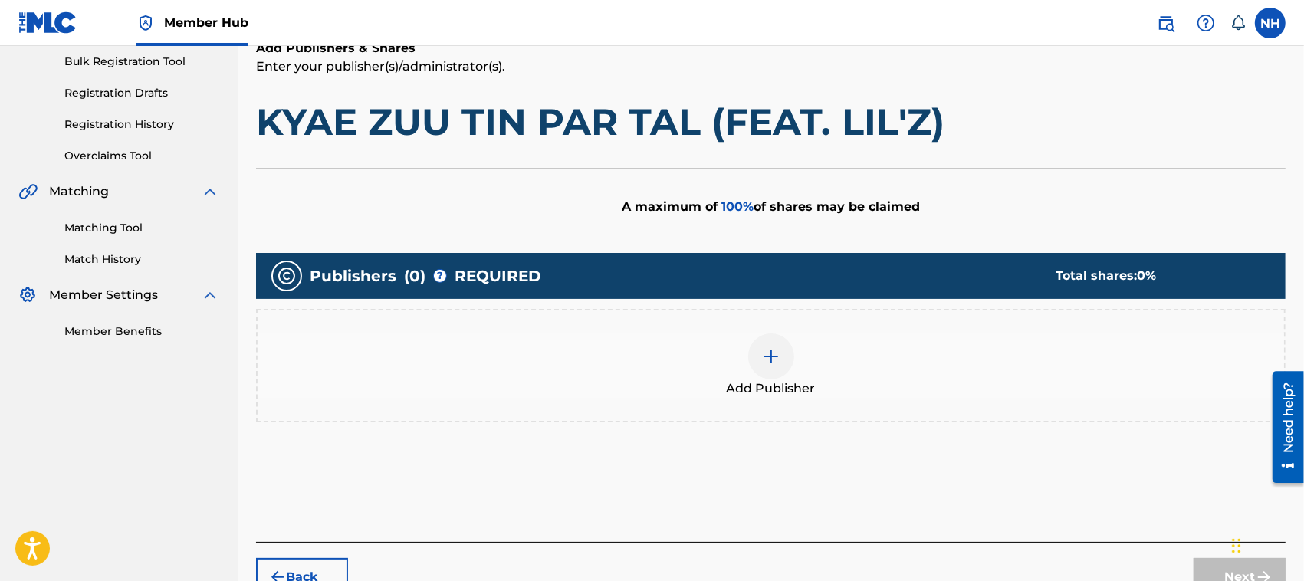
click at [776, 361] on img at bounding box center [771, 356] width 18 height 18
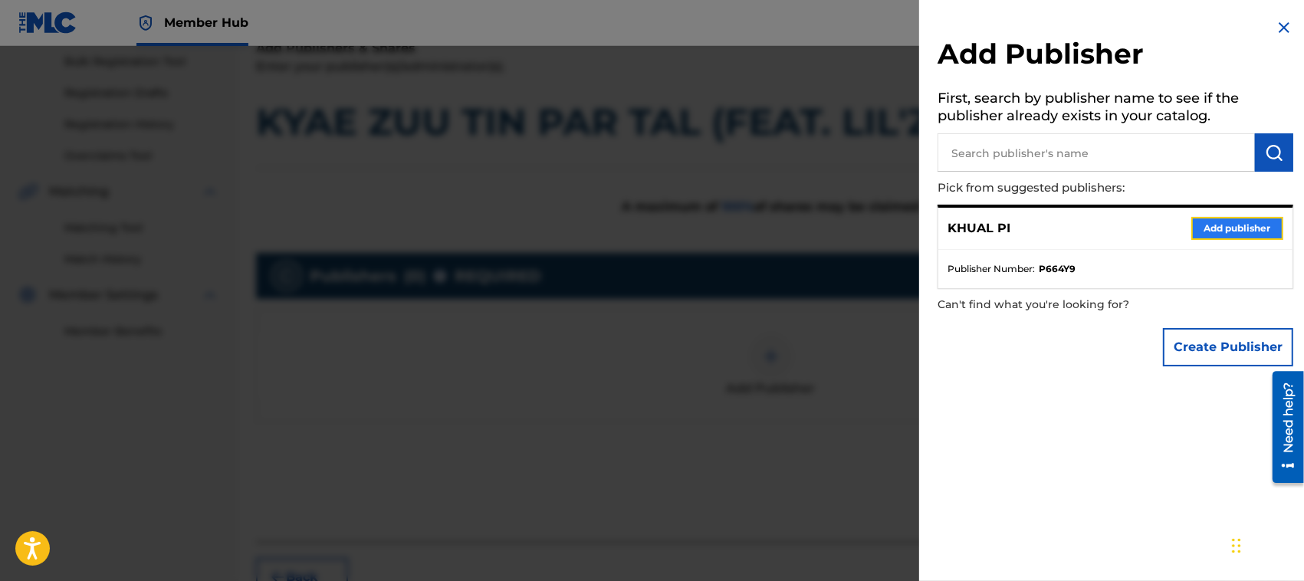
click at [1219, 217] on button "Add publisher" at bounding box center [1237, 228] width 92 height 23
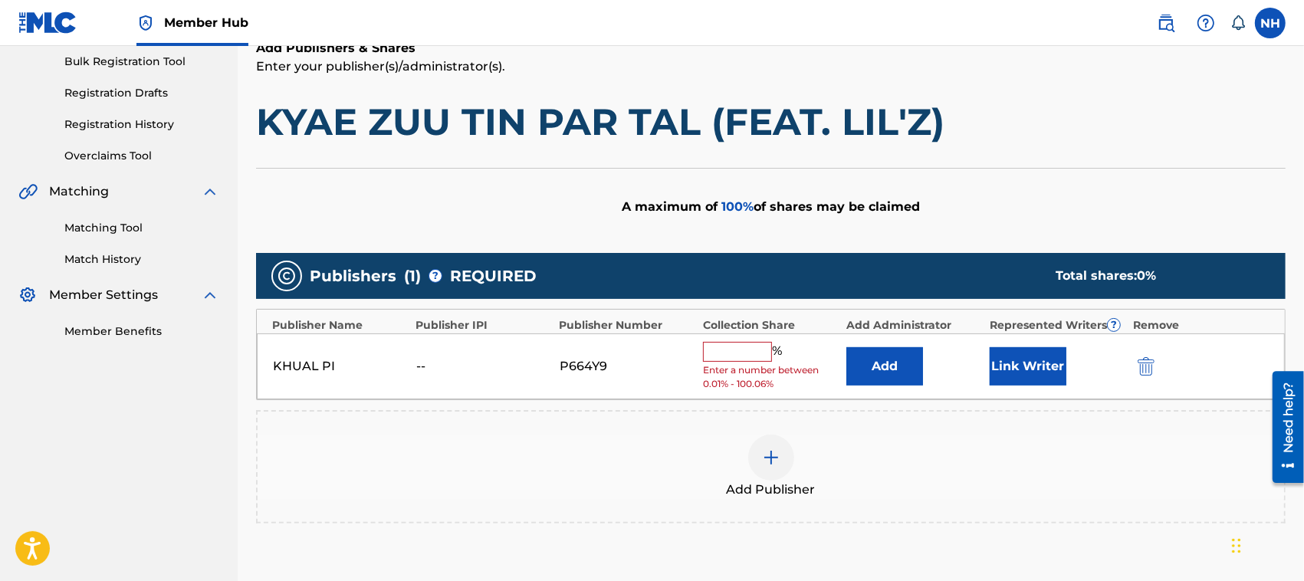
click at [721, 353] on input "text" at bounding box center [737, 352] width 69 height 20
type input "100"
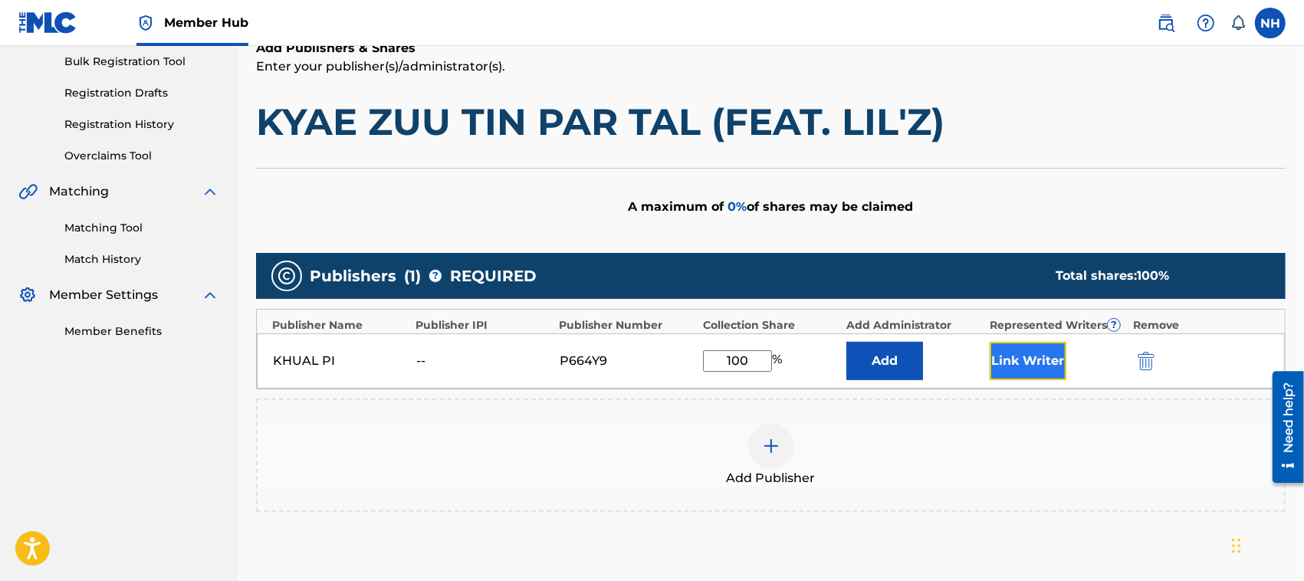
click at [1039, 359] on button "Link Writer" at bounding box center [1028, 361] width 77 height 38
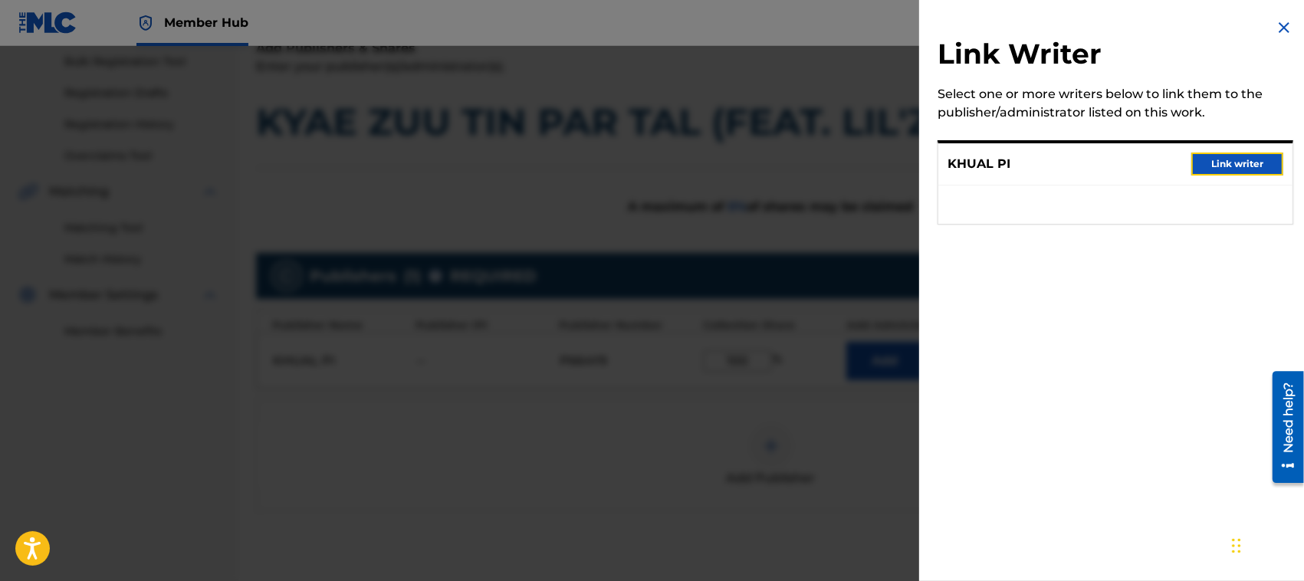
click at [1240, 159] on button "Link writer" at bounding box center [1237, 164] width 92 height 23
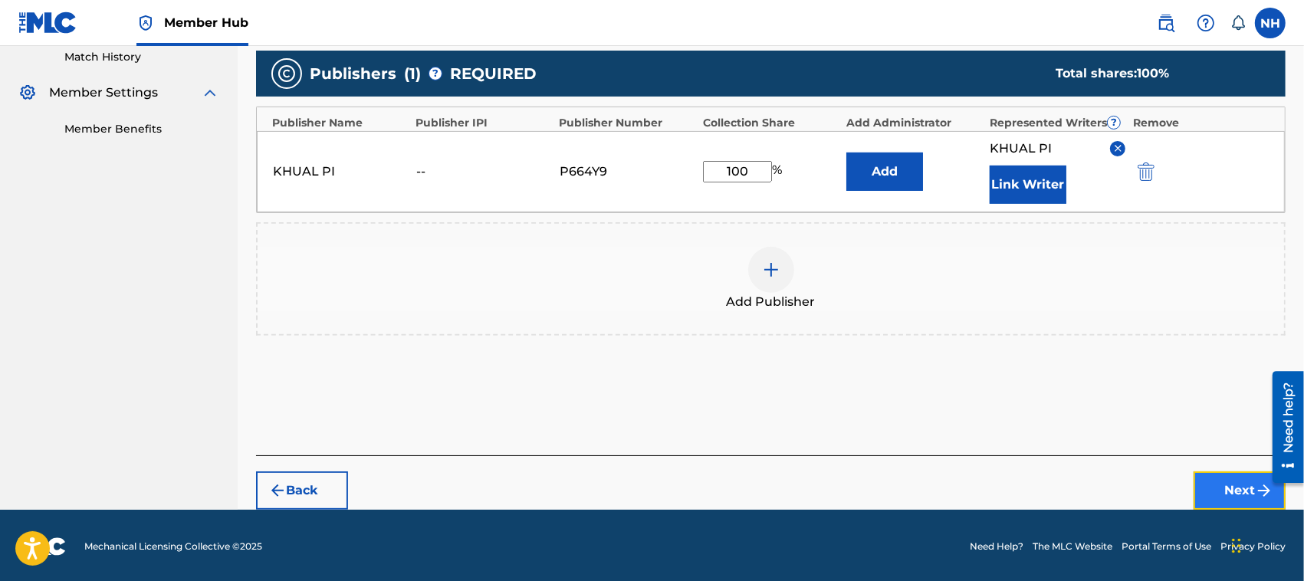
click at [1232, 484] on button "Next" at bounding box center [1240, 490] width 92 height 38
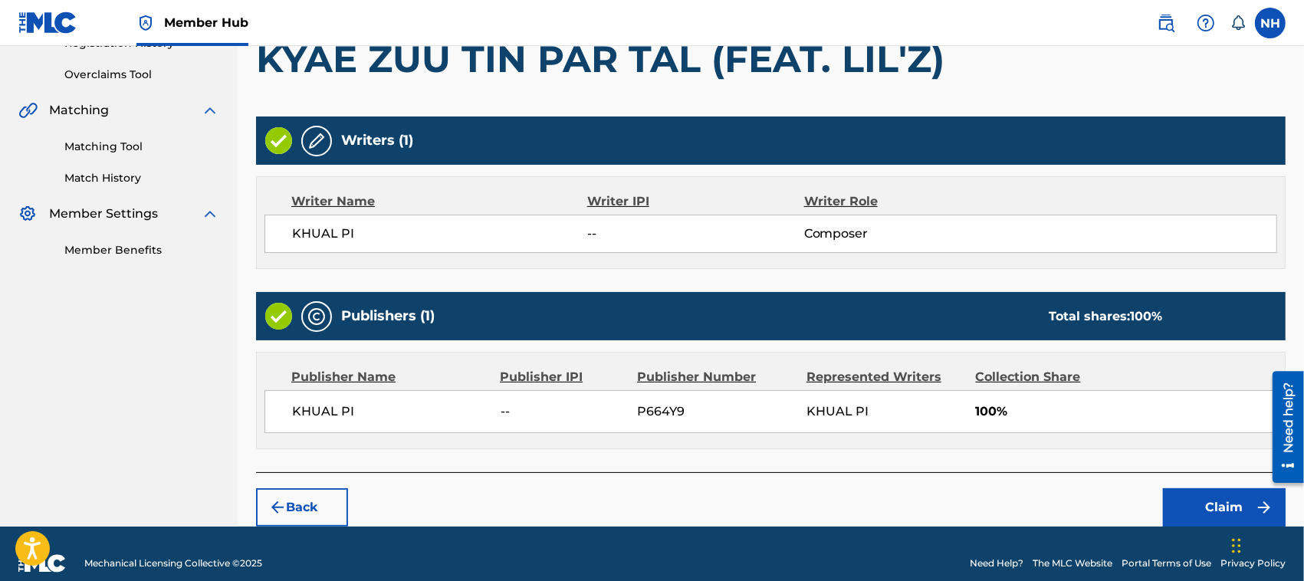
scroll to position [320, 0]
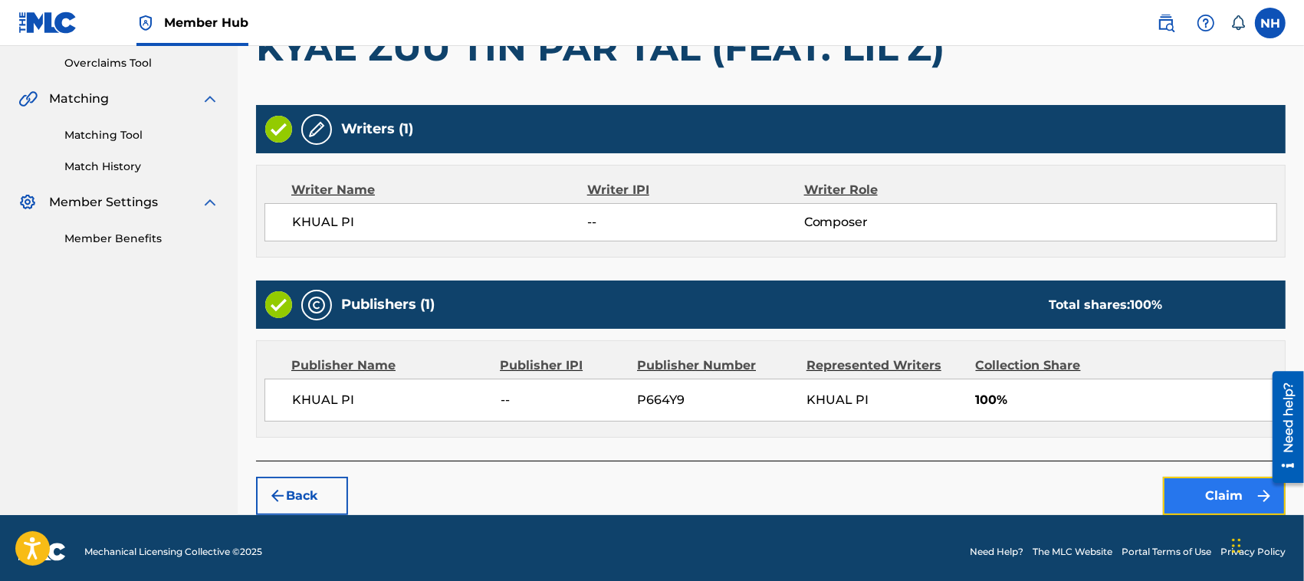
click at [1220, 495] on button "Claim" at bounding box center [1224, 496] width 123 height 38
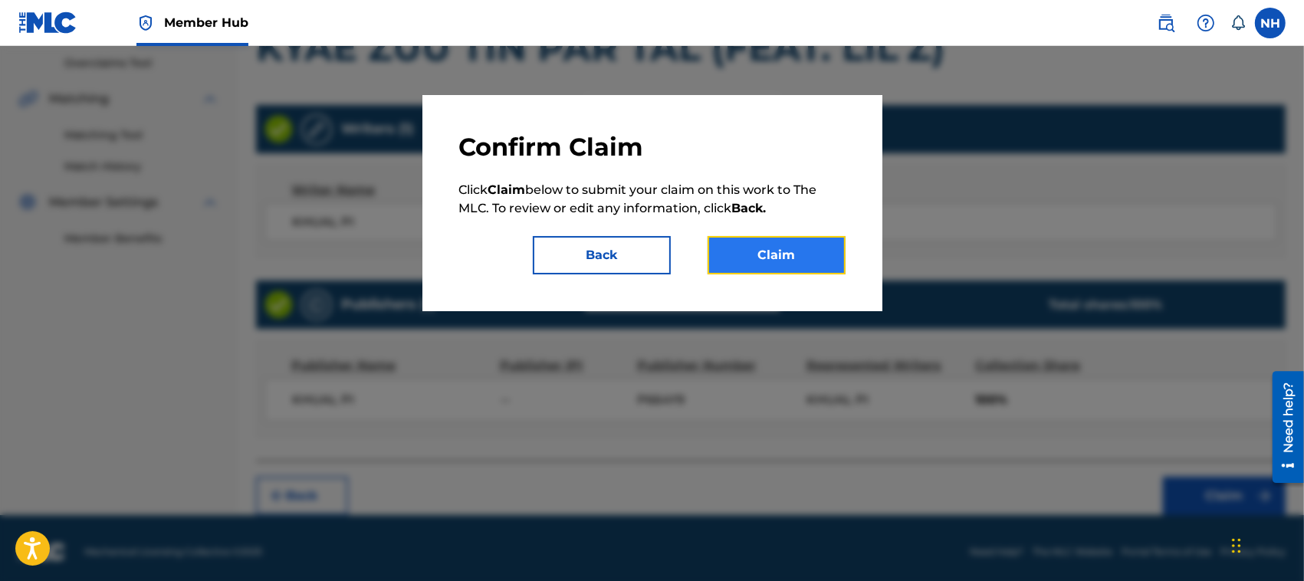
click at [798, 251] on button "Claim" at bounding box center [777, 255] width 138 height 38
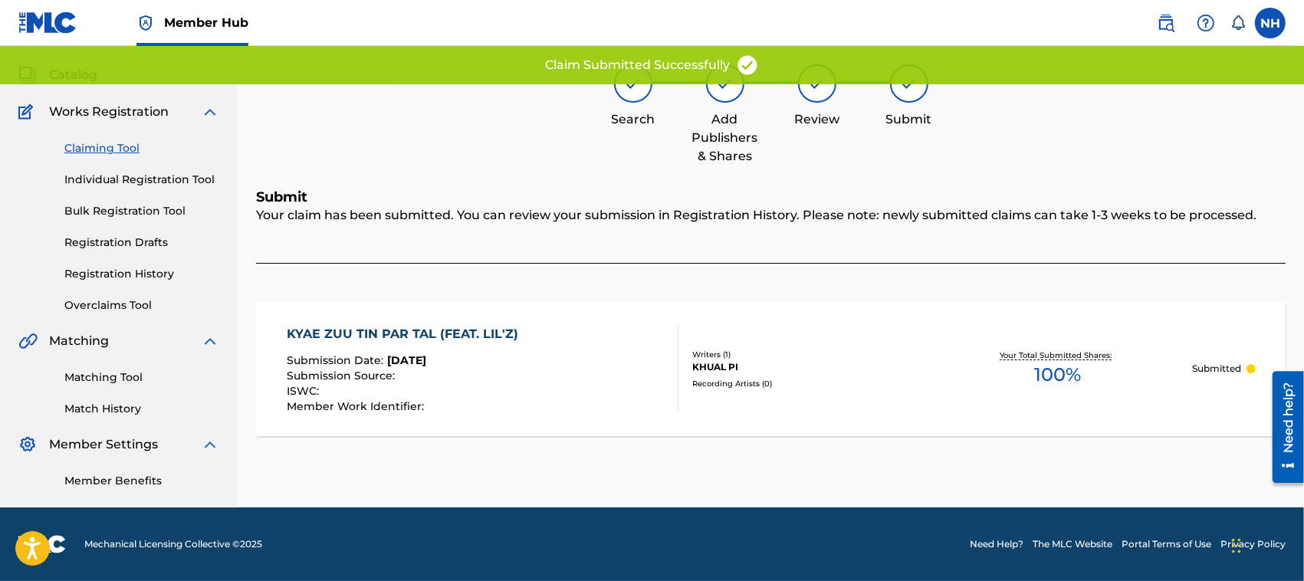
scroll to position [77, 0]
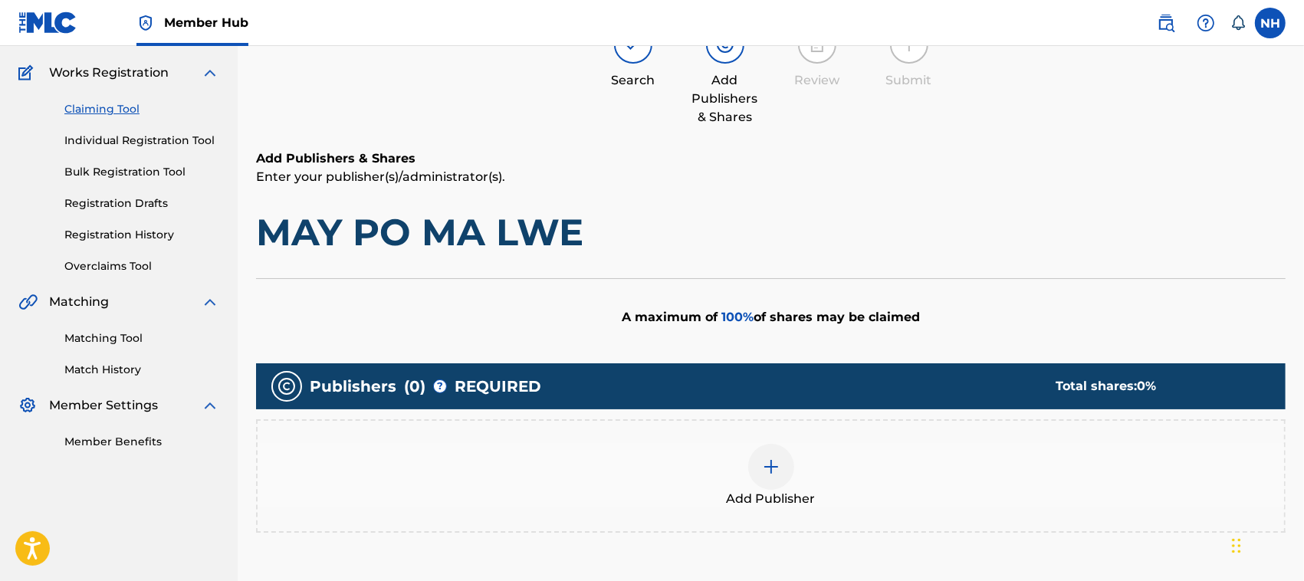
scroll to position [125, 0]
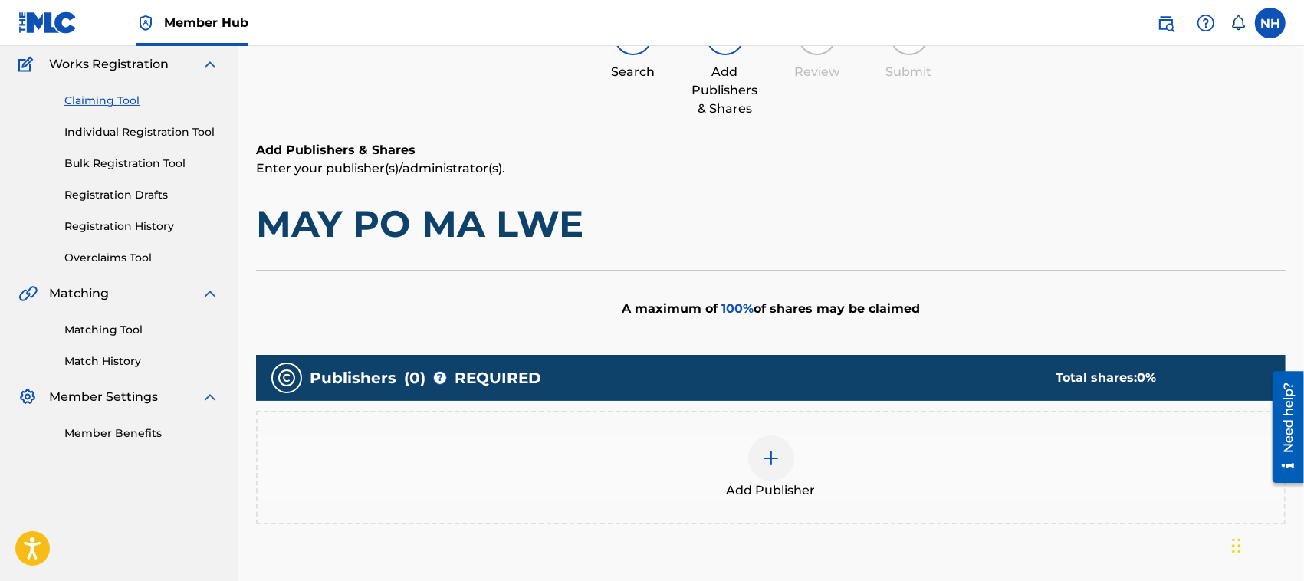
click at [768, 456] on img at bounding box center [771, 458] width 18 height 18
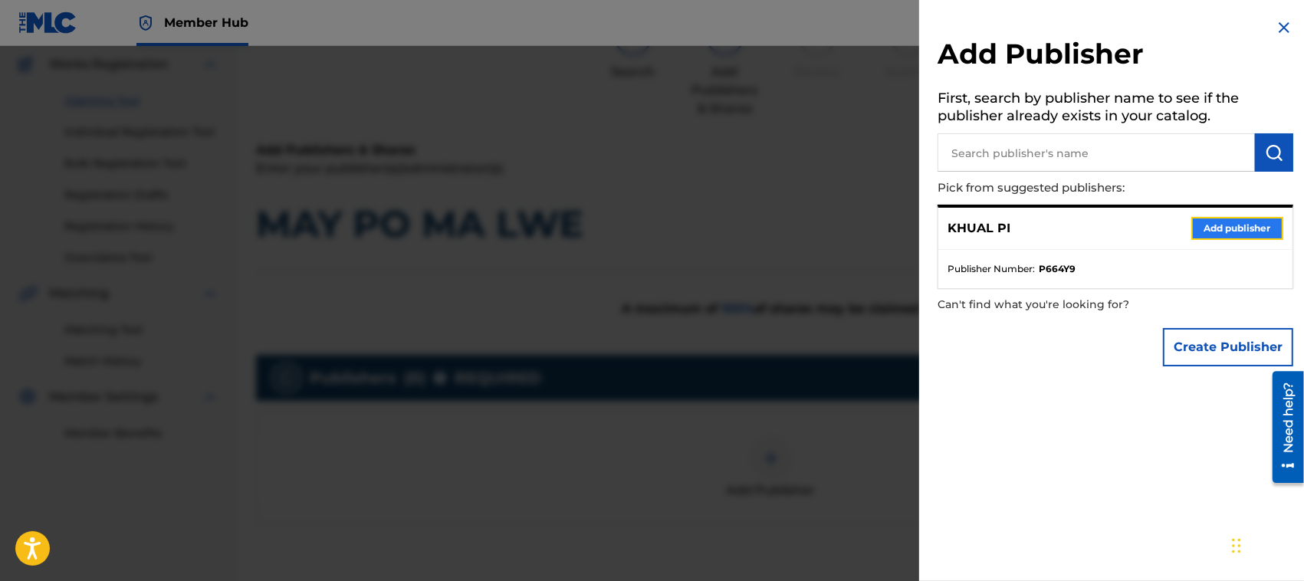
click at [1224, 226] on button "Add publisher" at bounding box center [1237, 228] width 92 height 23
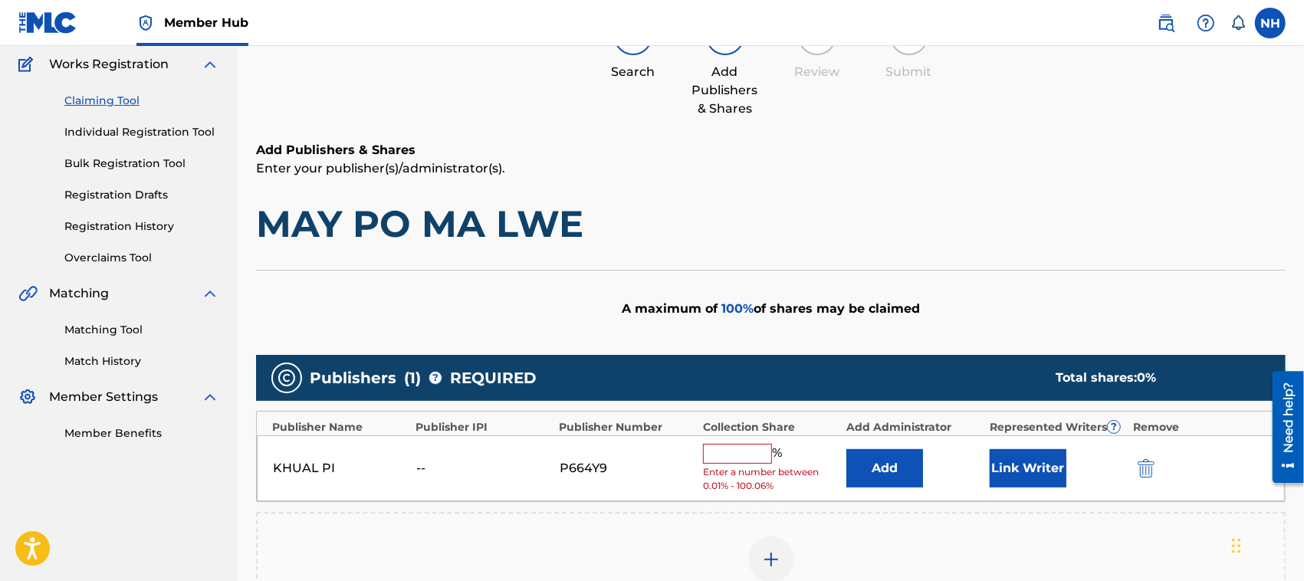
click at [741, 452] on input "text" at bounding box center [737, 454] width 69 height 20
type input "100"
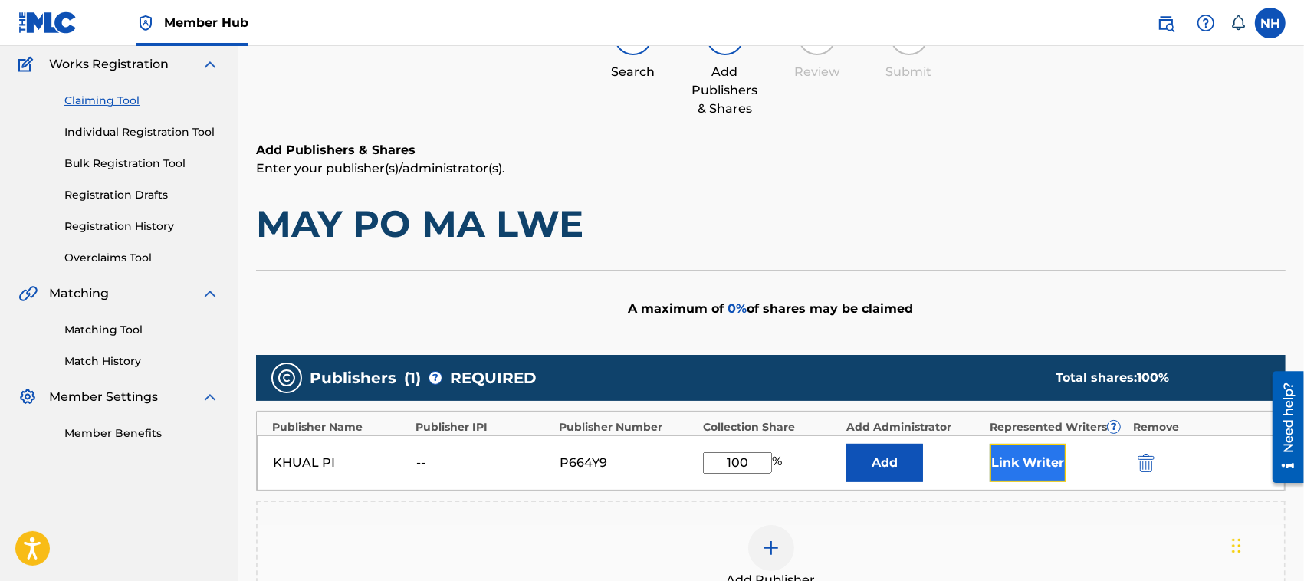
click at [1035, 457] on button "Link Writer" at bounding box center [1028, 463] width 77 height 38
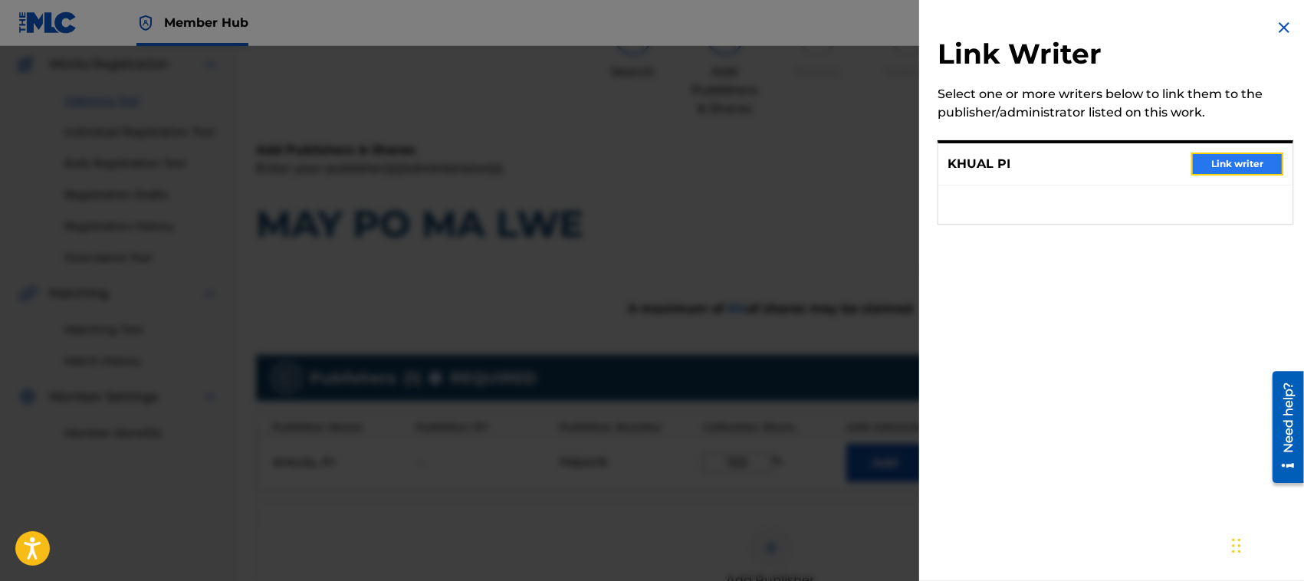
click at [1235, 156] on button "Link writer" at bounding box center [1237, 164] width 92 height 23
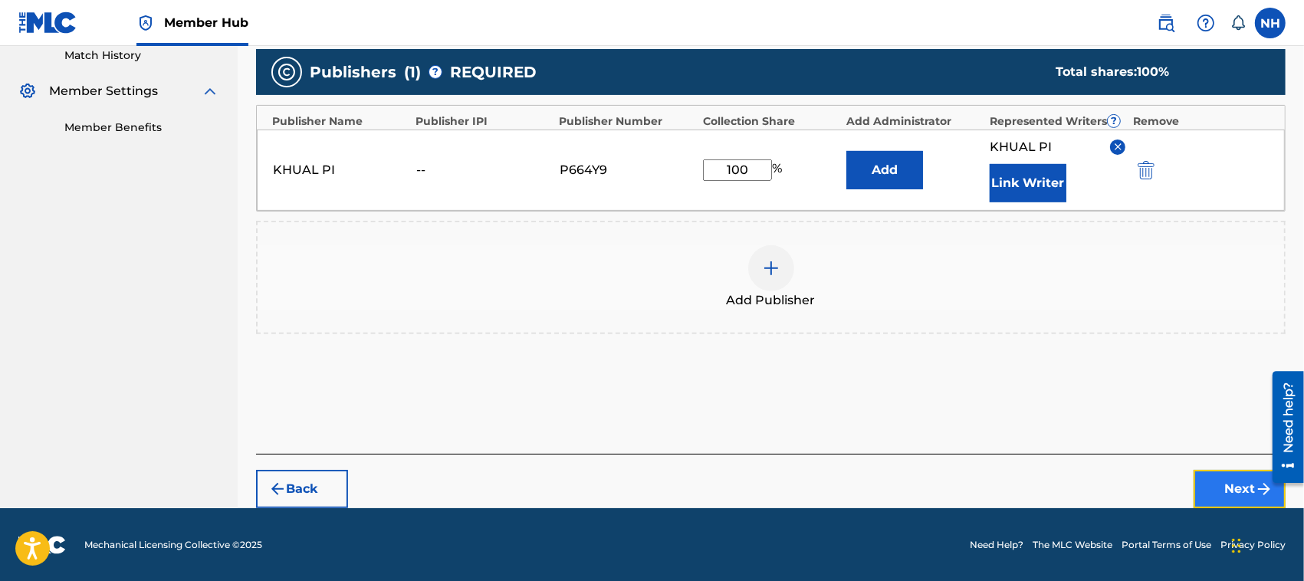
click at [1228, 487] on button "Next" at bounding box center [1240, 489] width 92 height 38
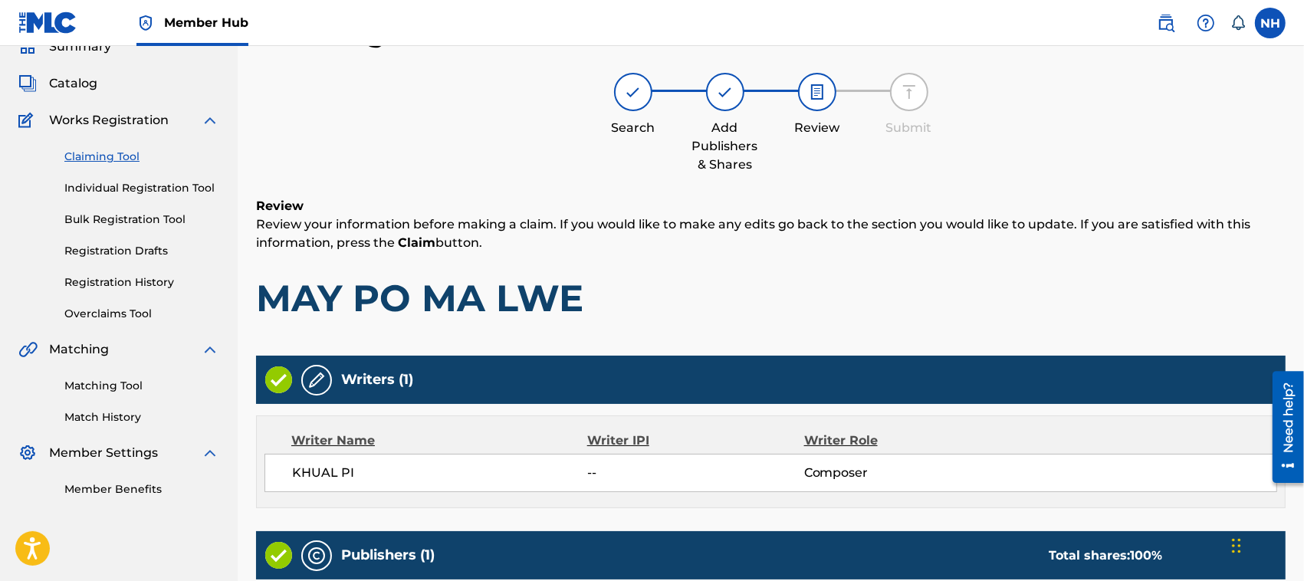
scroll to position [300, 0]
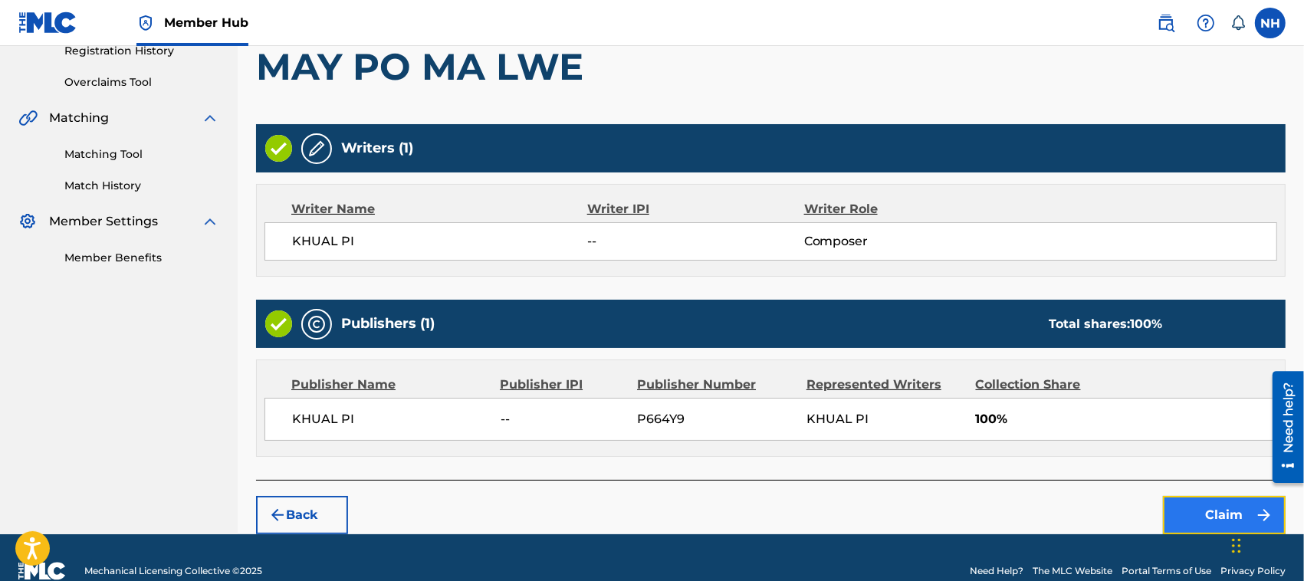
click at [1207, 508] on button "Claim" at bounding box center [1224, 515] width 123 height 38
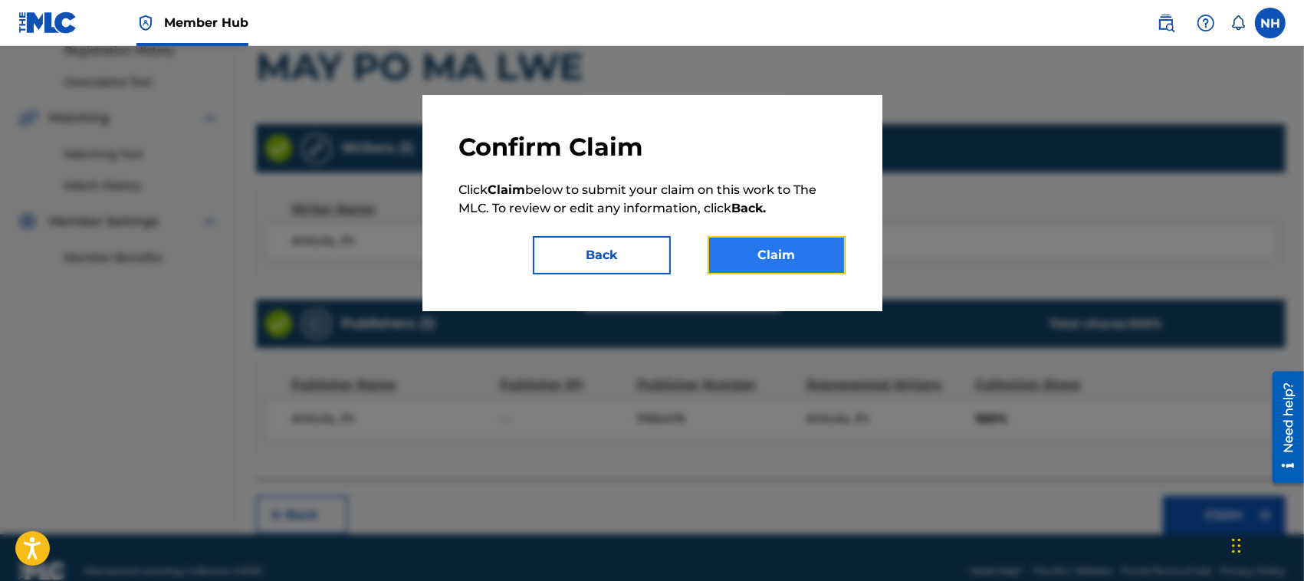
click at [773, 245] on button "Claim" at bounding box center [777, 255] width 138 height 38
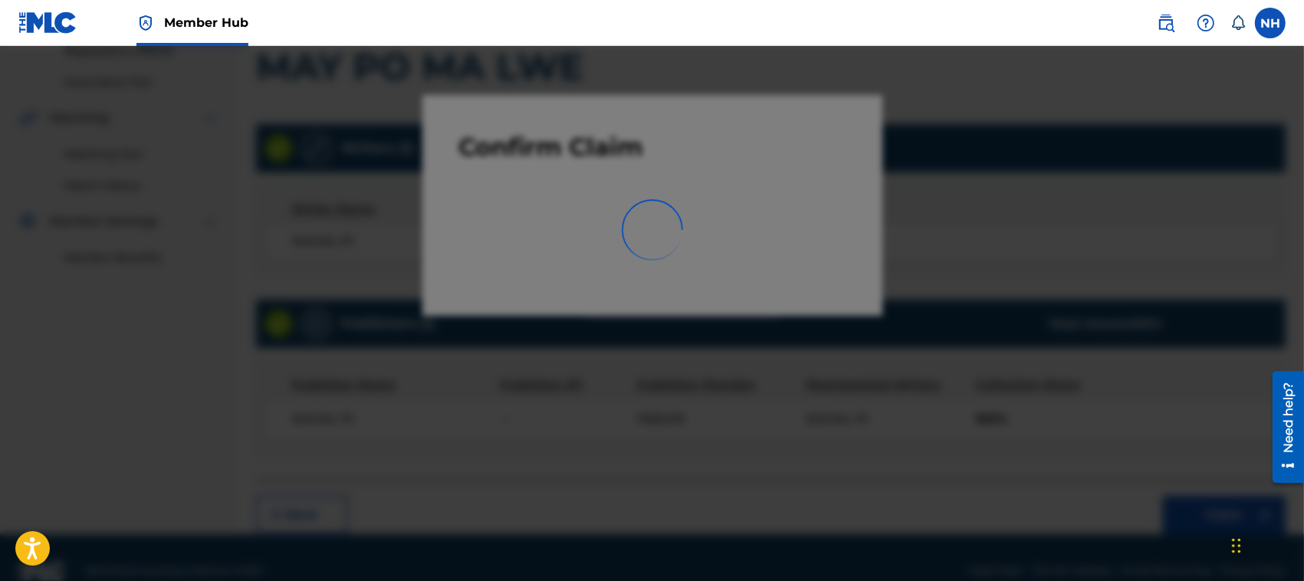
scroll to position [77, 0]
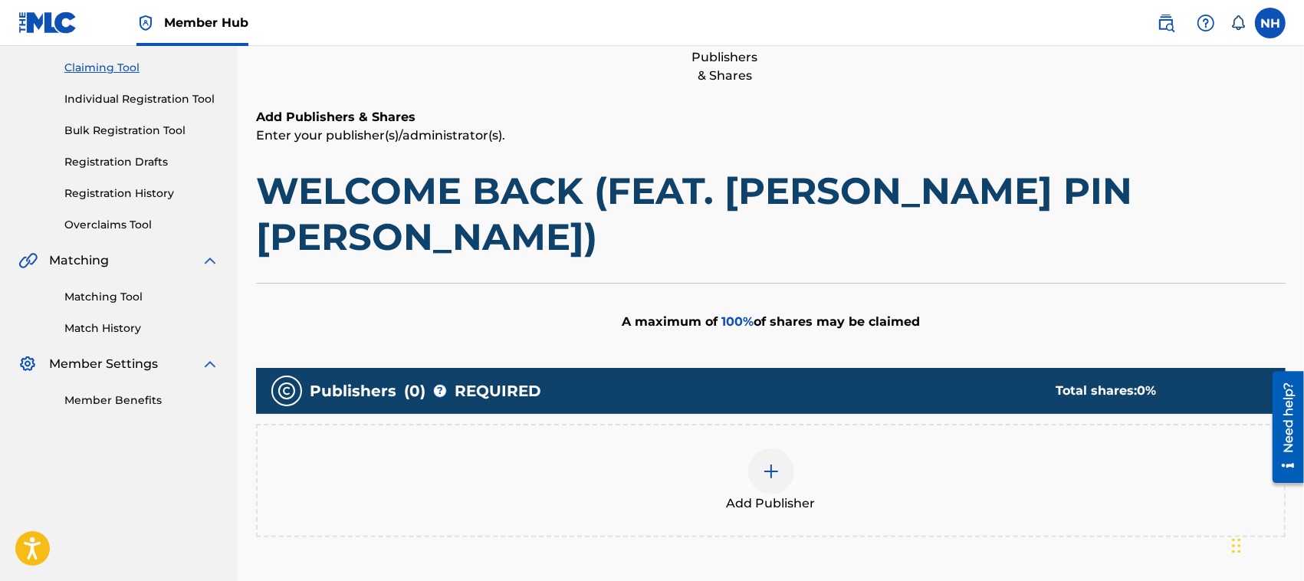
click at [783, 448] on div at bounding box center [771, 471] width 46 height 46
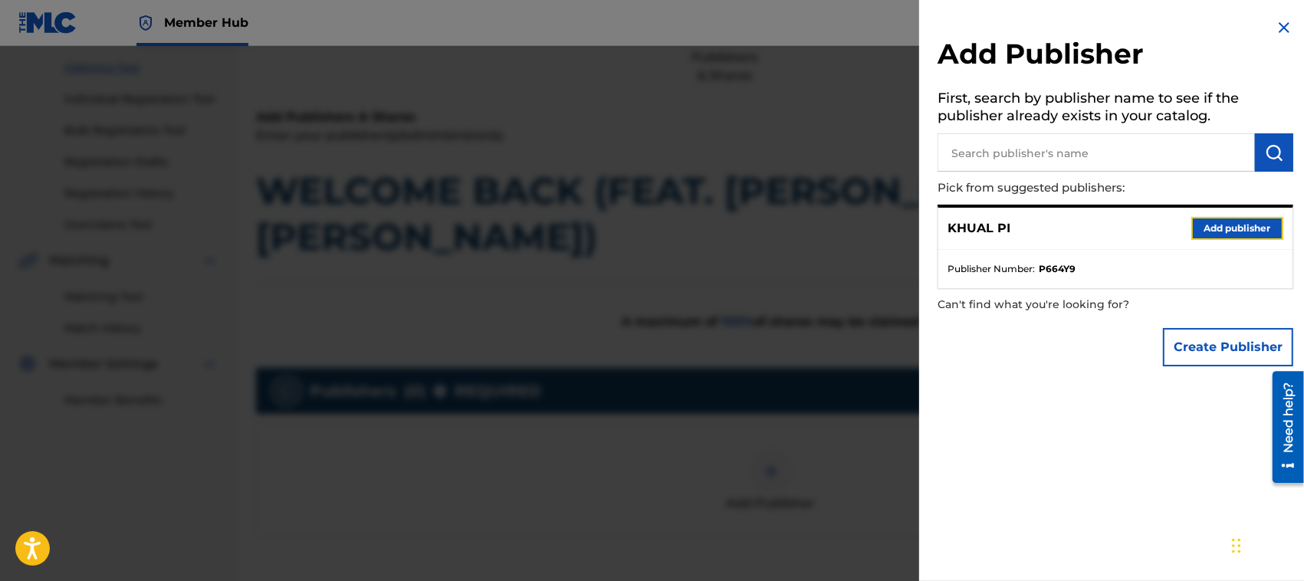
drag, startPoint x: 1240, startPoint y: 227, endPoint x: 1234, endPoint y: 236, distance: 11.1
click at [1240, 227] on button "Add publisher" at bounding box center [1237, 228] width 92 height 23
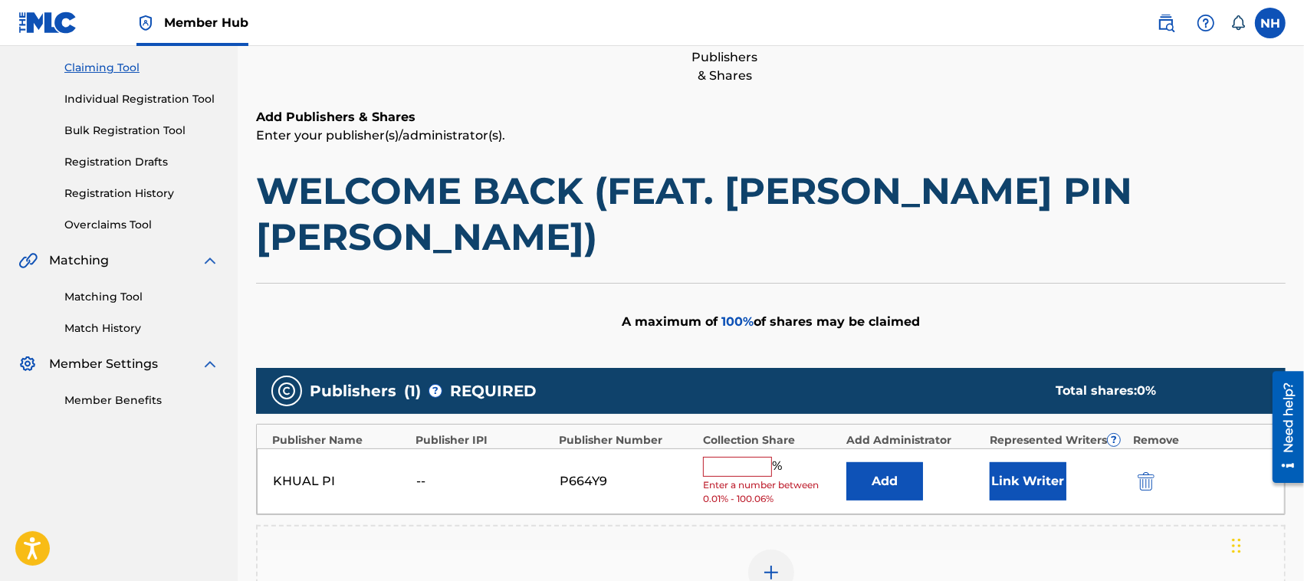
drag, startPoint x: 734, startPoint y: 418, endPoint x: 745, endPoint y: 431, distance: 16.9
click at [734, 457] on input "text" at bounding box center [737, 467] width 69 height 20
type input "100"
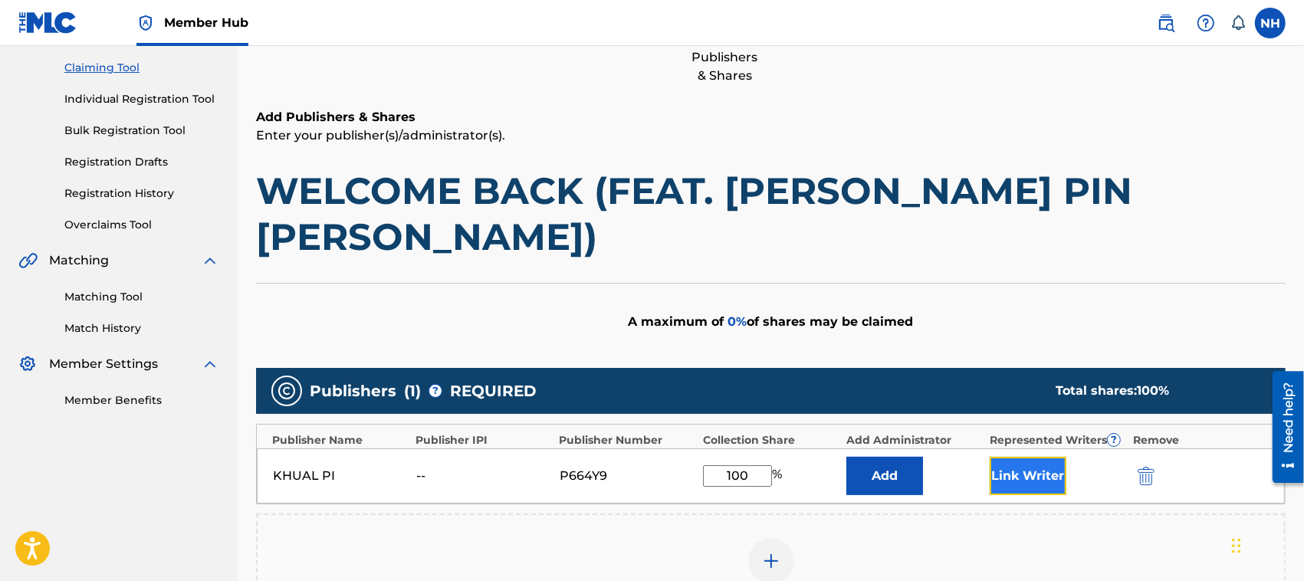
click at [1036, 457] on button "Link Writer" at bounding box center [1028, 476] width 77 height 38
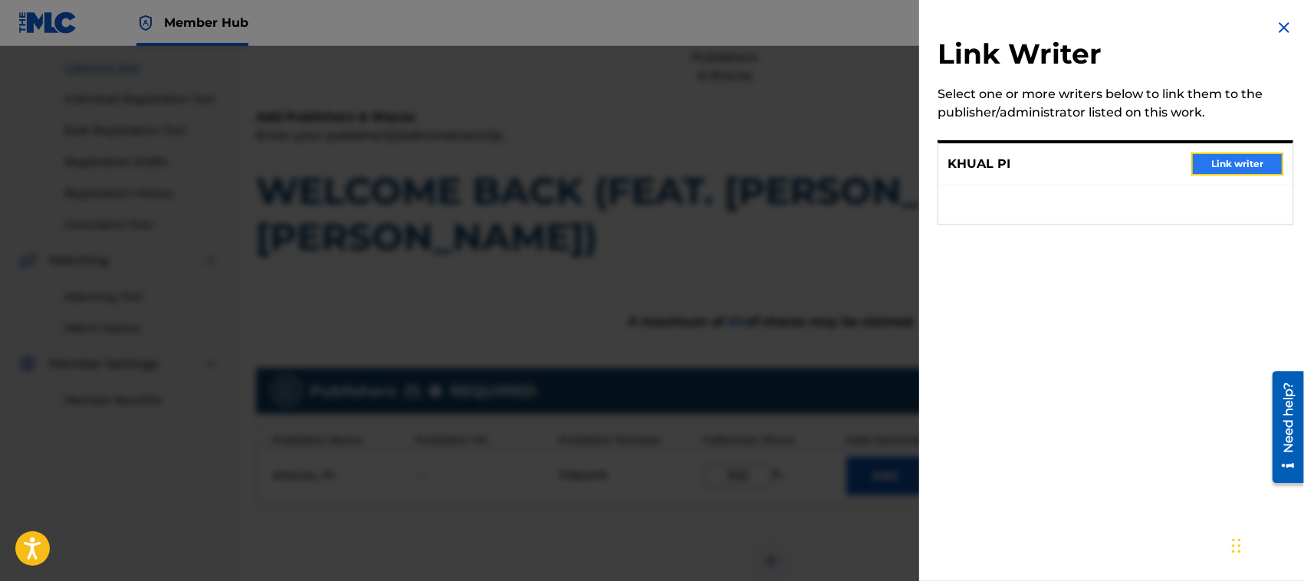
click at [1236, 166] on button "Link writer" at bounding box center [1237, 164] width 92 height 23
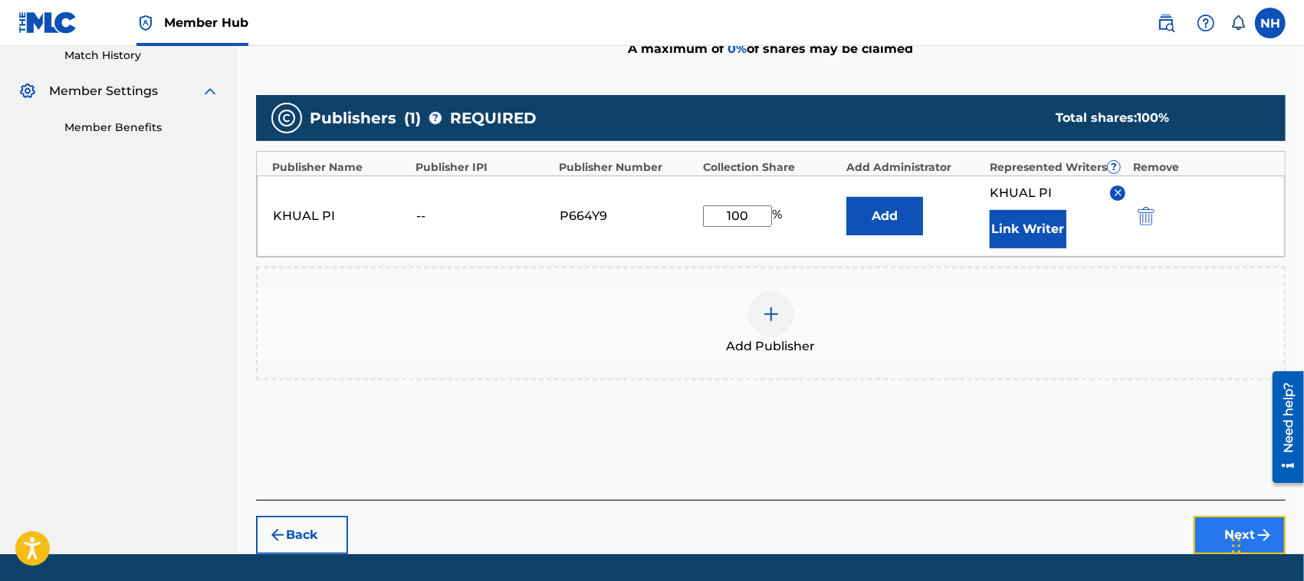
click at [1240, 516] on button "Next" at bounding box center [1240, 535] width 92 height 38
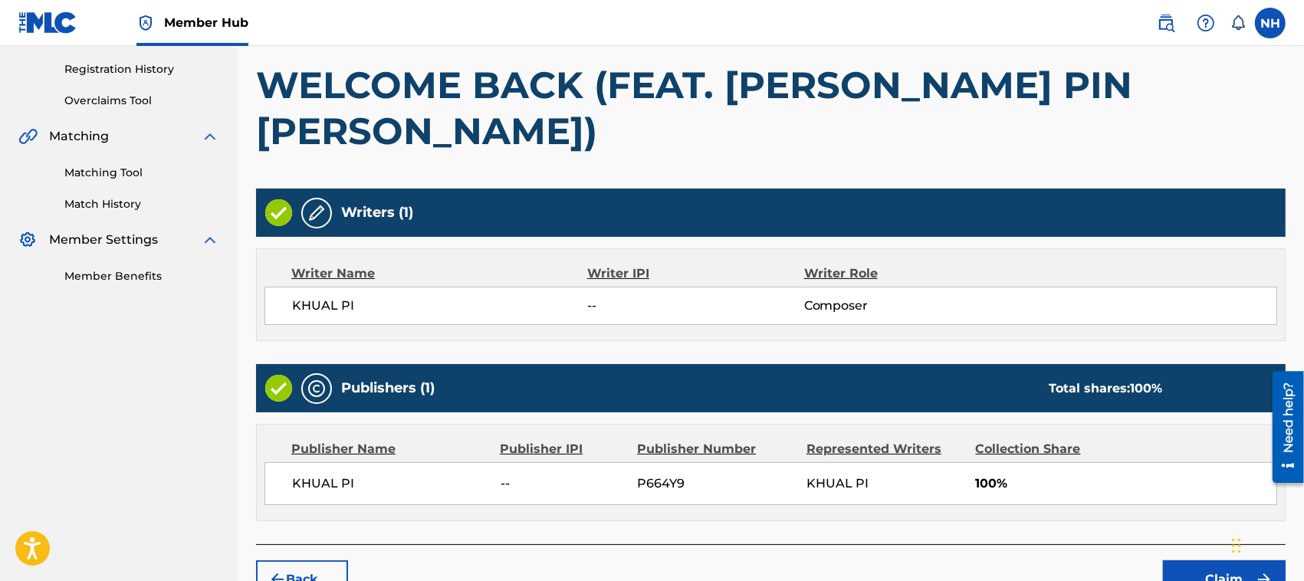
scroll to position [285, 0]
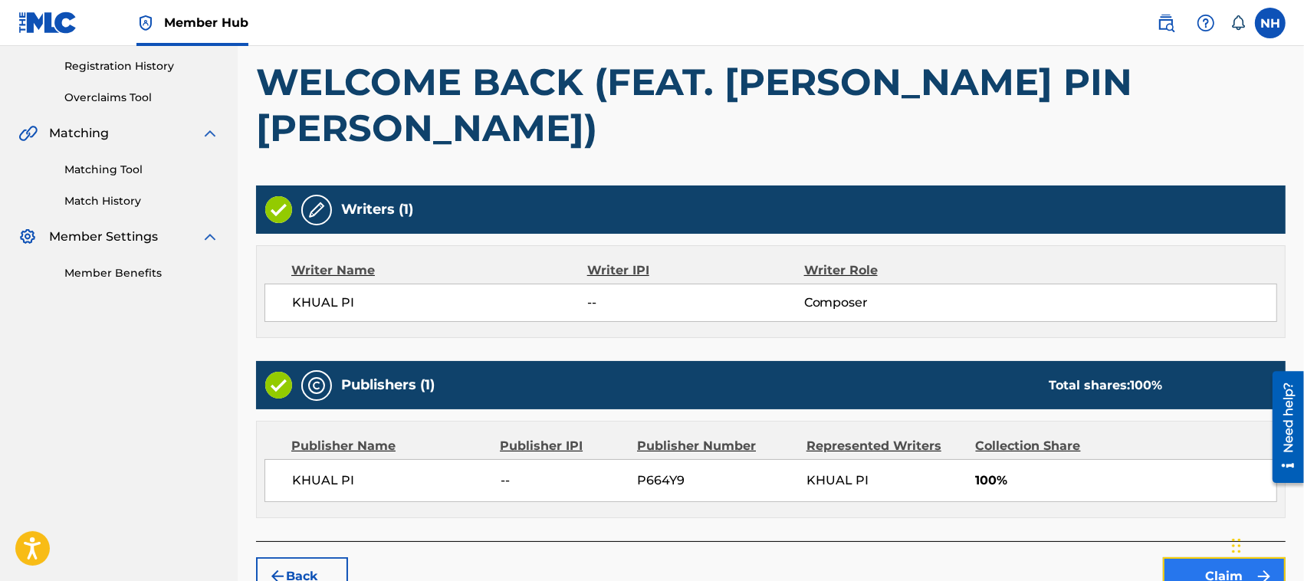
click at [1208, 557] on button "Claim" at bounding box center [1224, 576] width 123 height 38
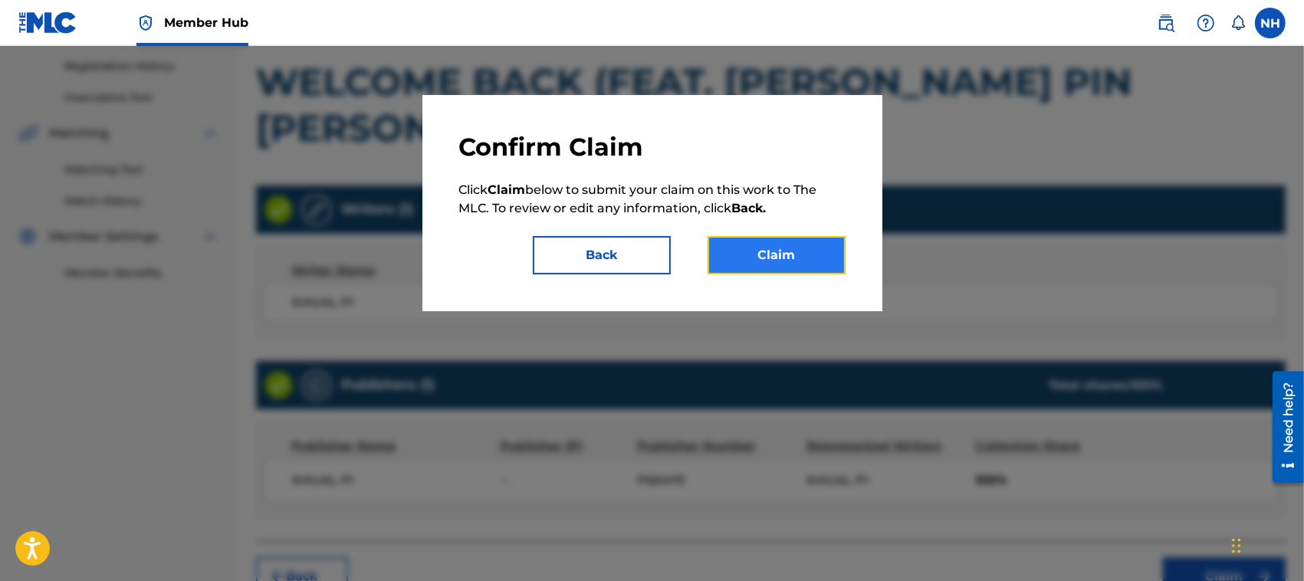
click at [796, 251] on button "Claim" at bounding box center [777, 255] width 138 height 38
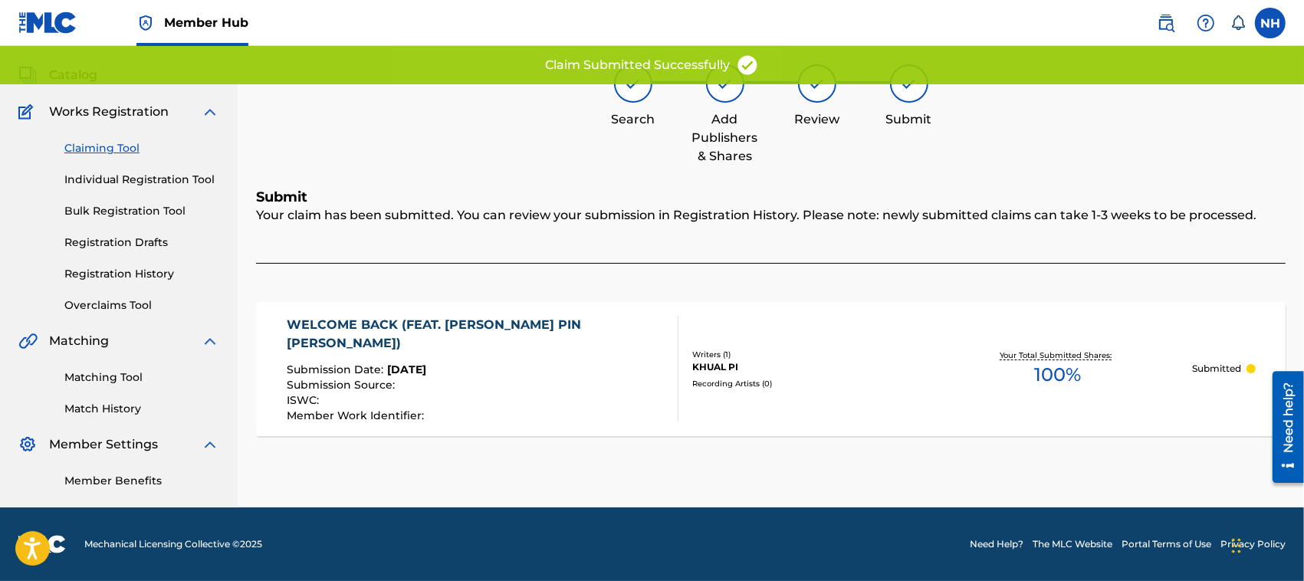
scroll to position [77, 0]
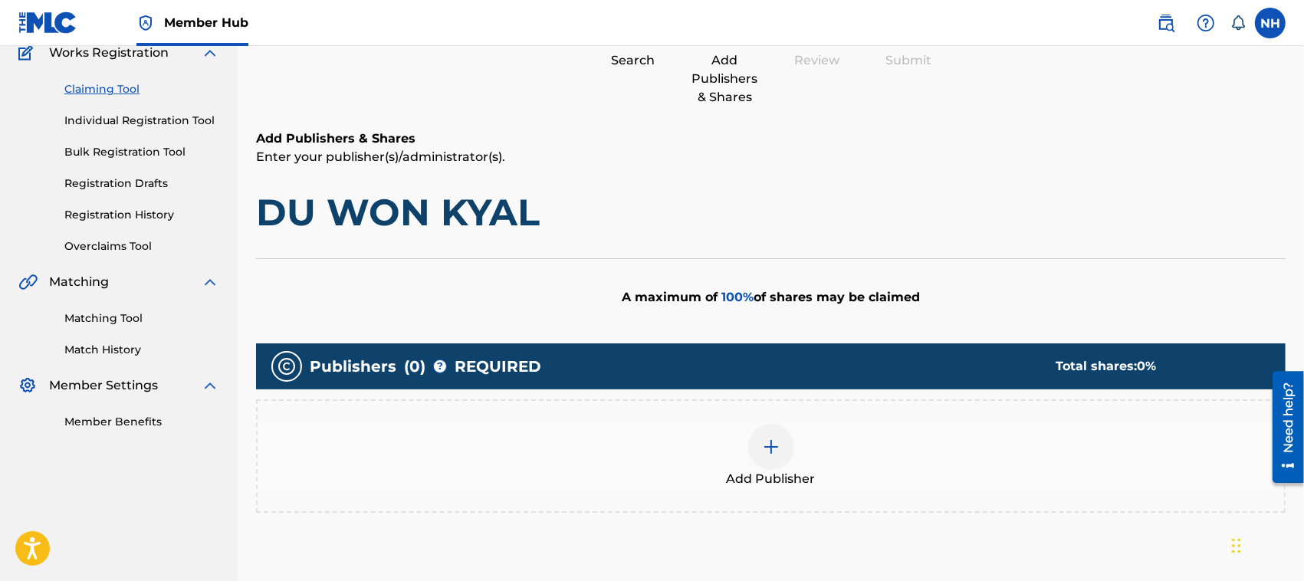
scroll to position [159, 0]
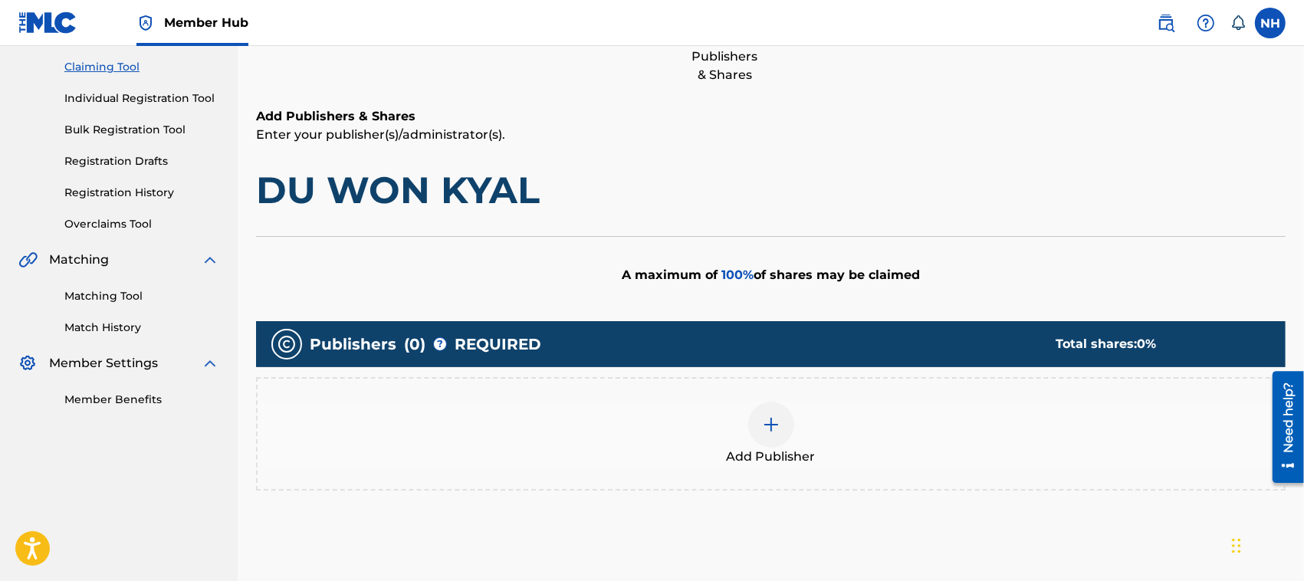
click at [783, 428] on div at bounding box center [771, 425] width 46 height 46
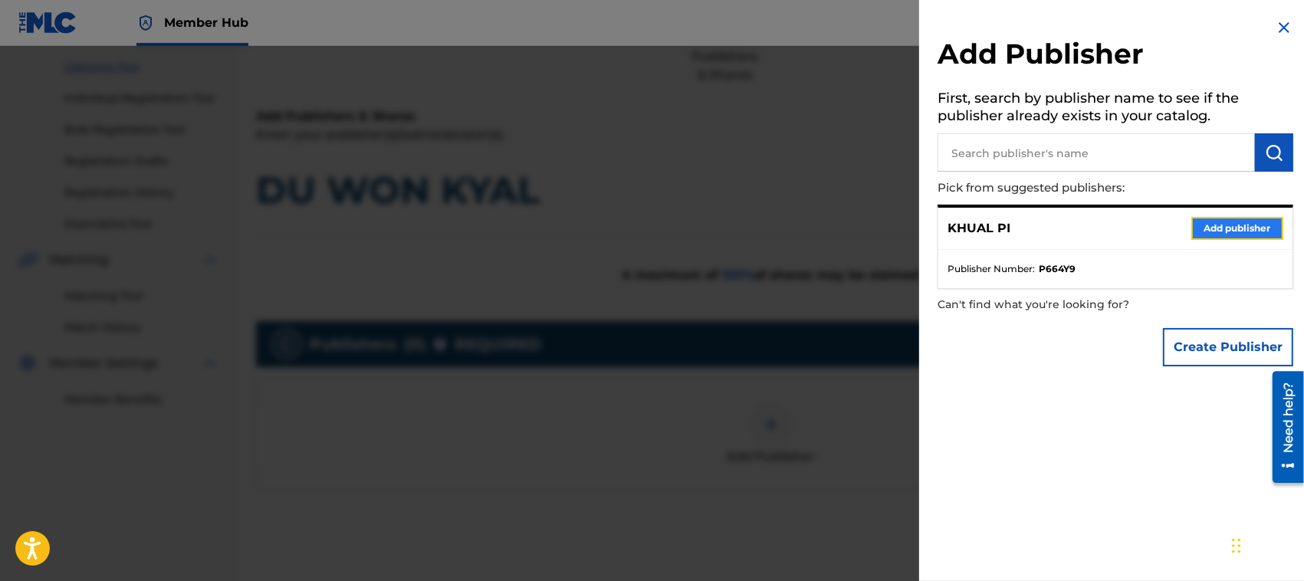
click at [1231, 221] on button "Add publisher" at bounding box center [1237, 228] width 92 height 23
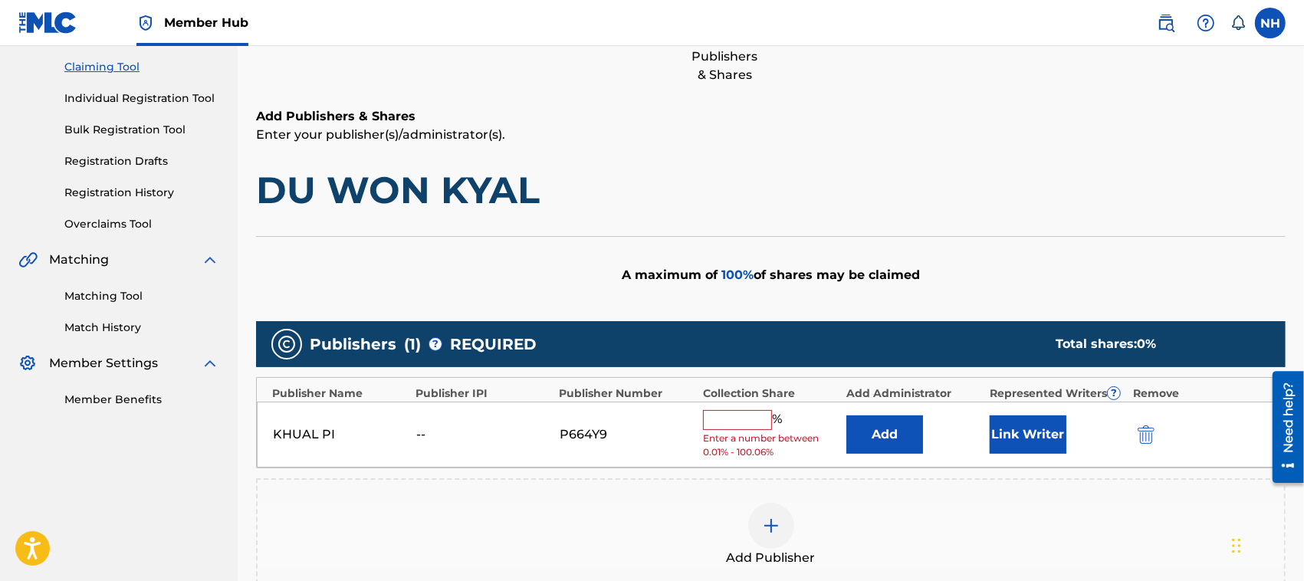
drag, startPoint x: 714, startPoint y: 419, endPoint x: 726, endPoint y: 422, distance: 12.6
click at [714, 419] on input "text" at bounding box center [737, 420] width 69 height 20
type input "100"
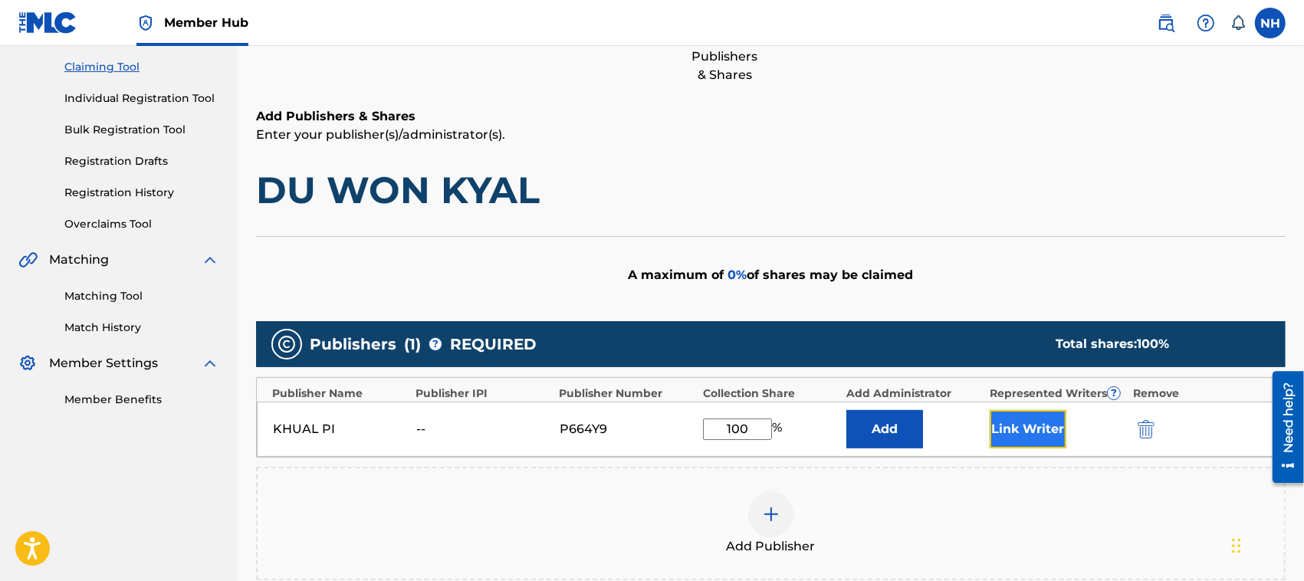
click at [1043, 437] on button "Link Writer" at bounding box center [1028, 429] width 77 height 38
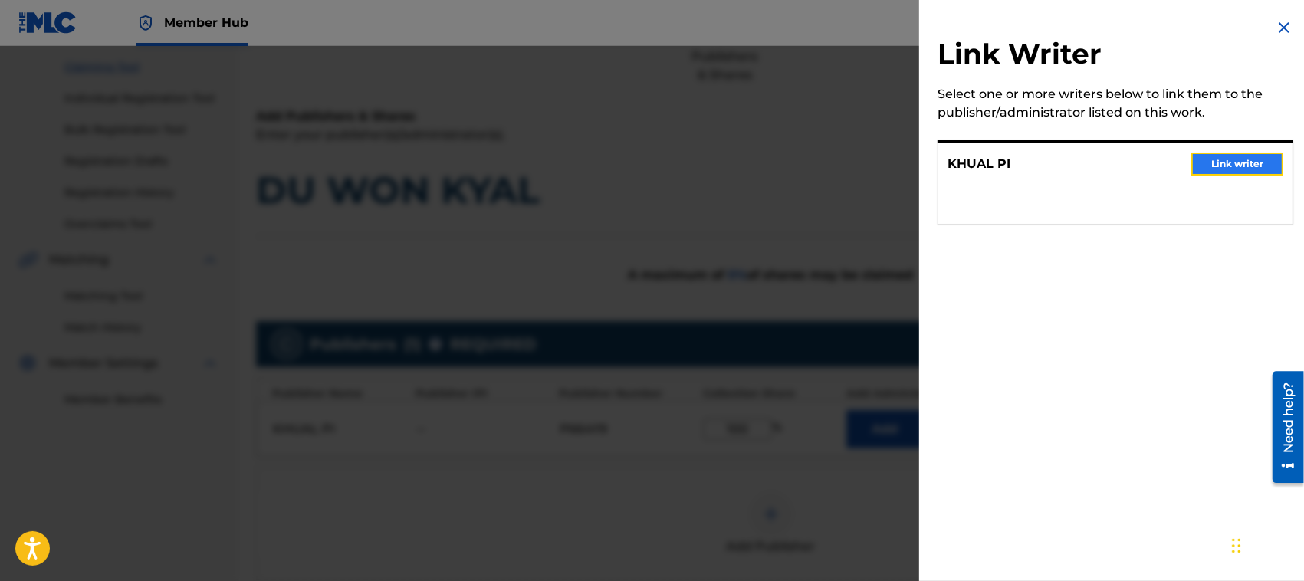
click at [1232, 159] on button "Link writer" at bounding box center [1237, 164] width 92 height 23
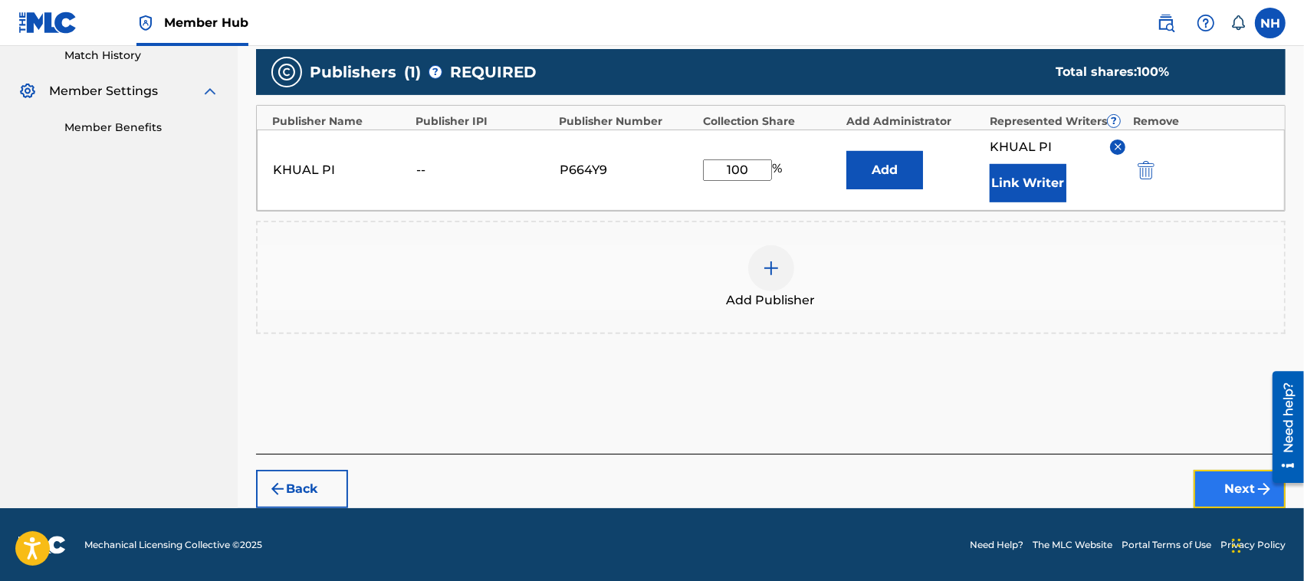
click at [1224, 489] on button "Next" at bounding box center [1240, 489] width 92 height 38
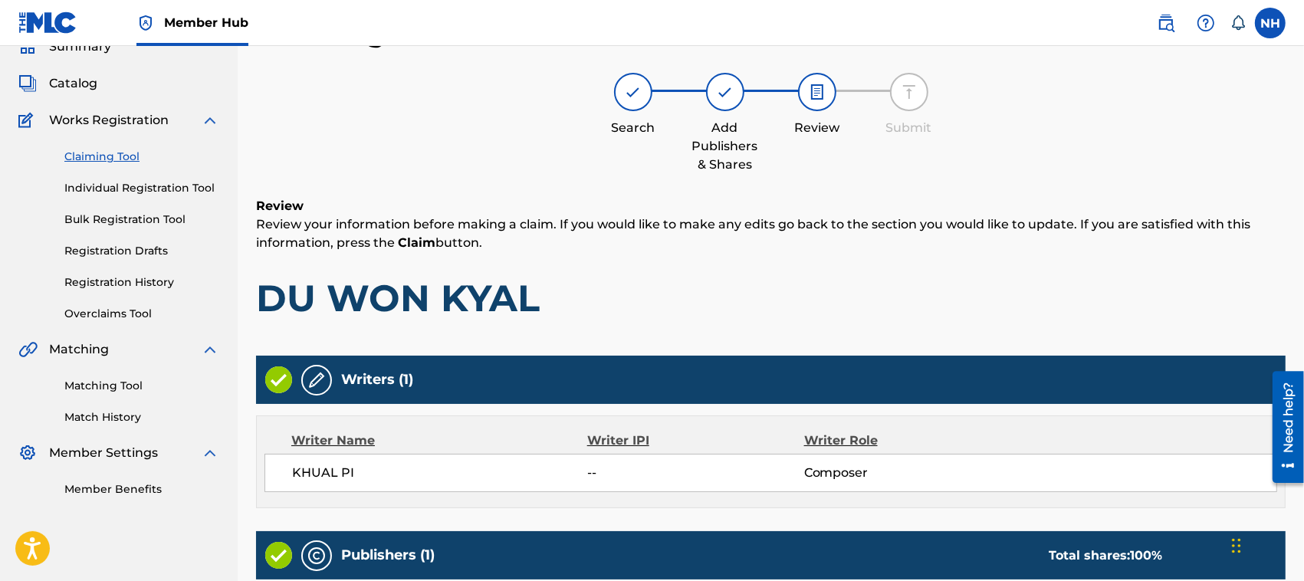
scroll to position [327, 0]
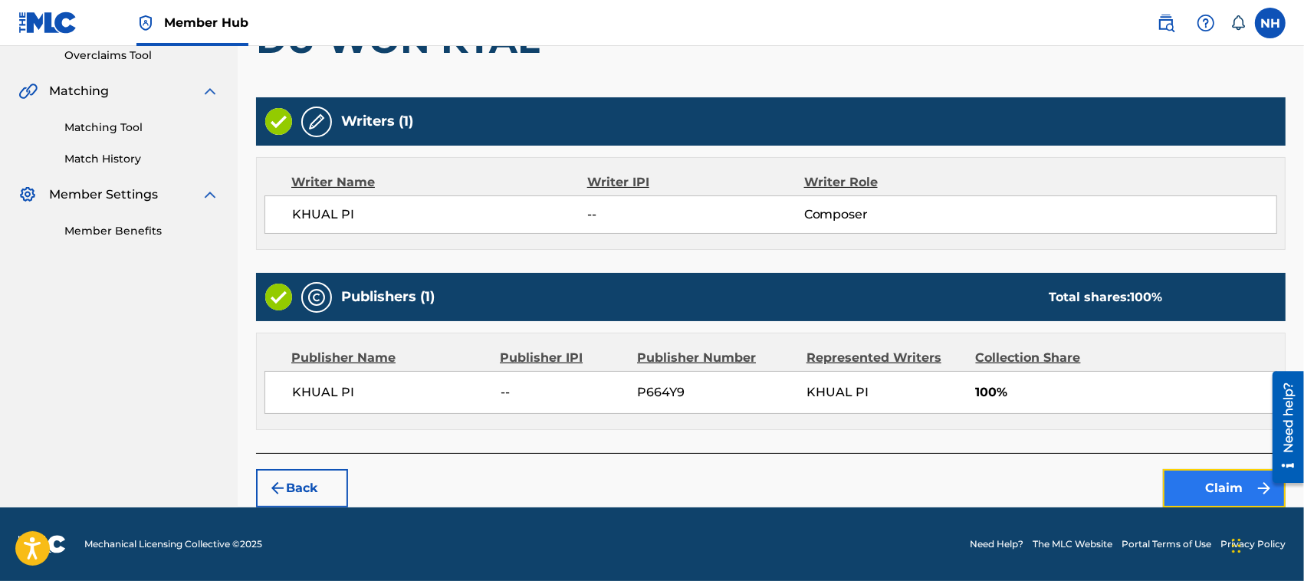
click at [1213, 484] on button "Claim" at bounding box center [1224, 488] width 123 height 38
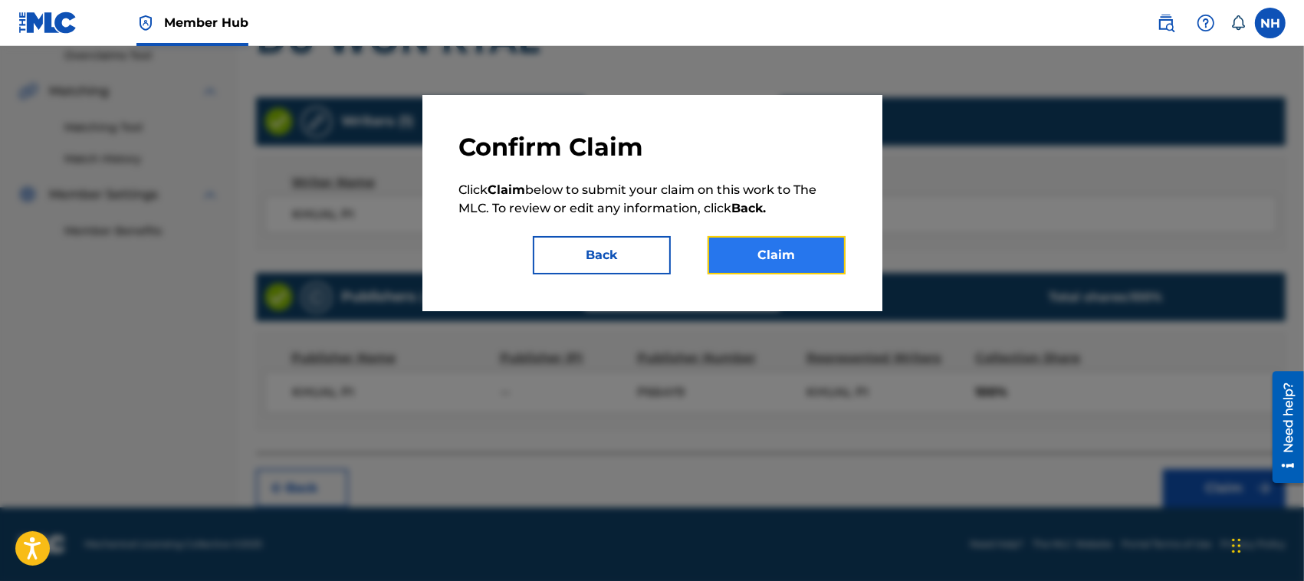
click at [811, 257] on button "Claim" at bounding box center [777, 255] width 138 height 38
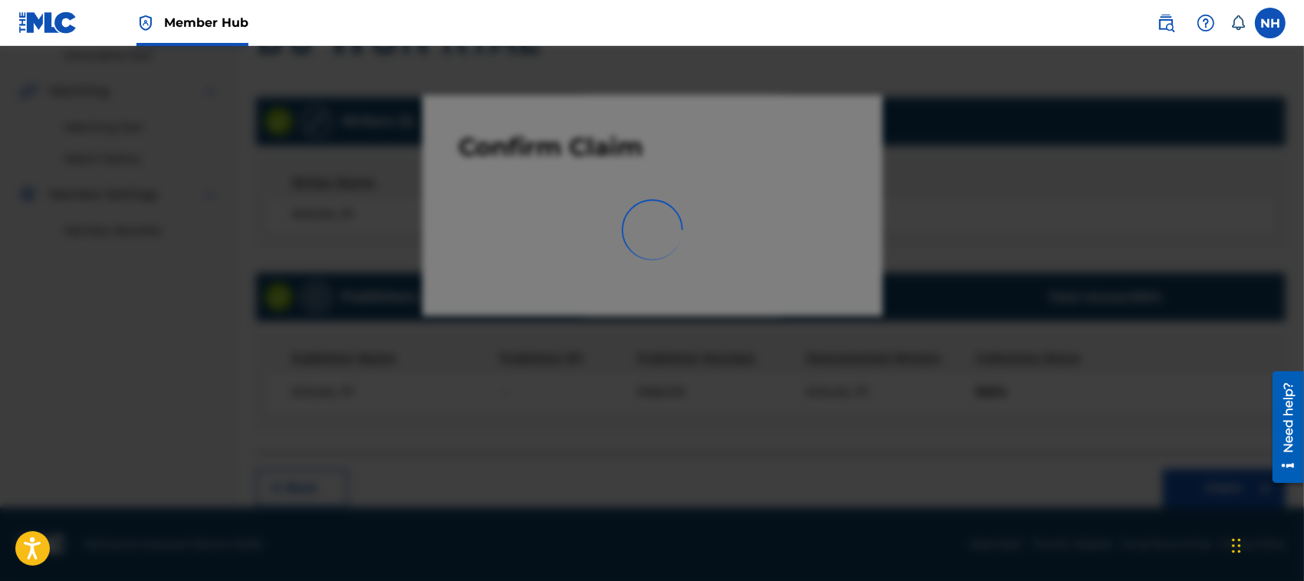
scroll to position [77, 0]
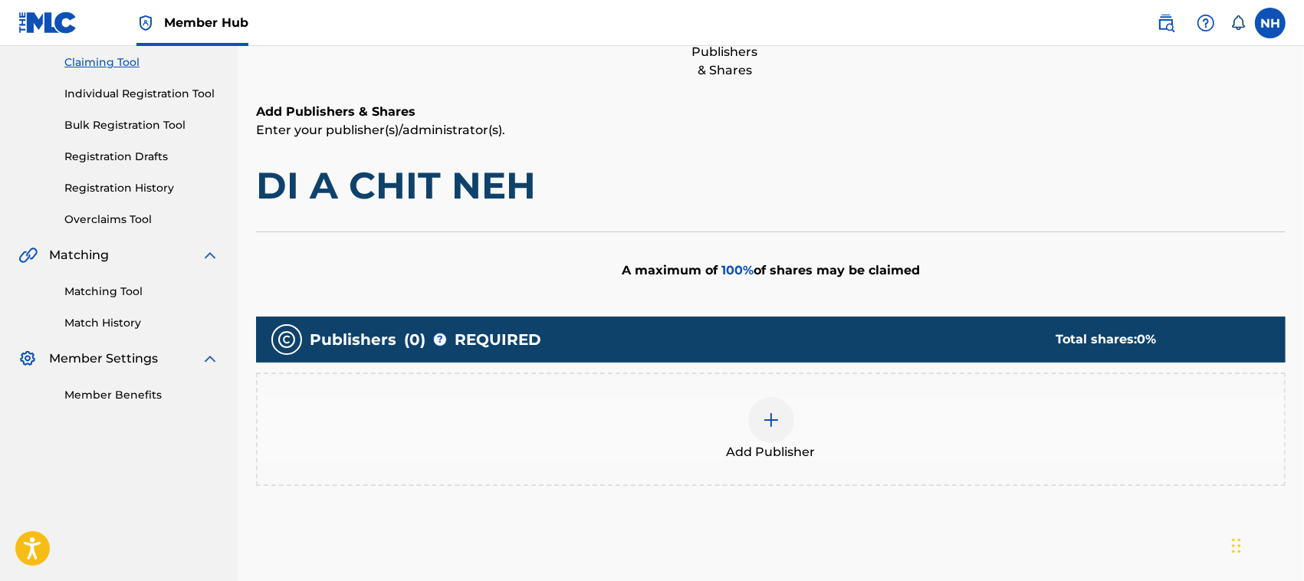
click at [747, 422] on div "Add Publisher" at bounding box center [771, 429] width 1026 height 64
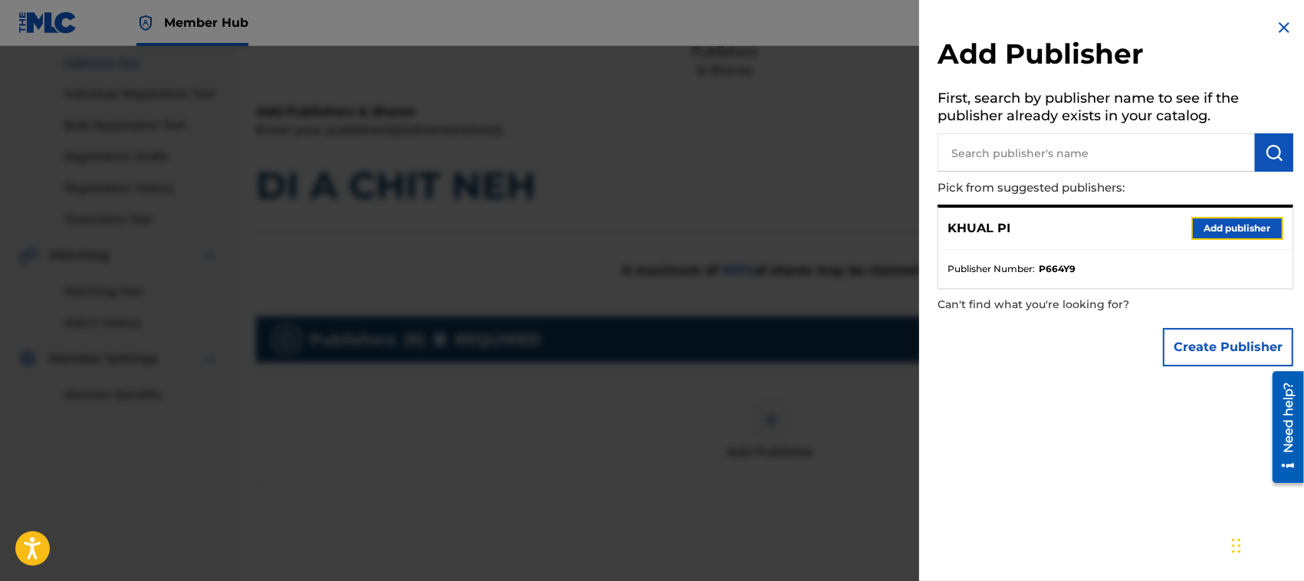
drag, startPoint x: 1231, startPoint y: 222, endPoint x: 1131, endPoint y: 244, distance: 101.9
click at [1229, 221] on button "Add publisher" at bounding box center [1237, 228] width 92 height 23
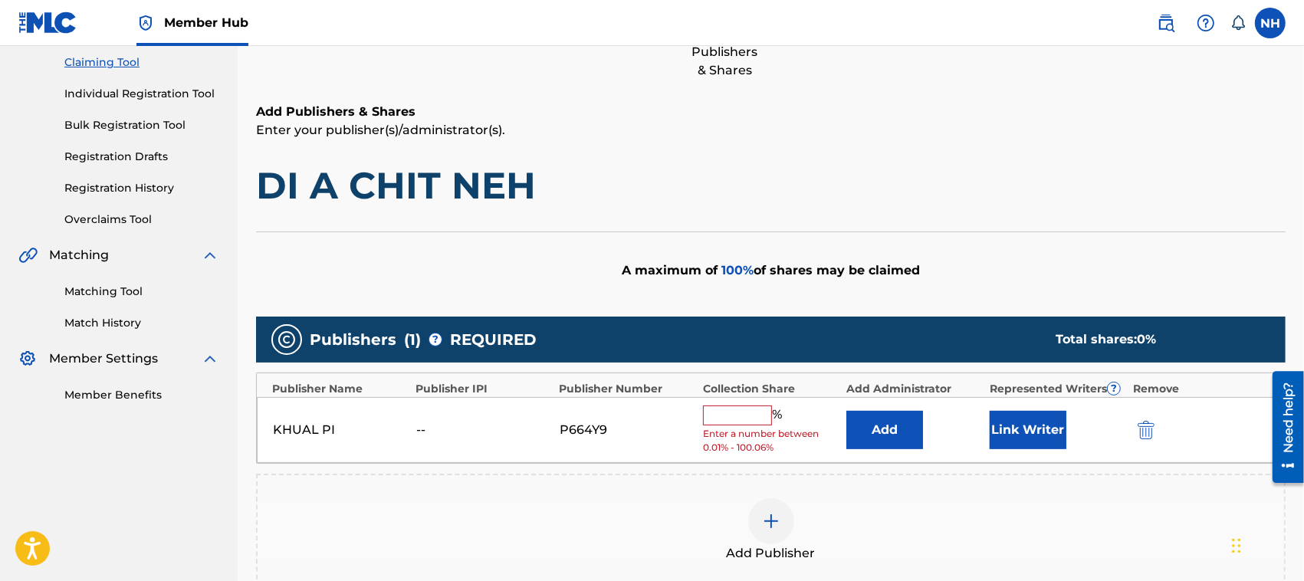
click at [728, 412] on input "text" at bounding box center [737, 416] width 69 height 20
type input "100"
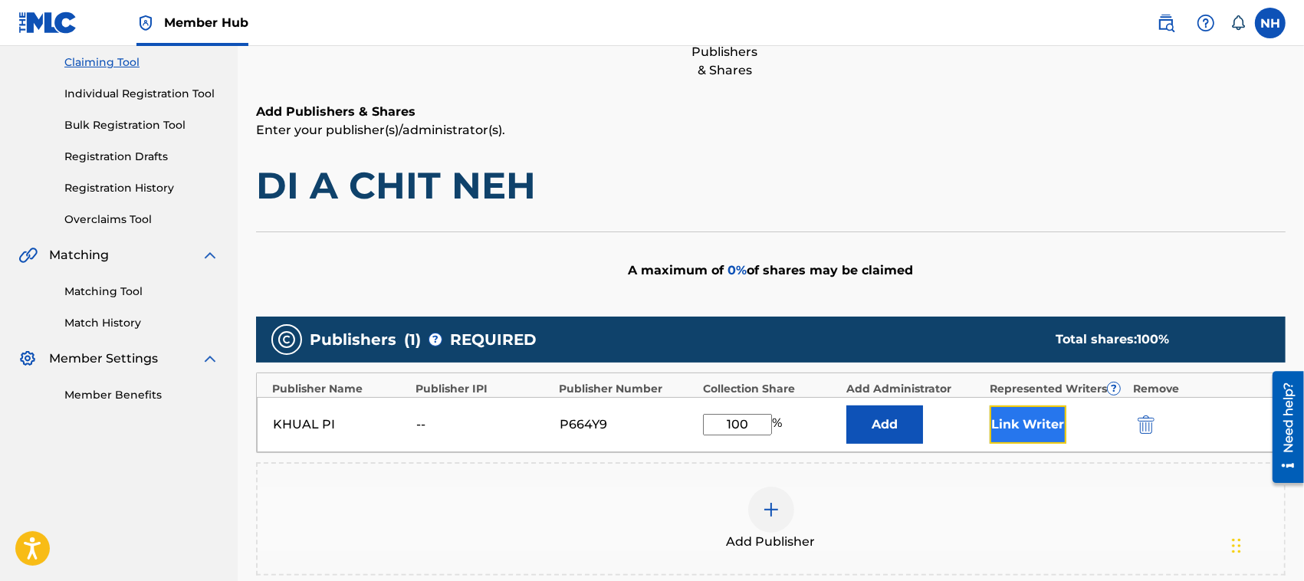
click at [1035, 416] on button "Link Writer" at bounding box center [1028, 425] width 77 height 38
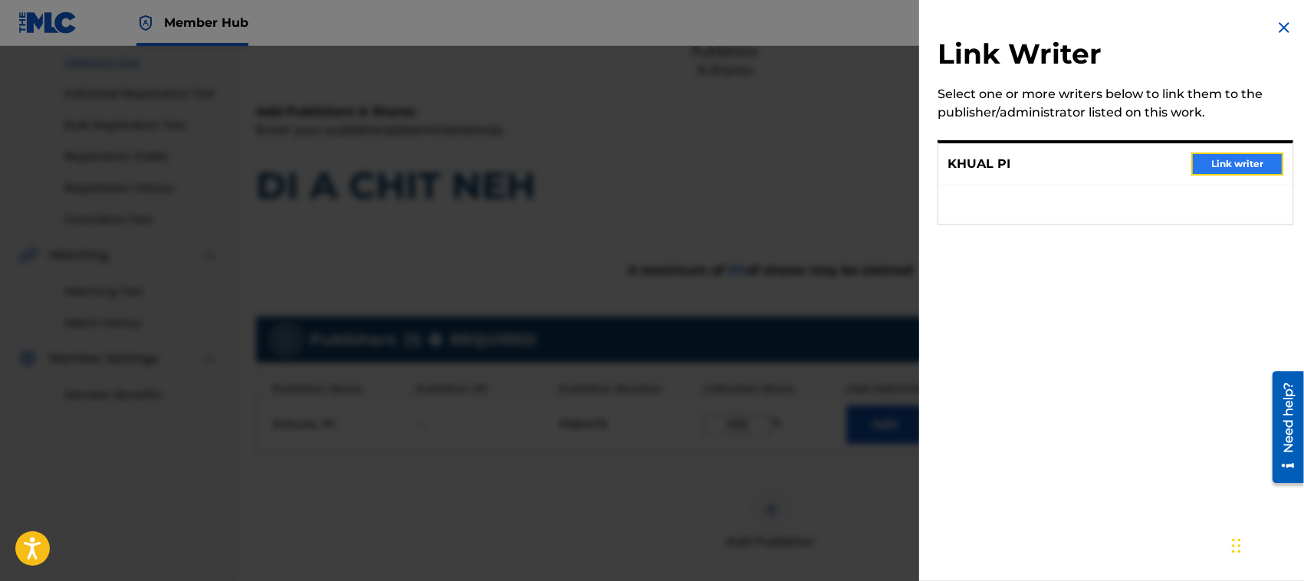
click at [1253, 153] on button "Link writer" at bounding box center [1237, 164] width 92 height 23
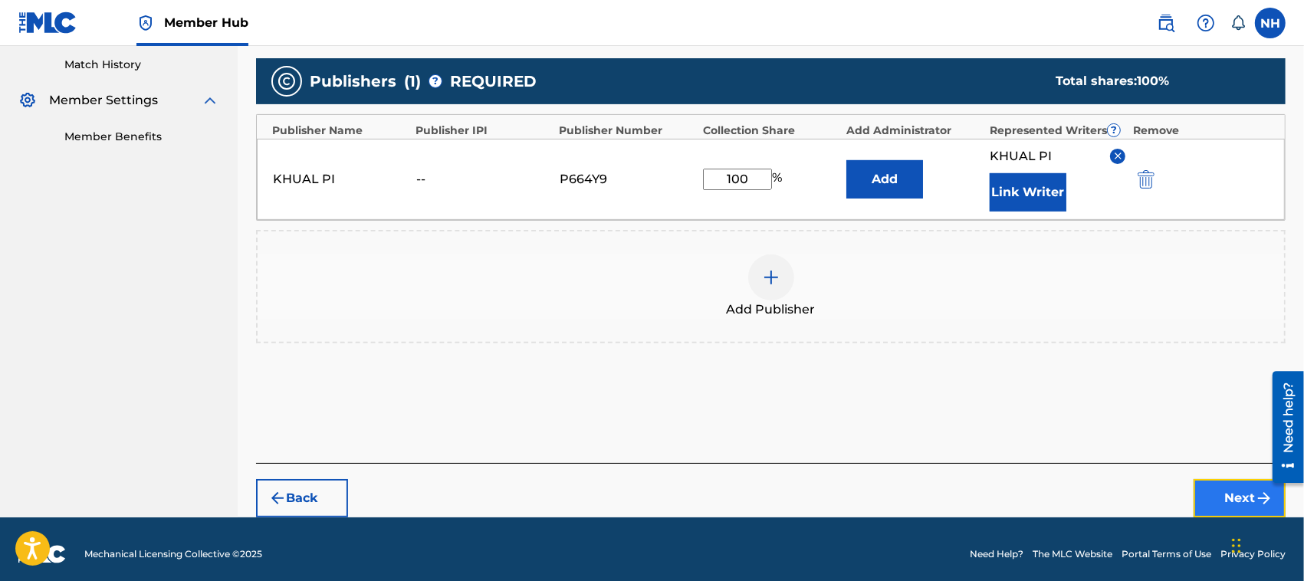
drag, startPoint x: 1246, startPoint y: 488, endPoint x: 2, endPoint y: 82, distance: 1307.8
click at [1246, 488] on button "Next" at bounding box center [1240, 498] width 92 height 38
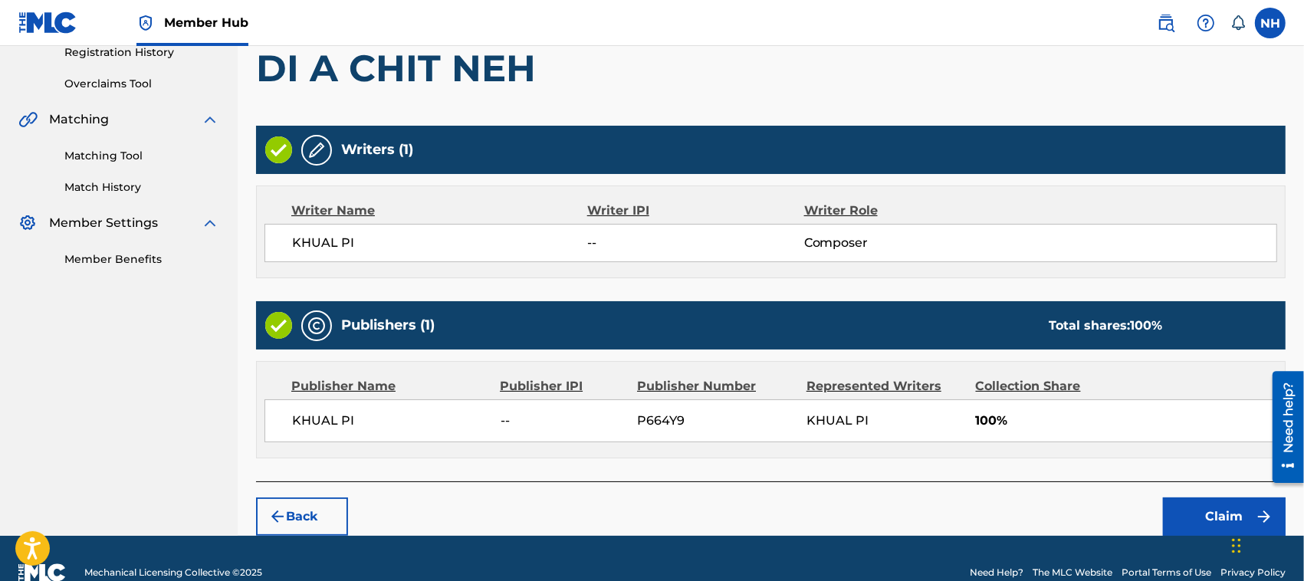
scroll to position [327, 0]
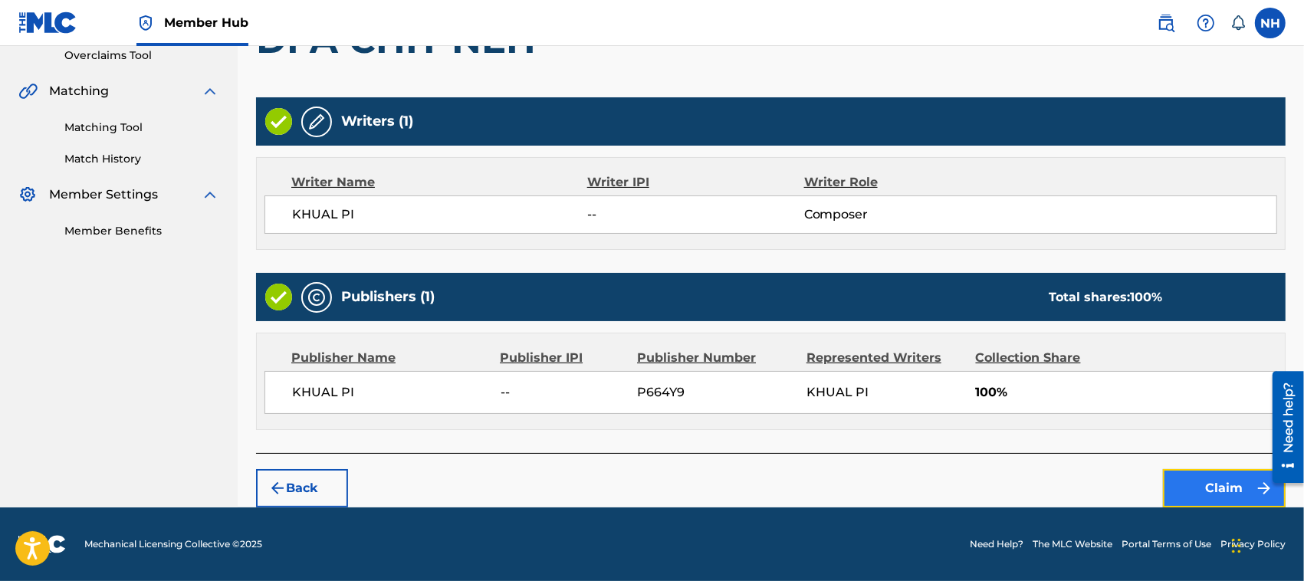
click at [1213, 488] on button "Claim" at bounding box center [1224, 488] width 123 height 38
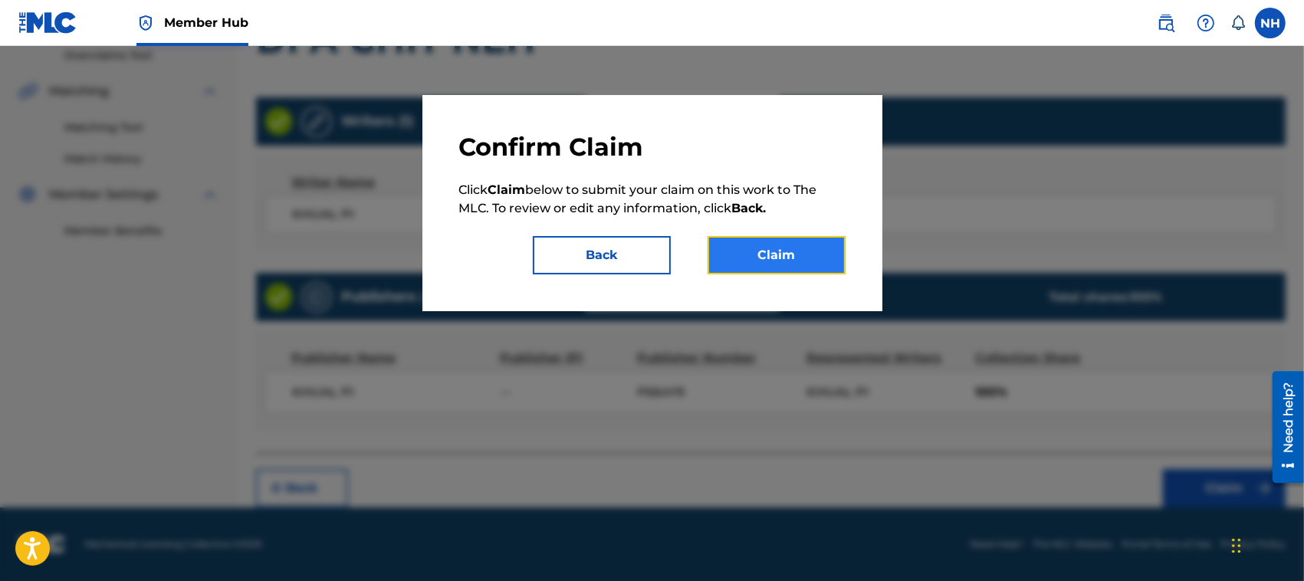
click at [793, 246] on button "Claim" at bounding box center [777, 255] width 138 height 38
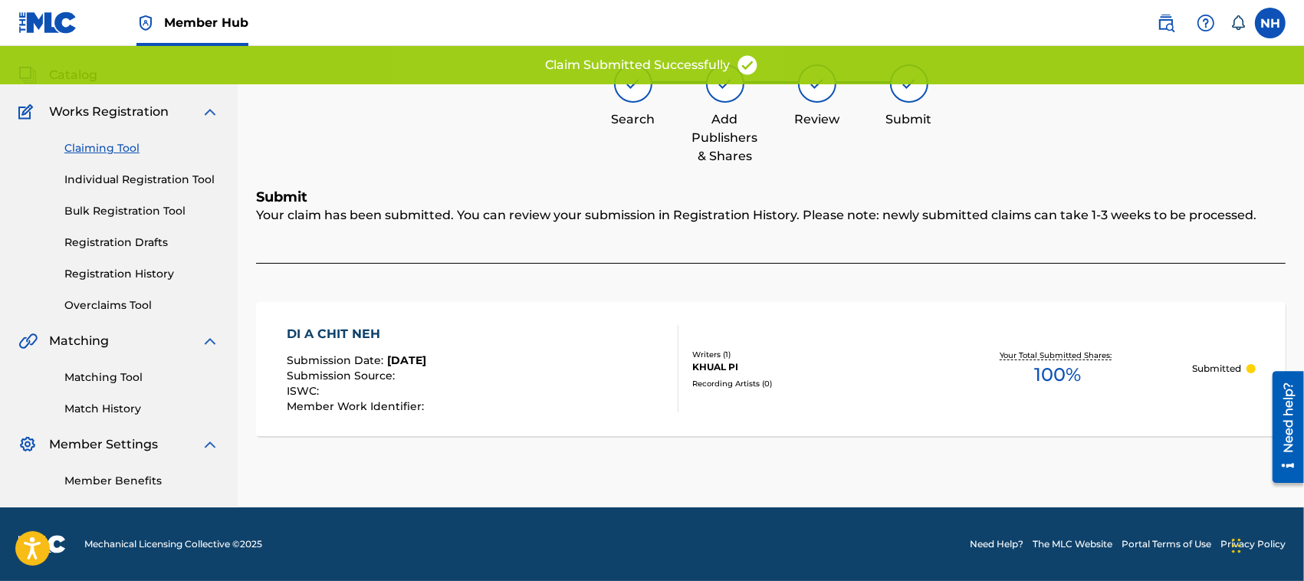
scroll to position [77, 0]
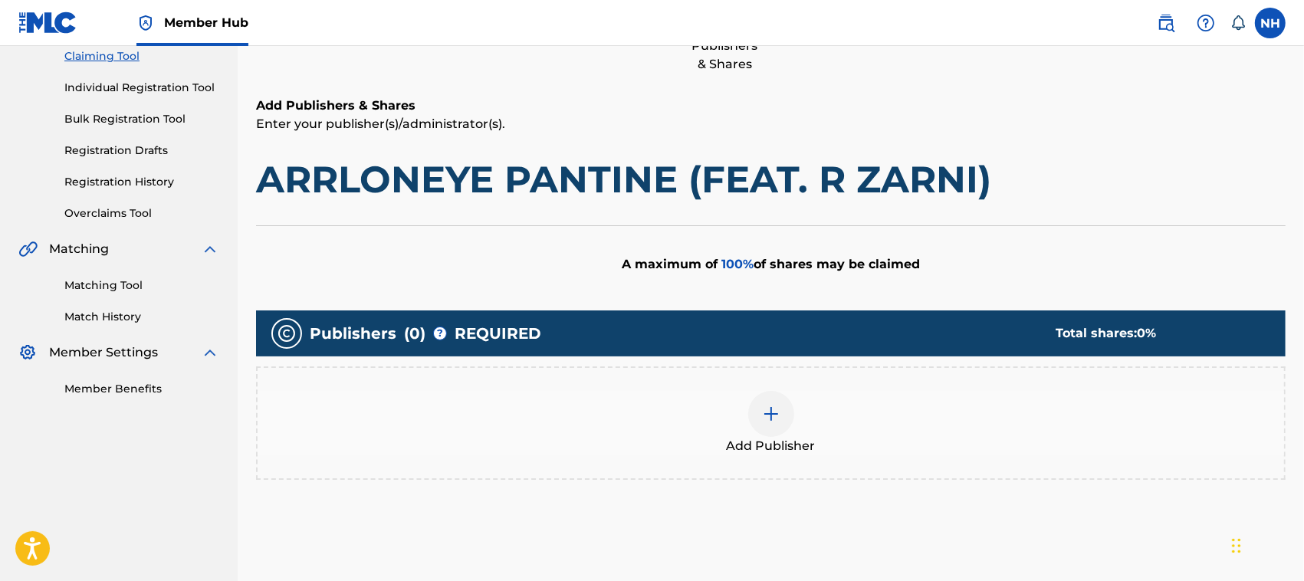
click at [791, 412] on div at bounding box center [771, 414] width 46 height 46
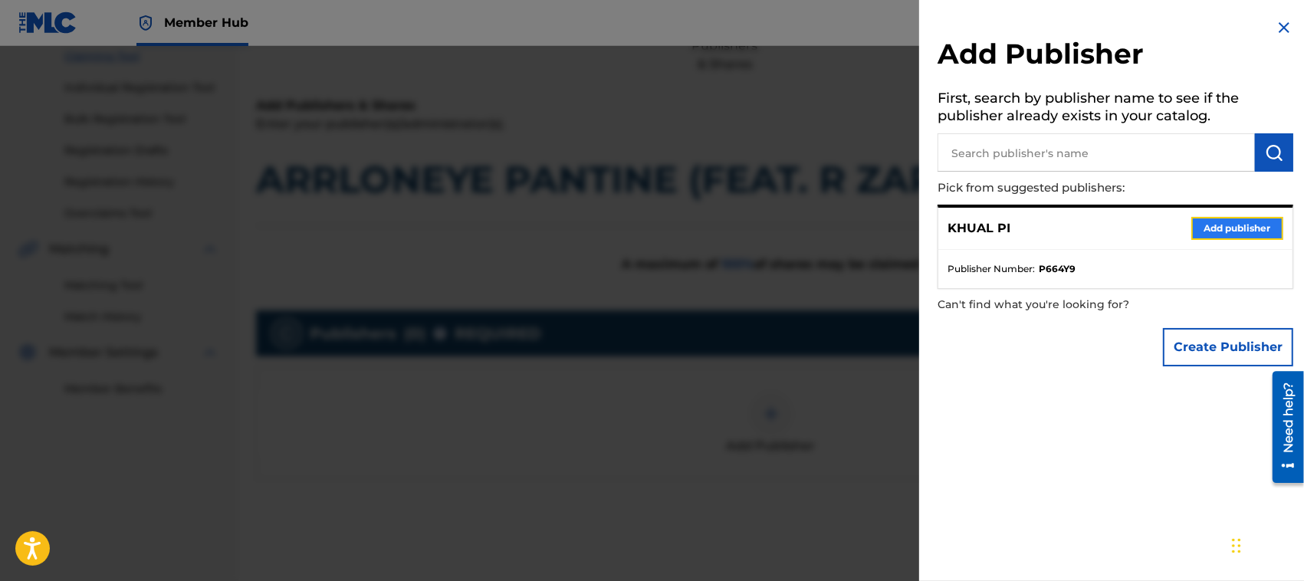
click at [1228, 228] on button "Add publisher" at bounding box center [1237, 228] width 92 height 23
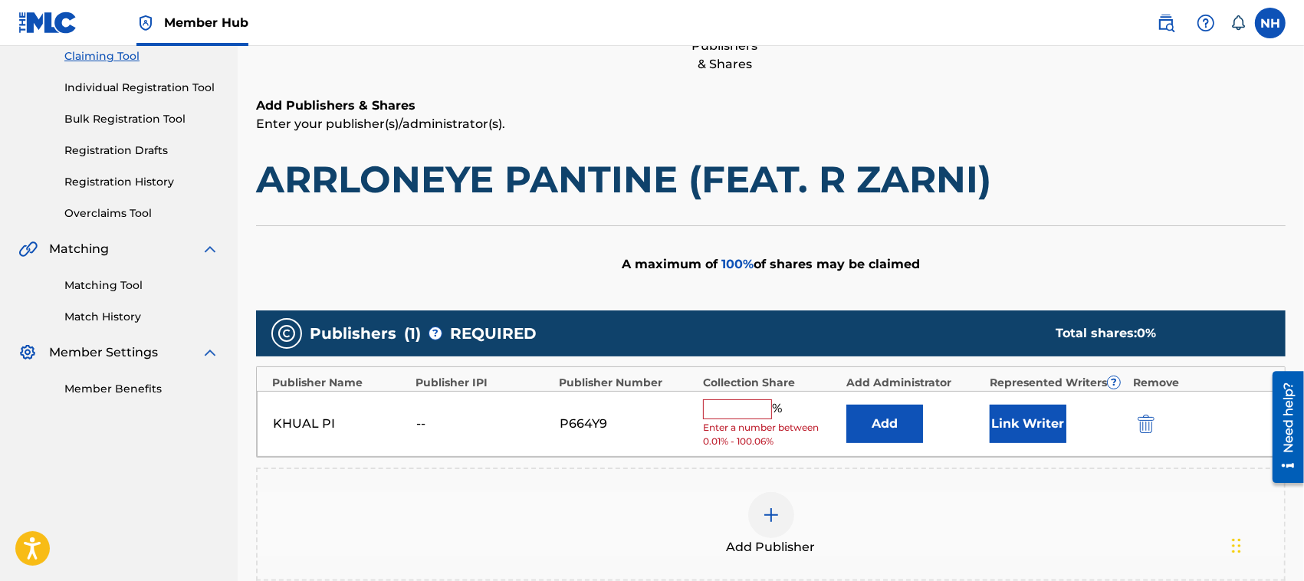
click at [733, 409] on input "text" at bounding box center [737, 409] width 69 height 20
type input "100"
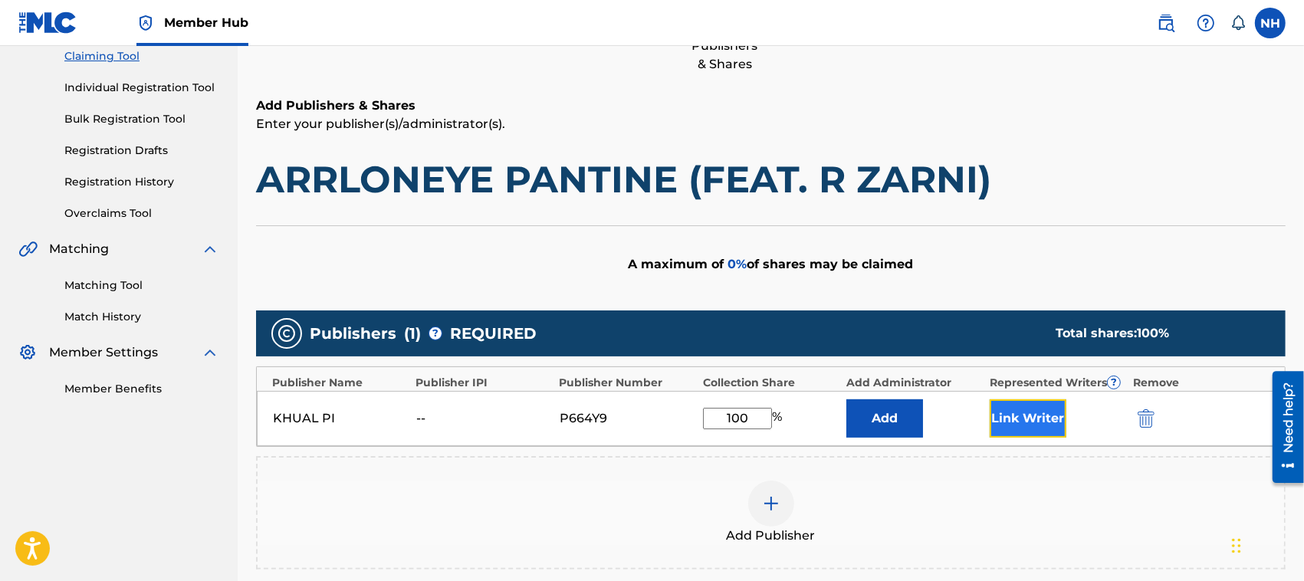
click at [1021, 415] on button "Link Writer" at bounding box center [1028, 418] width 77 height 38
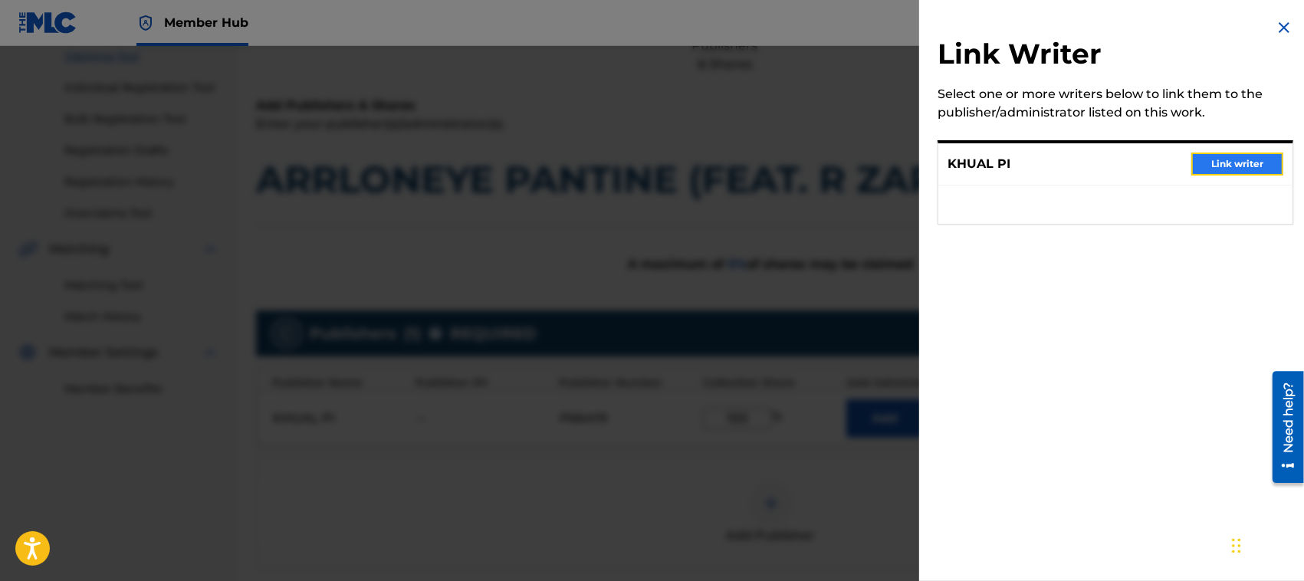
click at [1243, 155] on button "Link writer" at bounding box center [1237, 164] width 92 height 23
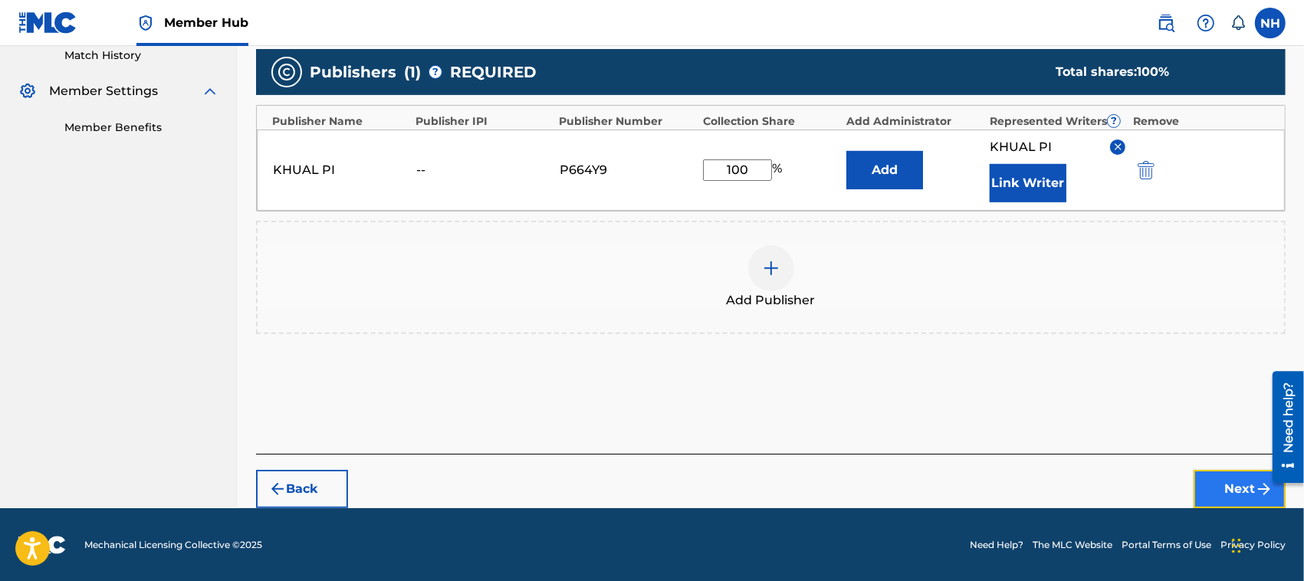
click at [1239, 477] on button "Next" at bounding box center [1240, 489] width 92 height 38
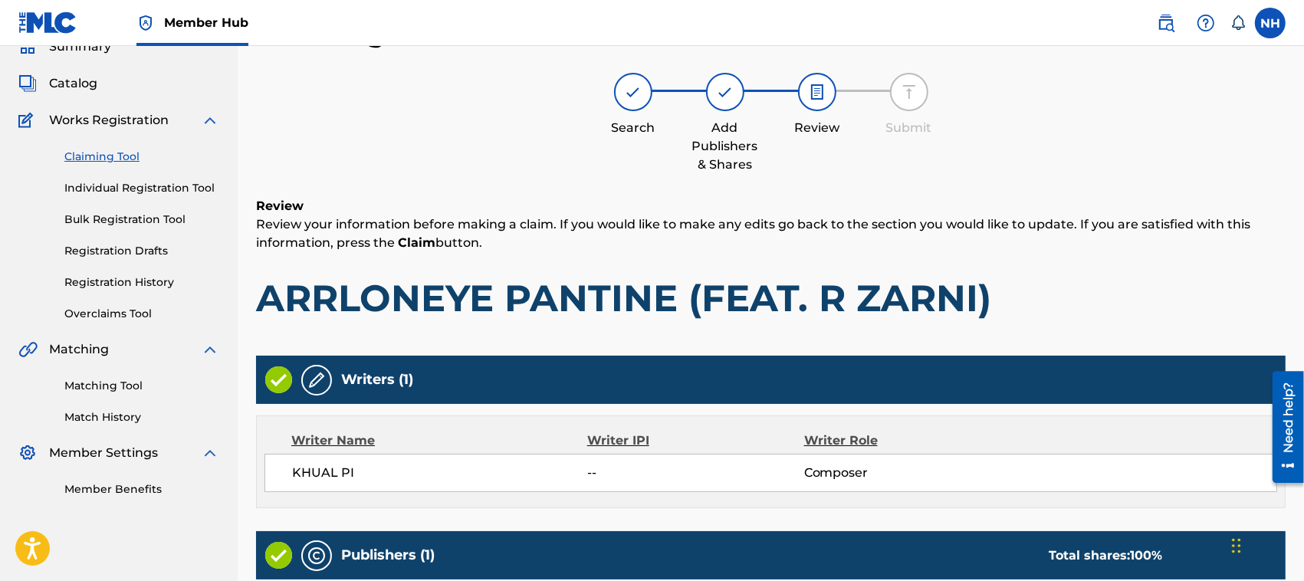
scroll to position [327, 0]
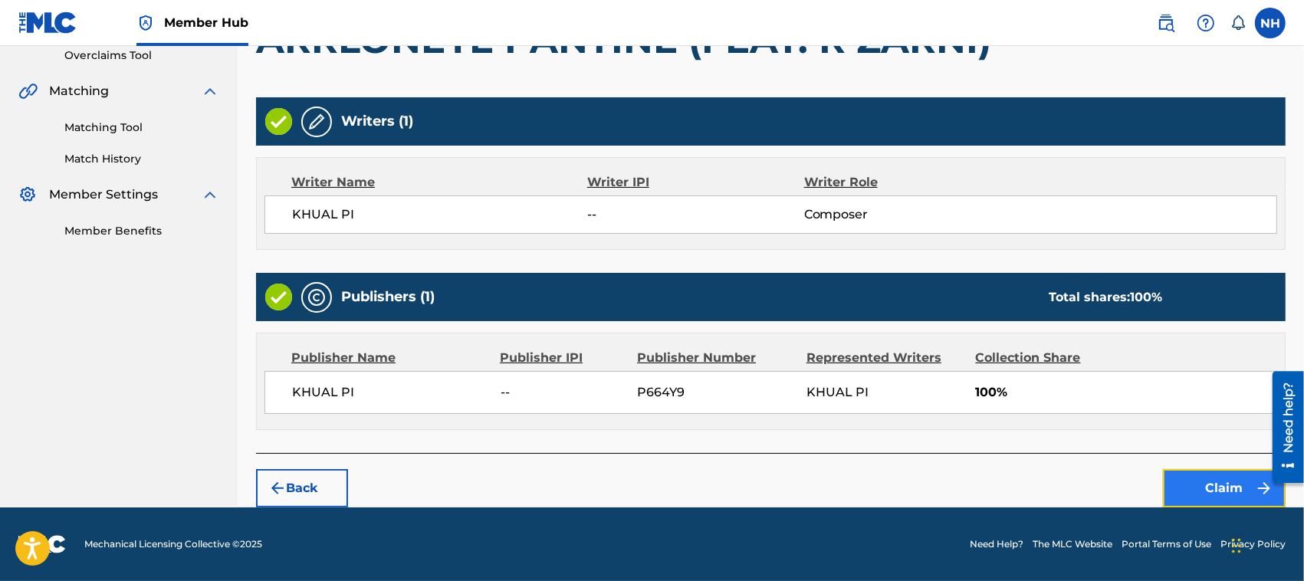
click at [1243, 480] on button "Claim" at bounding box center [1224, 488] width 123 height 38
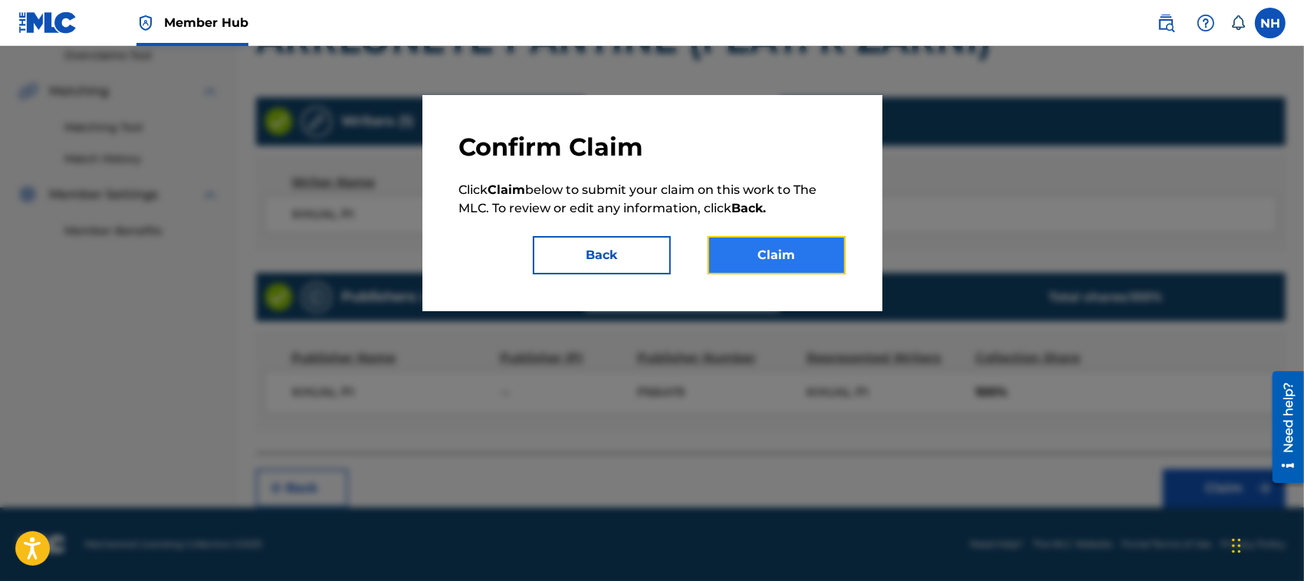
click at [788, 249] on button "Claim" at bounding box center [777, 255] width 138 height 38
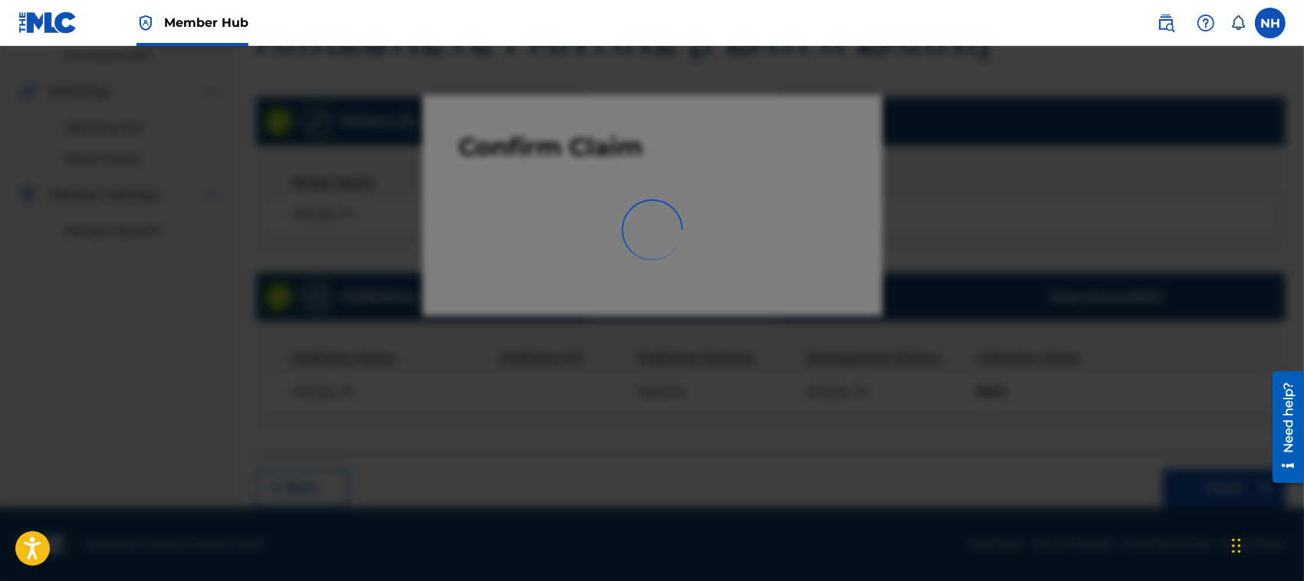
scroll to position [77, 0]
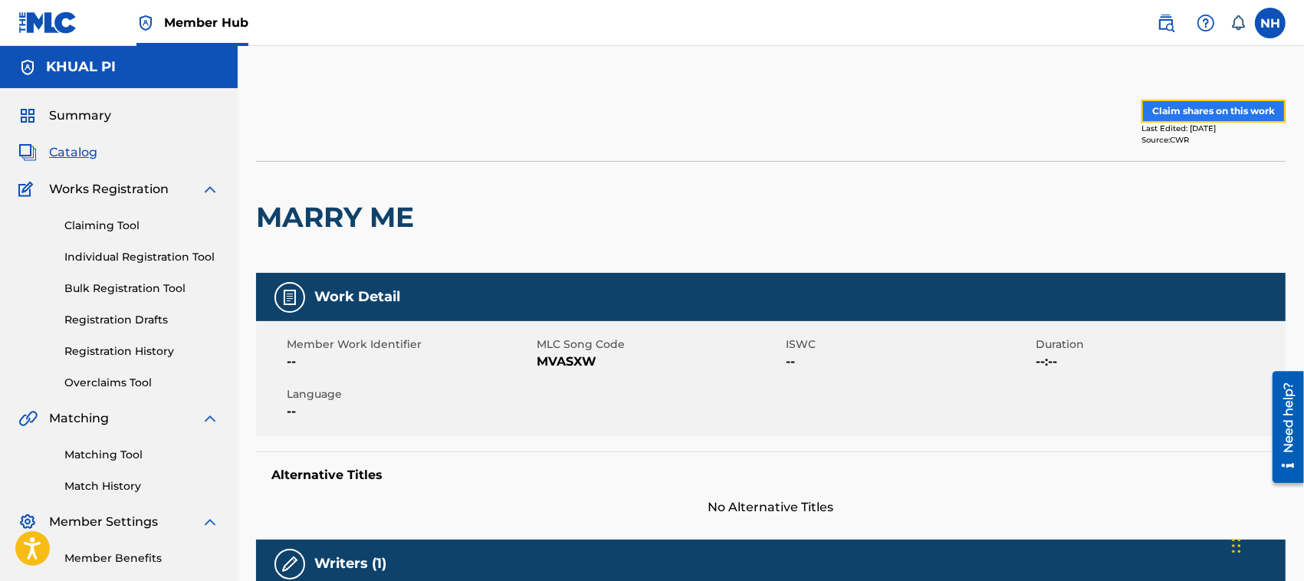
click at [1233, 109] on button "Claim shares on this work" at bounding box center [1213, 111] width 144 height 23
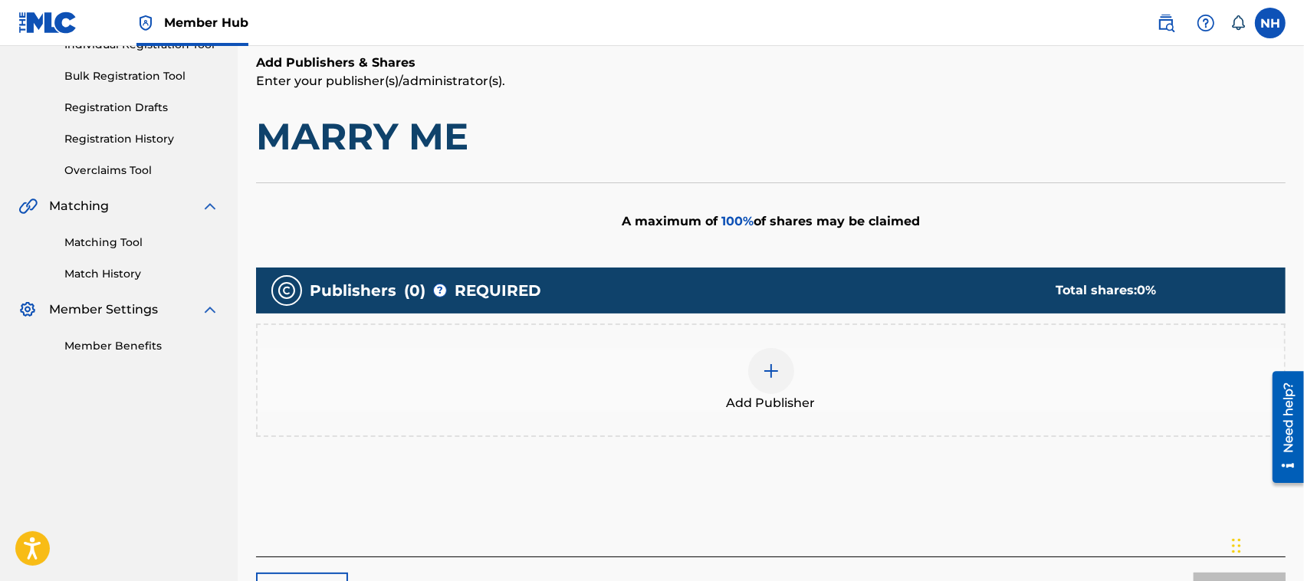
scroll to position [213, 0]
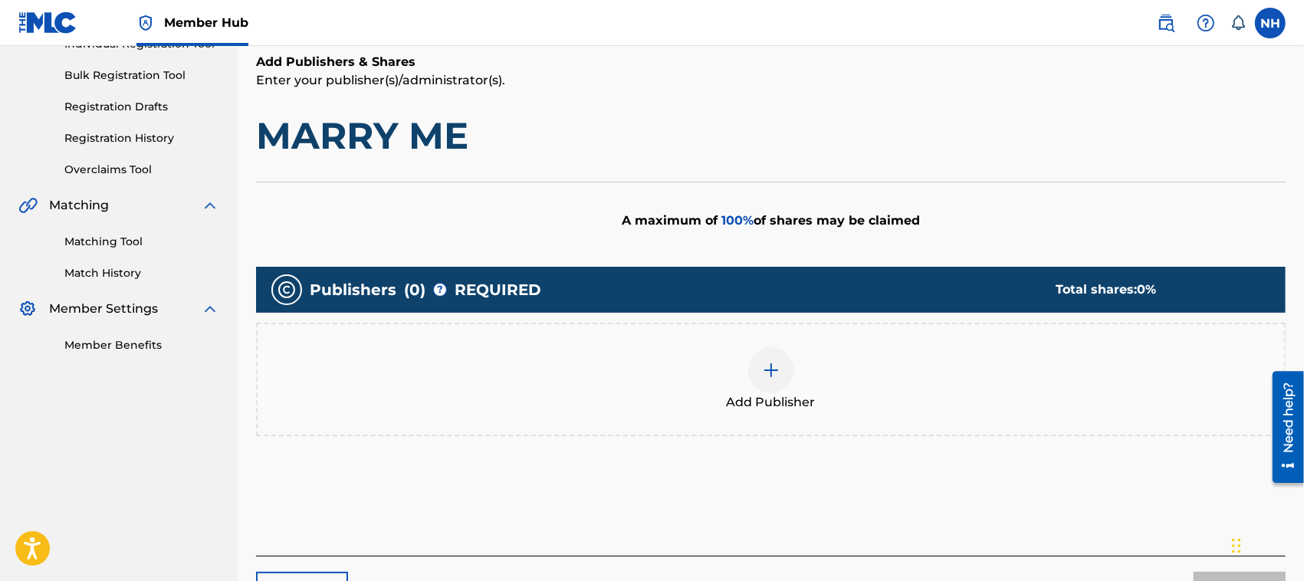
click at [771, 380] on div at bounding box center [771, 370] width 46 height 46
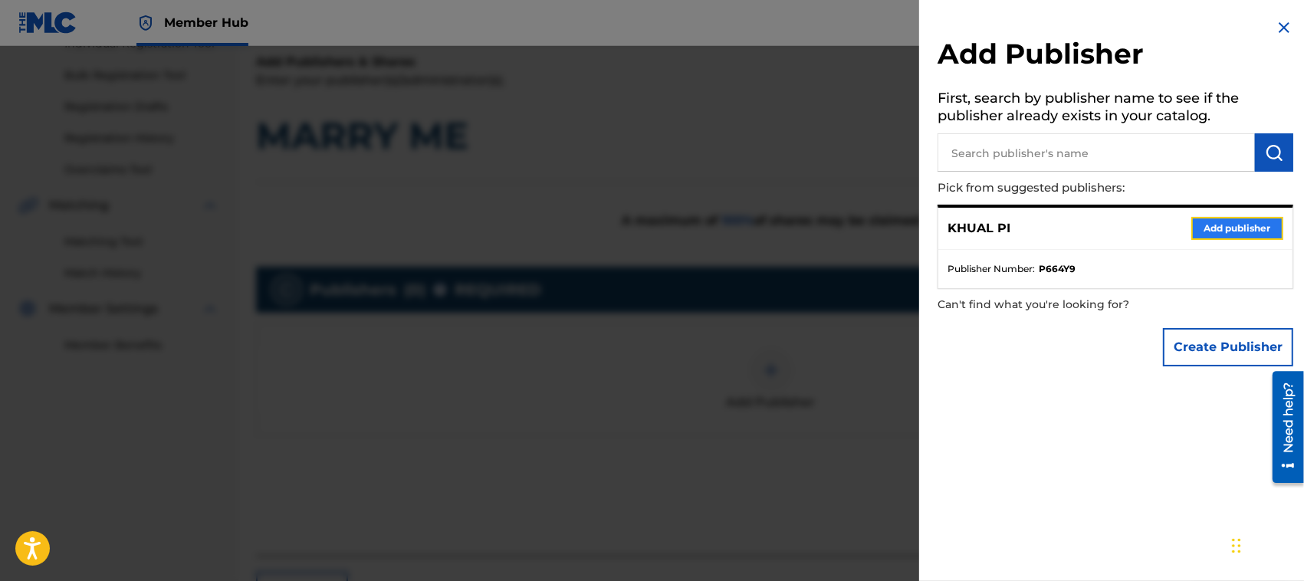
click at [1232, 218] on button "Add publisher" at bounding box center [1237, 228] width 92 height 23
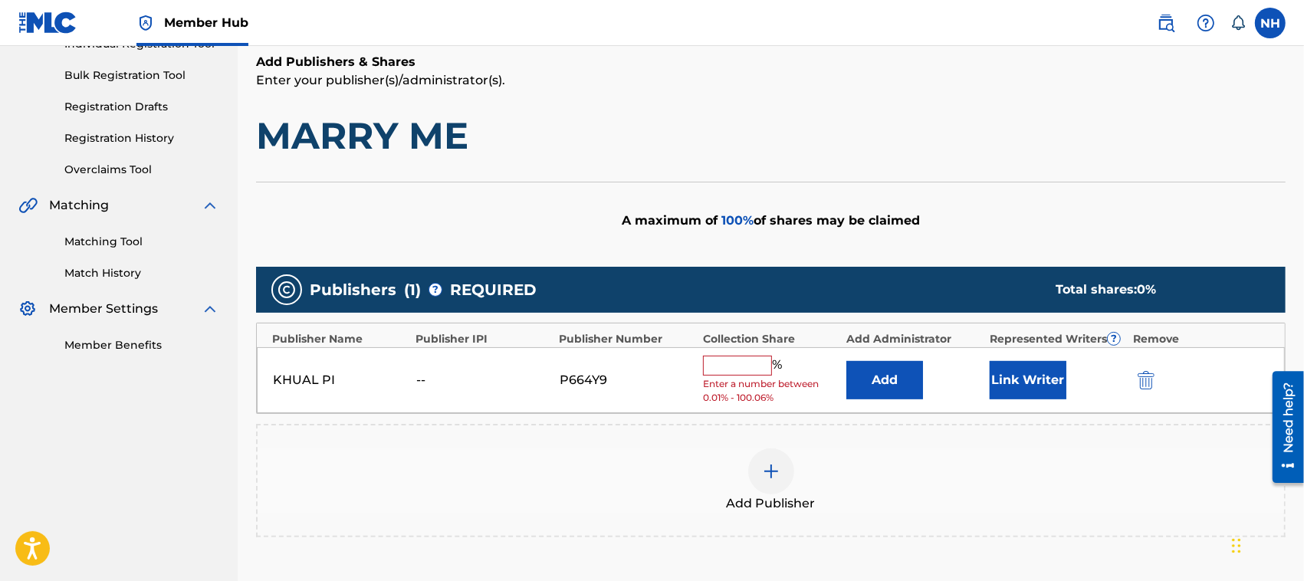
drag, startPoint x: 728, startPoint y: 360, endPoint x: 741, endPoint y: 374, distance: 18.5
click at [728, 360] on input "text" at bounding box center [737, 366] width 69 height 20
type input "100"
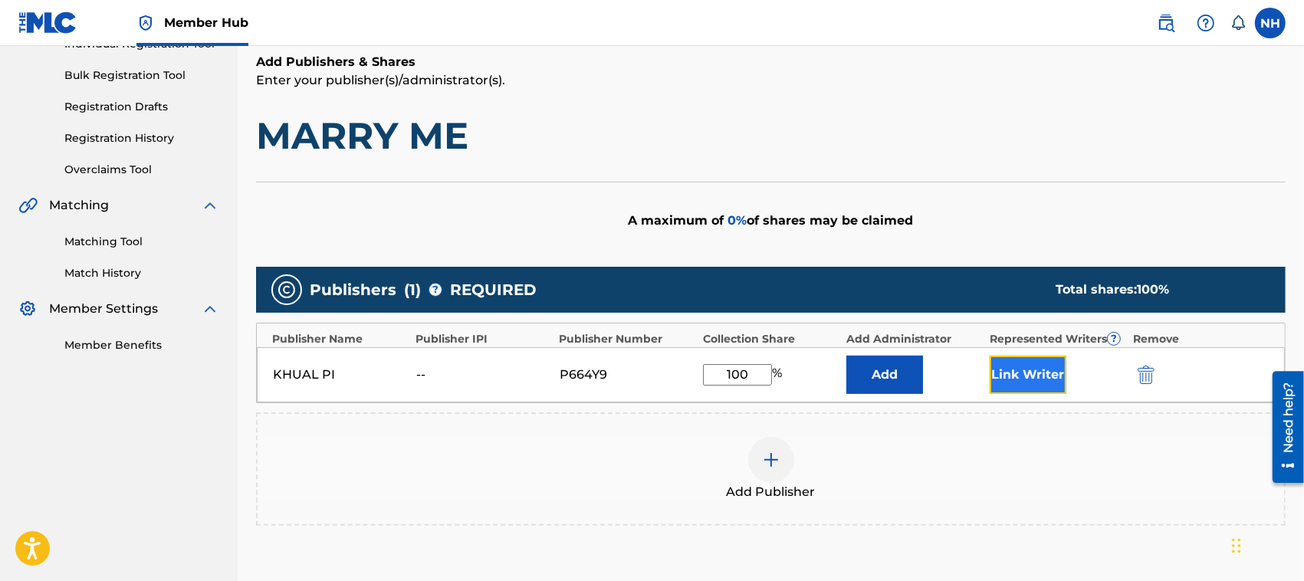
click at [1035, 373] on button "Link Writer" at bounding box center [1028, 375] width 77 height 38
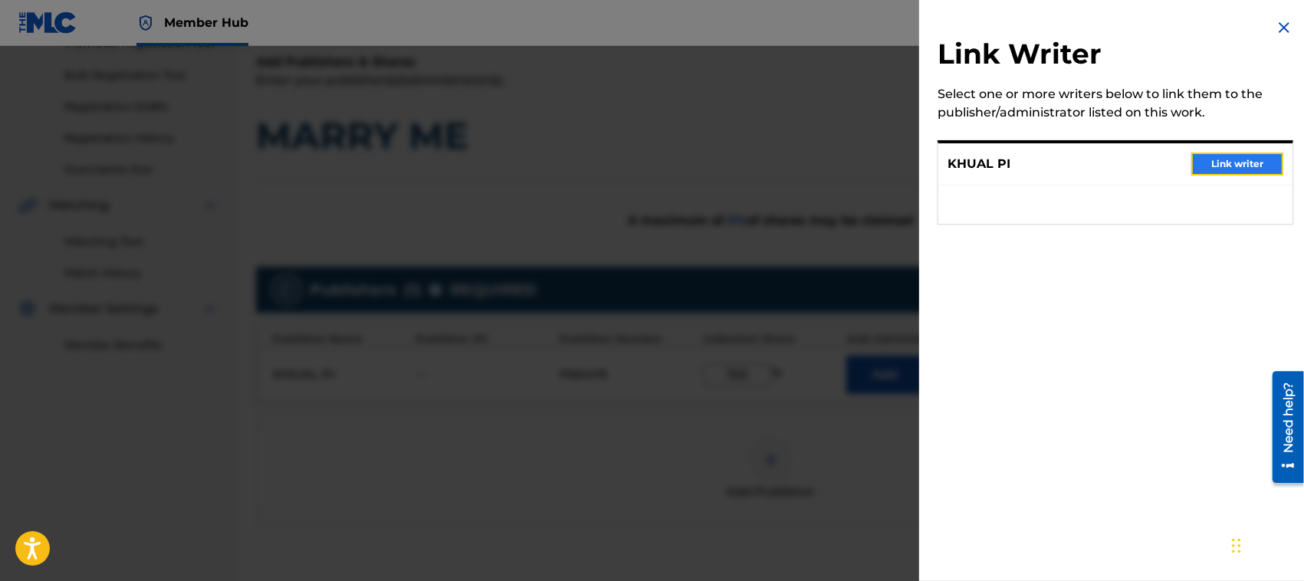
click at [1221, 166] on button "Link writer" at bounding box center [1237, 164] width 92 height 23
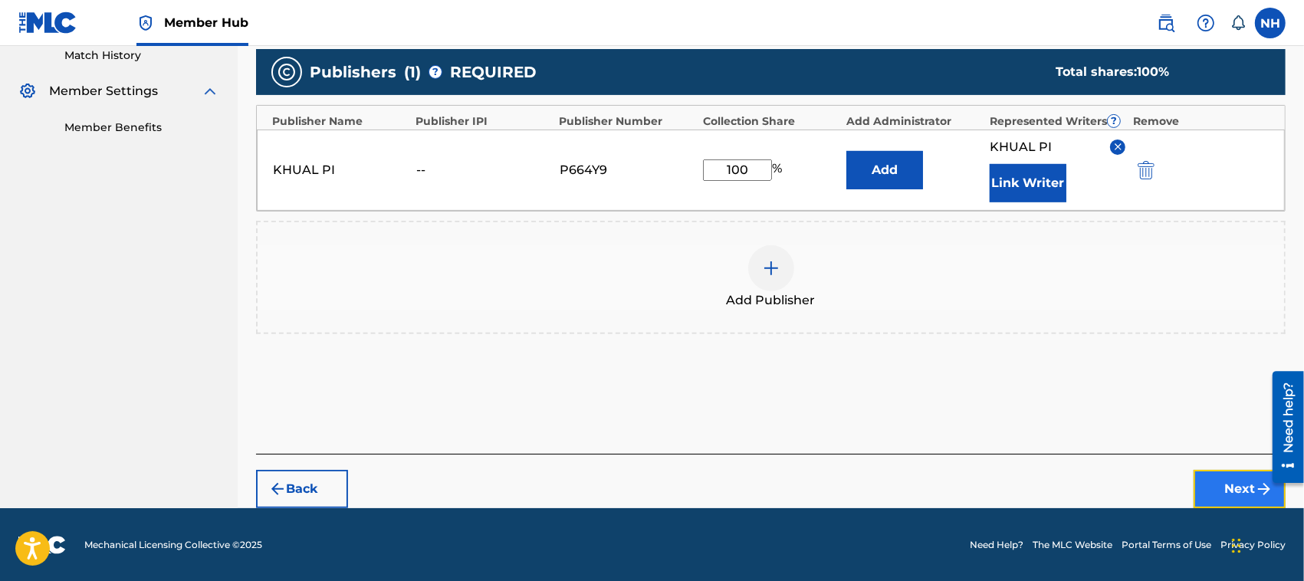
click at [1227, 483] on button "Next" at bounding box center [1240, 489] width 92 height 38
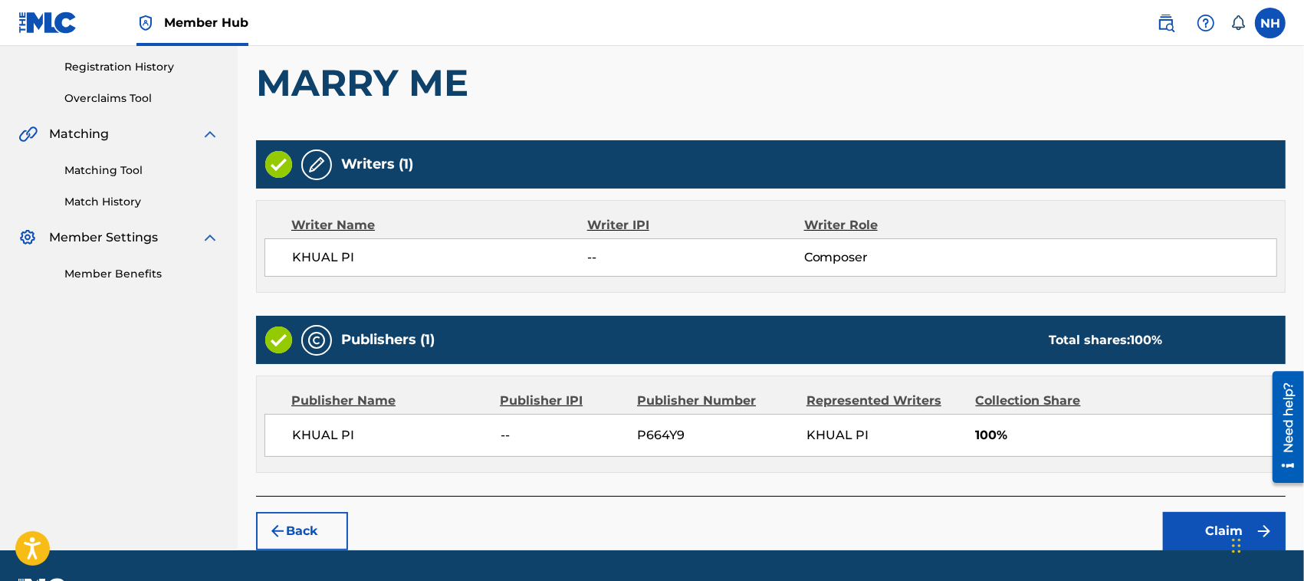
scroll to position [323, 0]
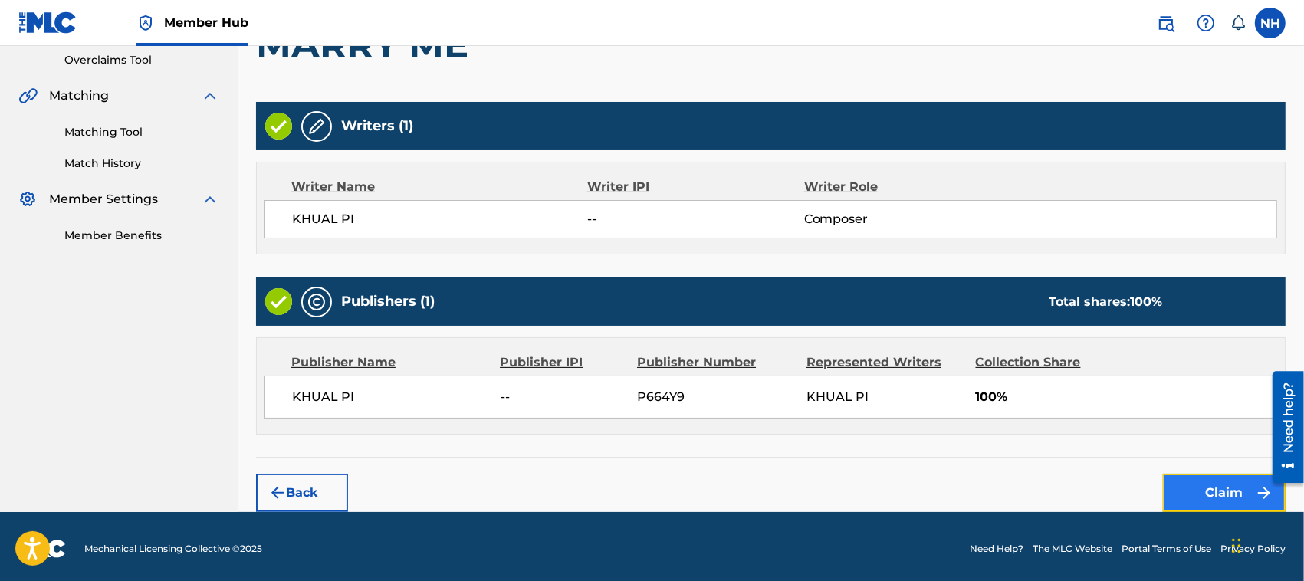
click at [1231, 493] on button "Claim" at bounding box center [1224, 493] width 123 height 38
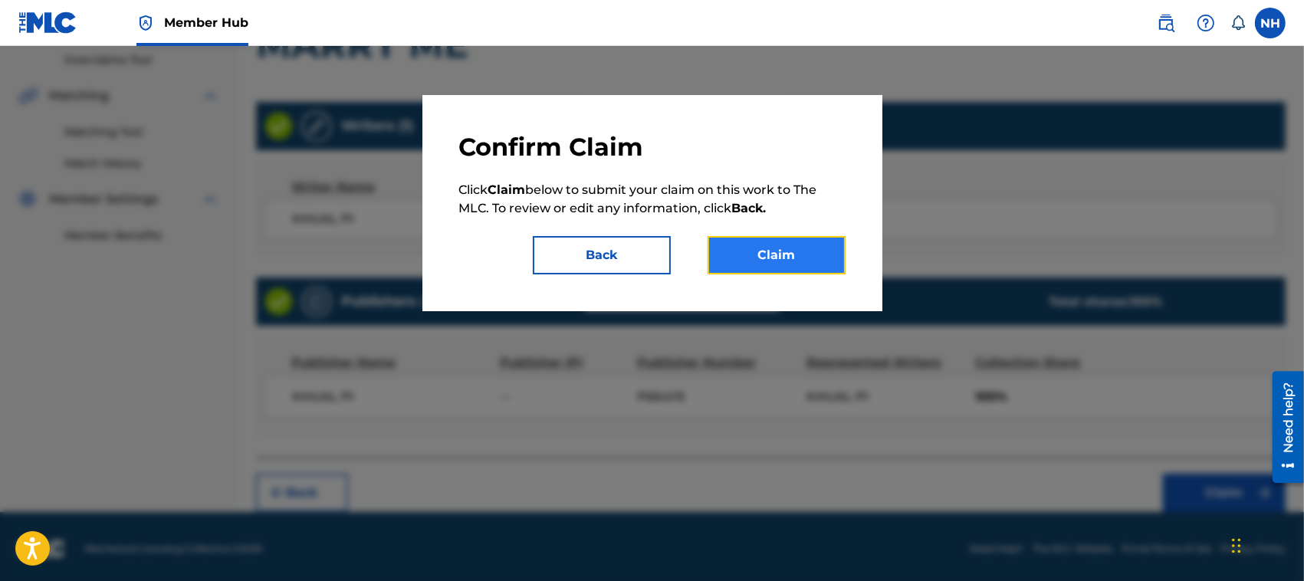
click at [810, 257] on button "Claim" at bounding box center [777, 255] width 138 height 38
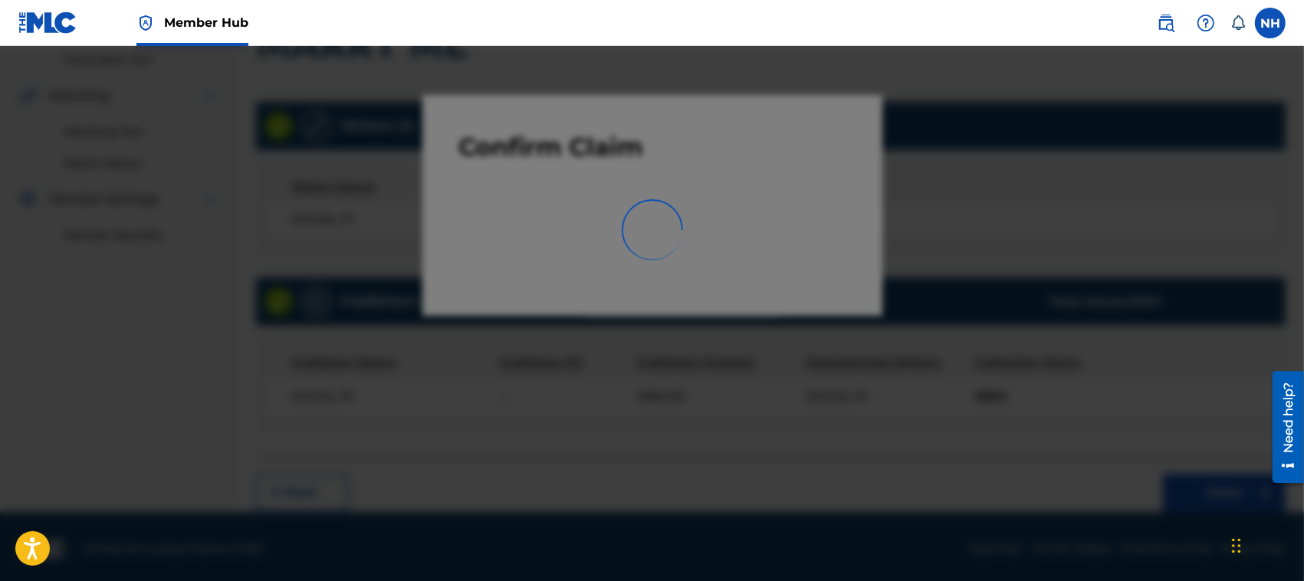
scroll to position [77, 0]
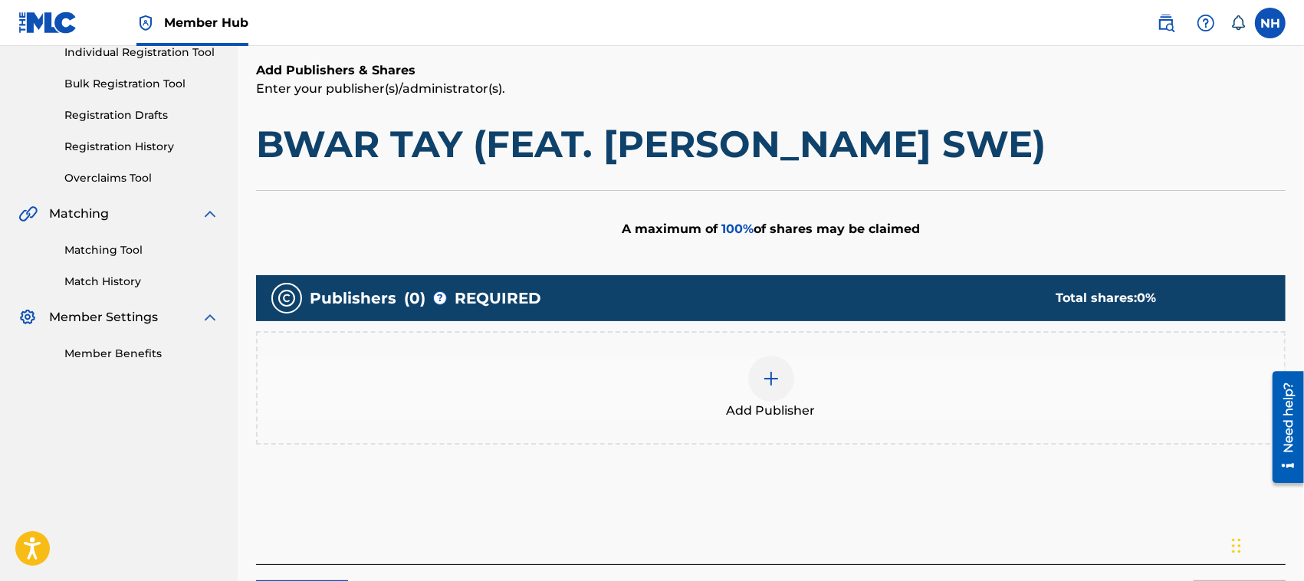
click at [767, 374] on img at bounding box center [771, 378] width 18 height 18
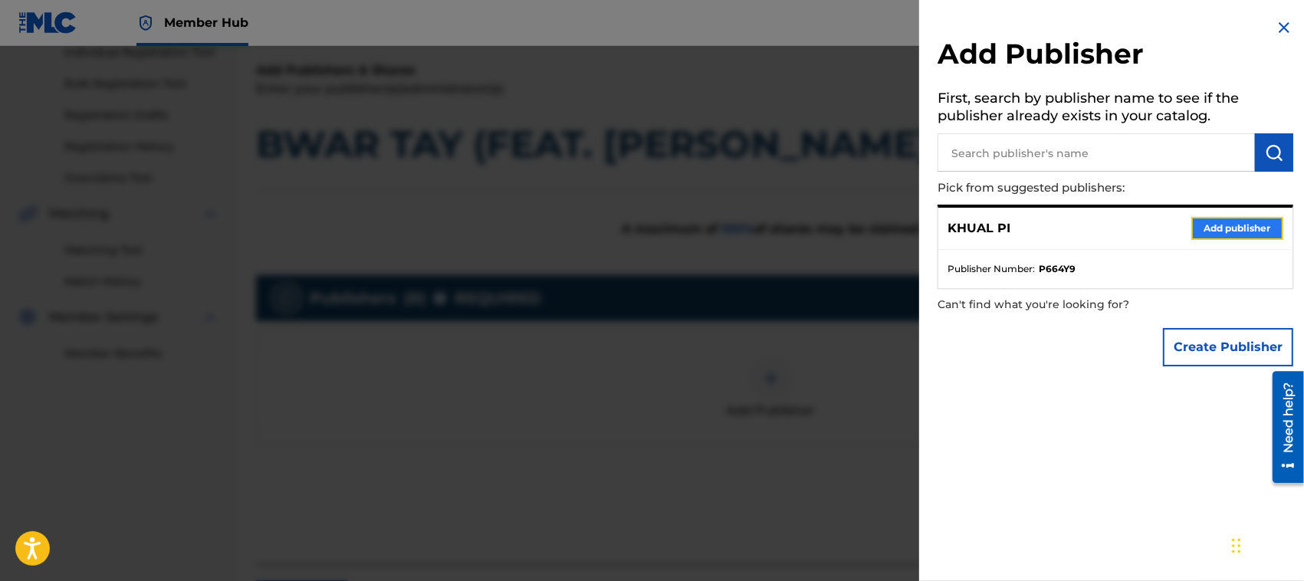
click at [1240, 220] on button "Add publisher" at bounding box center [1237, 228] width 92 height 23
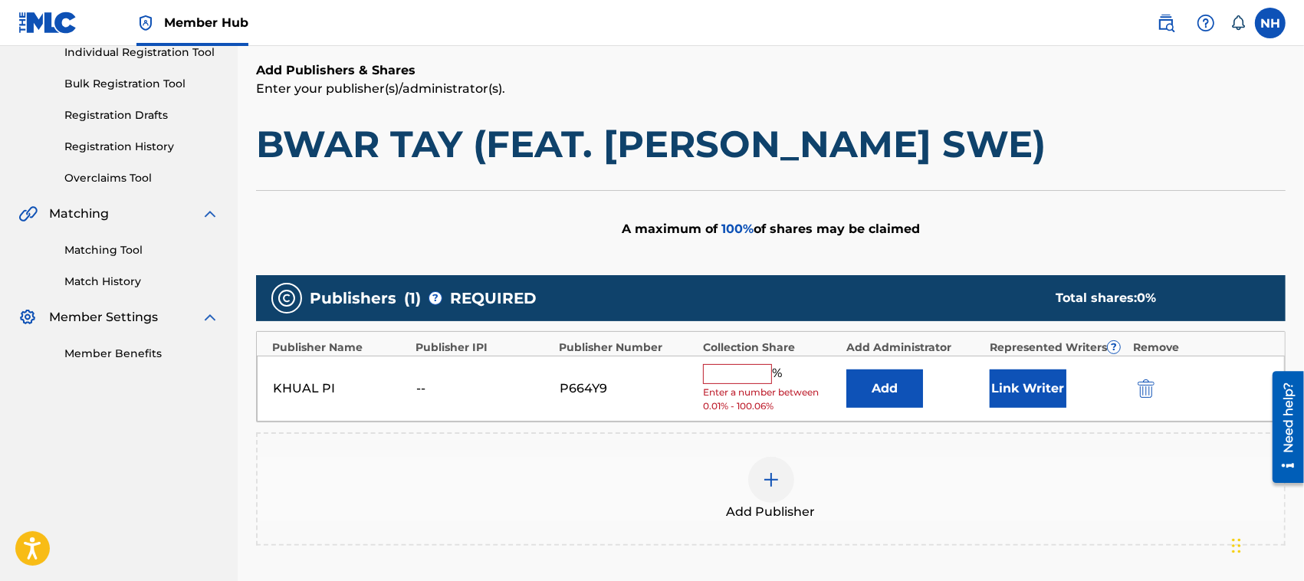
click at [741, 376] on input "text" at bounding box center [737, 374] width 69 height 20
type input "100"
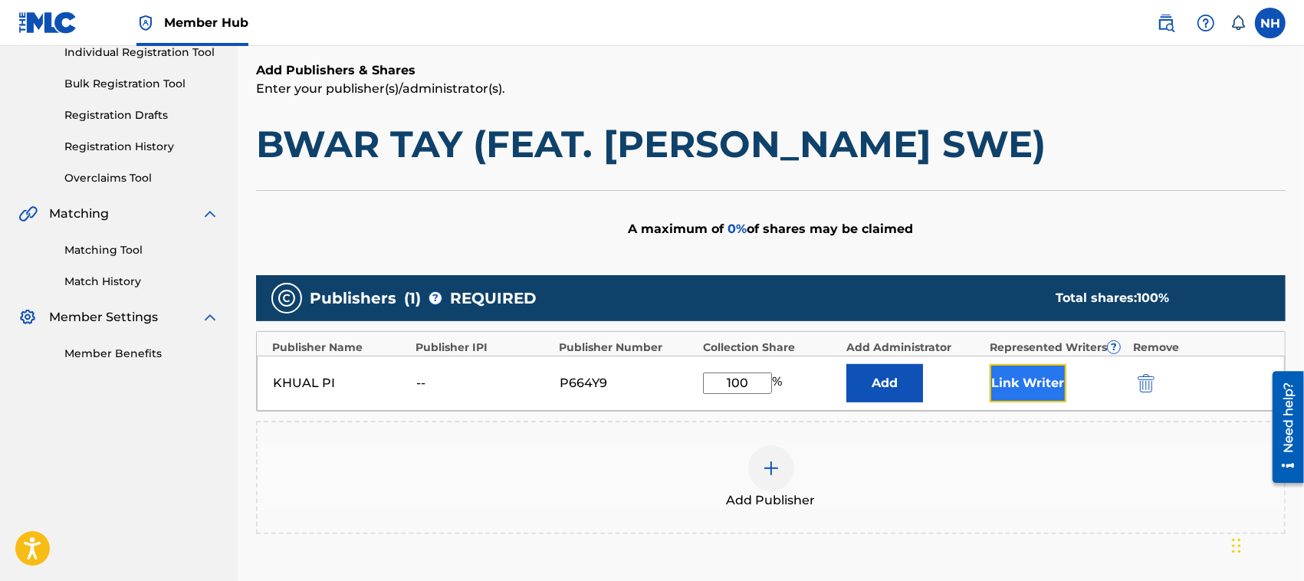
click at [1024, 378] on button "Link Writer" at bounding box center [1028, 383] width 77 height 38
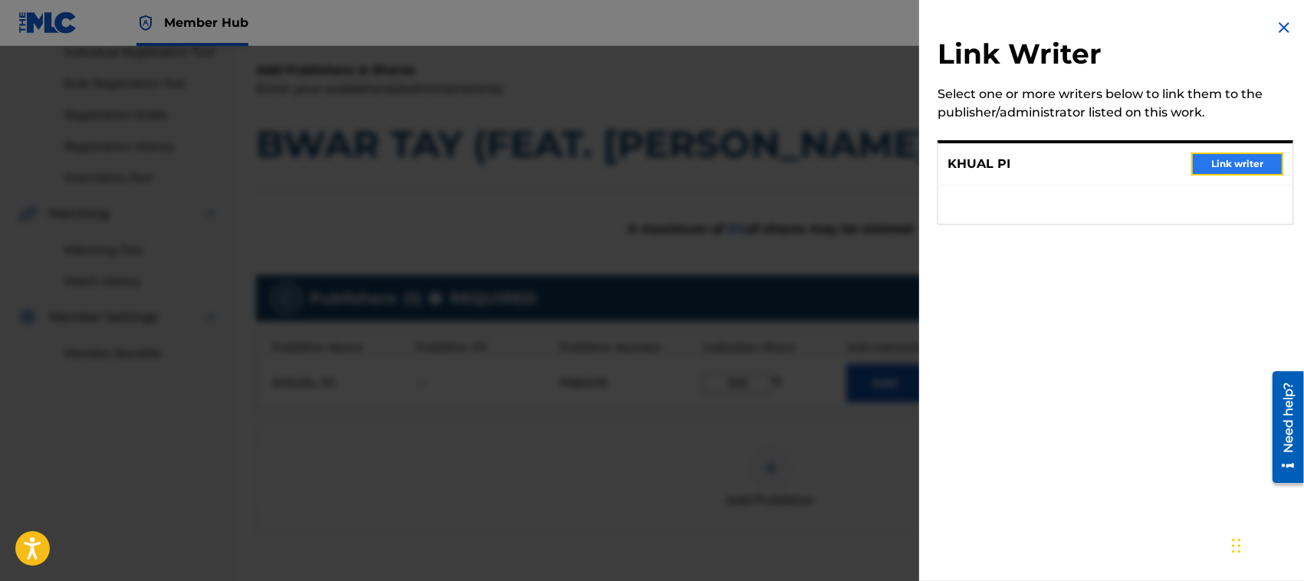
click at [1246, 158] on button "Link writer" at bounding box center [1237, 164] width 92 height 23
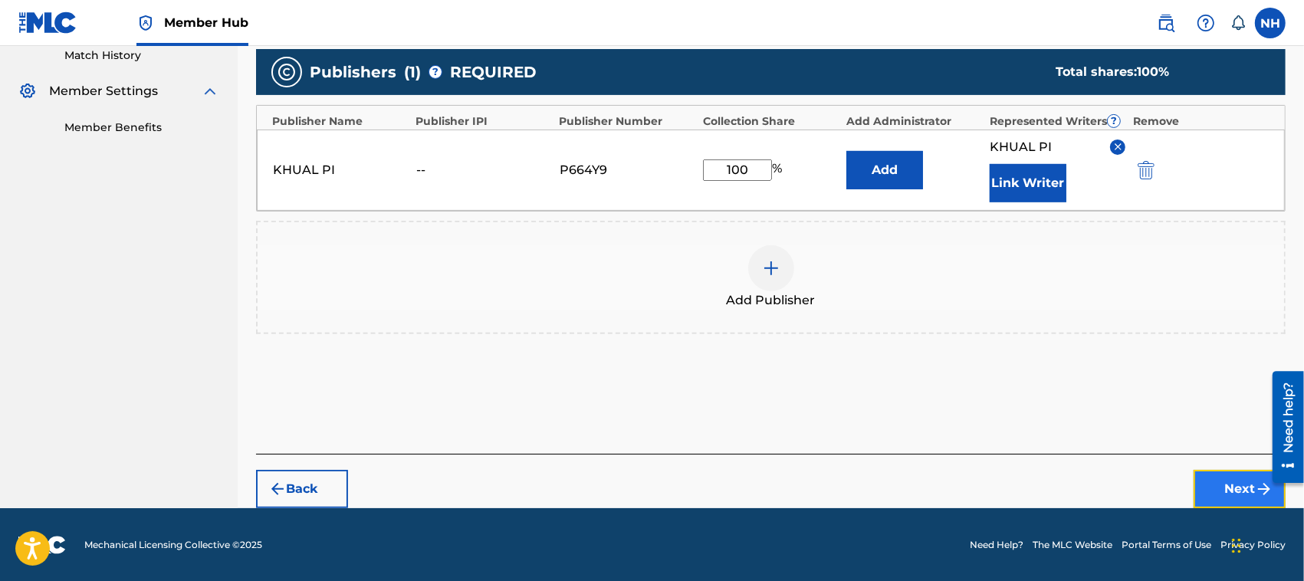
click at [1253, 488] on button "Next" at bounding box center [1240, 489] width 92 height 38
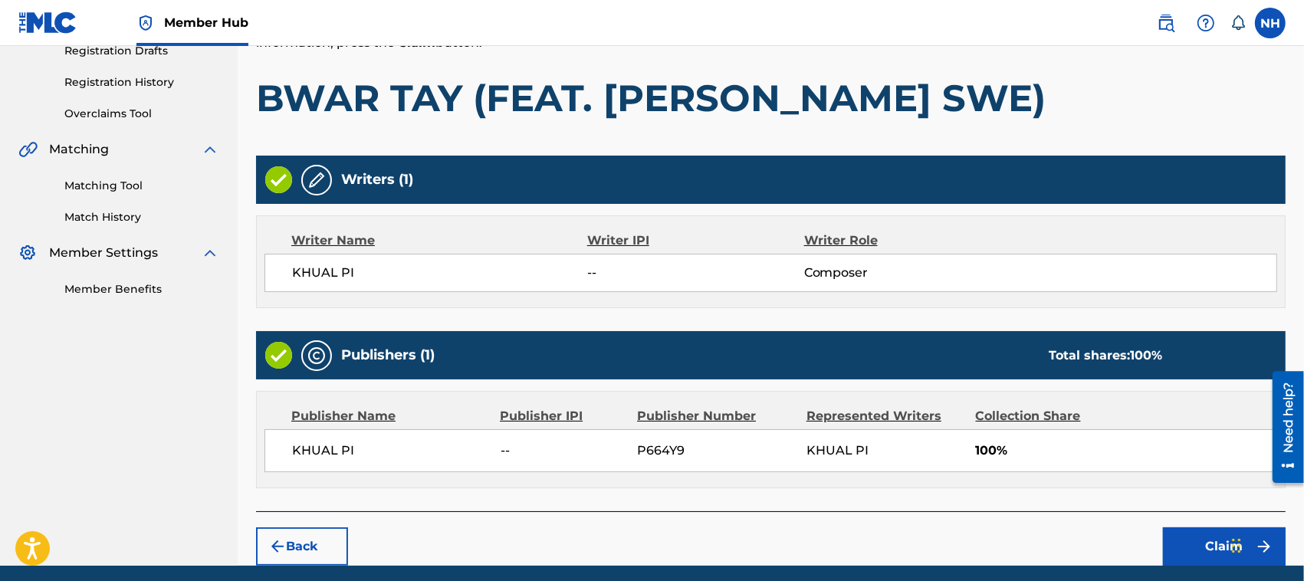
scroll to position [327, 0]
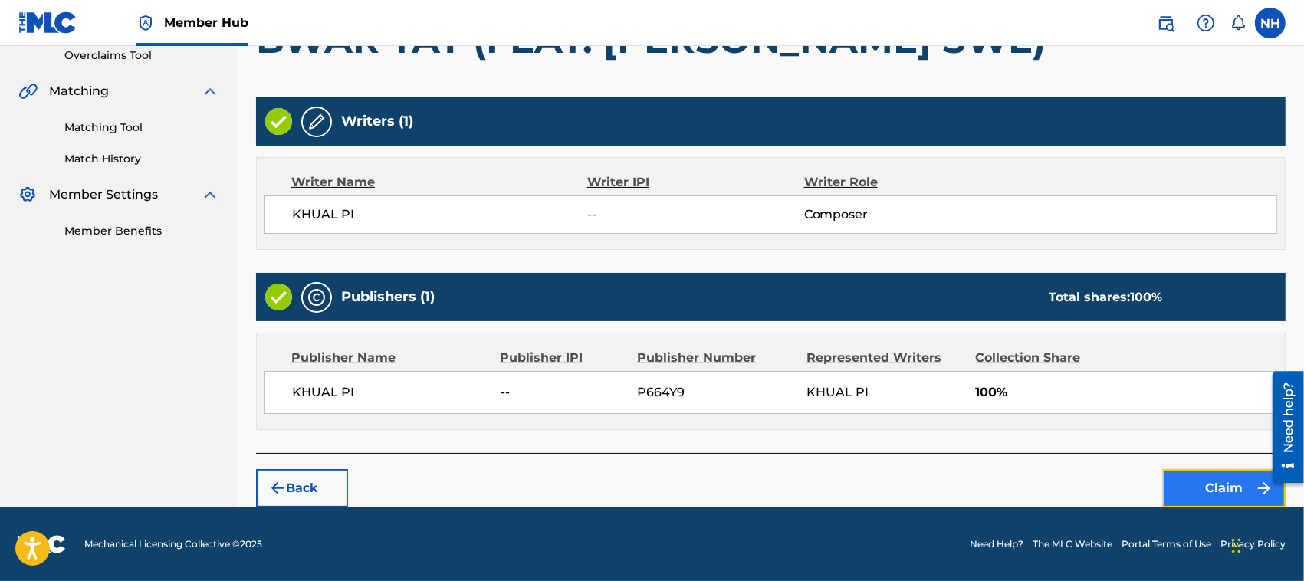
click at [1205, 488] on button "Claim" at bounding box center [1224, 488] width 123 height 38
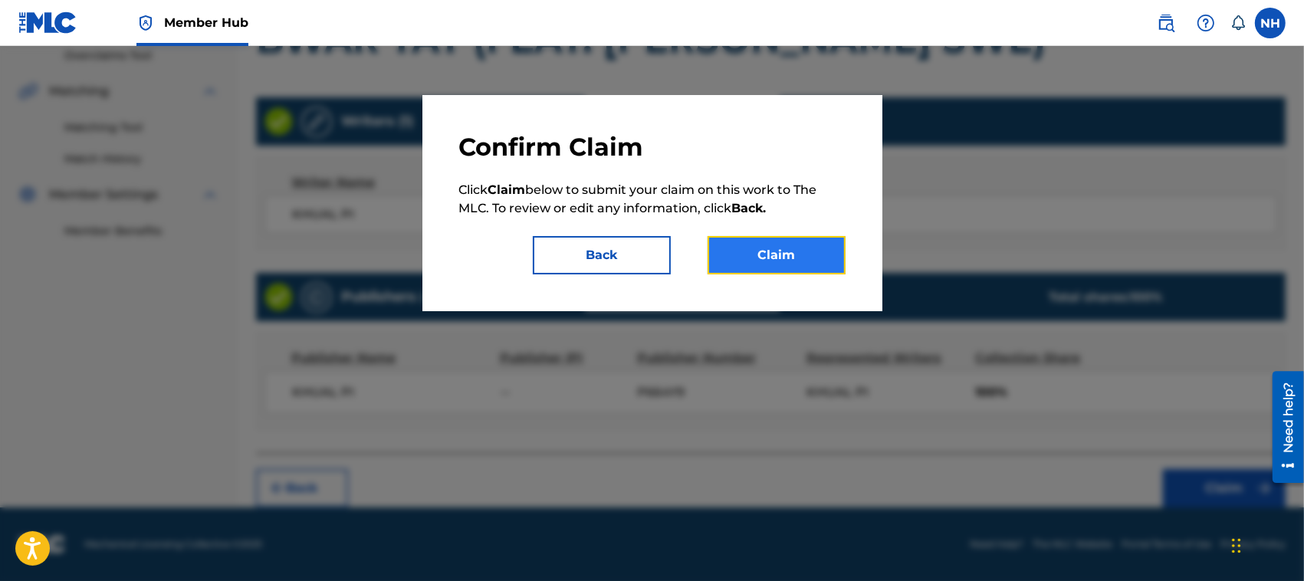
click at [792, 250] on button "Claim" at bounding box center [777, 255] width 138 height 38
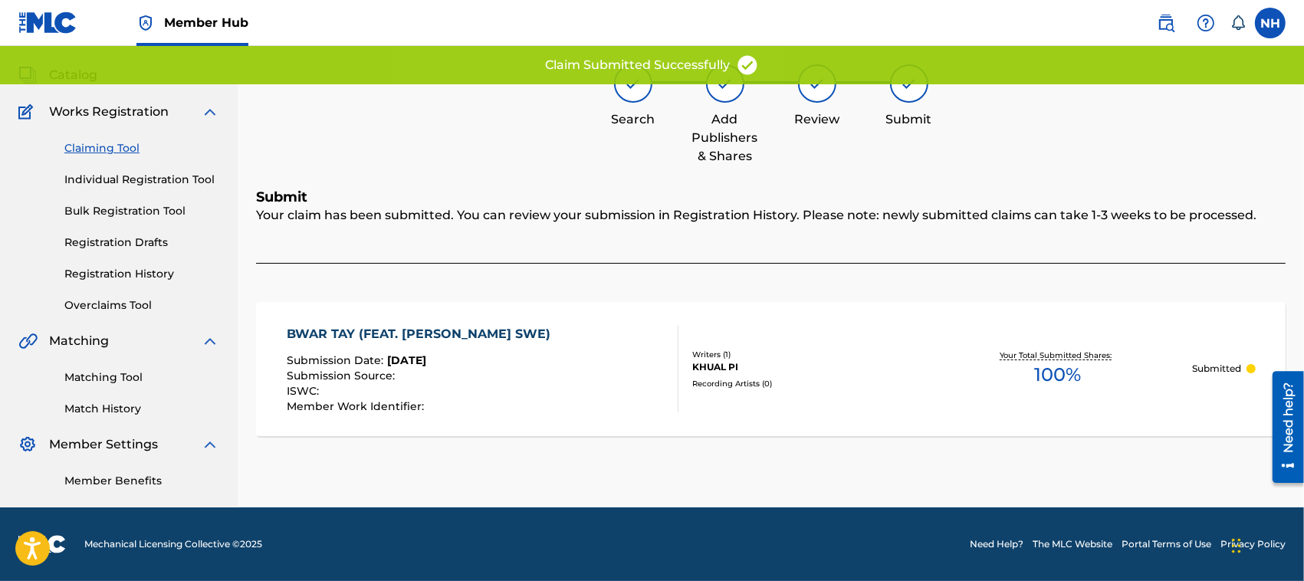
scroll to position [77, 0]
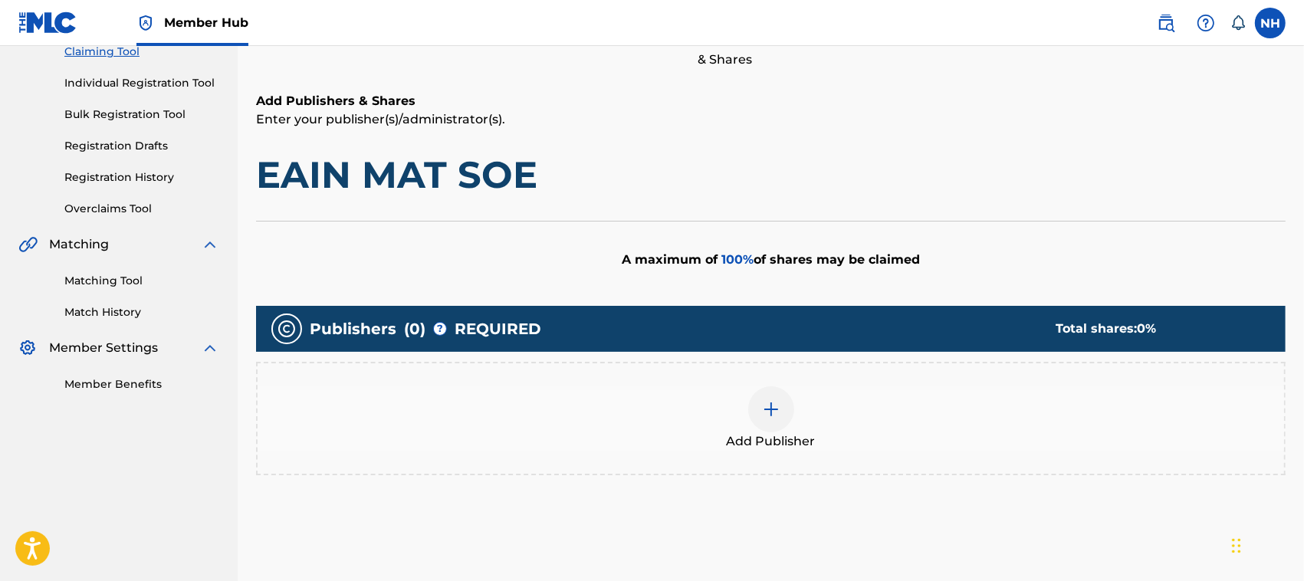
scroll to position [180, 0]
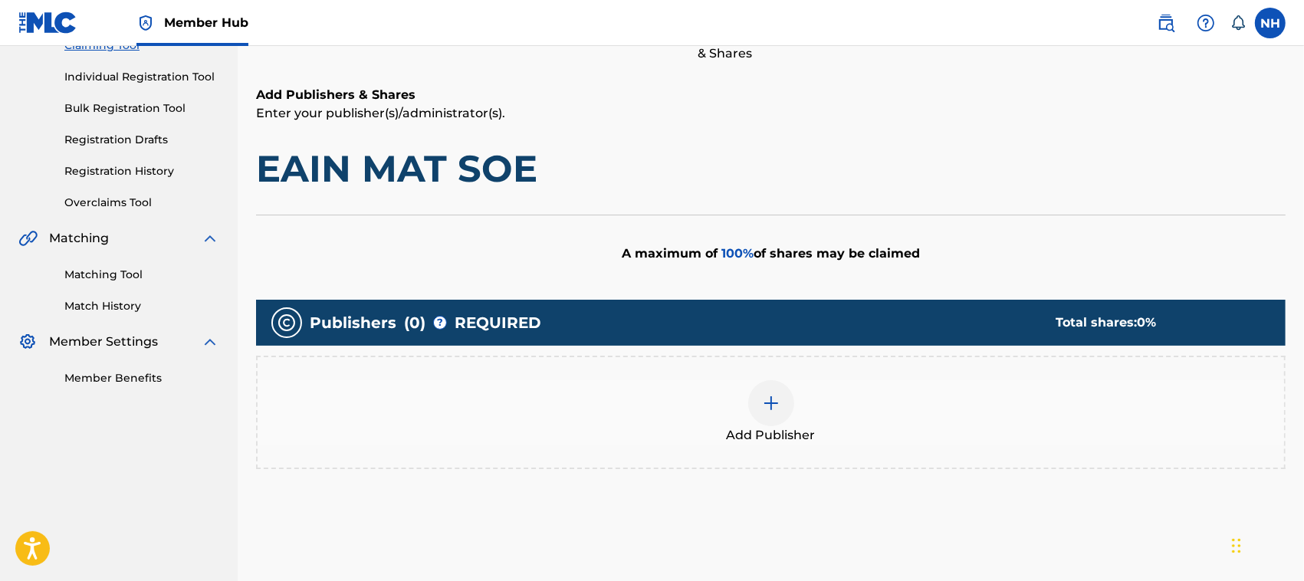
click at [757, 409] on div at bounding box center [771, 403] width 46 height 46
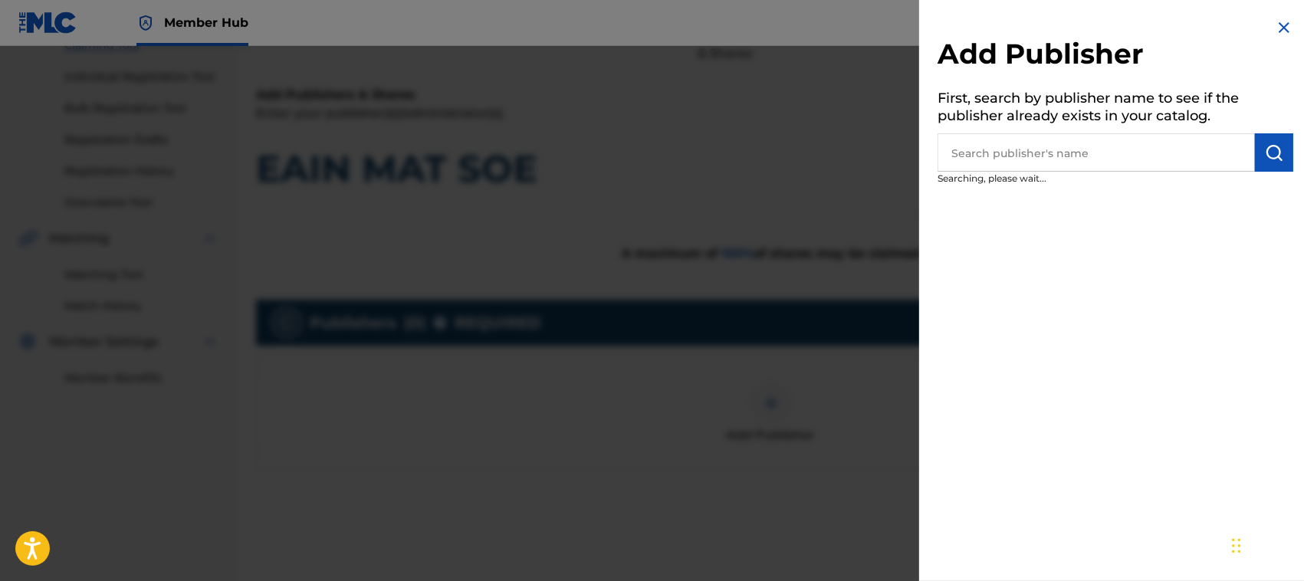
scroll to position [0, 0]
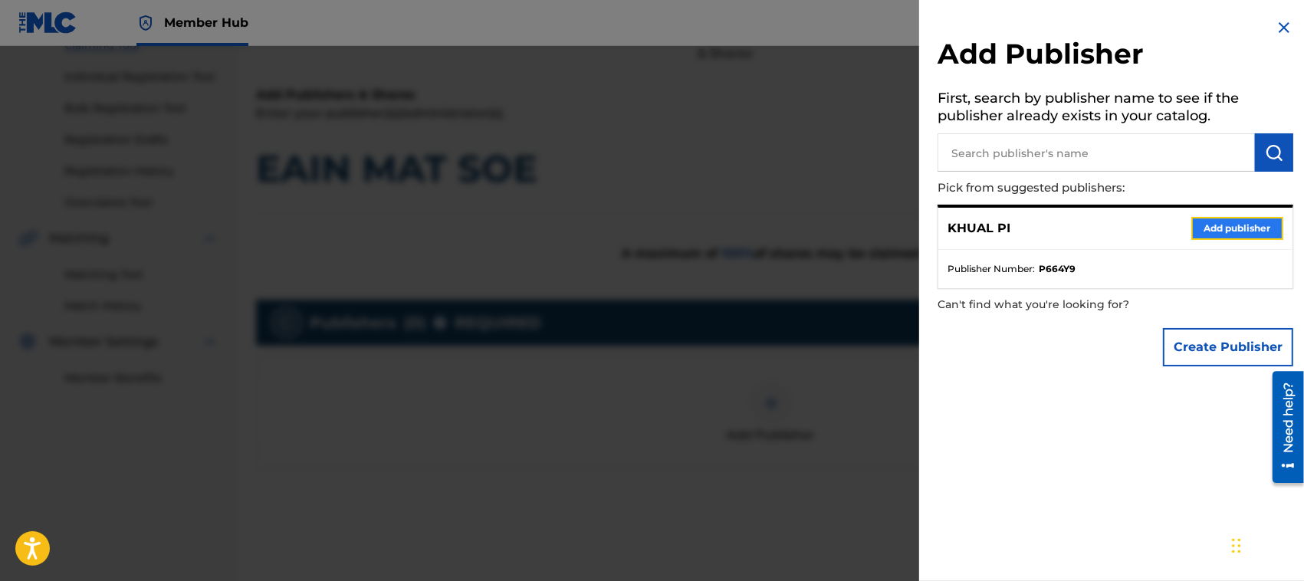
click at [1236, 222] on button "Add publisher" at bounding box center [1237, 228] width 92 height 23
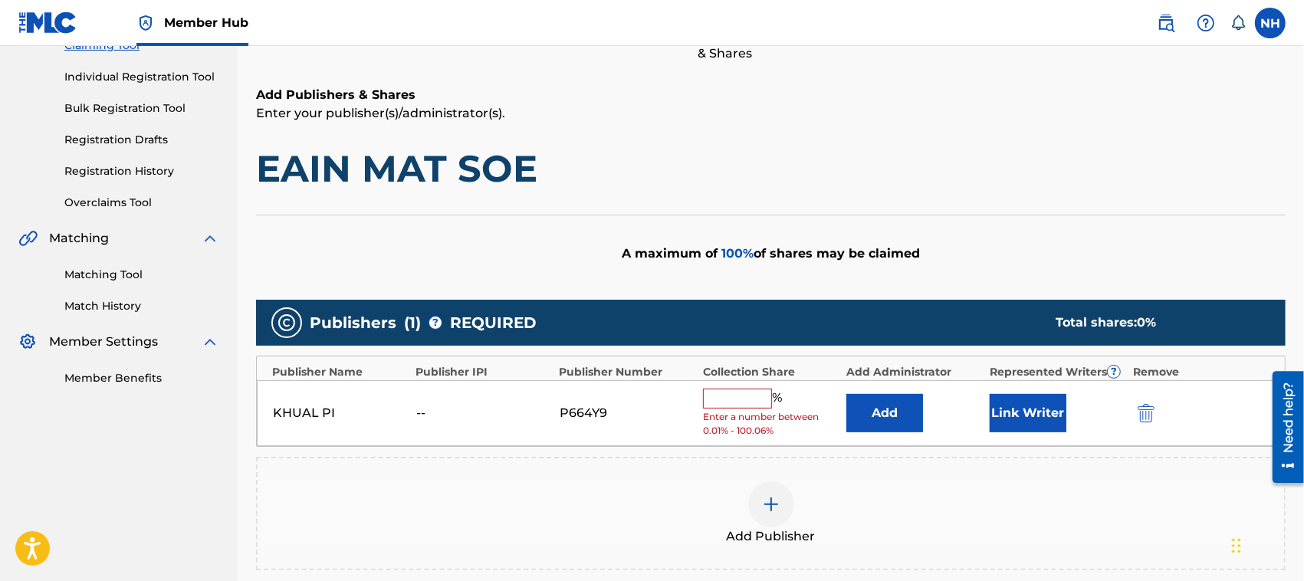
click at [747, 397] on input "text" at bounding box center [737, 399] width 69 height 20
type input "100"
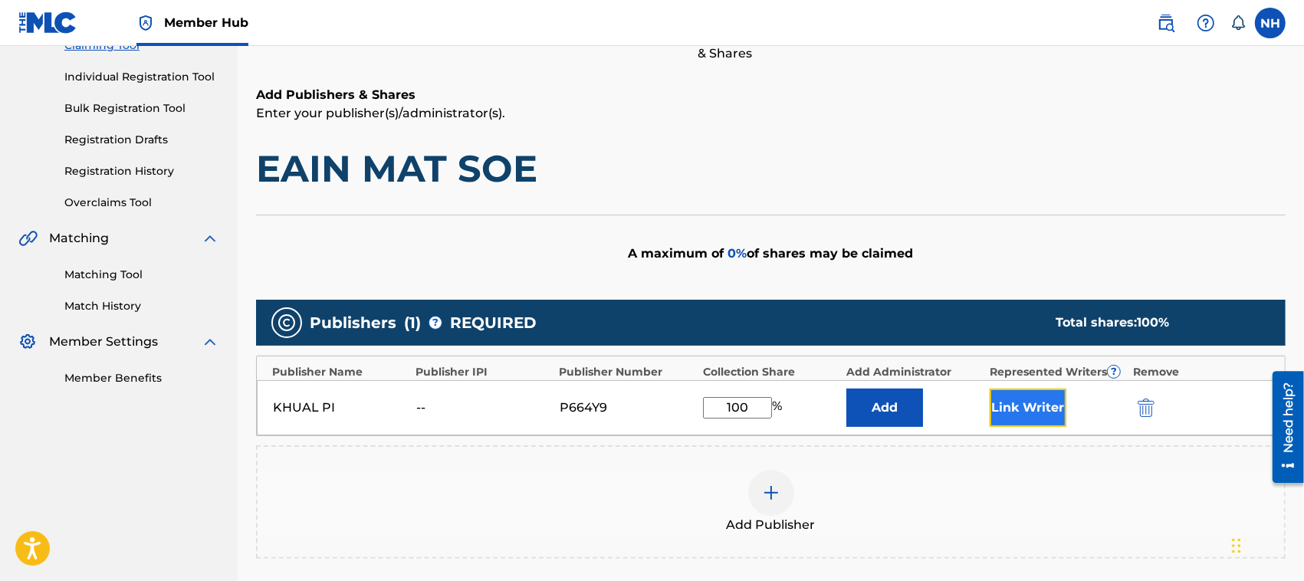
click at [1020, 415] on button "Link Writer" at bounding box center [1028, 408] width 77 height 38
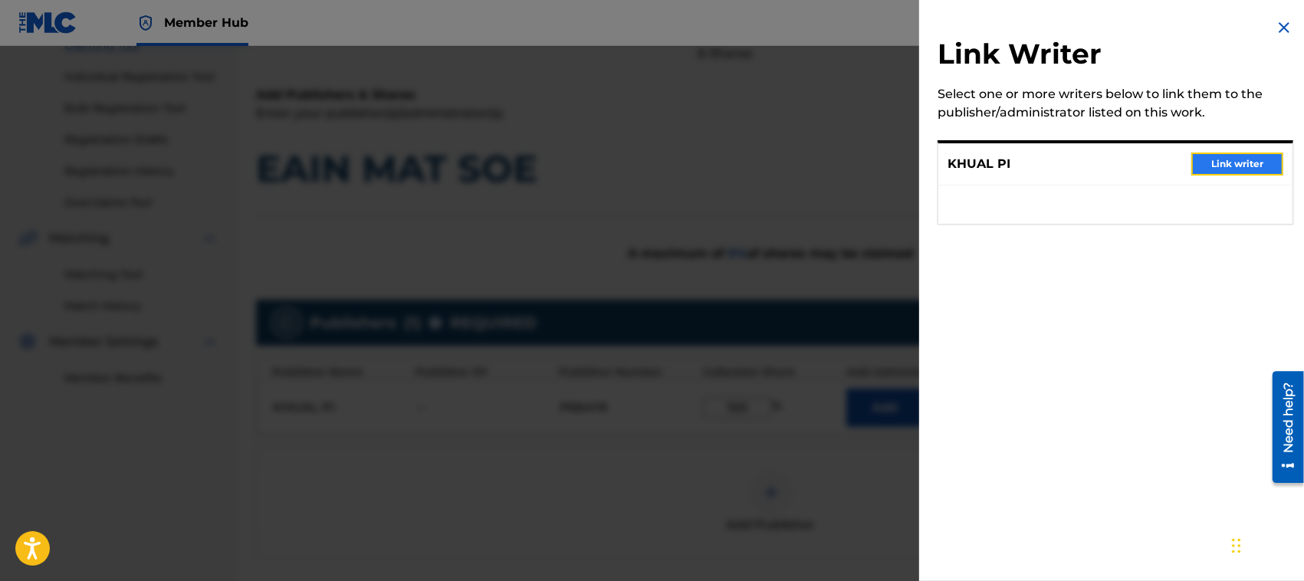
click at [1236, 159] on button "Link writer" at bounding box center [1237, 164] width 92 height 23
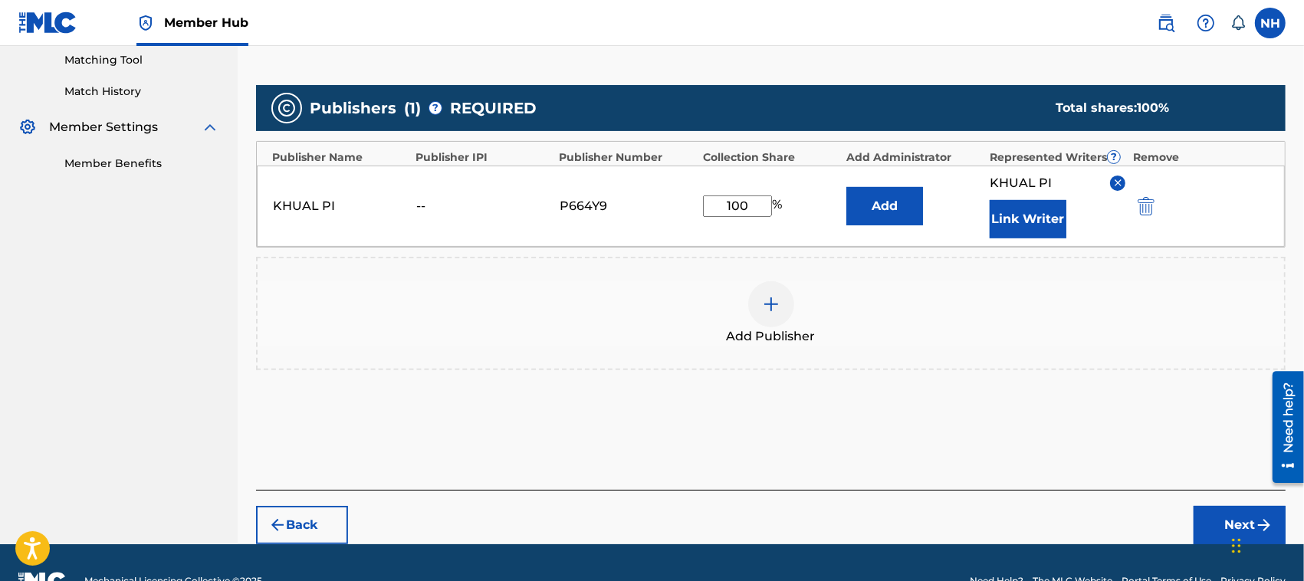
scroll to position [431, 0]
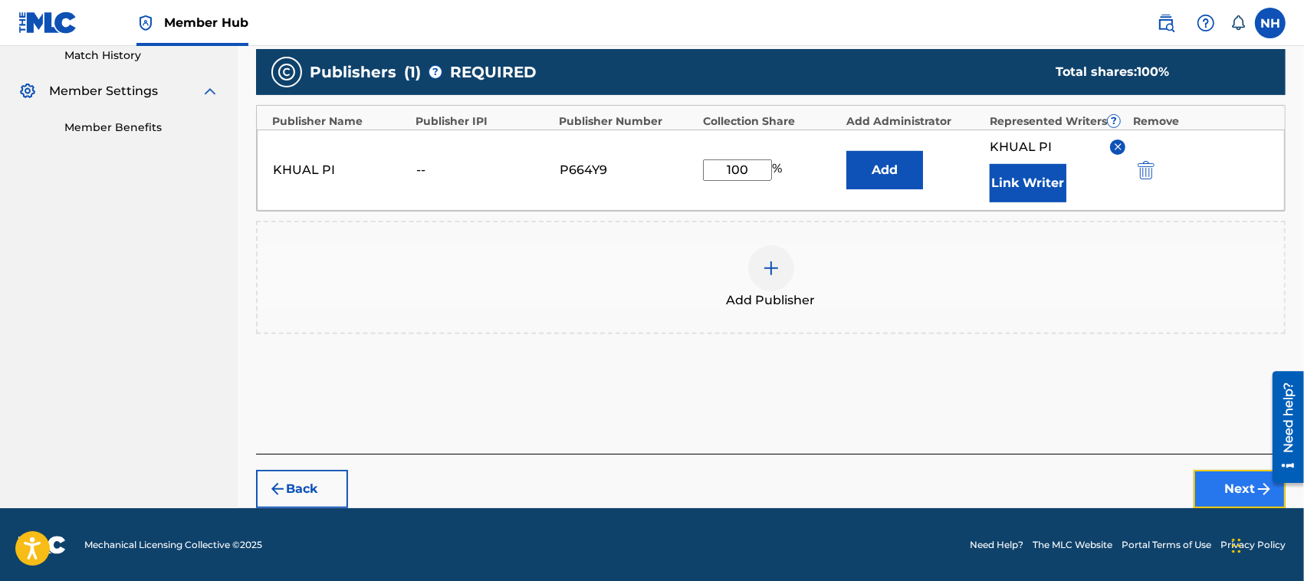
click at [1238, 491] on button "Next" at bounding box center [1240, 489] width 92 height 38
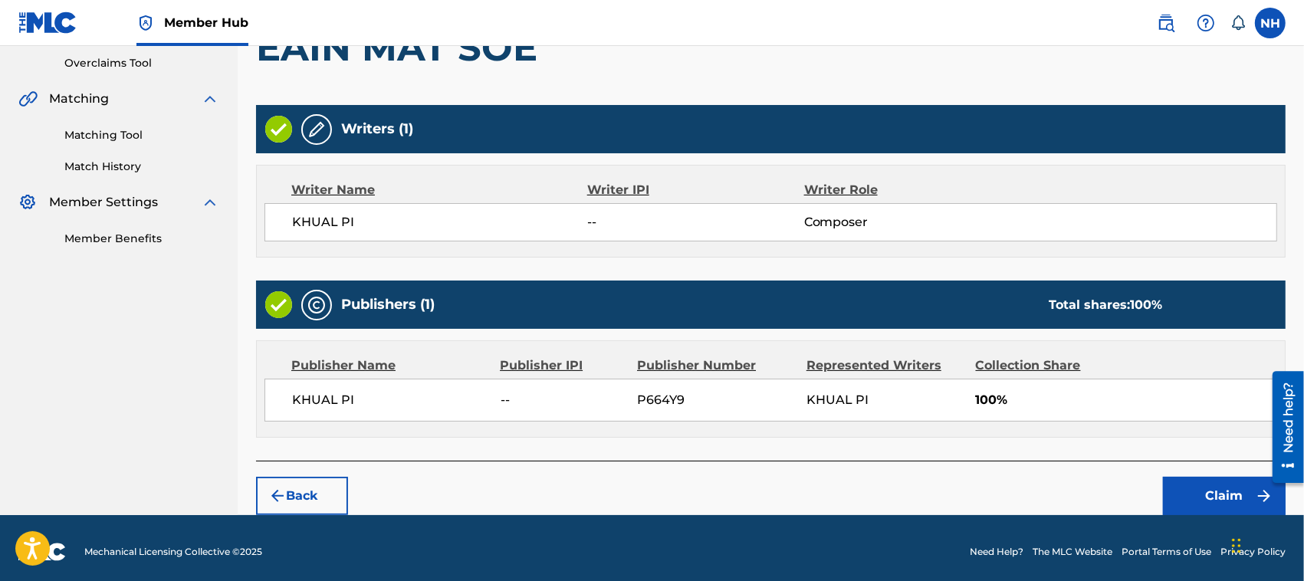
scroll to position [327, 0]
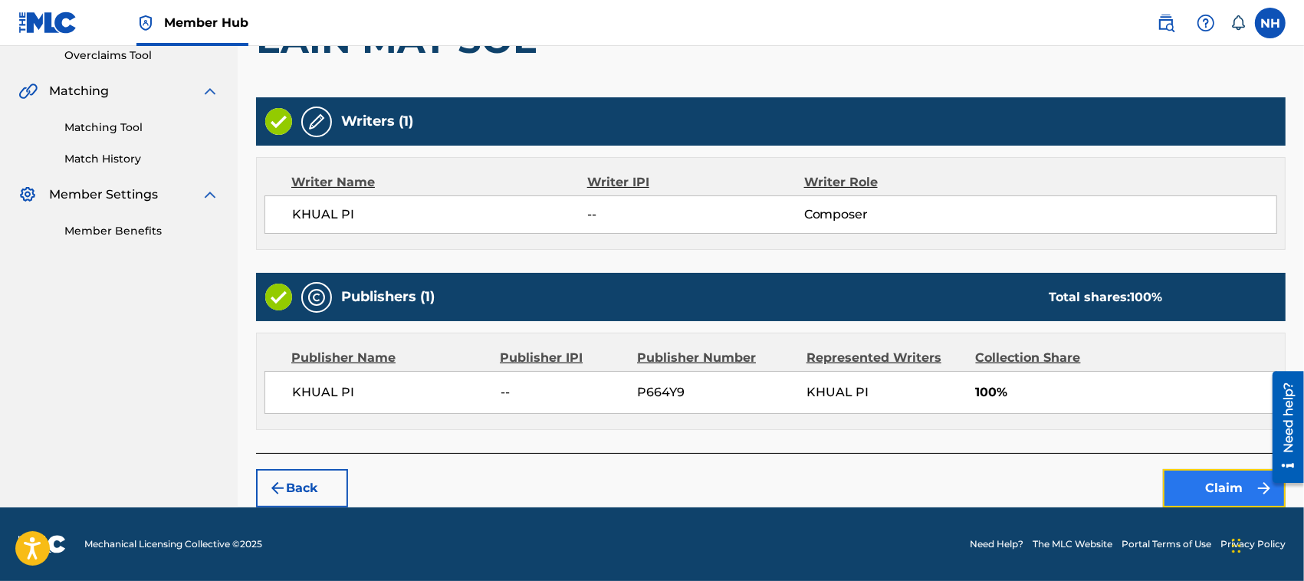
click at [1230, 481] on button "Claim" at bounding box center [1224, 488] width 123 height 38
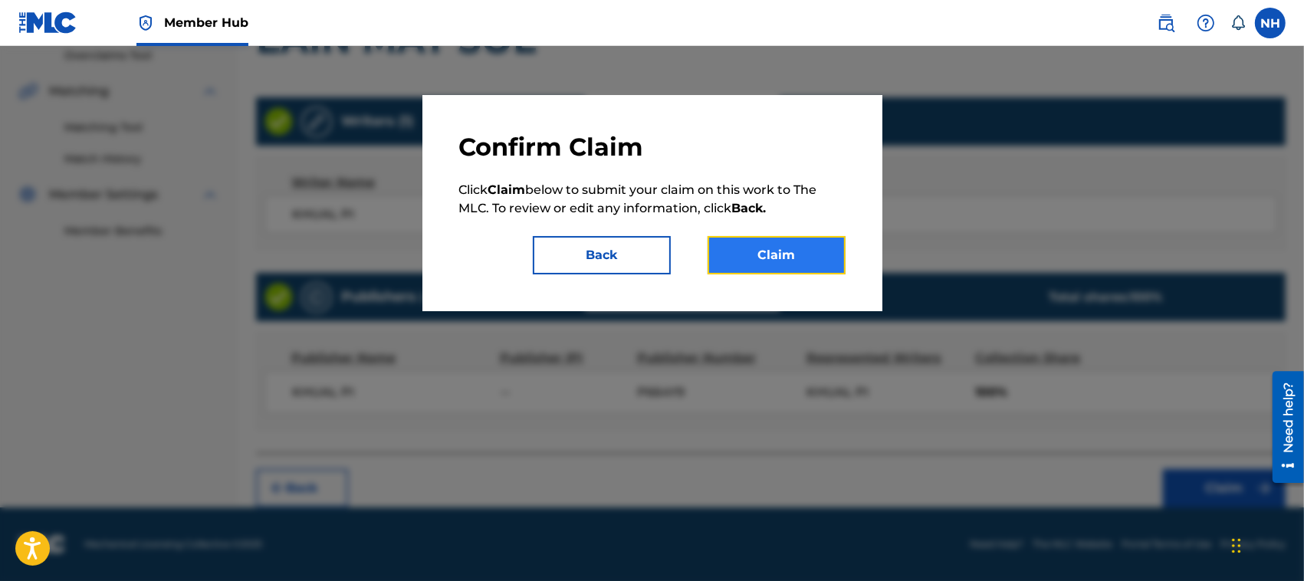
click at [803, 254] on button "Claim" at bounding box center [777, 255] width 138 height 38
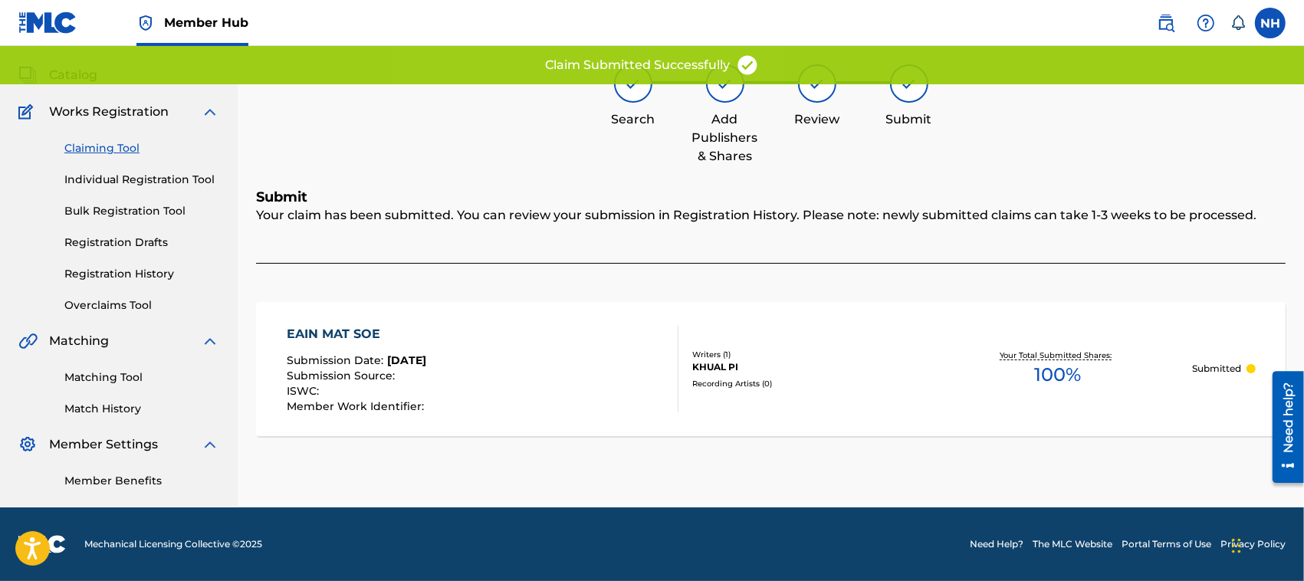
scroll to position [77, 0]
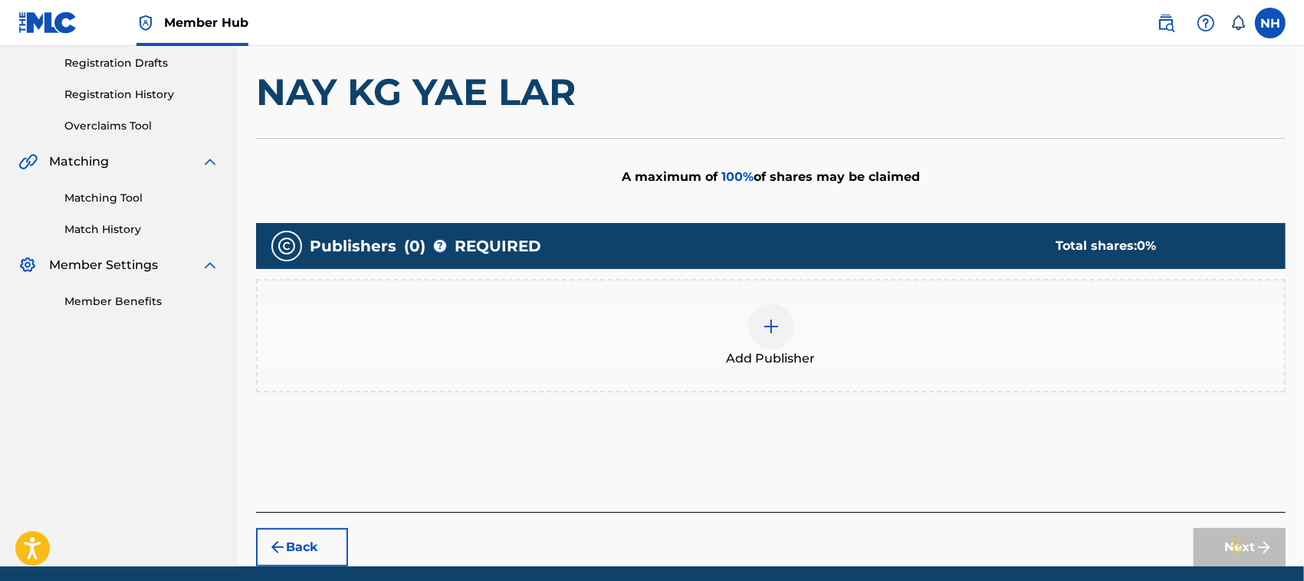
click at [780, 322] on div at bounding box center [771, 327] width 46 height 46
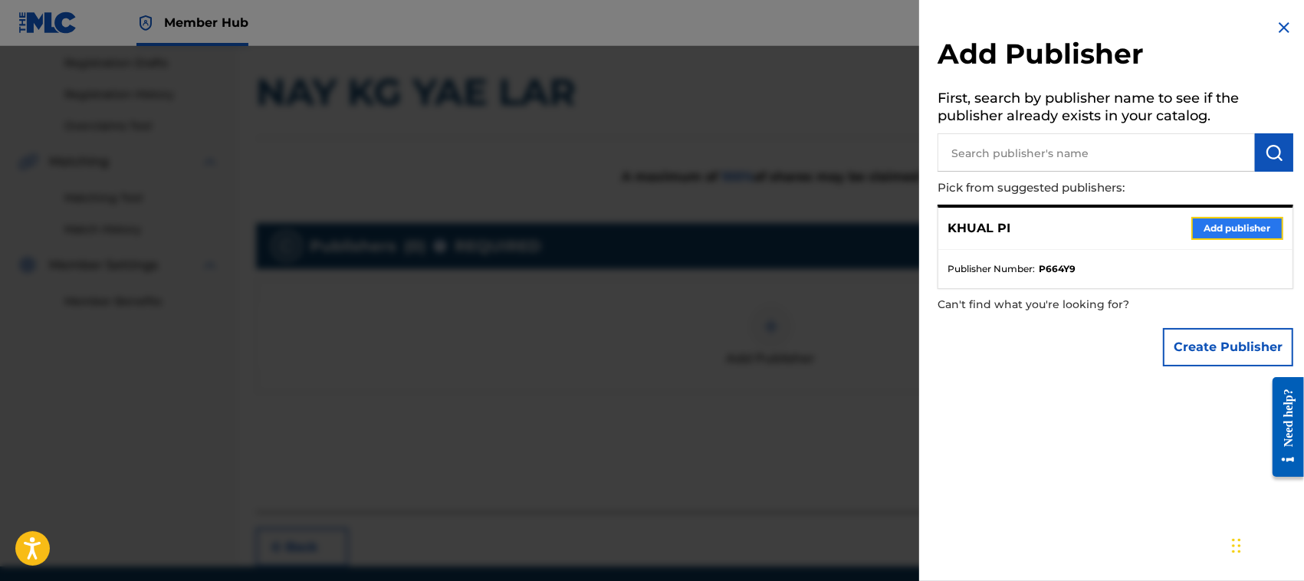
click at [1251, 221] on button "Add publisher" at bounding box center [1237, 228] width 92 height 23
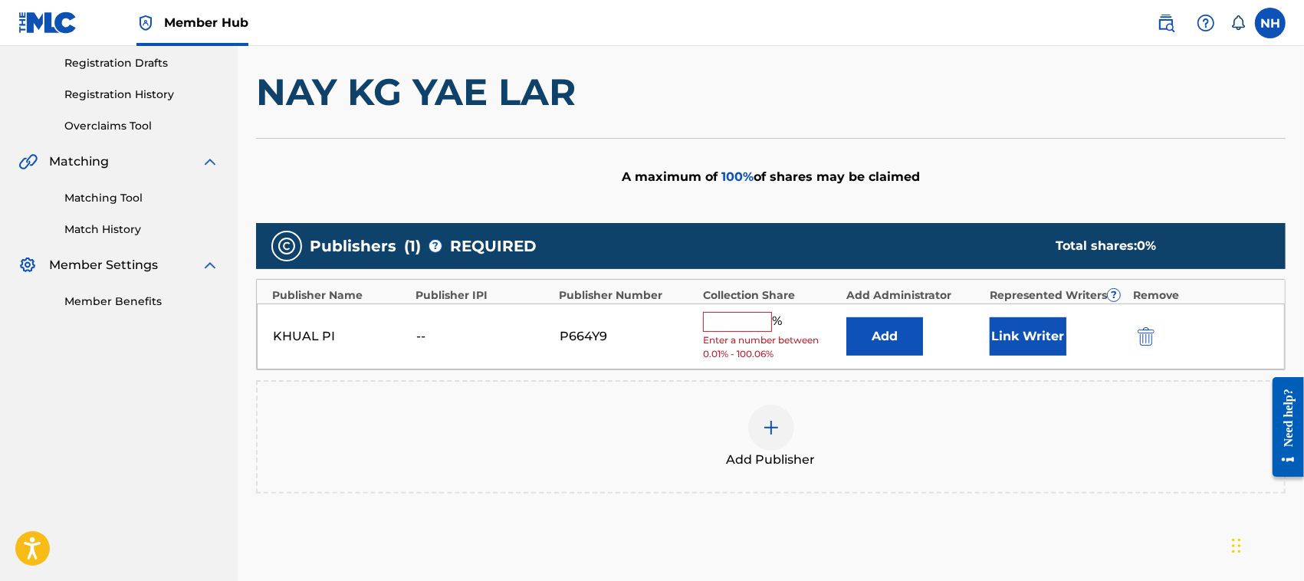
click at [733, 319] on input "text" at bounding box center [737, 322] width 69 height 20
type input "100"
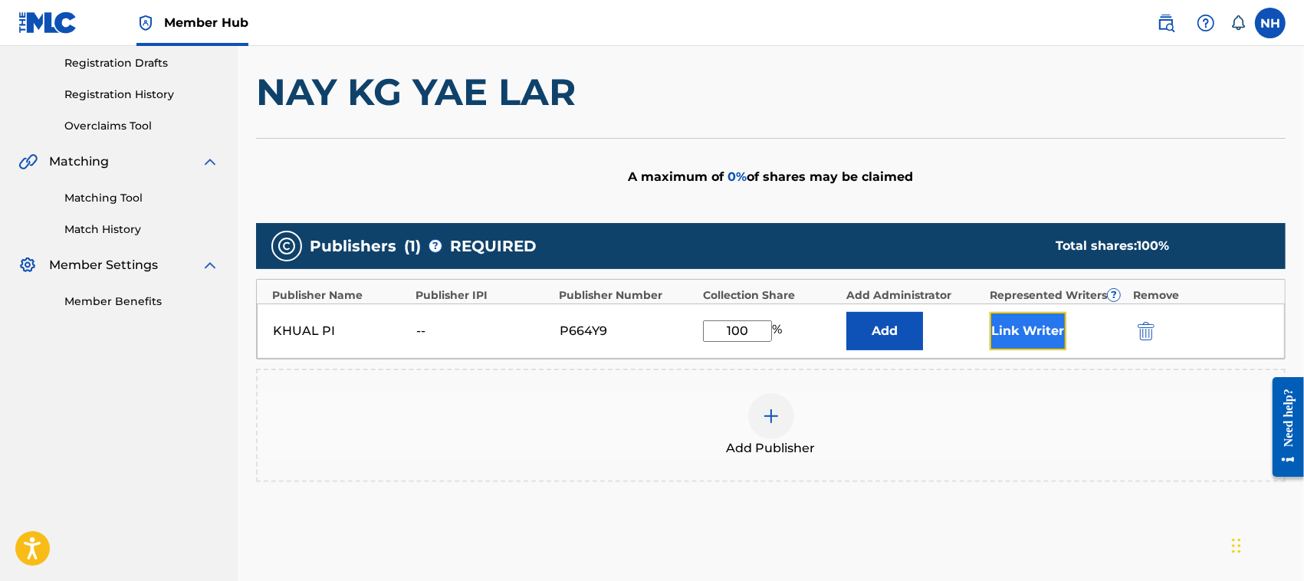
click at [1027, 333] on button "Link Writer" at bounding box center [1028, 331] width 77 height 38
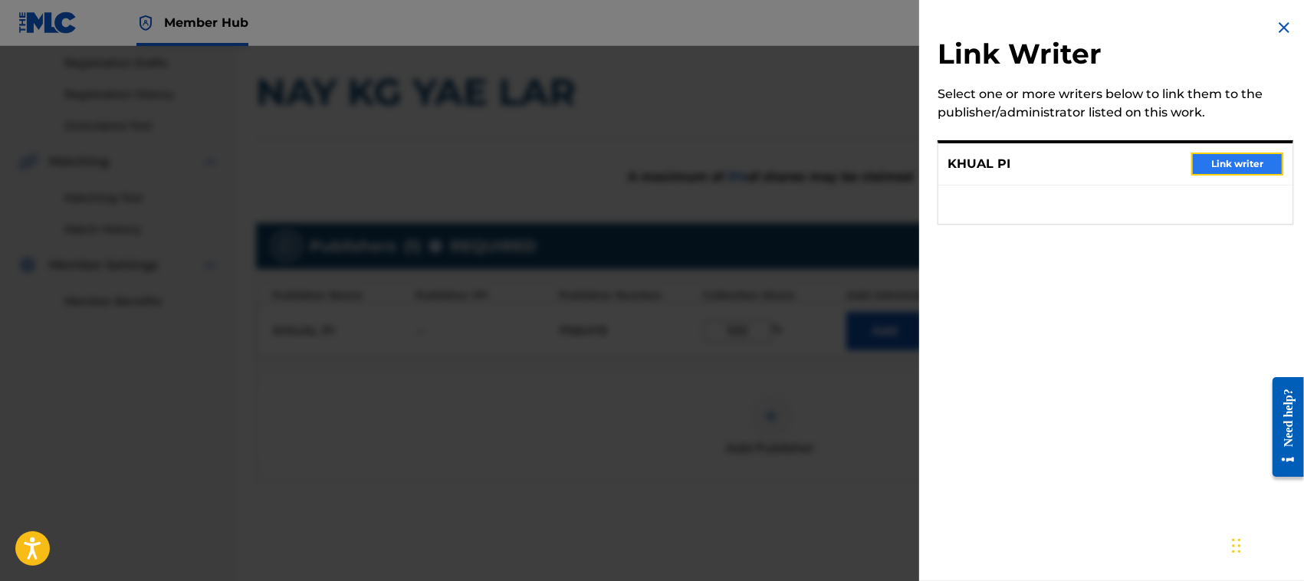
click at [1250, 166] on button "Link writer" at bounding box center [1237, 164] width 92 height 23
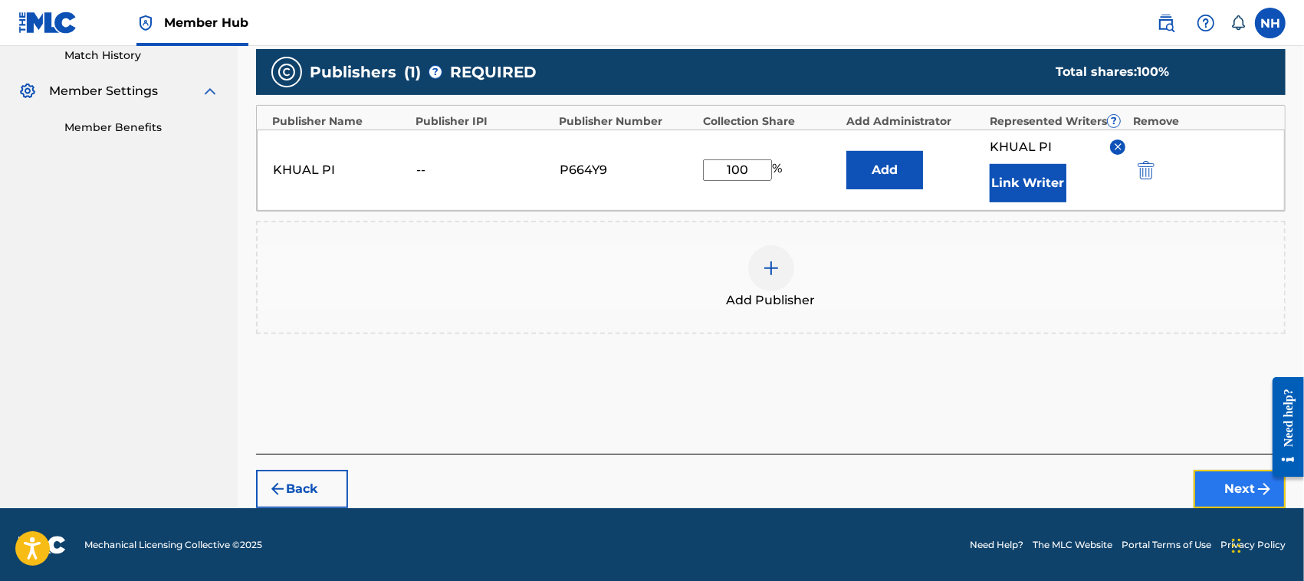
click at [1231, 474] on button "Next" at bounding box center [1240, 489] width 92 height 38
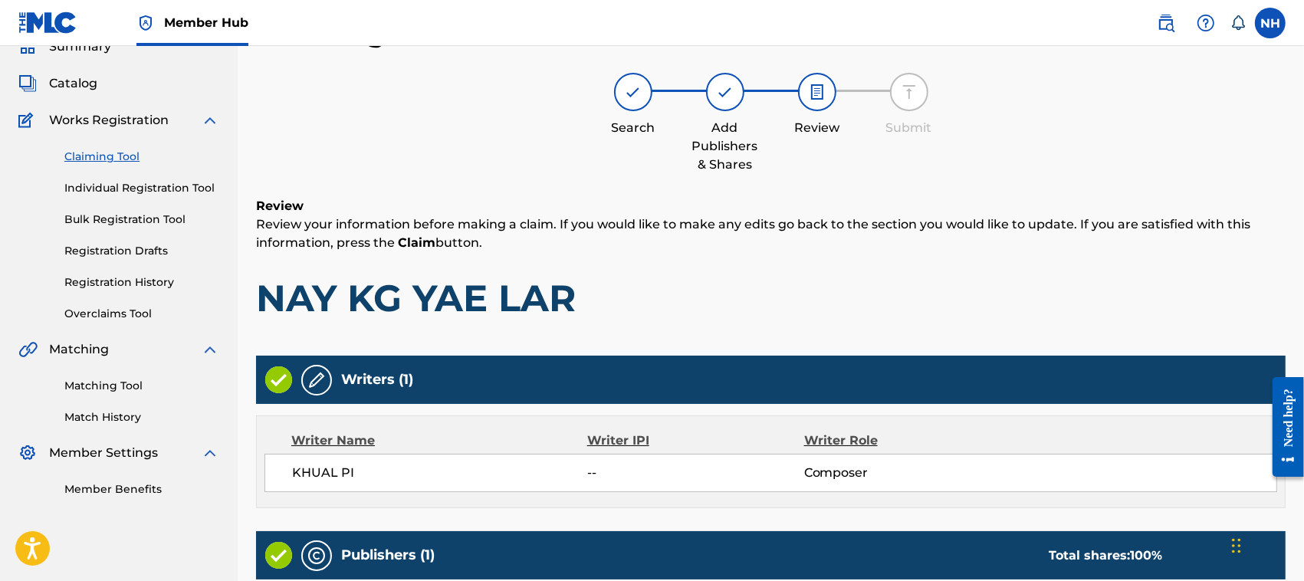
scroll to position [327, 0]
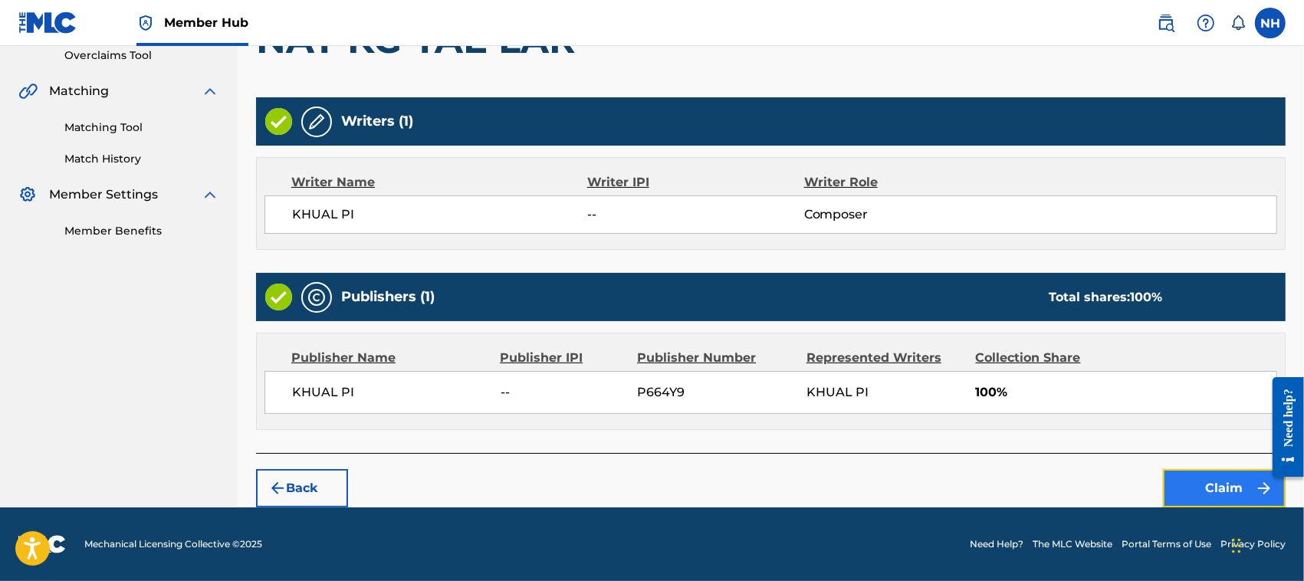
click at [1227, 491] on button "Claim" at bounding box center [1224, 488] width 123 height 38
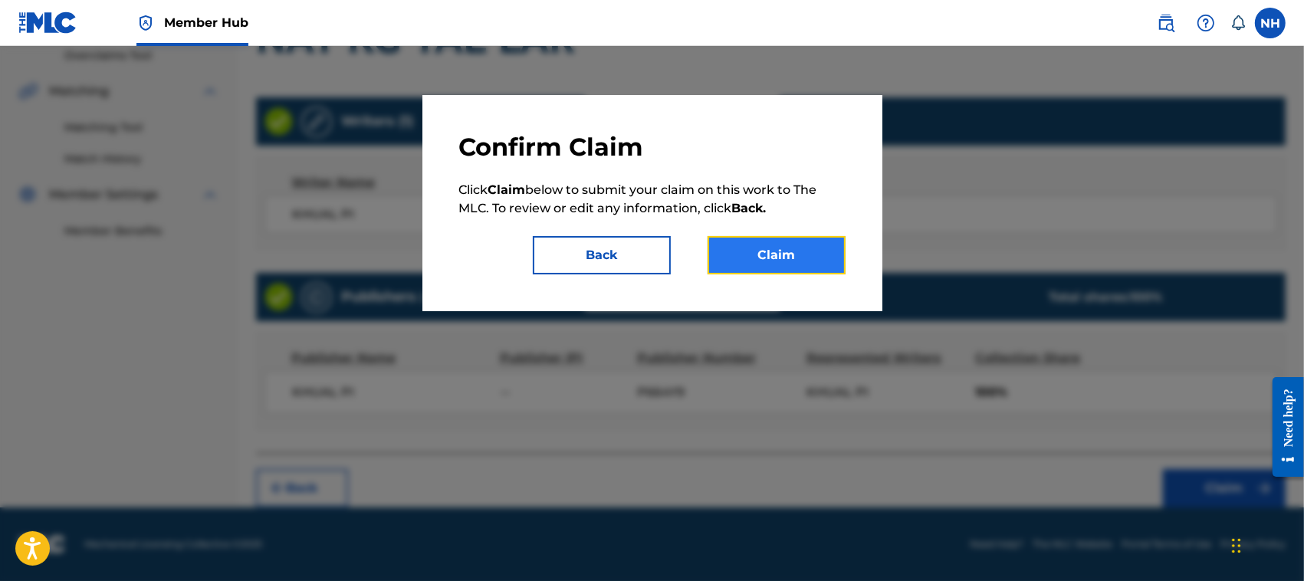
click at [799, 258] on button "Claim" at bounding box center [777, 255] width 138 height 38
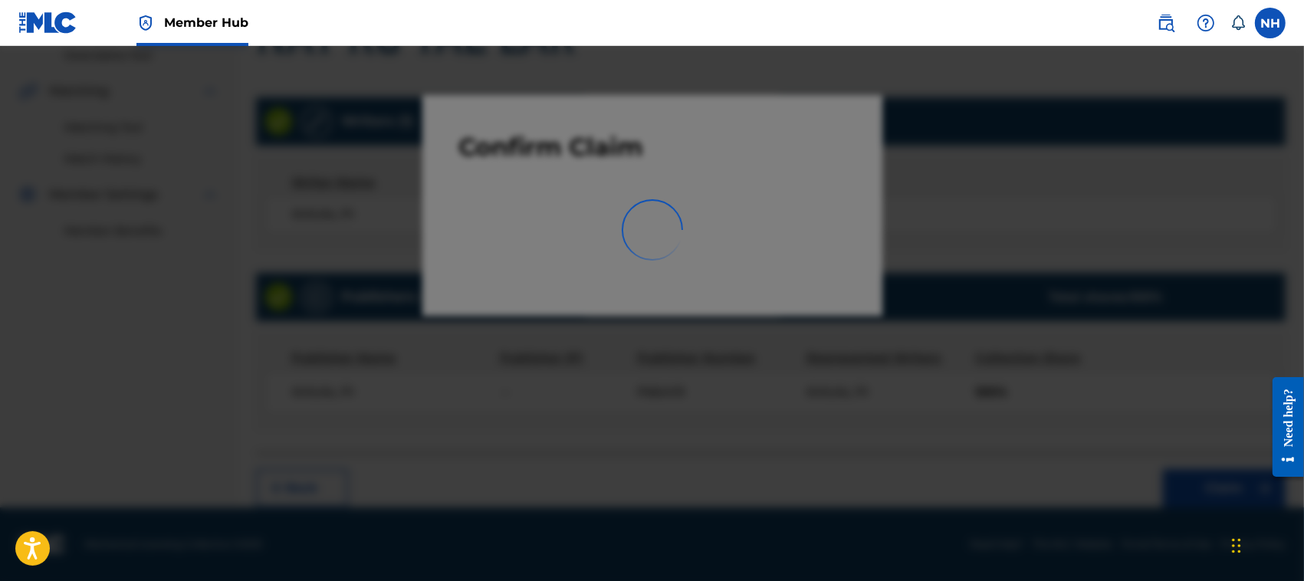
scroll to position [77, 0]
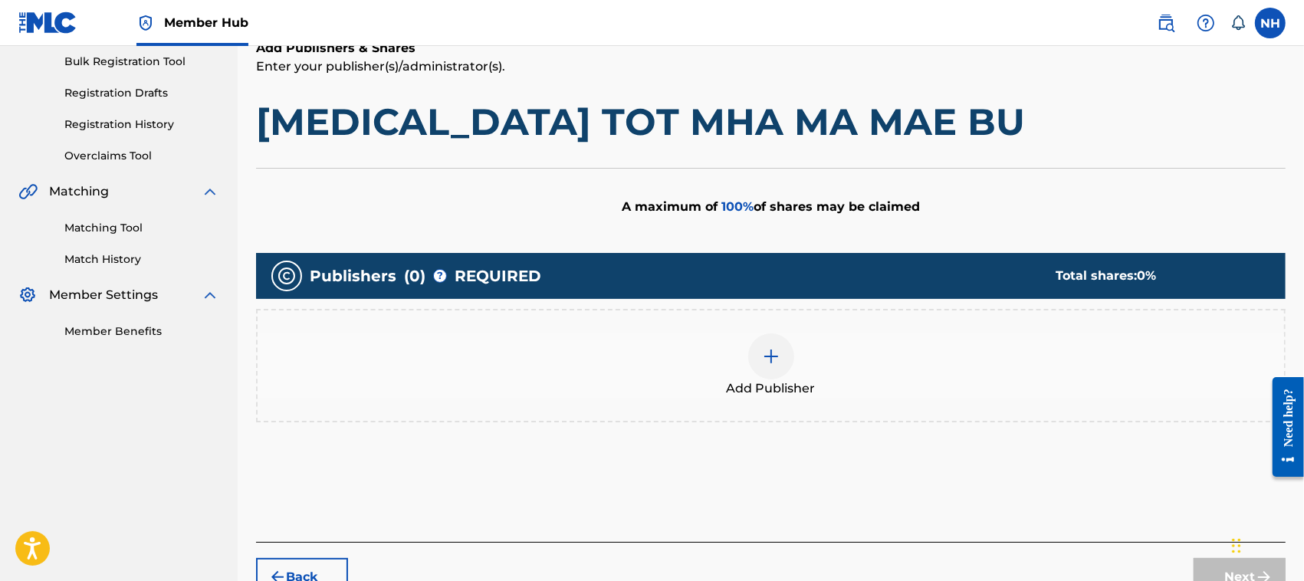
scroll to position [228, 0]
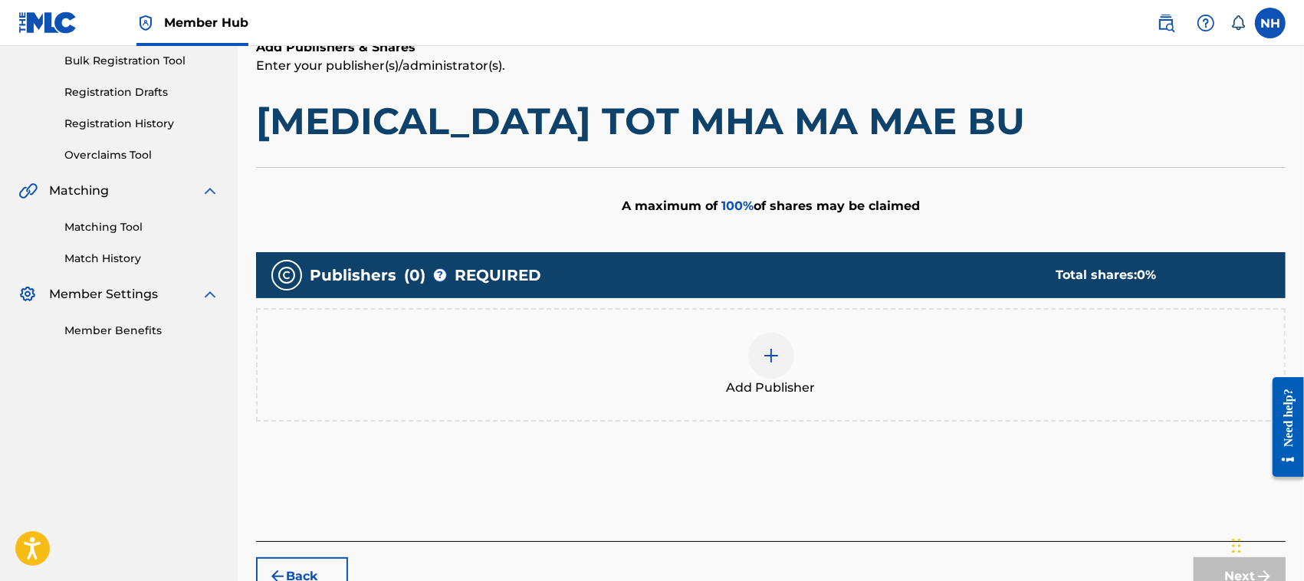
click at [756, 351] on div at bounding box center [771, 356] width 46 height 46
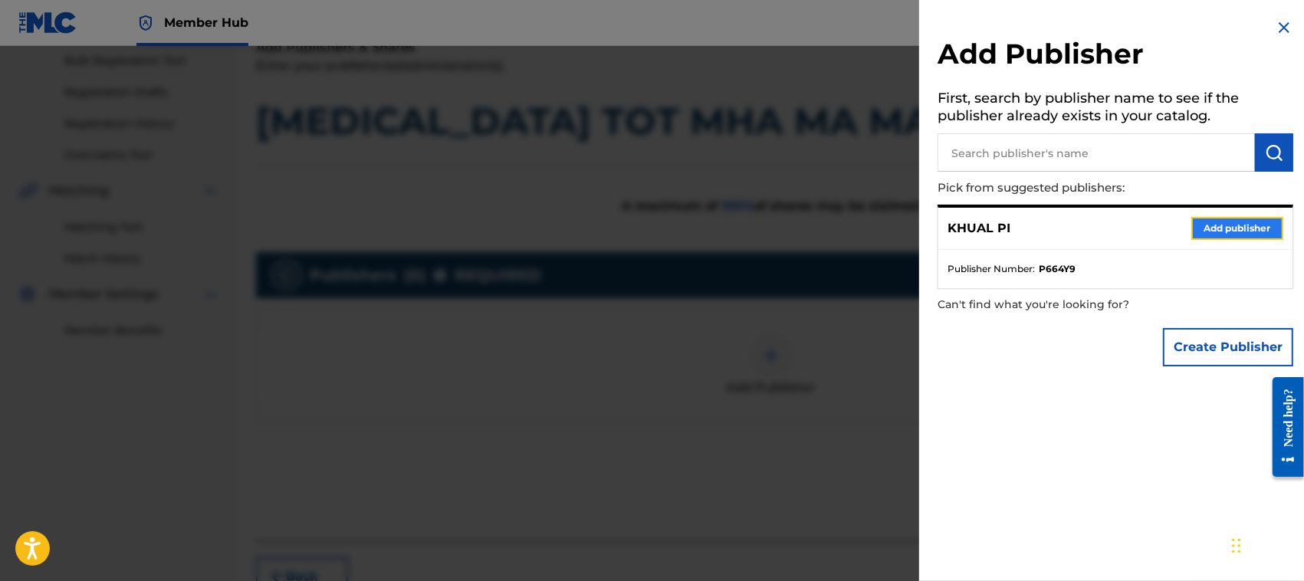
click at [1227, 223] on button "Add publisher" at bounding box center [1237, 228] width 92 height 23
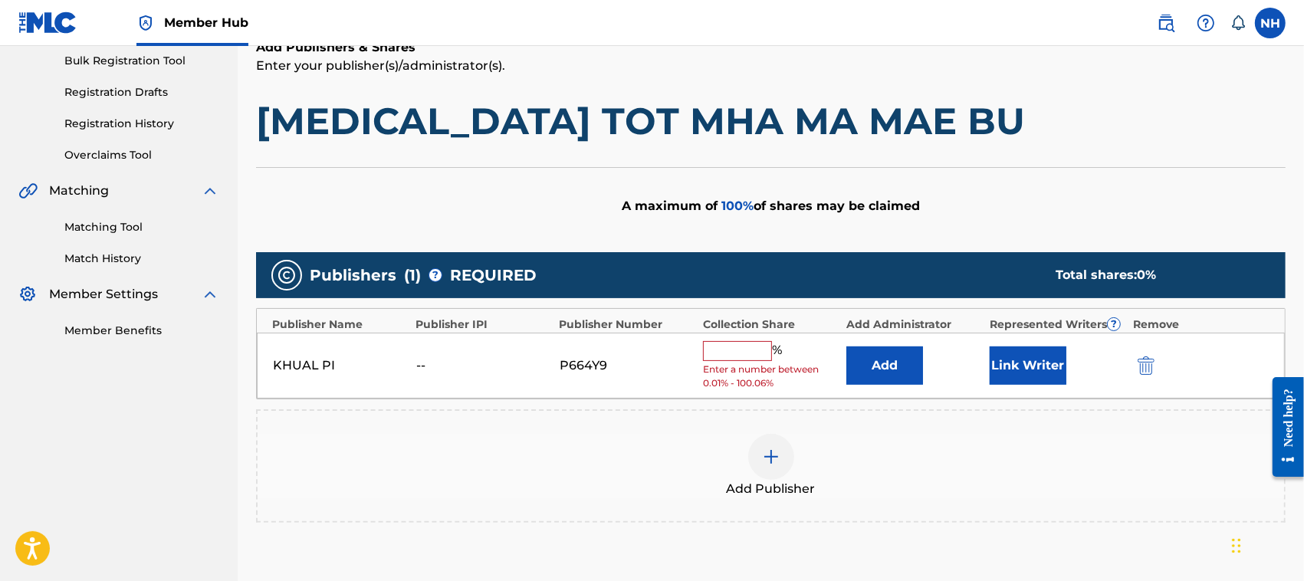
click at [731, 361] on div "% Enter a number between 0.01% - 100.06%" at bounding box center [771, 366] width 136 height 50
click at [737, 345] on input "text" at bounding box center [737, 351] width 69 height 20
type input "100"
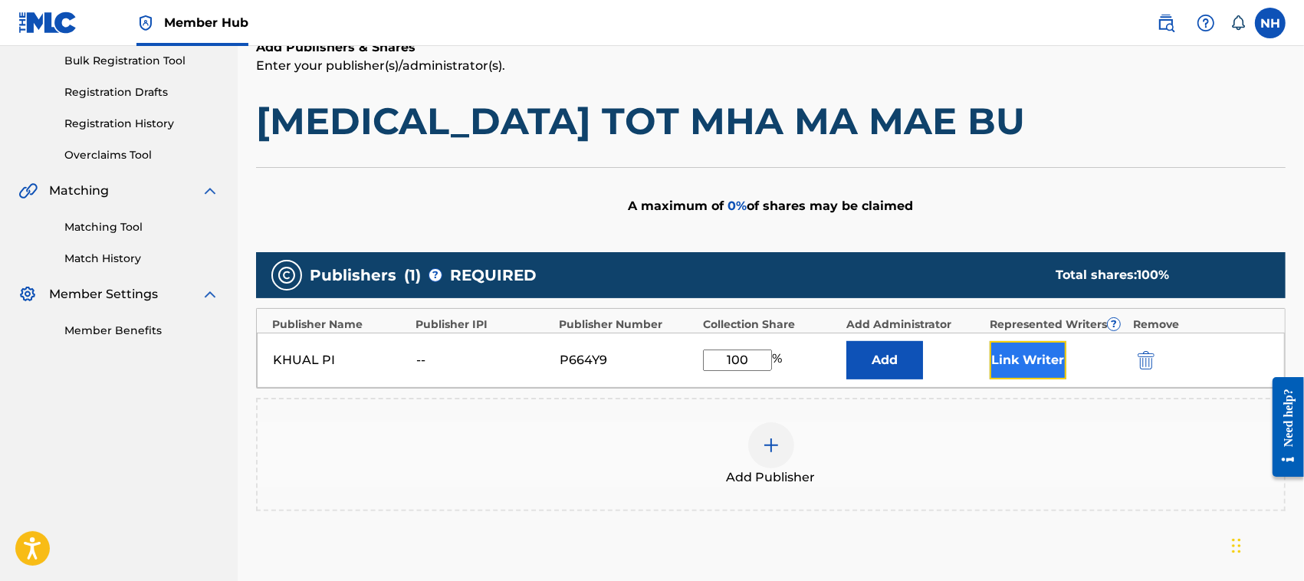
click at [1009, 358] on button "Link Writer" at bounding box center [1028, 360] width 77 height 38
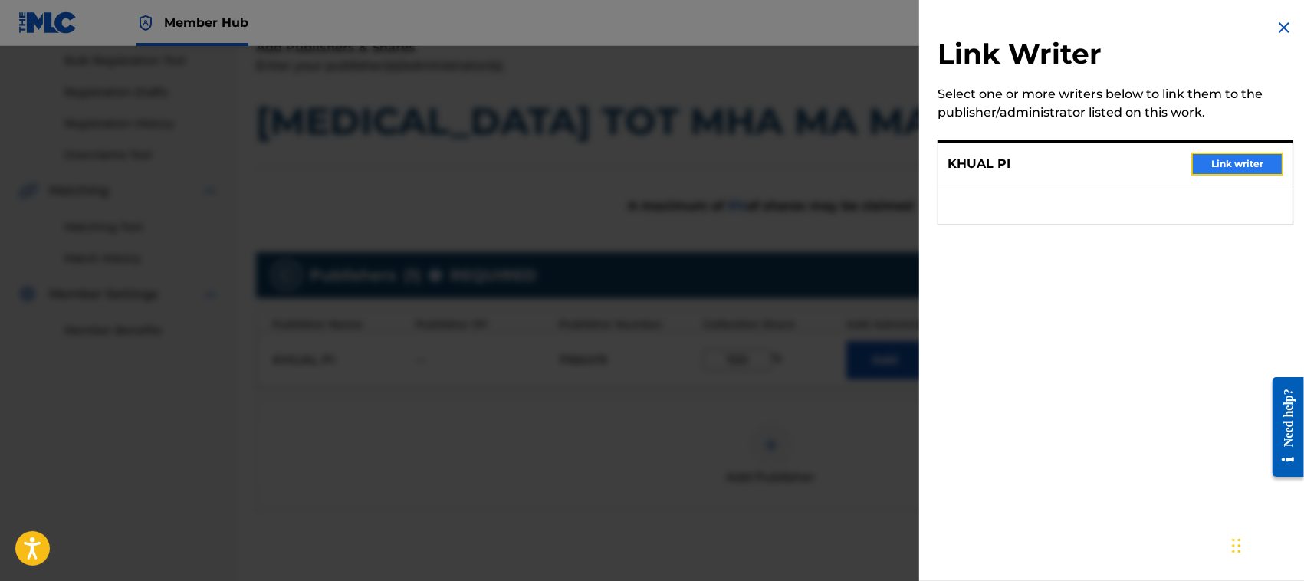
click at [1223, 162] on button "Link writer" at bounding box center [1237, 164] width 92 height 23
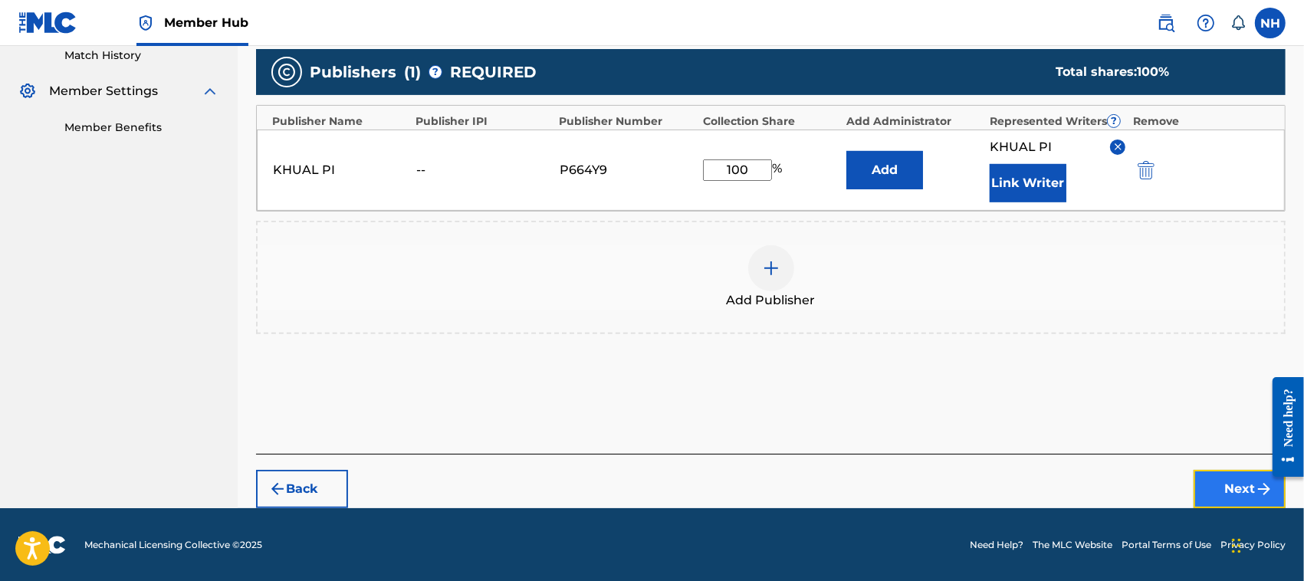
drag, startPoint x: 1235, startPoint y: 485, endPoint x: 11, endPoint y: 29, distance: 1305.7
click at [1235, 485] on button "Next" at bounding box center [1240, 489] width 92 height 38
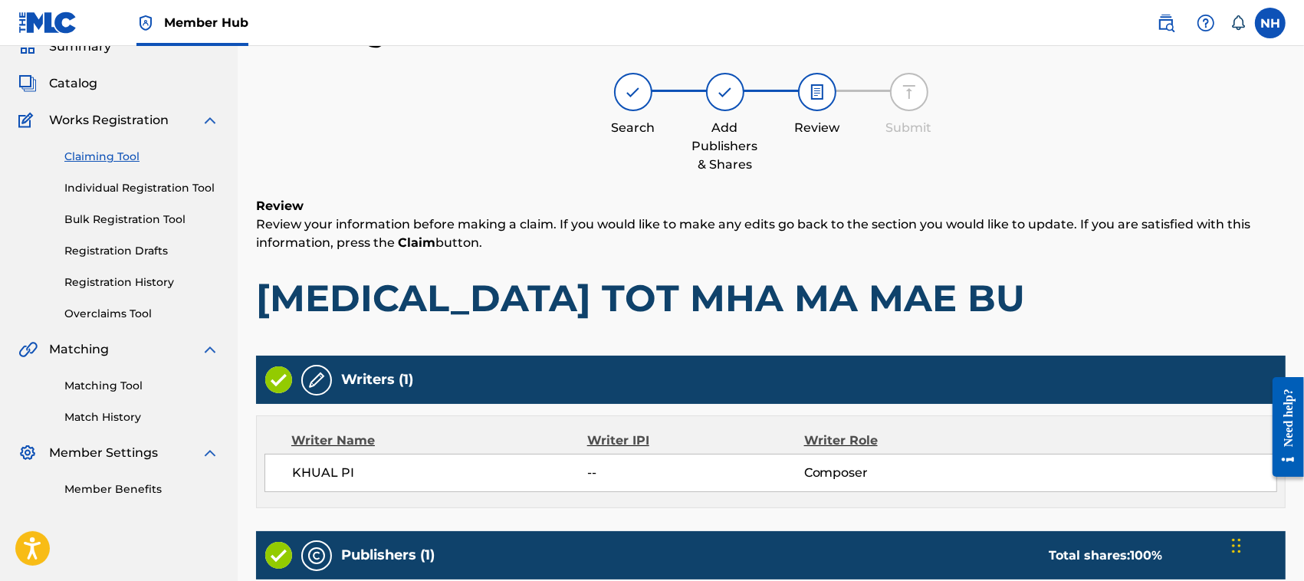
scroll to position [327, 0]
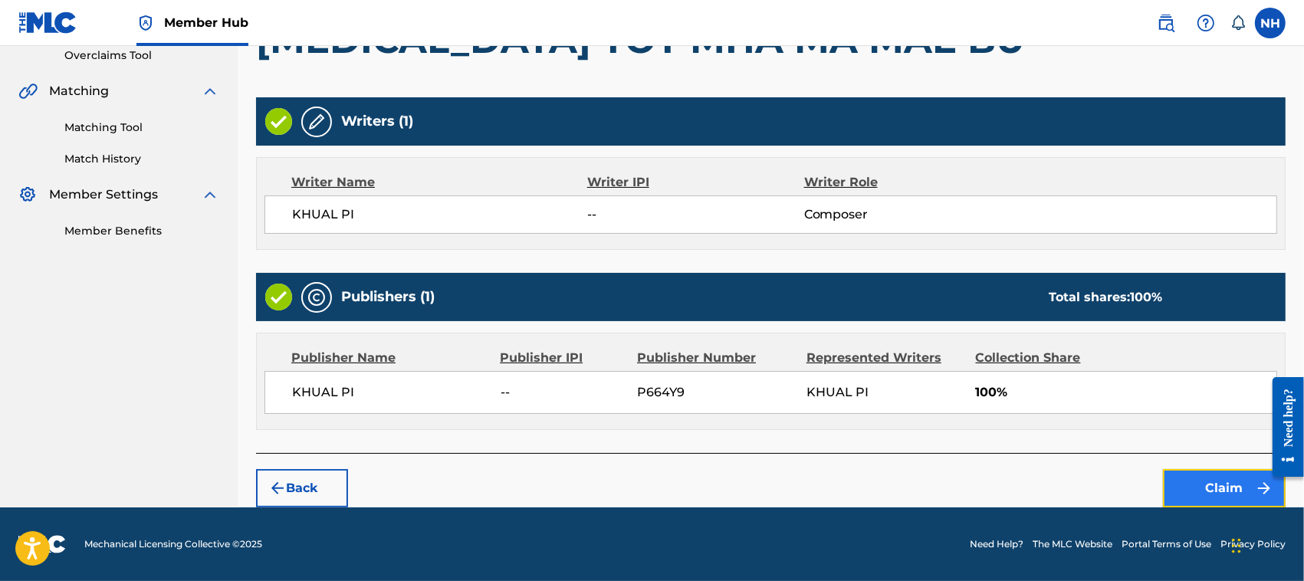
click at [1217, 484] on button "Claim" at bounding box center [1224, 488] width 123 height 38
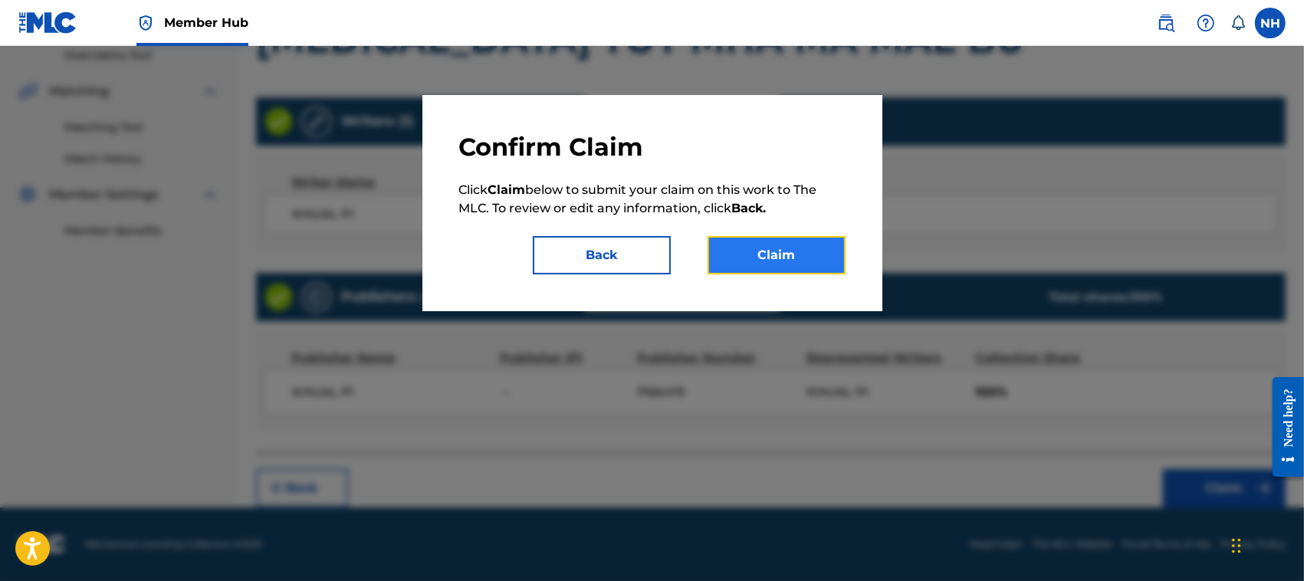
click at [793, 243] on button "Claim" at bounding box center [777, 255] width 138 height 38
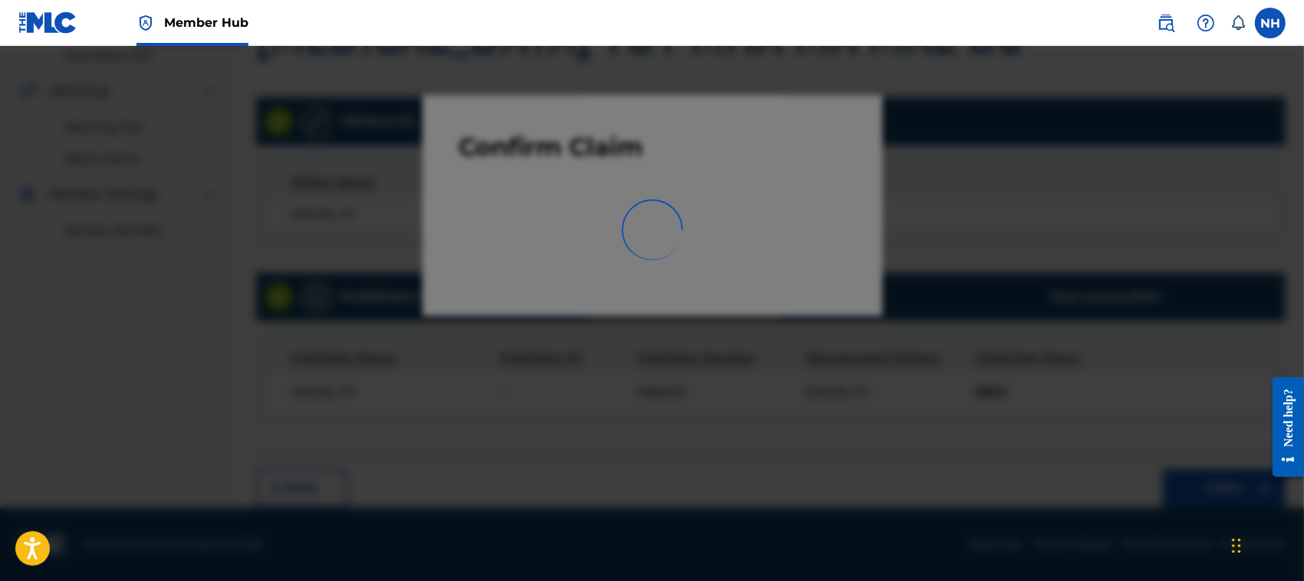
scroll to position [77, 0]
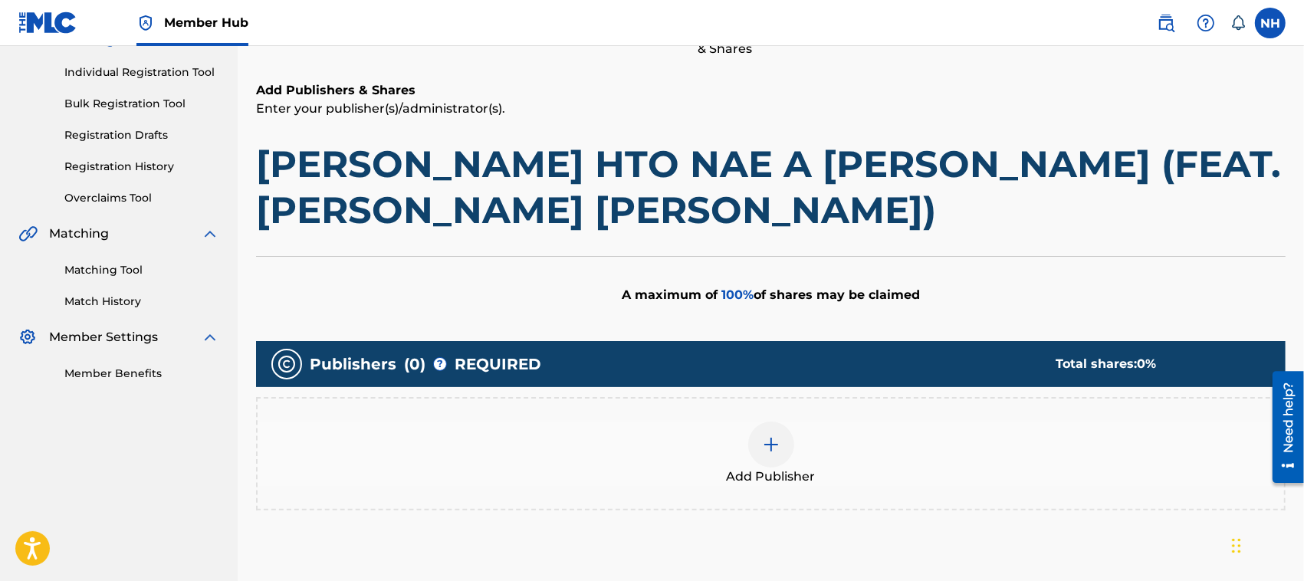
click at [780, 447] on div at bounding box center [771, 445] width 46 height 46
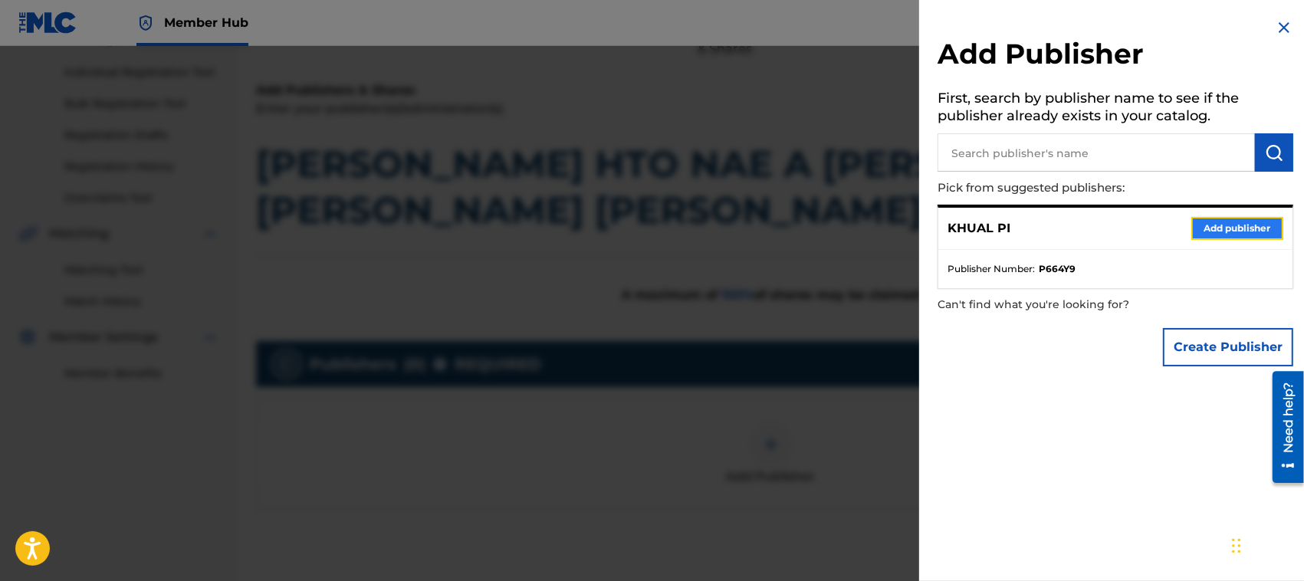
click at [1221, 218] on button "Add publisher" at bounding box center [1237, 228] width 92 height 23
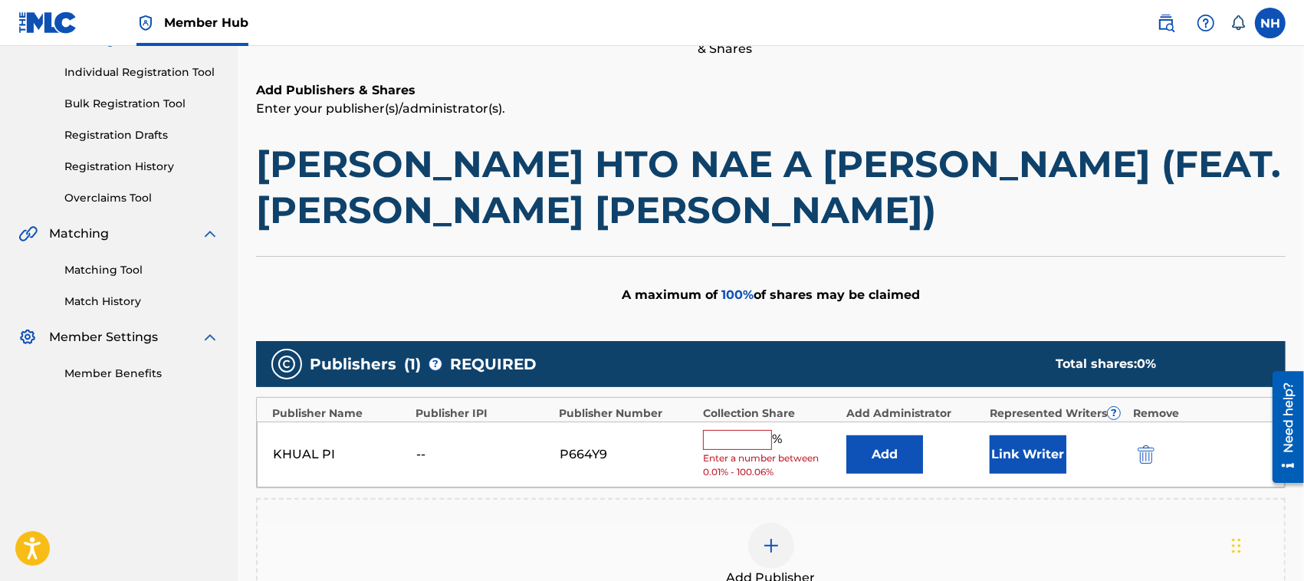
click at [725, 435] on input "text" at bounding box center [737, 440] width 69 height 20
type input "100"
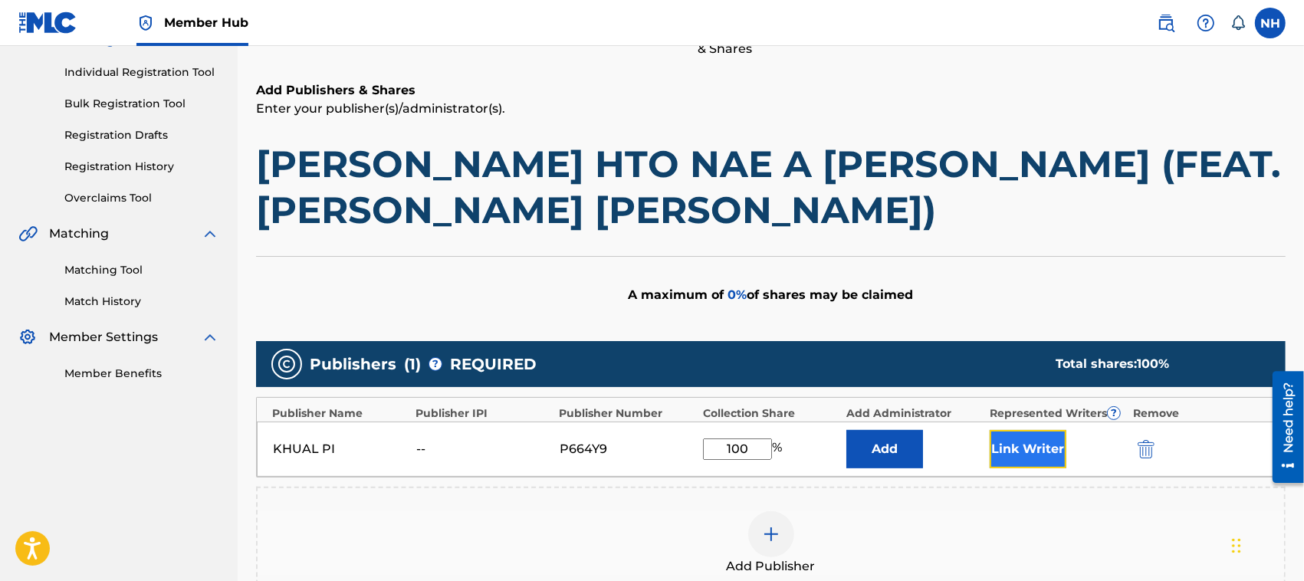
click at [1020, 451] on button "Link Writer" at bounding box center [1028, 449] width 77 height 38
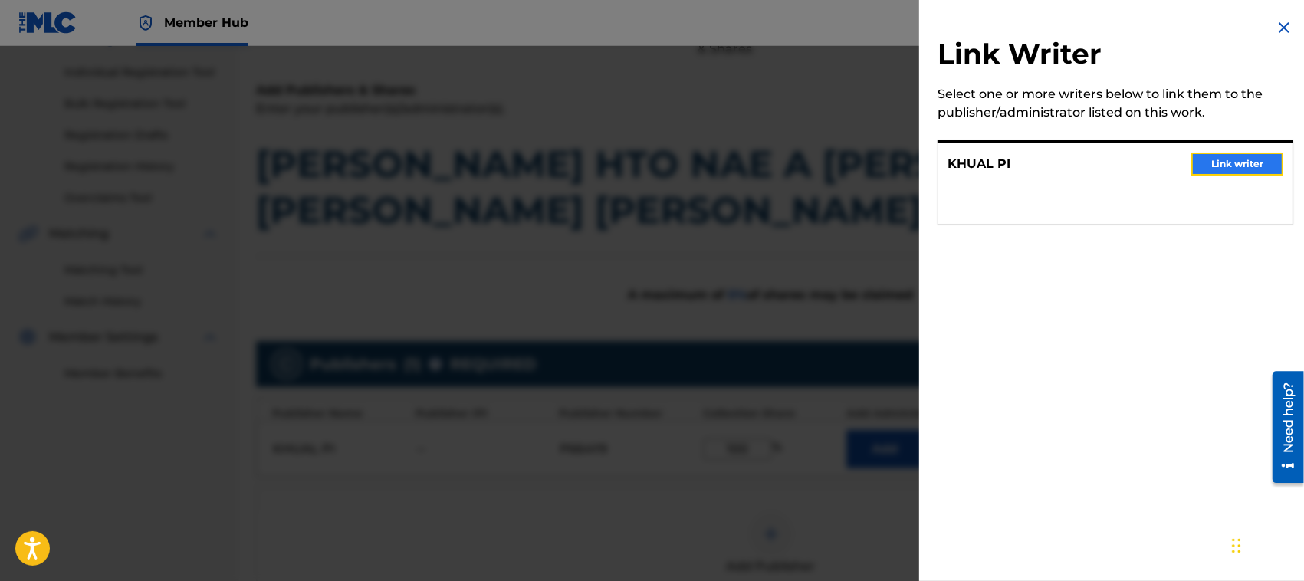
click at [1250, 154] on button "Link writer" at bounding box center [1237, 164] width 92 height 23
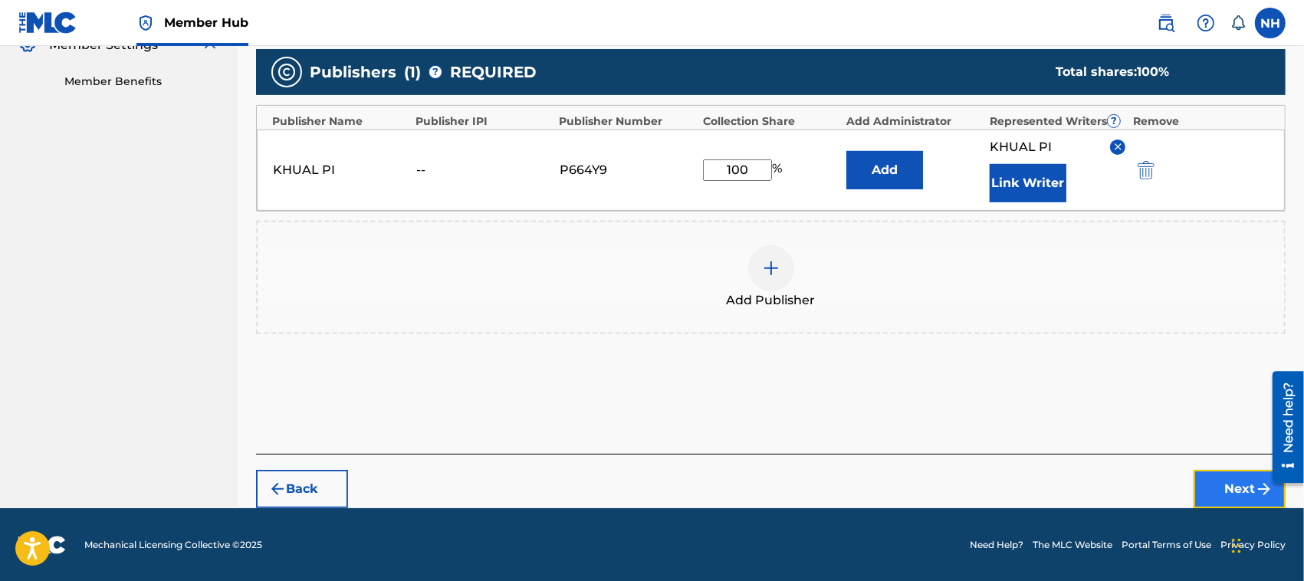
click at [1229, 487] on button "Next" at bounding box center [1240, 489] width 92 height 38
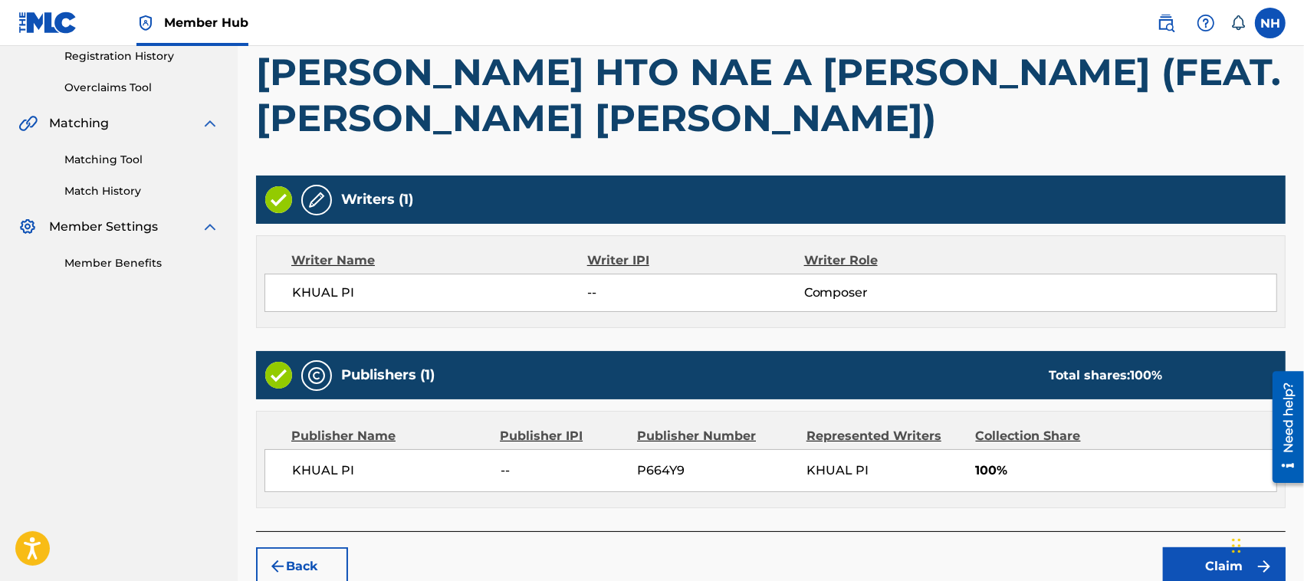
scroll to position [373, 0]
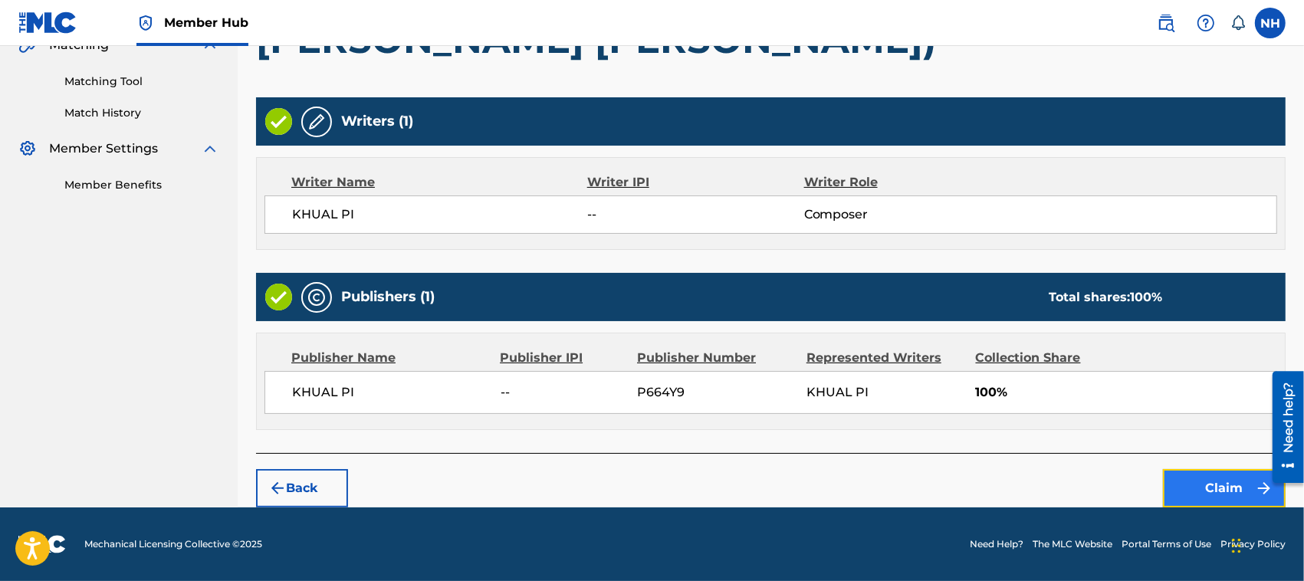
click at [1224, 481] on button "Claim" at bounding box center [1224, 488] width 123 height 38
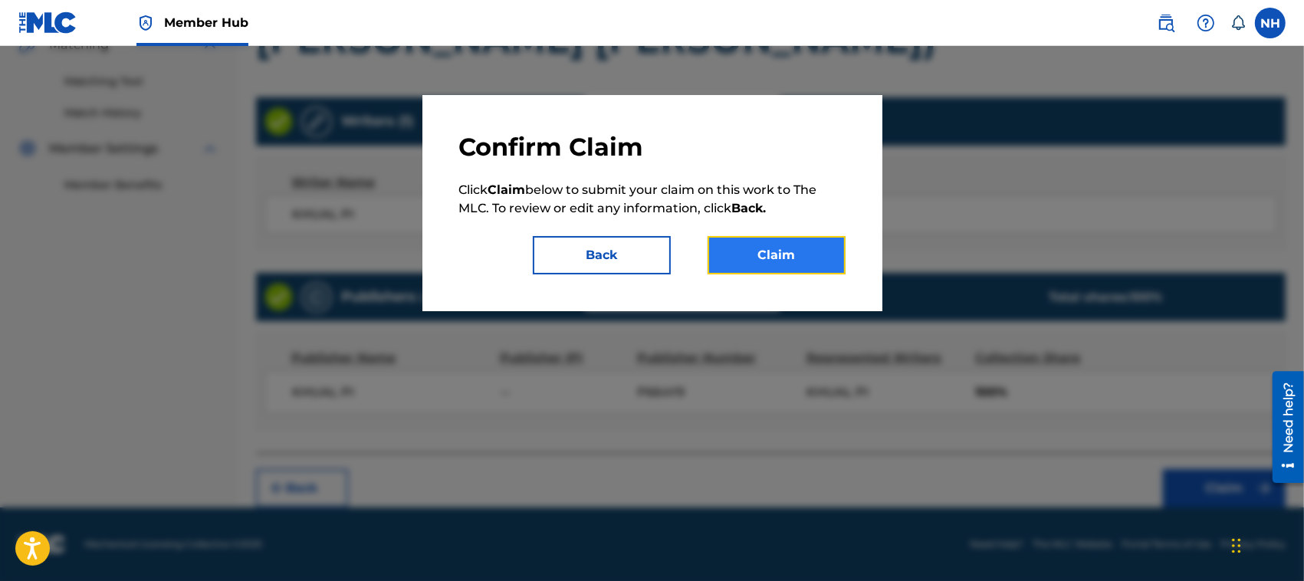
click at [775, 240] on button "Claim" at bounding box center [777, 255] width 138 height 38
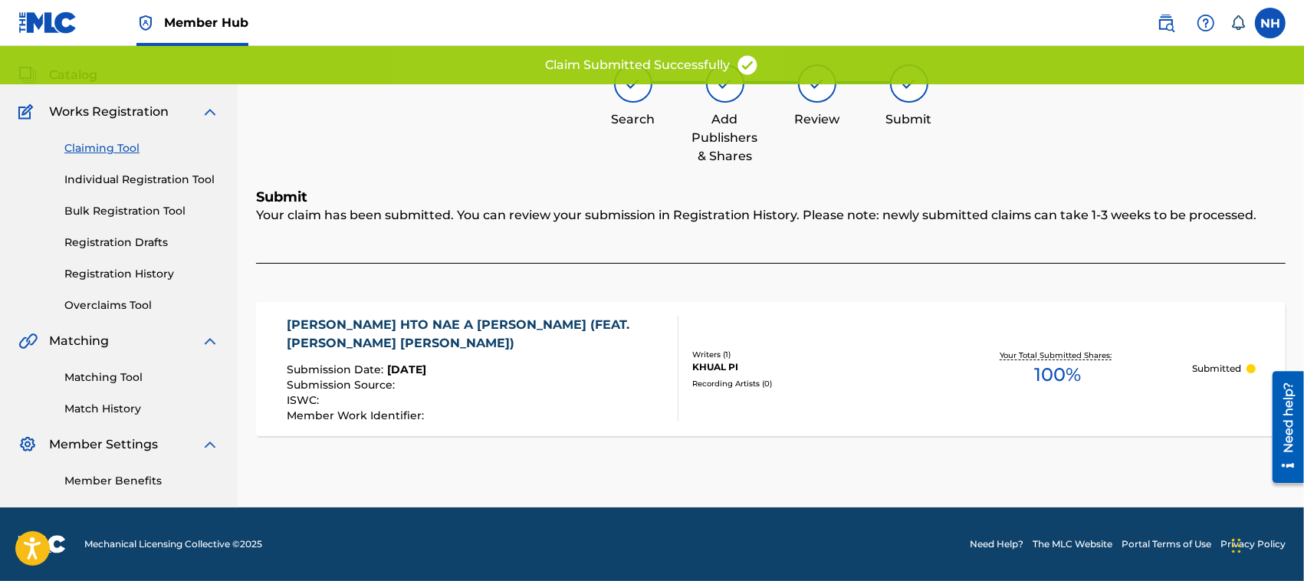
scroll to position [77, 0]
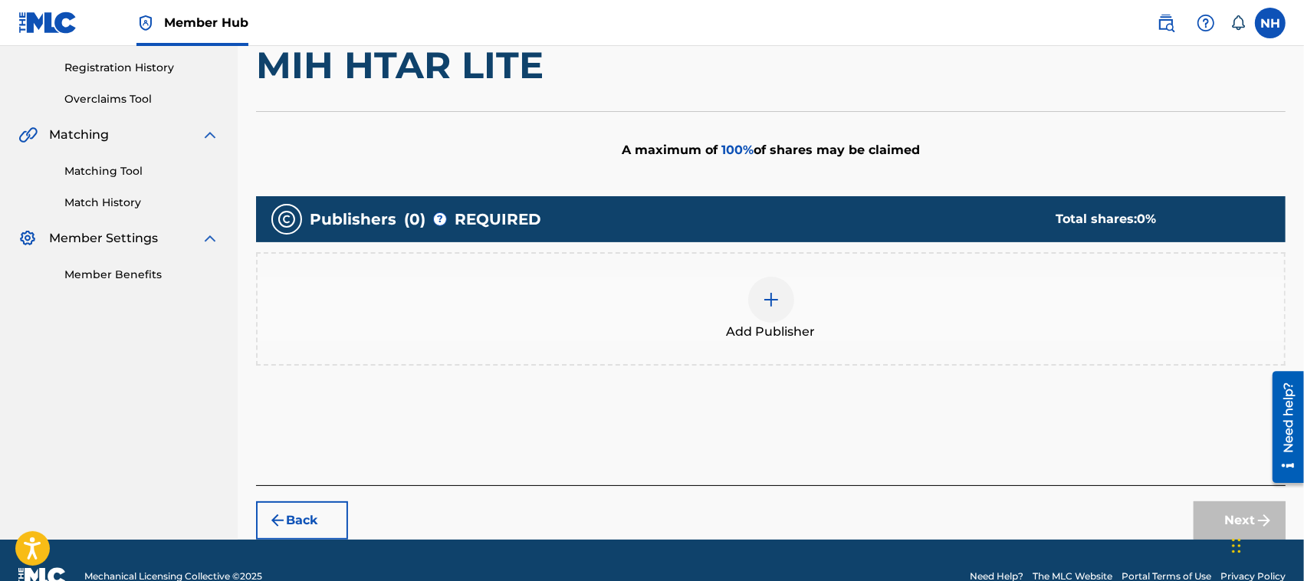
scroll to position [294, 0]
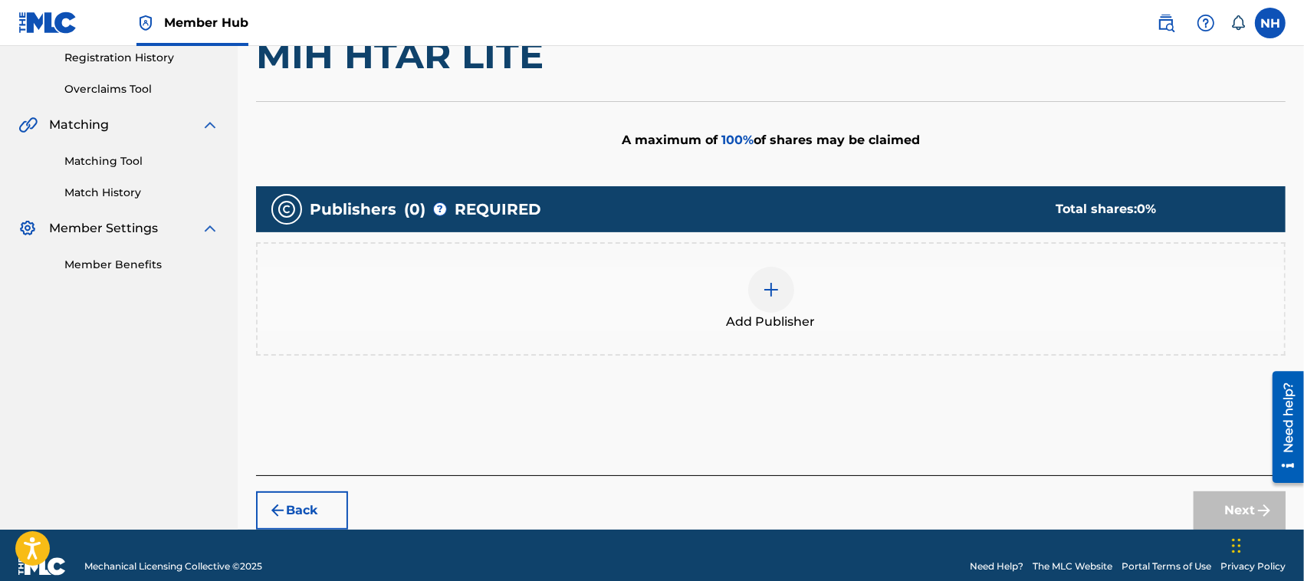
click at [775, 274] on div at bounding box center [771, 290] width 46 height 46
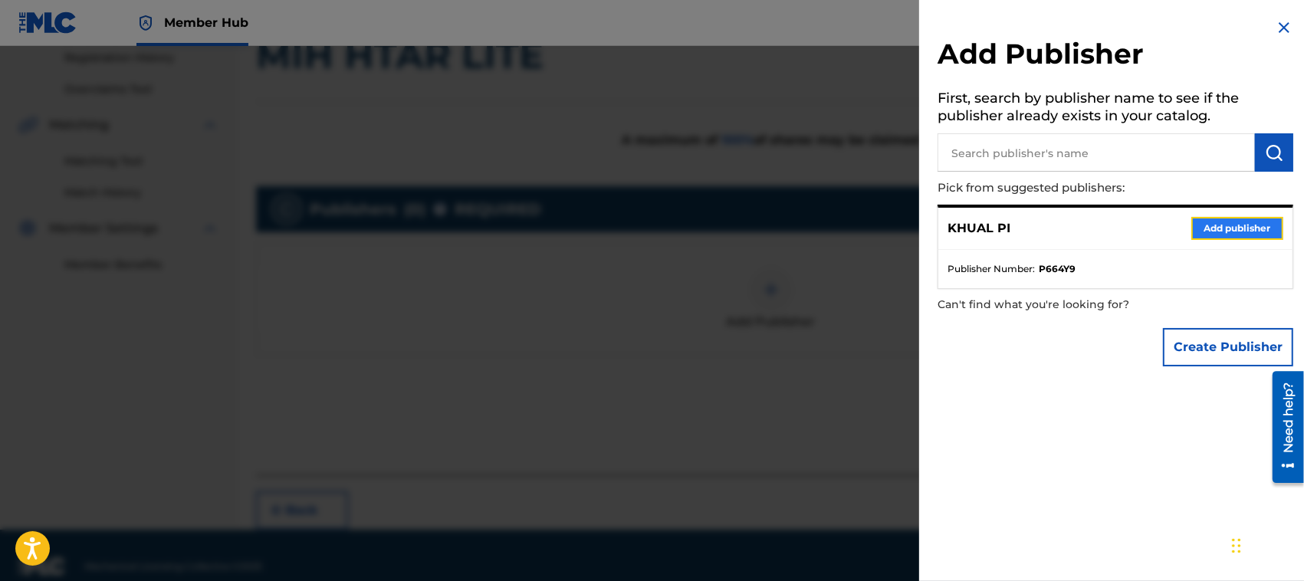
click at [1238, 223] on button "Add publisher" at bounding box center [1237, 228] width 92 height 23
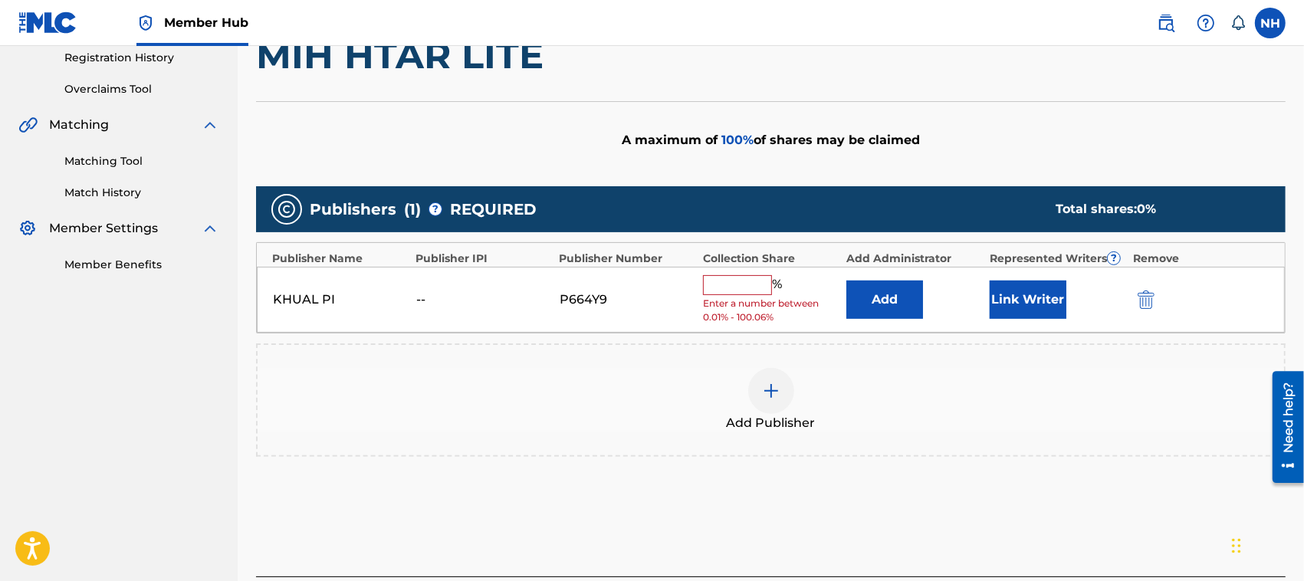
click at [751, 281] on input "text" at bounding box center [737, 285] width 69 height 20
type input "100"
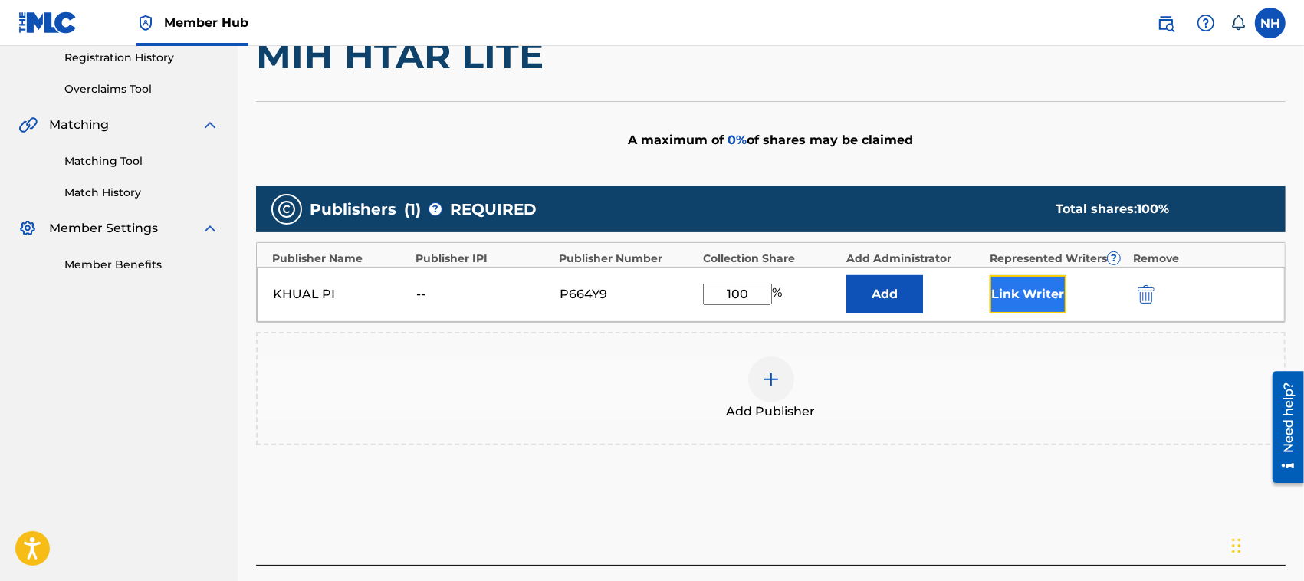
click at [1028, 287] on button "Link Writer" at bounding box center [1028, 294] width 77 height 38
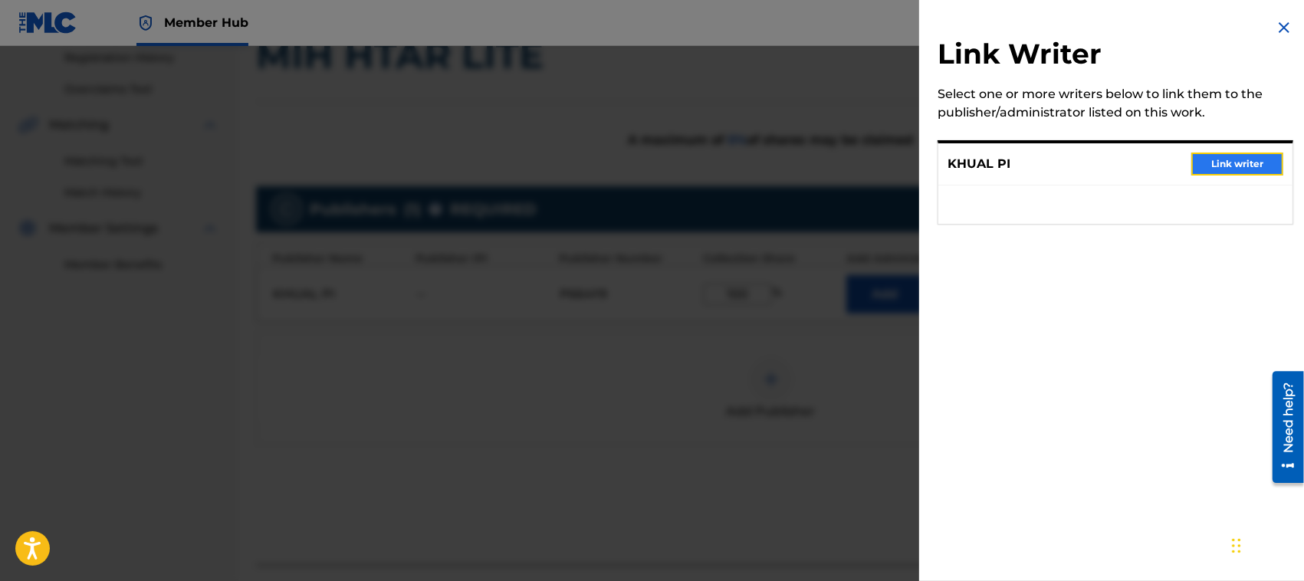
click at [1240, 159] on button "Link writer" at bounding box center [1237, 164] width 92 height 23
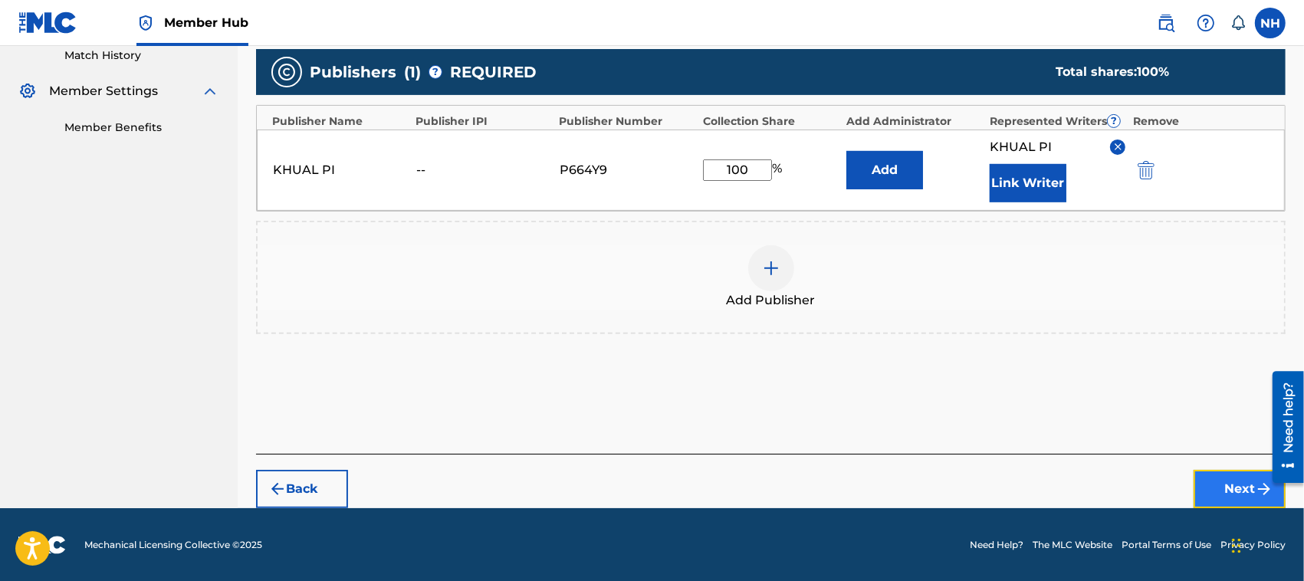
click at [1247, 485] on button "Next" at bounding box center [1240, 489] width 92 height 38
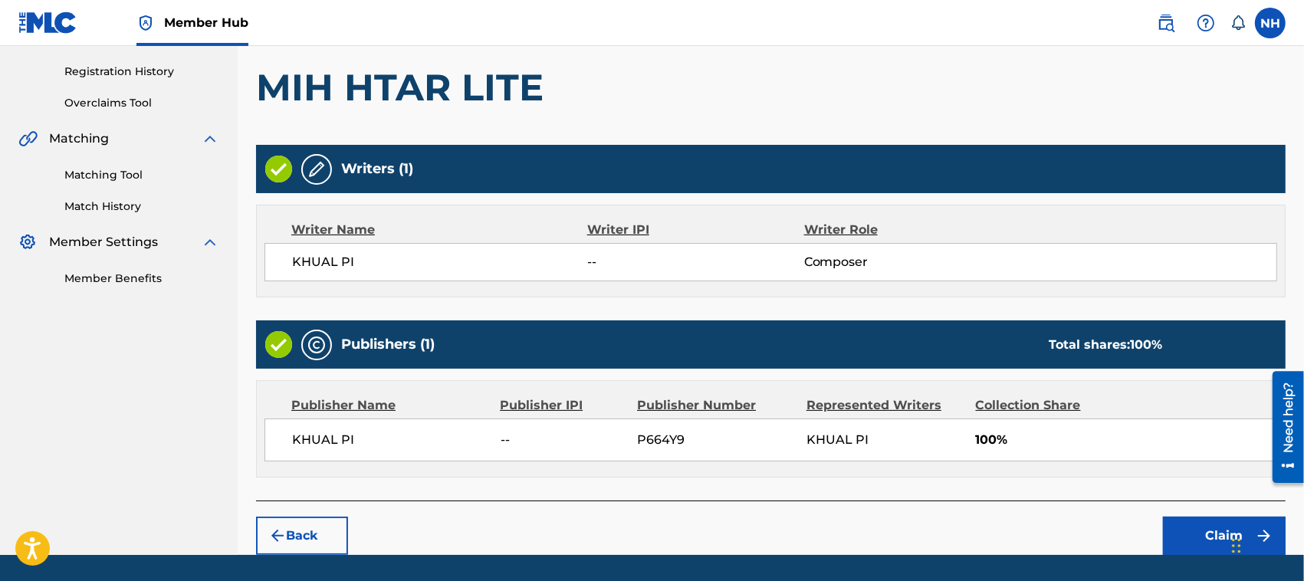
scroll to position [327, 0]
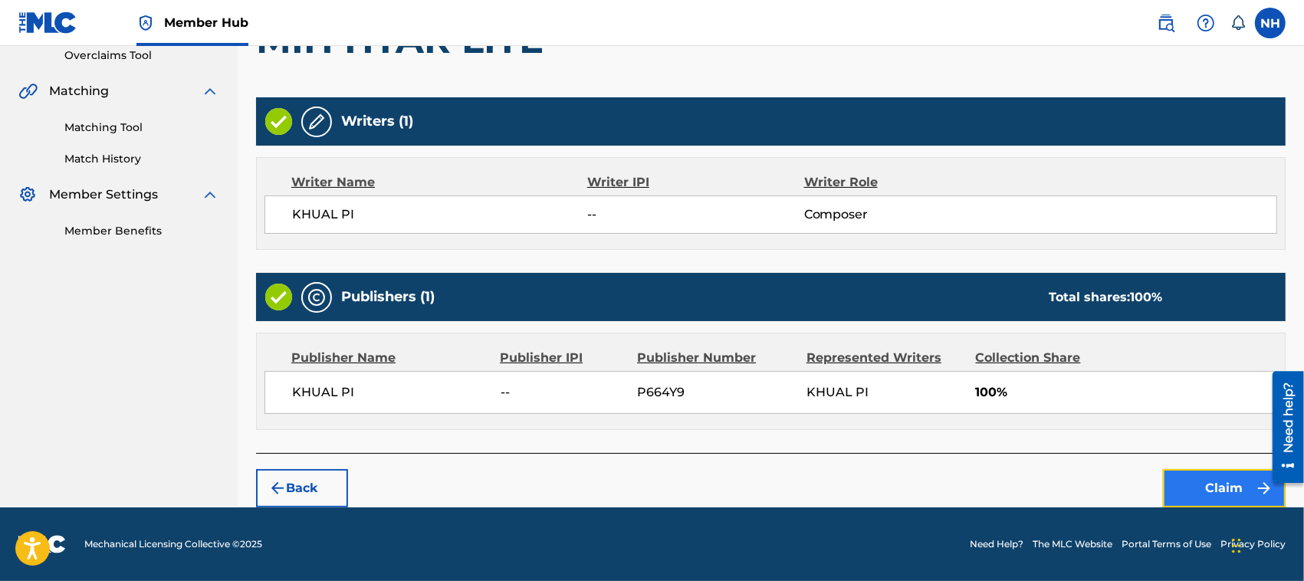
click at [1213, 484] on button "Claim" at bounding box center [1224, 488] width 123 height 38
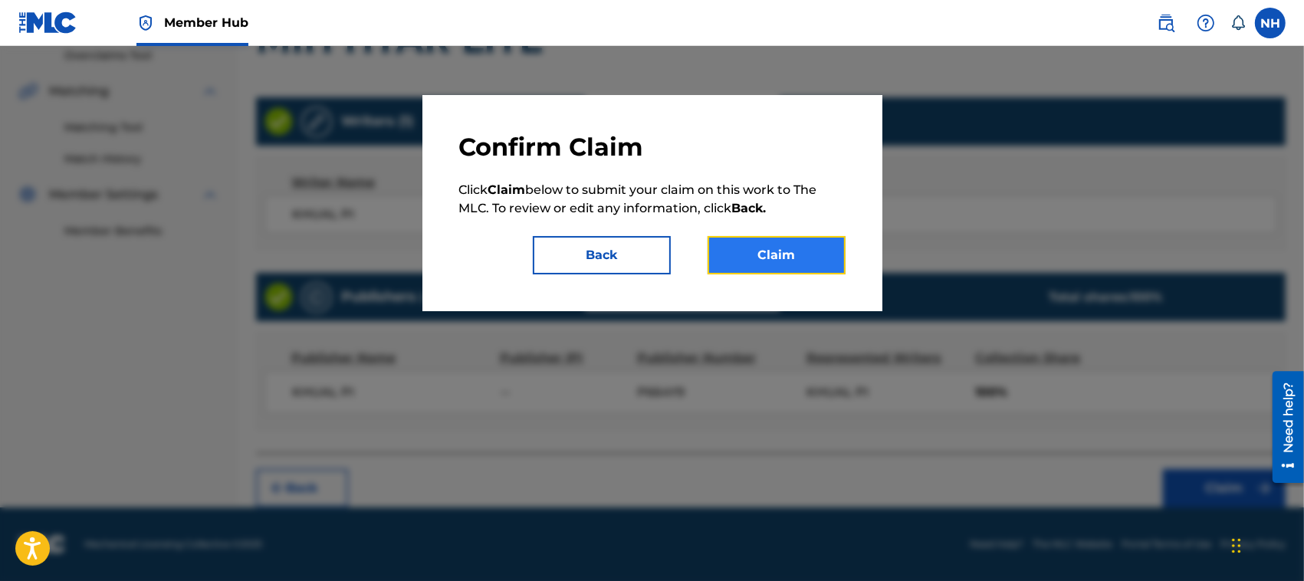
click at [787, 247] on button "Claim" at bounding box center [777, 255] width 138 height 38
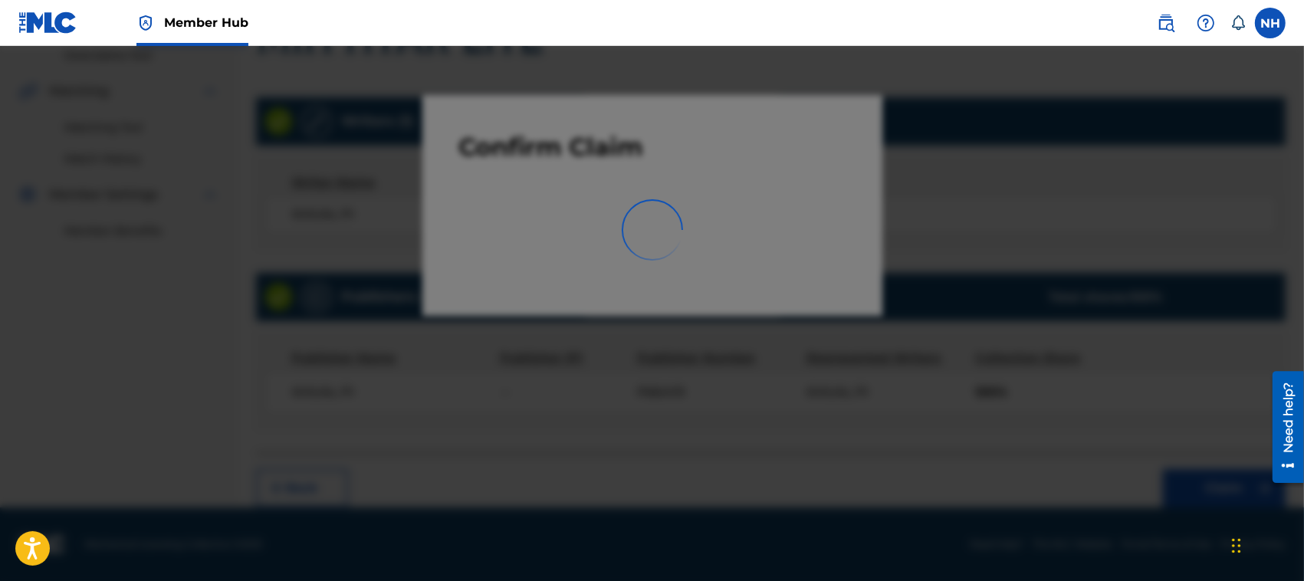
scroll to position [77, 0]
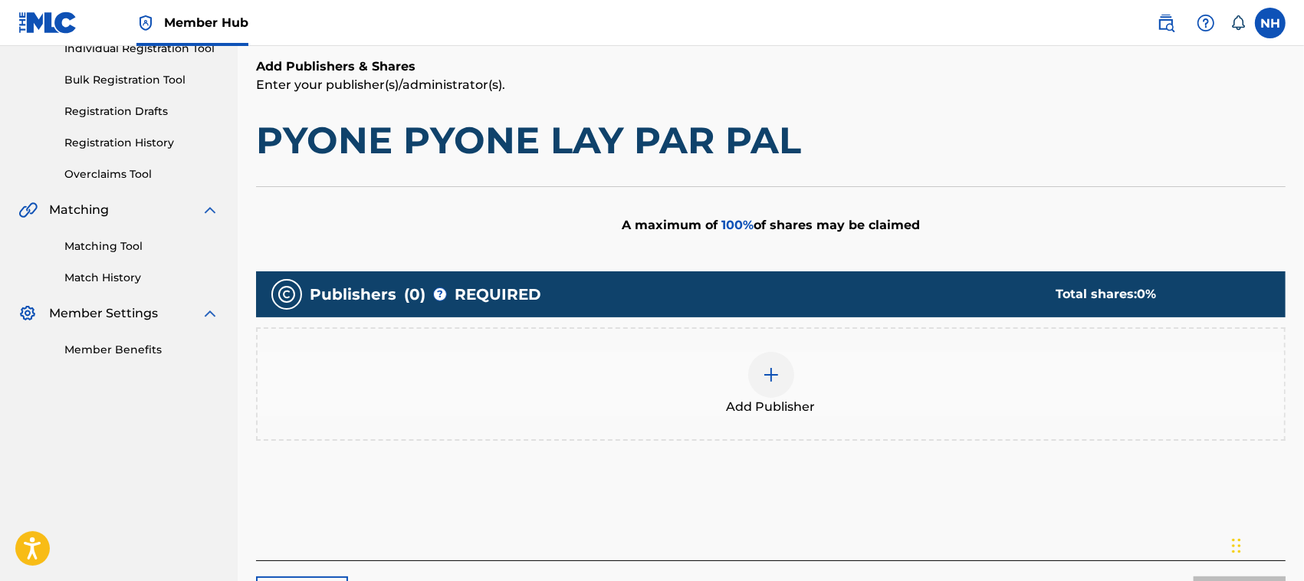
click at [770, 369] on img at bounding box center [771, 375] width 18 height 18
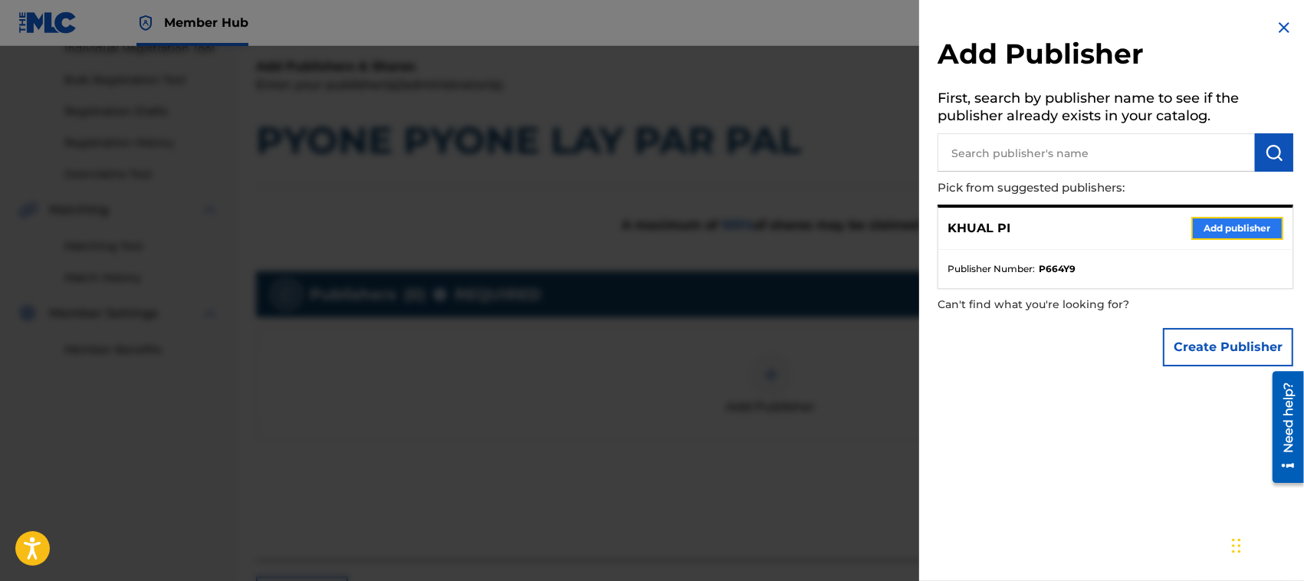
click at [1234, 223] on button "Add publisher" at bounding box center [1237, 228] width 92 height 23
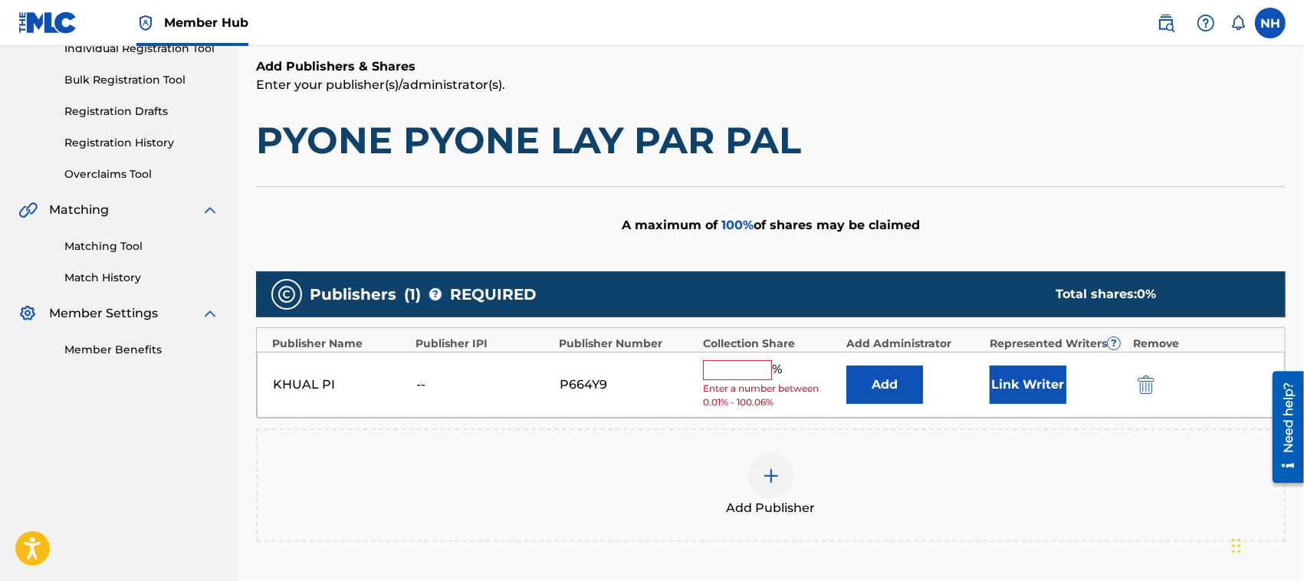
click at [729, 368] on input "text" at bounding box center [737, 370] width 69 height 20
type input "100"
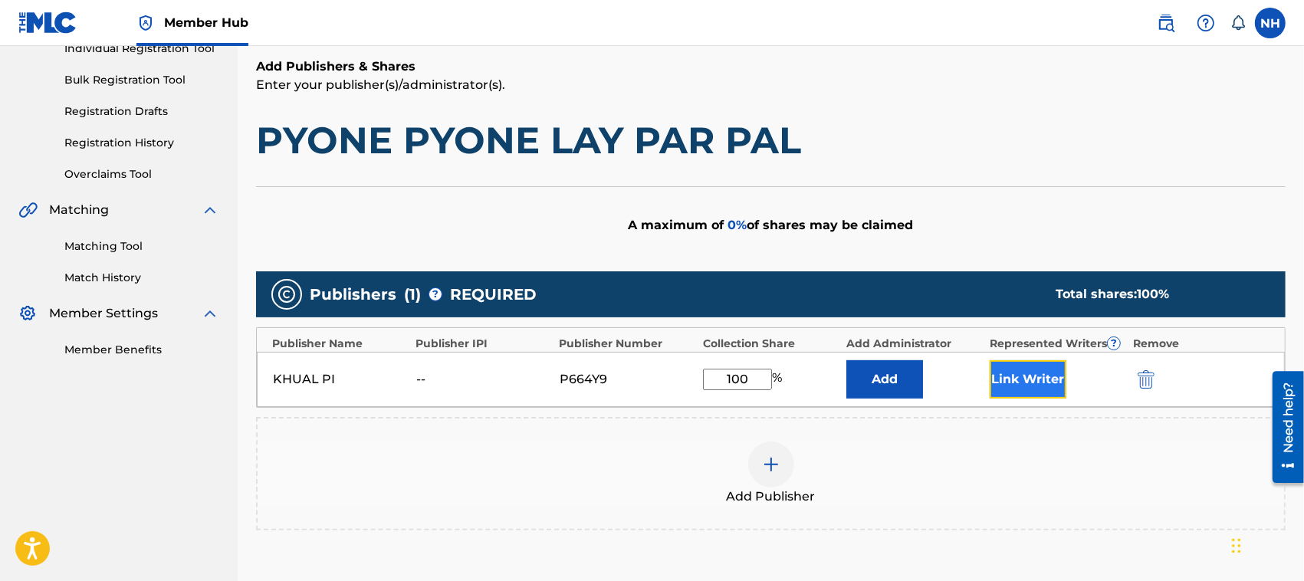
click at [1033, 377] on button "Link Writer" at bounding box center [1028, 379] width 77 height 38
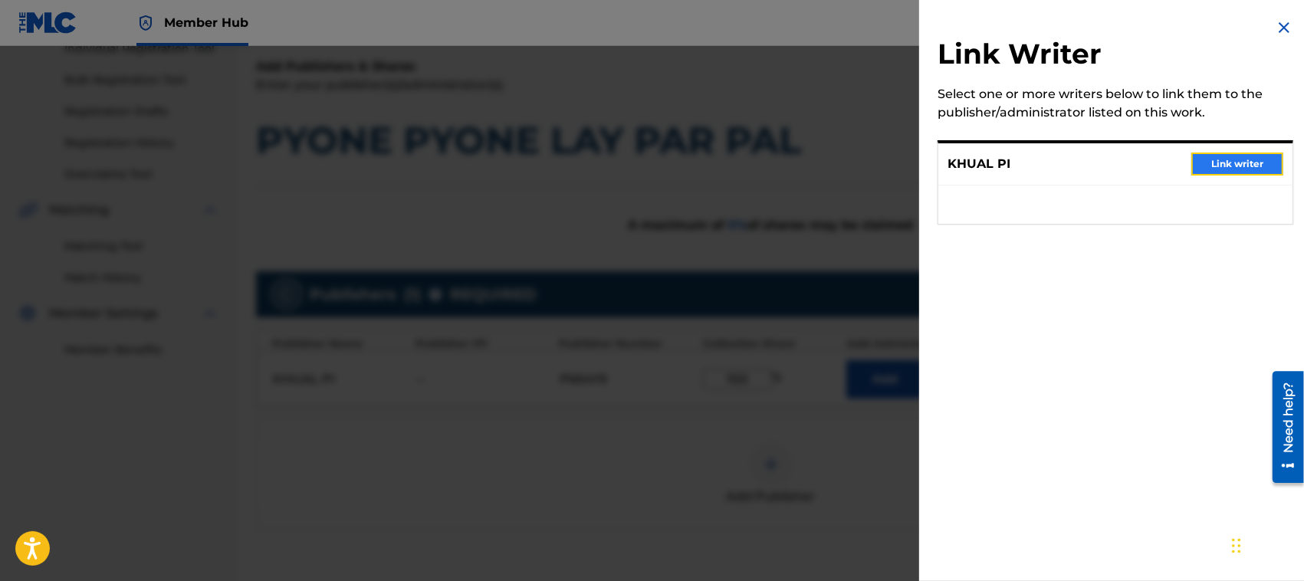
click at [1223, 155] on button "Link writer" at bounding box center [1237, 164] width 92 height 23
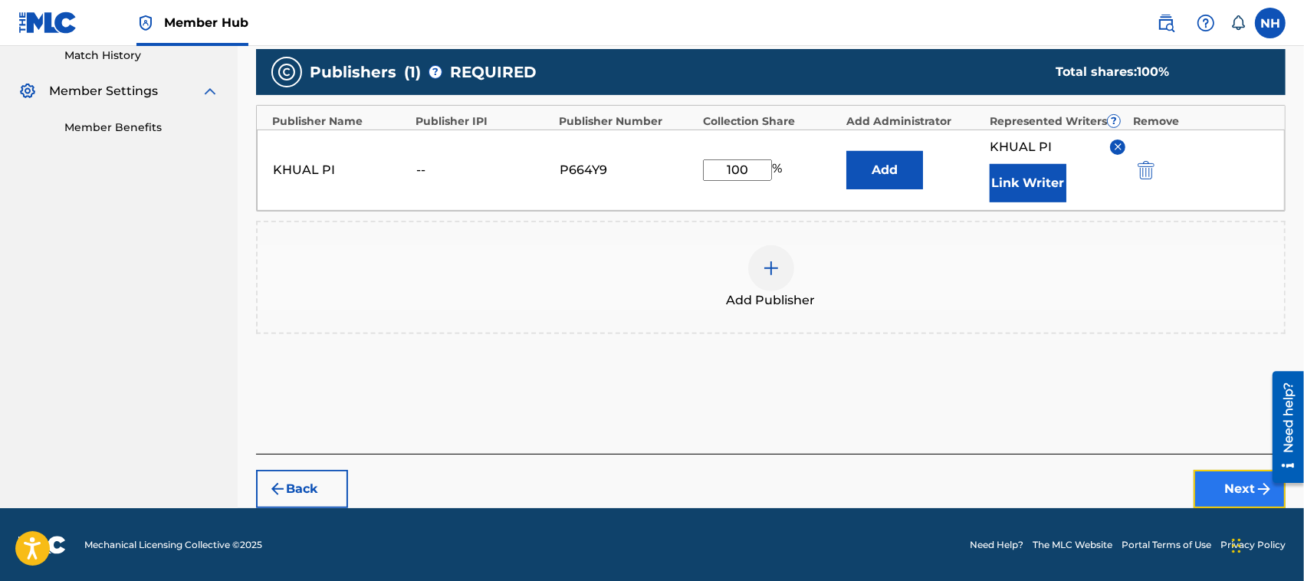
click at [1239, 491] on button "Next" at bounding box center [1240, 489] width 92 height 38
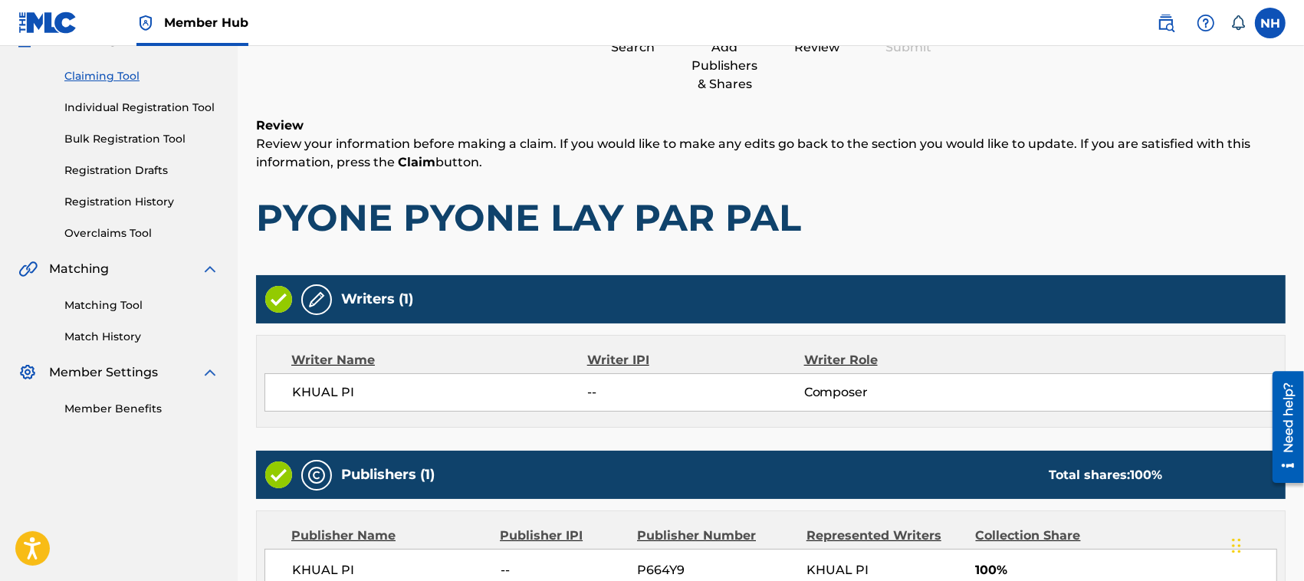
scroll to position [327, 0]
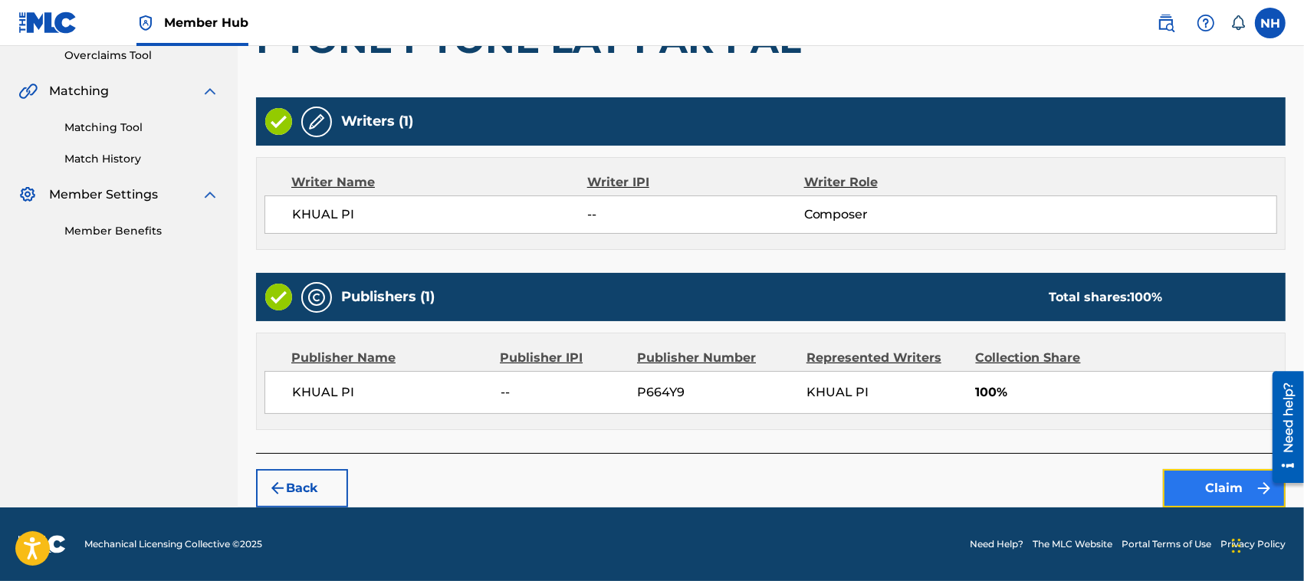
click at [1221, 488] on button "Claim" at bounding box center [1224, 488] width 123 height 38
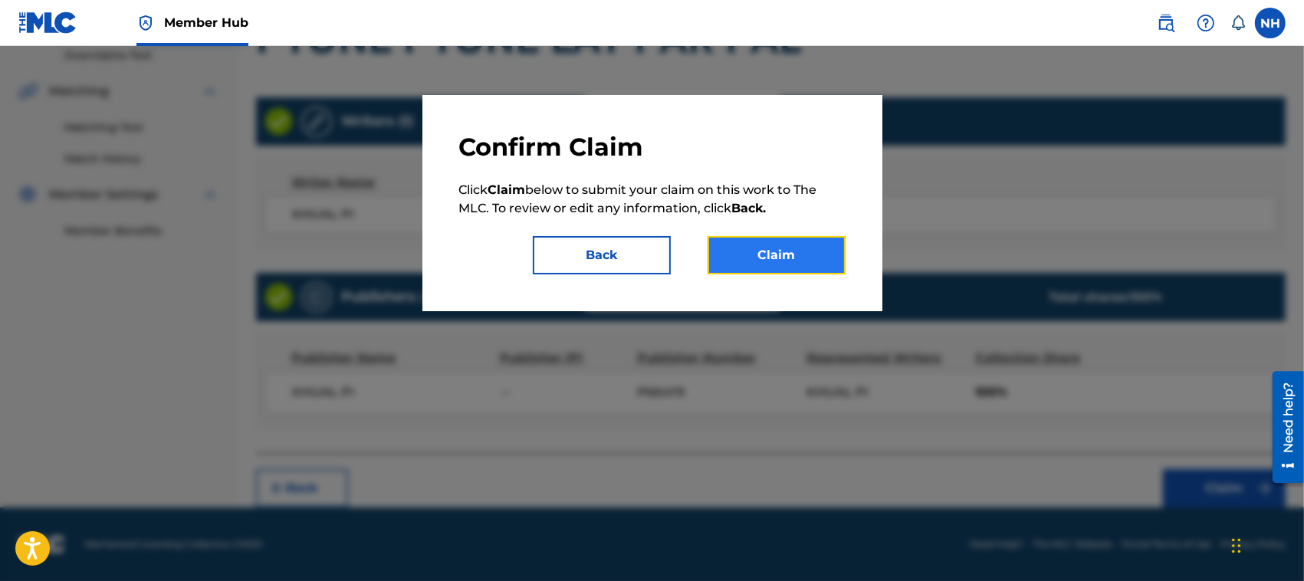
click at [810, 255] on button "Claim" at bounding box center [777, 255] width 138 height 38
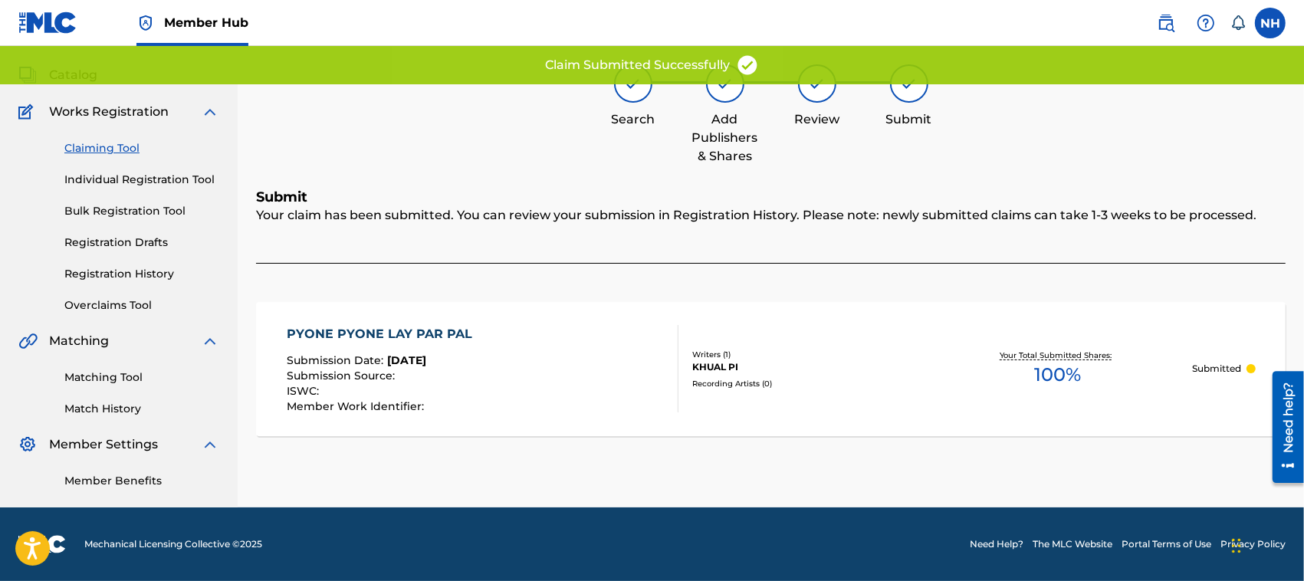
scroll to position [77, 0]
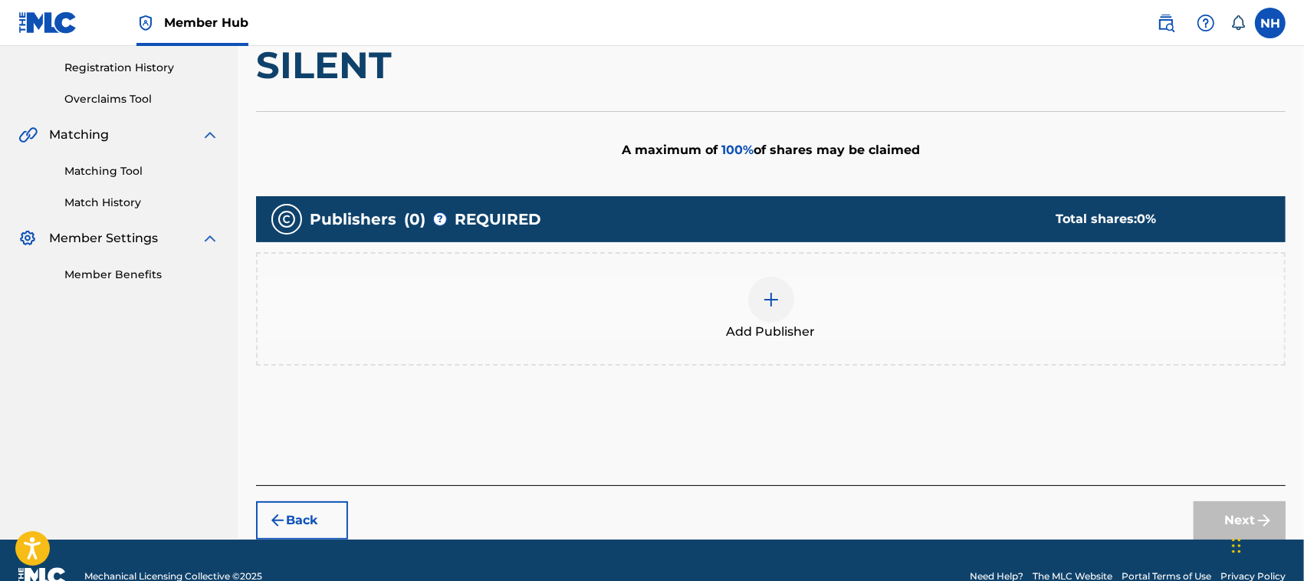
scroll to position [297, 0]
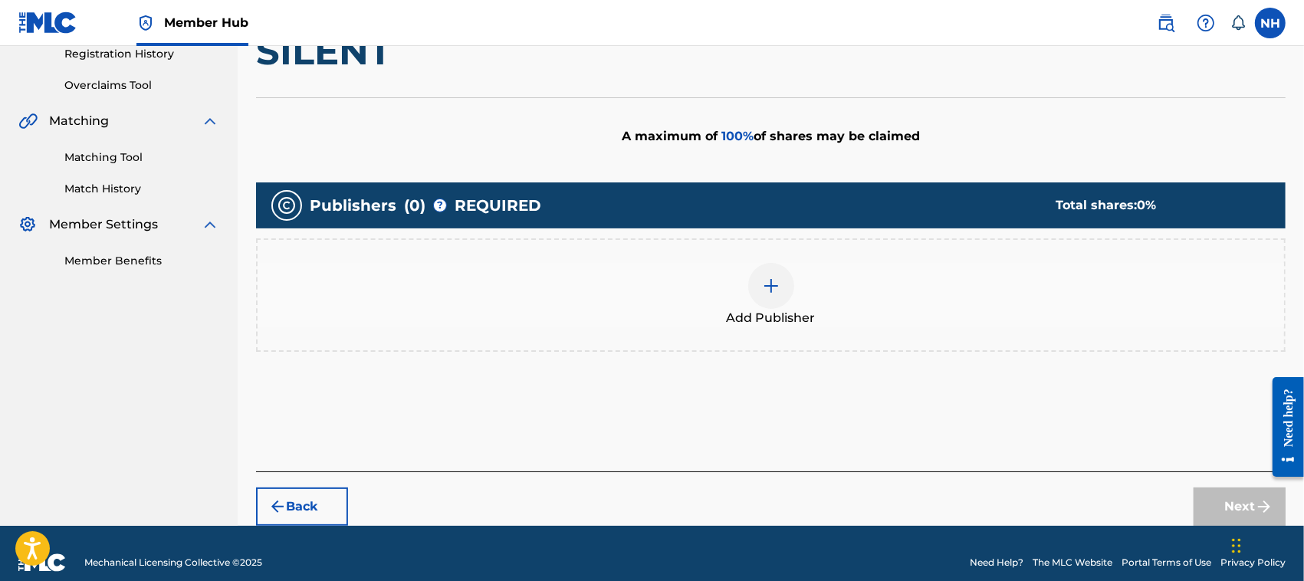
click at [769, 287] on img at bounding box center [771, 286] width 18 height 18
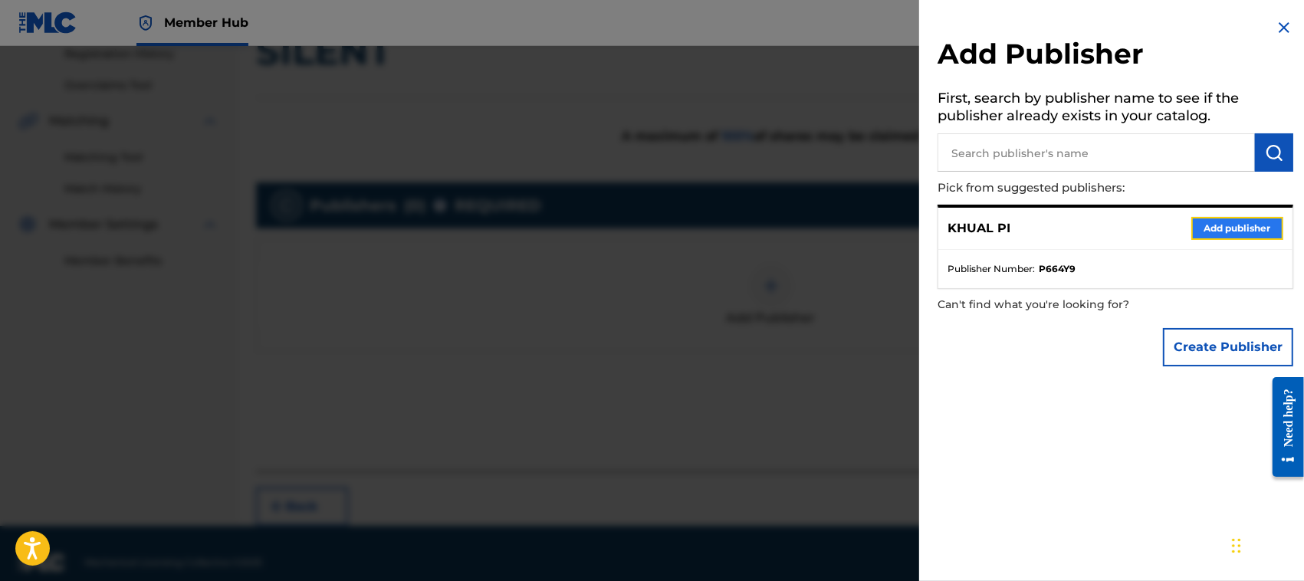
click at [1231, 223] on button "Add publisher" at bounding box center [1237, 228] width 92 height 23
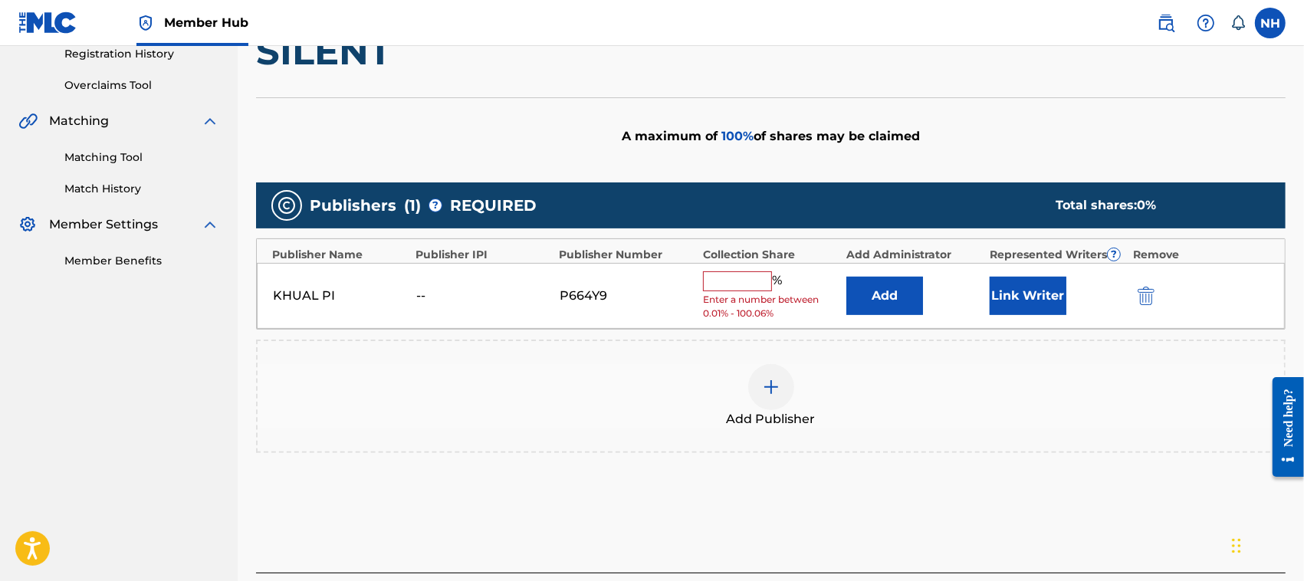
click at [742, 284] on input "text" at bounding box center [737, 281] width 69 height 20
type input "100"
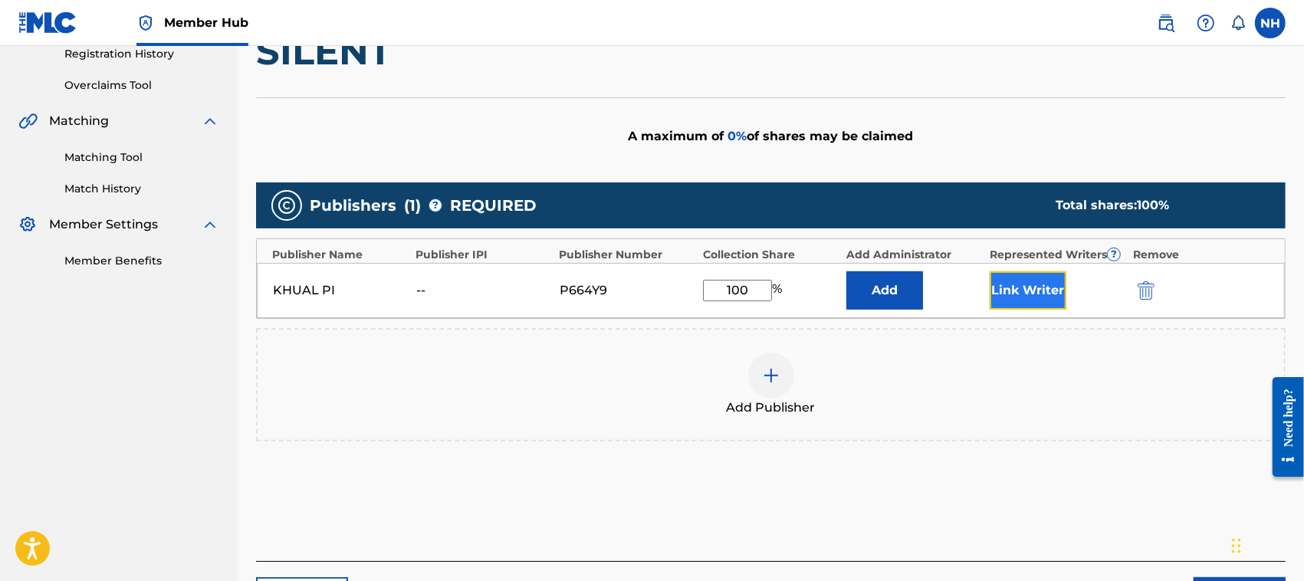
click at [1043, 285] on button "Link Writer" at bounding box center [1028, 290] width 77 height 38
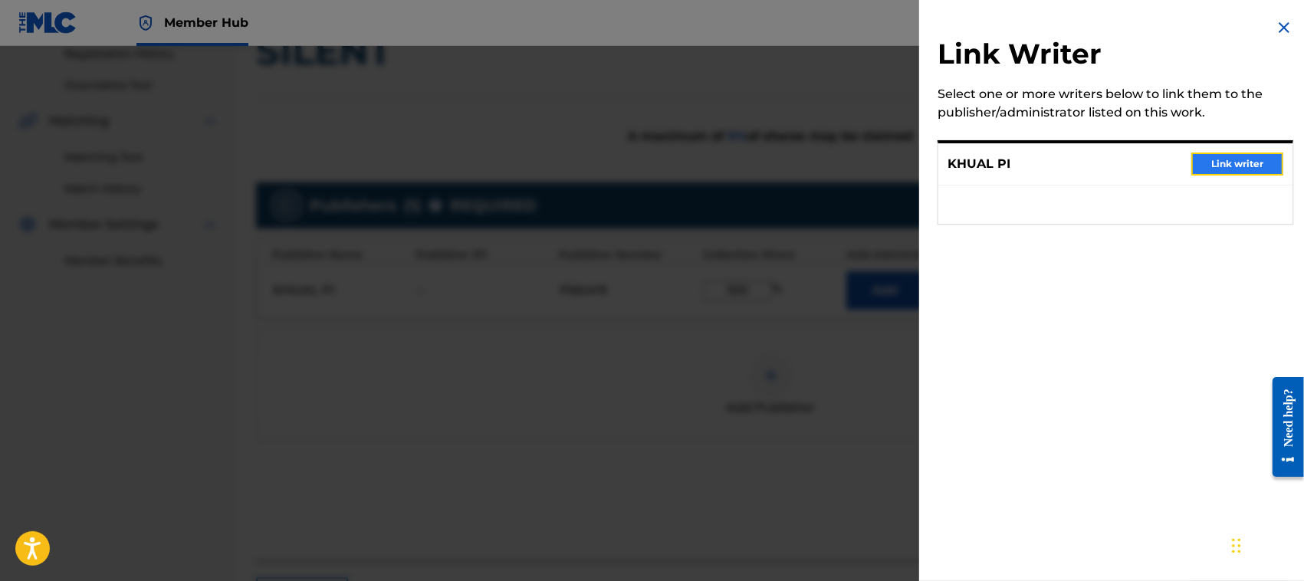
click at [1232, 153] on button "Link writer" at bounding box center [1237, 164] width 92 height 23
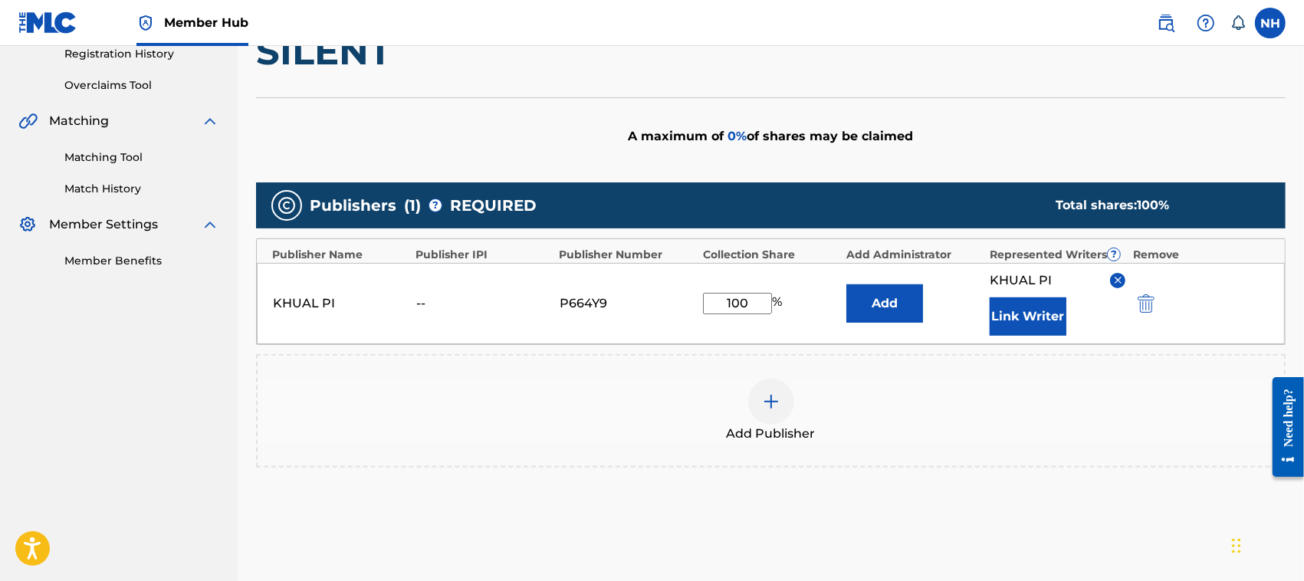
scroll to position [431, 0]
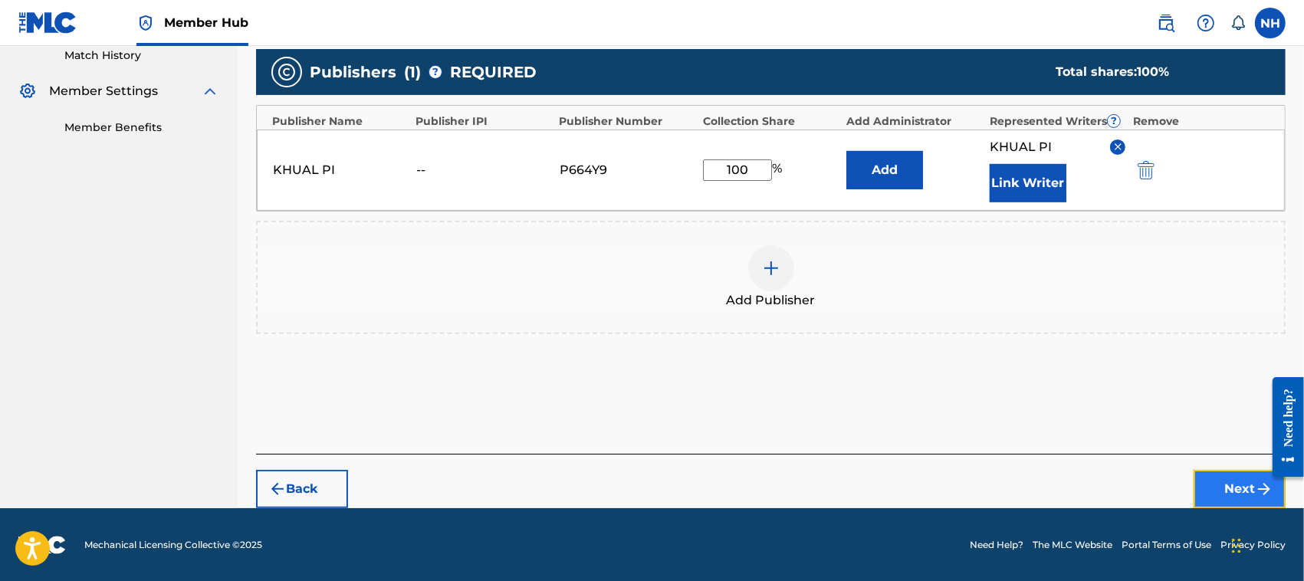
click at [1244, 477] on button "Next" at bounding box center [1240, 489] width 92 height 38
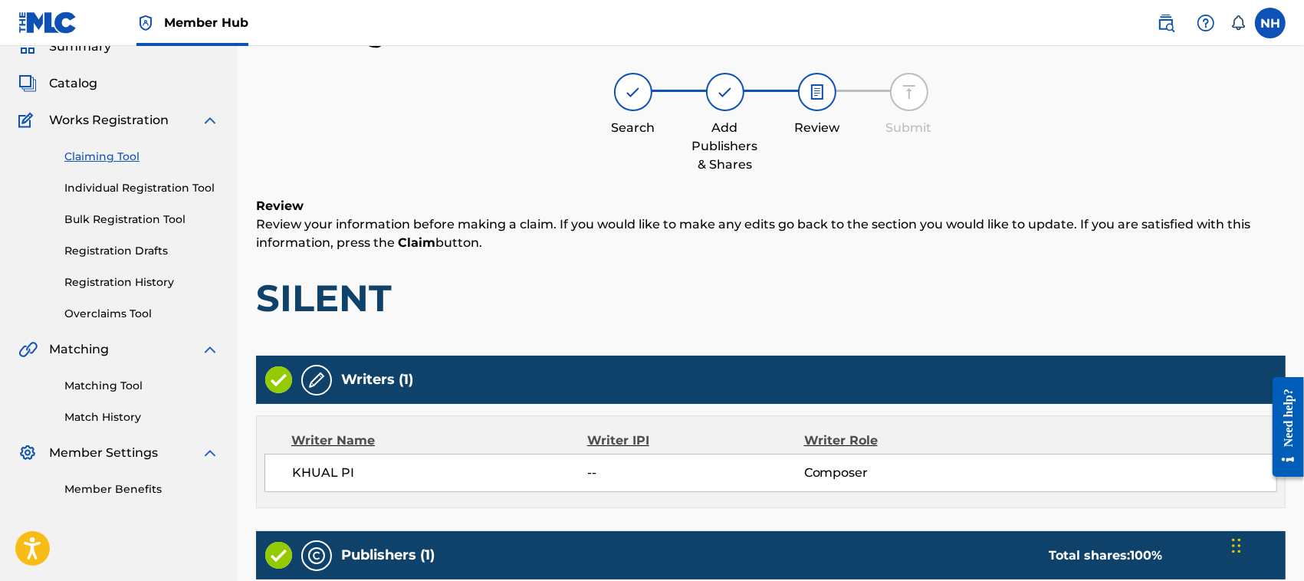
scroll to position [327, 0]
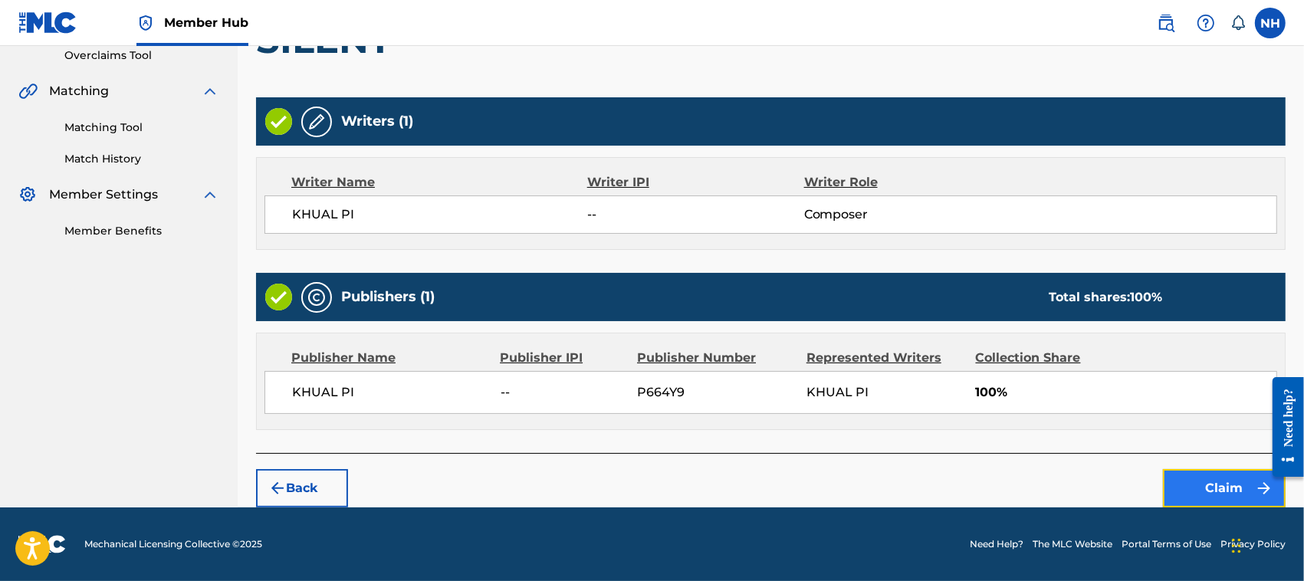
click at [1225, 485] on button "Claim" at bounding box center [1224, 488] width 123 height 38
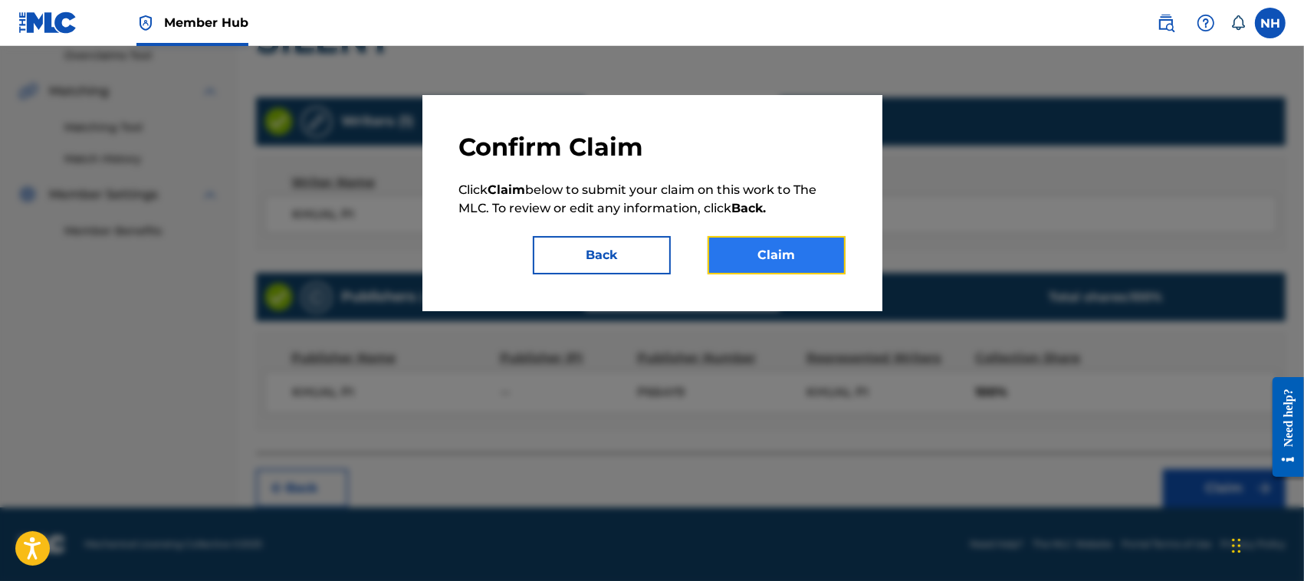
click at [818, 255] on button "Claim" at bounding box center [777, 255] width 138 height 38
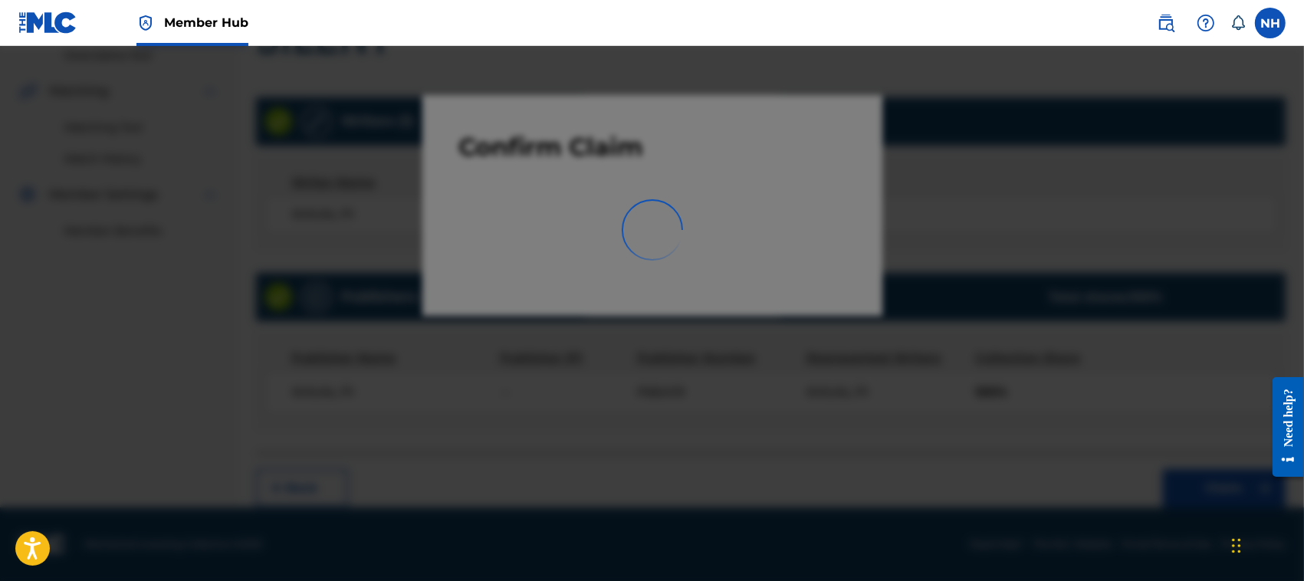
scroll to position [77, 0]
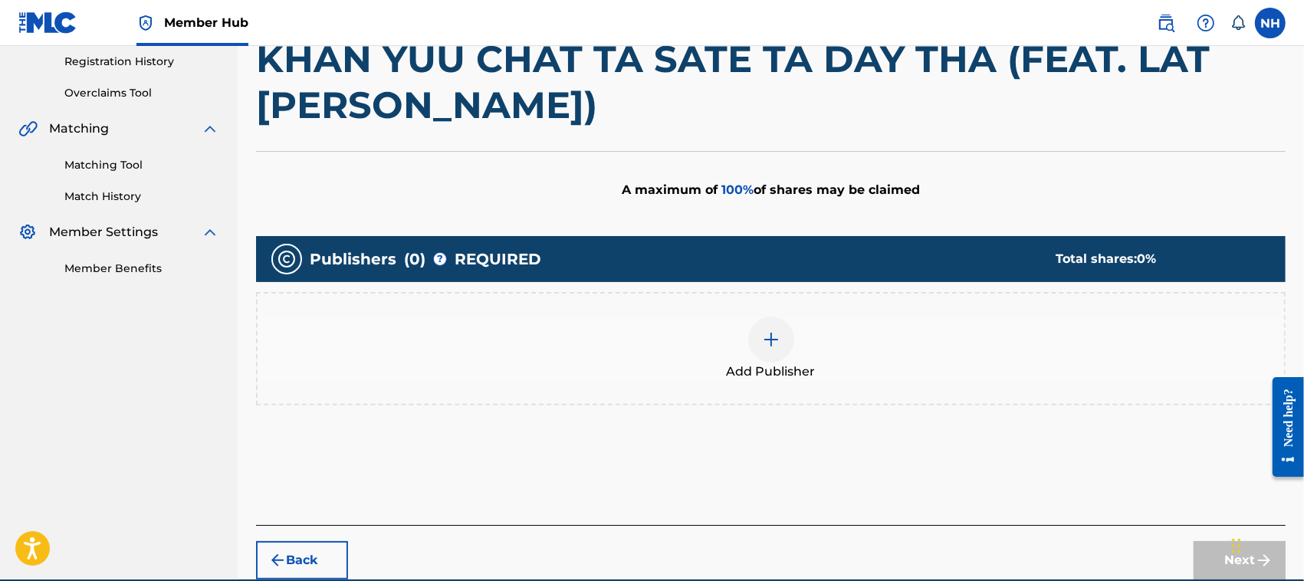
click at [770, 338] on img at bounding box center [771, 339] width 18 height 18
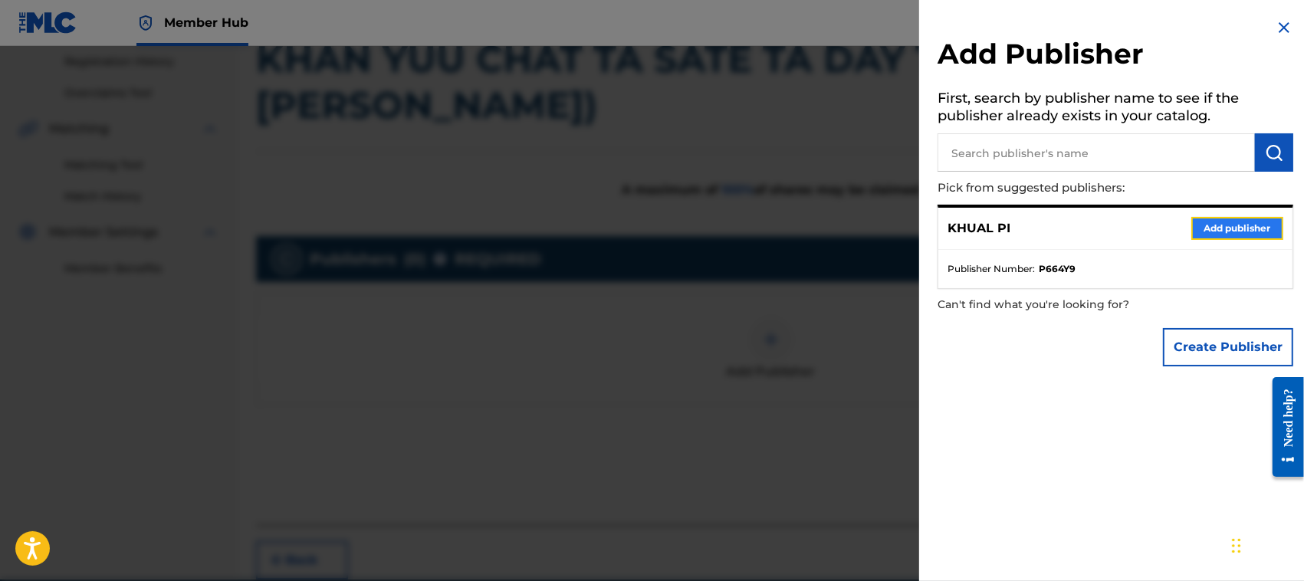
click at [1236, 223] on button "Add publisher" at bounding box center [1237, 228] width 92 height 23
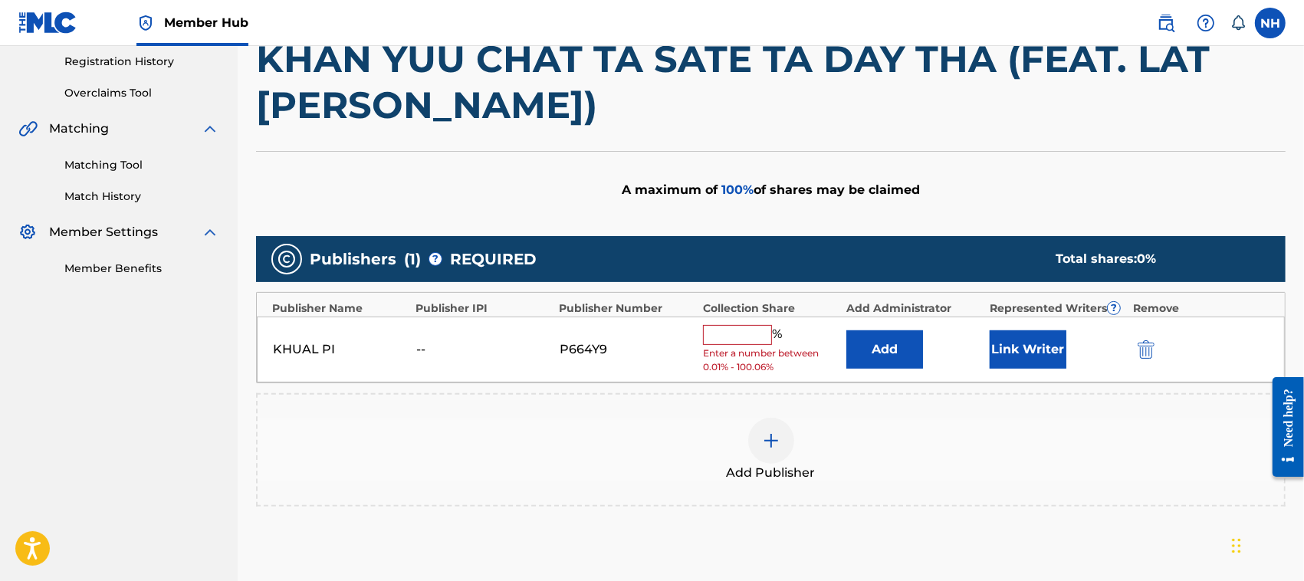
click at [747, 332] on input "text" at bounding box center [737, 335] width 69 height 20
type input "100"
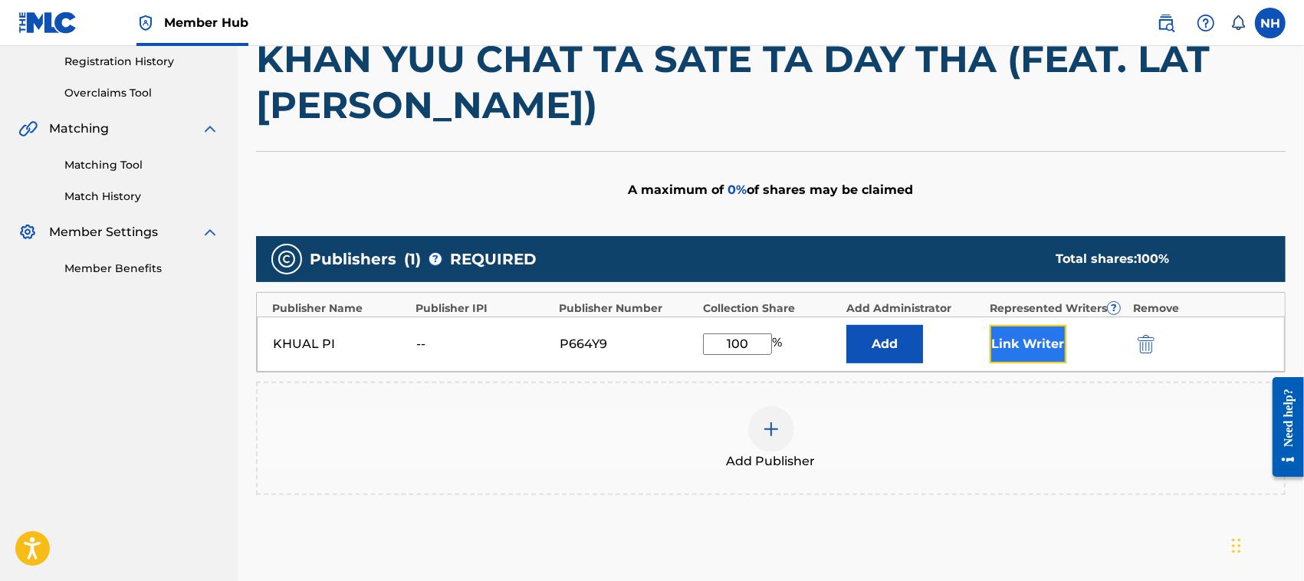
click at [1029, 345] on button "Link Writer" at bounding box center [1028, 344] width 77 height 38
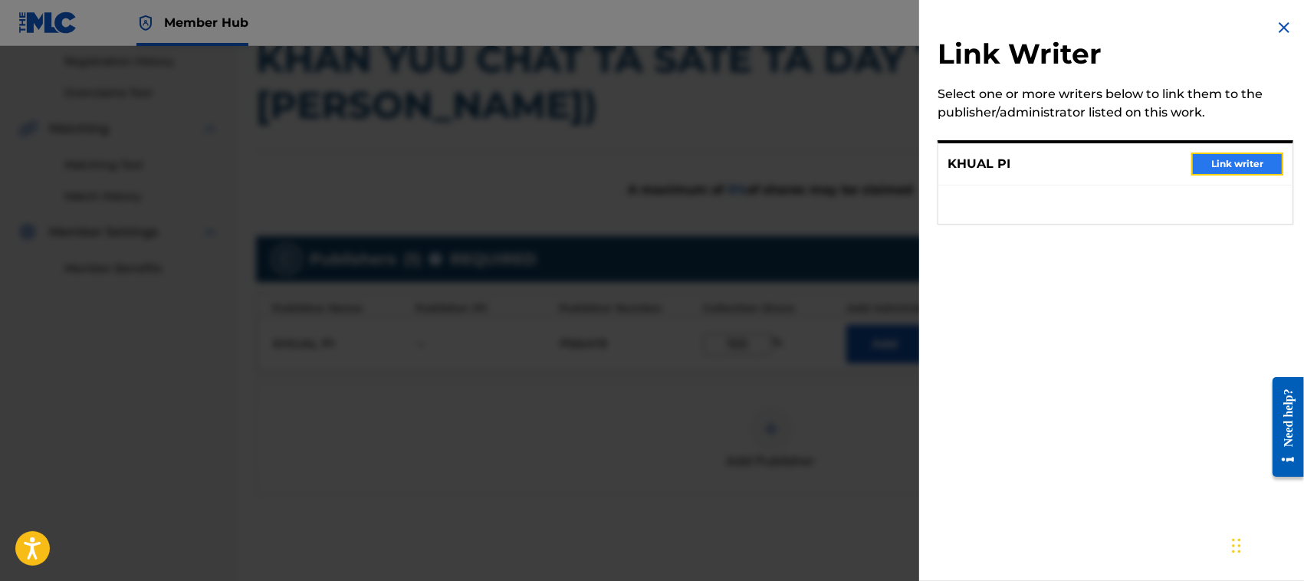
click at [1236, 165] on button "Link writer" at bounding box center [1237, 164] width 92 height 23
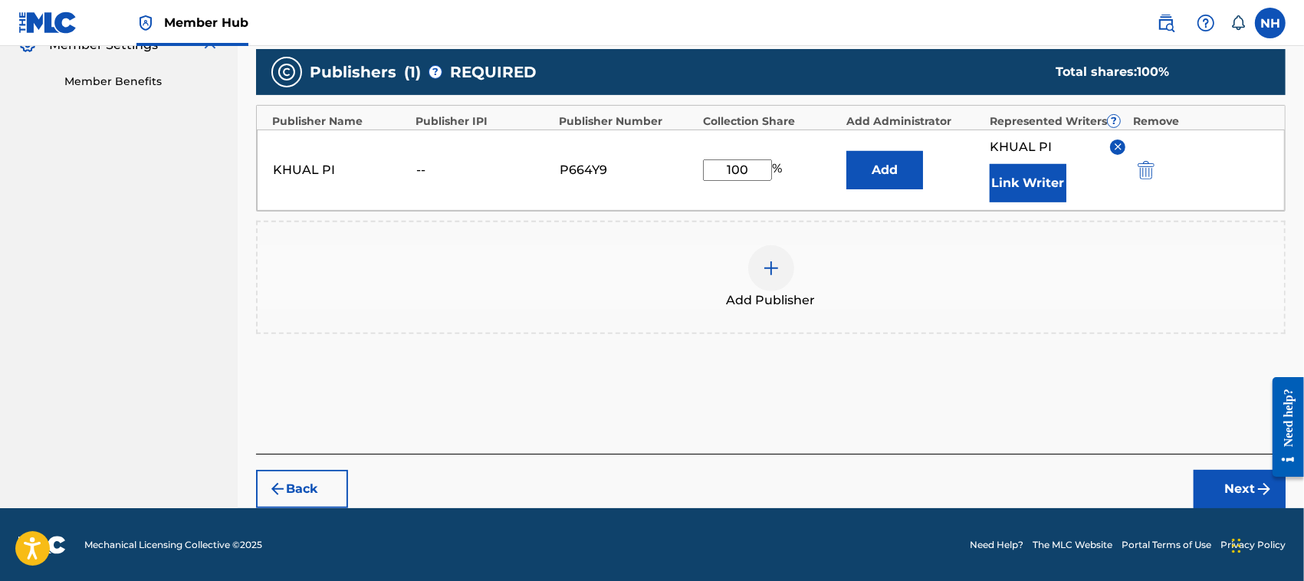
drag, startPoint x: 1308, startPoint y: 285, endPoint x: 18, endPoint y: 113, distance: 1301.6
click at [1238, 485] on button "Next" at bounding box center [1240, 489] width 92 height 38
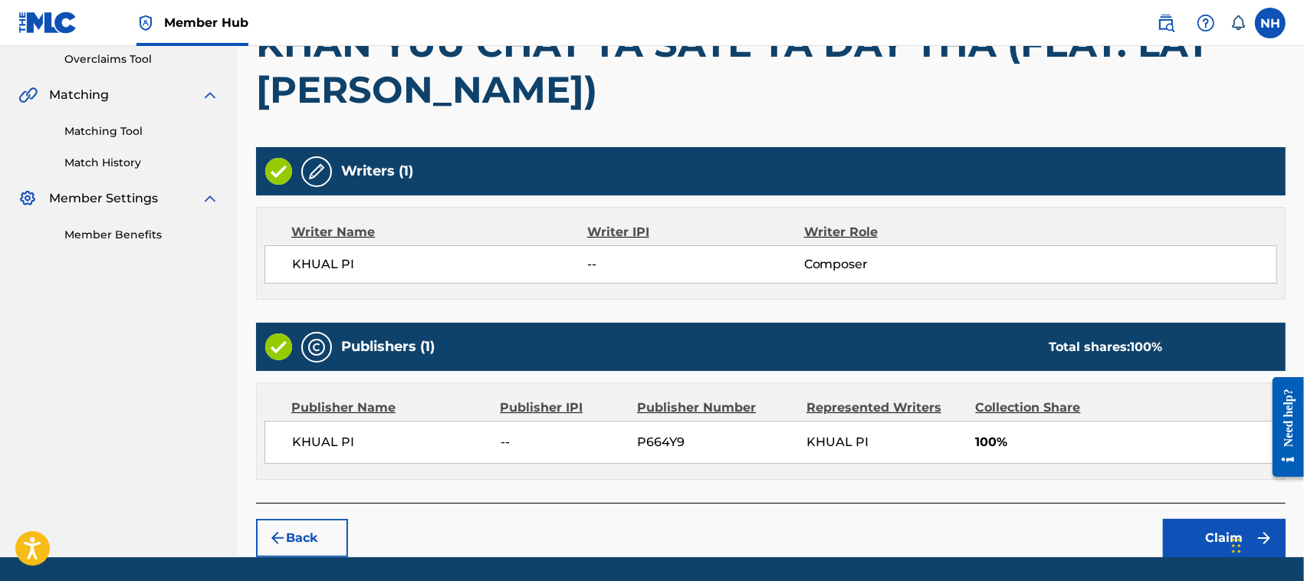
scroll to position [369, 0]
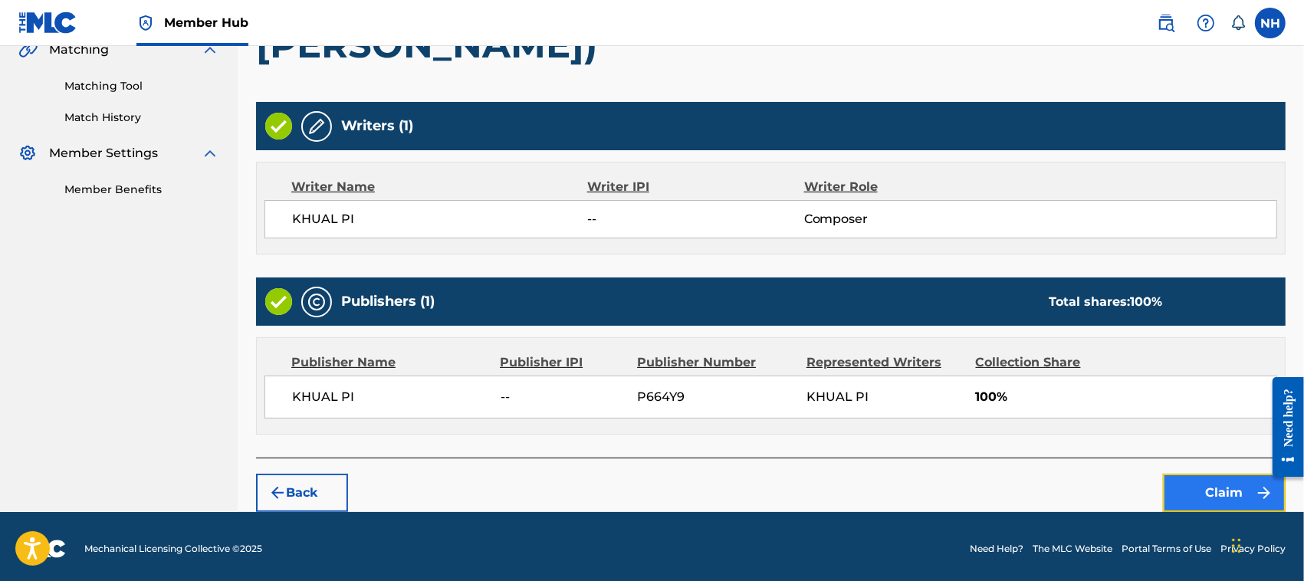
click at [1220, 492] on button "Claim" at bounding box center [1224, 493] width 123 height 38
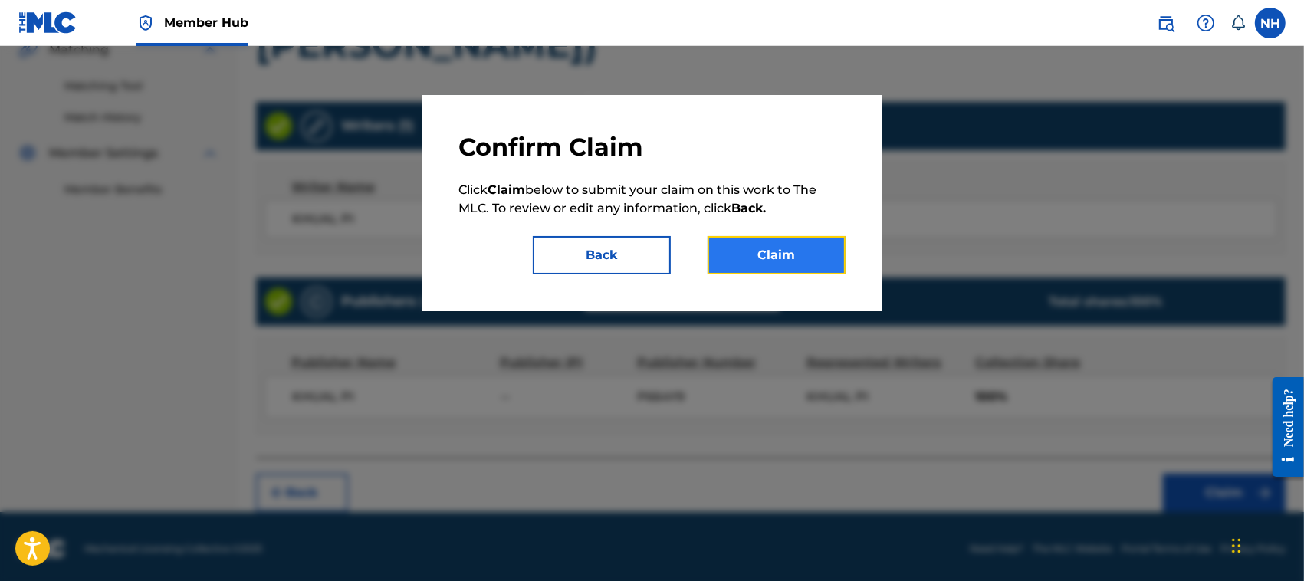
click at [779, 253] on button "Claim" at bounding box center [777, 255] width 138 height 38
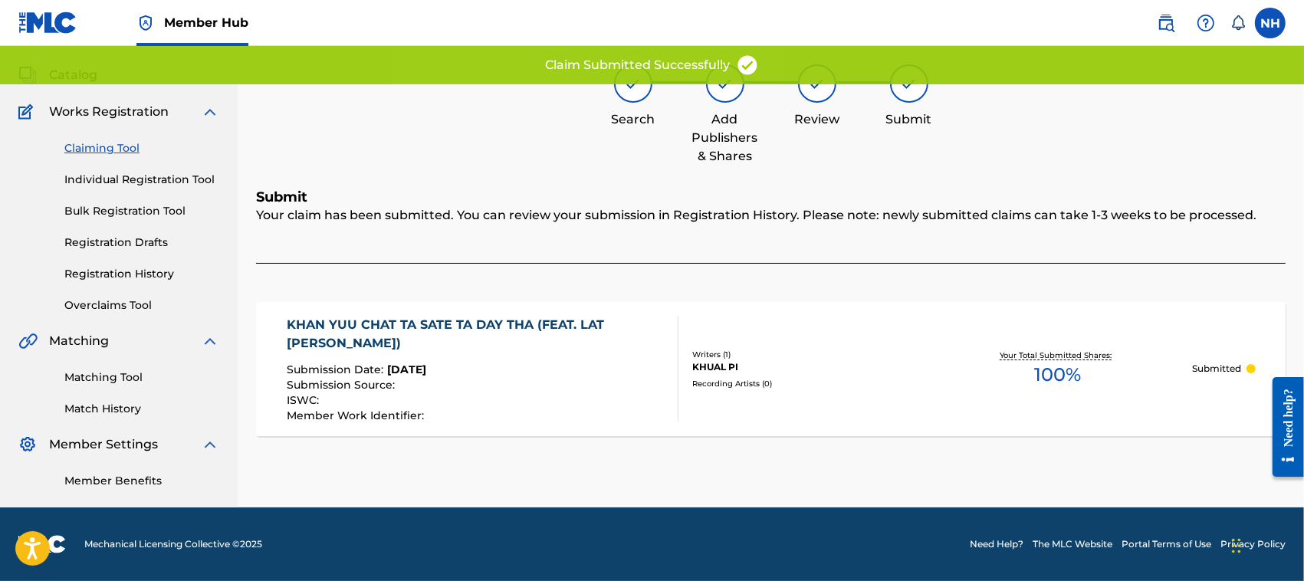
scroll to position [77, 0]
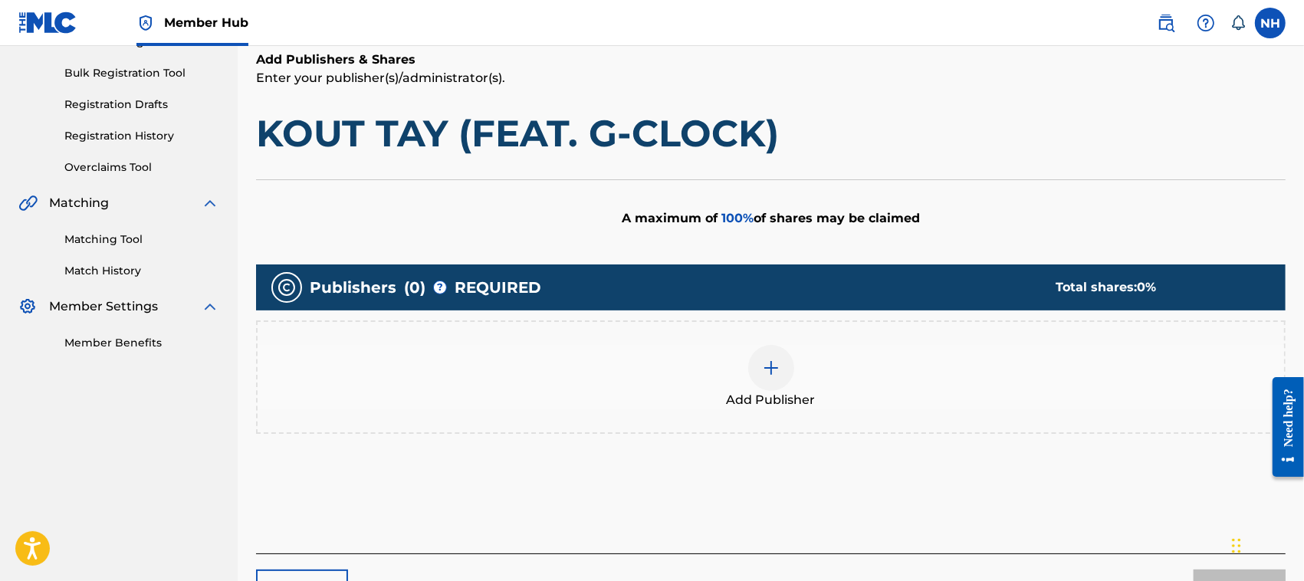
click at [762, 373] on img at bounding box center [771, 368] width 18 height 18
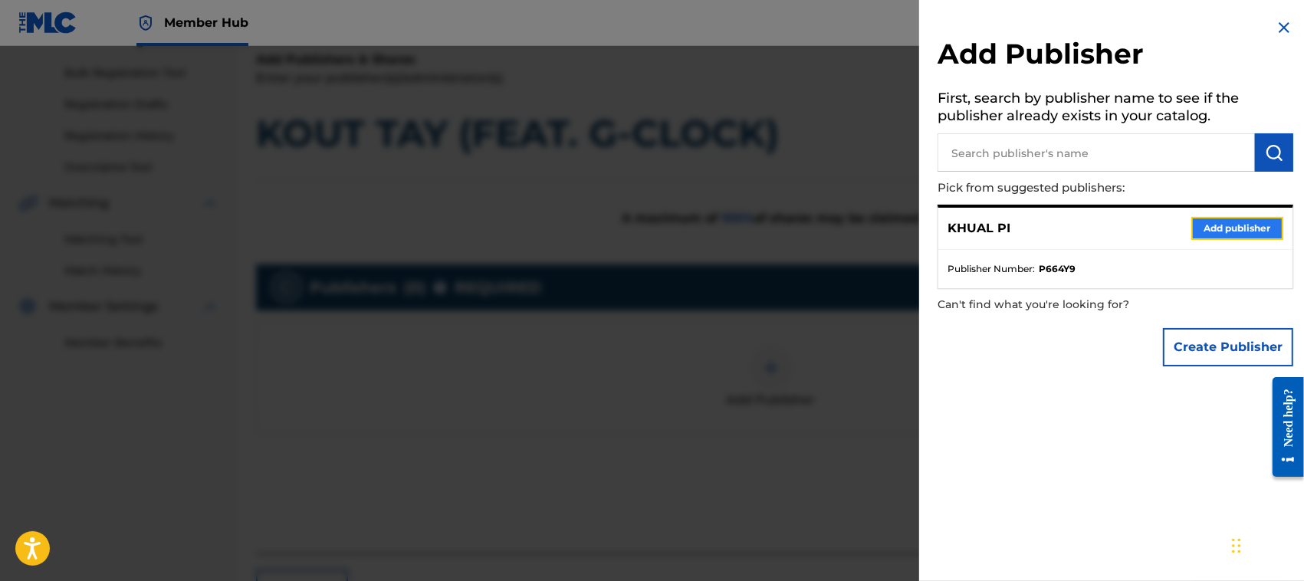
click at [1223, 223] on button "Add publisher" at bounding box center [1237, 228] width 92 height 23
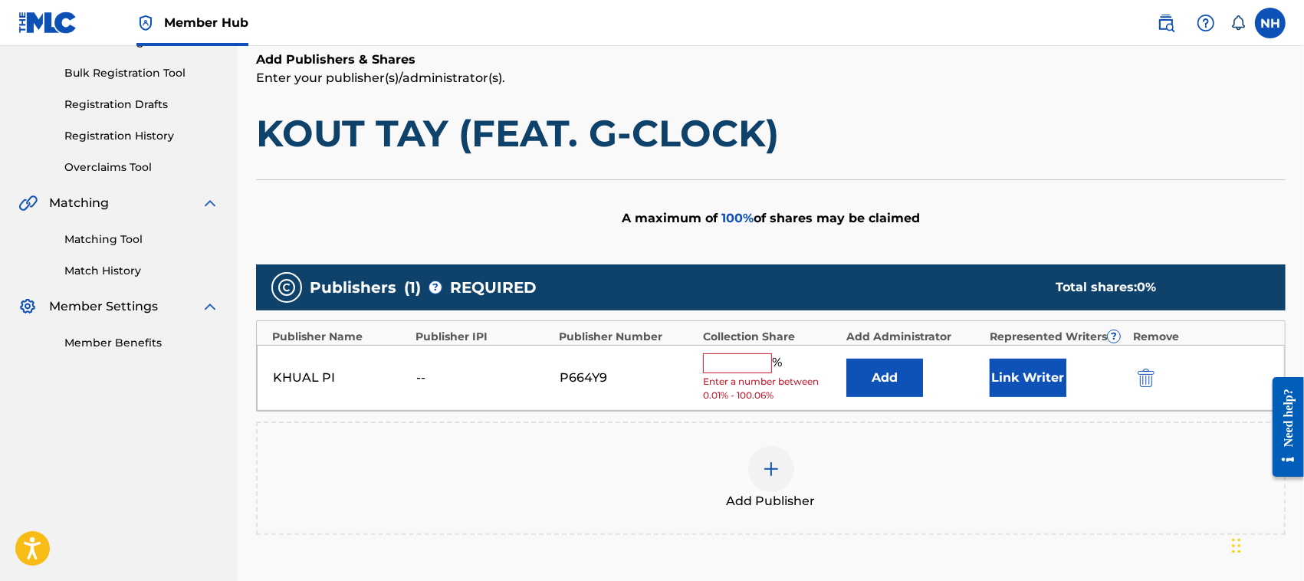
drag, startPoint x: 723, startPoint y: 363, endPoint x: 728, endPoint y: 369, distance: 8.1
click at [724, 363] on input "text" at bounding box center [737, 363] width 69 height 20
type input "100"
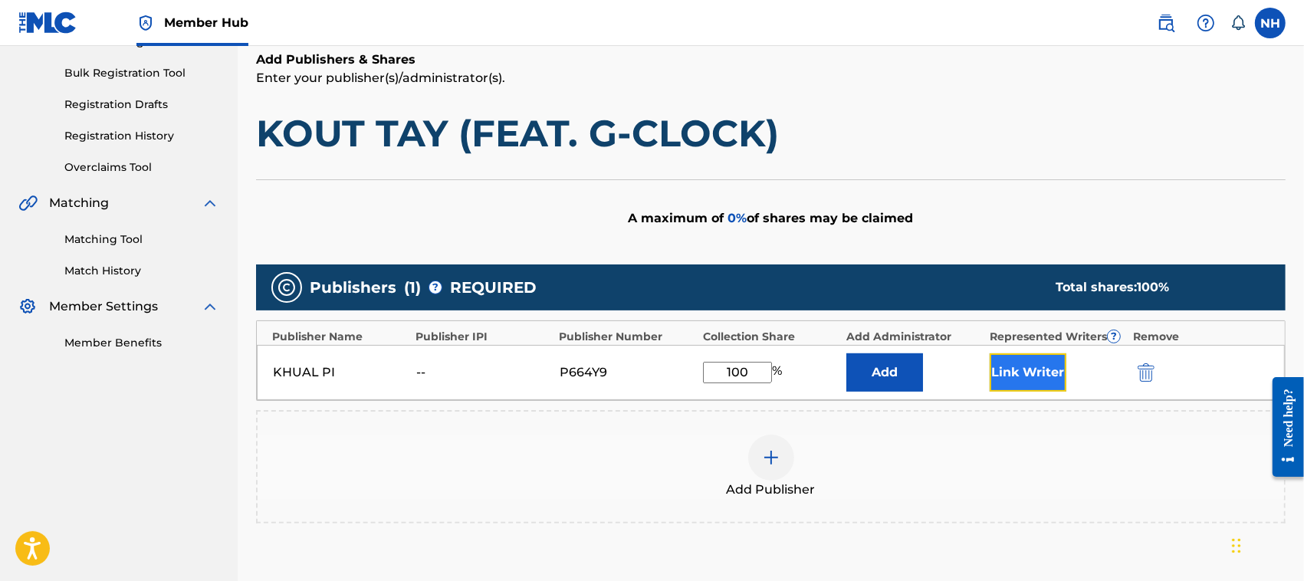
click at [1030, 374] on button "Link Writer" at bounding box center [1028, 372] width 77 height 38
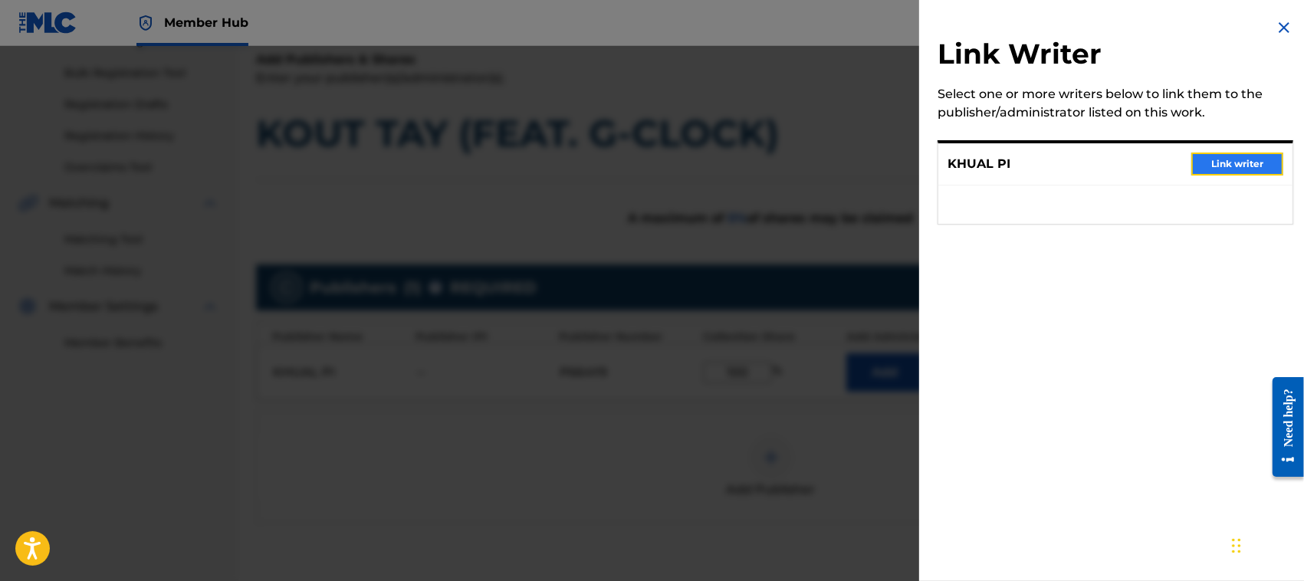
click at [1235, 159] on button "Link writer" at bounding box center [1237, 164] width 92 height 23
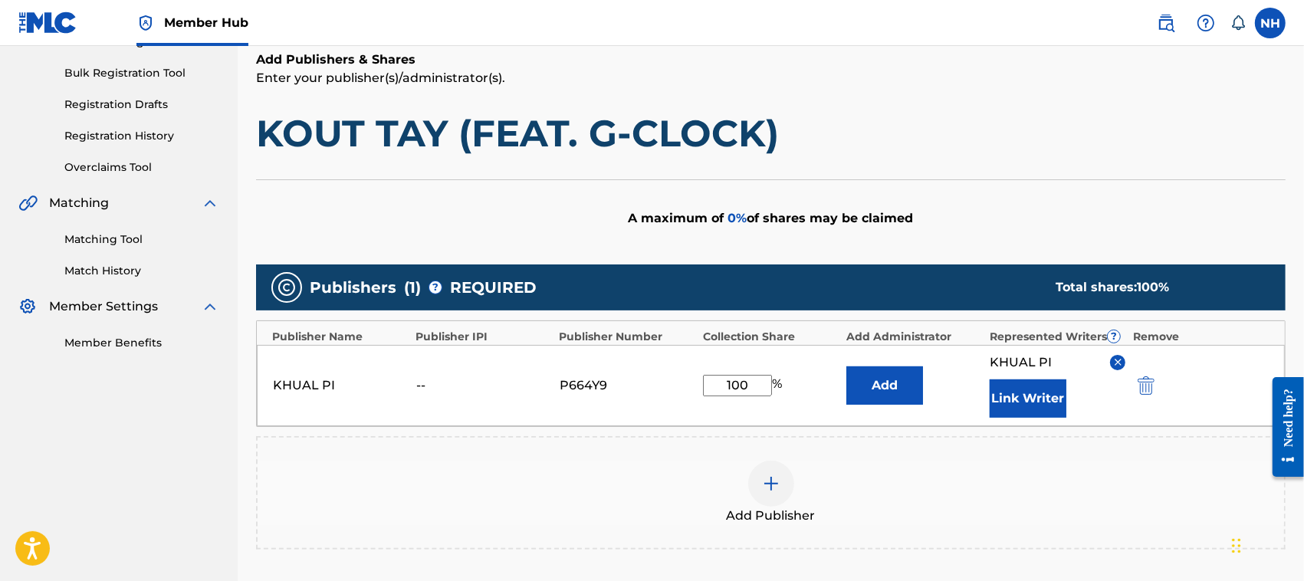
scroll to position [431, 0]
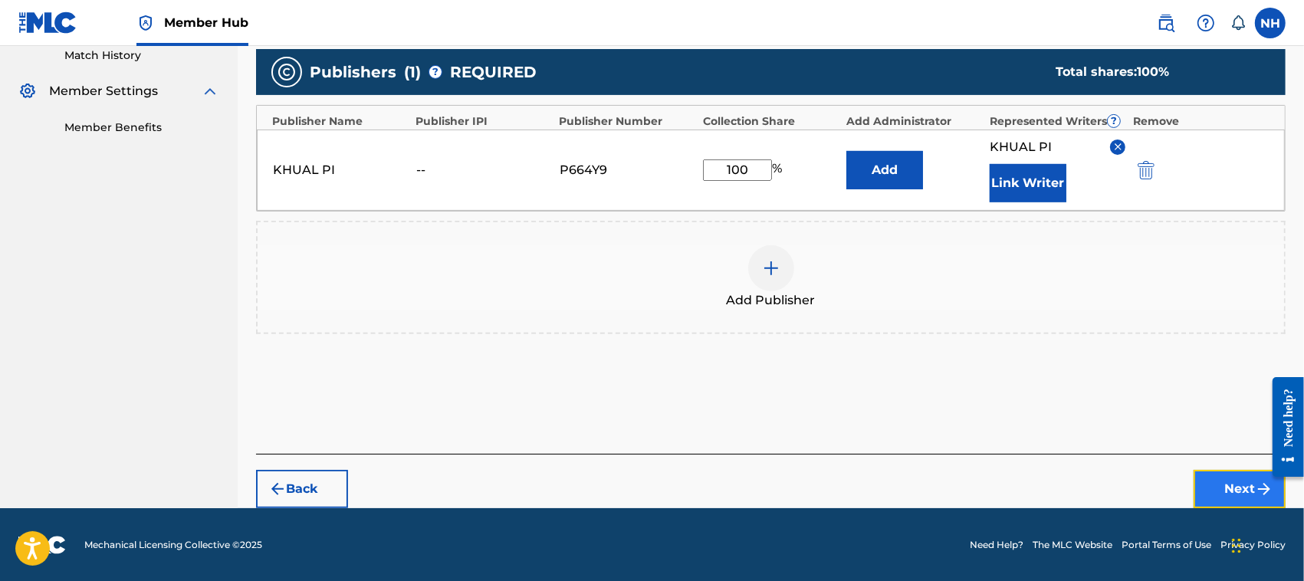
click at [1239, 480] on button "Next" at bounding box center [1240, 489] width 92 height 38
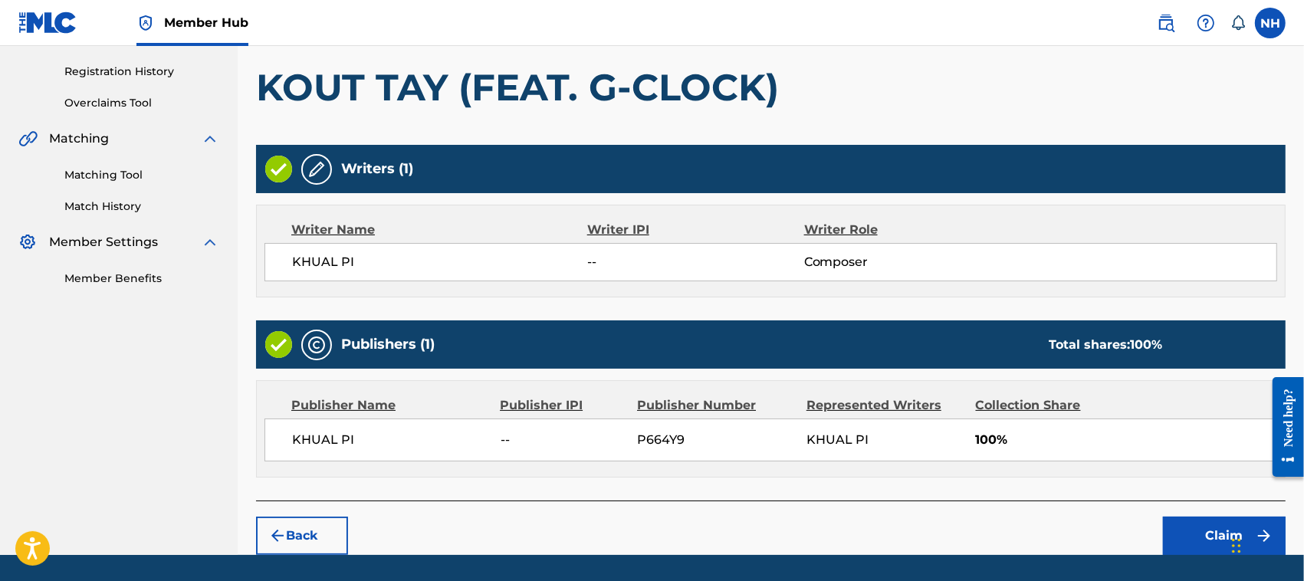
scroll to position [327, 0]
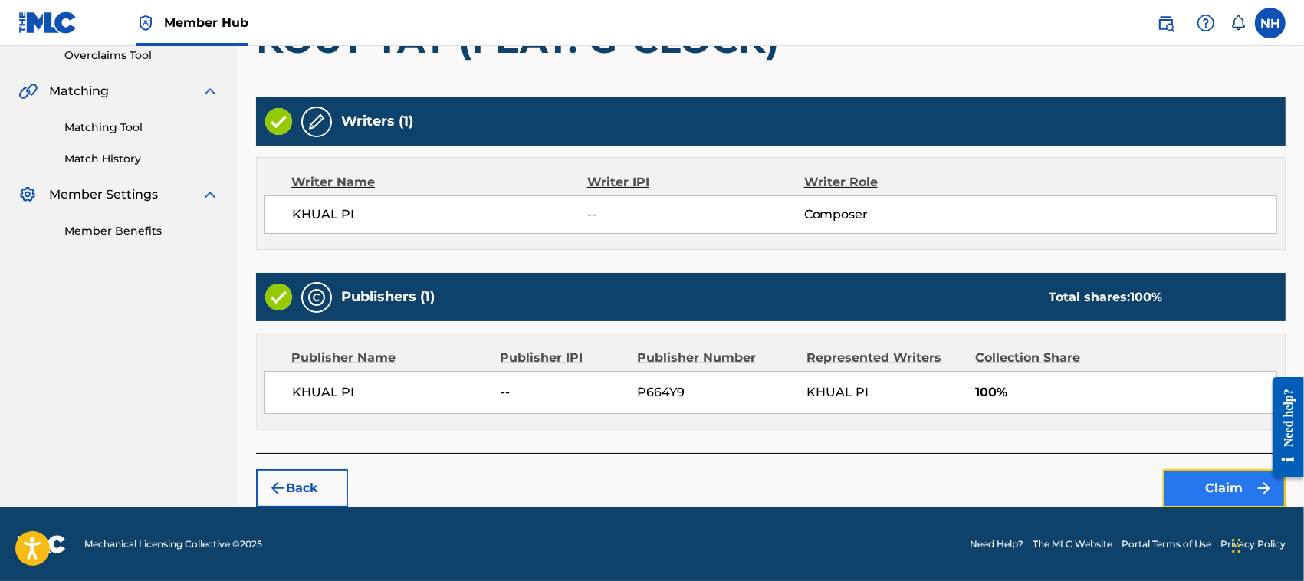
click at [1220, 487] on button "Claim" at bounding box center [1224, 488] width 123 height 38
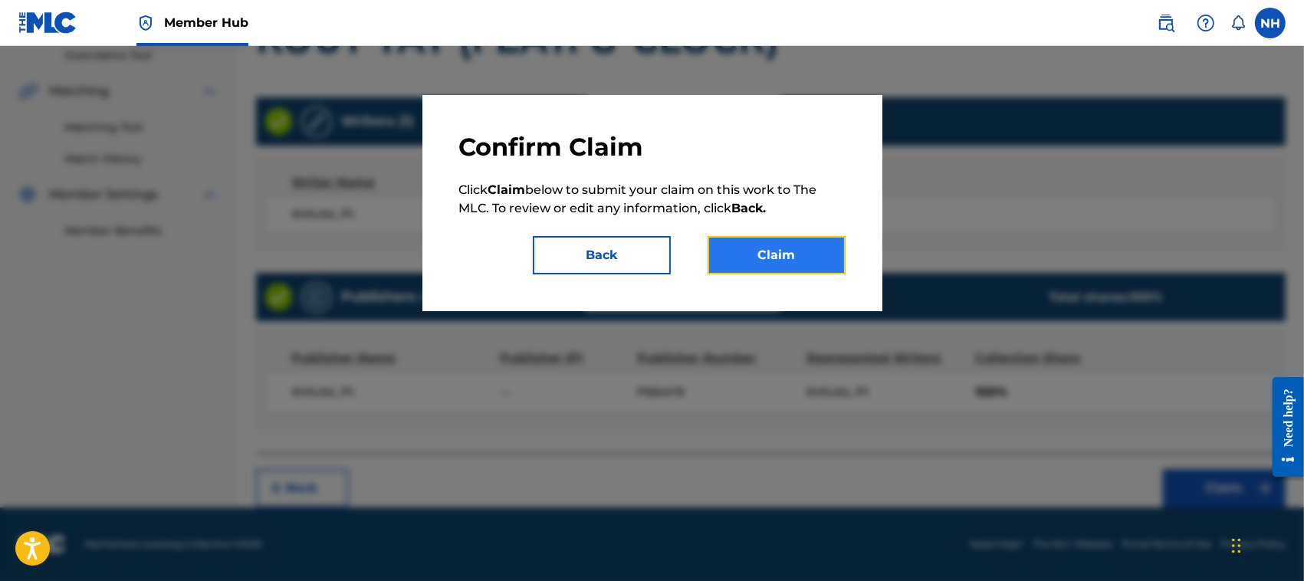
click at [780, 246] on button "Claim" at bounding box center [777, 255] width 138 height 38
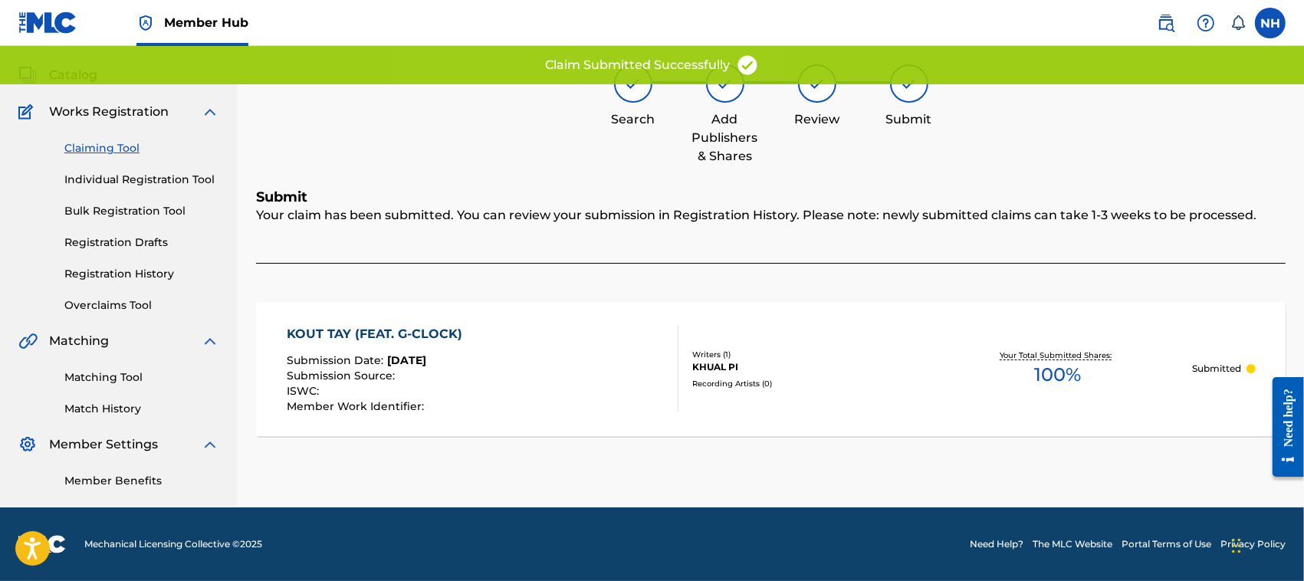
scroll to position [77, 0]
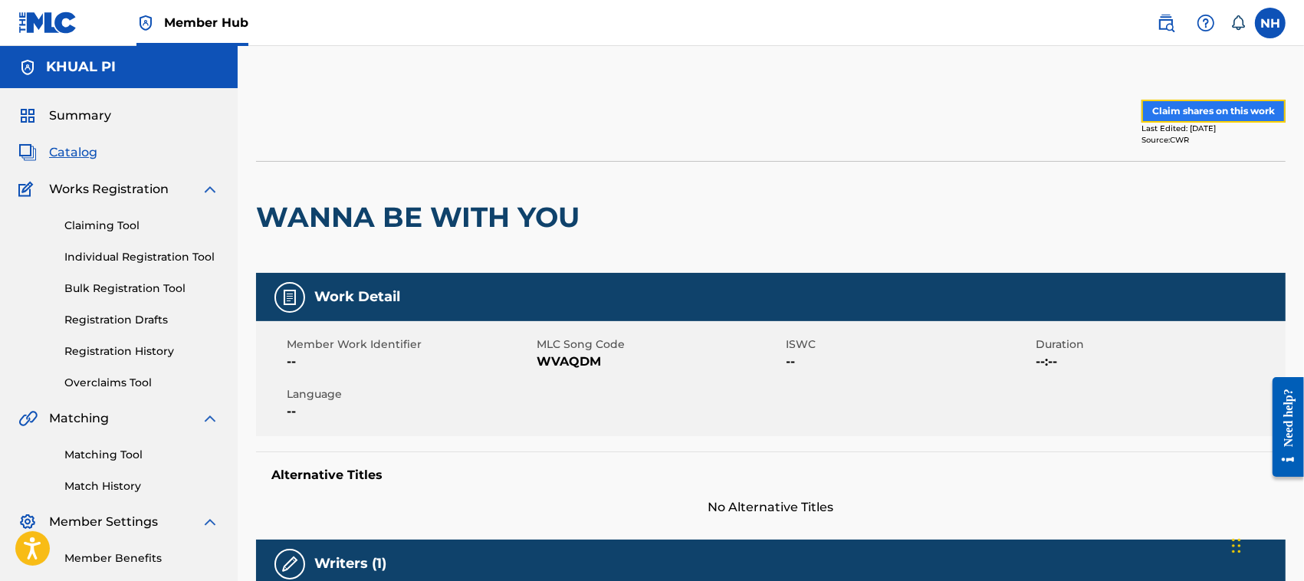
click at [1227, 110] on button "Claim shares on this work" at bounding box center [1213, 111] width 144 height 23
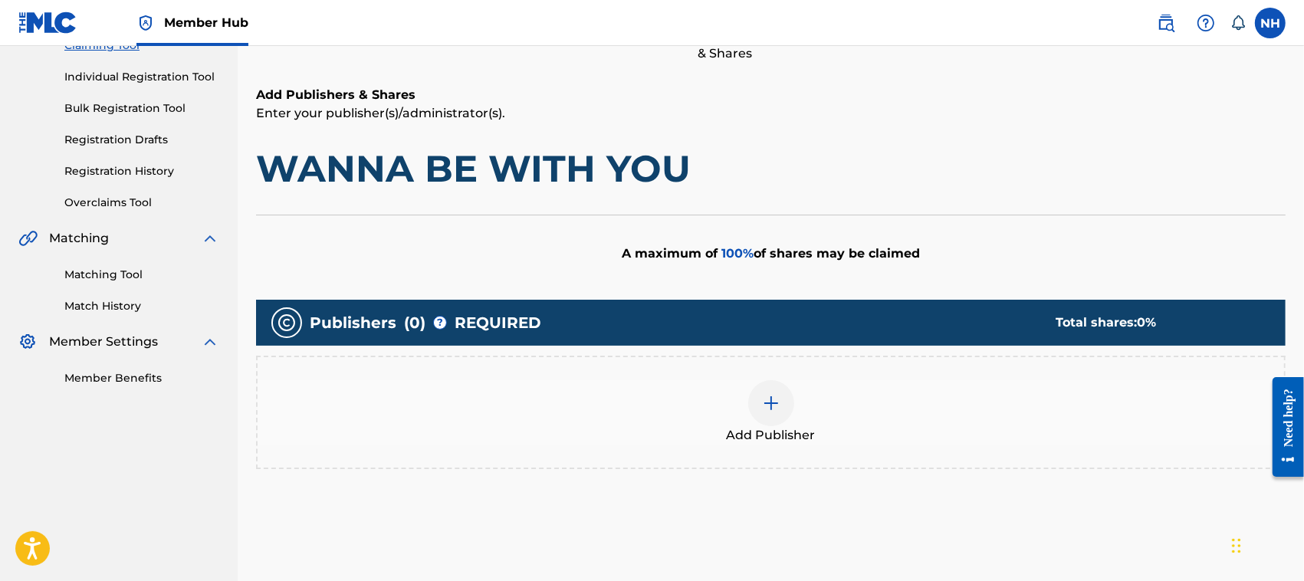
scroll to position [205, 0]
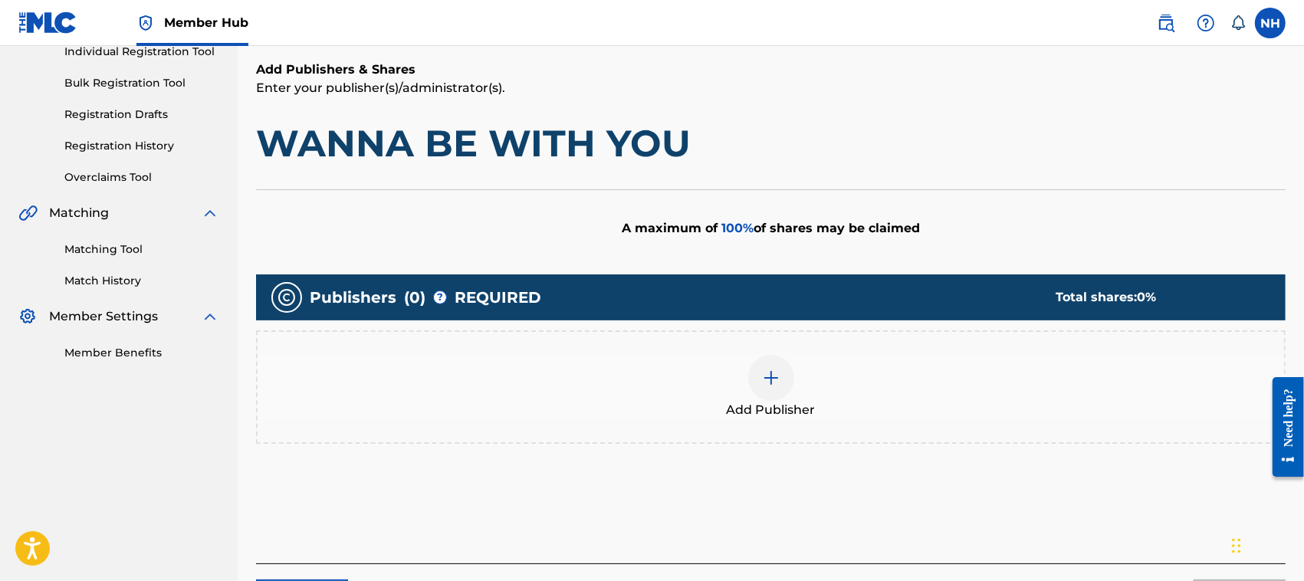
click at [780, 377] on img at bounding box center [771, 378] width 18 height 18
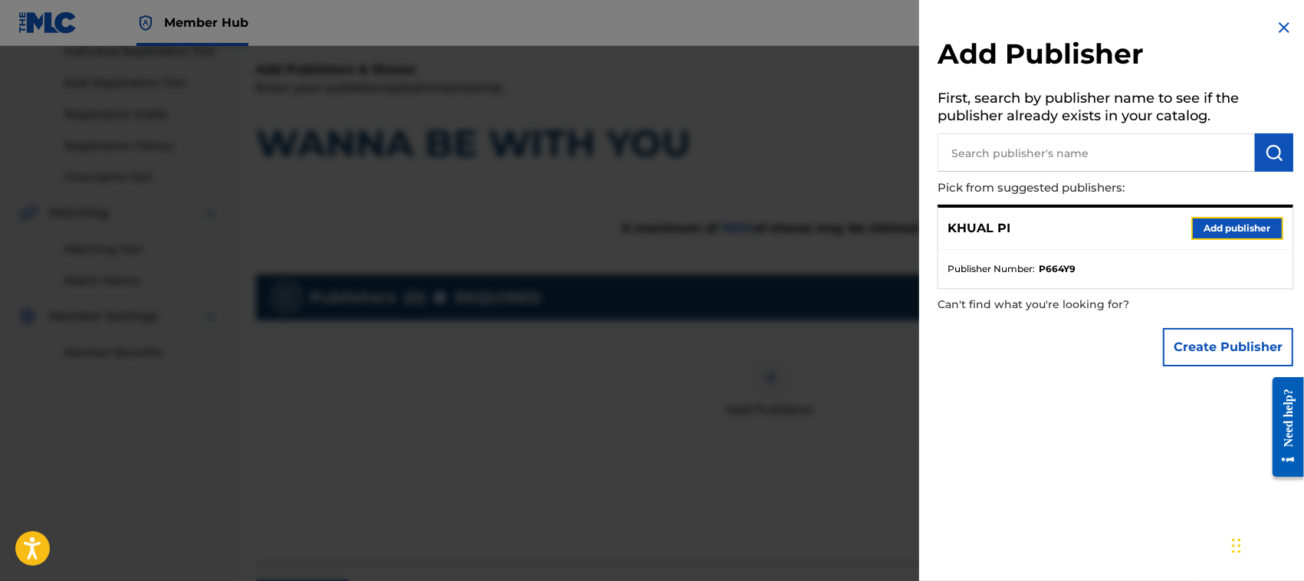
click at [1258, 217] on button "Add publisher" at bounding box center [1237, 228] width 92 height 23
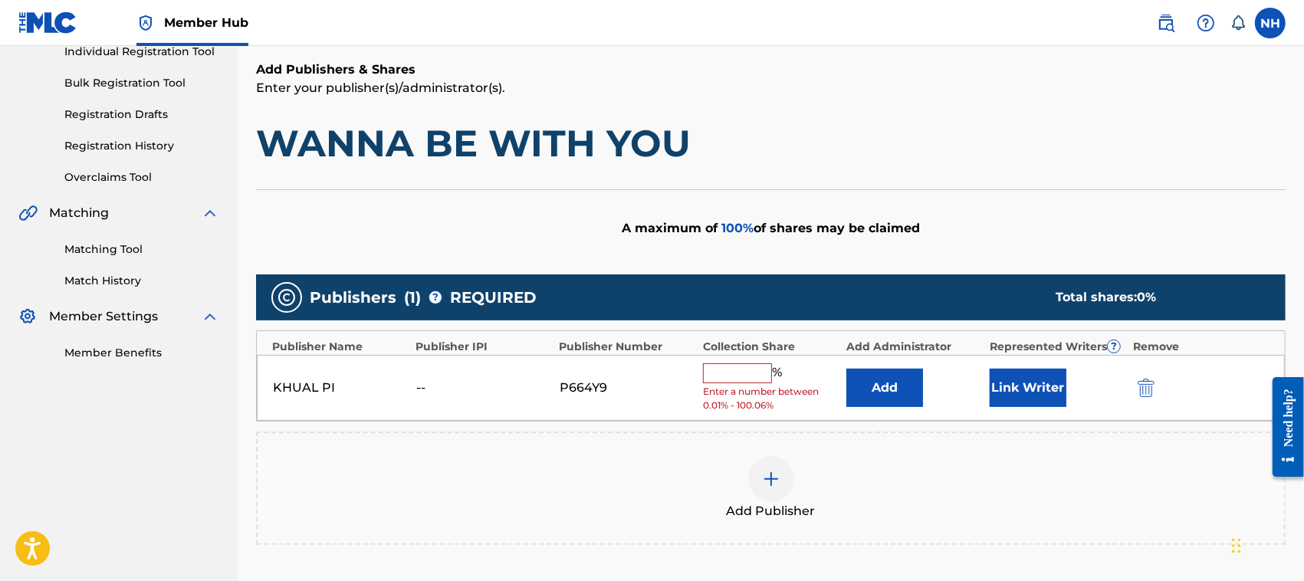
click at [745, 376] on input "text" at bounding box center [737, 373] width 69 height 20
type input "100"
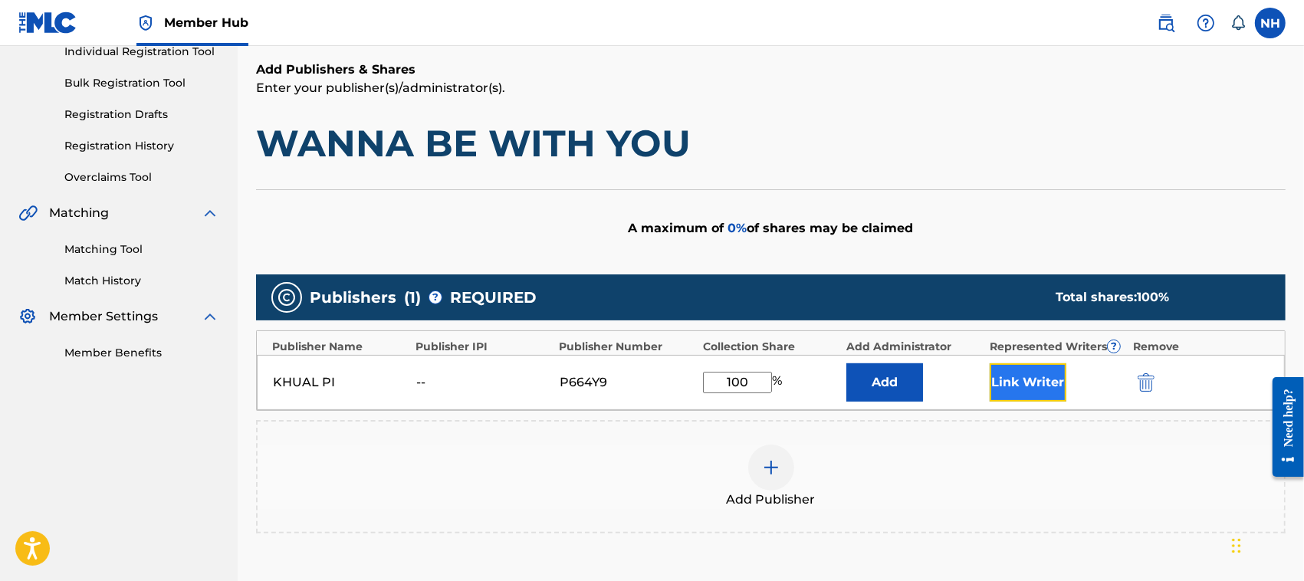
click at [1020, 383] on button "Link Writer" at bounding box center [1028, 382] width 77 height 38
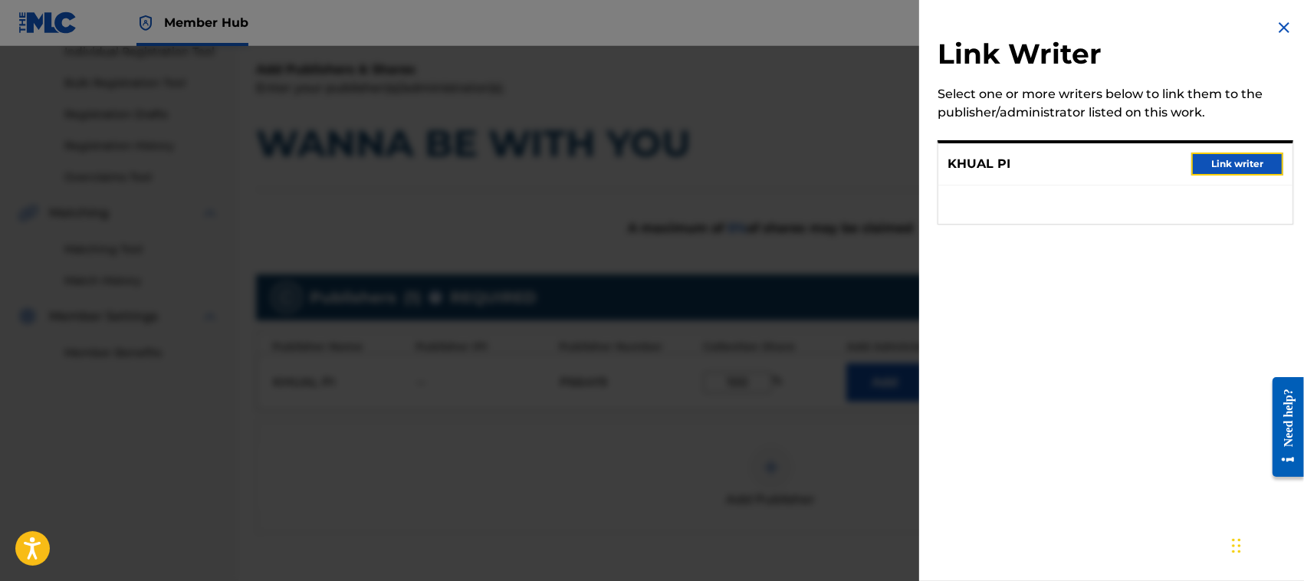
click at [1234, 159] on button "Link writer" at bounding box center [1237, 164] width 92 height 23
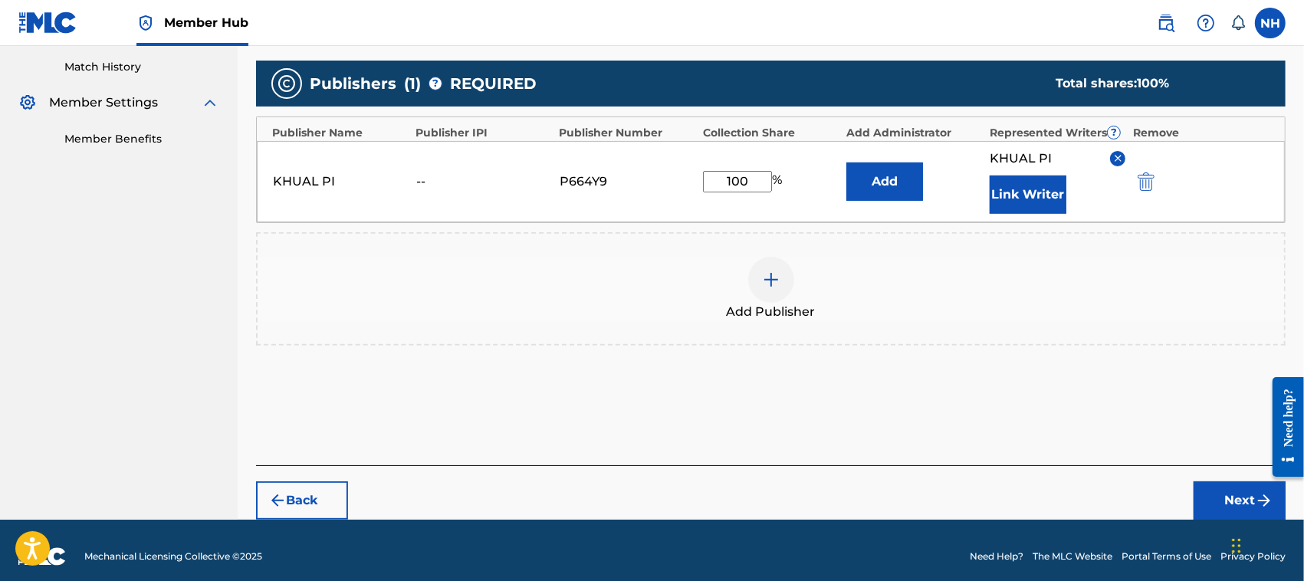
scroll to position [431, 0]
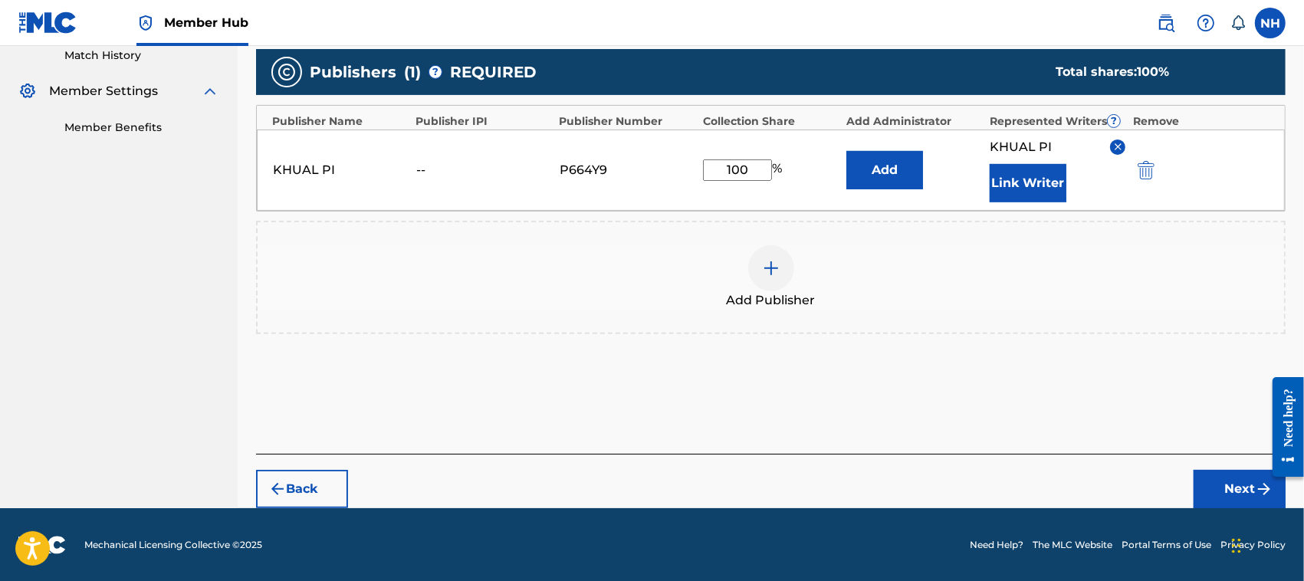
drag, startPoint x: 1308, startPoint y: 248, endPoint x: 18, endPoint y: 72, distance: 1301.3
click at [1230, 481] on button "Next" at bounding box center [1240, 489] width 92 height 38
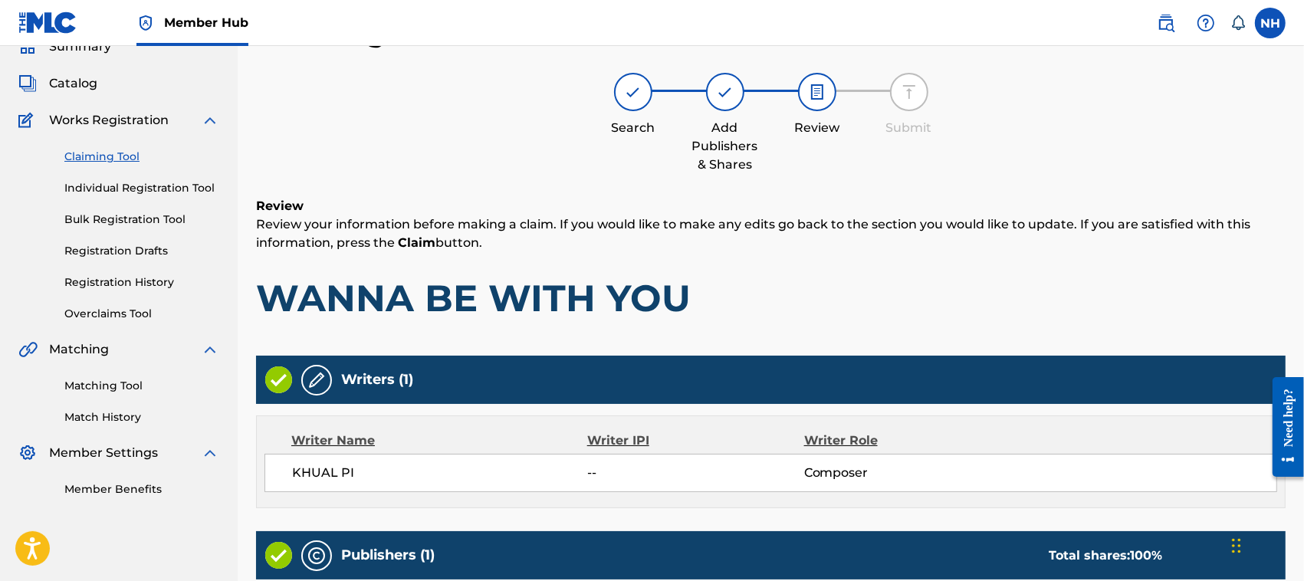
scroll to position [327, 0]
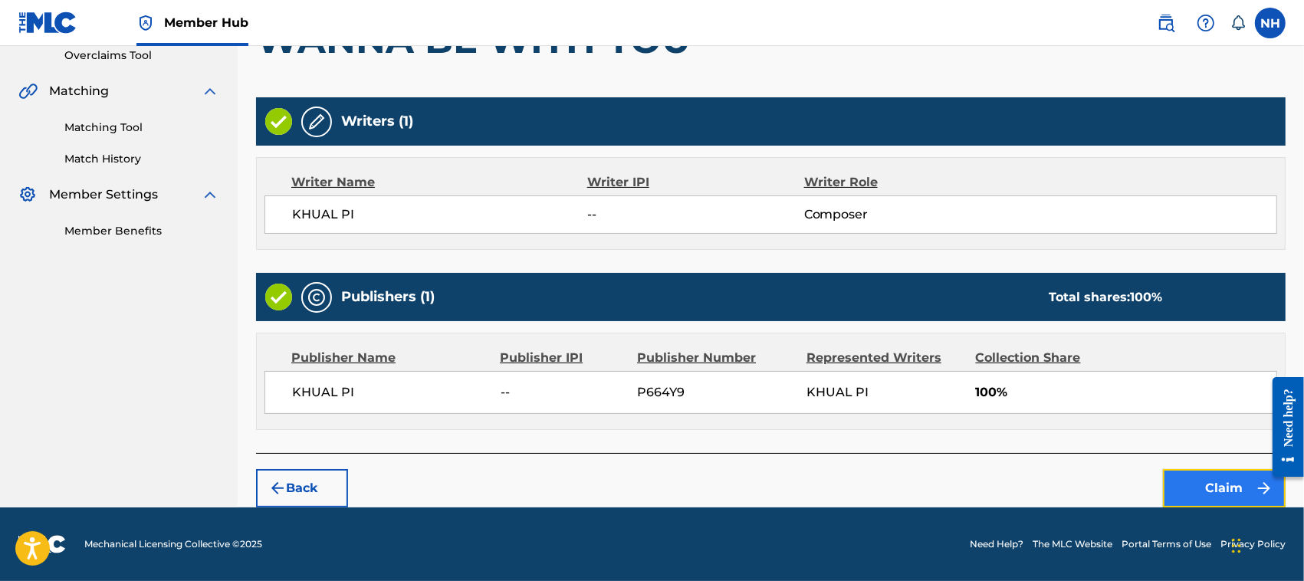
click at [1227, 481] on button "Claim" at bounding box center [1224, 488] width 123 height 38
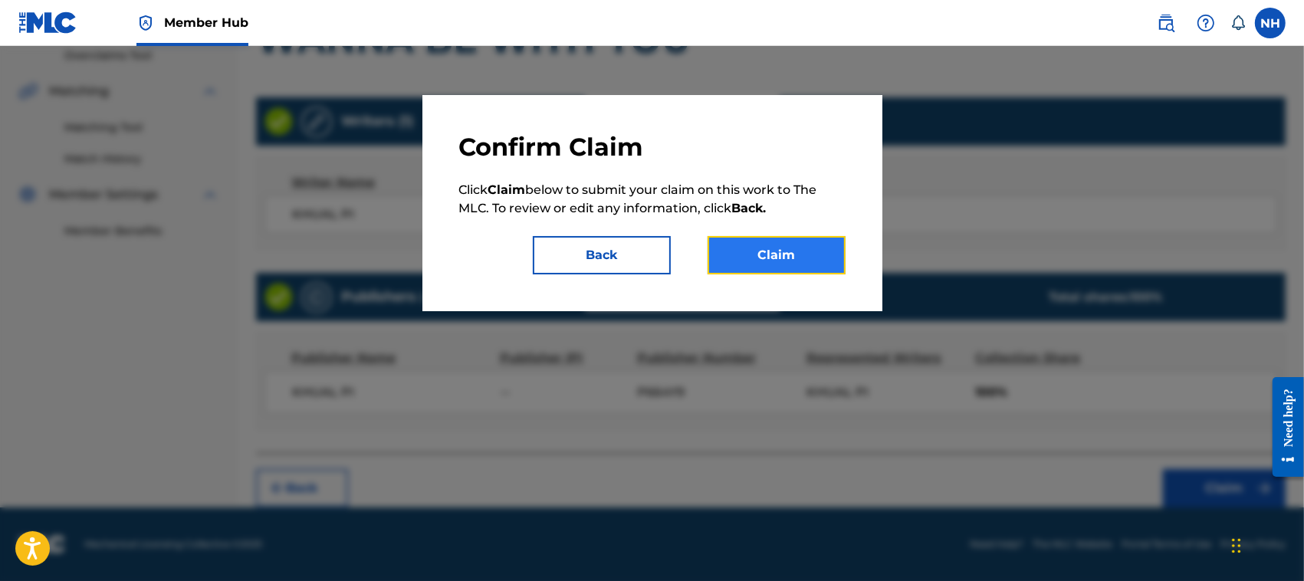
click at [791, 248] on button "Claim" at bounding box center [777, 255] width 138 height 38
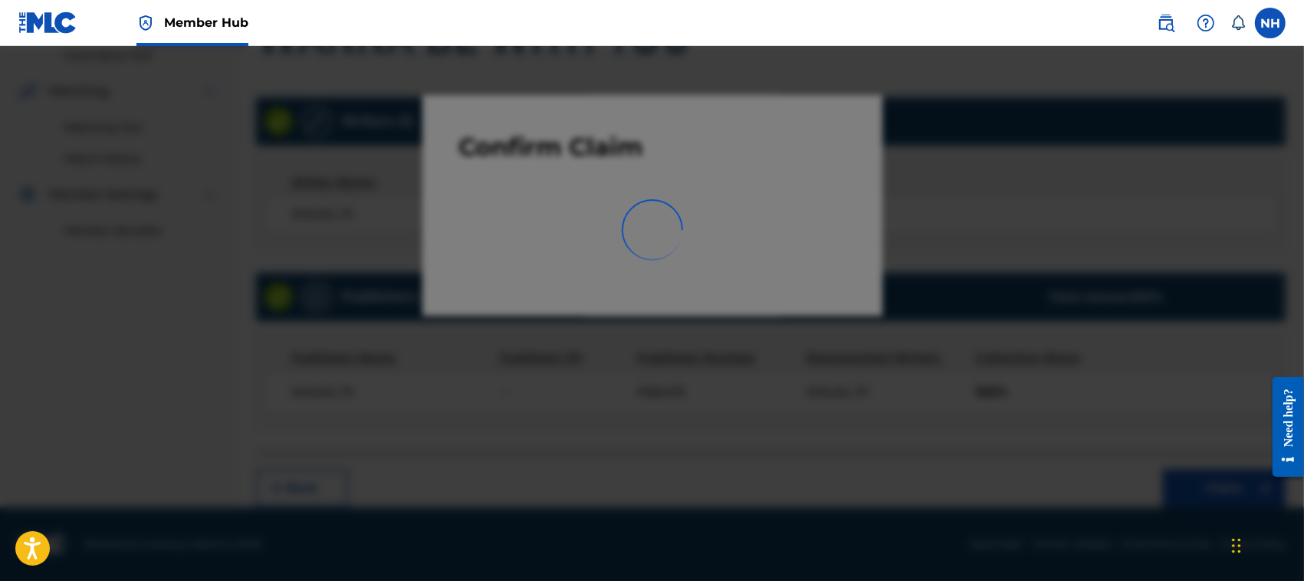
scroll to position [77, 0]
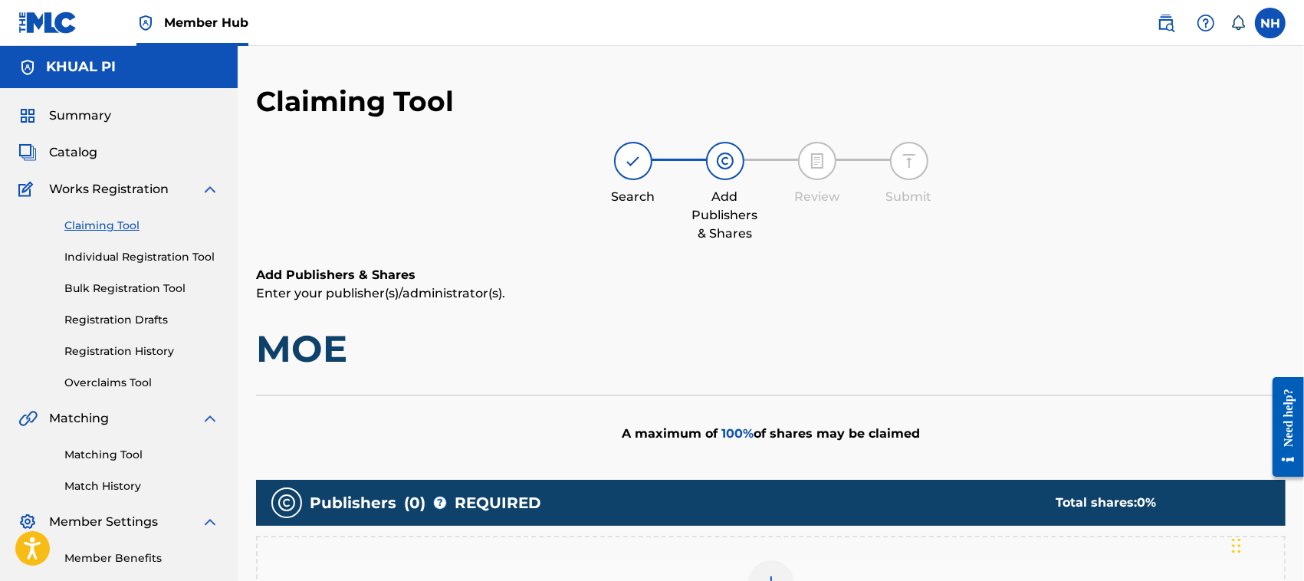
drag, startPoint x: 1302, startPoint y: 258, endPoint x: 1307, endPoint y: 419, distance: 161.1
click at [1303, 419] on html "Press Alt+1 for screen-reader mode, Alt+0 to cancel Accessibility Screen-Reader…" at bounding box center [652, 290] width 1304 height 581
click at [1190, 297] on p "Enter your publisher(s)/administrator(s)." at bounding box center [771, 293] width 1030 height 18
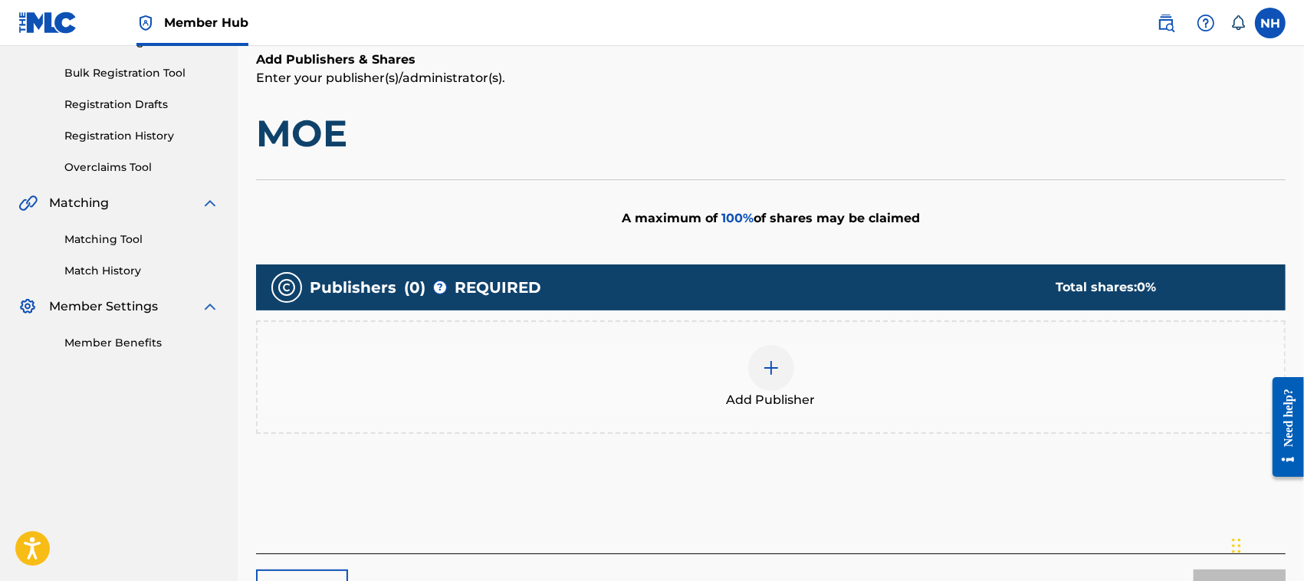
click at [769, 359] on img at bounding box center [771, 368] width 18 height 18
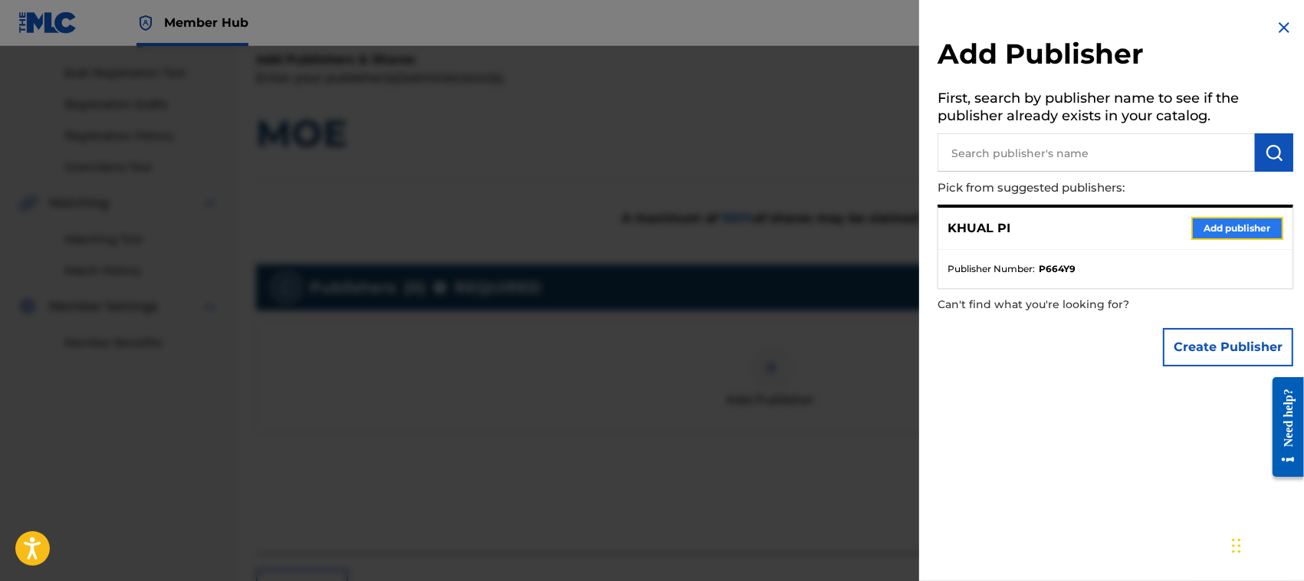
click at [1231, 222] on button "Add publisher" at bounding box center [1237, 228] width 92 height 23
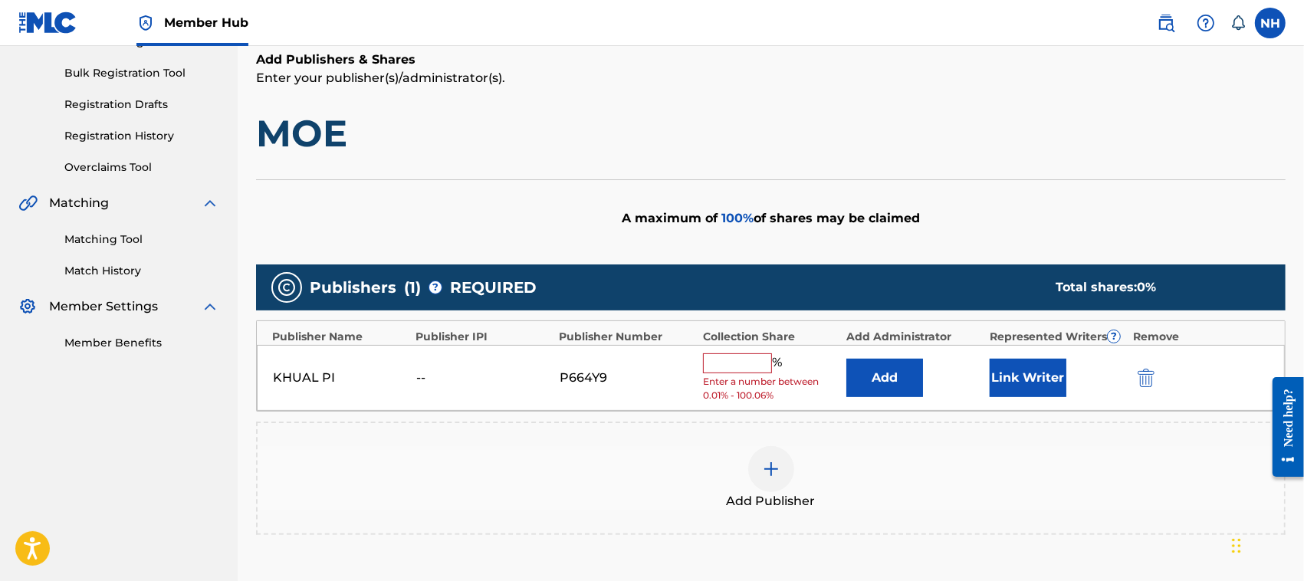
click at [753, 357] on input "text" at bounding box center [737, 363] width 69 height 20
type input "100"
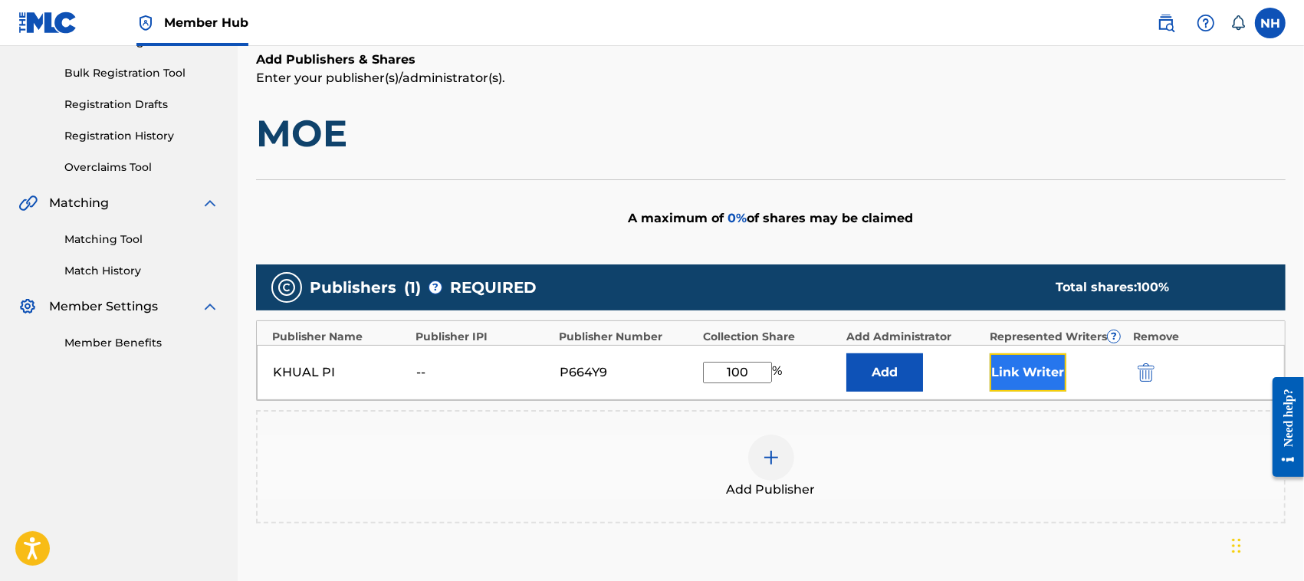
click at [1039, 366] on button "Link Writer" at bounding box center [1028, 372] width 77 height 38
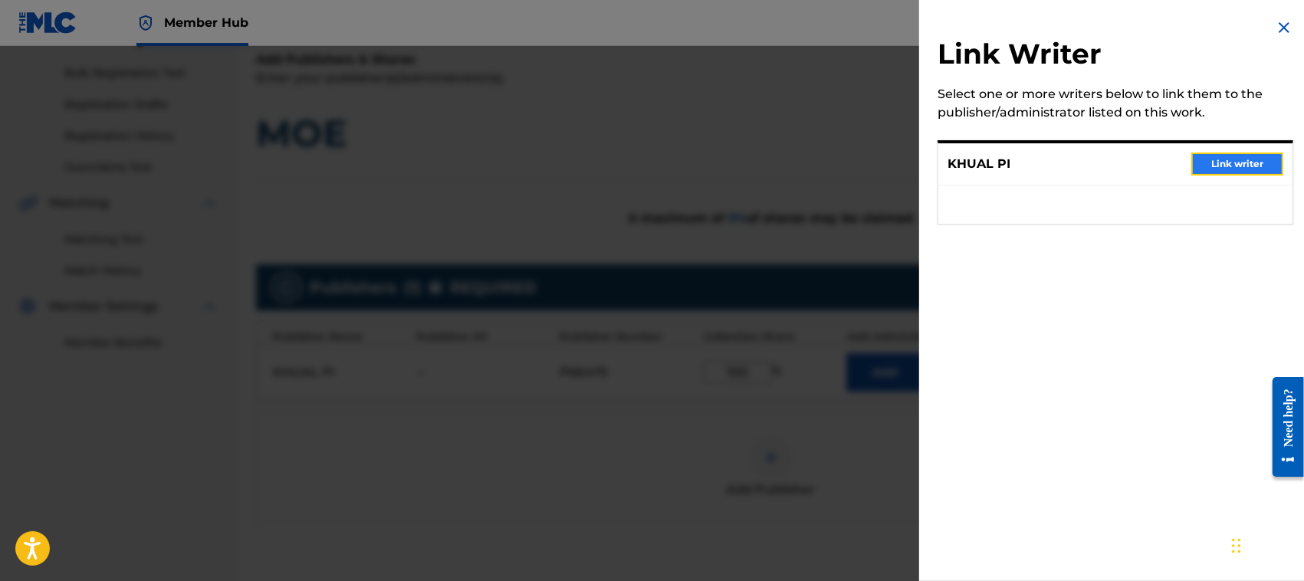
click at [1227, 158] on button "Link writer" at bounding box center [1237, 164] width 92 height 23
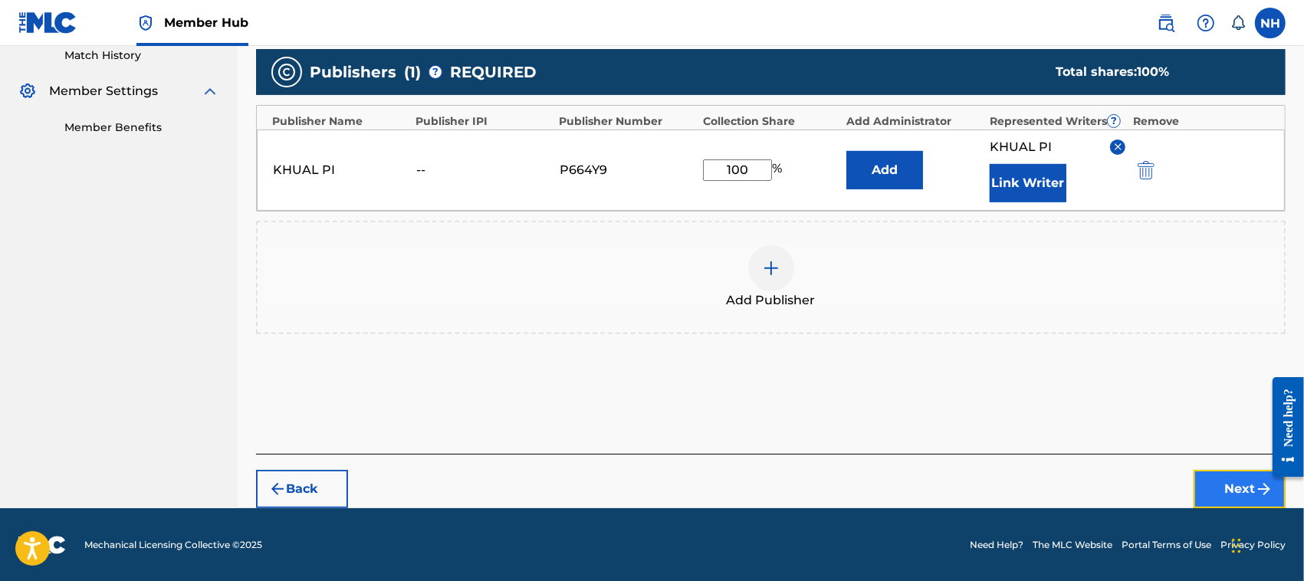
click at [1228, 506] on button "Next" at bounding box center [1240, 489] width 92 height 38
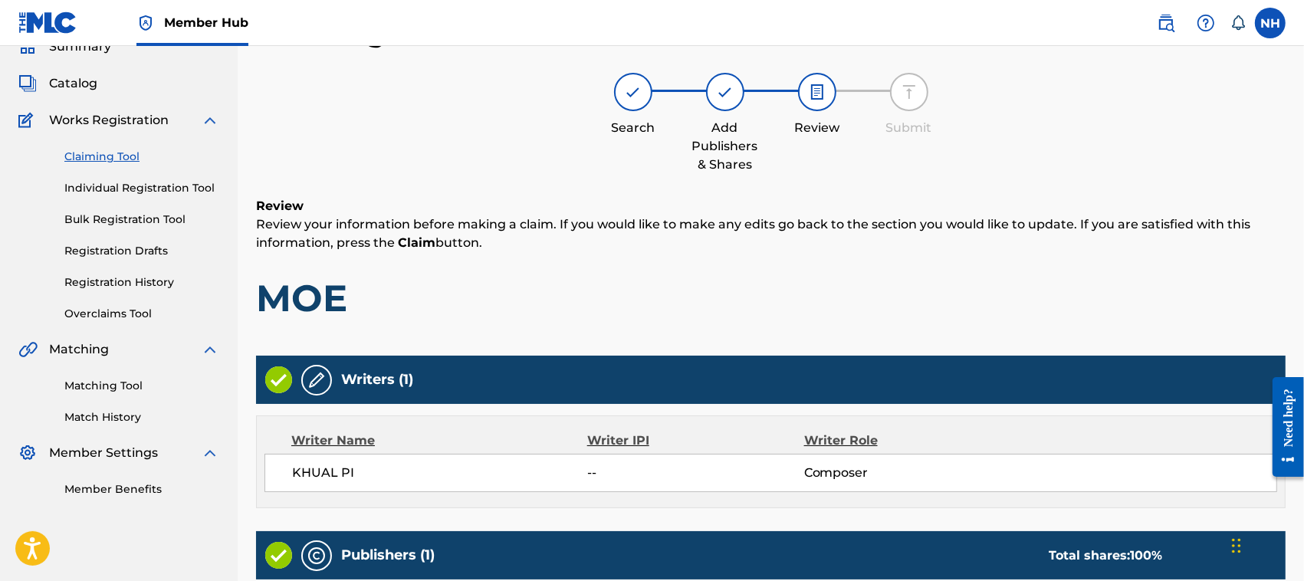
scroll to position [327, 0]
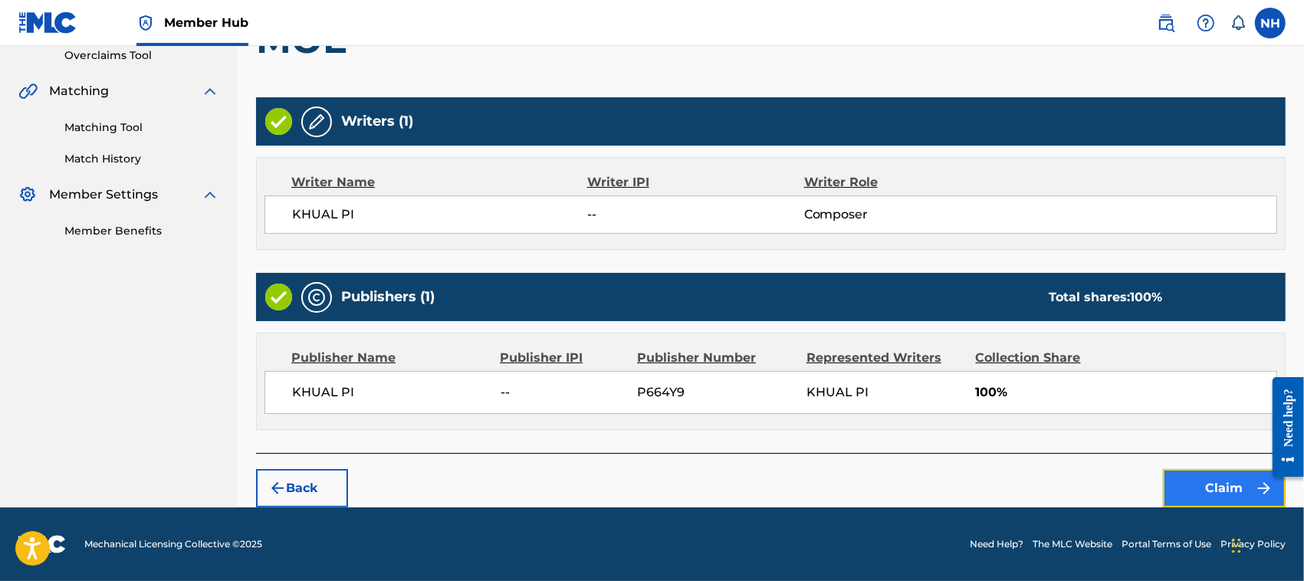
click at [1220, 491] on button "Claim" at bounding box center [1224, 488] width 123 height 38
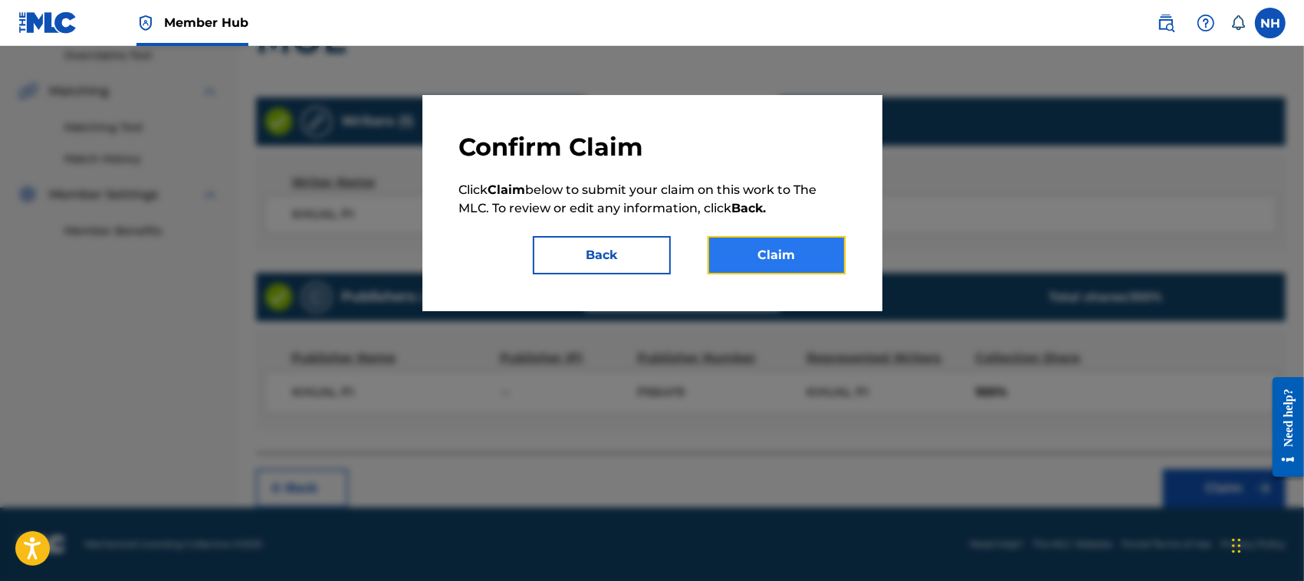
click at [764, 240] on button "Claim" at bounding box center [777, 255] width 138 height 38
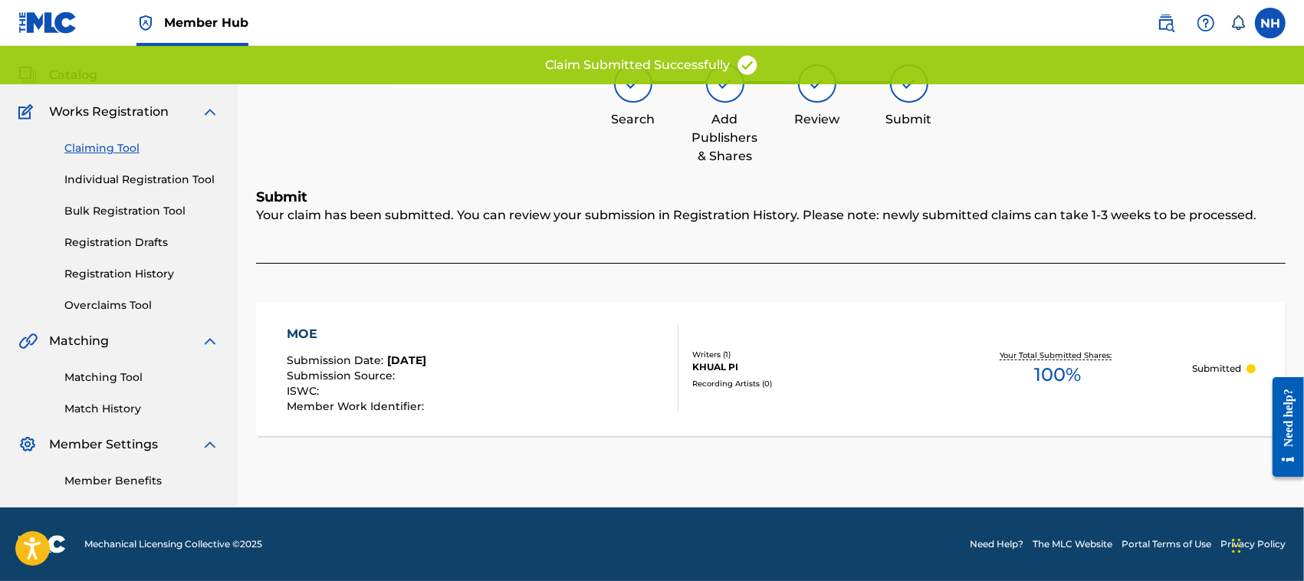
scroll to position [77, 0]
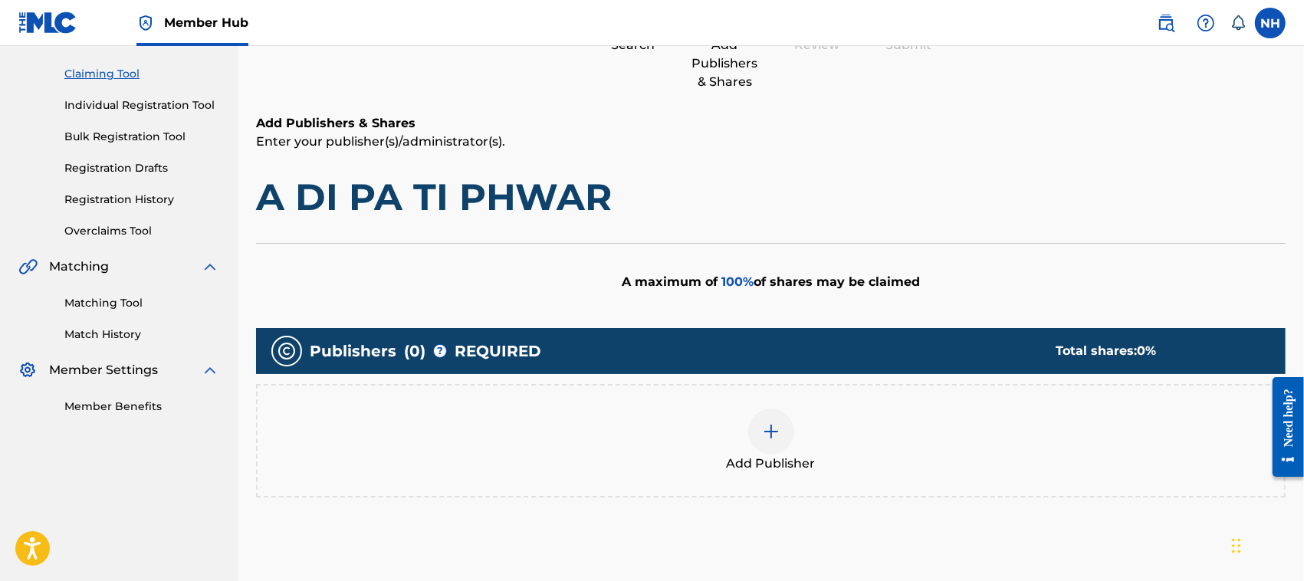
scroll to position [153, 0]
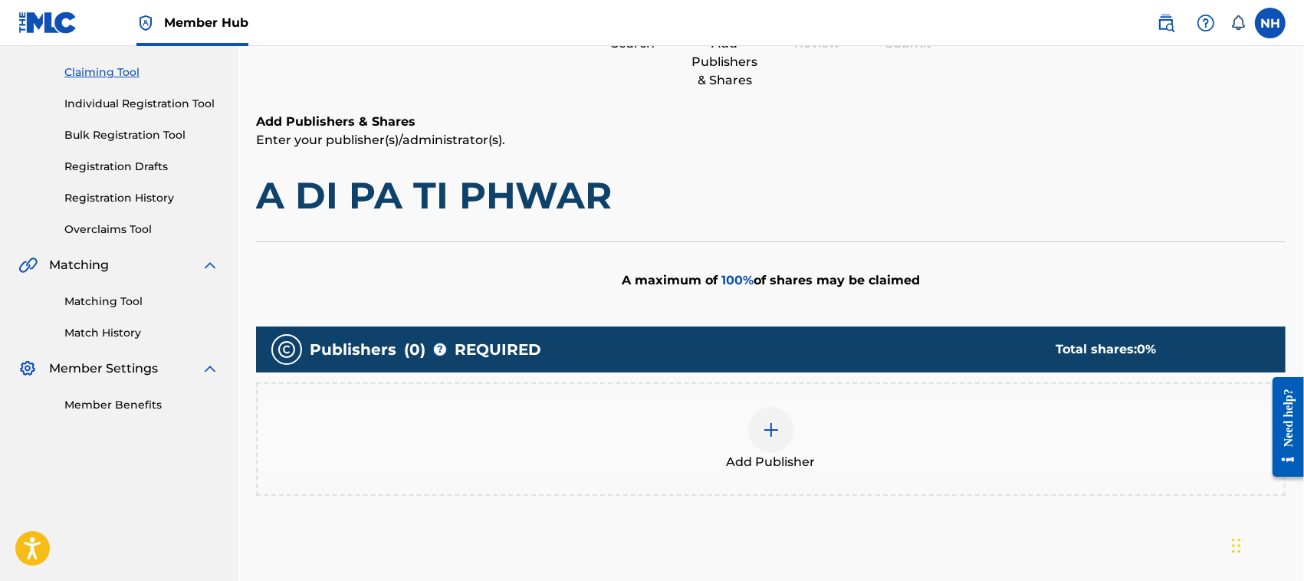
click at [787, 435] on div at bounding box center [771, 430] width 46 height 46
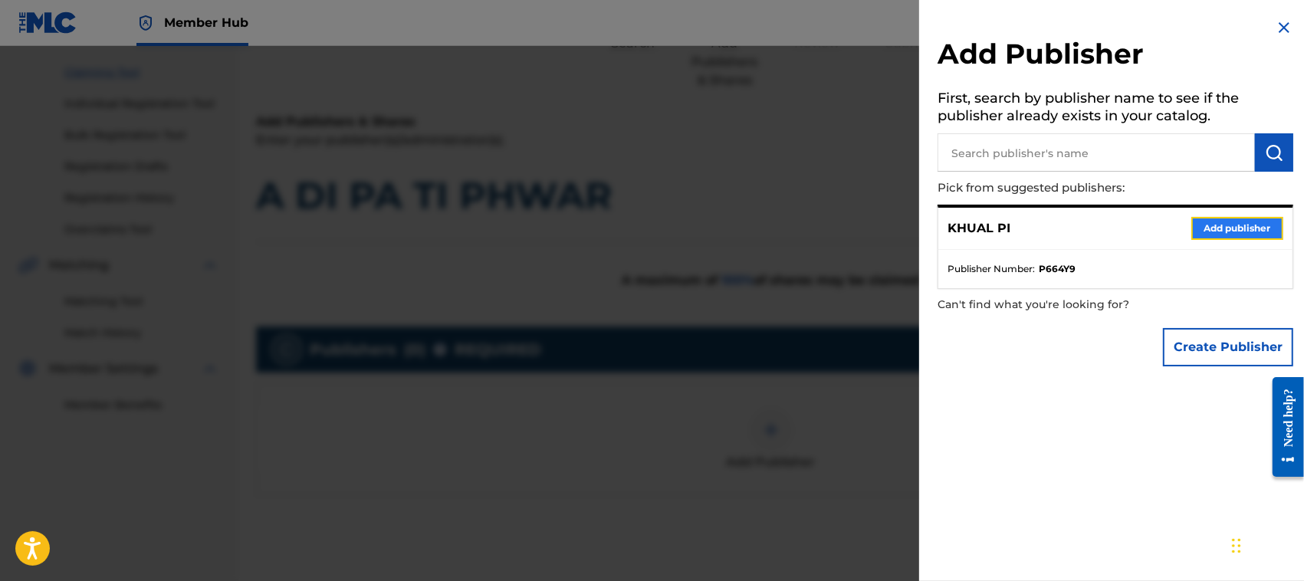
click at [1229, 224] on button "Add publisher" at bounding box center [1237, 228] width 92 height 23
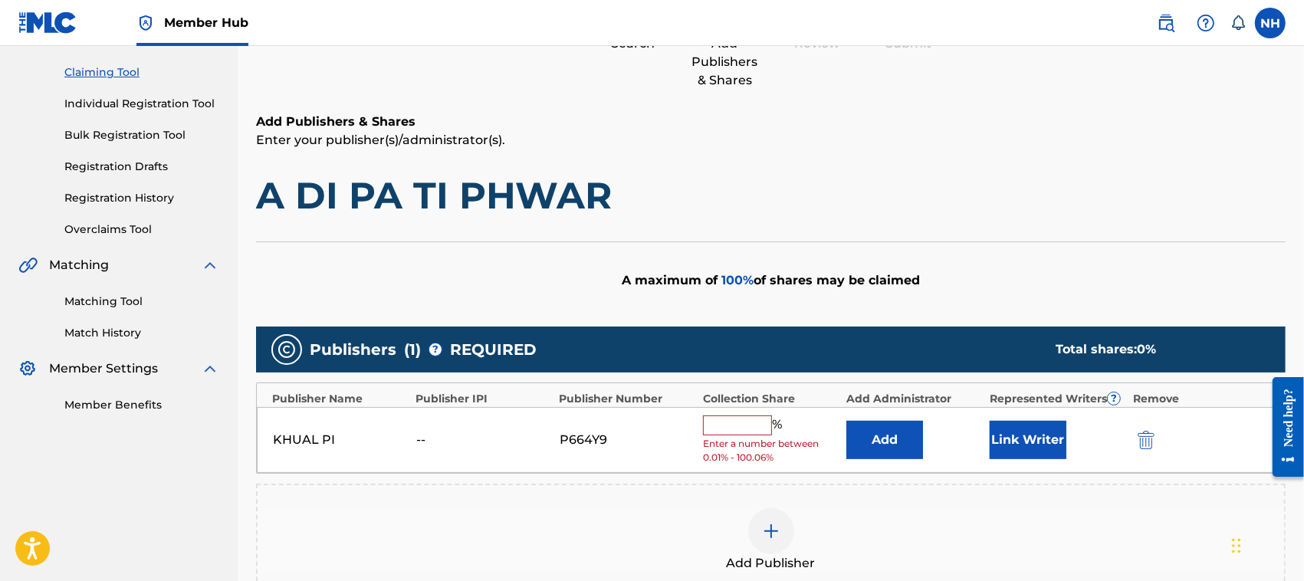
click at [742, 431] on input "text" at bounding box center [737, 425] width 69 height 20
type input "100"
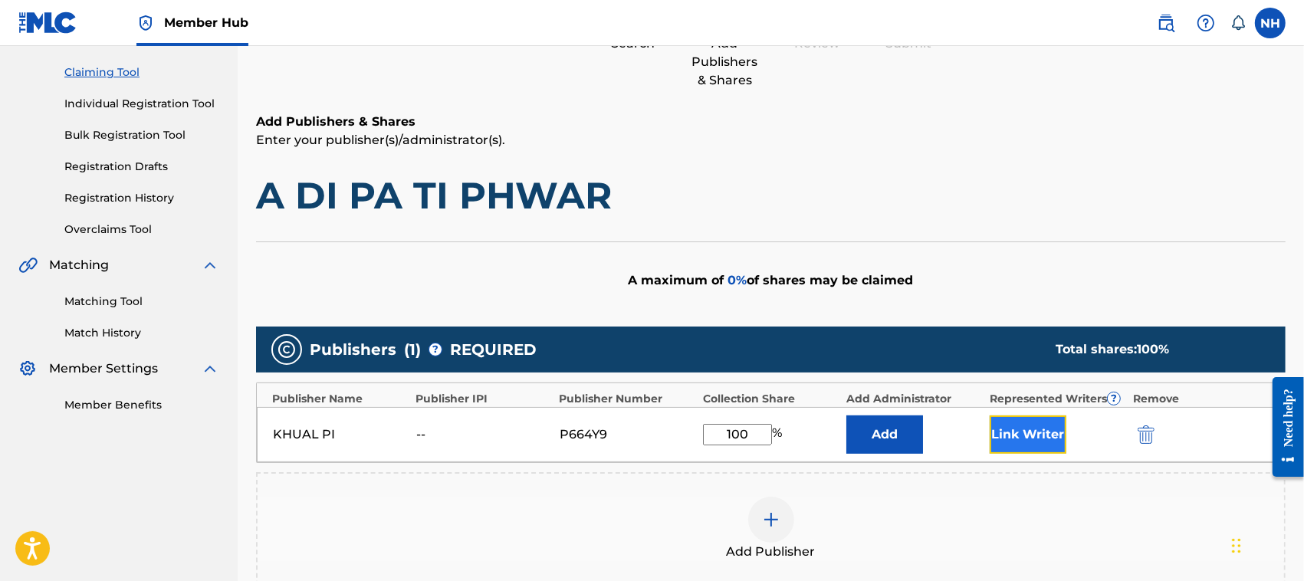
click at [1031, 431] on button "Link Writer" at bounding box center [1028, 434] width 77 height 38
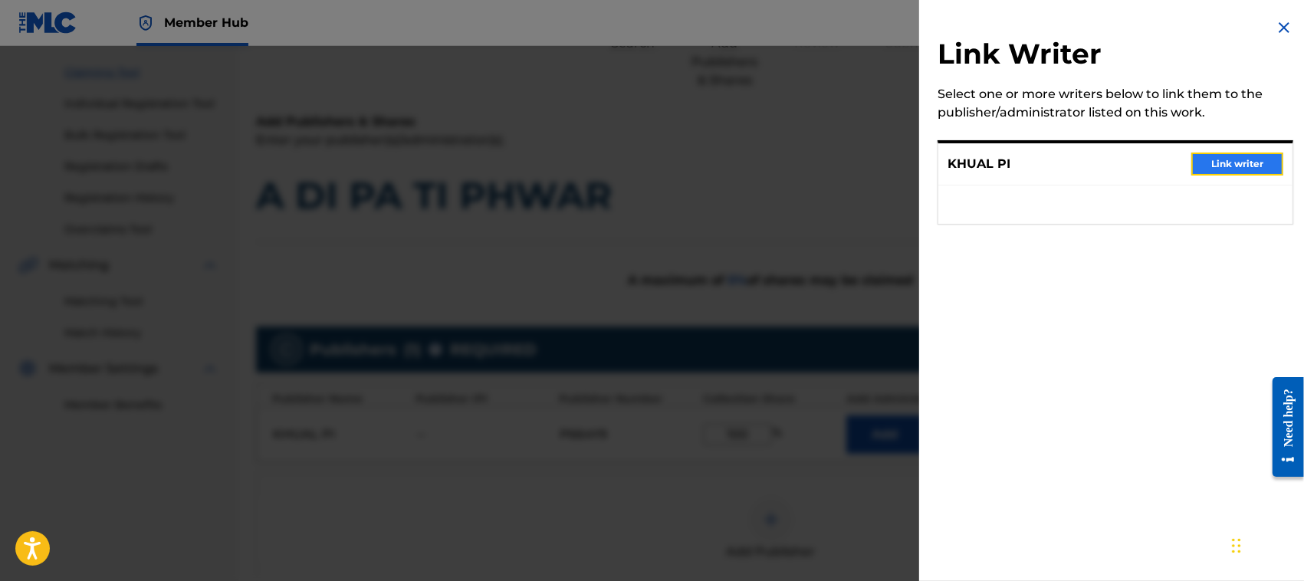
click at [1233, 161] on button "Link writer" at bounding box center [1237, 164] width 92 height 23
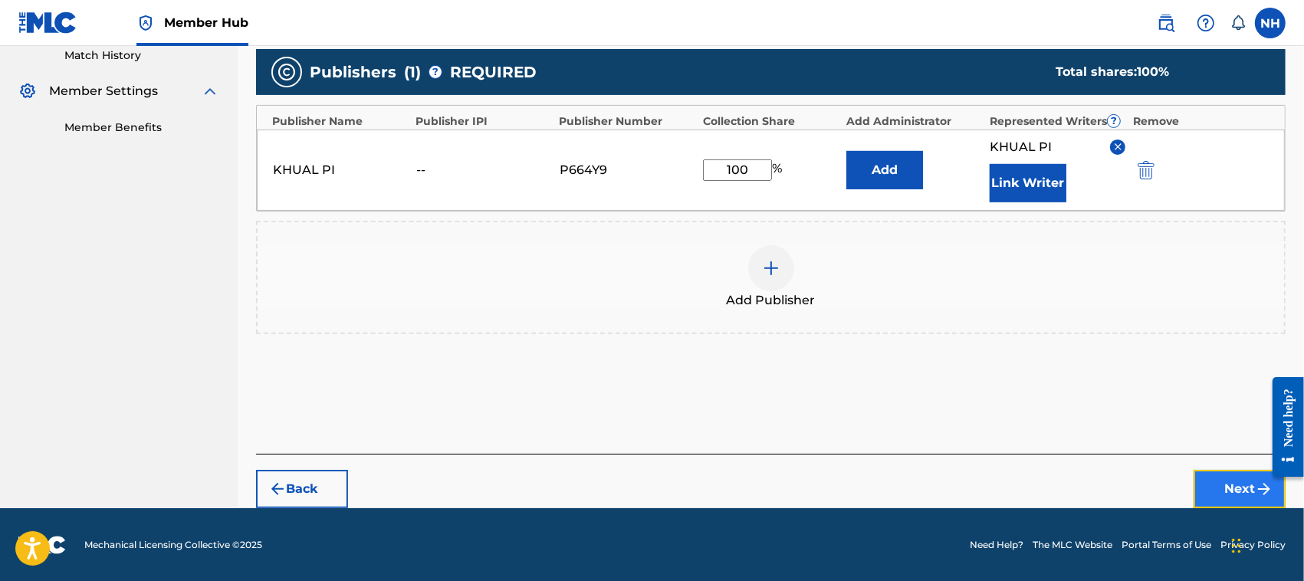
click at [1213, 481] on button "Next" at bounding box center [1240, 489] width 92 height 38
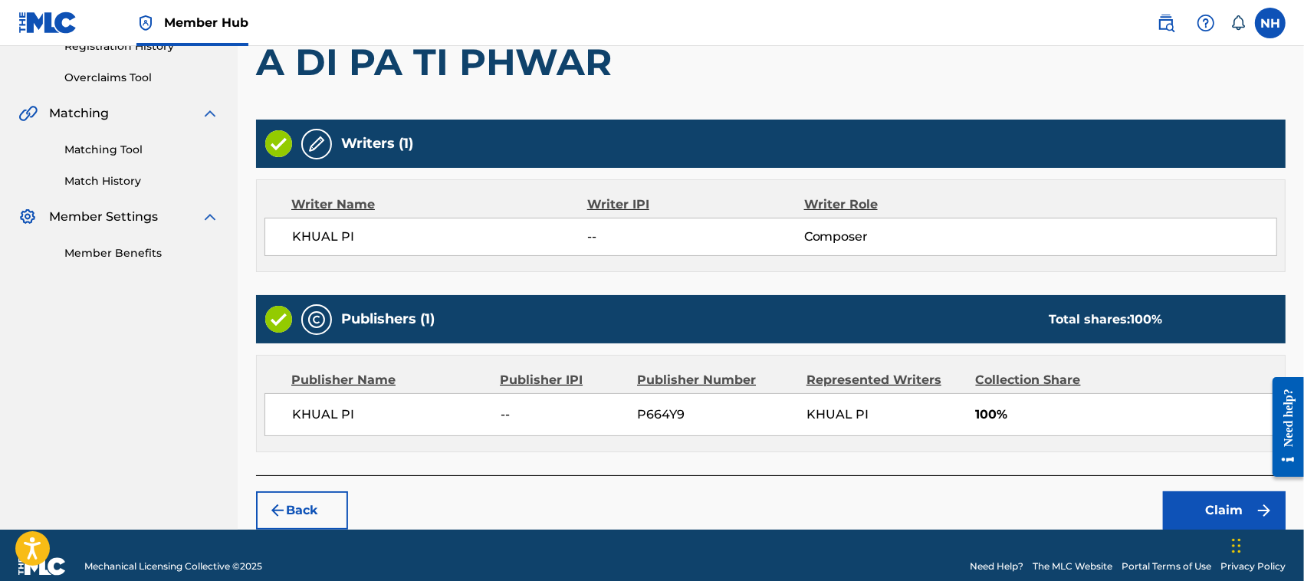
scroll to position [311, 0]
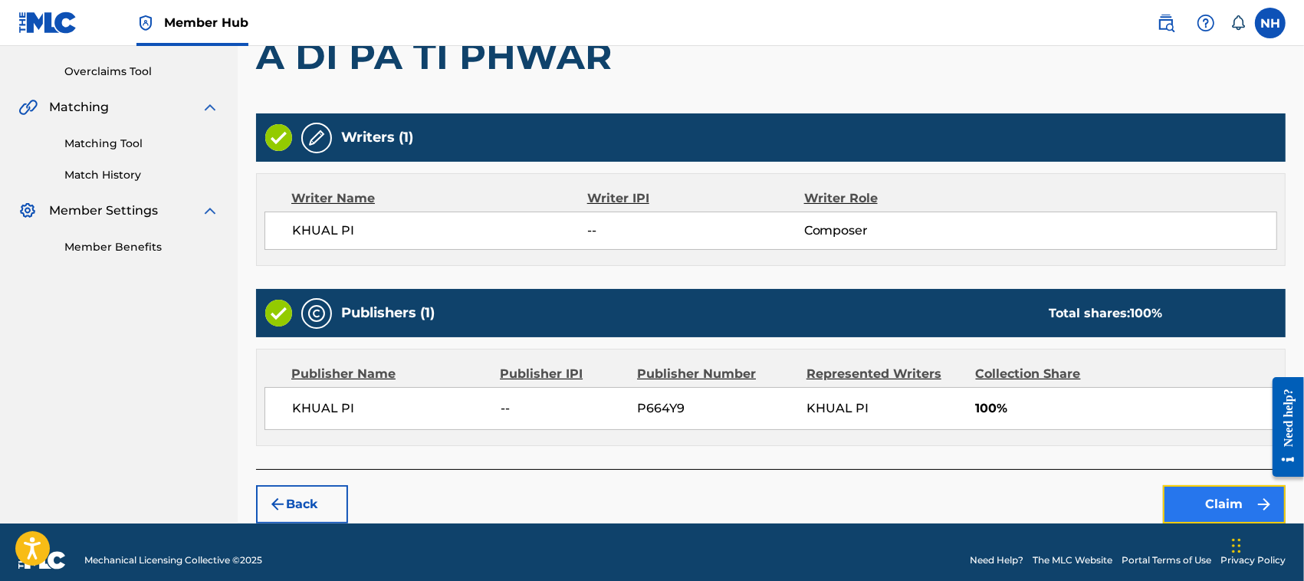
click at [1221, 496] on button "Claim" at bounding box center [1224, 504] width 123 height 38
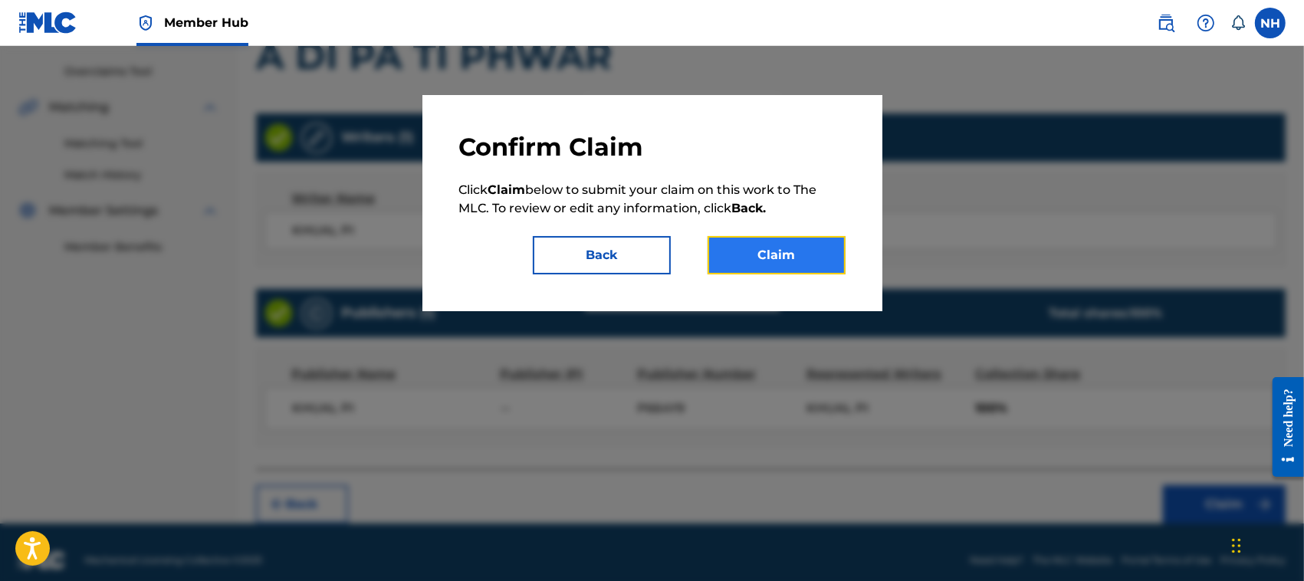
click at [787, 253] on button "Claim" at bounding box center [777, 255] width 138 height 38
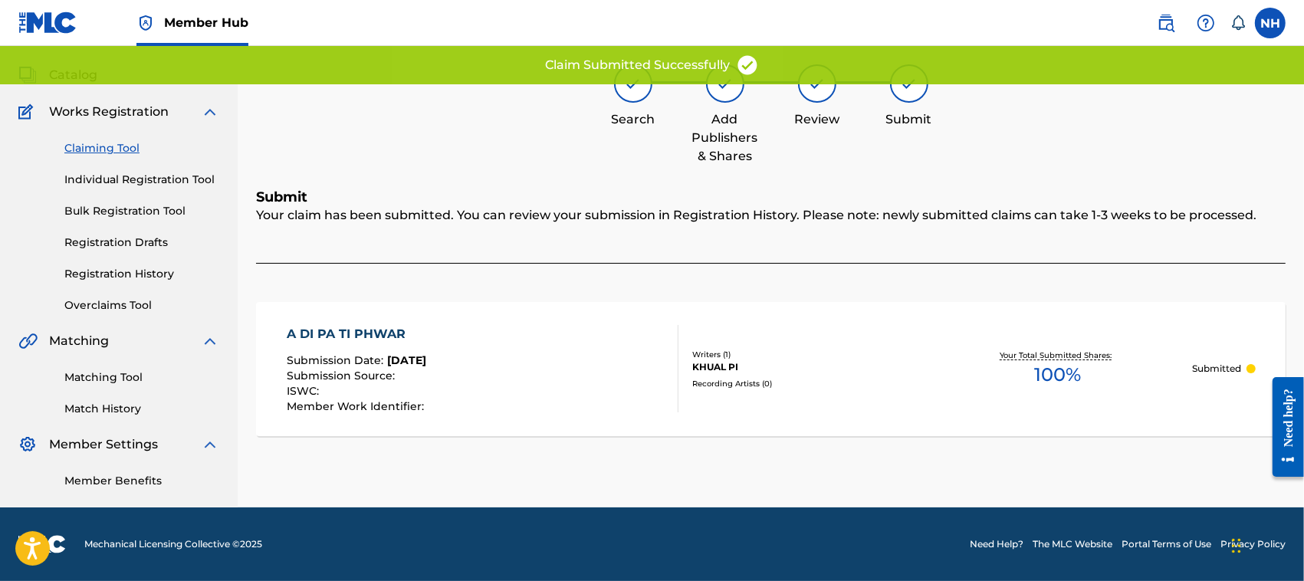
scroll to position [77, 0]
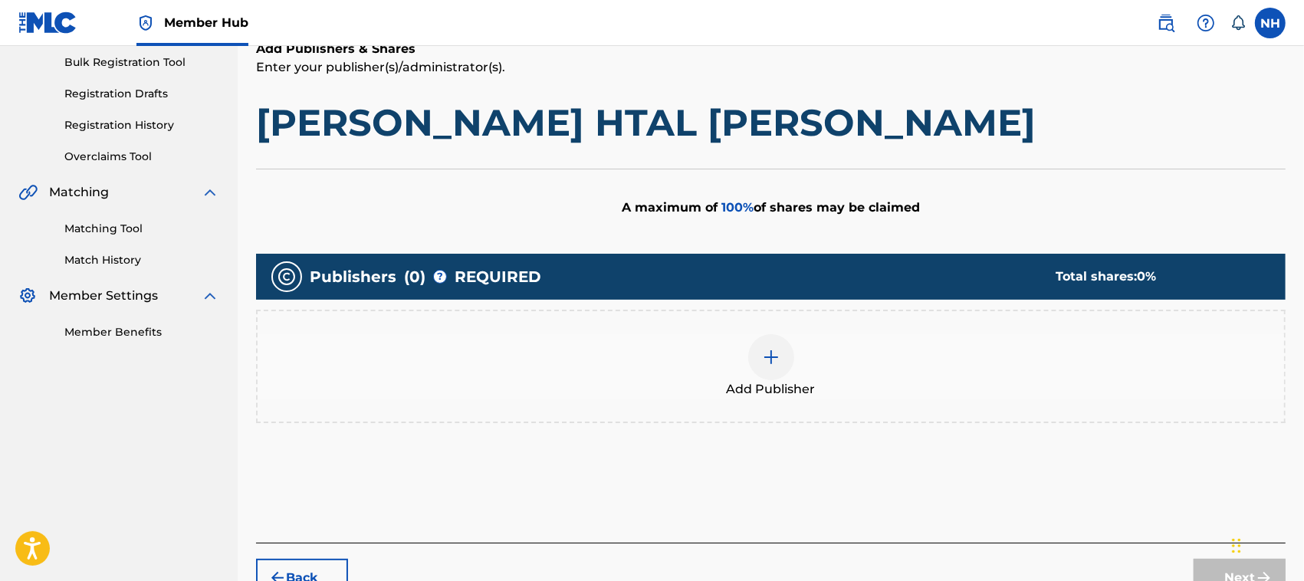
scroll to position [271, 0]
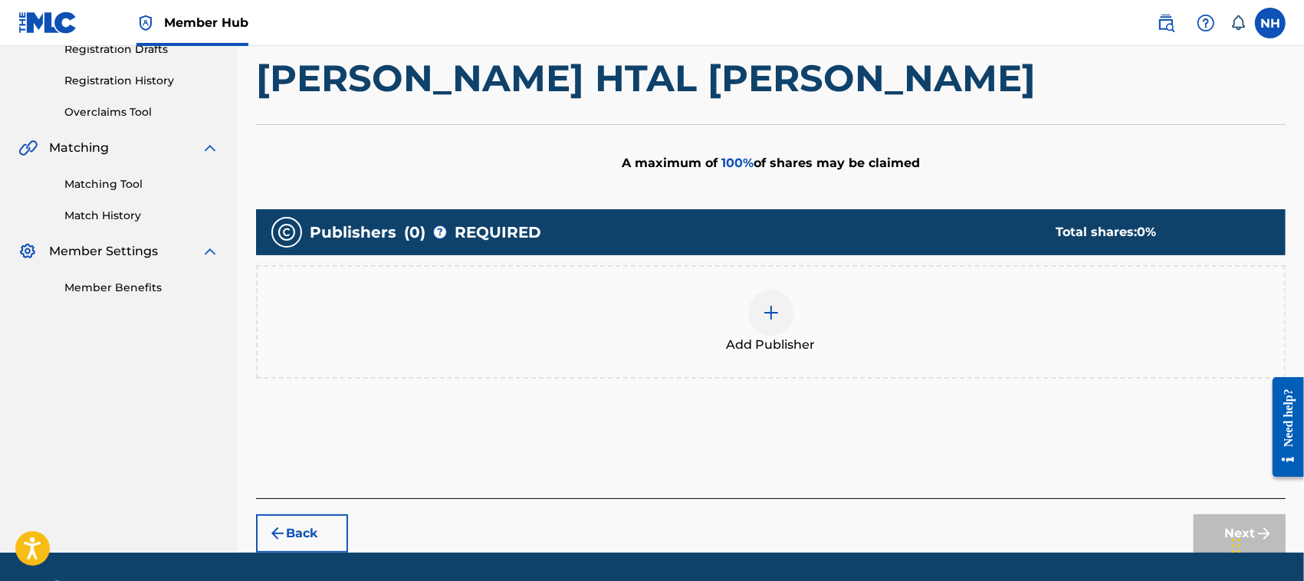
click at [771, 314] on img at bounding box center [771, 313] width 18 height 18
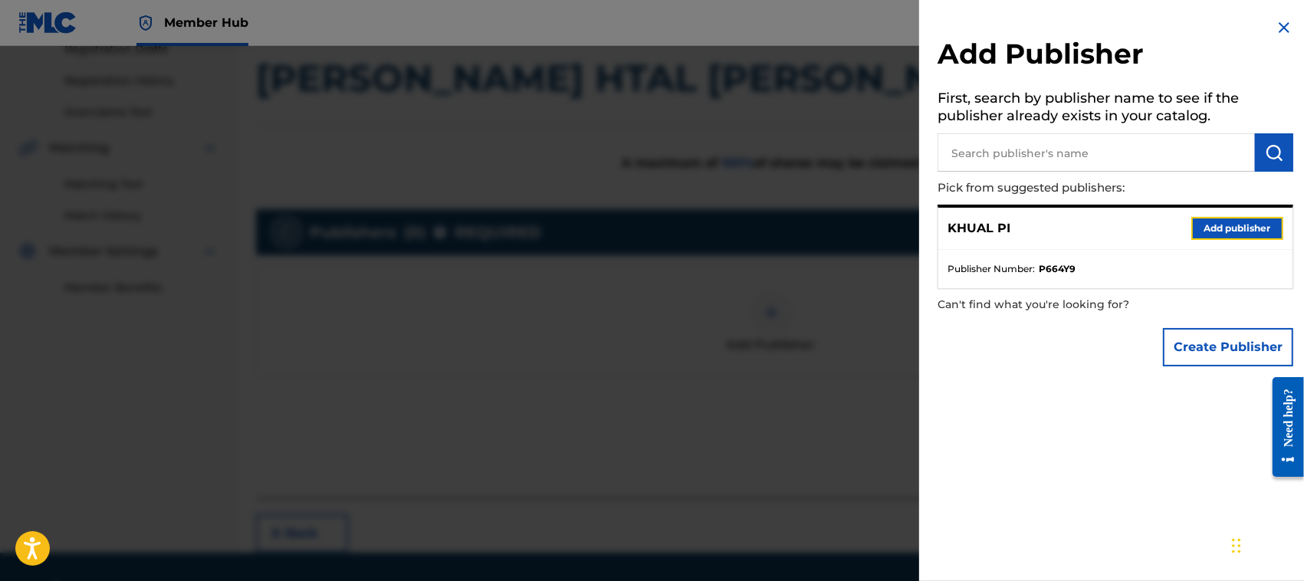
click at [1236, 218] on button "Add publisher" at bounding box center [1237, 228] width 92 height 23
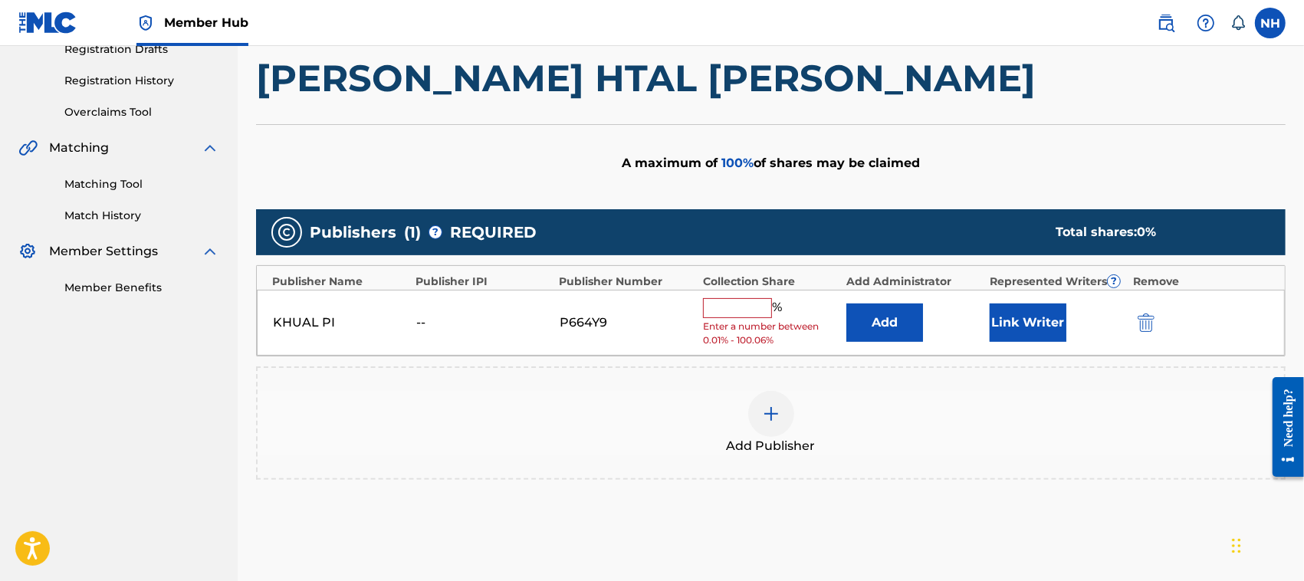
drag, startPoint x: 738, startPoint y: 307, endPoint x: 752, endPoint y: 316, distance: 16.2
click at [738, 307] on input "text" at bounding box center [737, 308] width 69 height 20
type input "100"
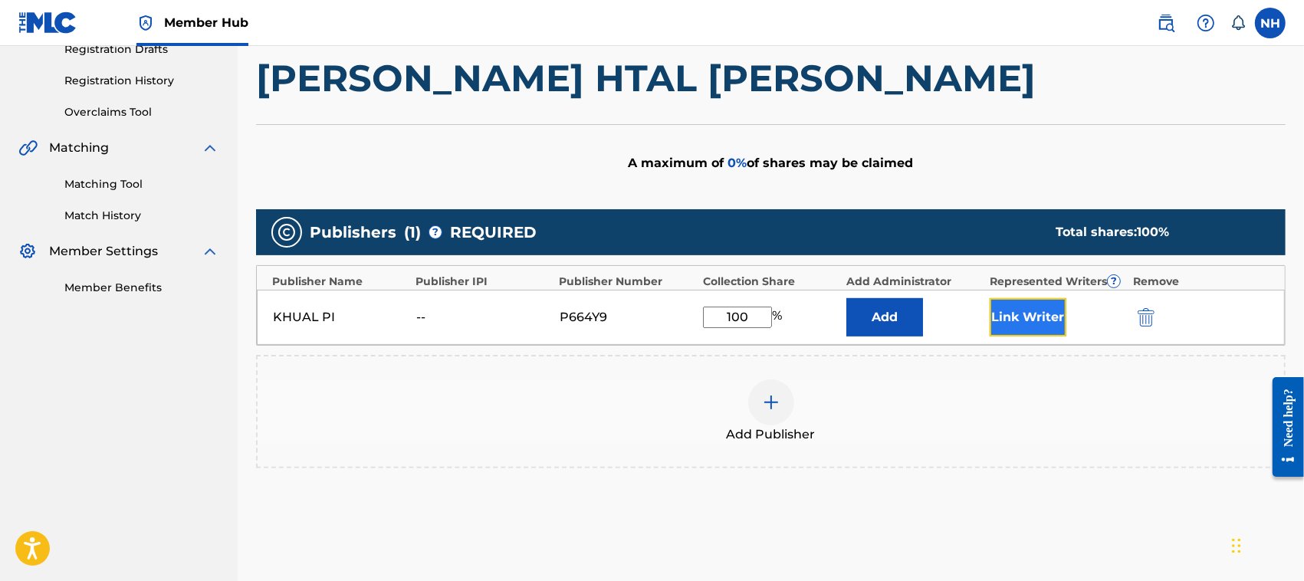
click at [1028, 310] on button "Link Writer" at bounding box center [1028, 317] width 77 height 38
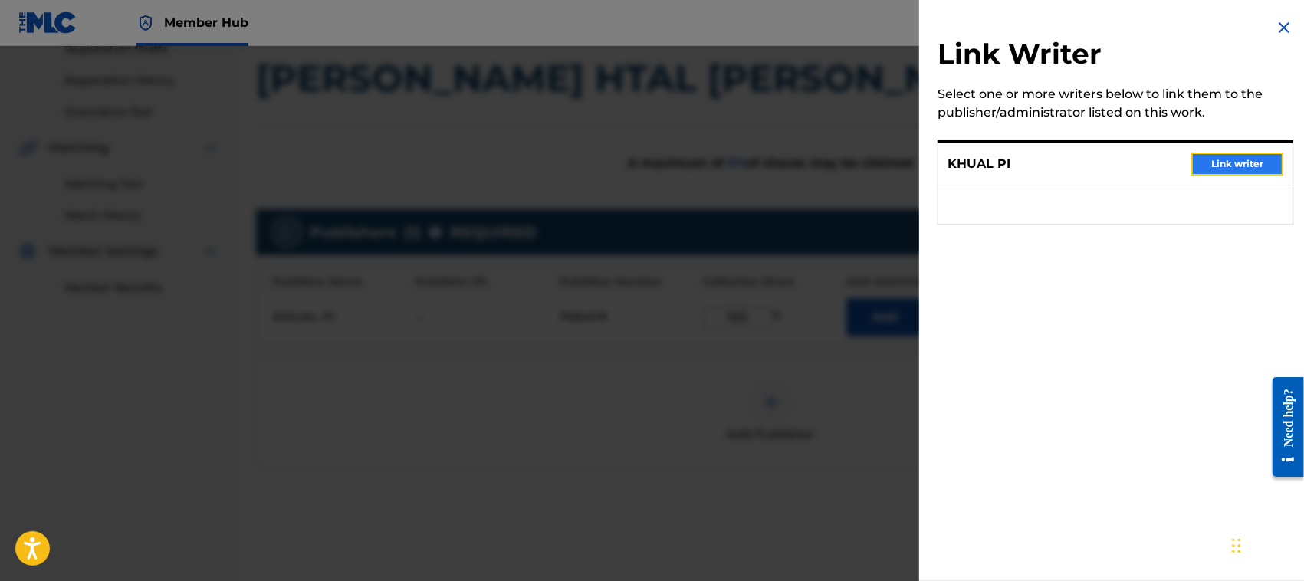
click at [1227, 163] on button "Link writer" at bounding box center [1237, 164] width 92 height 23
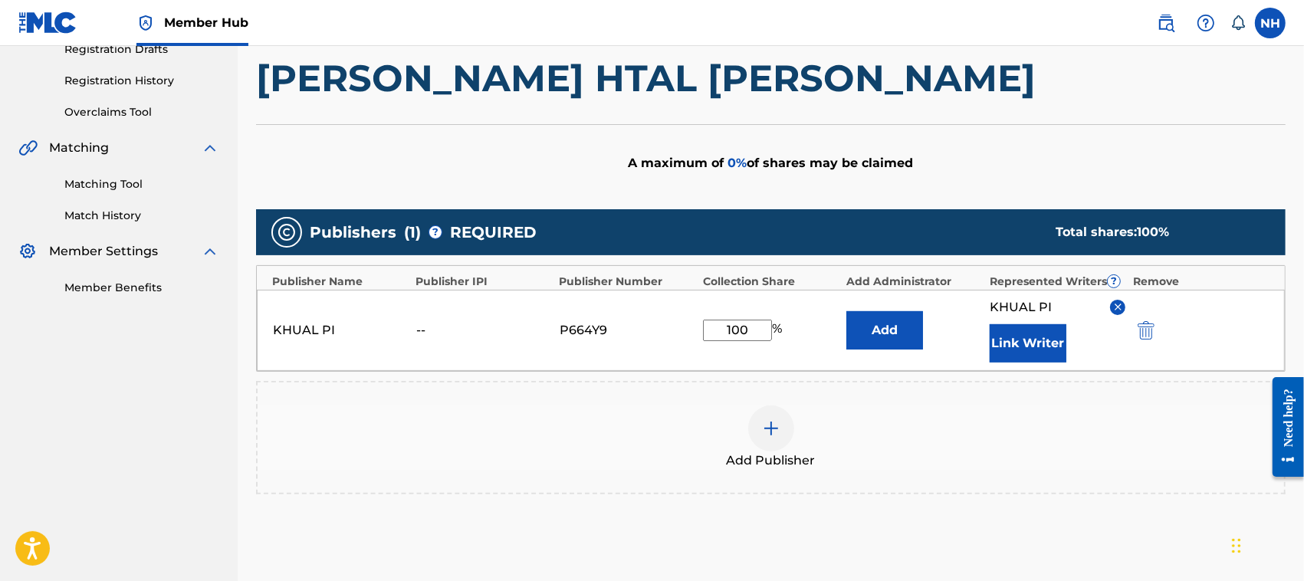
scroll to position [431, 0]
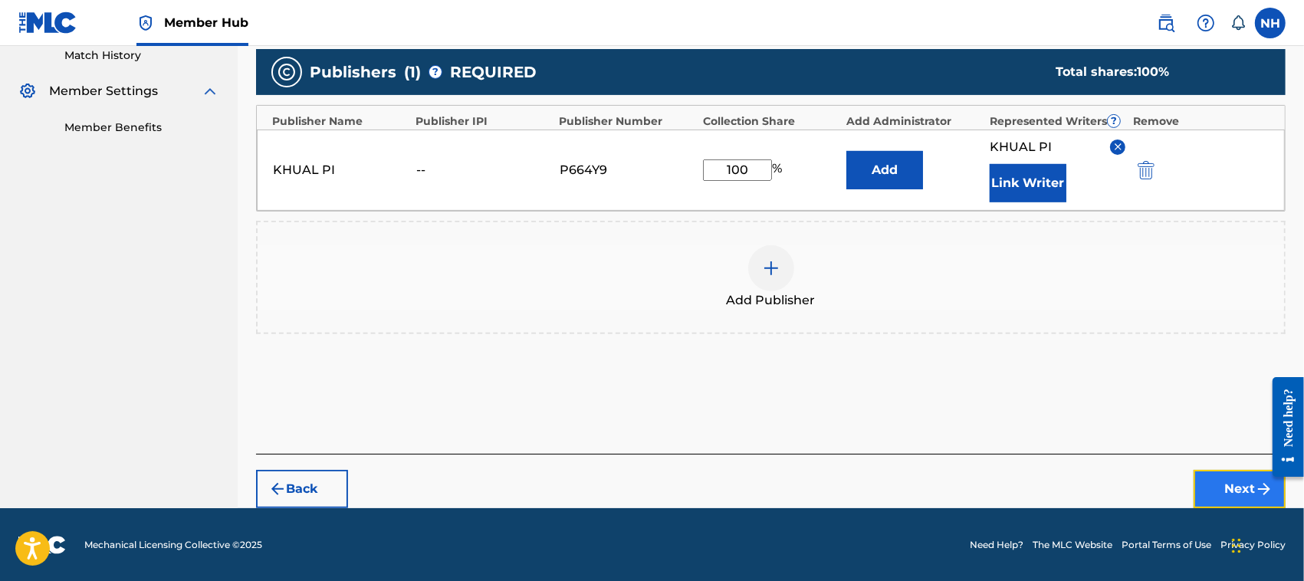
click at [1224, 475] on button "Next" at bounding box center [1240, 489] width 92 height 38
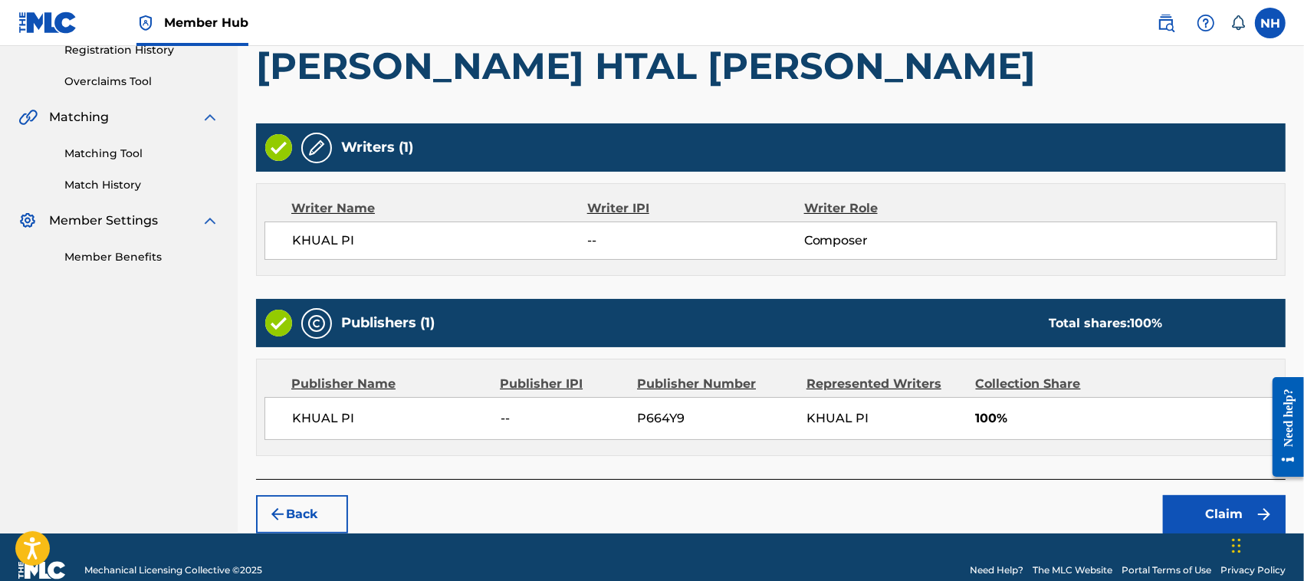
scroll to position [327, 0]
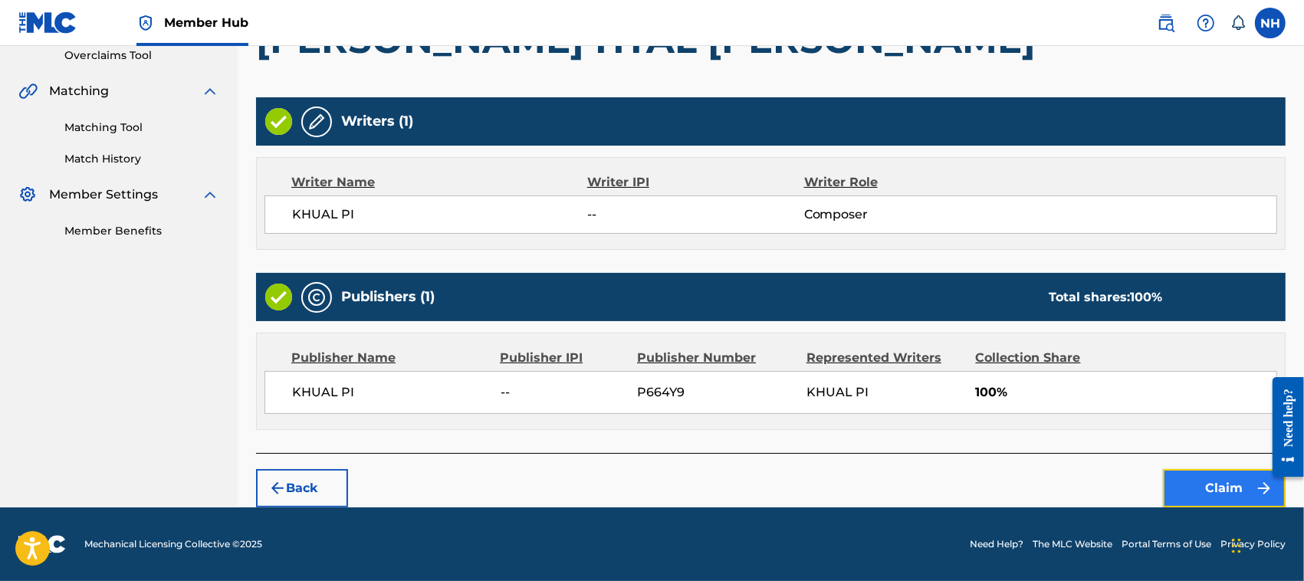
click at [1220, 488] on button "Claim" at bounding box center [1224, 488] width 123 height 38
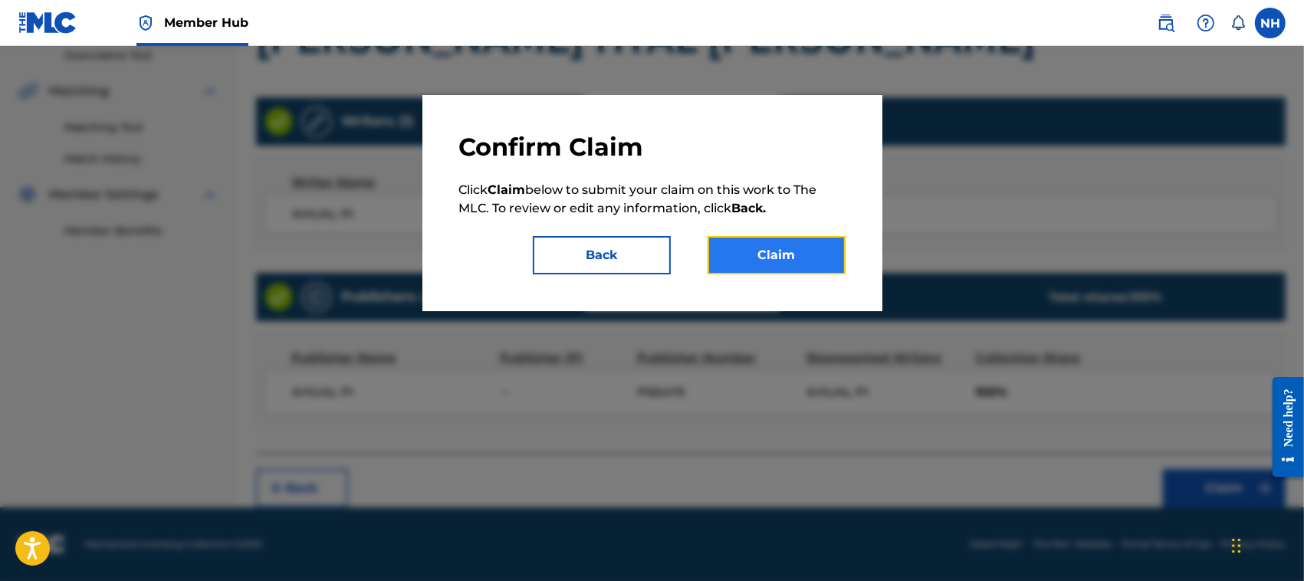
click at [810, 258] on button "Claim" at bounding box center [777, 255] width 138 height 38
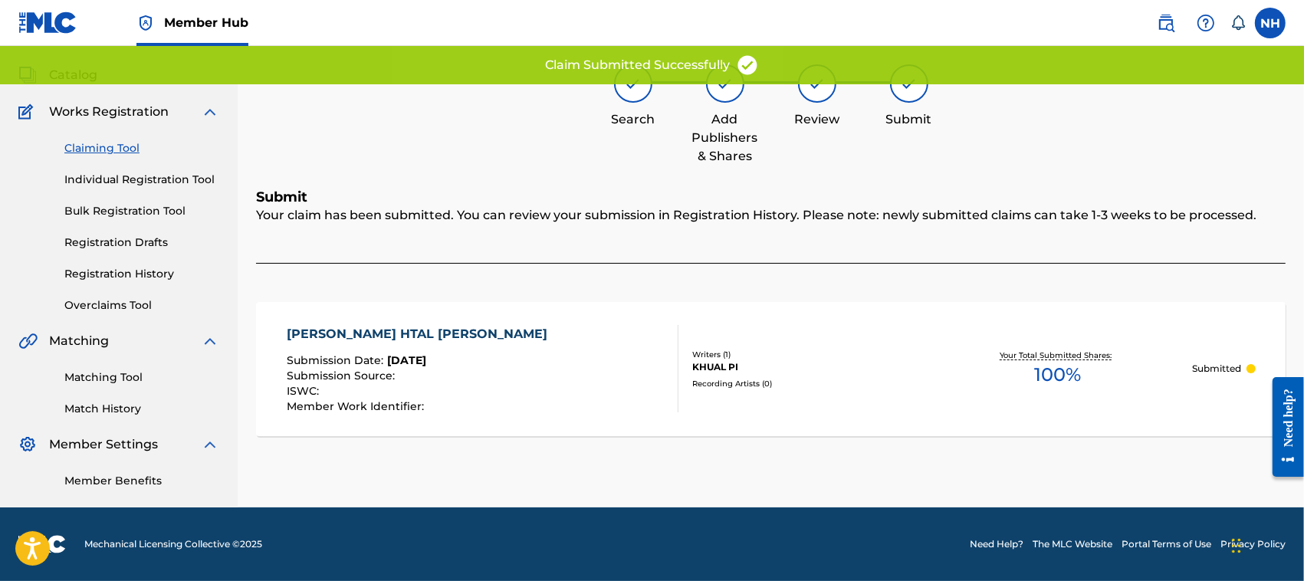
scroll to position [77, 0]
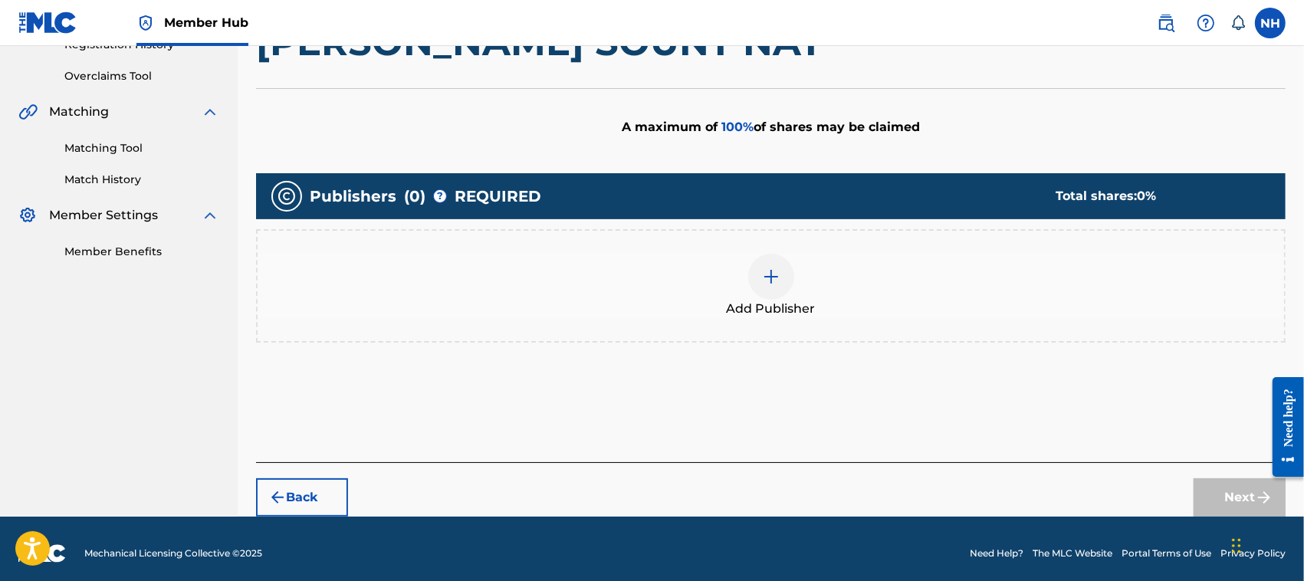
click at [734, 273] on div "Add Publisher" at bounding box center [771, 286] width 1026 height 64
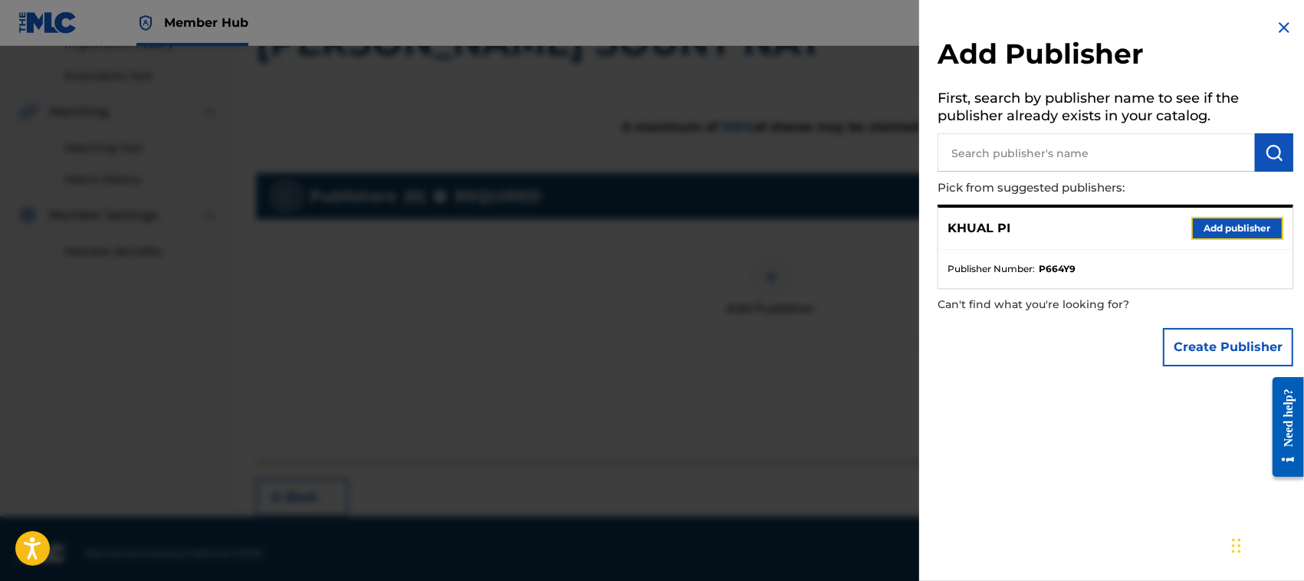
click at [1221, 230] on button "Add publisher" at bounding box center [1237, 228] width 92 height 23
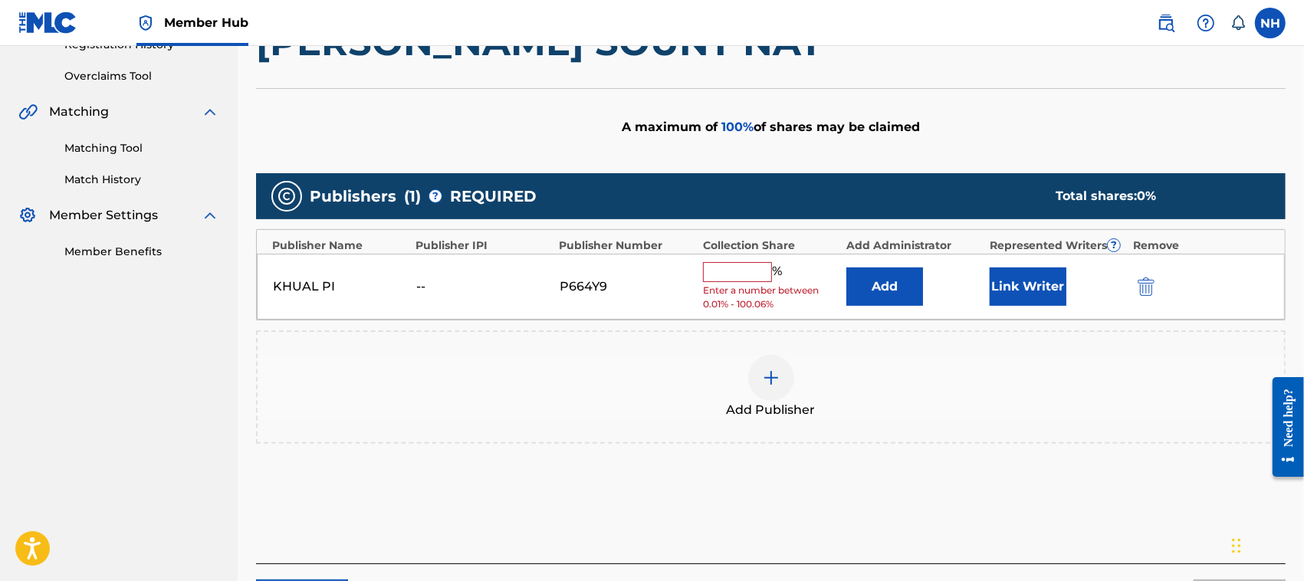
click at [727, 264] on input "text" at bounding box center [737, 272] width 69 height 20
type input "100"
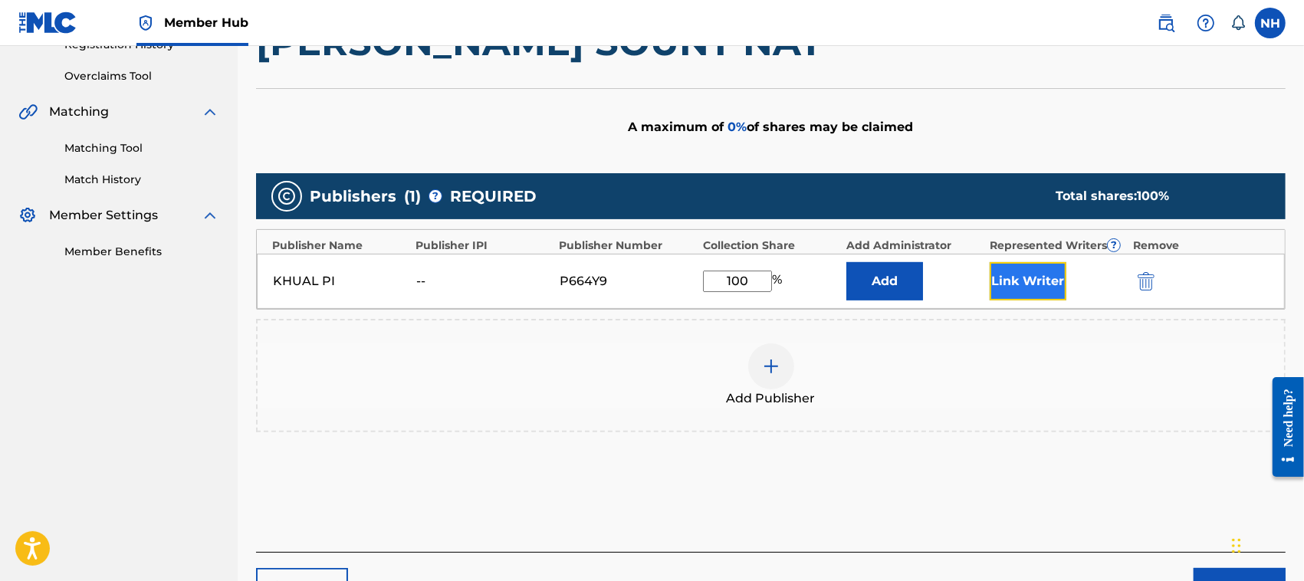
click at [1013, 277] on button "Link Writer" at bounding box center [1028, 281] width 77 height 38
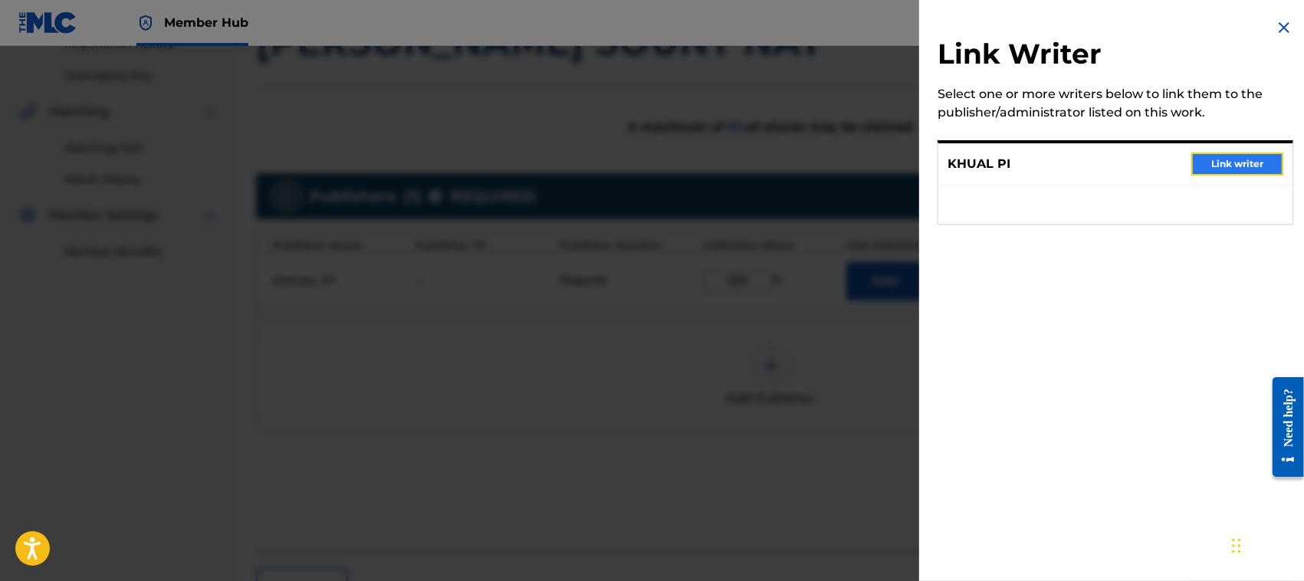
click at [1225, 161] on button "Link writer" at bounding box center [1237, 164] width 92 height 23
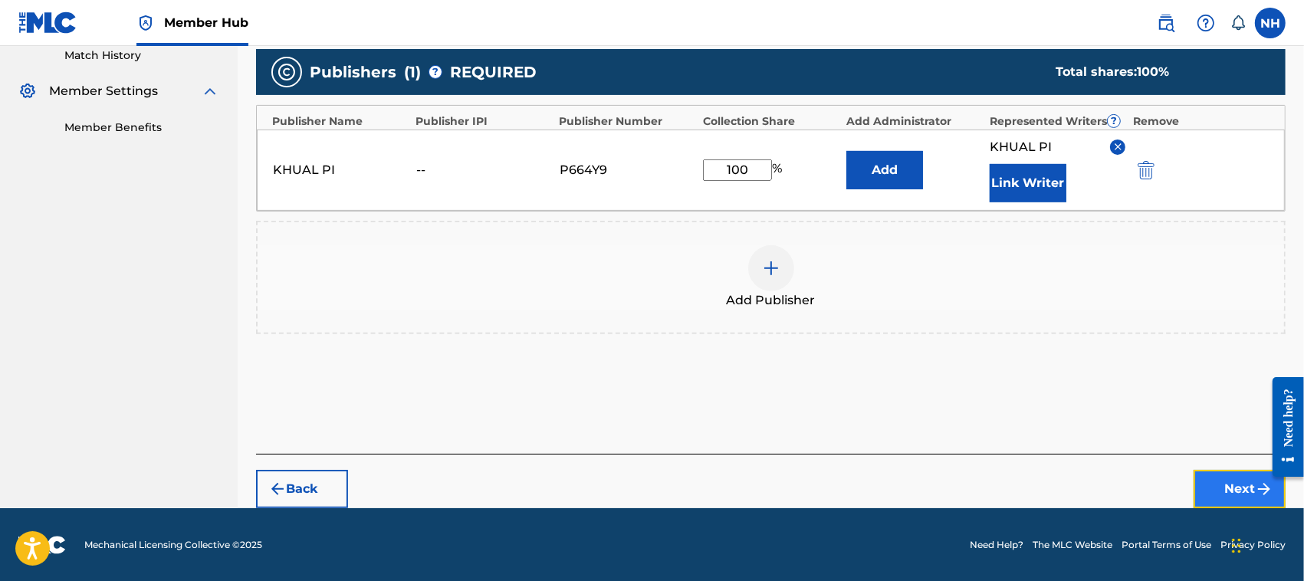
click at [1236, 481] on button "Next" at bounding box center [1240, 489] width 92 height 38
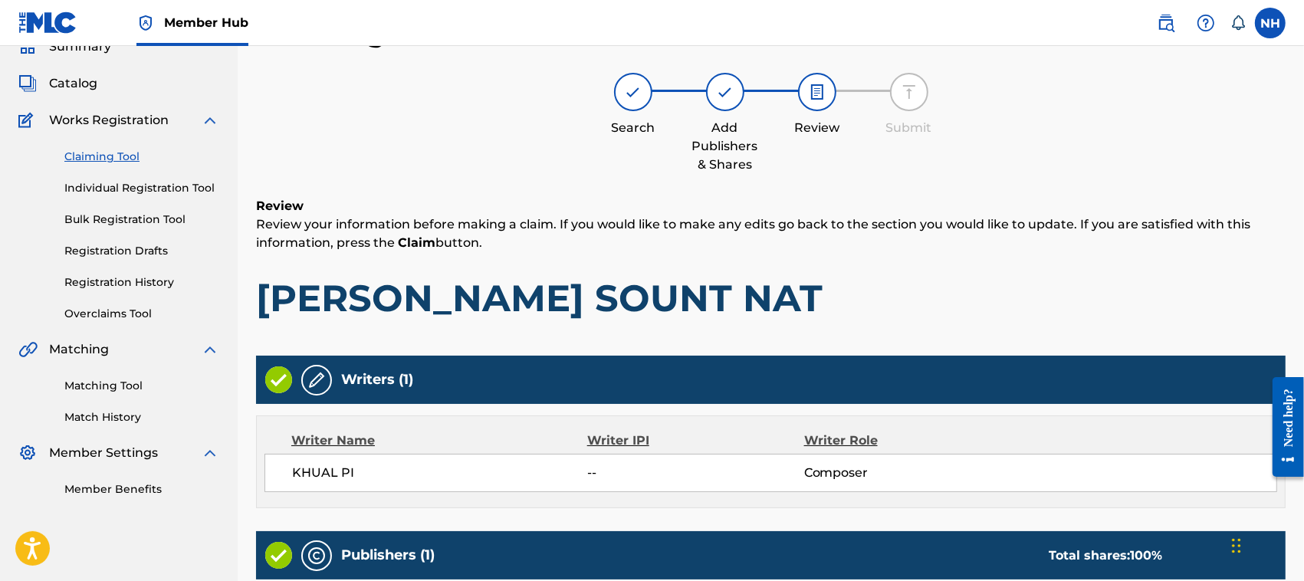
scroll to position [327, 0]
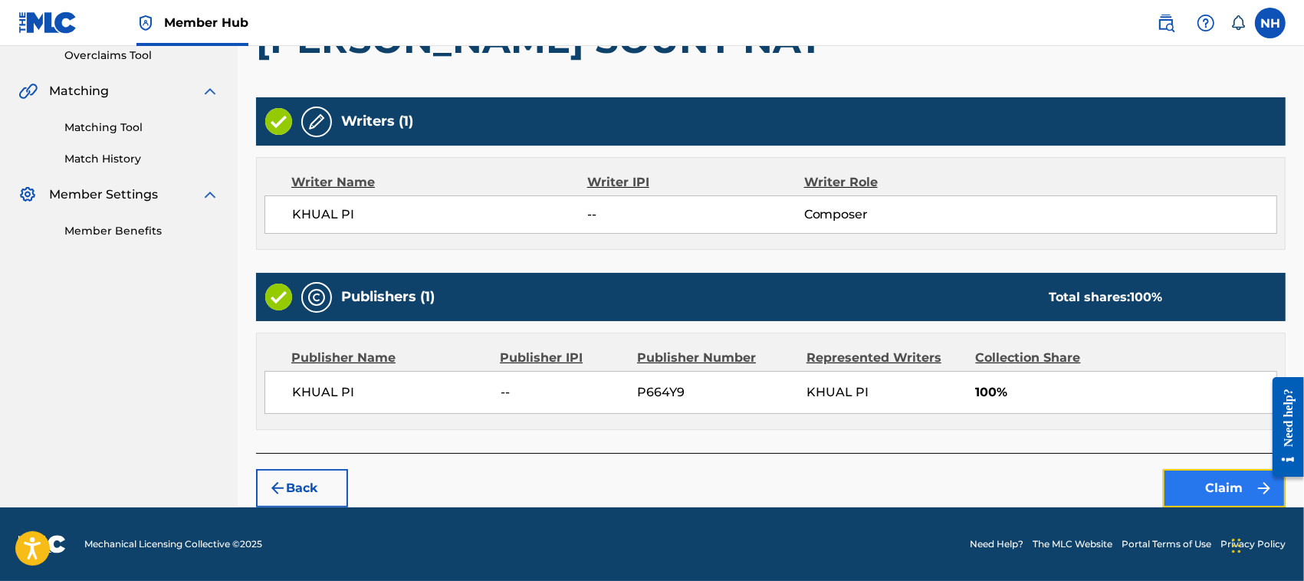
click at [1217, 488] on button "Claim" at bounding box center [1224, 488] width 123 height 38
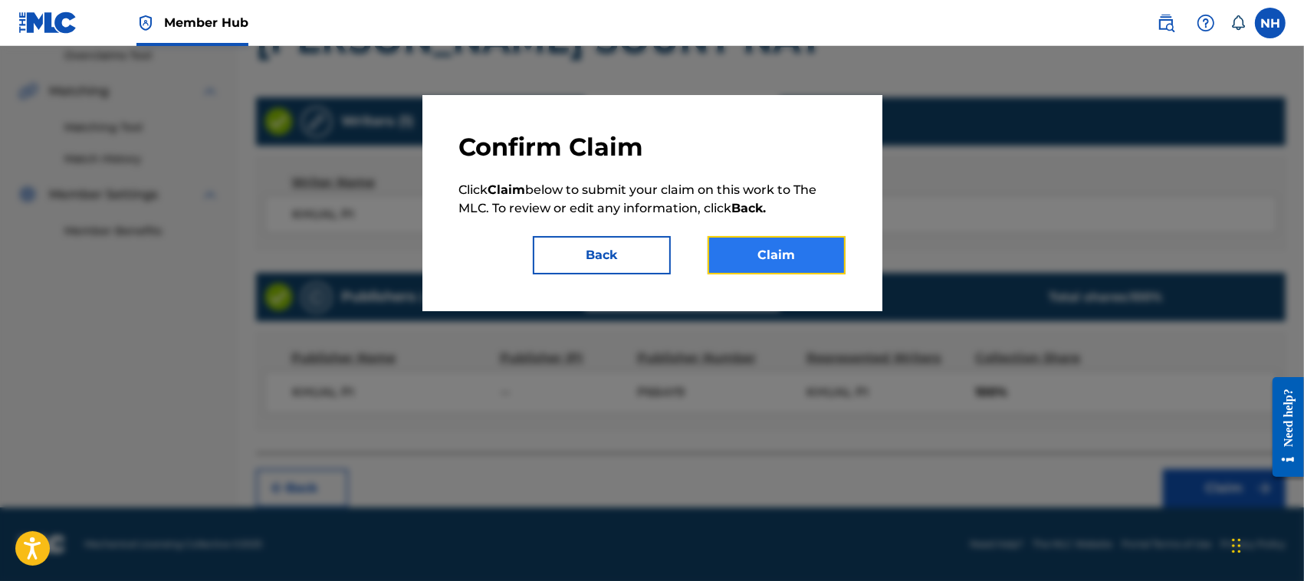
click at [790, 254] on button "Claim" at bounding box center [777, 255] width 138 height 38
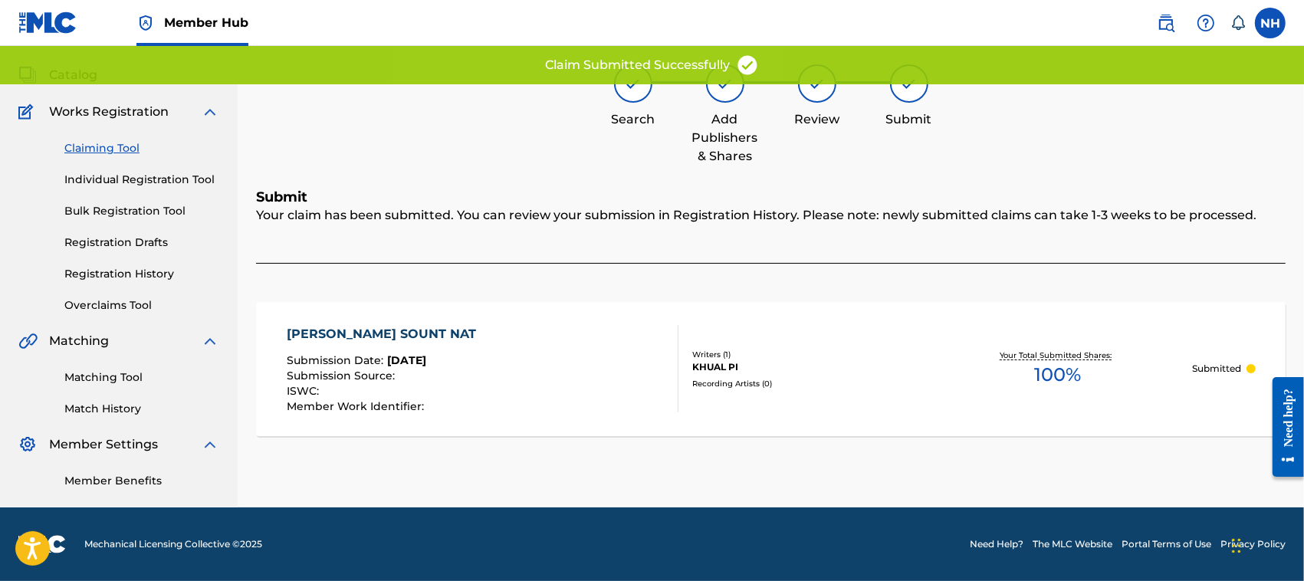
scroll to position [77, 0]
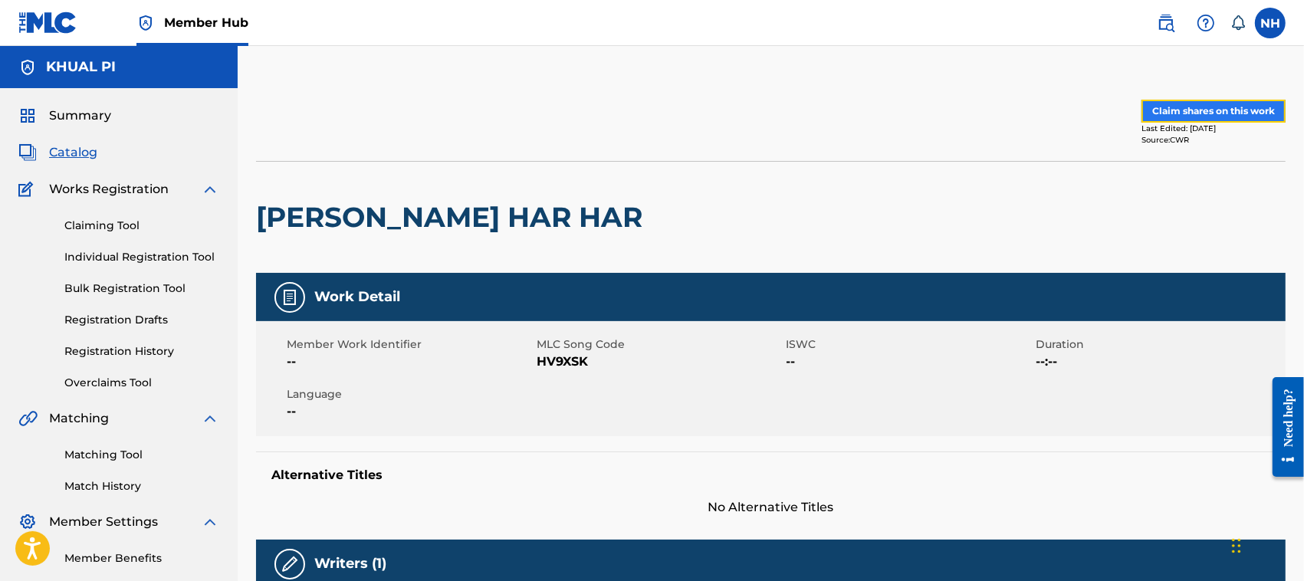
click at [1197, 105] on button "Claim shares on this work" at bounding box center [1213, 111] width 144 height 23
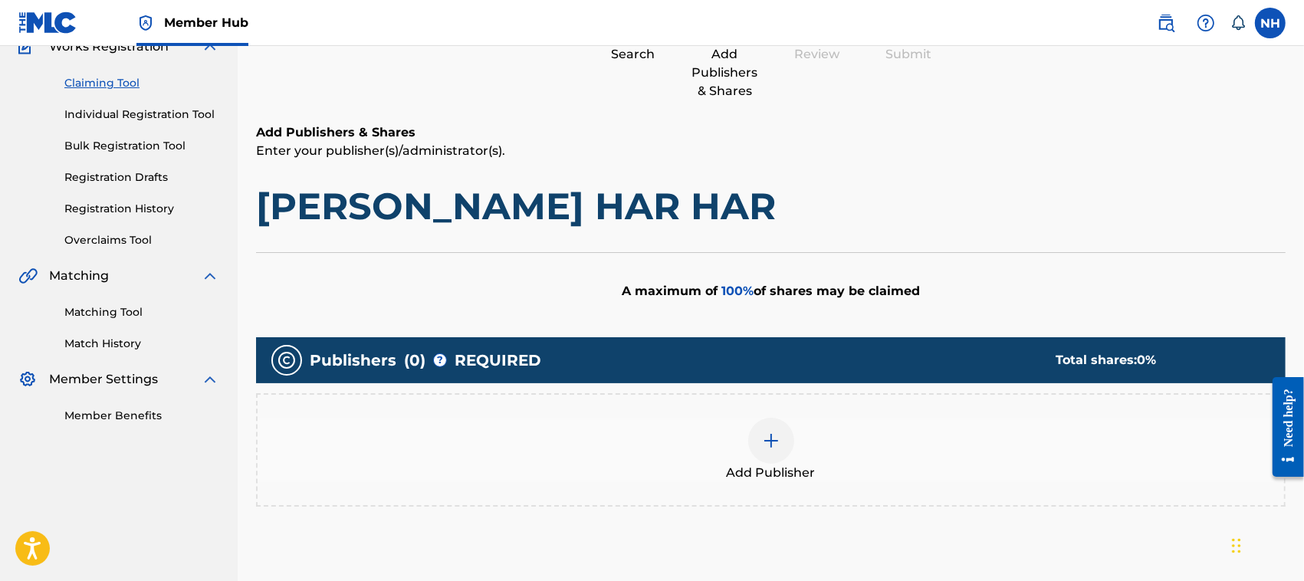
scroll to position [171, 0]
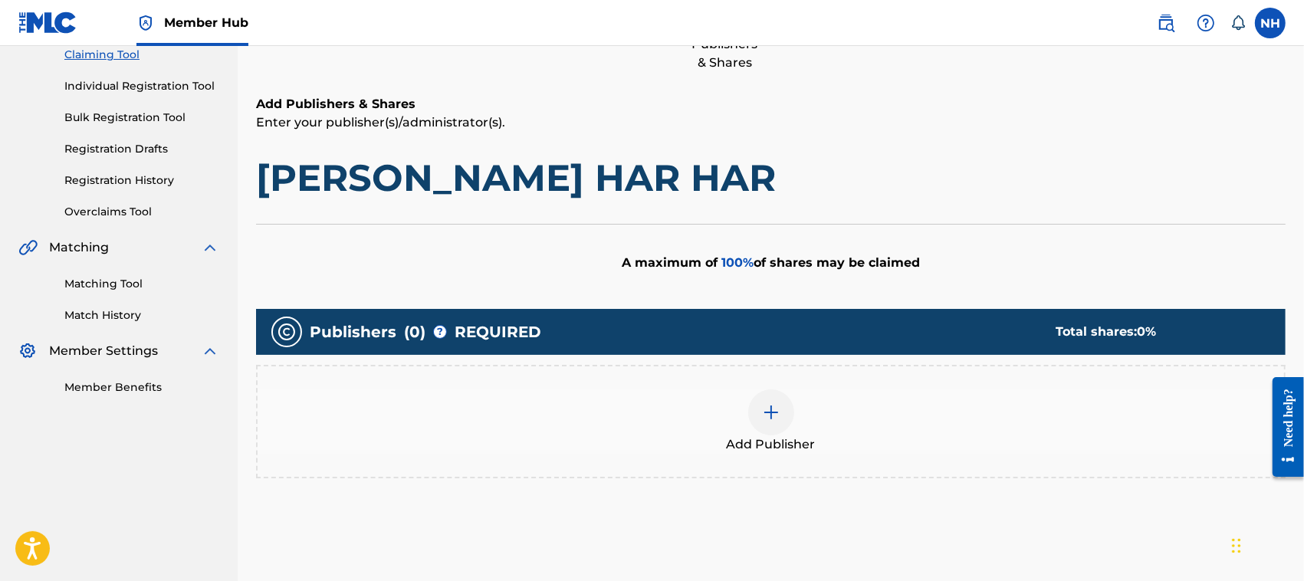
click at [767, 412] on img at bounding box center [771, 412] width 18 height 18
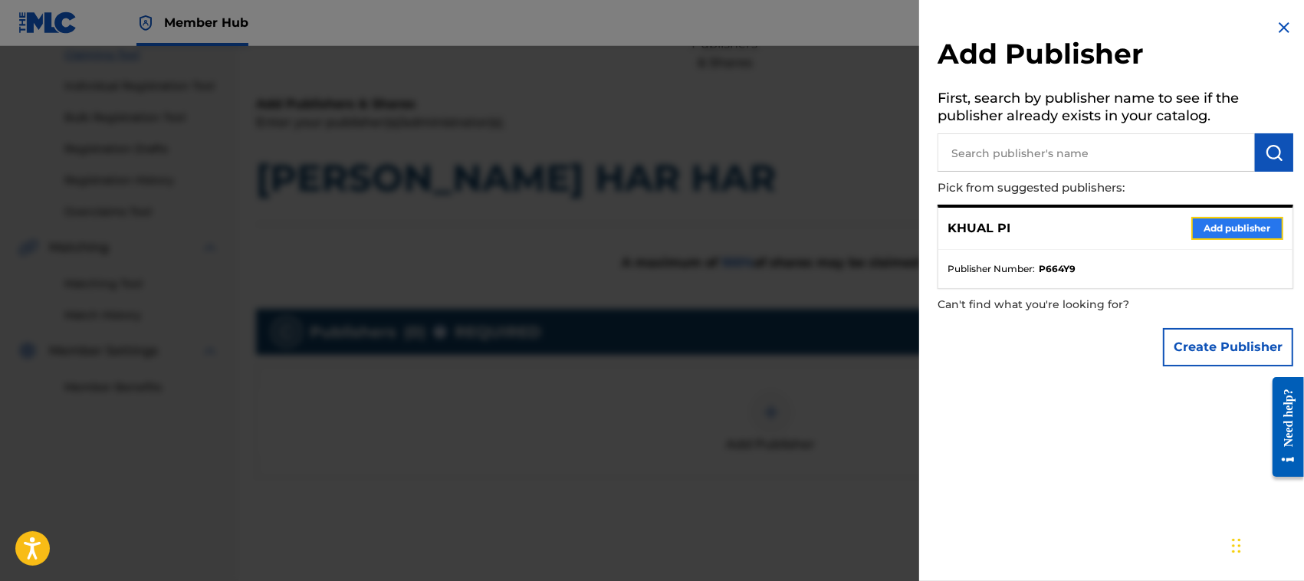
click at [1234, 220] on button "Add publisher" at bounding box center [1237, 228] width 92 height 23
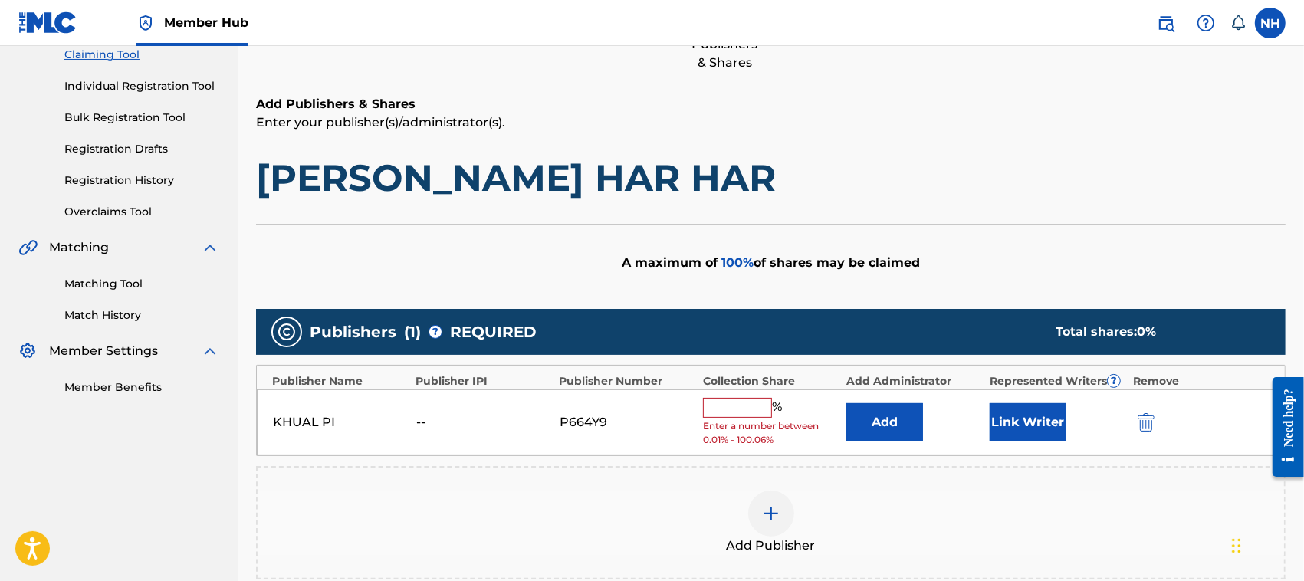
drag, startPoint x: 759, startPoint y: 406, endPoint x: 764, endPoint y: 415, distance: 10.6
click at [759, 406] on input "text" at bounding box center [737, 408] width 69 height 20
type input "100"
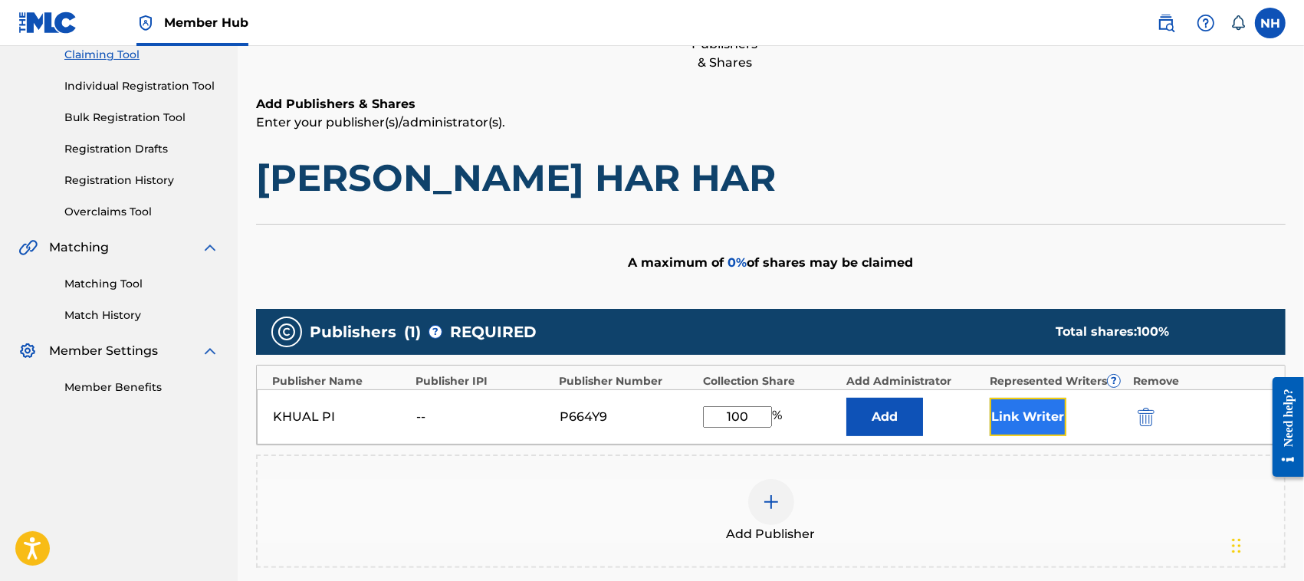
click at [1041, 405] on button "Link Writer" at bounding box center [1028, 417] width 77 height 38
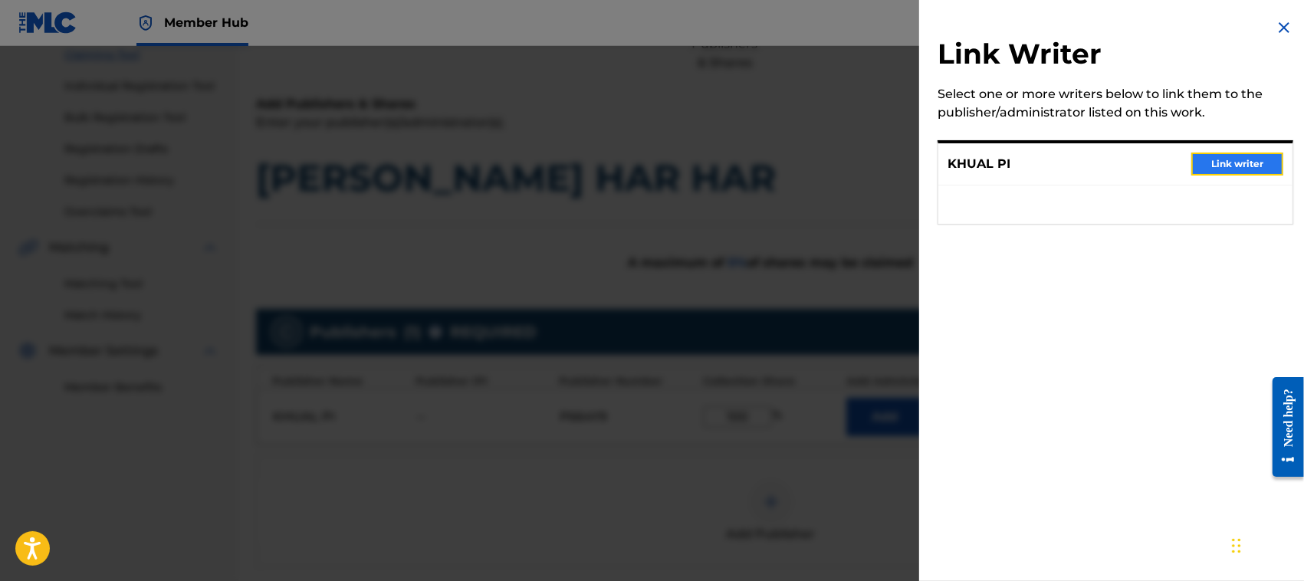
click at [1236, 157] on button "Link writer" at bounding box center [1237, 164] width 92 height 23
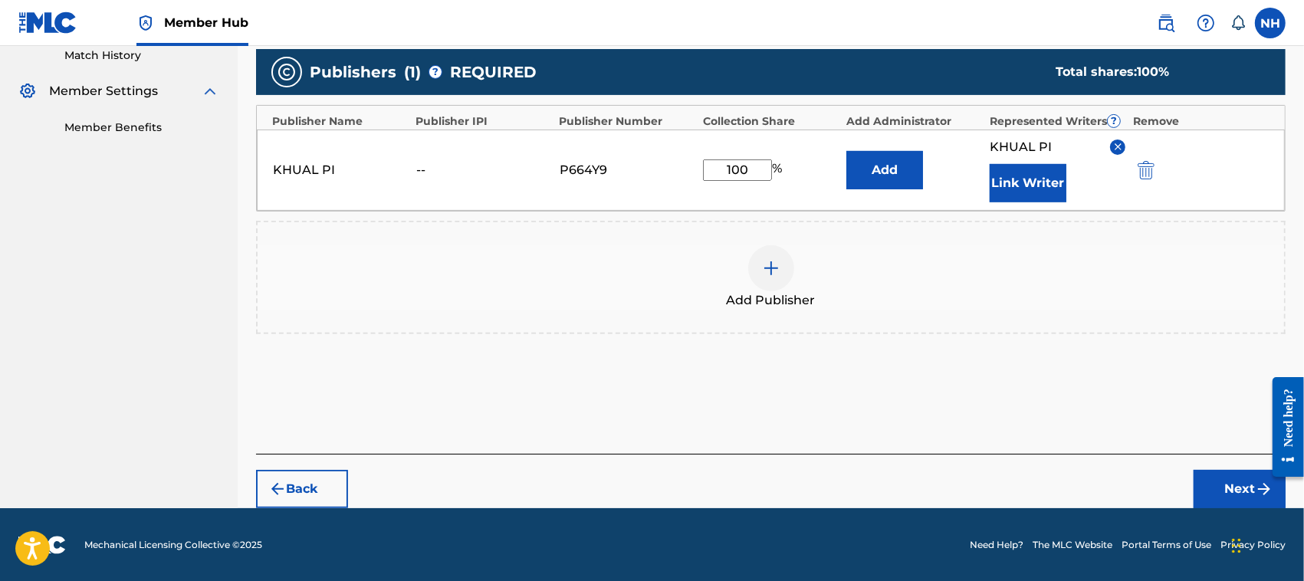
drag, startPoint x: 1308, startPoint y: 274, endPoint x: 9, endPoint y: 117, distance: 1308.1
drag, startPoint x: 1239, startPoint y: 488, endPoint x: 40, endPoint y: 12, distance: 1289.7
click at [1239, 488] on button "Next" at bounding box center [1240, 489] width 92 height 38
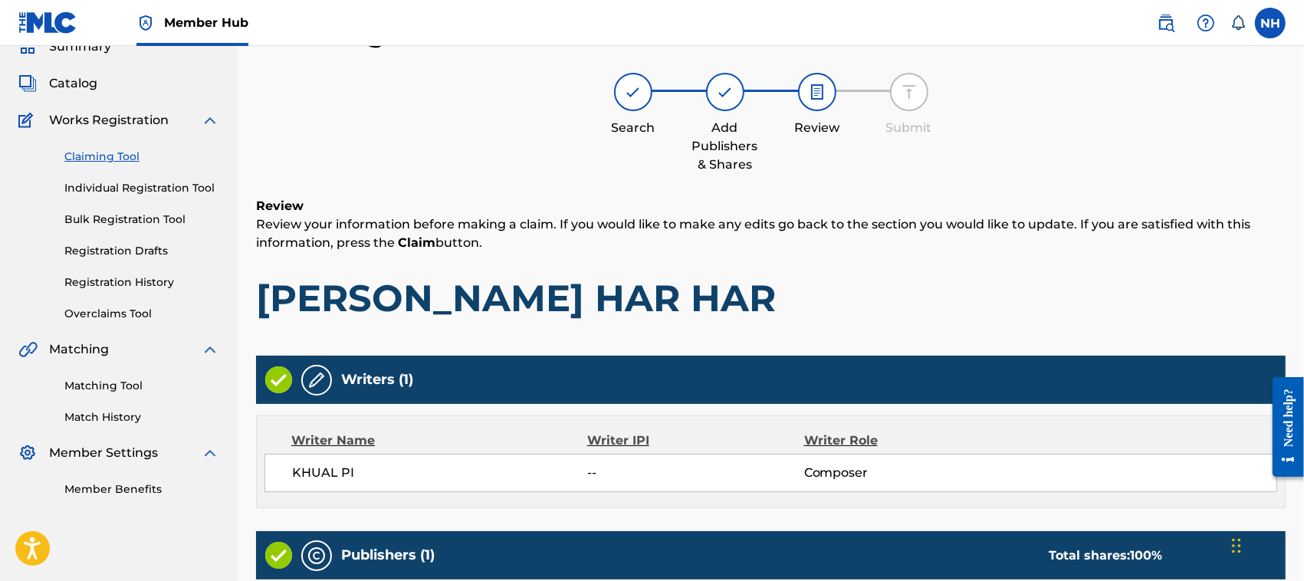
scroll to position [327, 0]
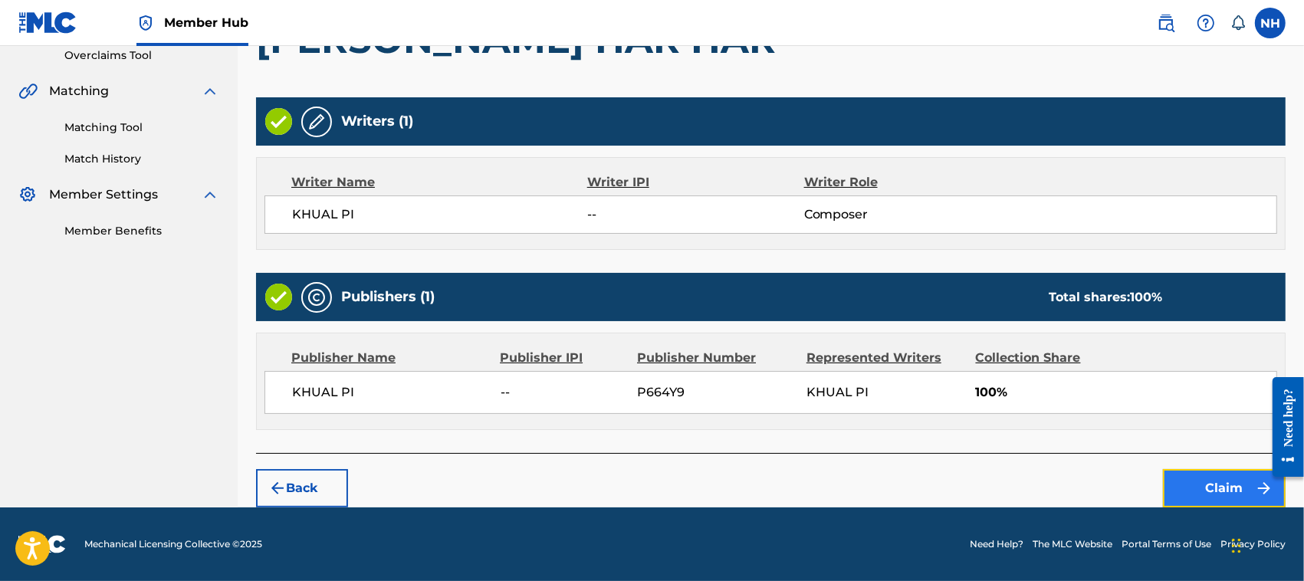
click at [1229, 492] on button "Claim" at bounding box center [1224, 488] width 123 height 38
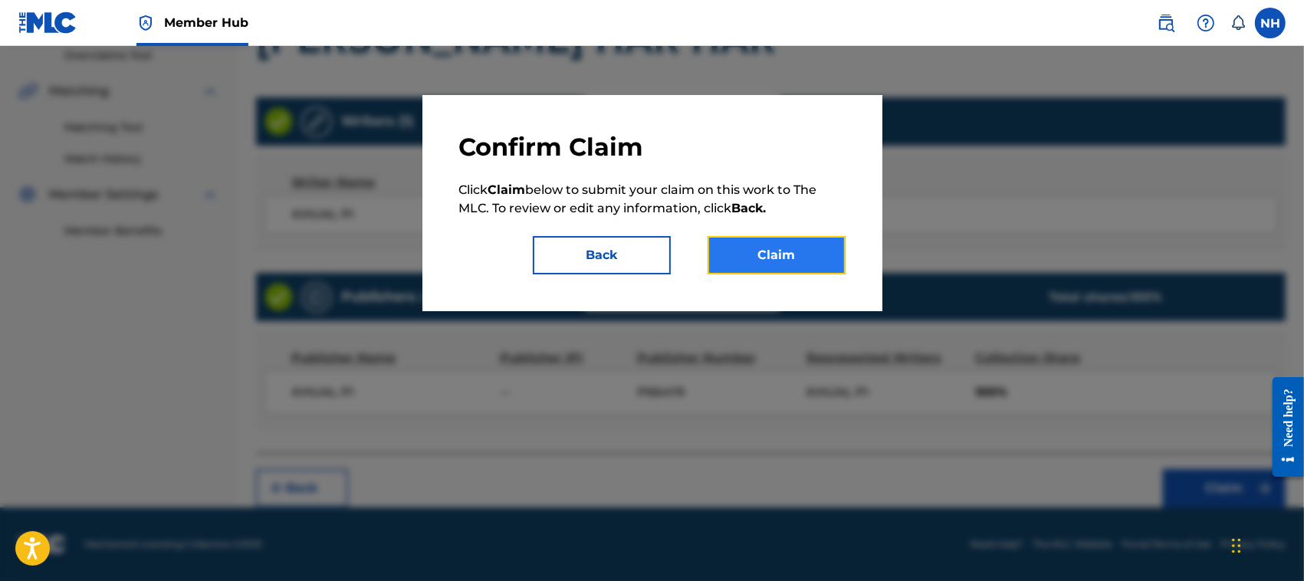
click at [783, 258] on button "Claim" at bounding box center [777, 255] width 138 height 38
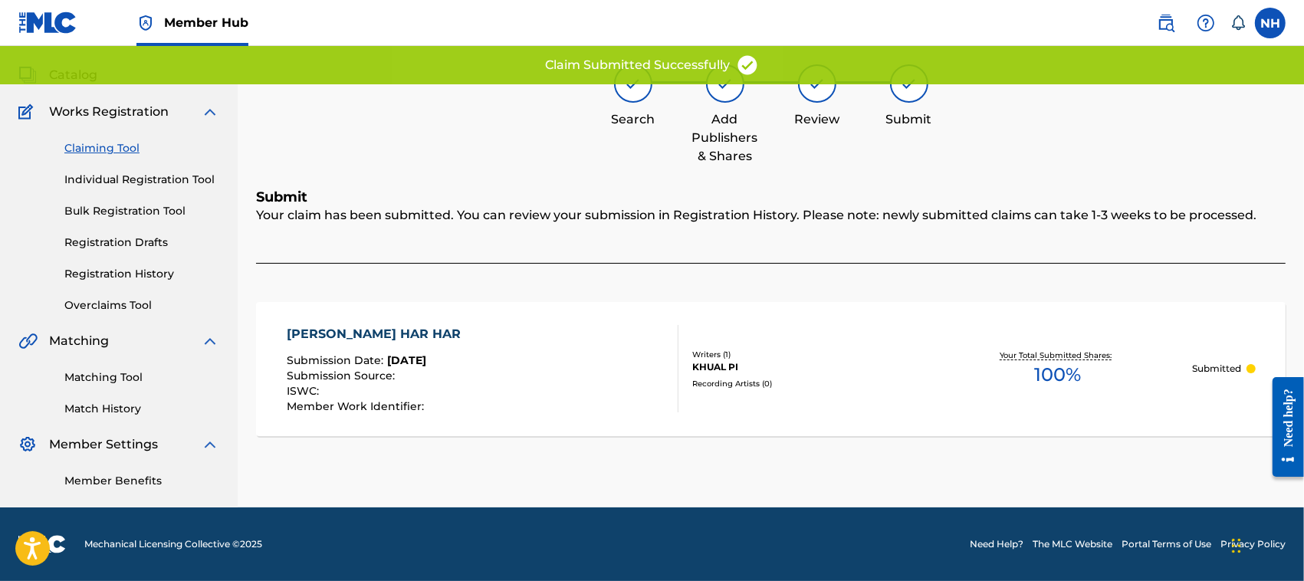
scroll to position [77, 0]
